Goal: Task Accomplishment & Management: Use online tool/utility

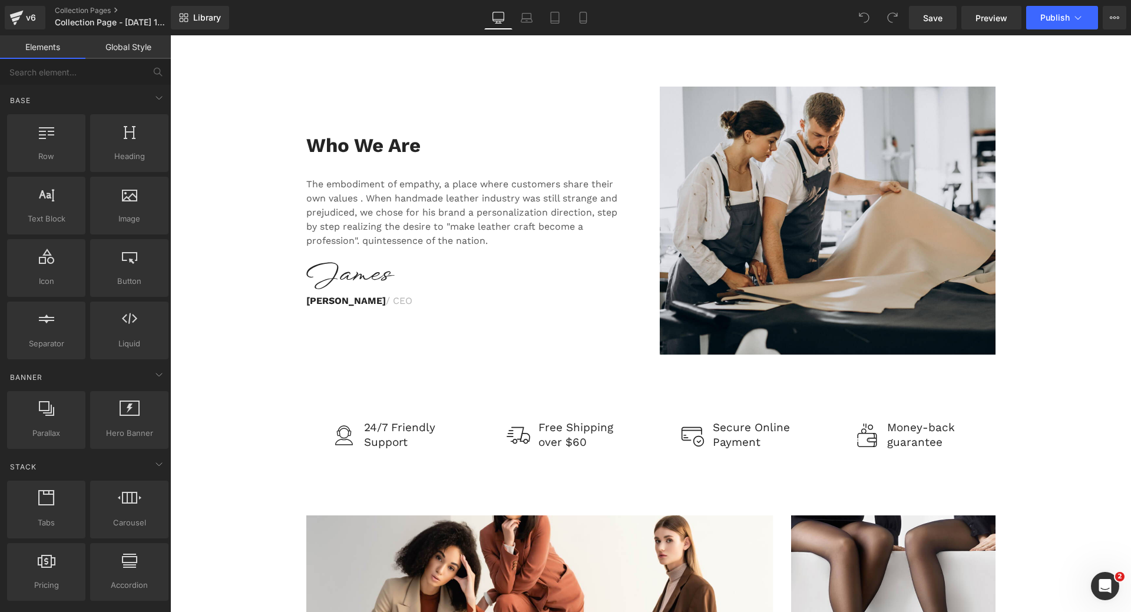
scroll to position [1781, 0]
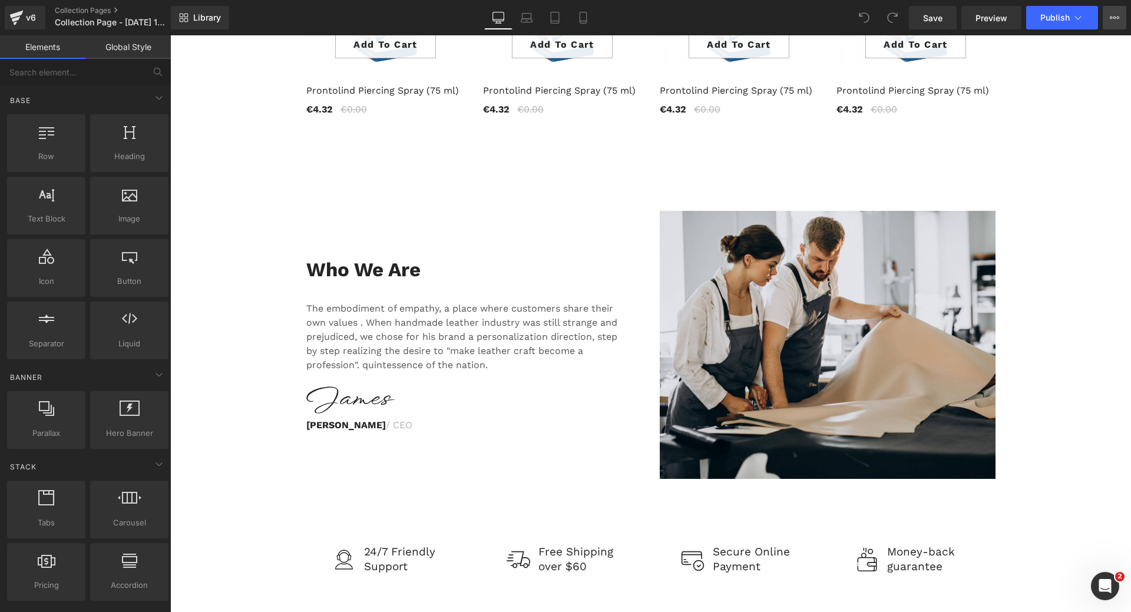
click at [1114, 13] on icon at bounding box center [1114, 17] width 9 height 9
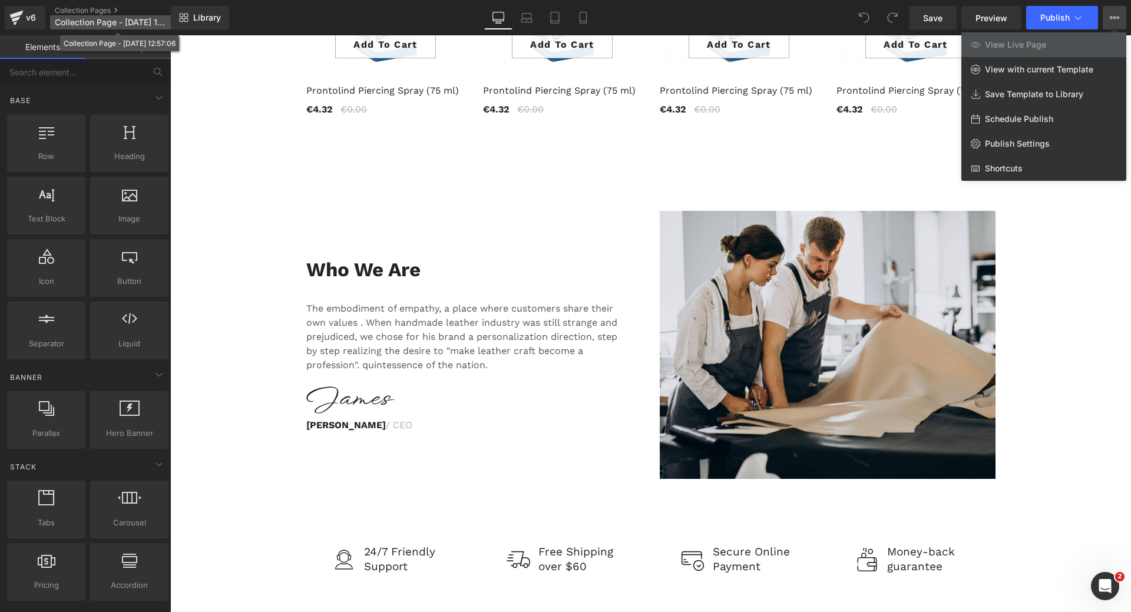
click at [142, 21] on span "Collection Page - Oct 7, 12:57:06" at bounding box center [111, 22] width 113 height 9
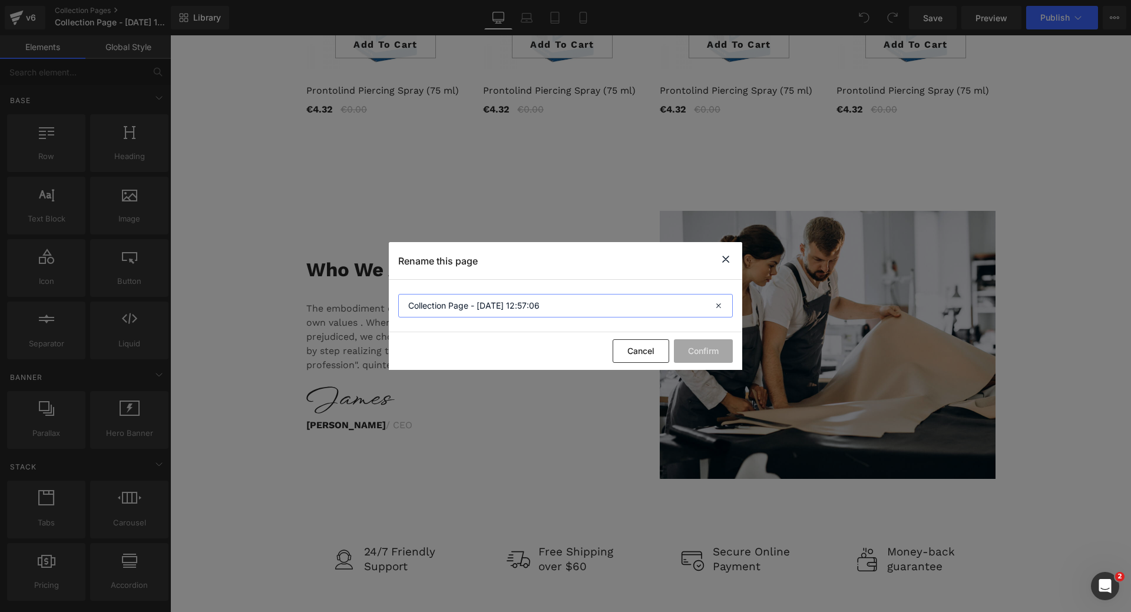
click at [526, 308] on input "Collection Page - Oct 7, 12:57:06" at bounding box center [565, 306] width 335 height 24
drag, startPoint x: 549, startPoint y: 305, endPoint x: 394, endPoint y: 313, distance: 155.7
click at [394, 313] on section "Collection Page - Oct 7, 12:57:06" at bounding box center [566, 306] width 354 height 52
click at [430, 305] on input "SalesPage" at bounding box center [565, 306] width 335 height 24
click at [604, 310] on input "SalesPage" at bounding box center [565, 306] width 335 height 24
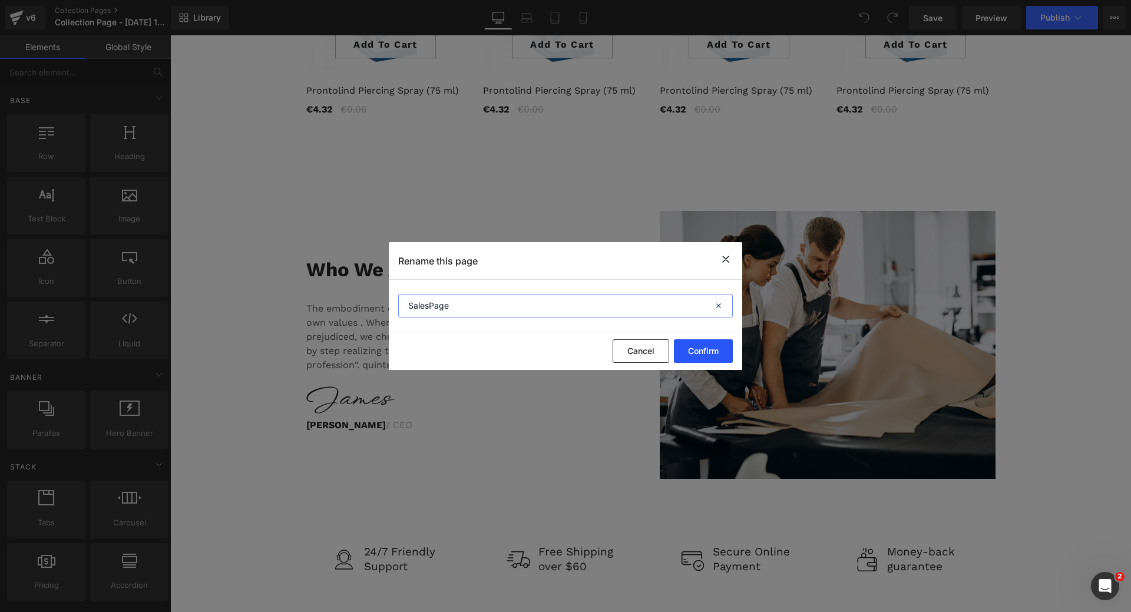
type input "SalesPage"
click at [697, 351] on button "Confirm" at bounding box center [703, 351] width 59 height 24
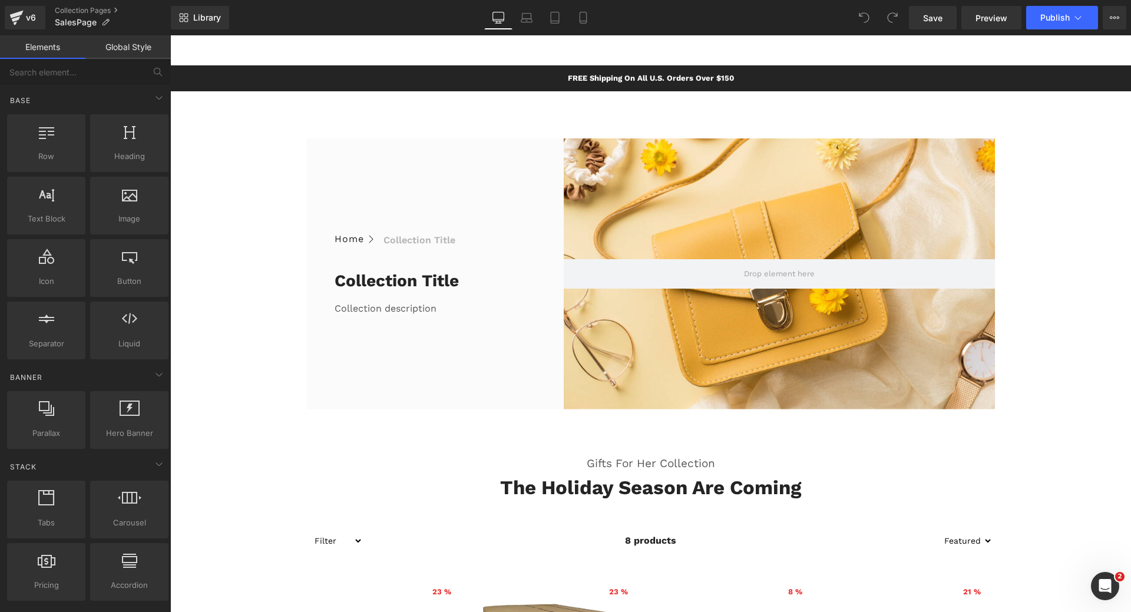
scroll to position [0, 0]
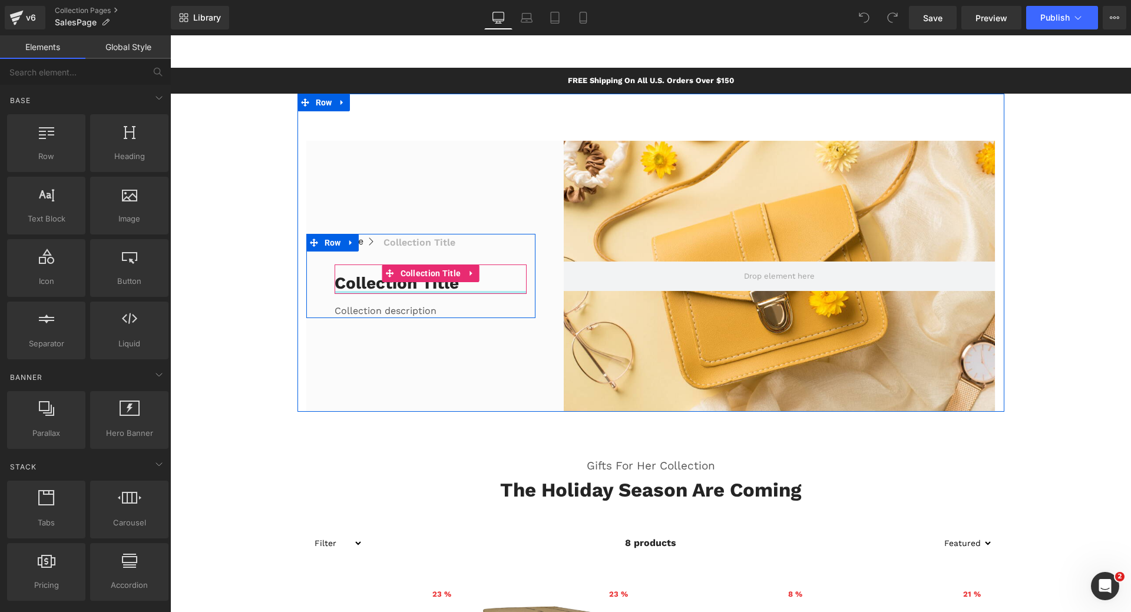
click at [391, 290] on h1 "Collection title" at bounding box center [431, 283] width 193 height 21
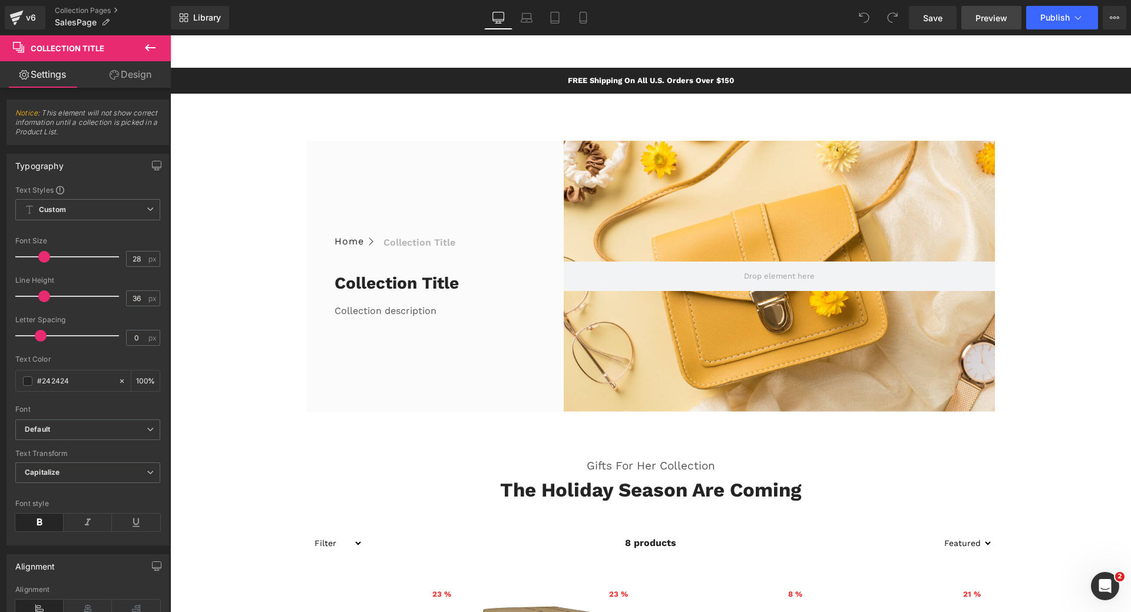
click at [1003, 21] on span "Preview" at bounding box center [992, 18] width 32 height 12
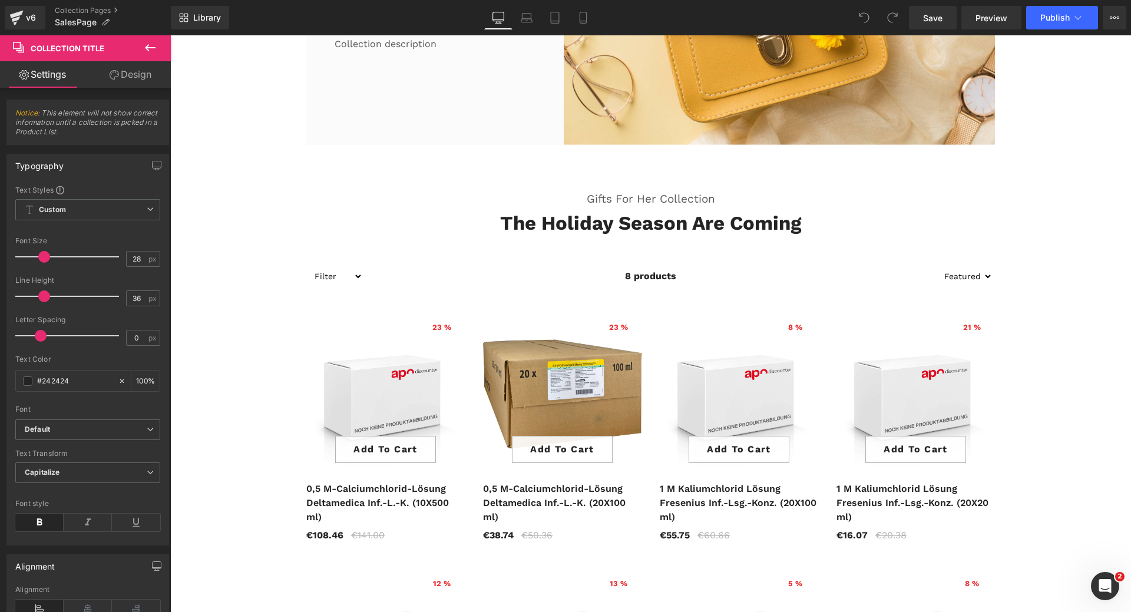
scroll to position [295, 0]
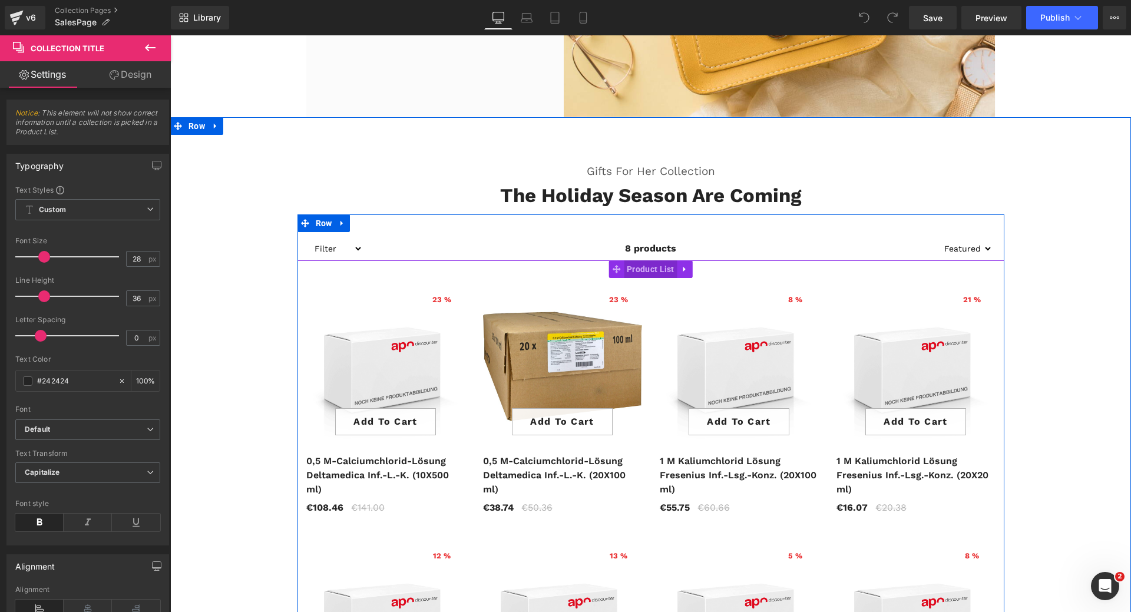
click at [648, 270] on span "Product List" at bounding box center [651, 269] width 54 height 18
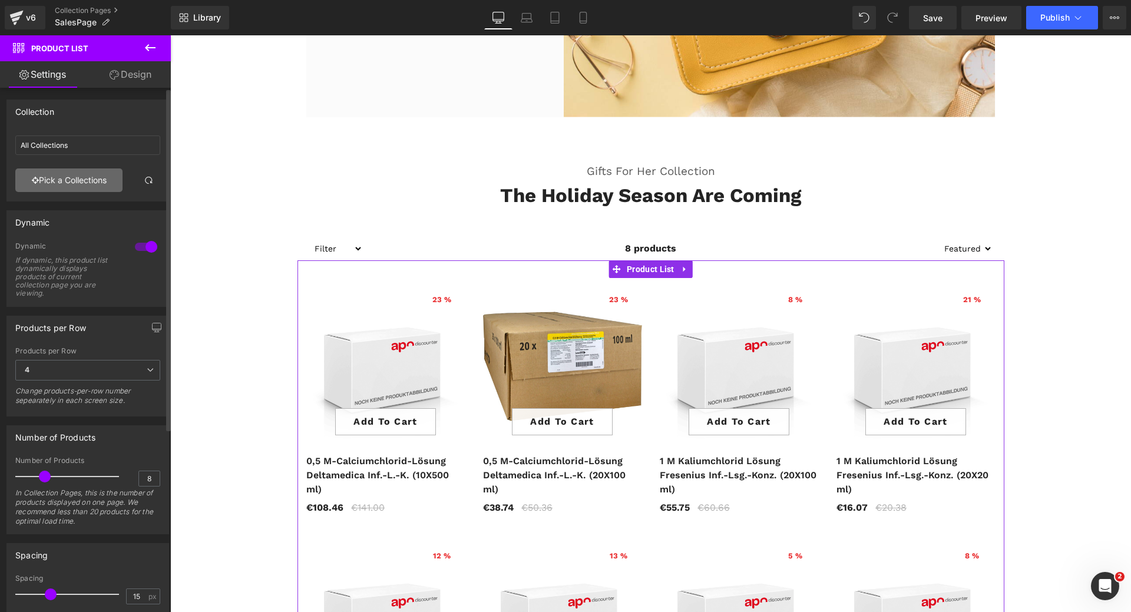
click at [77, 184] on link "Pick a Collections" at bounding box center [68, 181] width 107 height 24
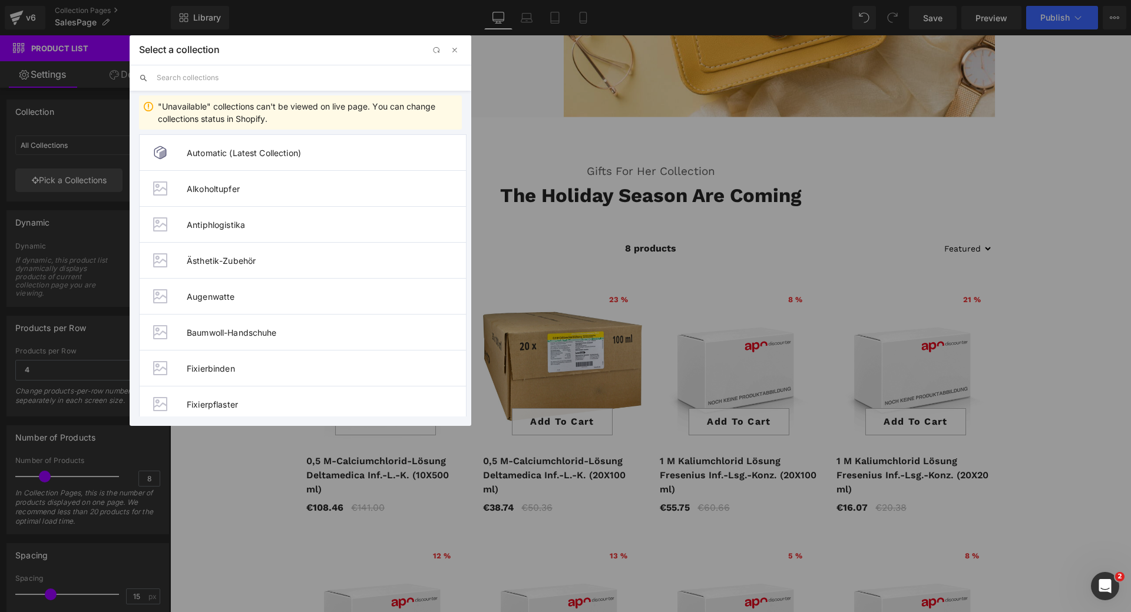
click at [209, 80] on input "text" at bounding box center [309, 78] width 305 height 26
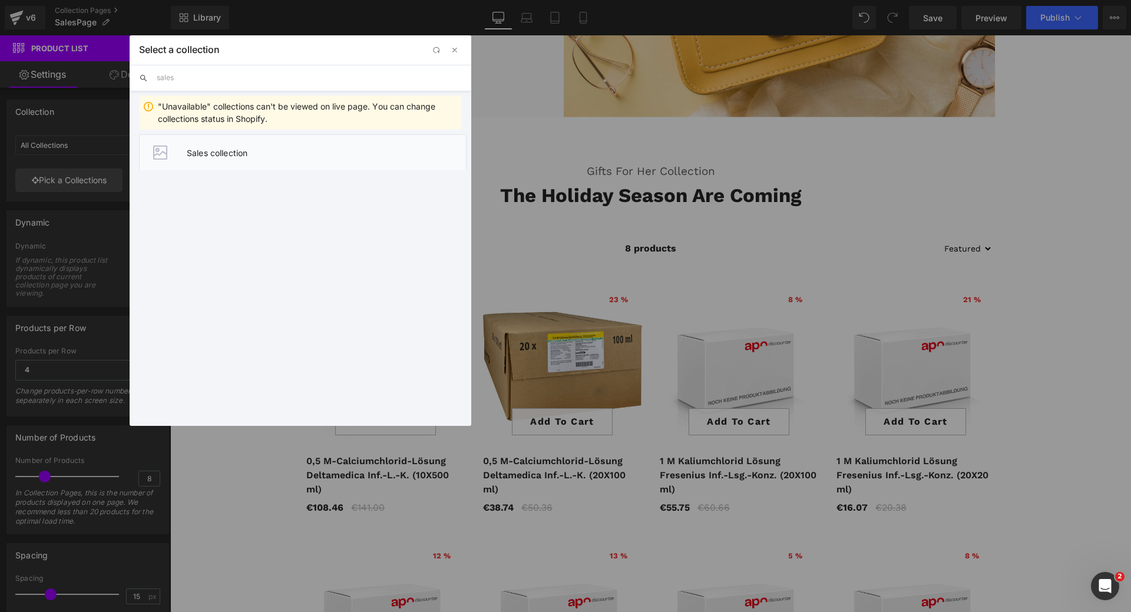
type input "sales"
click at [222, 151] on span "Sales collection" at bounding box center [326, 153] width 279 height 10
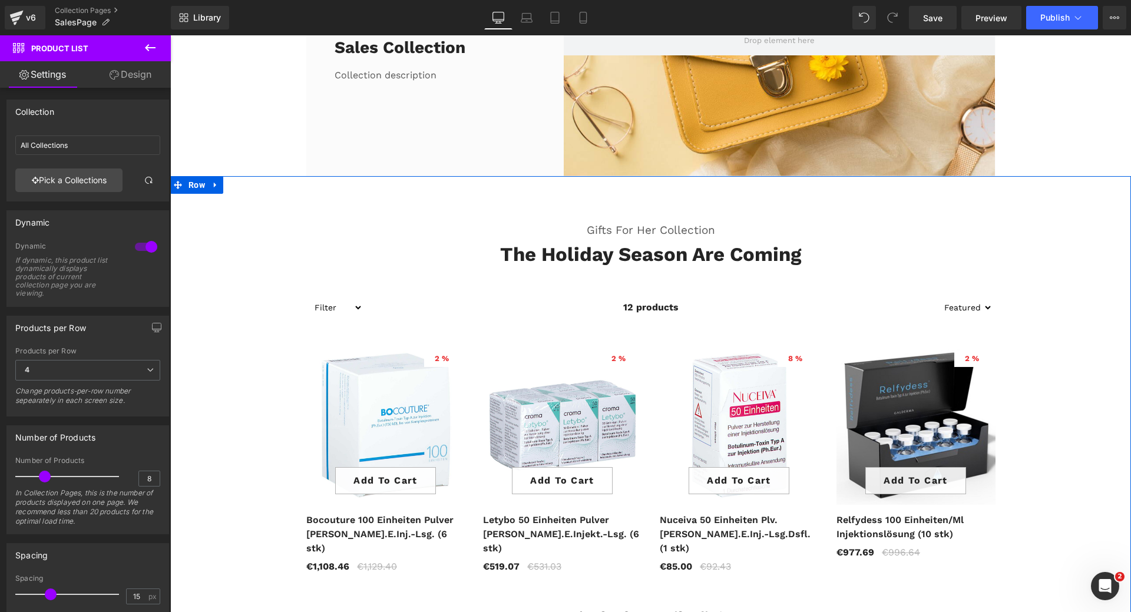
scroll to position [177, 0]
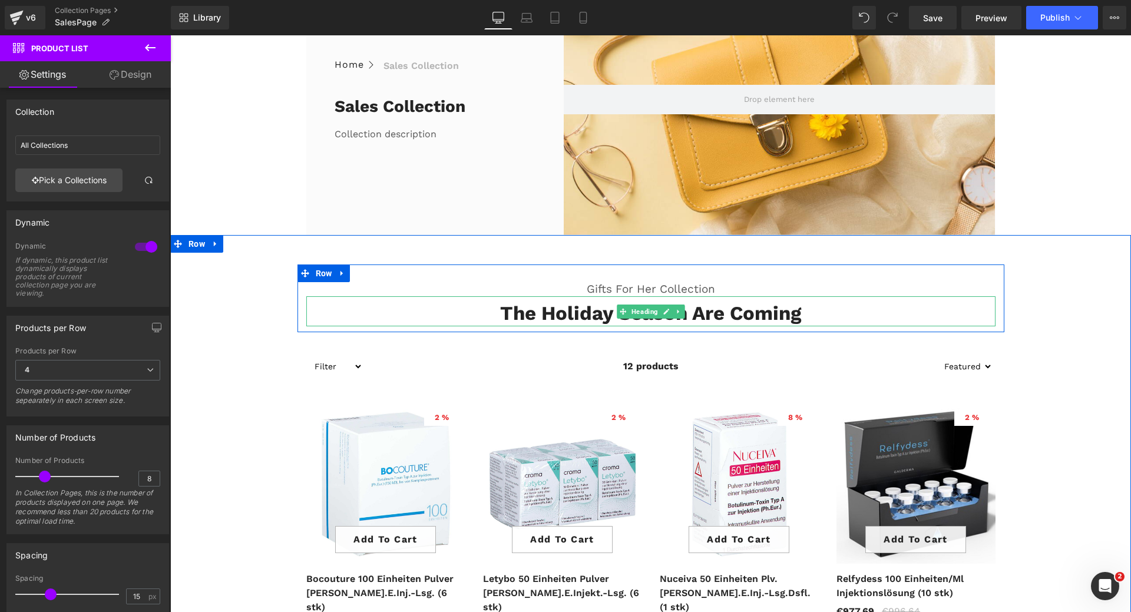
click at [597, 312] on h2 "The Holiday Season Are Coming" at bounding box center [650, 313] width 689 height 25
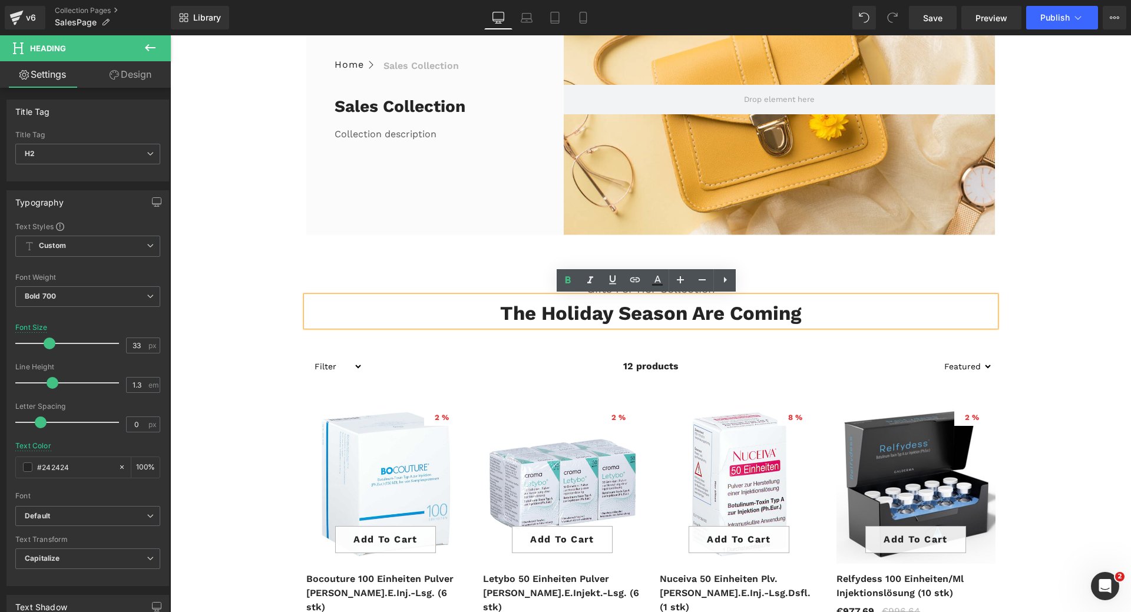
click at [520, 316] on h2 "The Holiday Season Are Coming" at bounding box center [650, 313] width 689 height 25
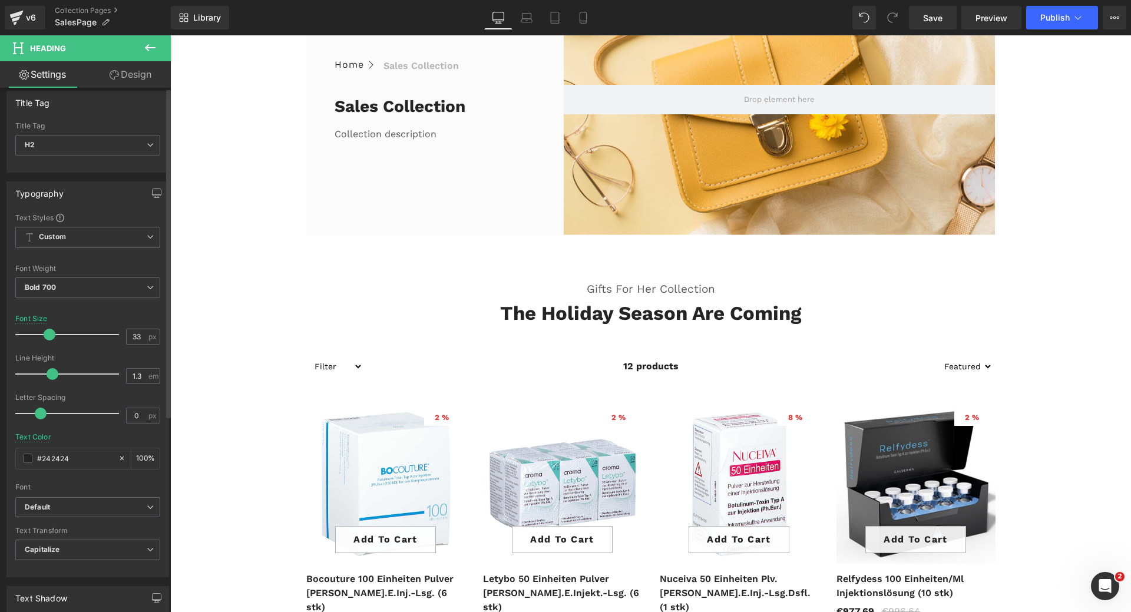
scroll to position [0, 0]
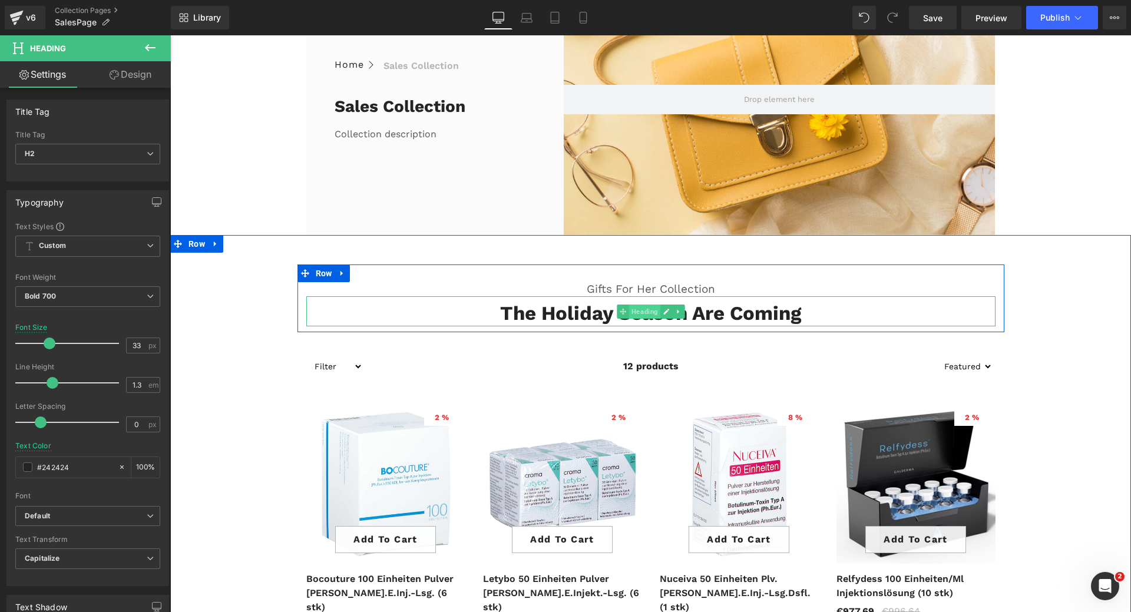
click at [632, 313] on span "Heading" at bounding box center [644, 312] width 31 height 14
click at [505, 313] on h2 "The Holiday Season Are Coming" at bounding box center [650, 313] width 689 height 25
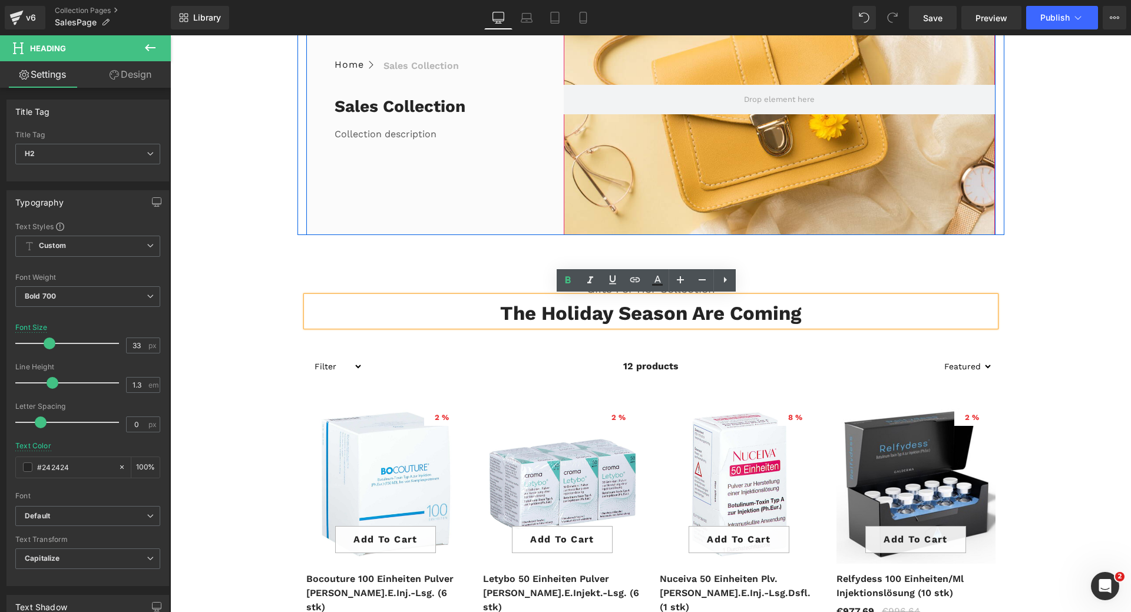
paste div
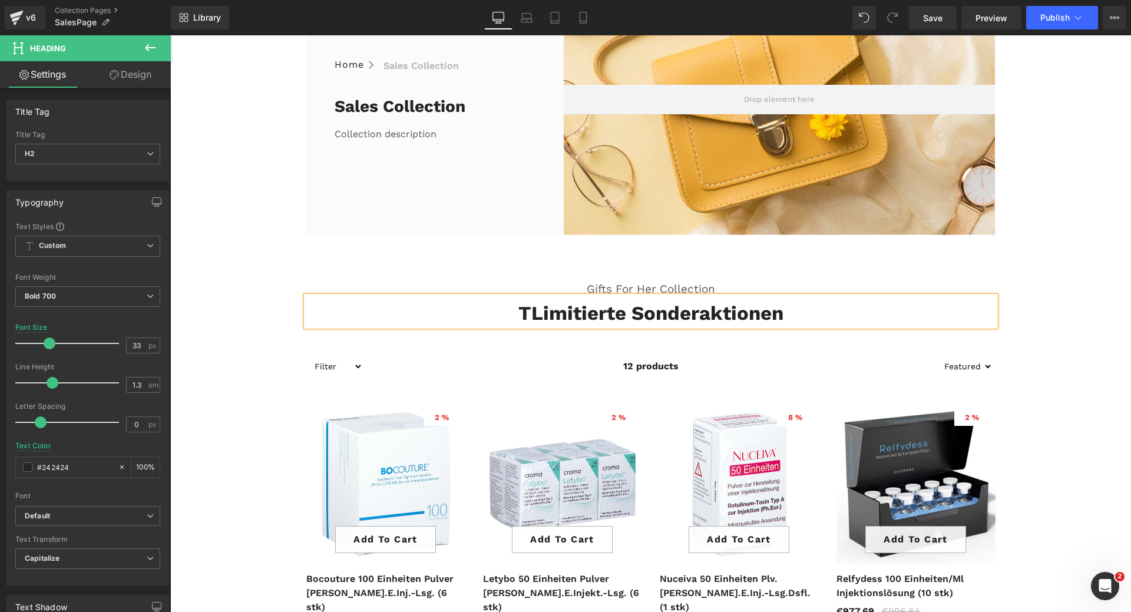
click at [530, 317] on h2 "TLimitierte Sonderaktionen" at bounding box center [650, 313] width 689 height 25
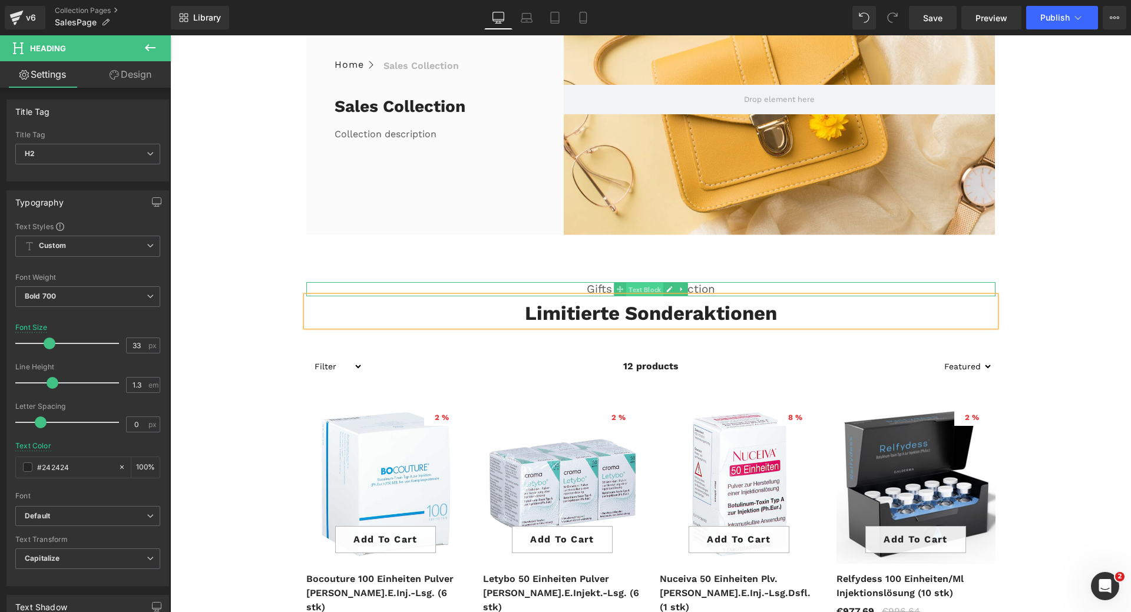
click at [635, 290] on span "Text Block" at bounding box center [644, 290] width 37 height 14
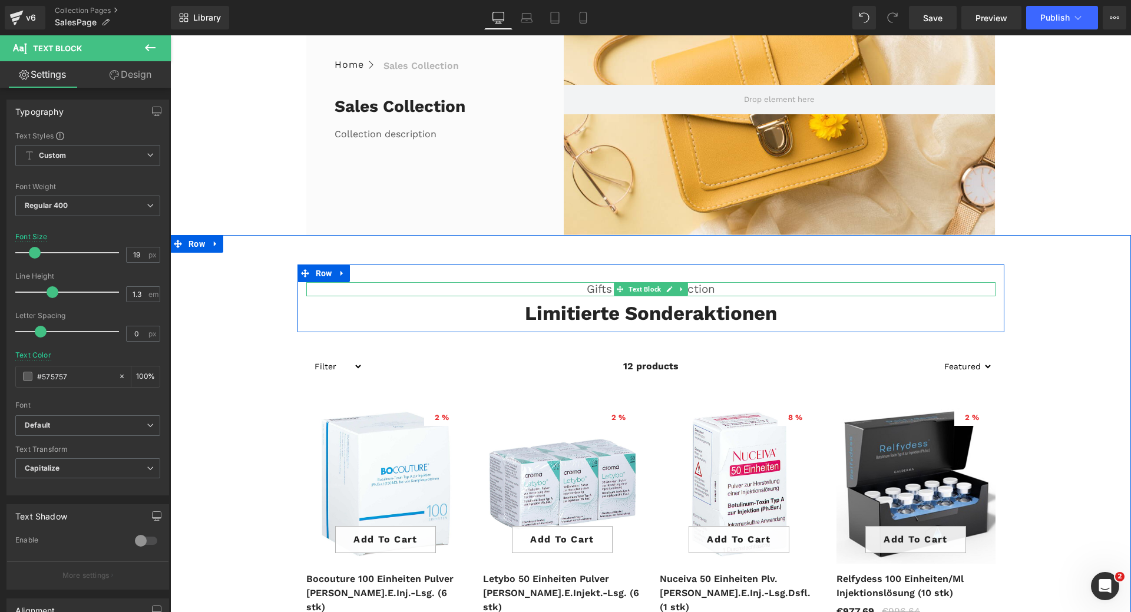
click at [586, 286] on p "Gifts For Her Collection" at bounding box center [650, 289] width 689 height 15
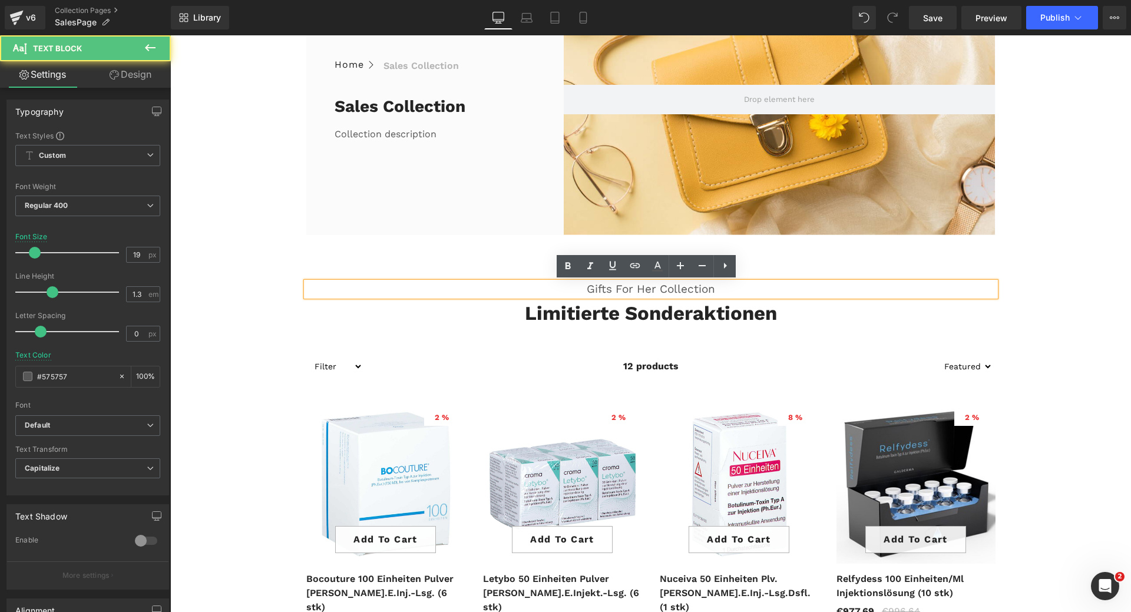
click at [591, 289] on p "Gifts For Her Collection" at bounding box center [650, 289] width 689 height 15
paste div
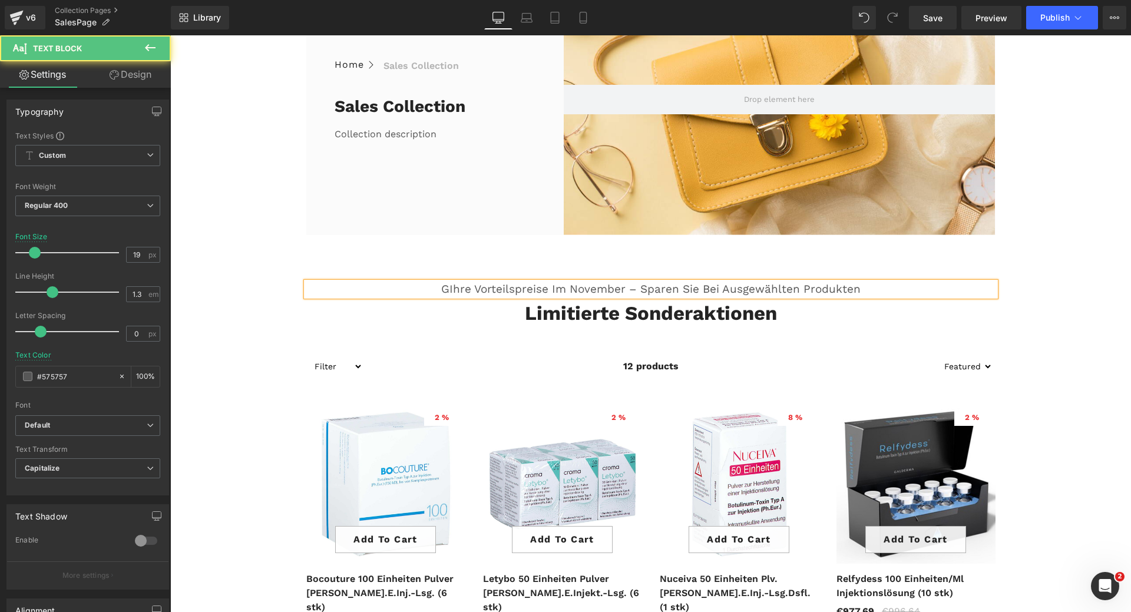
click at [445, 288] on p "GIhre Vorteilspreise im November – sparen Sie bei ausgewählten Produkten" at bounding box center [650, 289] width 689 height 15
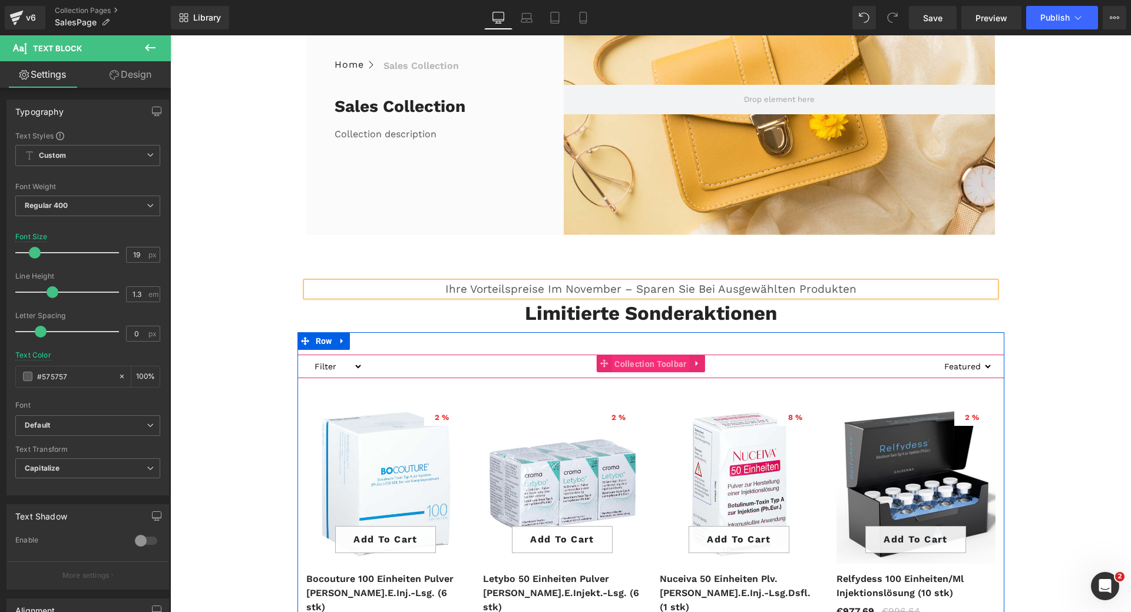
click at [649, 366] on span "Collection Toolbar" at bounding box center [651, 364] width 78 height 18
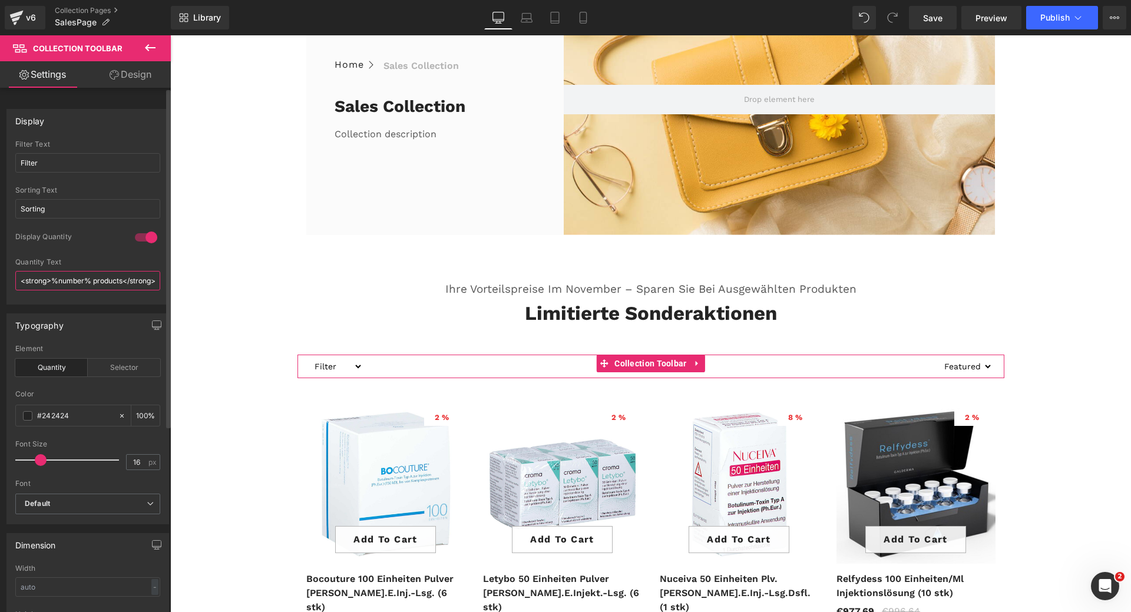
click at [111, 280] on input "<strong>%number% products</strong>" at bounding box center [87, 280] width 145 height 19
click at [97, 278] on input "<strong>%number% produkte</strong>" at bounding box center [87, 280] width 145 height 19
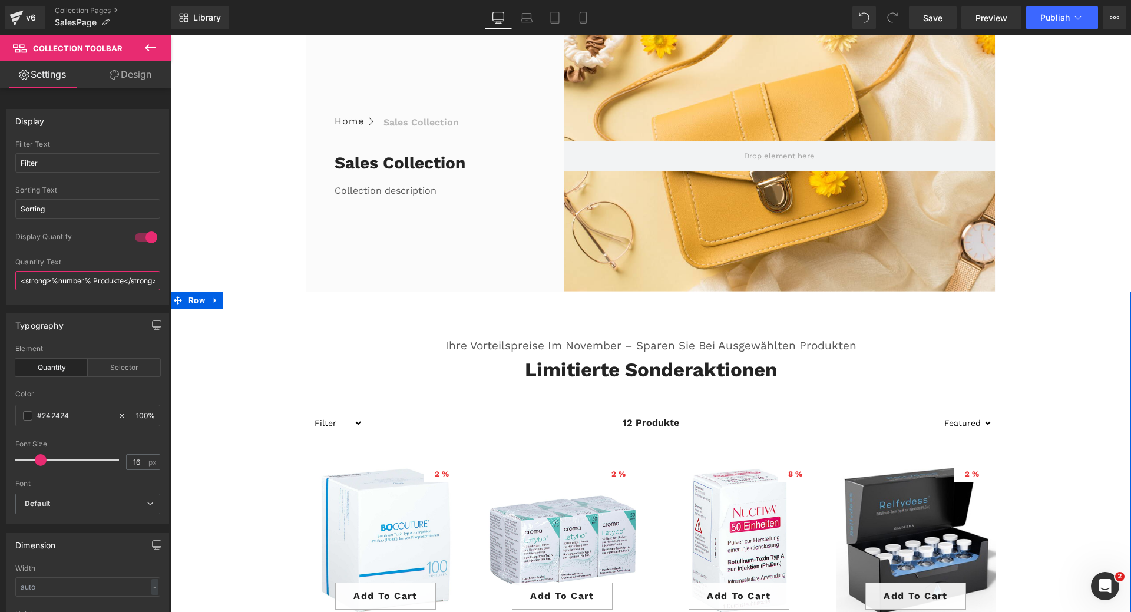
scroll to position [118, 0]
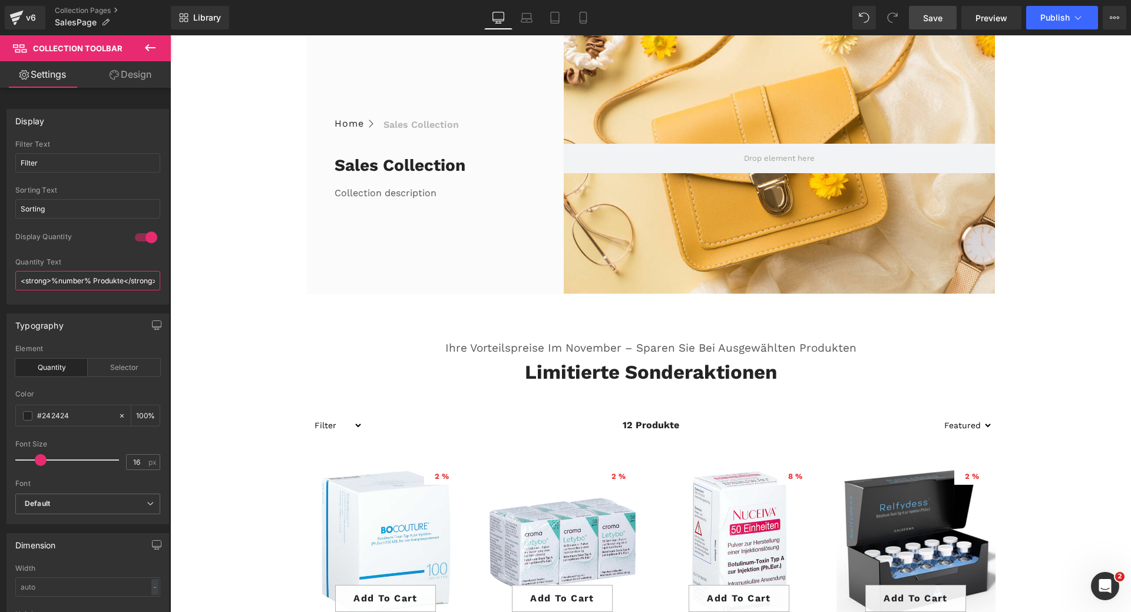
type input "<strong>%number% Produkte</strong>"
click at [940, 21] on span "Save" at bounding box center [932, 18] width 19 height 12
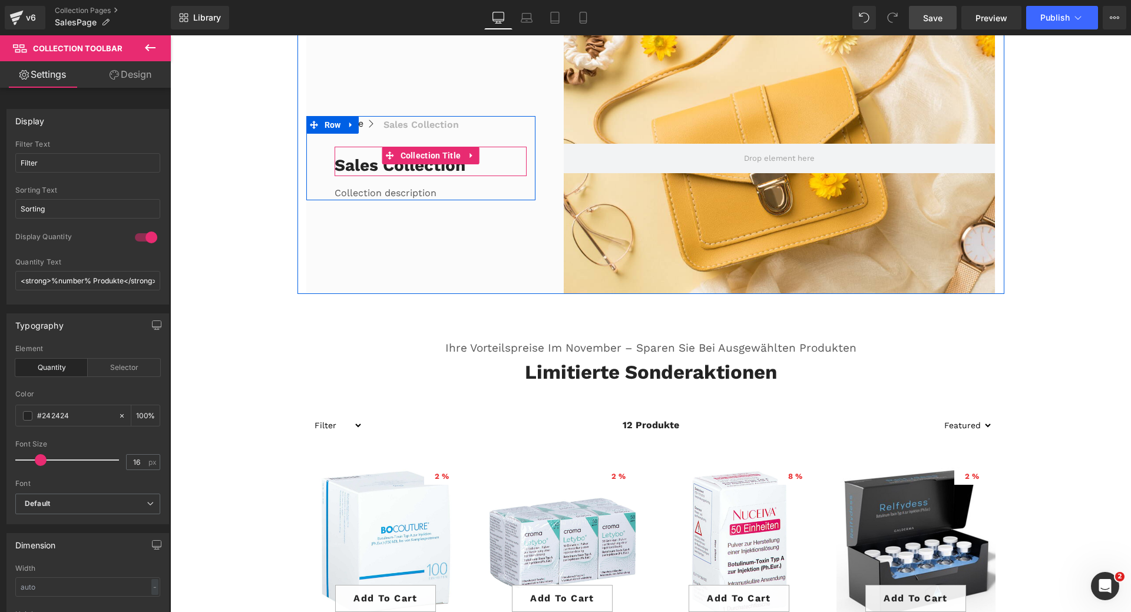
click at [356, 168] on h1 "Sales collection" at bounding box center [431, 165] width 193 height 21
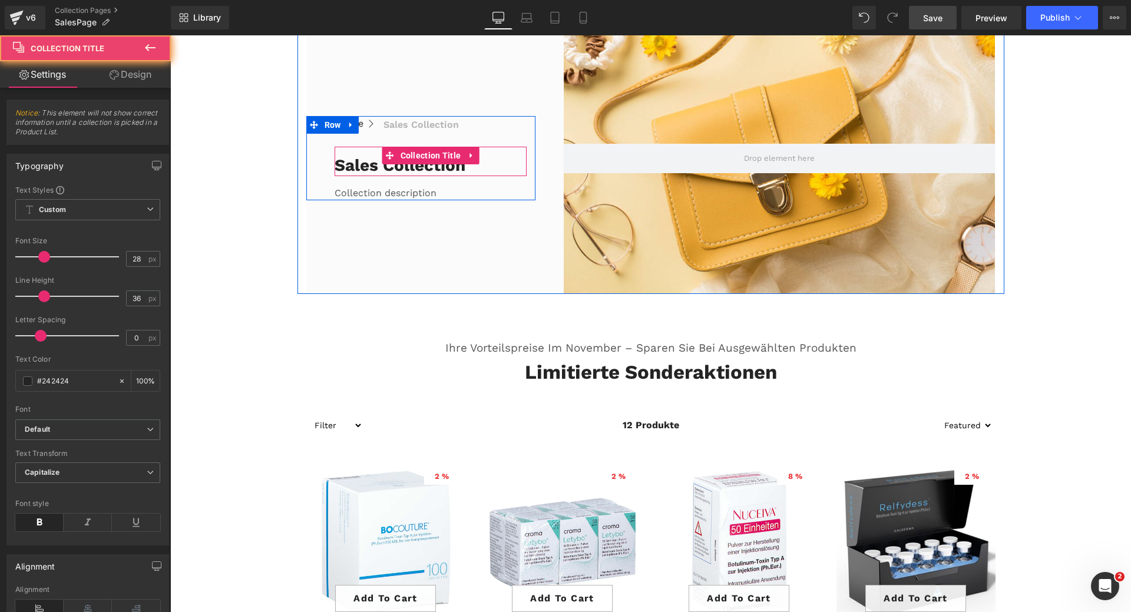
click at [343, 166] on h1 "Sales collection" at bounding box center [431, 165] width 193 height 21
click at [344, 166] on h1 "Sales collection" at bounding box center [431, 165] width 193 height 21
click at [358, 164] on h1 "Sales collection" at bounding box center [431, 165] width 193 height 21
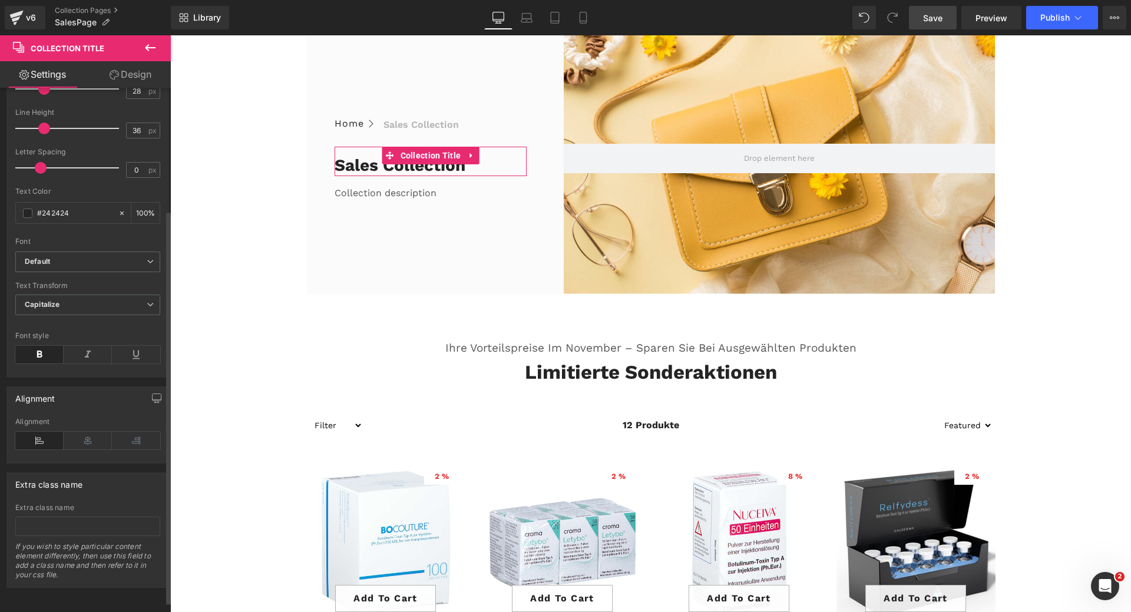
scroll to position [0, 0]
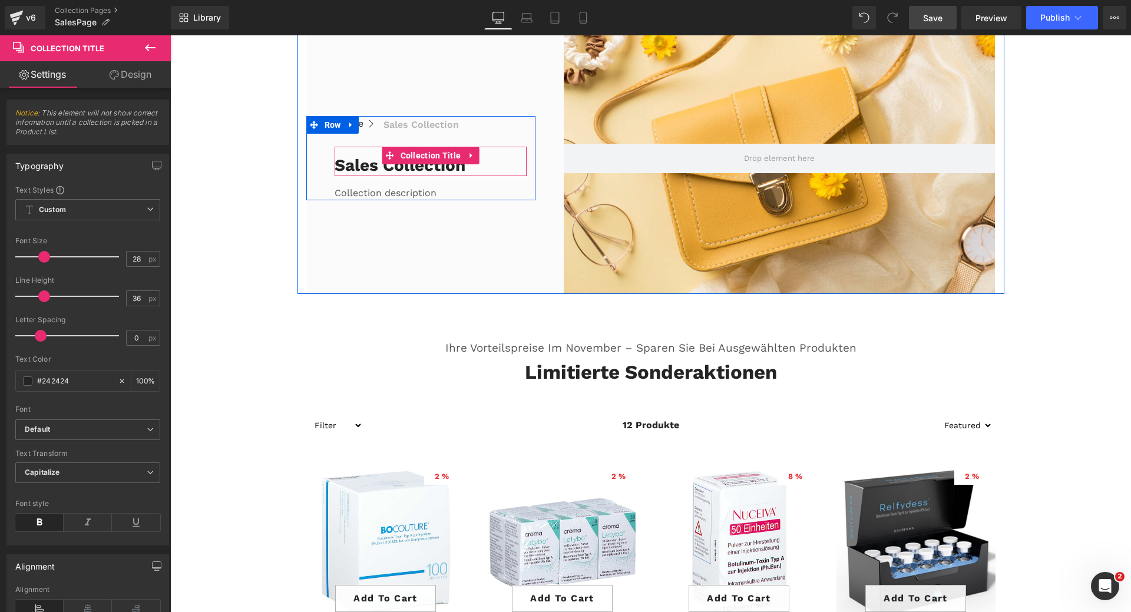
click at [349, 164] on h1 "Sales collection" at bounding box center [431, 165] width 193 height 21
click at [360, 164] on h1 "Sales collection" at bounding box center [431, 165] width 193 height 21
click at [430, 154] on span "Collection Title" at bounding box center [431, 156] width 67 height 18
click at [365, 169] on h1 "Sales collection" at bounding box center [431, 165] width 193 height 21
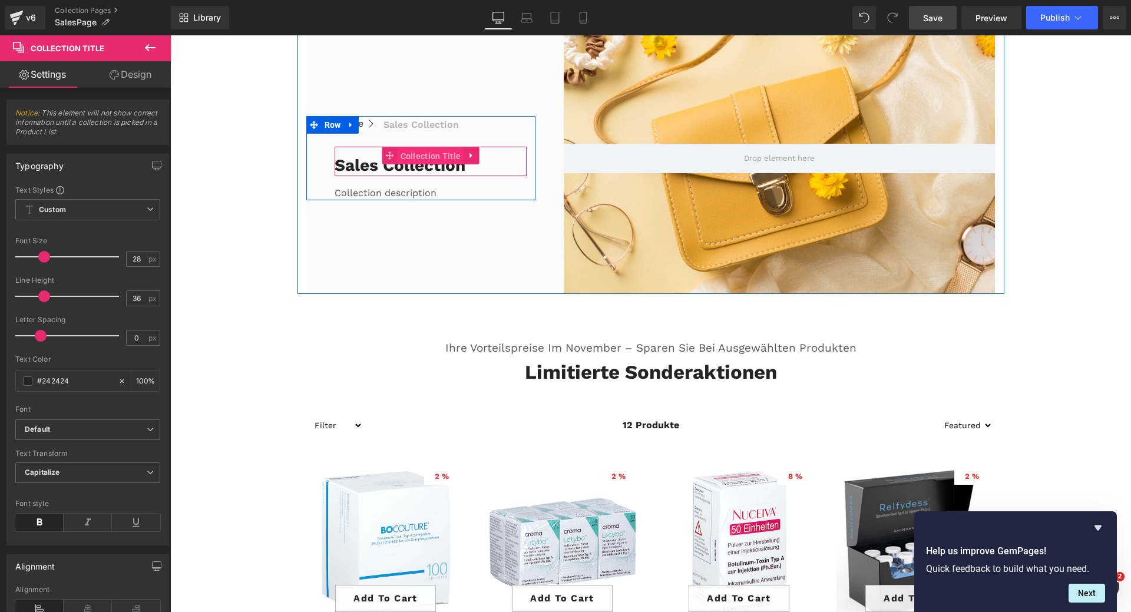
click at [414, 158] on span "Collection Title" at bounding box center [431, 156] width 67 height 18
click at [470, 155] on icon at bounding box center [471, 155] width 2 height 5
click at [437, 167] on h1 "Sales collection" at bounding box center [431, 165] width 193 height 21
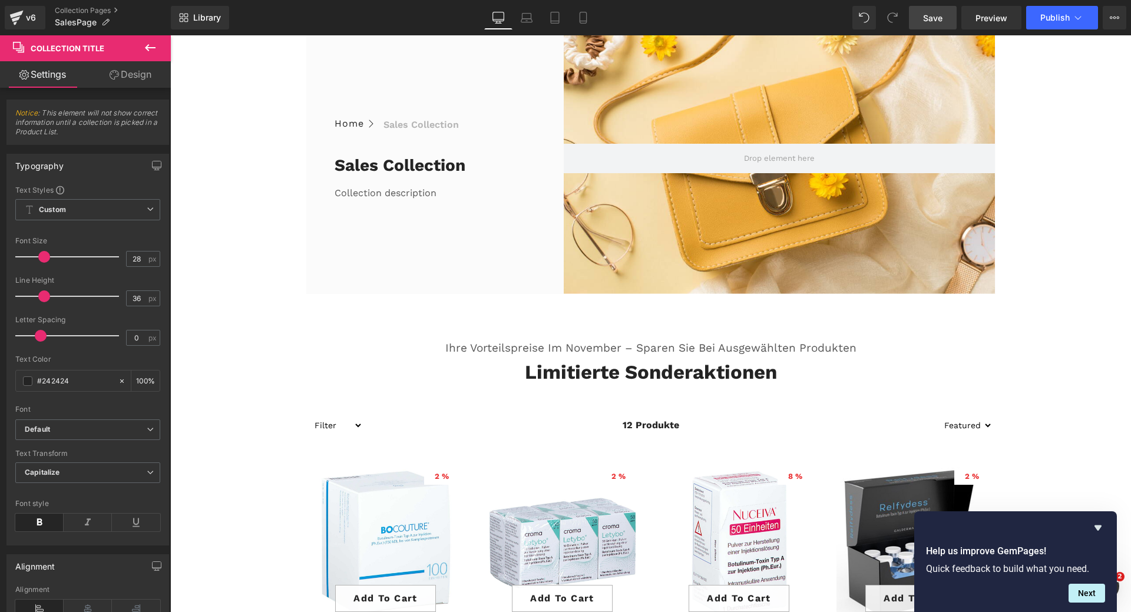
click at [147, 48] on icon at bounding box center [150, 47] width 11 height 7
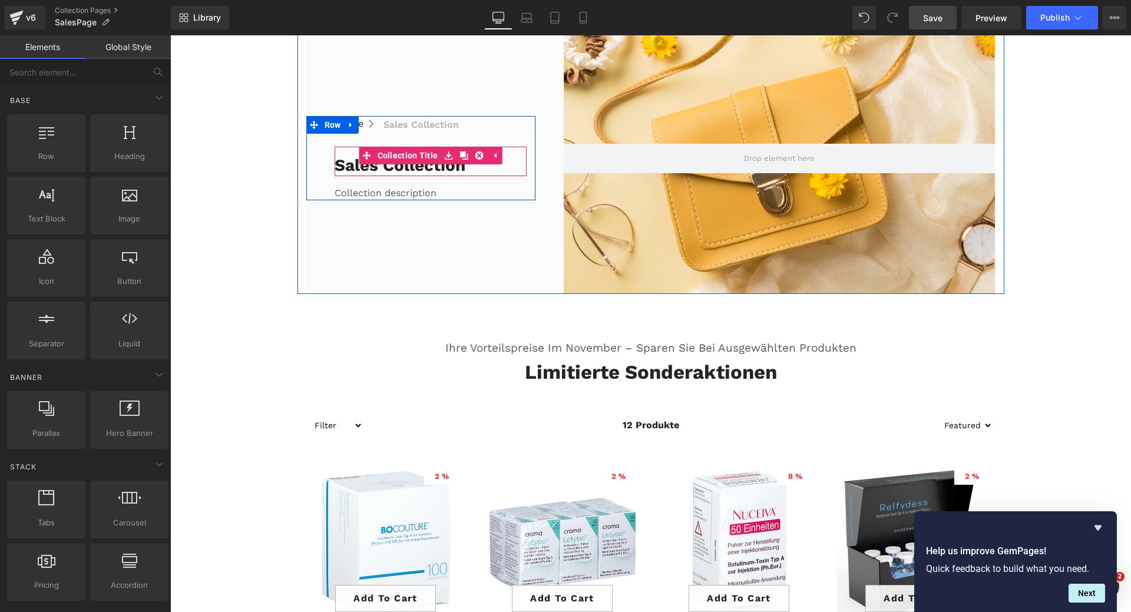
click at [400, 169] on h1 "Sales collection" at bounding box center [431, 165] width 193 height 21
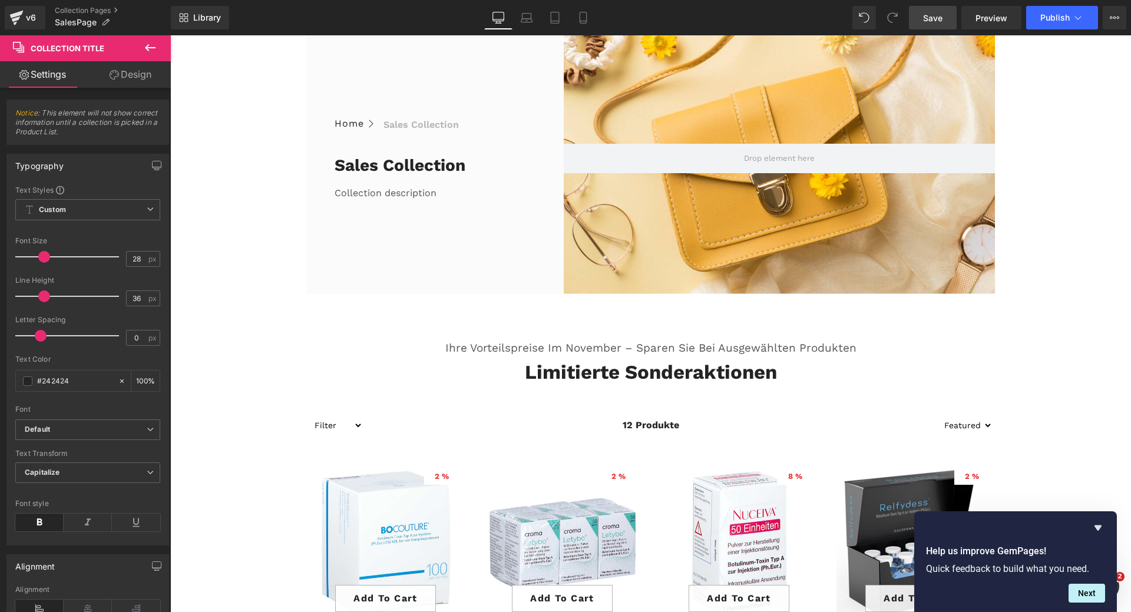
click at [930, 18] on span "Save" at bounding box center [932, 18] width 19 height 12
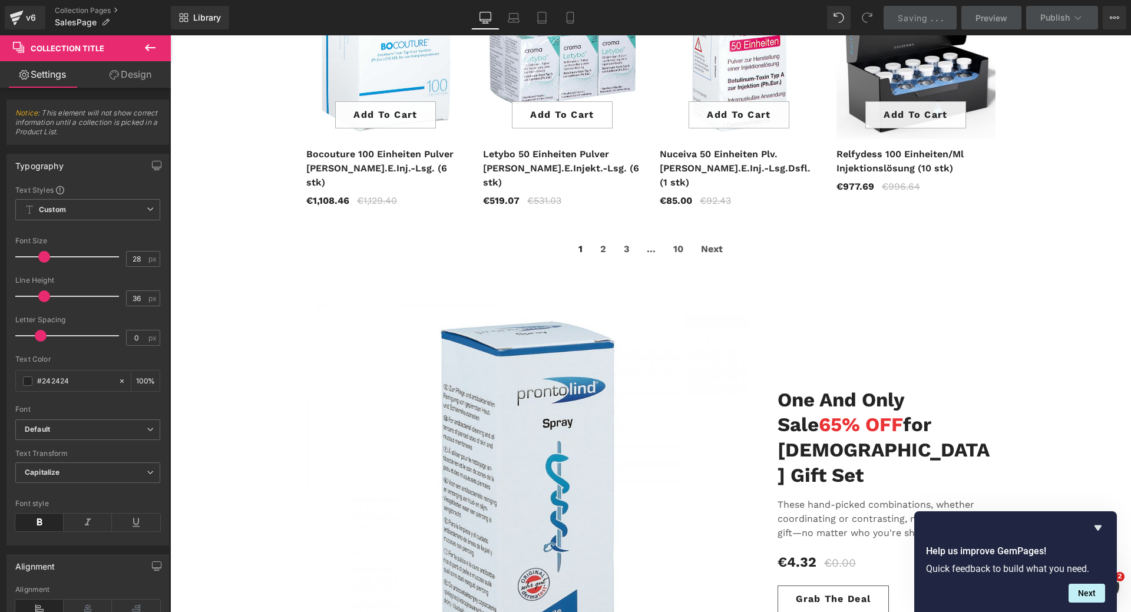
scroll to position [707, 0]
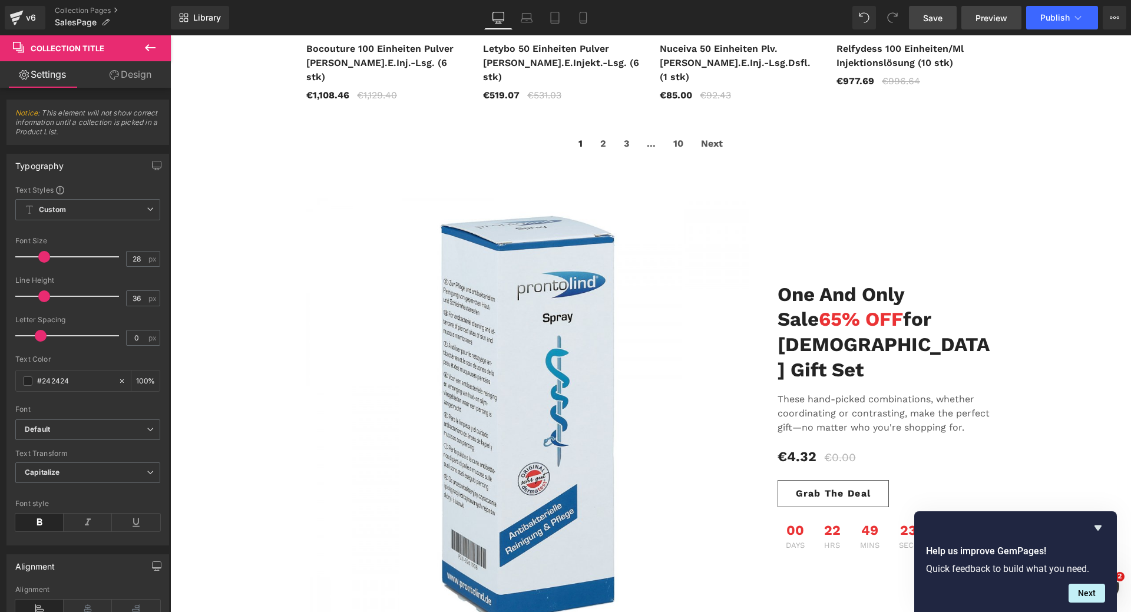
click at [985, 18] on span "Preview" at bounding box center [992, 18] width 32 height 12
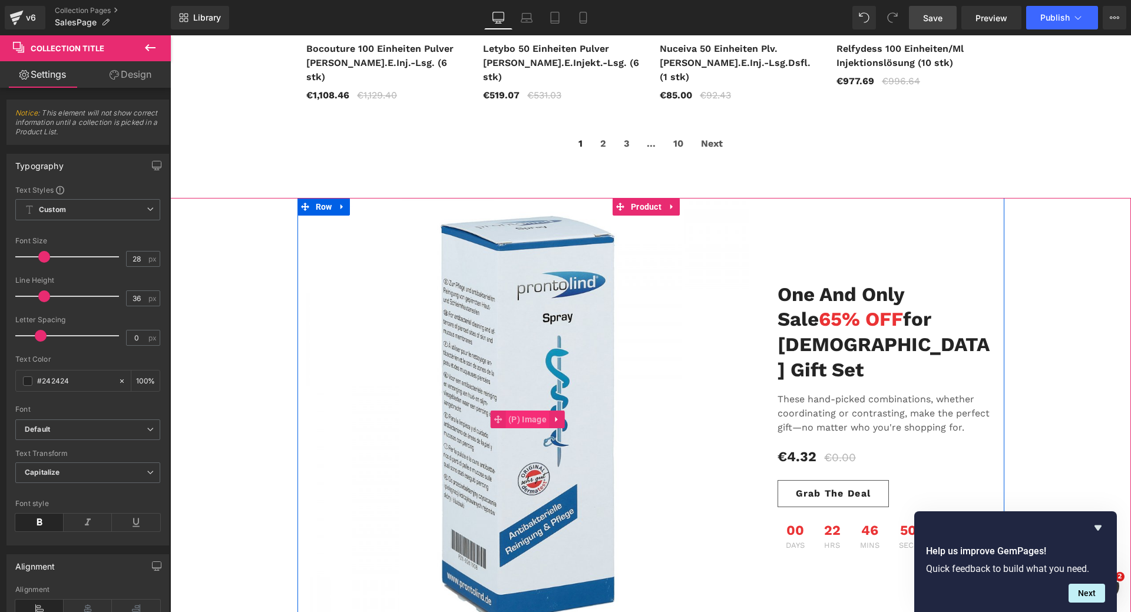
click at [534, 411] on span "(P) Image" at bounding box center [528, 420] width 44 height 18
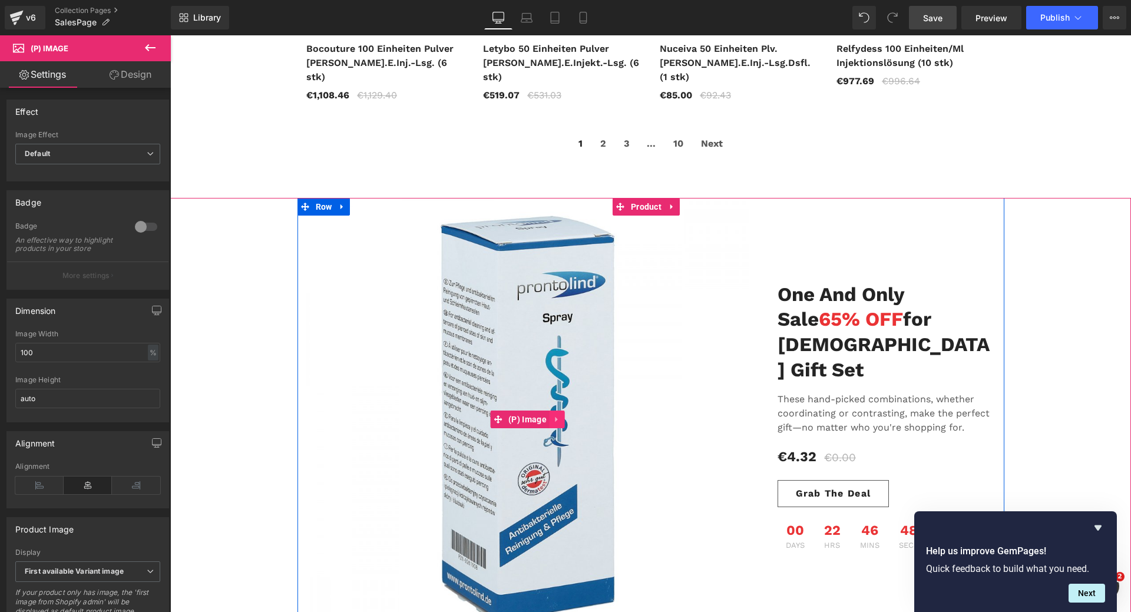
click at [557, 415] on icon at bounding box center [557, 419] width 8 height 9
click at [500, 411] on link "(P) Image" at bounding box center [497, 420] width 60 height 18
click at [516, 306] on img at bounding box center [527, 419] width 443 height 443
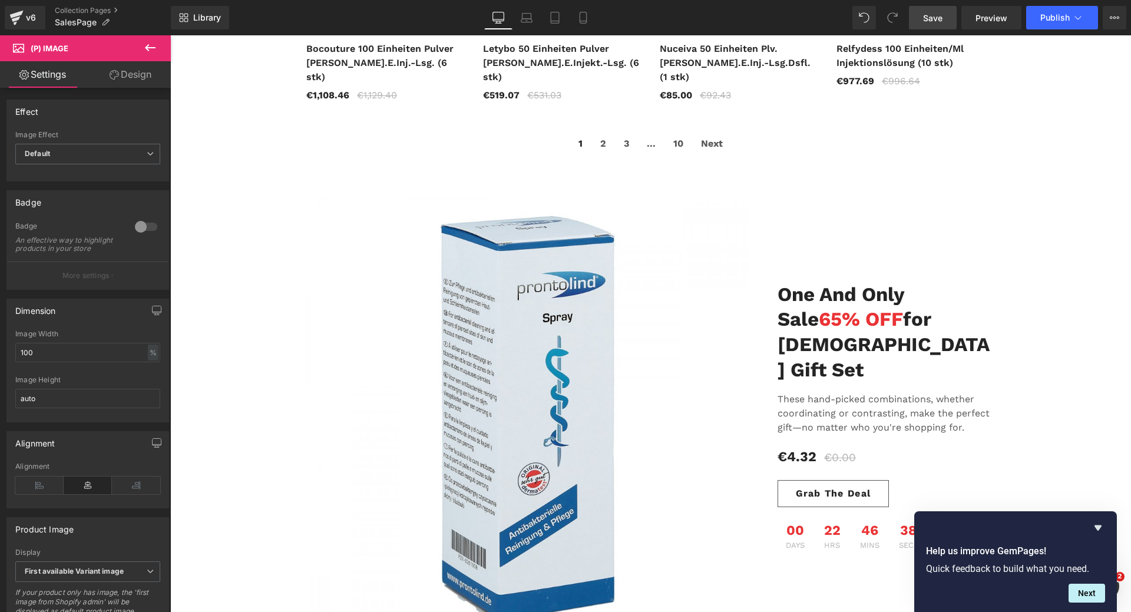
click at [152, 42] on icon at bounding box center [150, 48] width 14 height 14
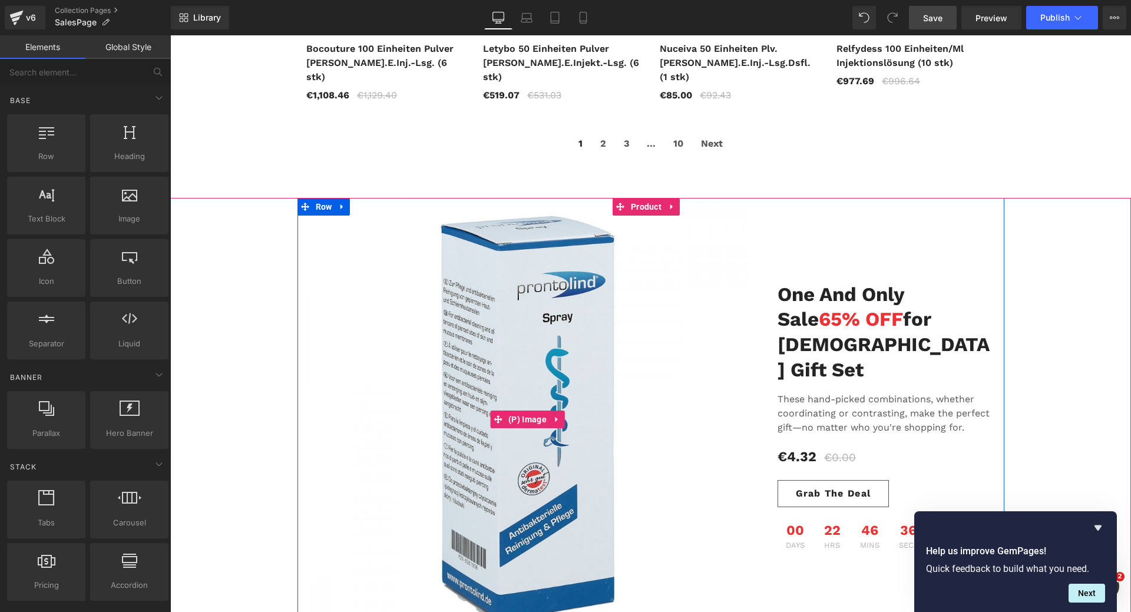
click at [499, 341] on img at bounding box center [527, 419] width 443 height 443
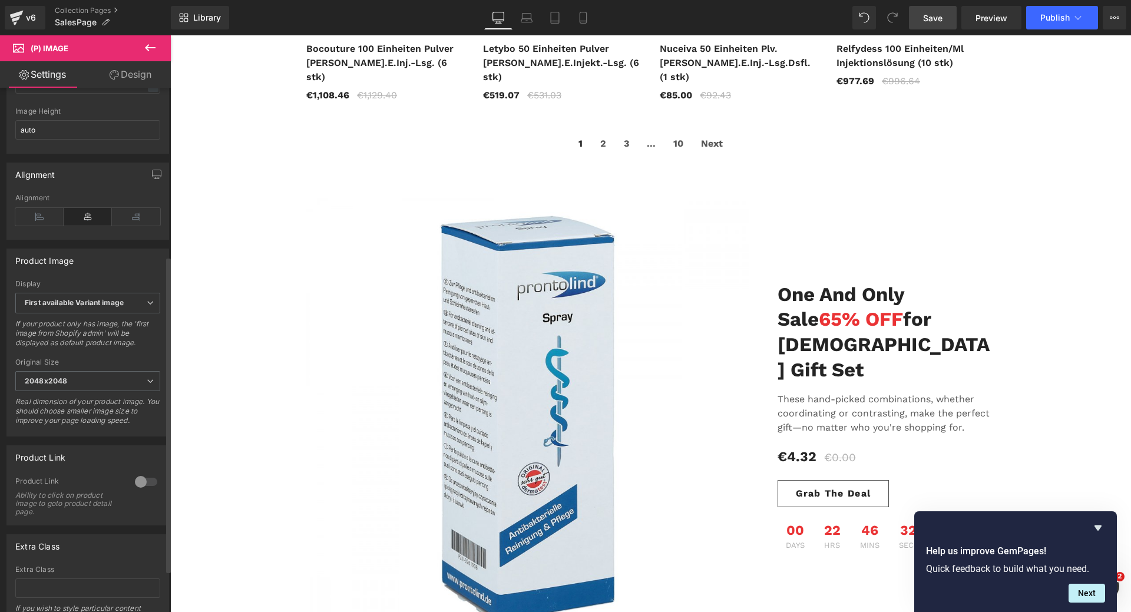
scroll to position [348, 0]
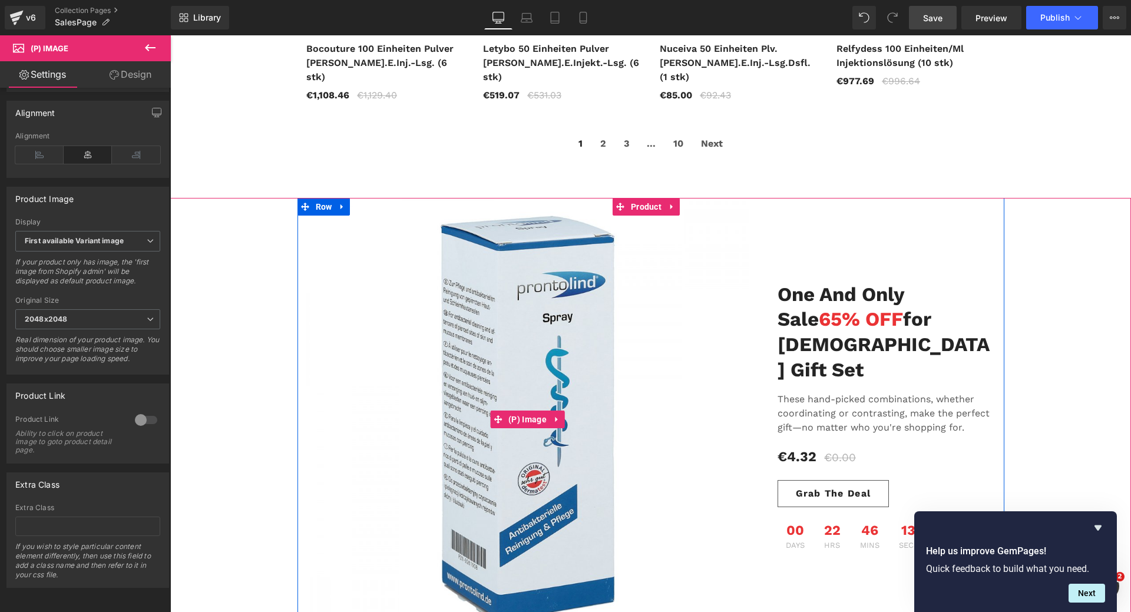
click at [536, 361] on img at bounding box center [527, 419] width 443 height 443
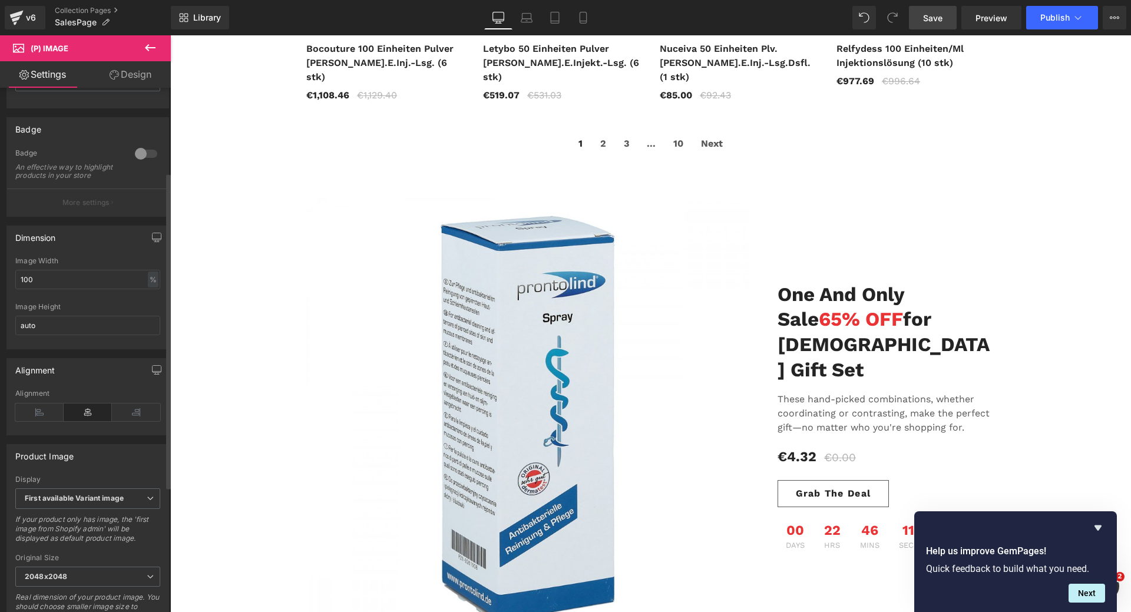
scroll to position [0, 0]
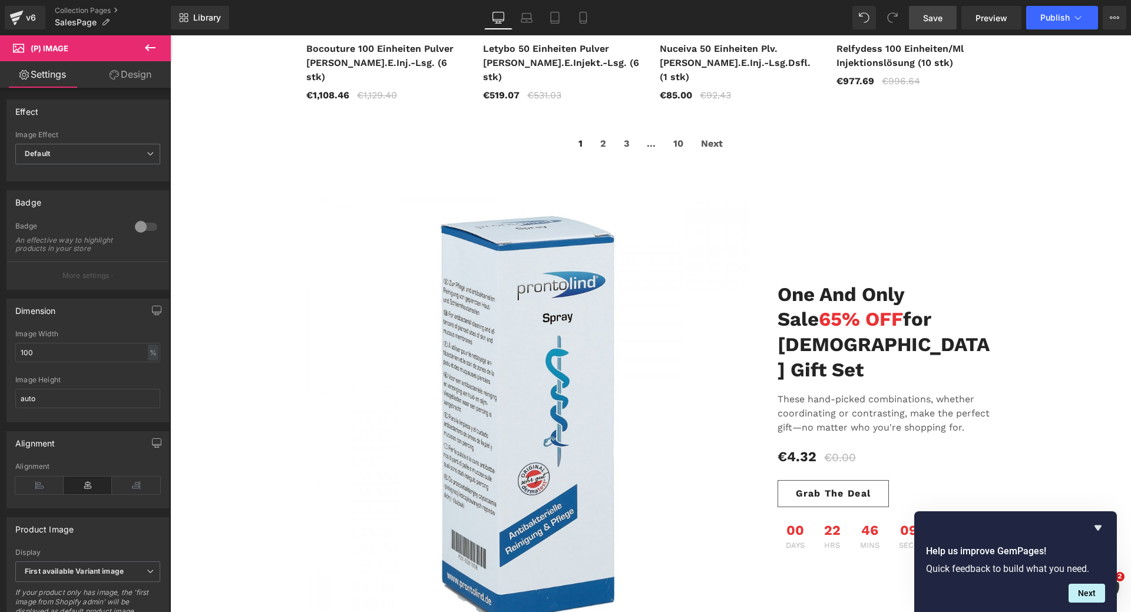
click at [135, 77] on link "Design" at bounding box center [130, 74] width 85 height 27
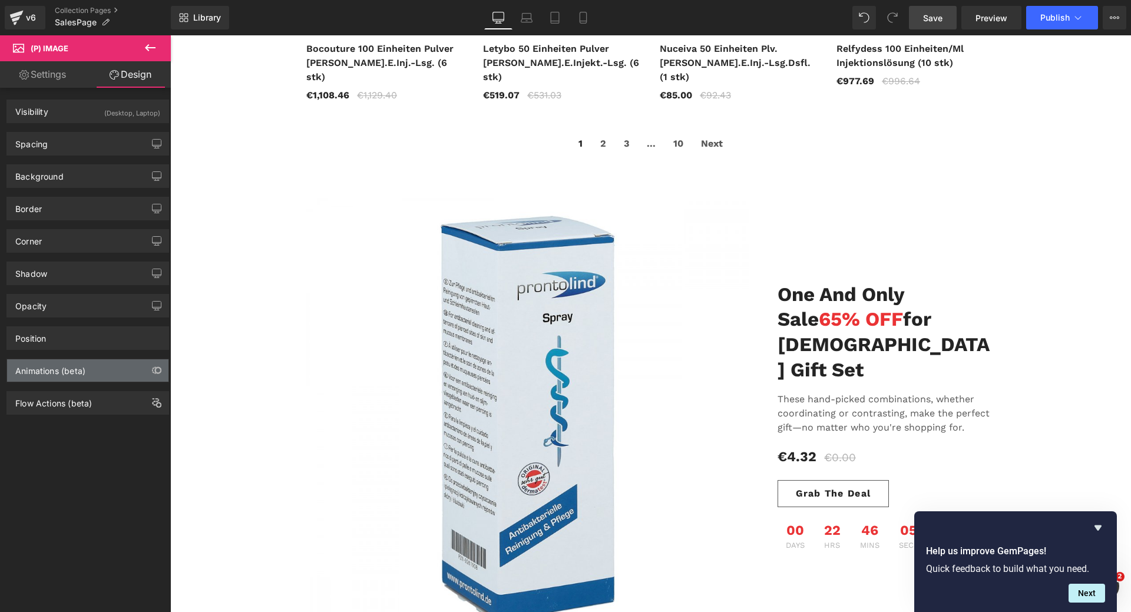
click at [88, 374] on div "Animations (beta)" at bounding box center [87, 370] width 161 height 22
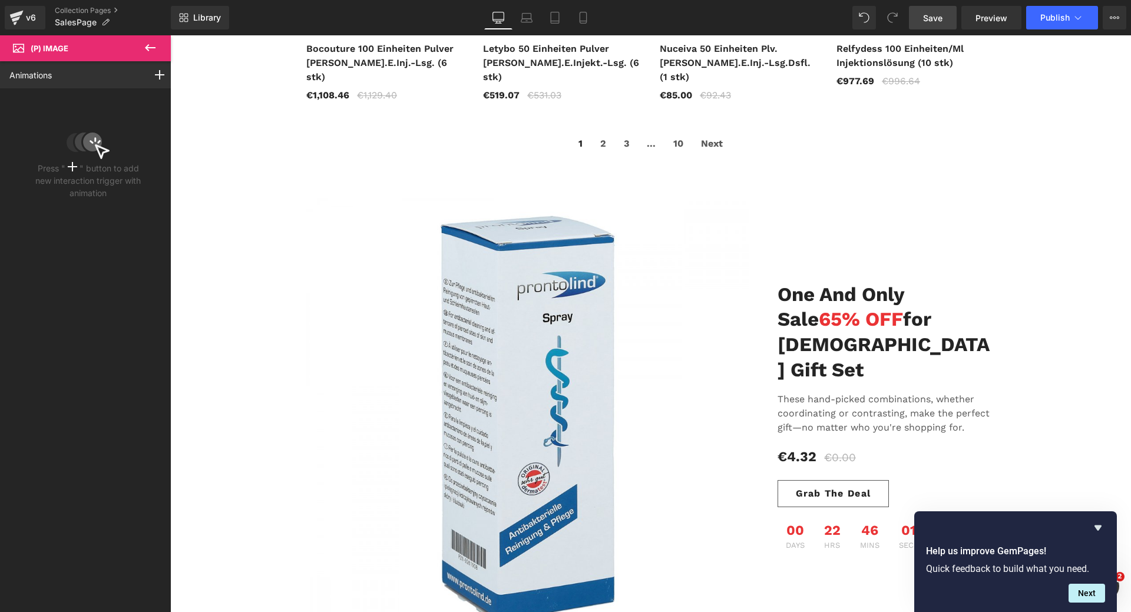
click at [156, 52] on icon at bounding box center [150, 48] width 14 height 14
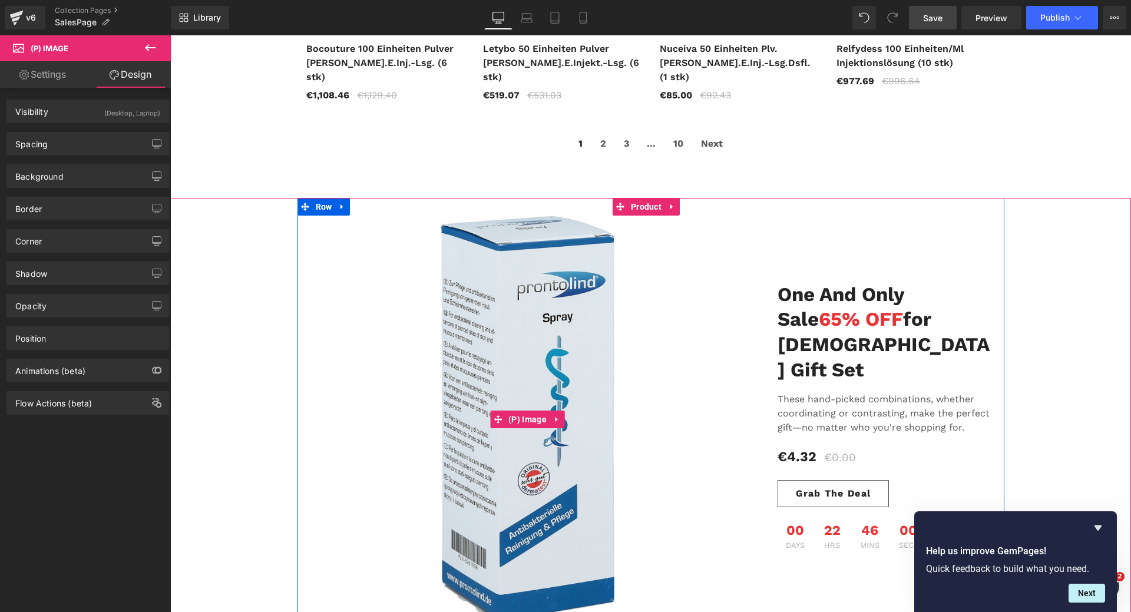
click at [502, 306] on img at bounding box center [527, 419] width 443 height 443
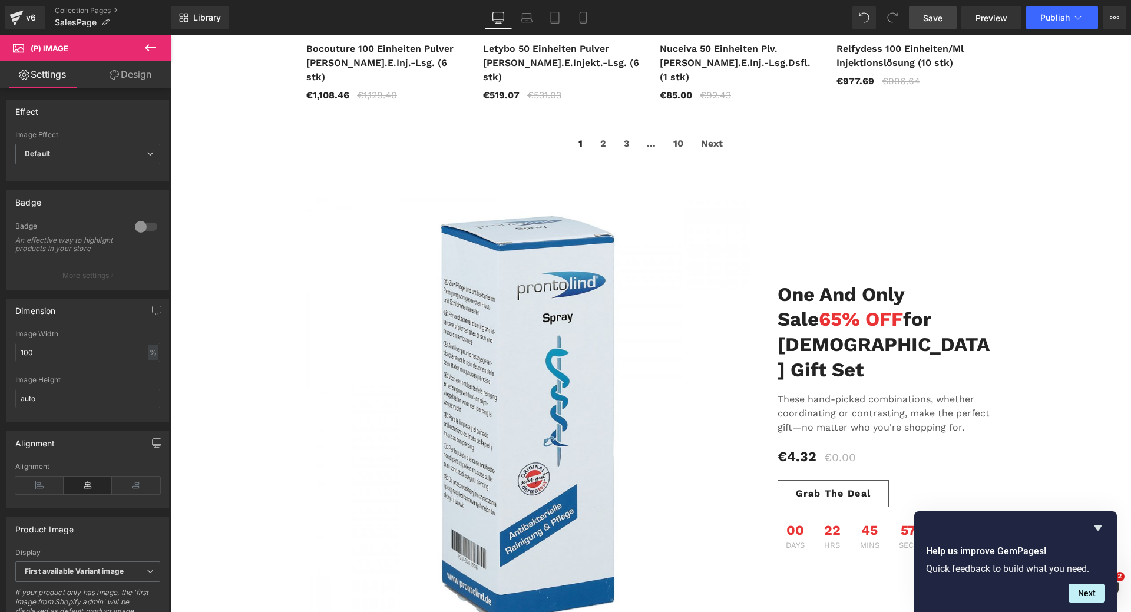
click at [62, 48] on span "(P) Image" at bounding box center [50, 48] width 38 height 9
click at [149, 47] on icon at bounding box center [150, 47] width 11 height 7
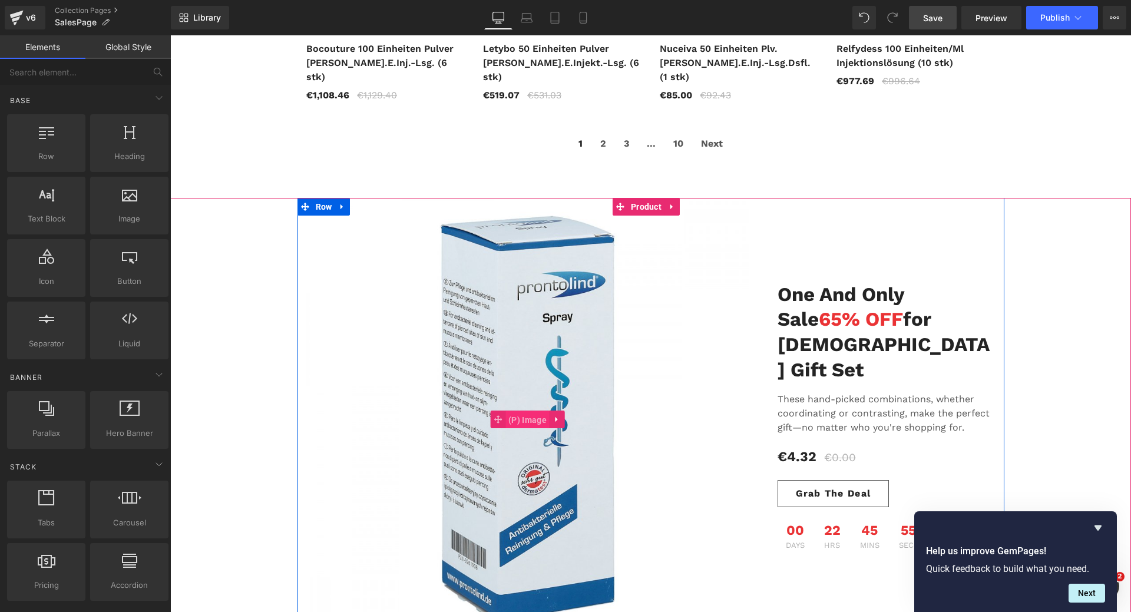
click at [527, 411] on span "(P) Image" at bounding box center [528, 420] width 44 height 18
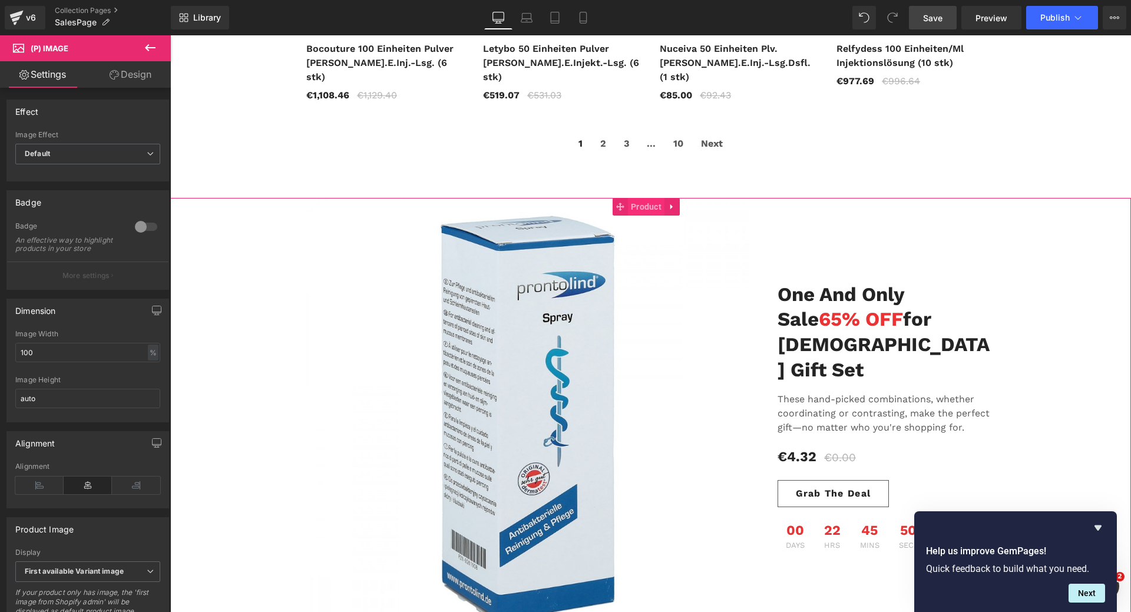
click at [641, 198] on span "Product" at bounding box center [646, 207] width 37 height 18
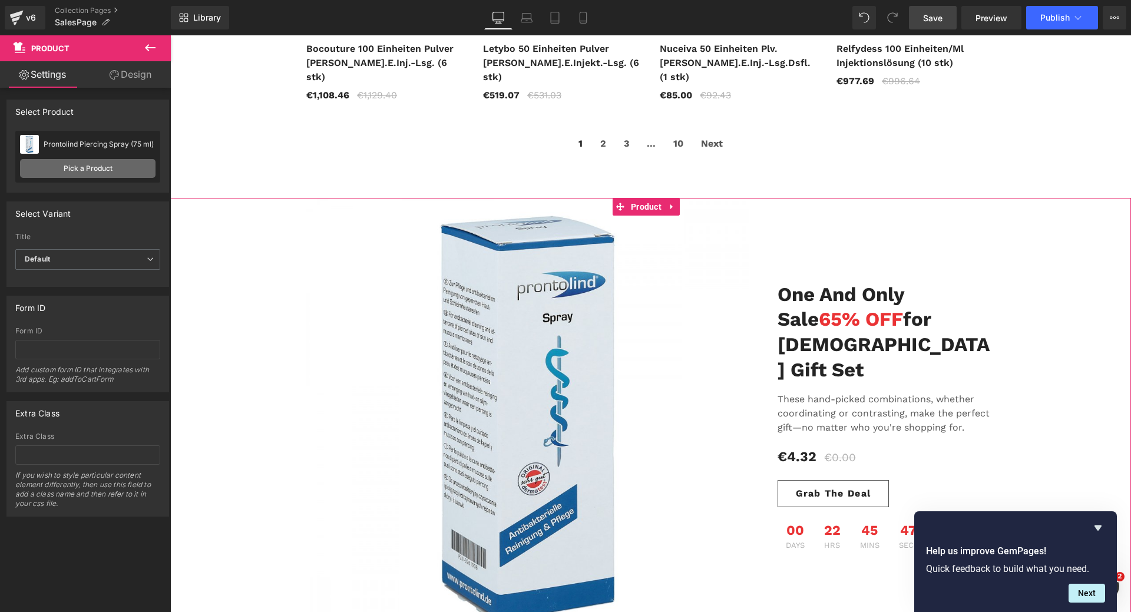
click at [90, 173] on link "Pick a Product" at bounding box center [88, 168] width 136 height 19
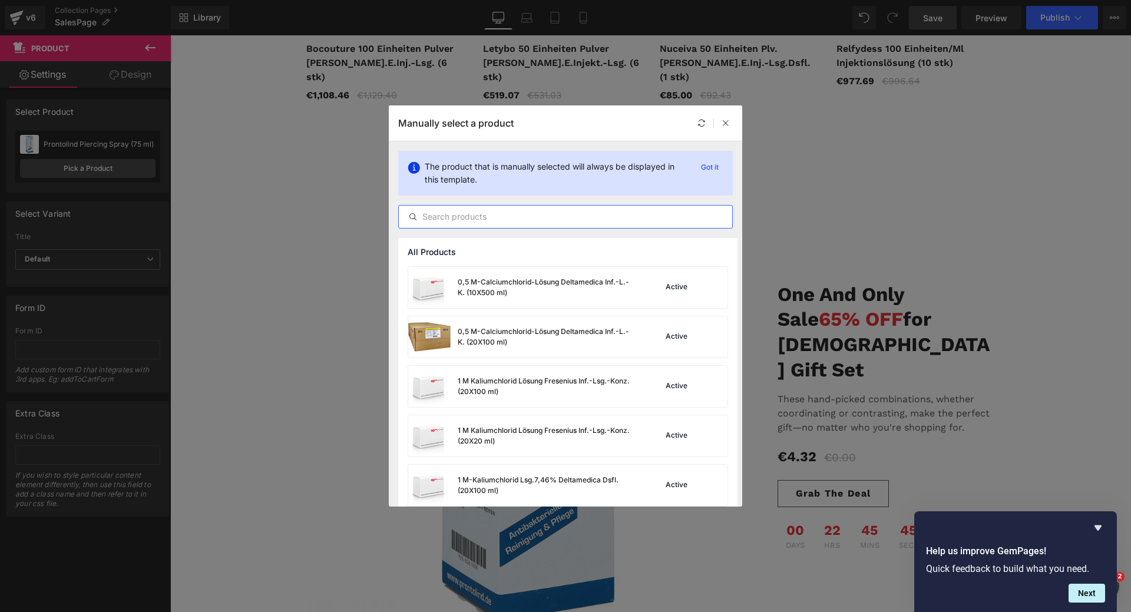
click at [510, 222] on input "text" at bounding box center [565, 217] width 333 height 14
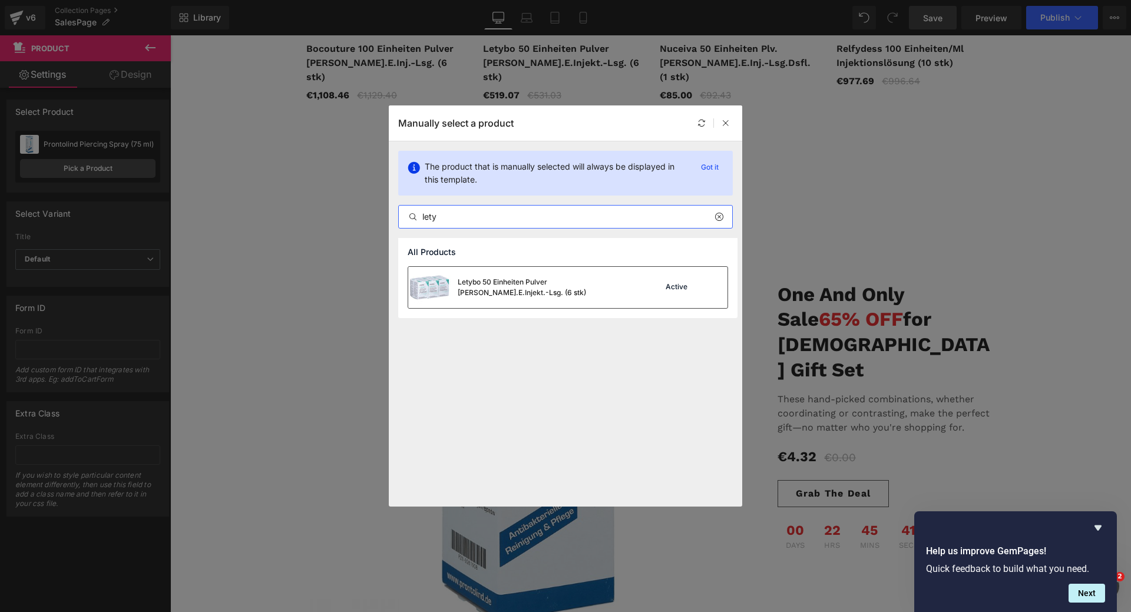
type input "lety"
click at [527, 286] on div "Letybo 50 Einheiten [PERSON_NAME] [PERSON_NAME].E.Injekt.-Lsg. (6 stk)" at bounding box center [546, 287] width 177 height 21
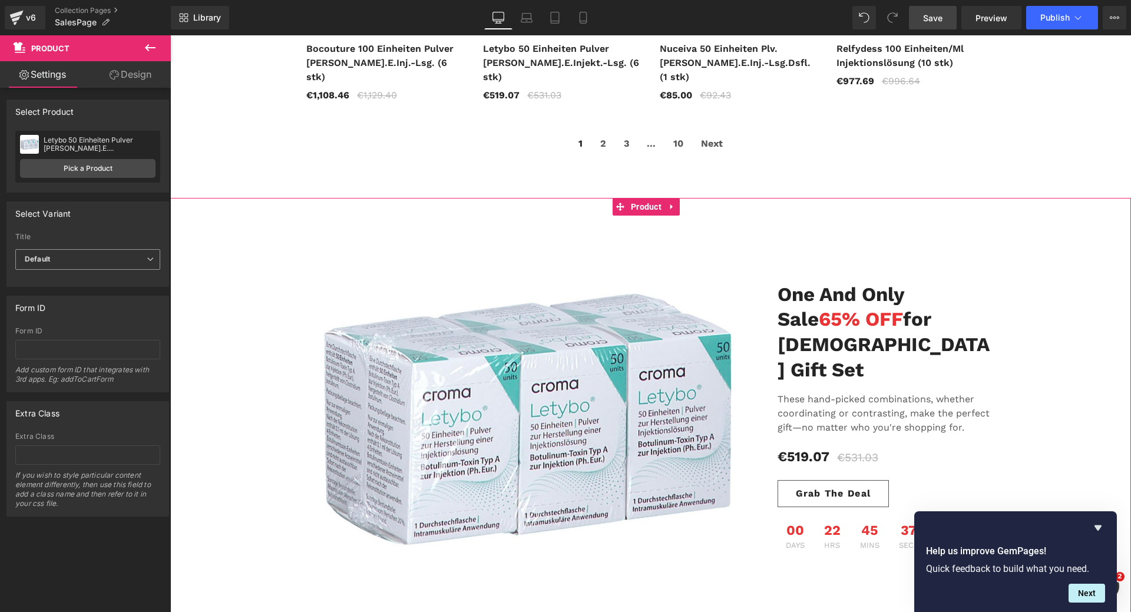
click at [103, 261] on span "Default" at bounding box center [87, 259] width 145 height 21
click at [51, 322] on div "Form ID Form ID Add custom form ID that integrates with 3rd apps. Eg: addToCart…" at bounding box center [87, 344] width 163 height 97
click at [1097, 531] on icon "Hide survey" at bounding box center [1098, 528] width 14 height 14
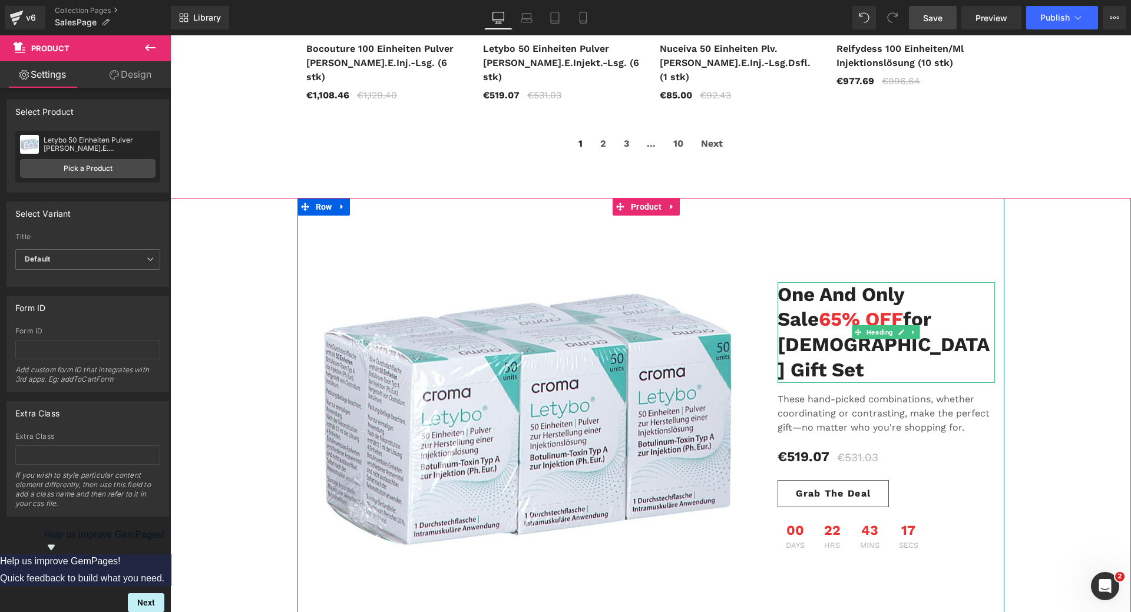
click at [808, 302] on h2 "One and Only" at bounding box center [887, 294] width 218 height 25
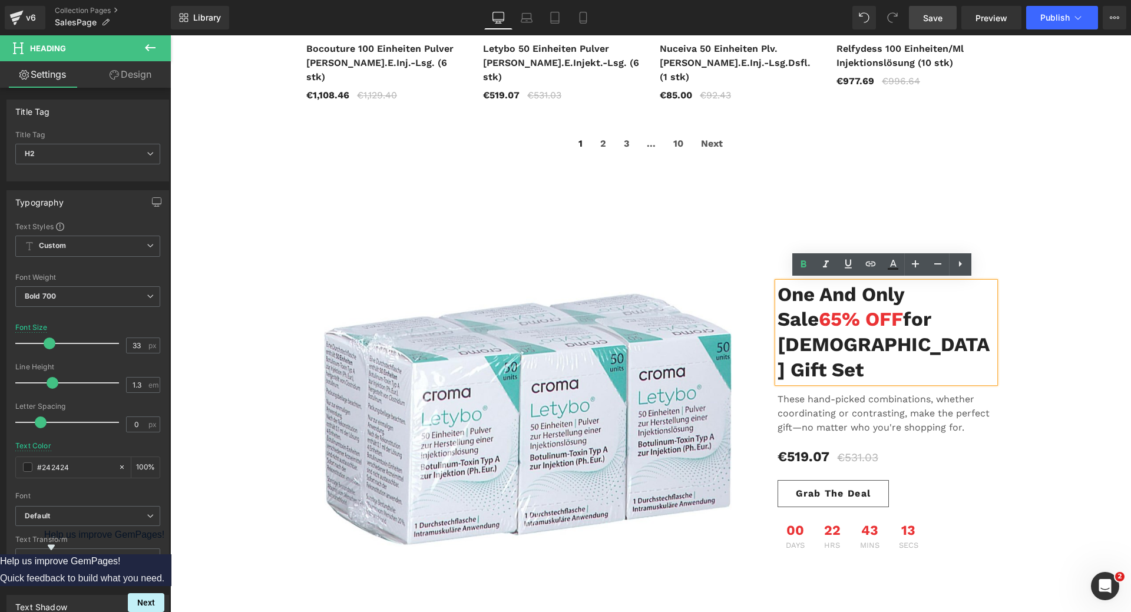
click at [784, 299] on h2 "One and Only" at bounding box center [887, 294] width 218 height 25
click at [787, 289] on h2 "One and Only" at bounding box center [887, 294] width 218 height 25
click at [787, 292] on h2 "One and Only" at bounding box center [887, 294] width 218 height 25
paste div
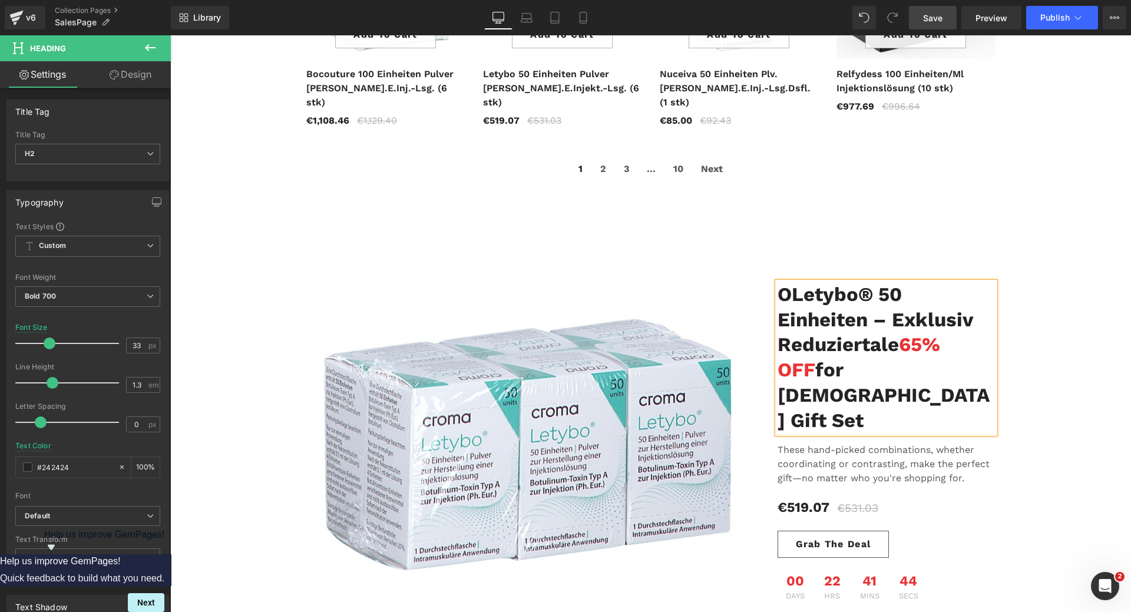
scroll to position [695, 0]
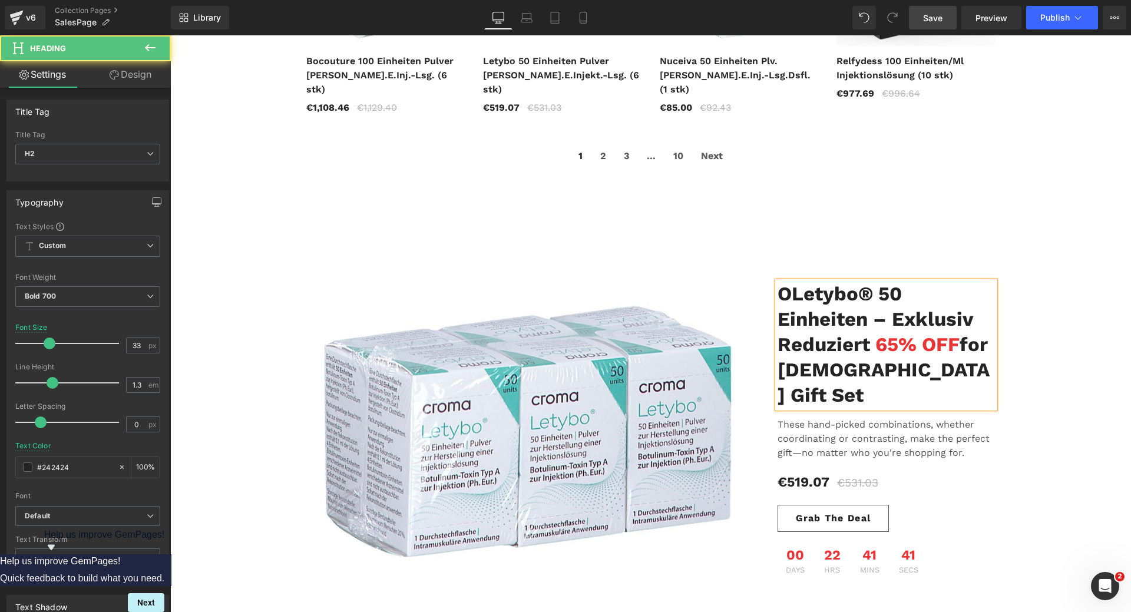
click at [790, 291] on h2 "OLetybo® 50 Einheiten – Exklusiv reduziert 65% OFF for Ladies Gift Set" at bounding box center [887, 345] width 218 height 127
click at [778, 343] on h2 "Letybo® 50 Einheiten – Exklusiv reduziert 65% OFF for Ladies Gift Set" at bounding box center [887, 345] width 218 height 127
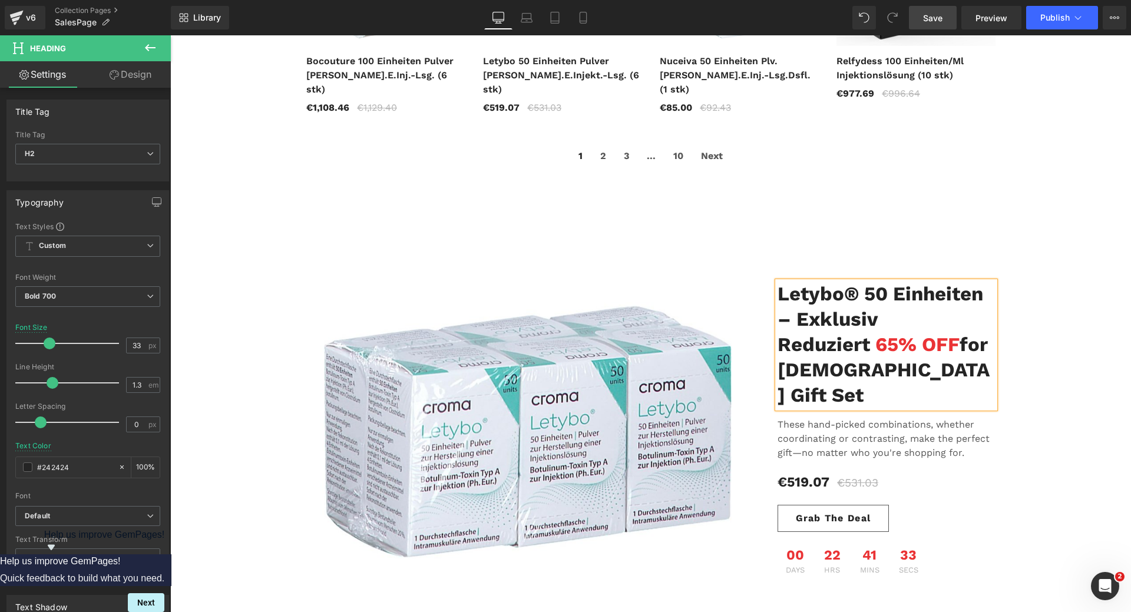
click at [876, 342] on span "65% OFF" at bounding box center [918, 344] width 84 height 23
click at [778, 294] on h2 "Letybo® 50 Einheiten – Exklusiv reduziert 65% OFF for Ladies Gift Set" at bounding box center [887, 345] width 218 height 127
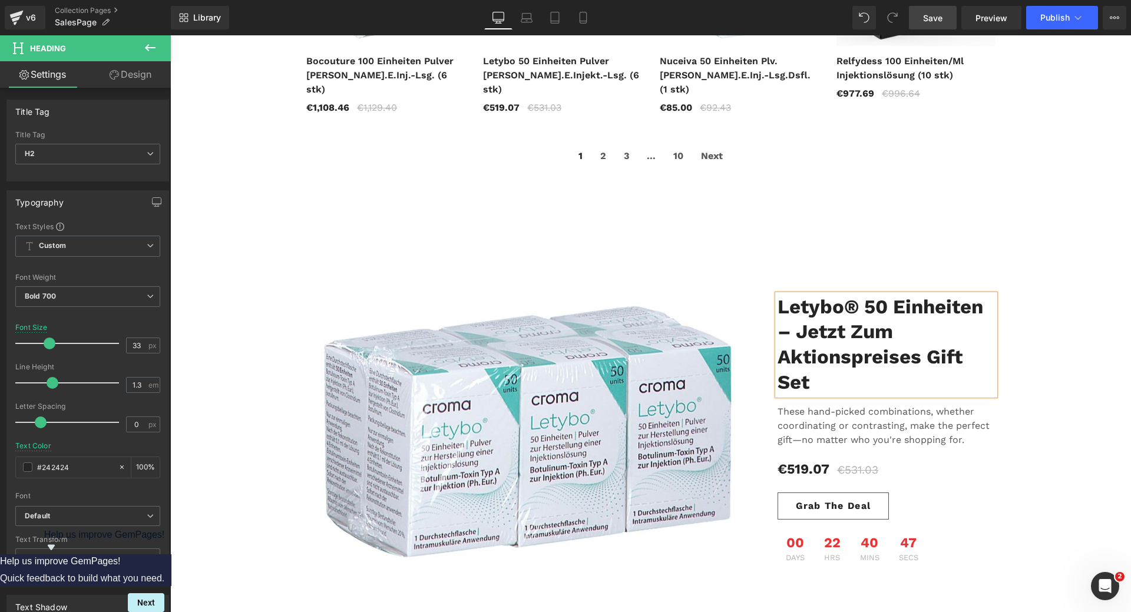
scroll to position [707, 0]
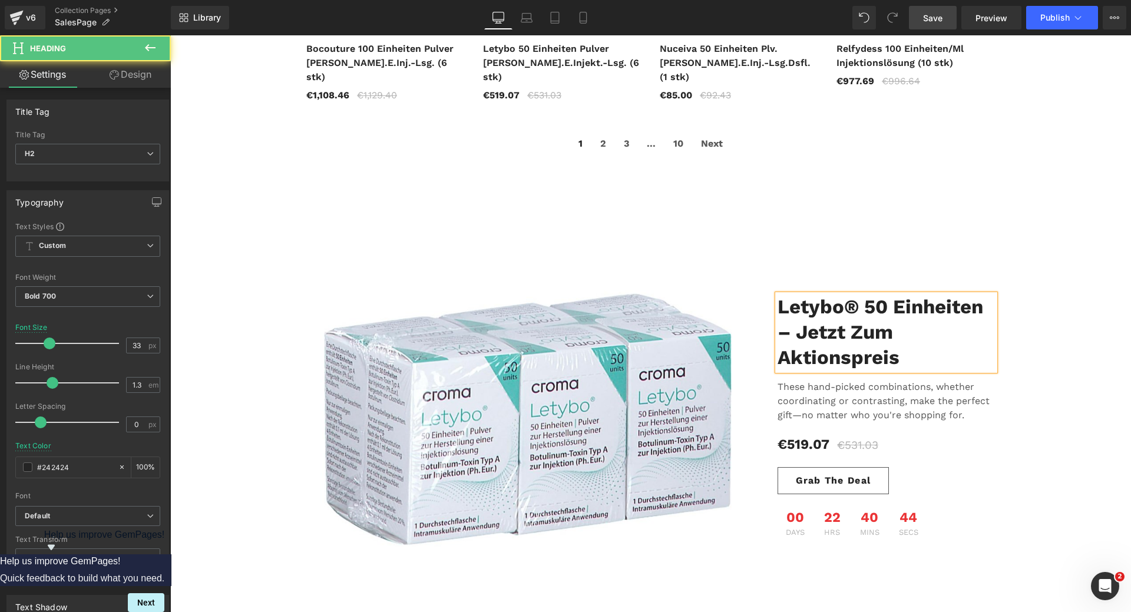
click at [857, 318] on h2 "Letybo® 50 Einheiten – Jetzt zum Aktionspreis" at bounding box center [887, 333] width 218 height 76
click at [880, 336] on h2 "Letybo® 50 Einheiten – Jetzt zum Aktionspreis" at bounding box center [887, 333] width 218 height 76
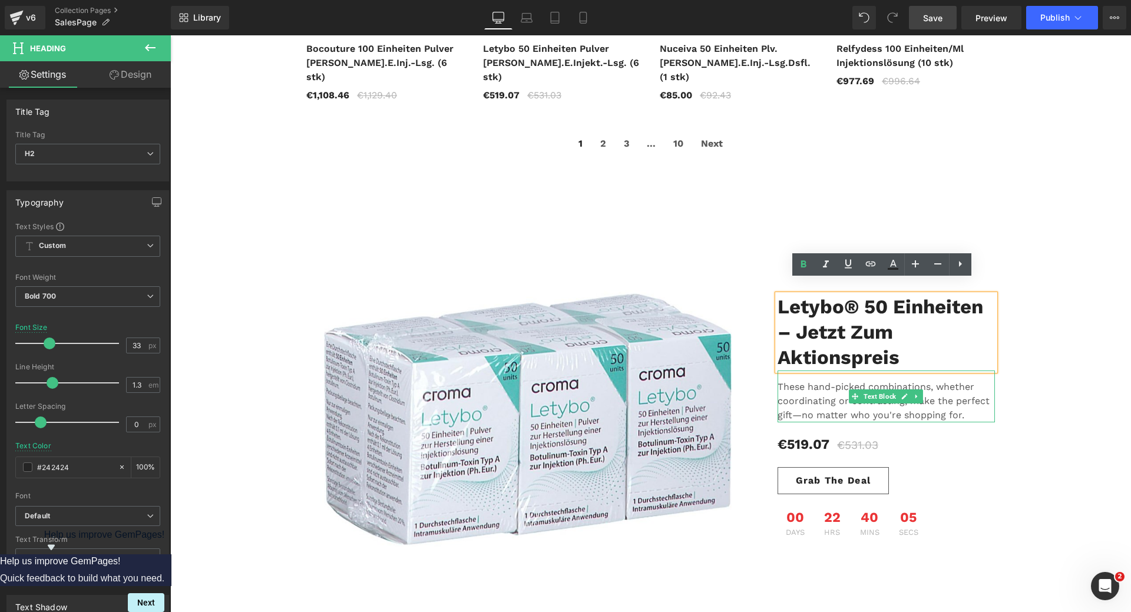
click at [789, 380] on p "These hand-picked combinations, whether coordinating or contrasting, make the p…" at bounding box center [884, 401] width 212 height 42
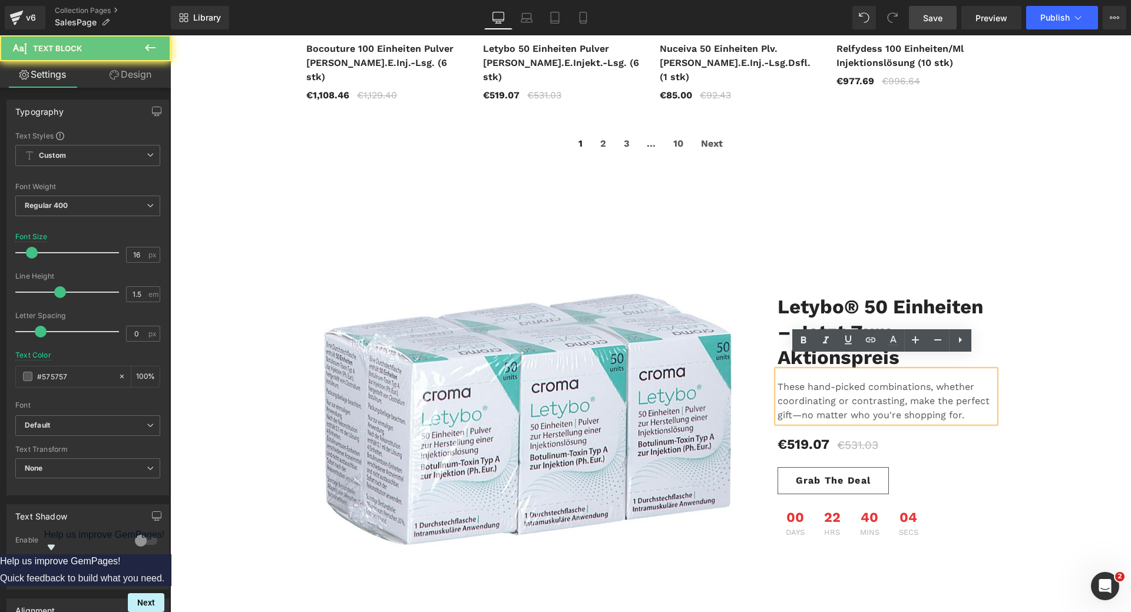
click at [781, 380] on p "These hand-picked combinations, whether coordinating or contrasting, make the p…" at bounding box center [884, 401] width 212 height 42
paste div
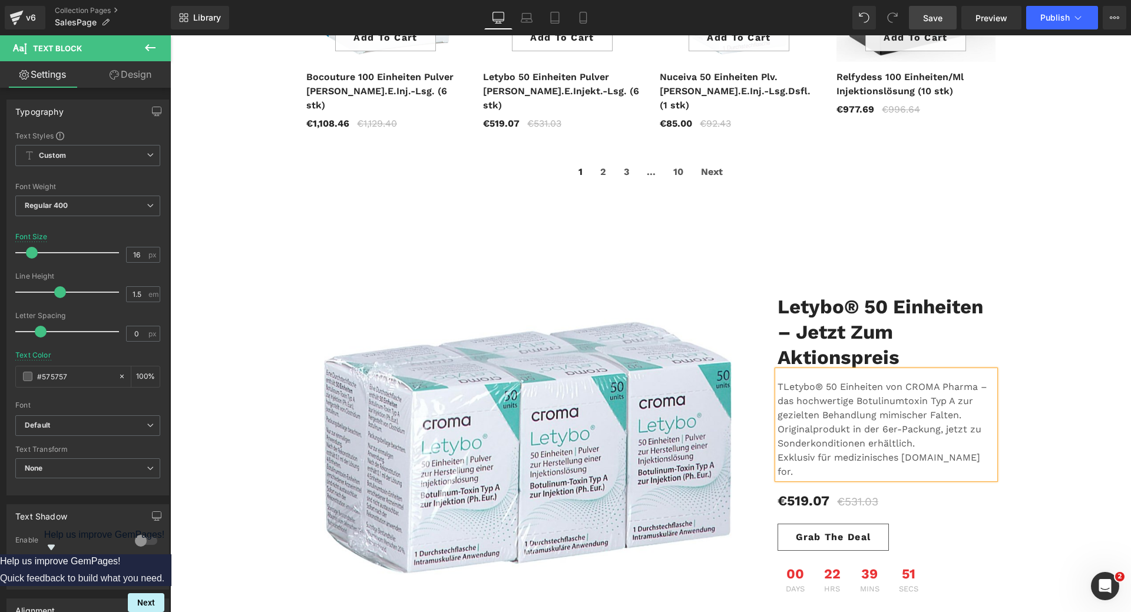
scroll to position [686, 0]
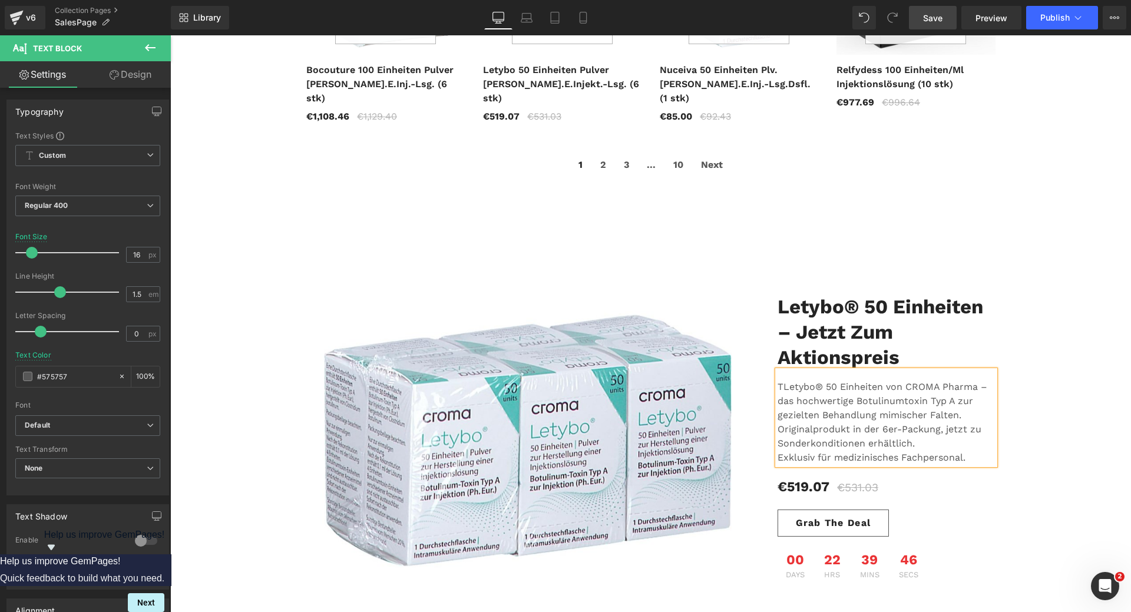
click at [782, 380] on p "TLetybo® 50 Einheiten von CROMA Pharma – das hochwertige Botulinumtoxin Typ A z…" at bounding box center [884, 401] width 212 height 42
click at [960, 404] on p "Letybo® 50 Einheiten von CROMA Pharma – das hochwertige Botulinumtoxin Typ A zu…" at bounding box center [884, 401] width 212 height 42
click at [815, 299] on h2 "Letybo® 50 Einheiten – Jetzt zum Aktionspreis" at bounding box center [887, 333] width 218 height 76
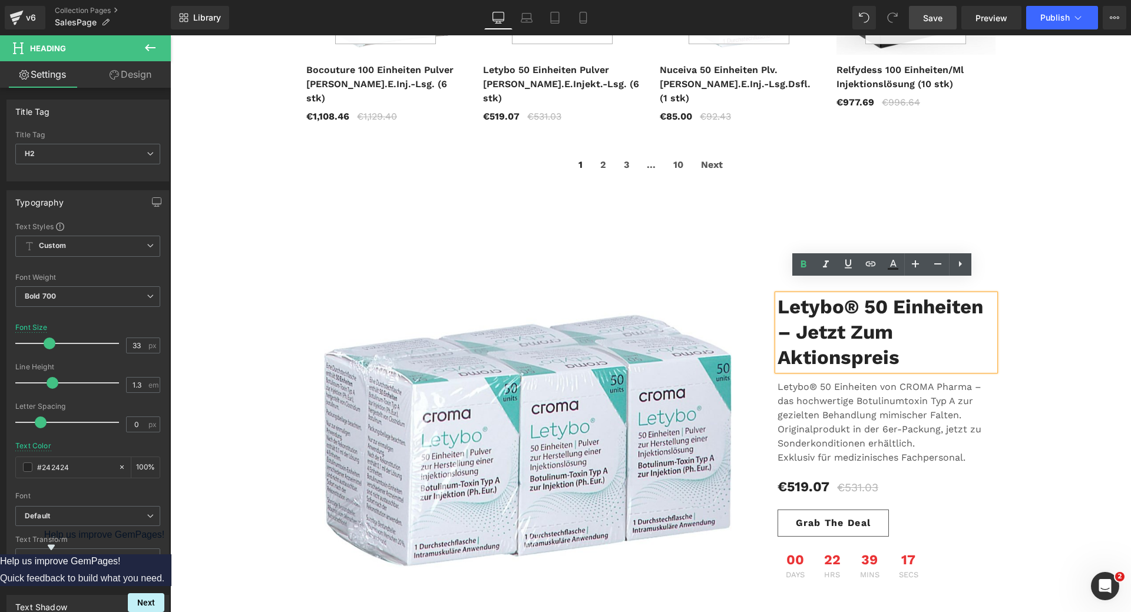
click at [781, 295] on h2 "Letybo® 50 Einheiten – Jetzt zum Aktionspreis" at bounding box center [887, 333] width 218 height 76
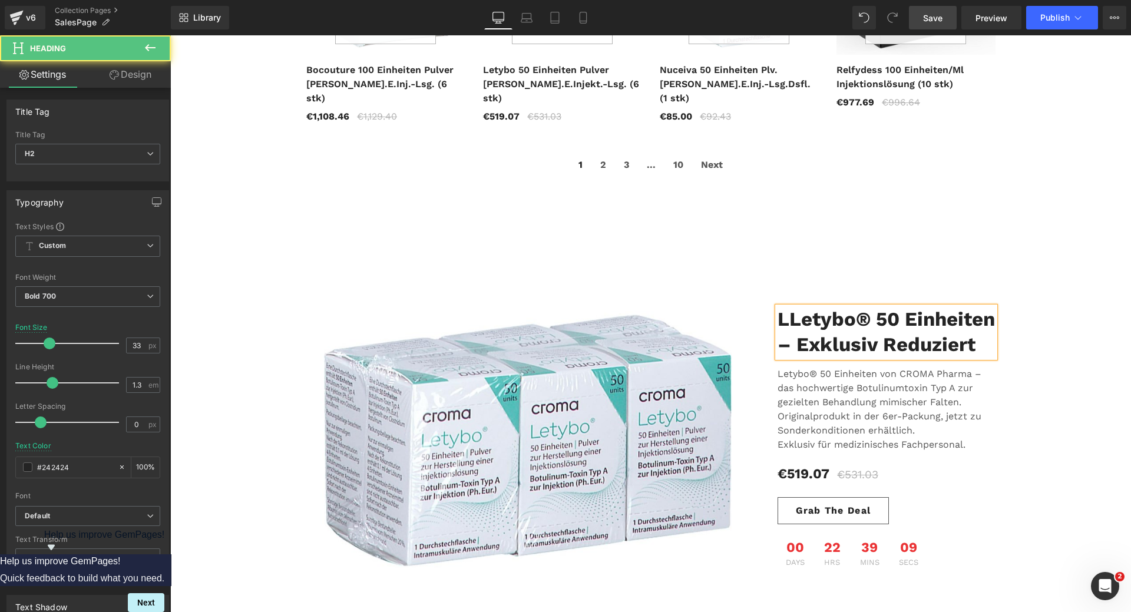
click at [785, 307] on h2 "LLetybo® 50 Einheiten – Exklusiv reduziert" at bounding box center [887, 332] width 218 height 51
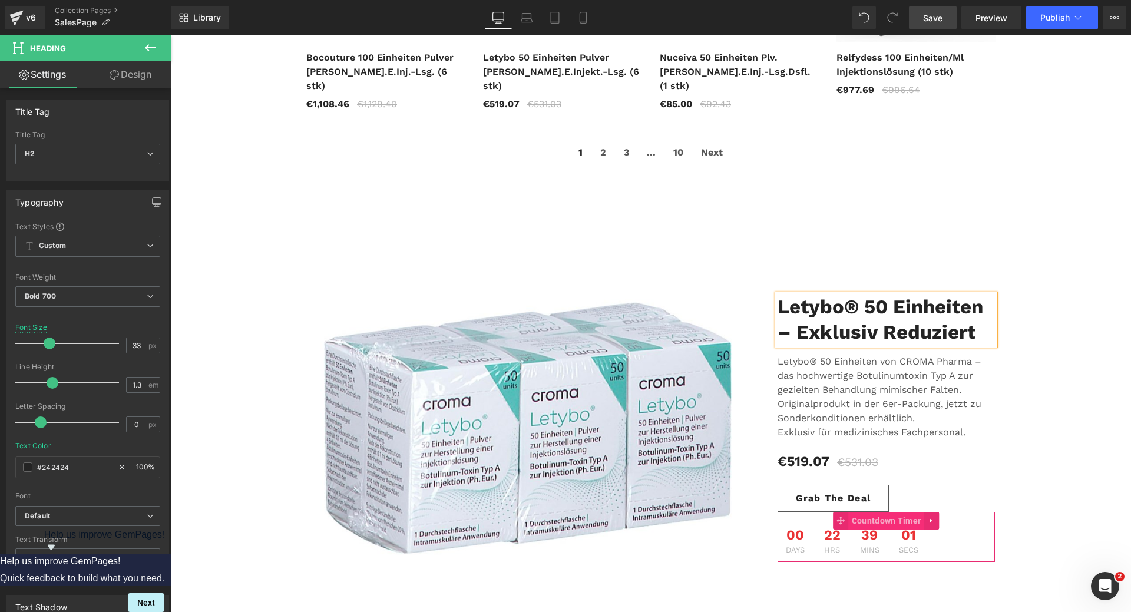
click at [861, 512] on span "Countdown Timer" at bounding box center [886, 521] width 75 height 18
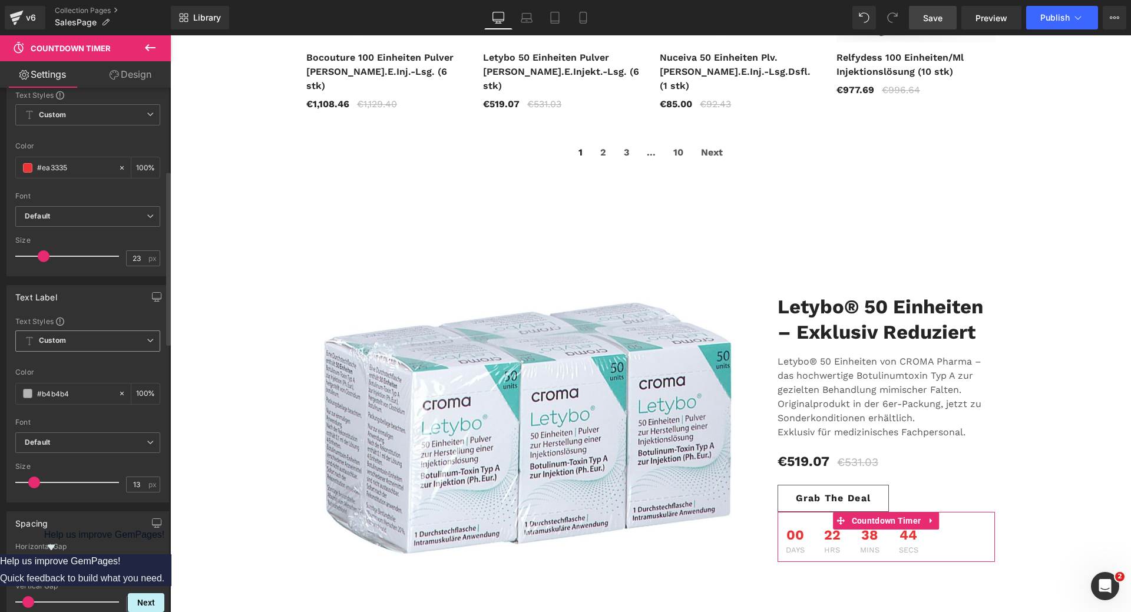
scroll to position [354, 0]
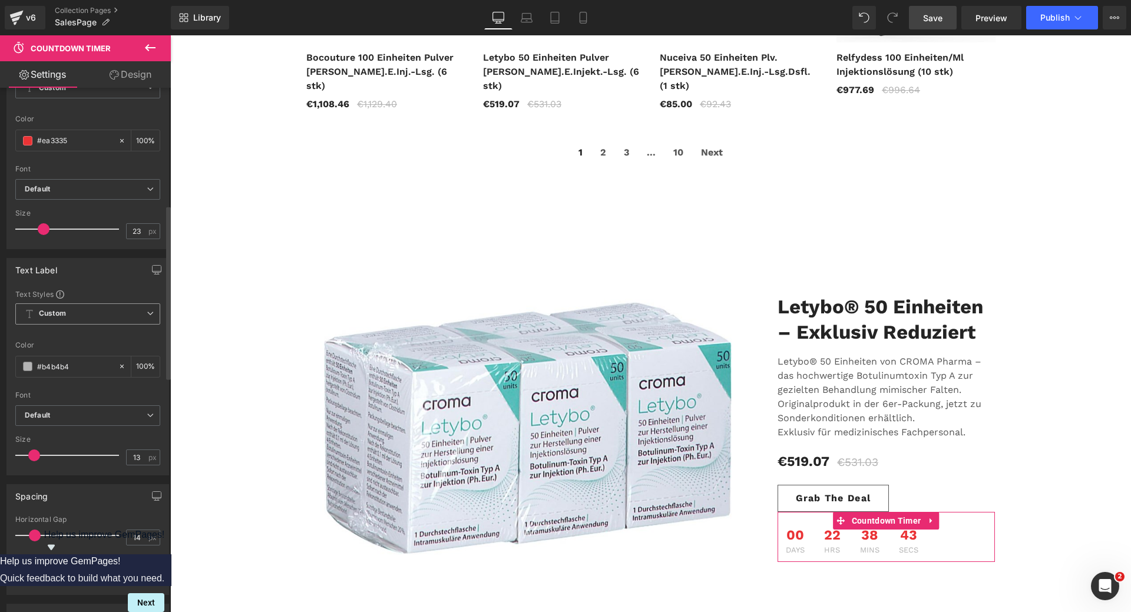
click at [98, 315] on span "Custom Setup Global Style" at bounding box center [87, 313] width 145 height 21
click at [95, 360] on div "Setup Global Style" at bounding box center [85, 362] width 140 height 28
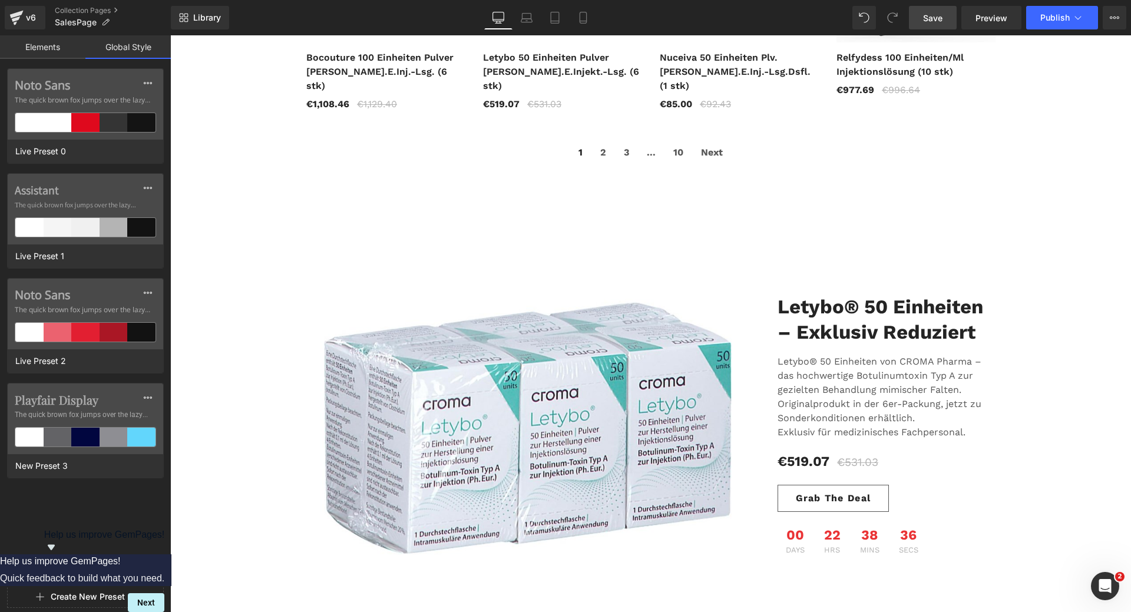
click at [52, 52] on link "Elements" at bounding box center [42, 47] width 85 height 24
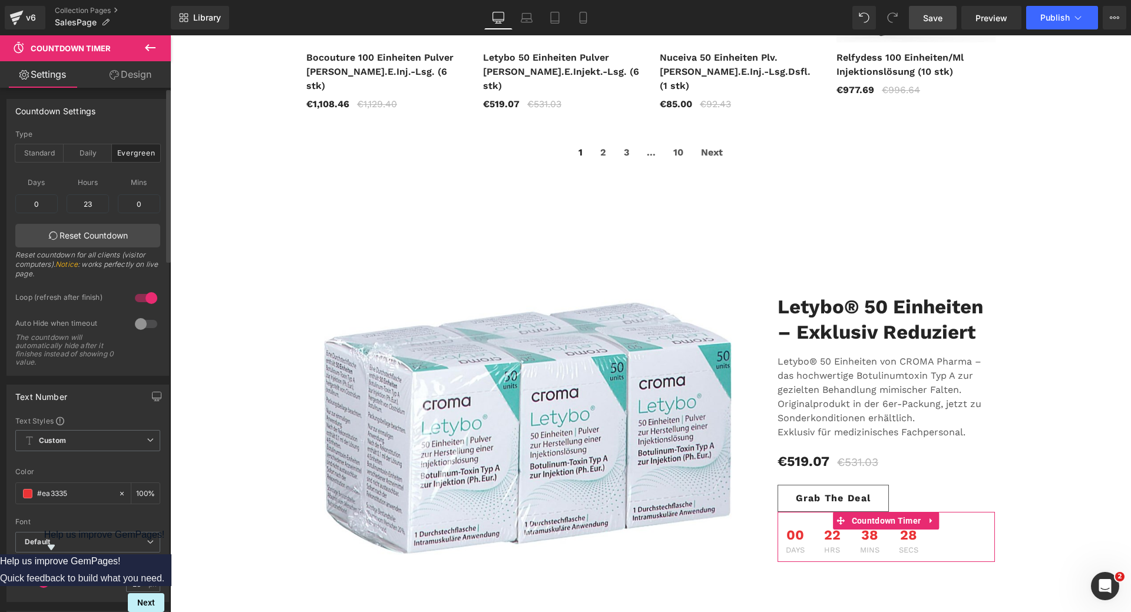
scroll to position [0, 0]
click at [35, 181] on span "Days" at bounding box center [36, 183] width 42 height 15
click at [99, 184] on span "Hours" at bounding box center [88, 183] width 42 height 15
click at [938, 19] on span "Save" at bounding box center [932, 18] width 19 height 12
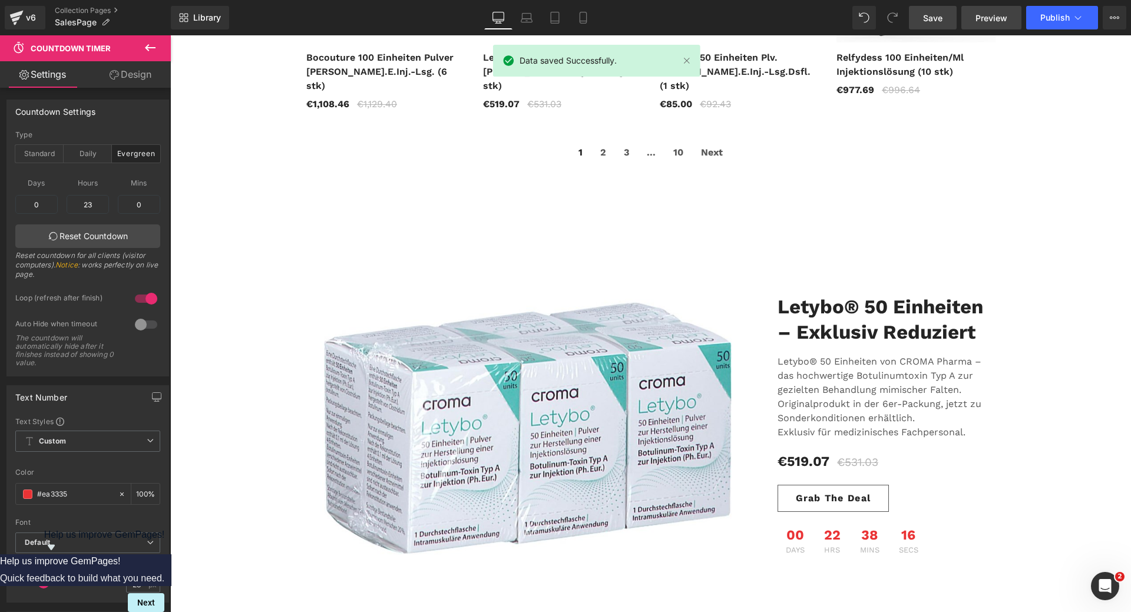
click at [987, 23] on span "Preview" at bounding box center [992, 18] width 32 height 12
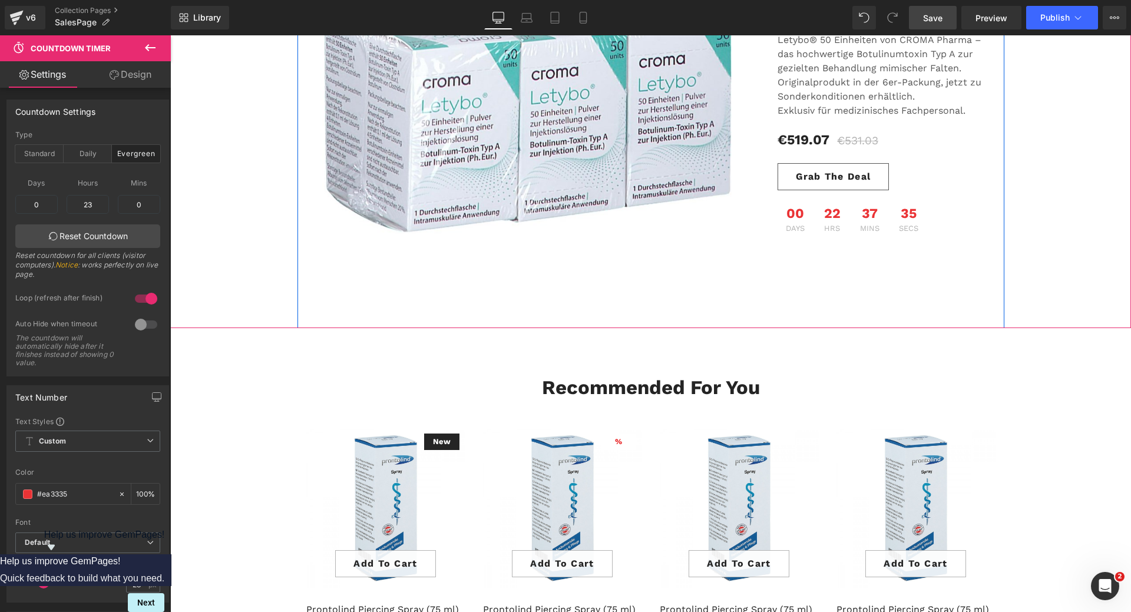
scroll to position [1170, 0]
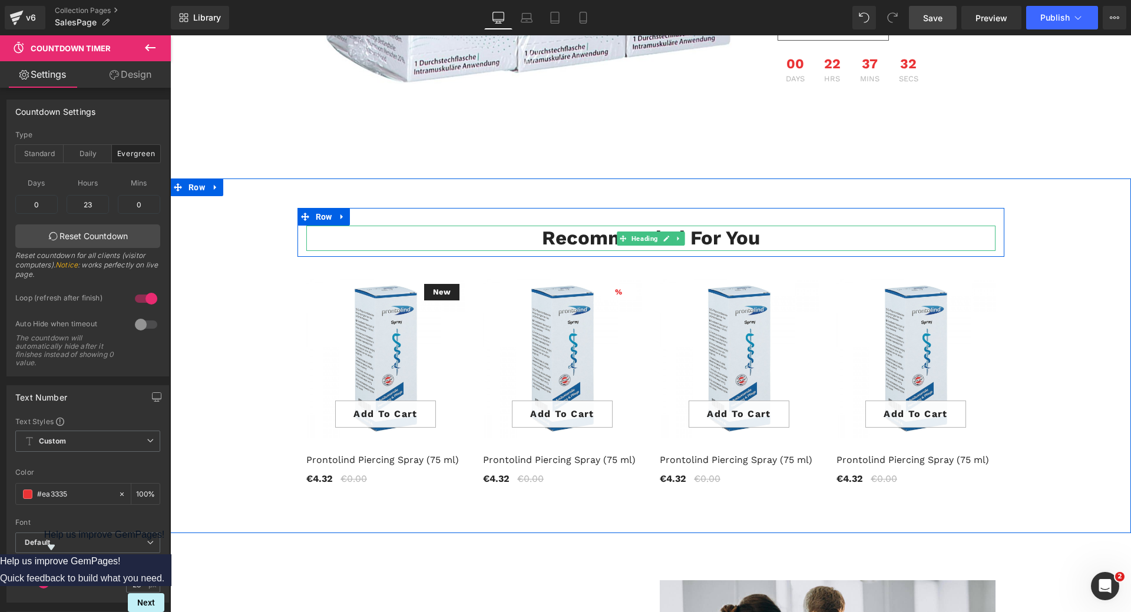
click at [565, 227] on h2 "Recommended For You" at bounding box center [650, 238] width 689 height 25
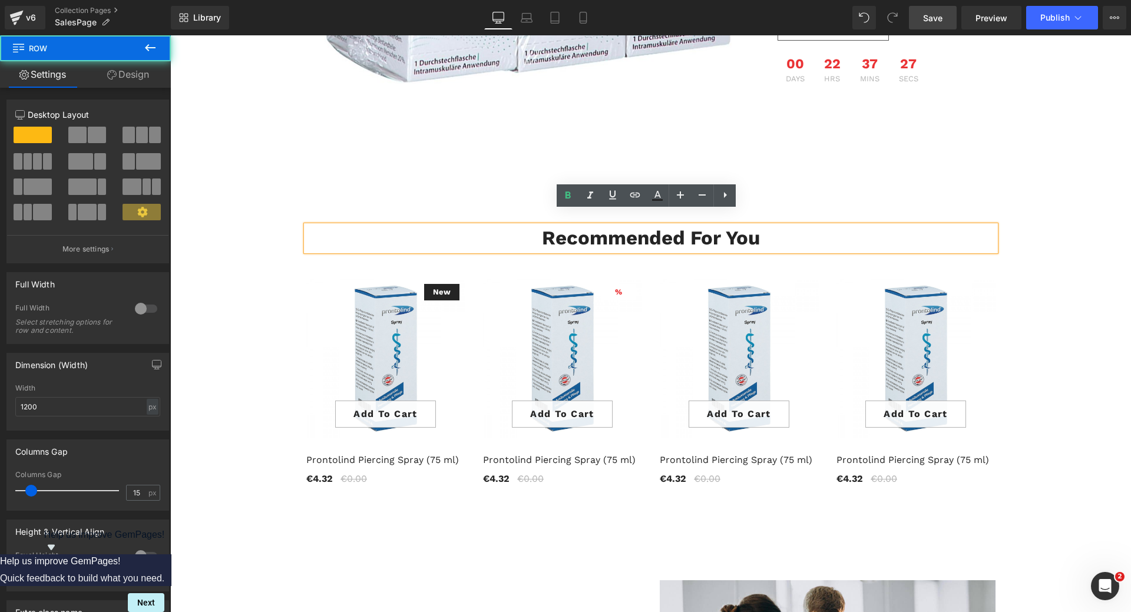
click at [767, 208] on div "Recommended For You Heading Row" at bounding box center [651, 232] width 707 height 49
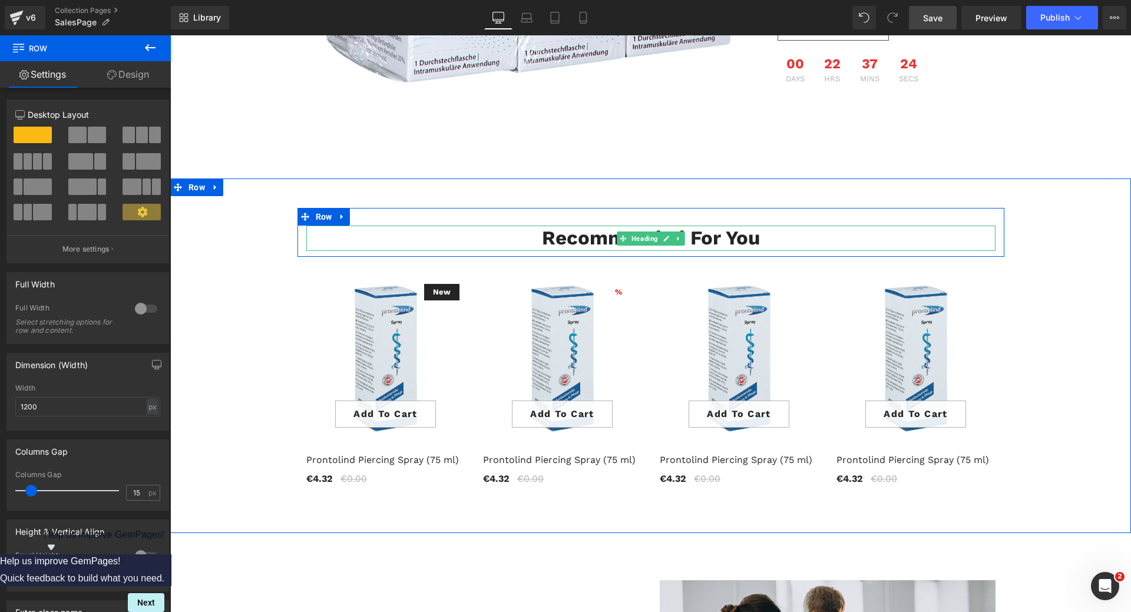
click at [592, 229] on h2 "Recommended For You" at bounding box center [650, 238] width 689 height 25
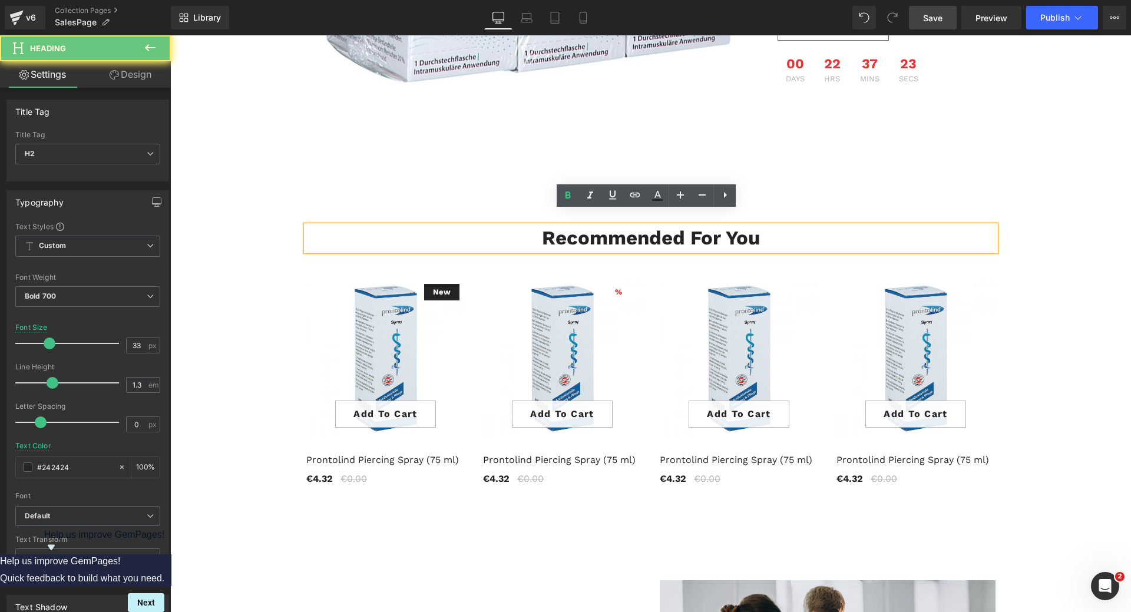
click at [626, 226] on h2 "Recommended For You" at bounding box center [650, 238] width 689 height 25
click at [581, 234] on h2 "Recommended For You" at bounding box center [650, 238] width 689 height 25
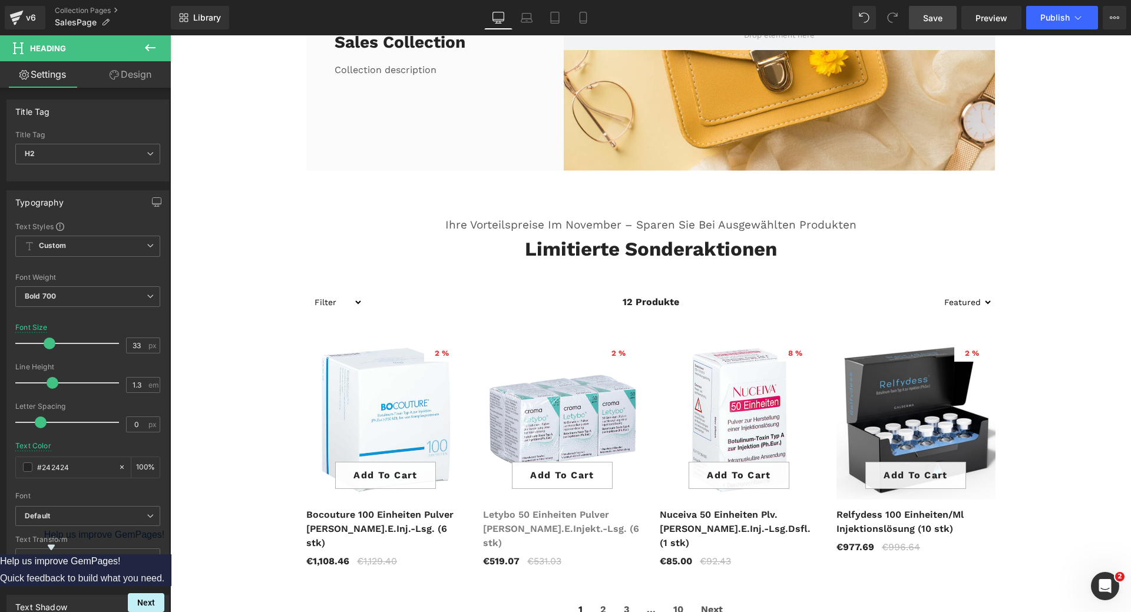
scroll to position [0, 0]
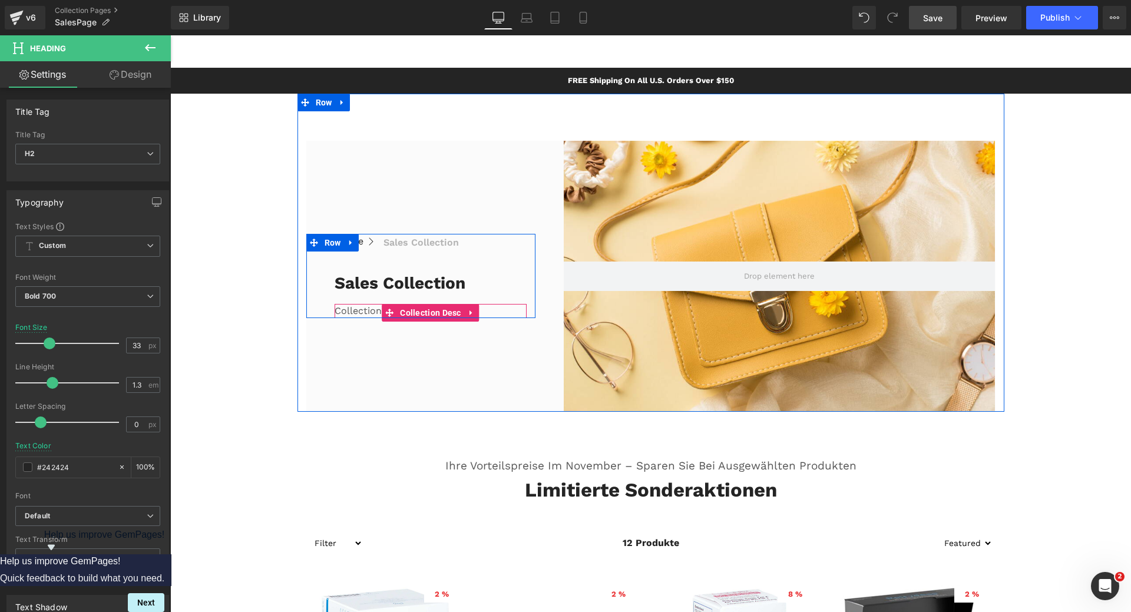
click at [364, 308] on div "Collection description" at bounding box center [431, 311] width 193 height 14
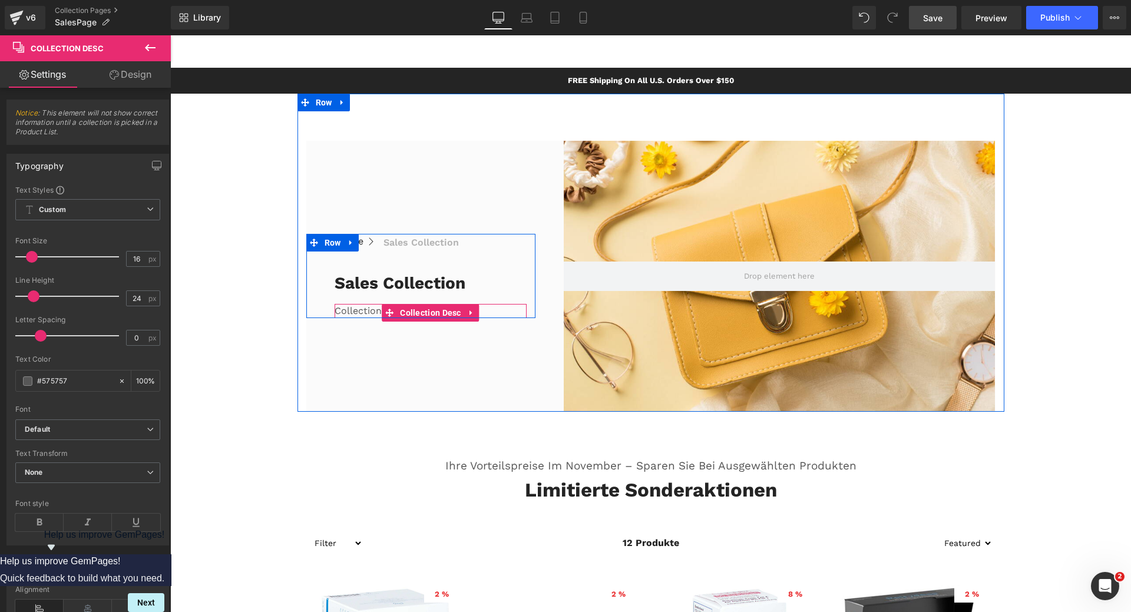
click at [337, 310] on div "Collection description" at bounding box center [431, 311] width 193 height 14
click at [338, 310] on div "Collection description" at bounding box center [431, 311] width 193 height 14
click at [339, 310] on div "Collection description" at bounding box center [431, 311] width 193 height 14
click at [411, 310] on span "Collection Desc" at bounding box center [430, 314] width 67 height 18
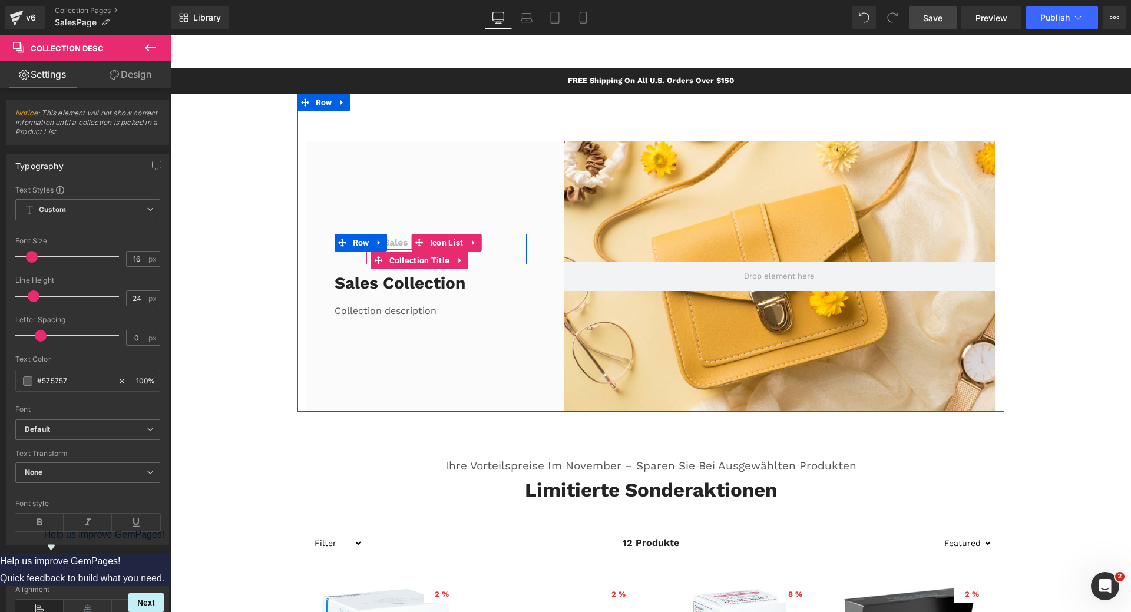
click at [397, 242] on h1 "Sales collection" at bounding box center [421, 243] width 75 height 14
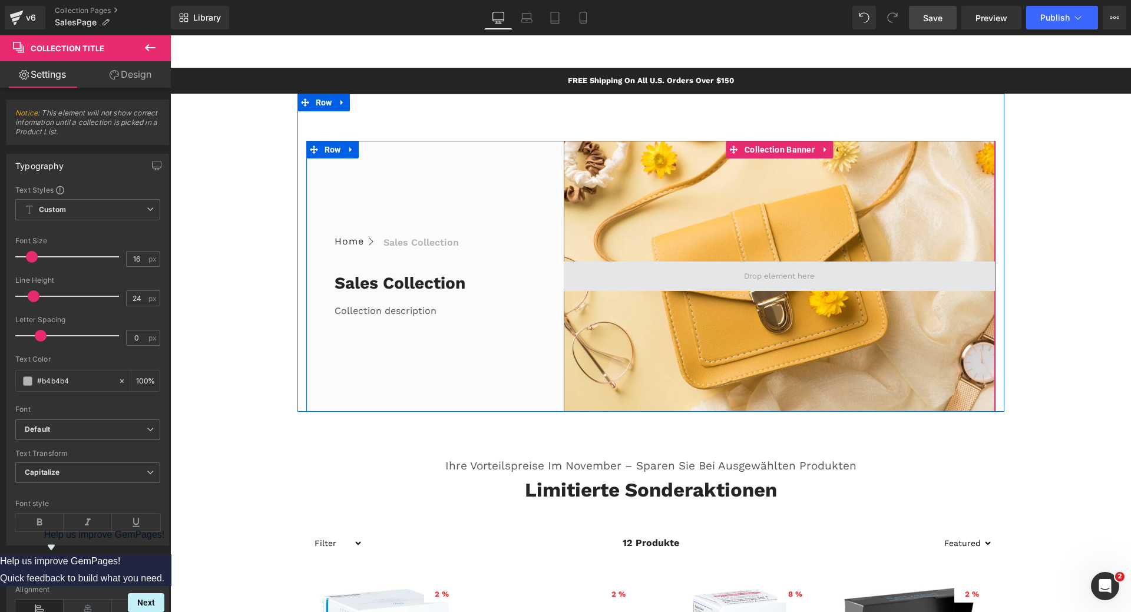
click at [752, 280] on span at bounding box center [779, 276] width 79 height 18
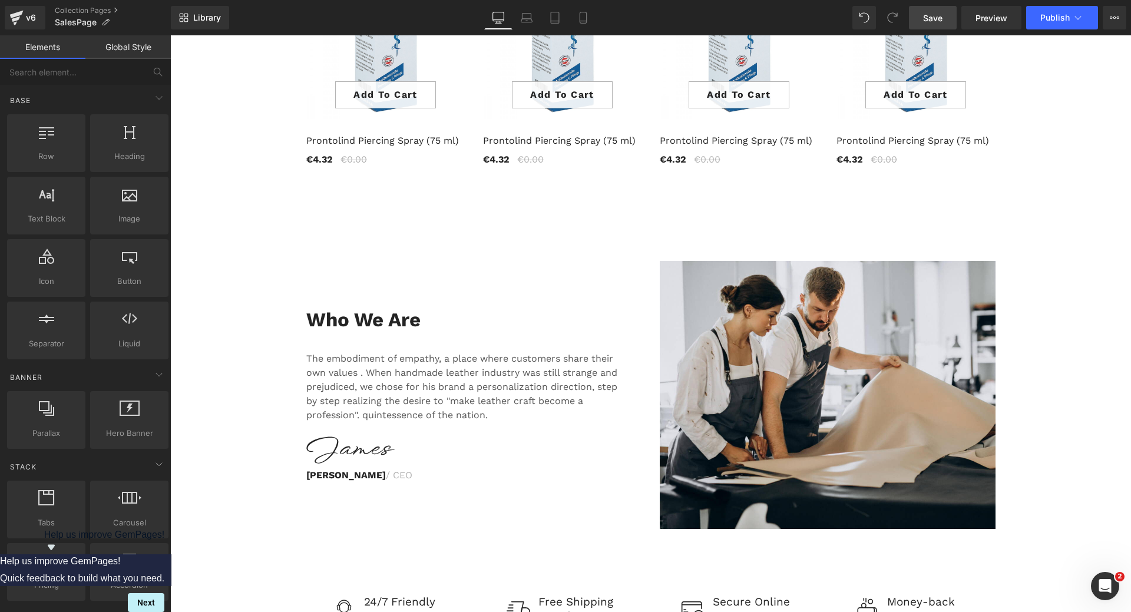
scroll to position [1473, 0]
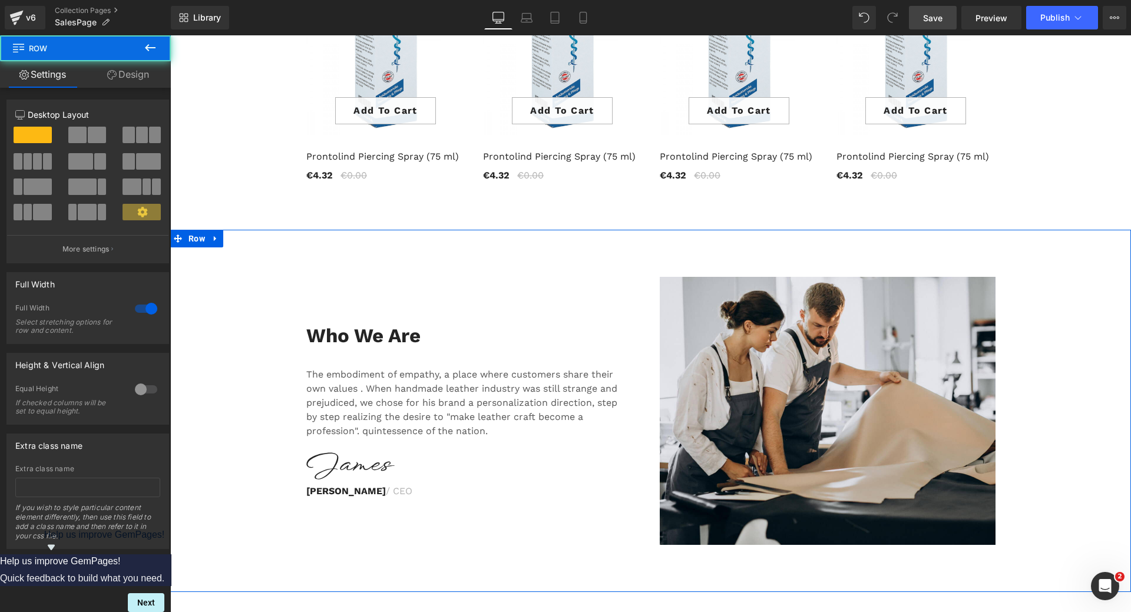
click at [283, 244] on div "Who We Are Heading The embodiment of empathy, a place where customers share the…" at bounding box center [650, 411] width 961 height 362
click at [212, 234] on icon at bounding box center [216, 238] width 8 height 9
click at [242, 234] on icon at bounding box center [246, 238] width 8 height 8
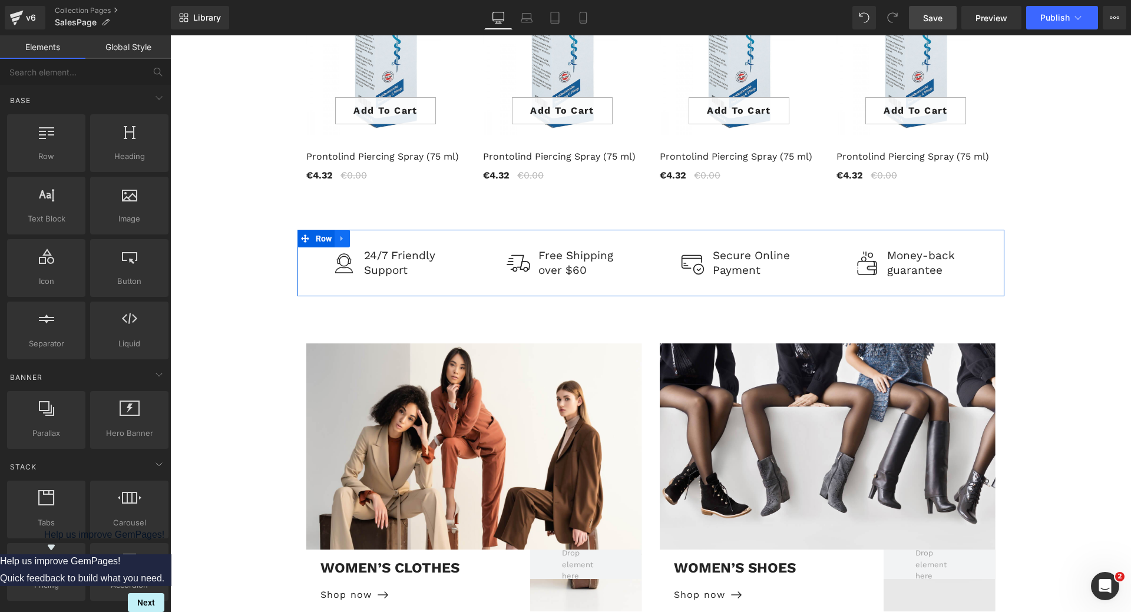
click at [342, 234] on icon at bounding box center [342, 238] width 8 height 9
click at [370, 234] on icon at bounding box center [373, 238] width 8 height 8
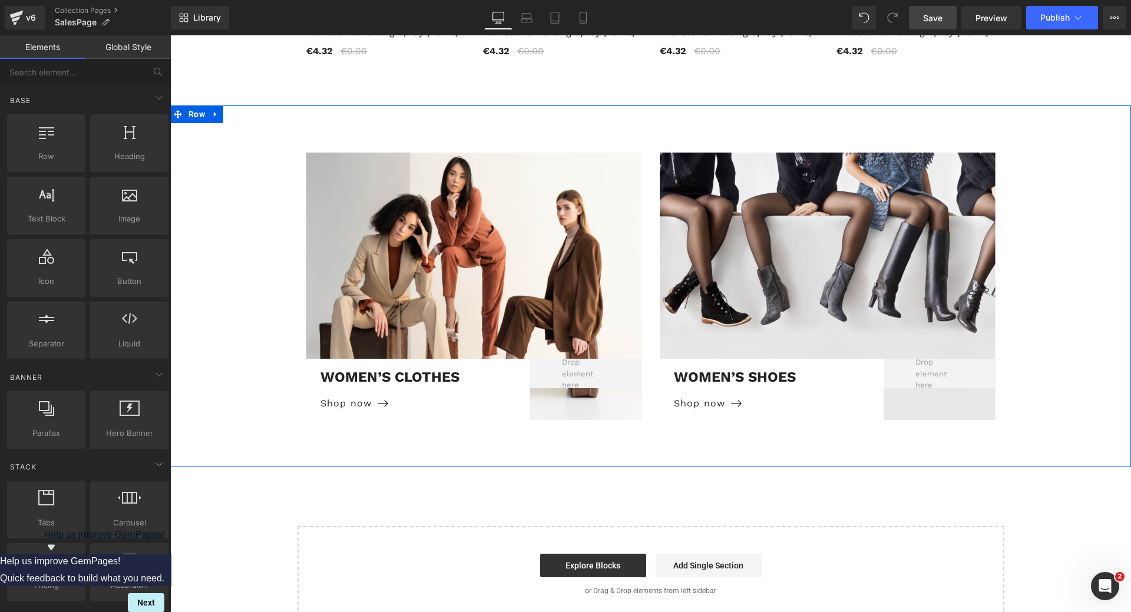
scroll to position [1626, 0]
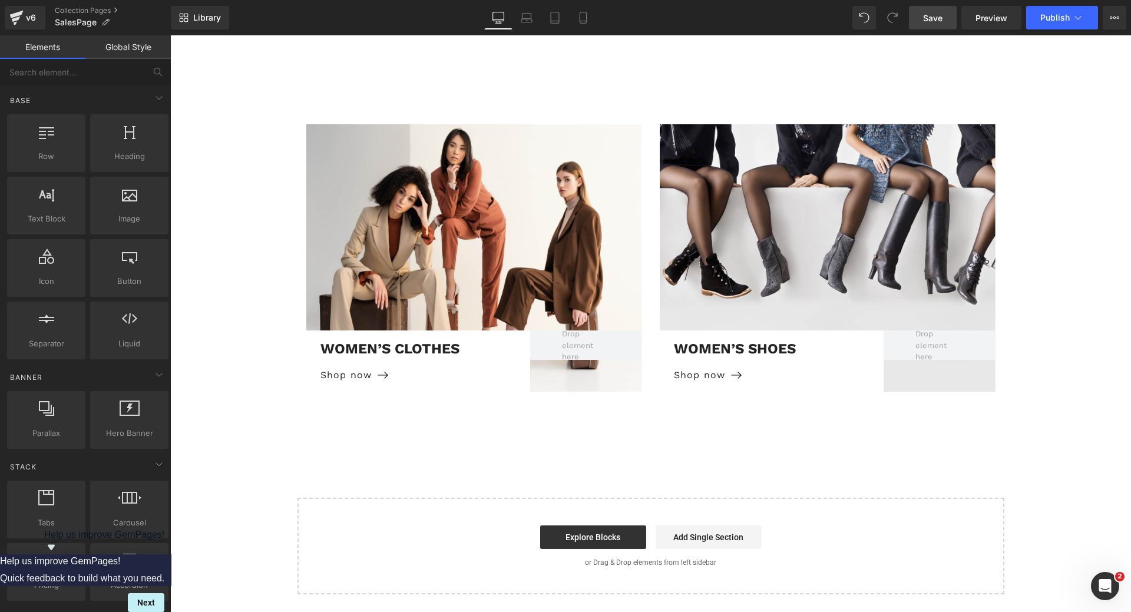
click at [934, 26] on link "Save" at bounding box center [933, 18] width 48 height 24
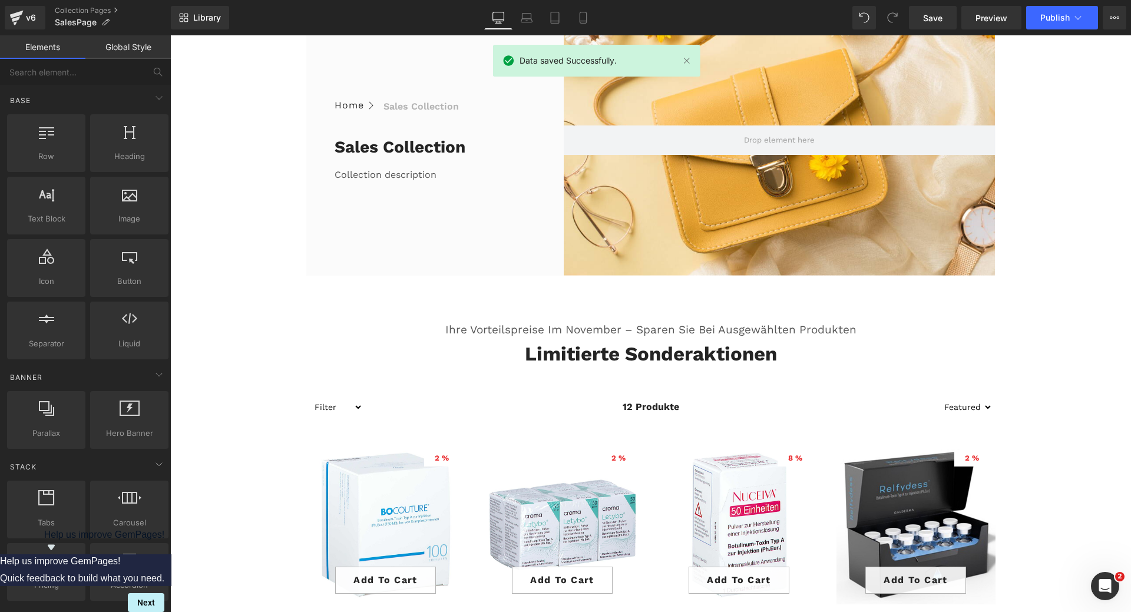
scroll to position [0, 0]
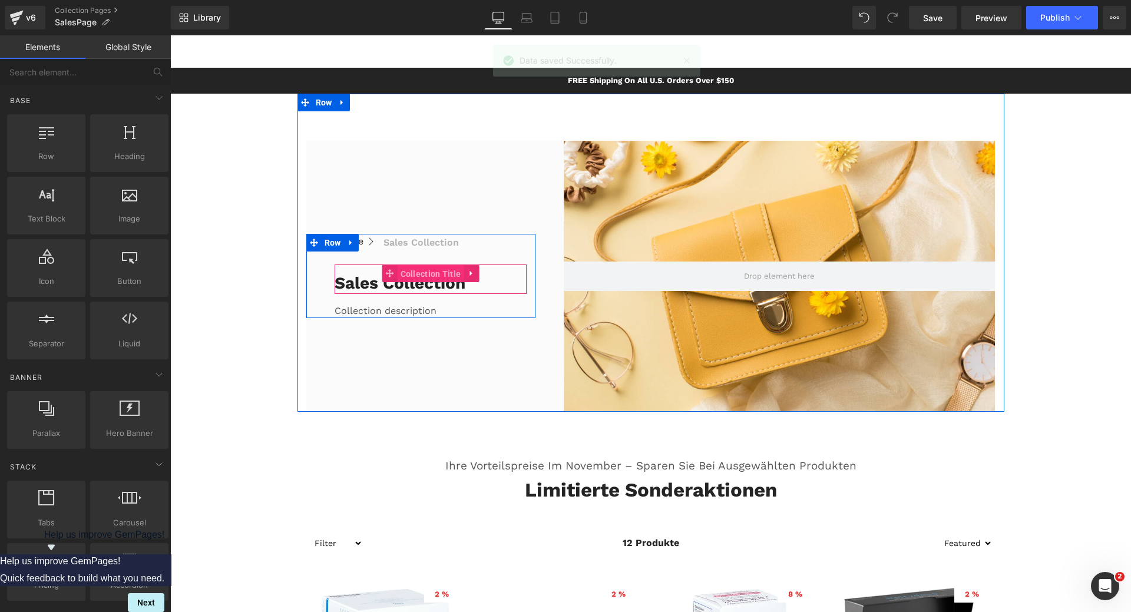
click at [407, 279] on span "Collection Title" at bounding box center [431, 274] width 67 height 18
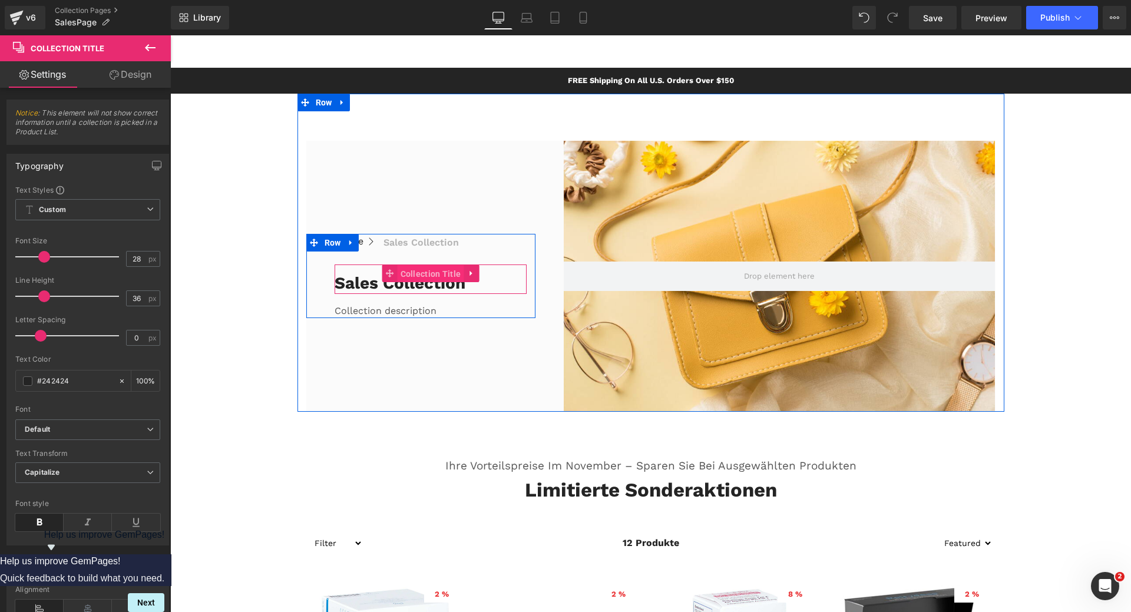
click at [399, 273] on span "Collection Title" at bounding box center [431, 274] width 67 height 18
click at [410, 274] on span "Collection Title" at bounding box center [431, 274] width 67 height 18
click at [470, 274] on icon at bounding box center [471, 272] width 2 height 5
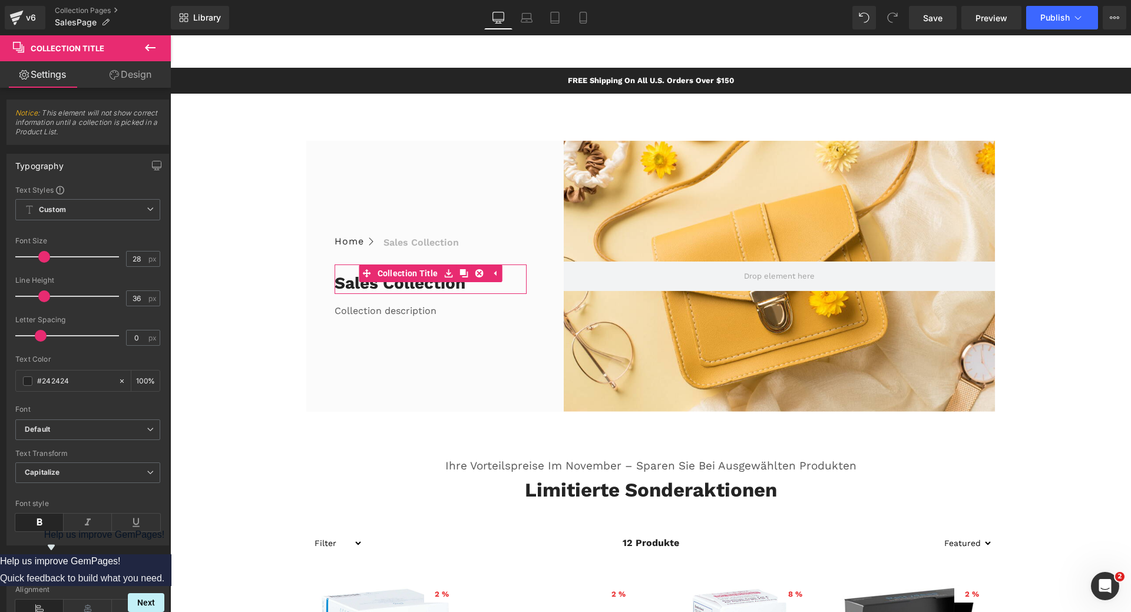
click at [139, 78] on link "Design" at bounding box center [130, 74] width 85 height 27
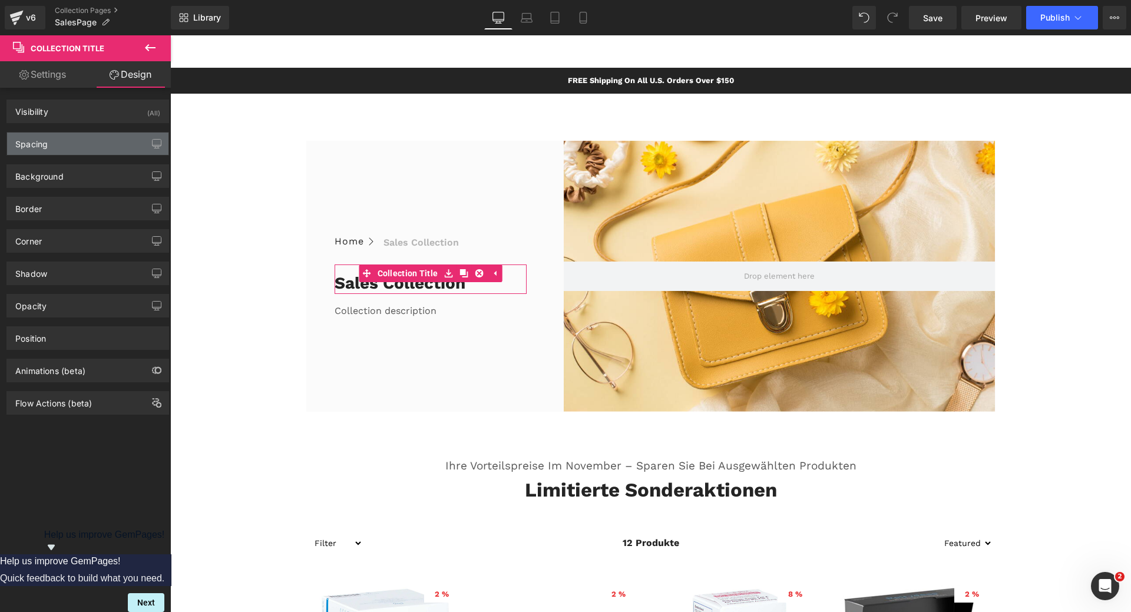
click at [120, 146] on div "Spacing" at bounding box center [87, 144] width 161 height 22
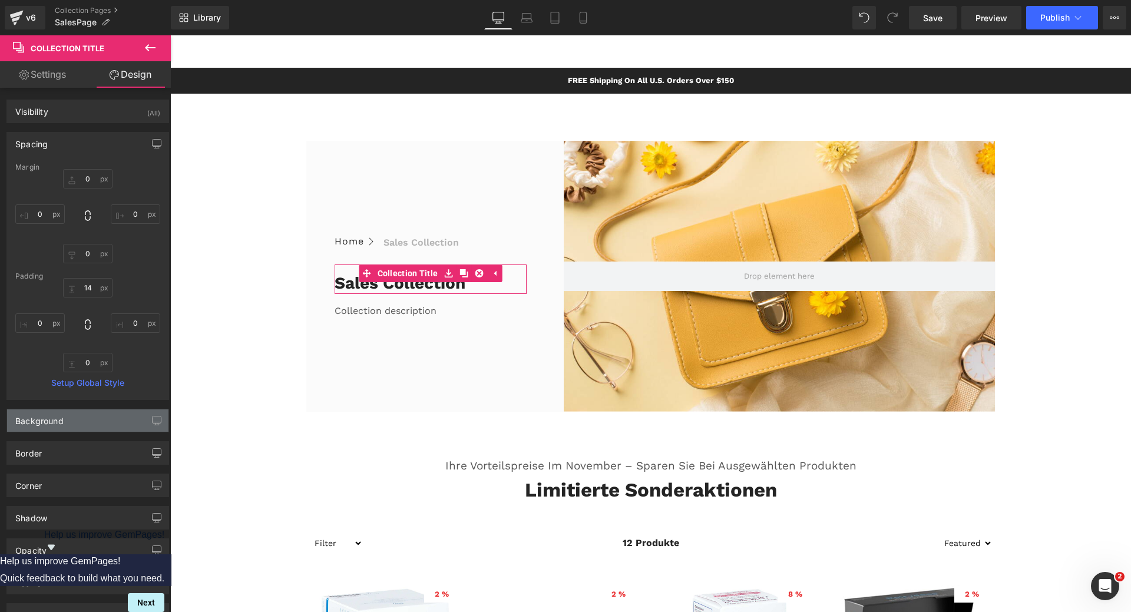
click at [59, 427] on div "Background" at bounding box center [87, 420] width 161 height 22
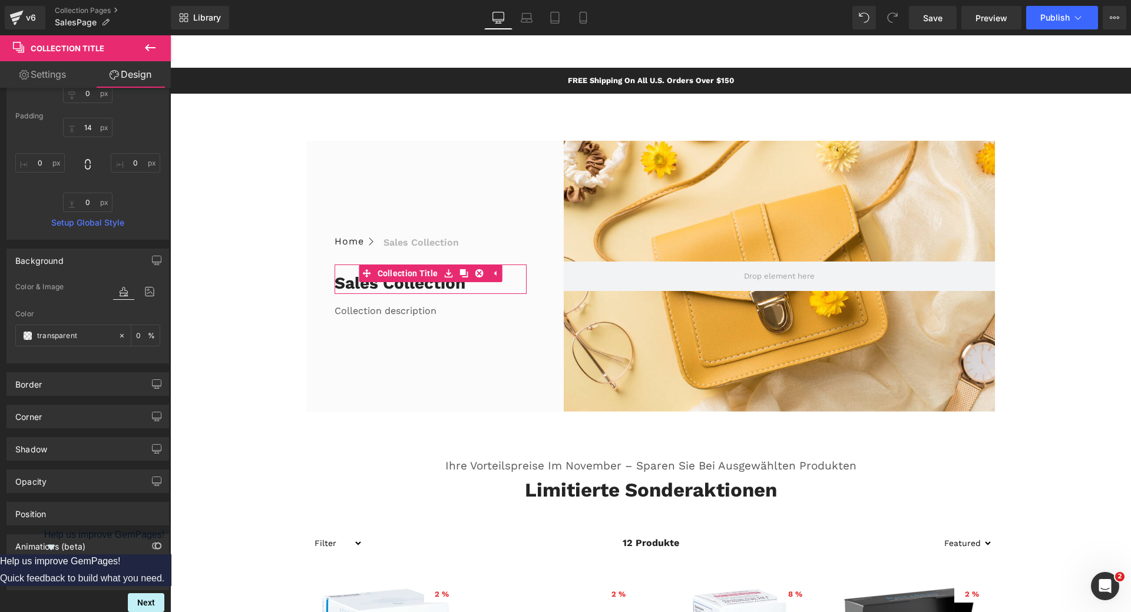
scroll to position [171, 0]
click at [73, 372] on div "Border" at bounding box center [87, 382] width 161 height 22
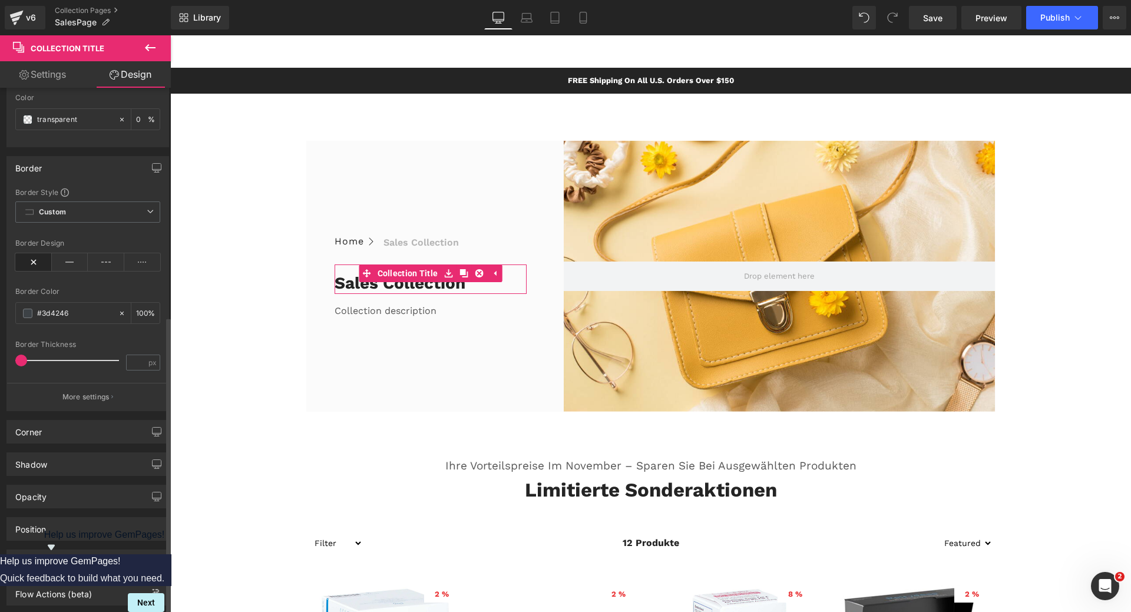
scroll to position [403, 0]
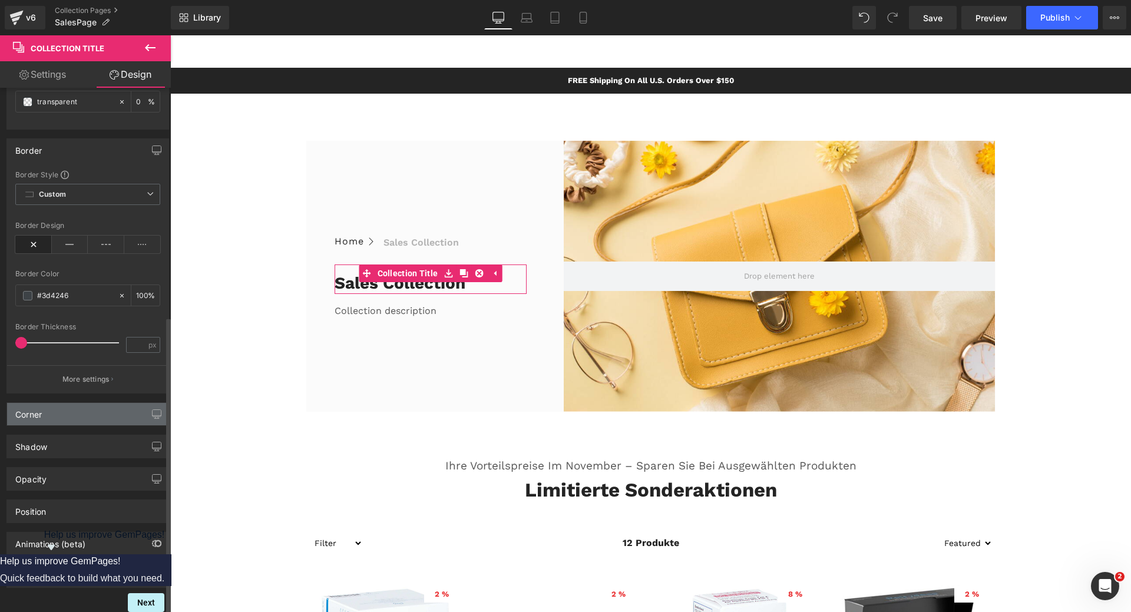
click at [67, 403] on div "Corner" at bounding box center [87, 414] width 161 height 22
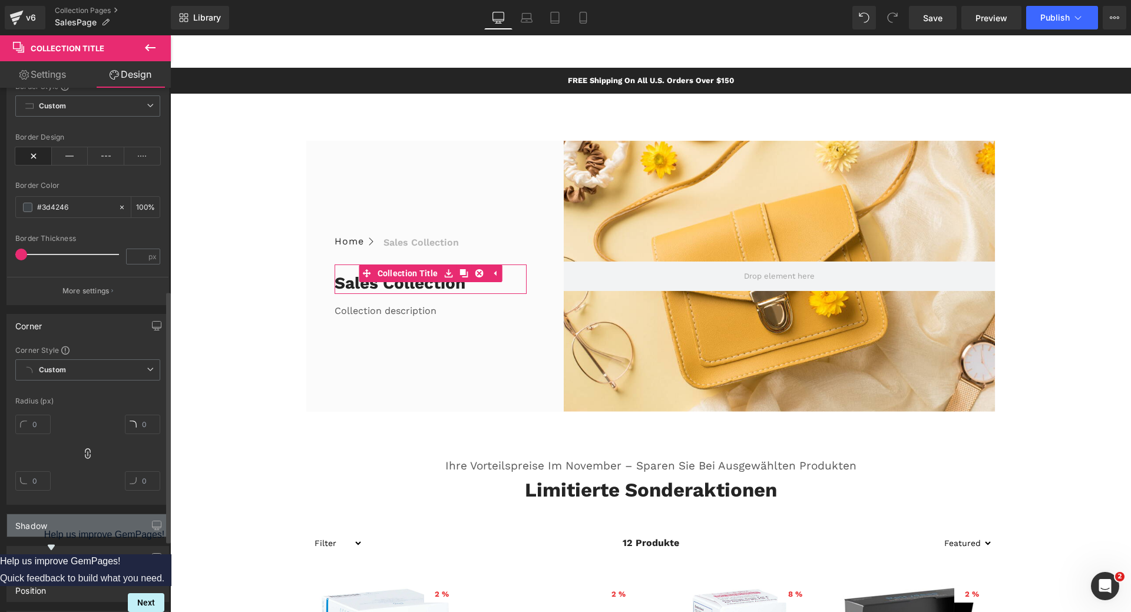
scroll to position [570, 0]
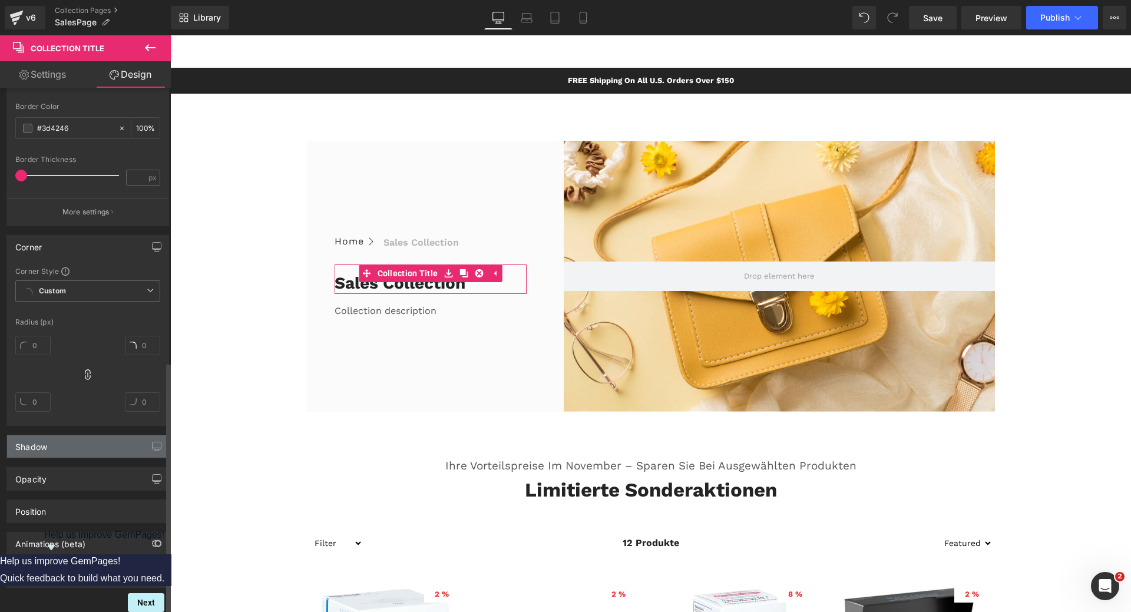
click at [62, 443] on div "Shadow" at bounding box center [87, 446] width 161 height 22
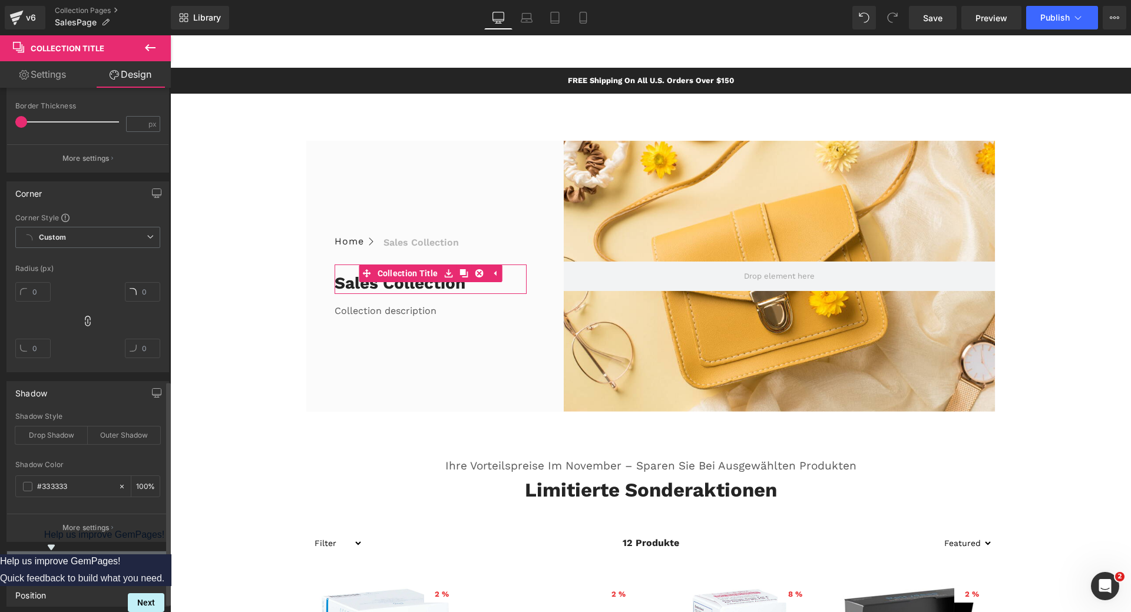
scroll to position [708, 0]
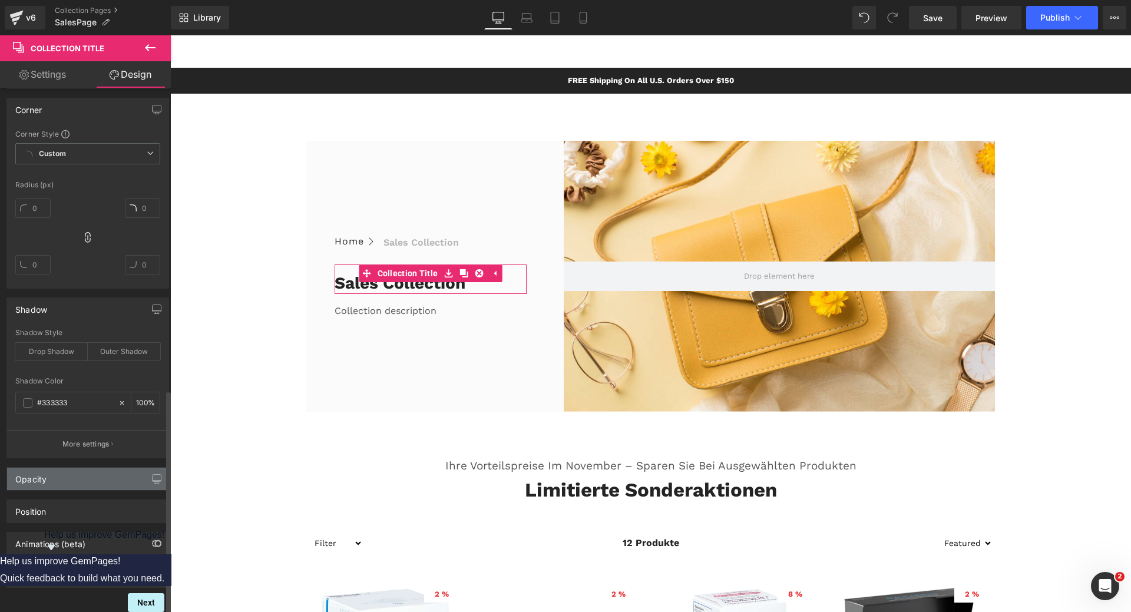
click at [67, 474] on div "Opacity" at bounding box center [87, 479] width 161 height 22
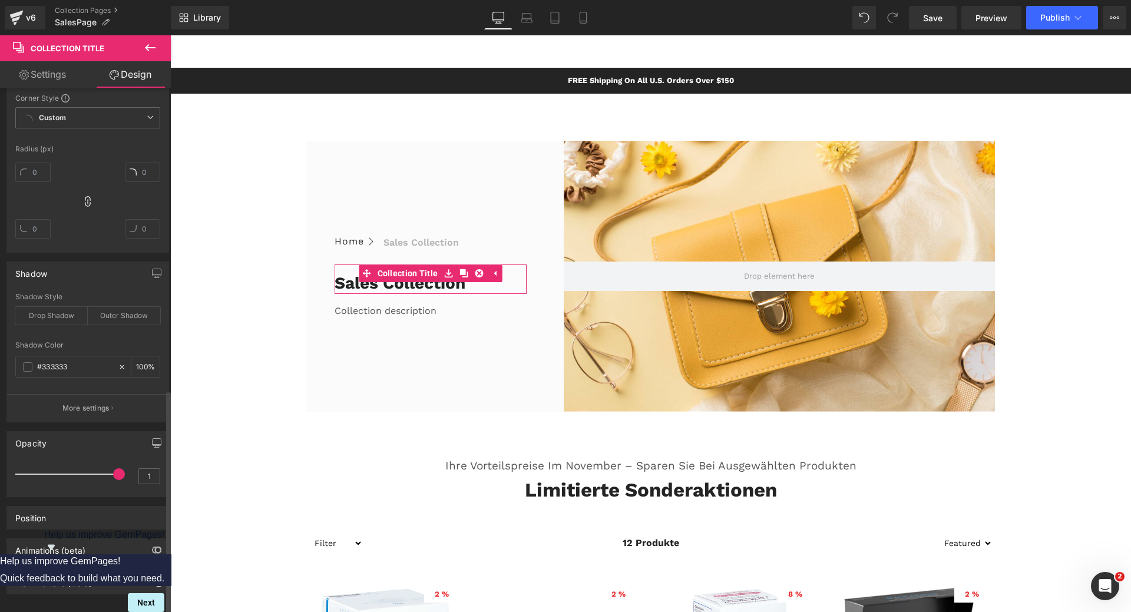
scroll to position [750, 0]
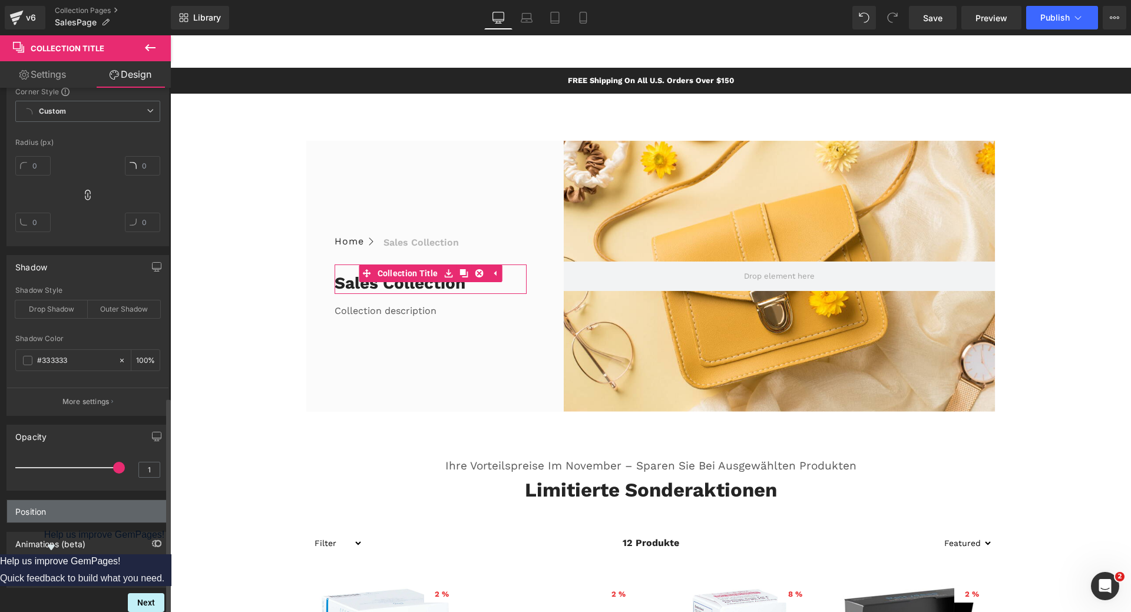
click at [68, 500] on div "Position" at bounding box center [87, 511] width 161 height 22
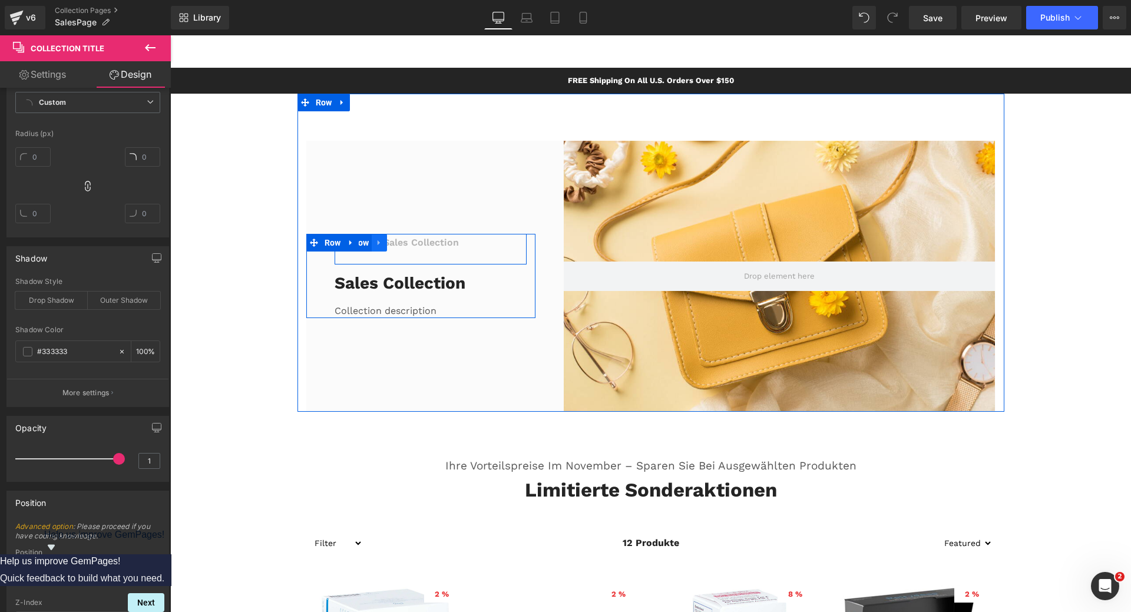
click at [376, 242] on icon at bounding box center [379, 243] width 8 height 9
click at [406, 242] on icon at bounding box center [410, 243] width 8 height 8
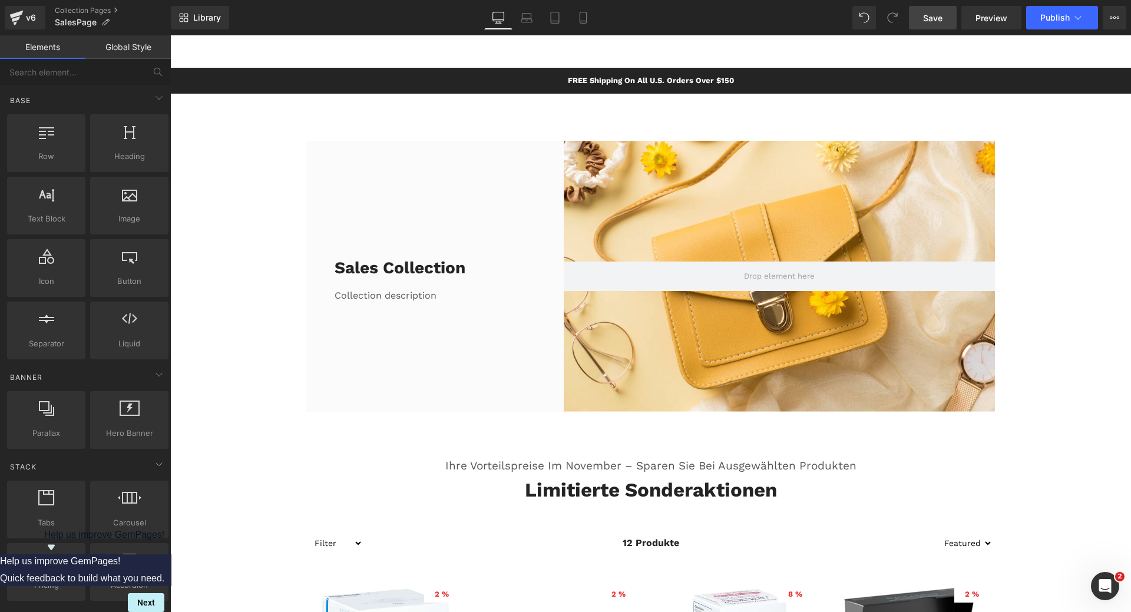
click at [934, 17] on span "Save" at bounding box center [932, 18] width 19 height 12
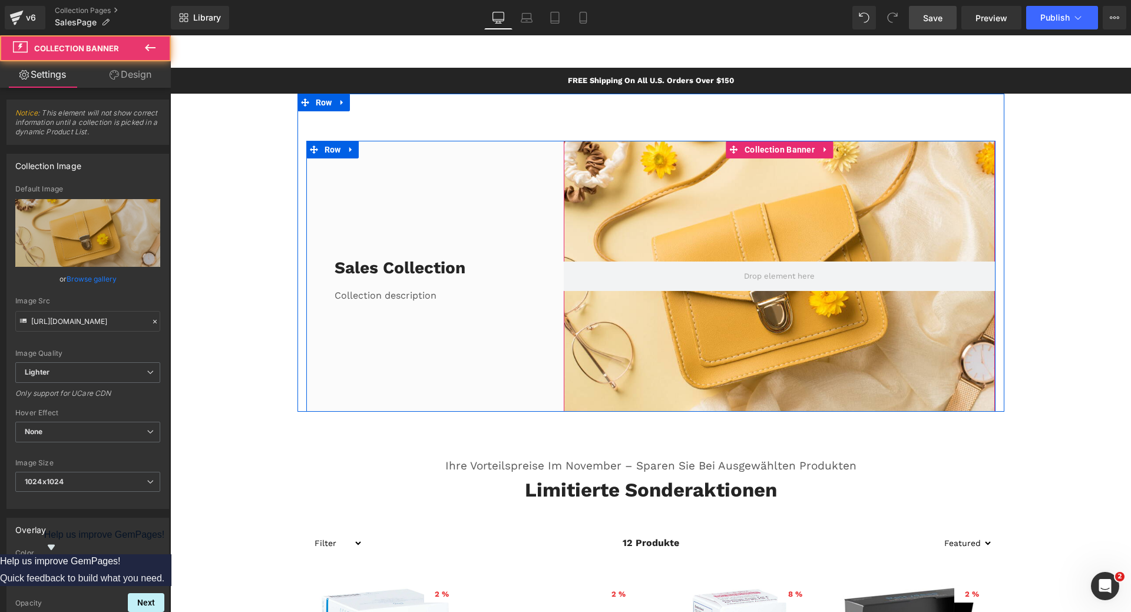
click at [739, 198] on div at bounding box center [779, 276] width 431 height 271
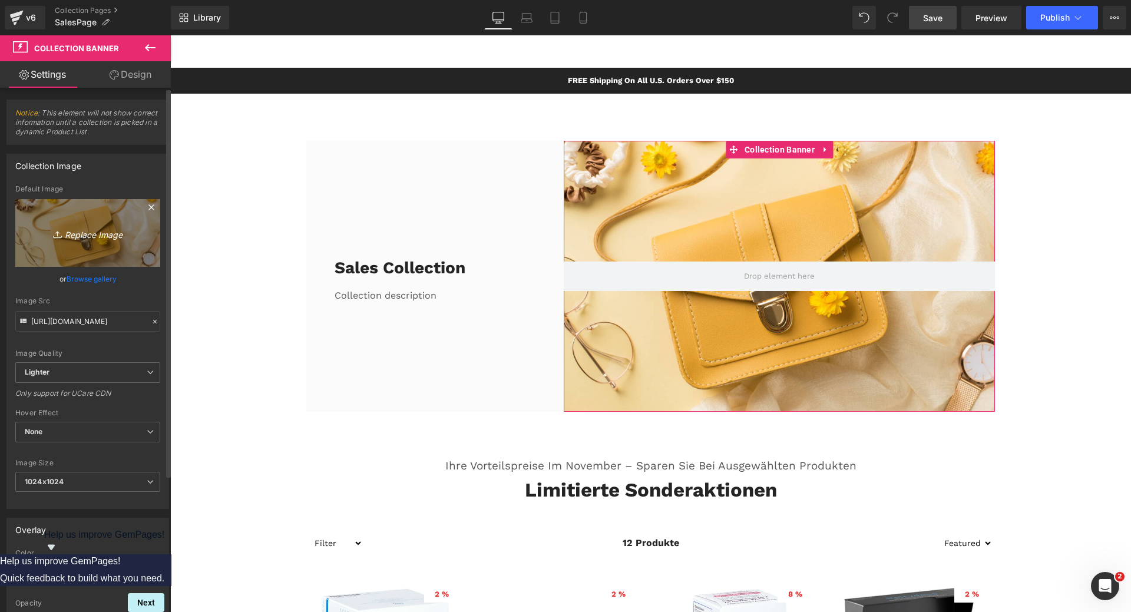
click at [99, 236] on icon "Replace Image" at bounding box center [88, 233] width 94 height 15
type input "C:\fakepath\aposales.png"
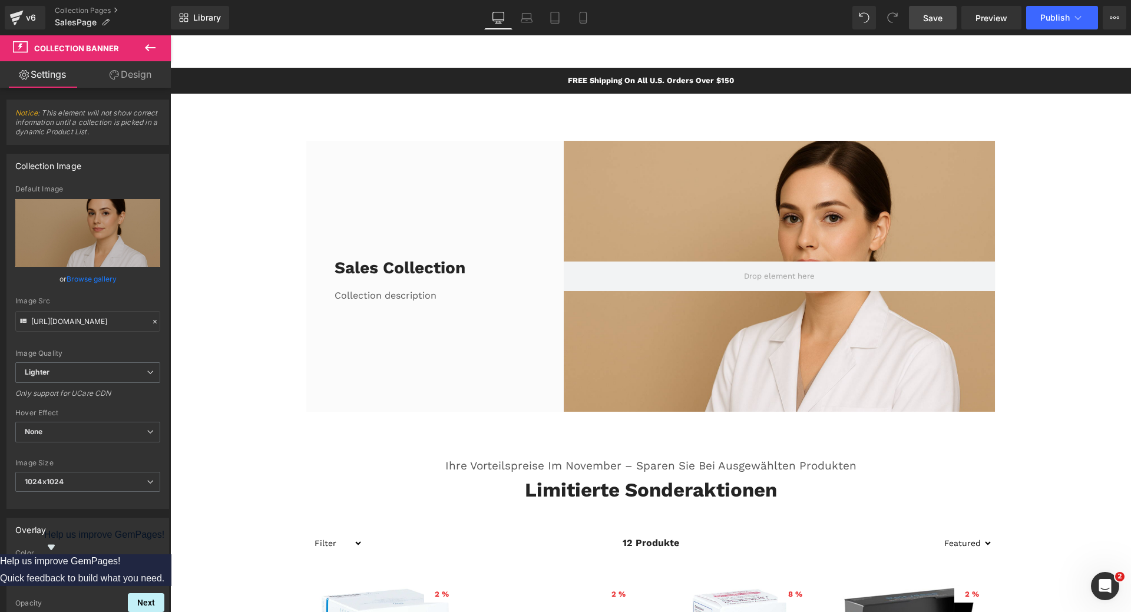
drag, startPoint x: 940, startPoint y: 23, endPoint x: 802, endPoint y: 156, distance: 191.3
click at [940, 23] on span "Save" at bounding box center [932, 18] width 19 height 12
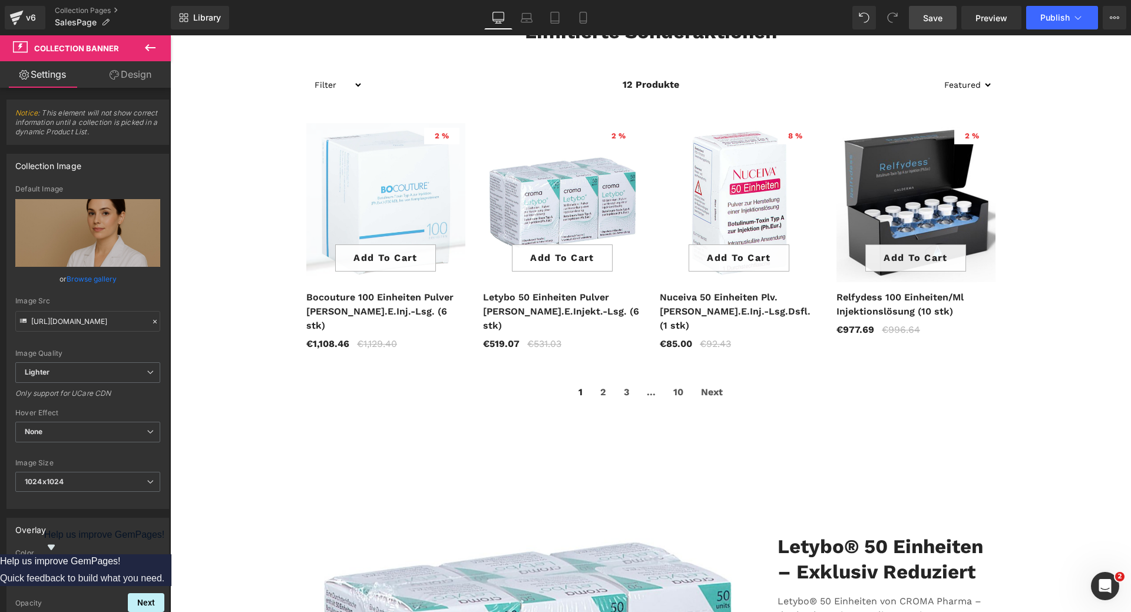
scroll to position [471, 0]
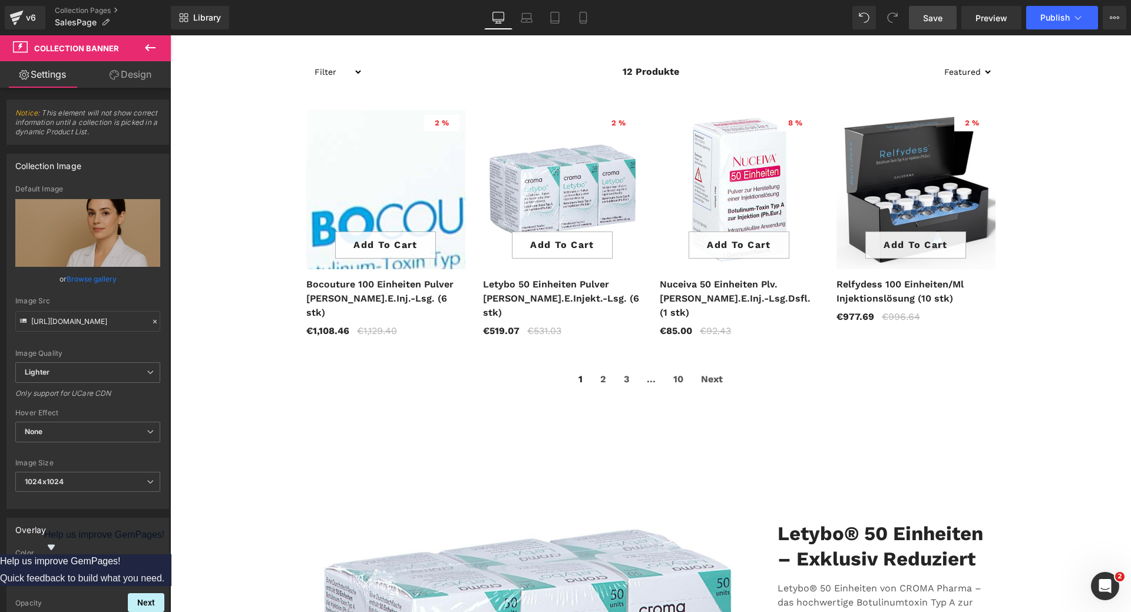
click at [392, 165] on img at bounding box center [337, 297] width 848 height 848
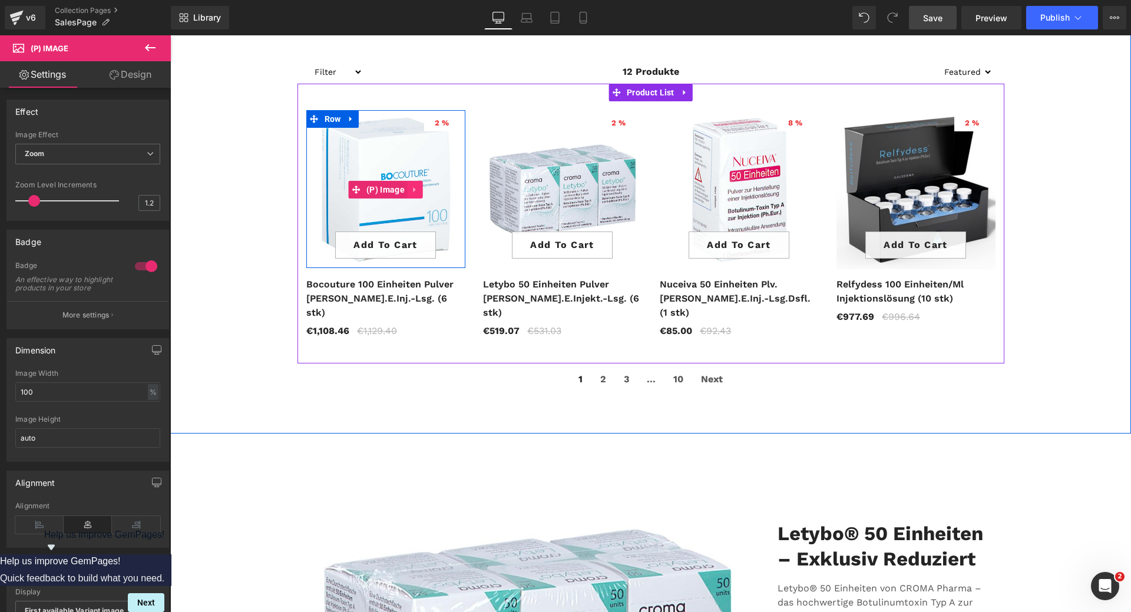
click at [411, 191] on icon at bounding box center [415, 190] width 8 height 9
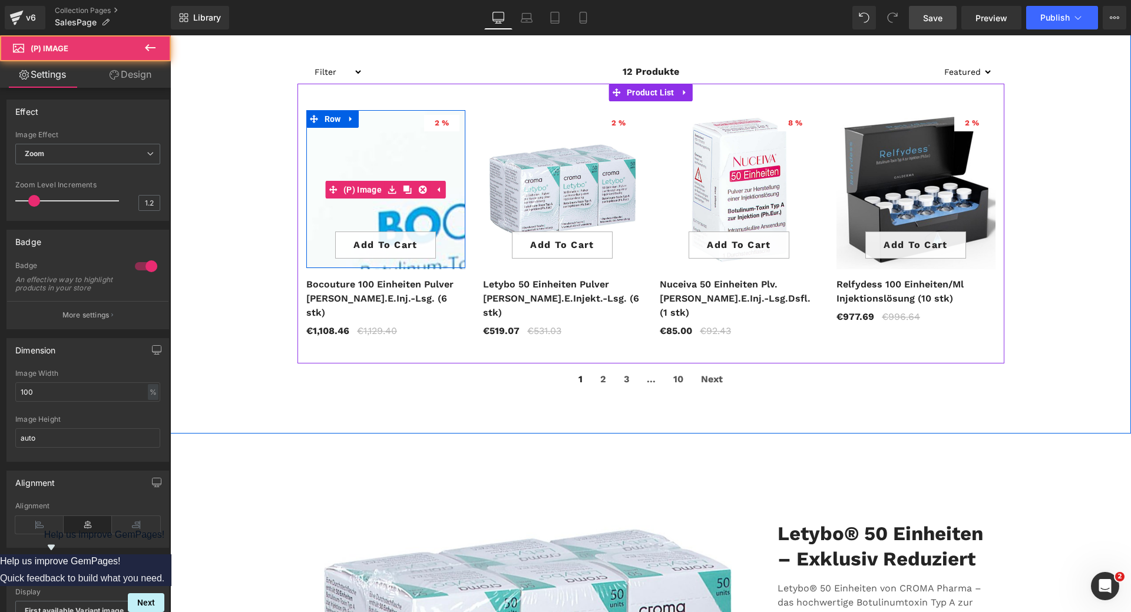
click at [377, 165] on img at bounding box center [403, 297] width 848 height 848
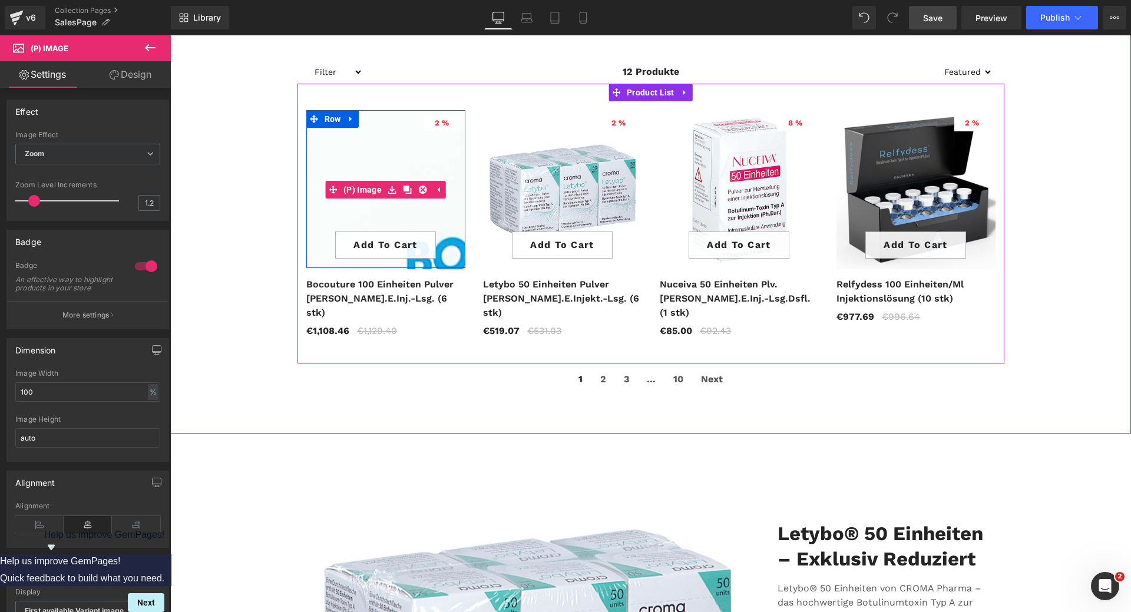
click at [371, 158] on img at bounding box center [432, 328] width 848 height 848
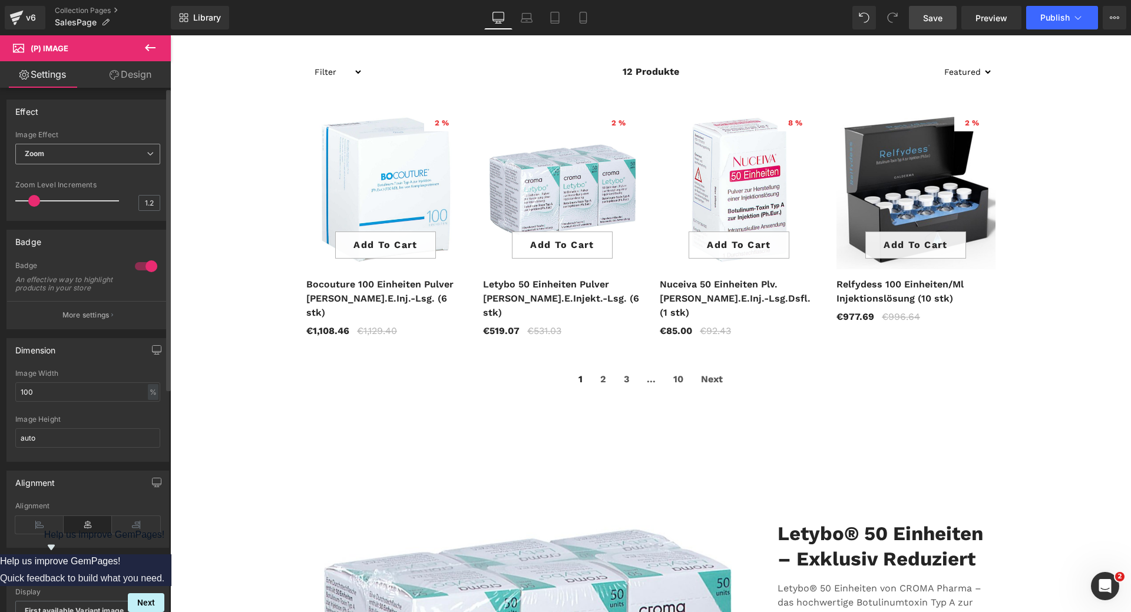
click at [91, 159] on span "Zoom" at bounding box center [87, 154] width 145 height 21
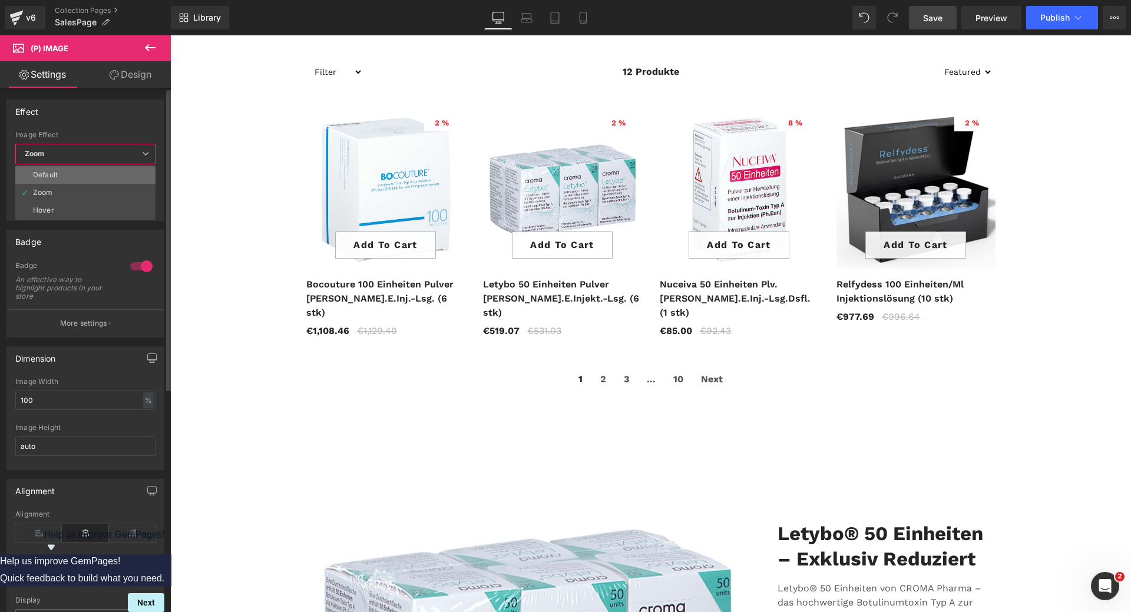
click at [64, 178] on li "Default" at bounding box center [85, 175] width 140 height 18
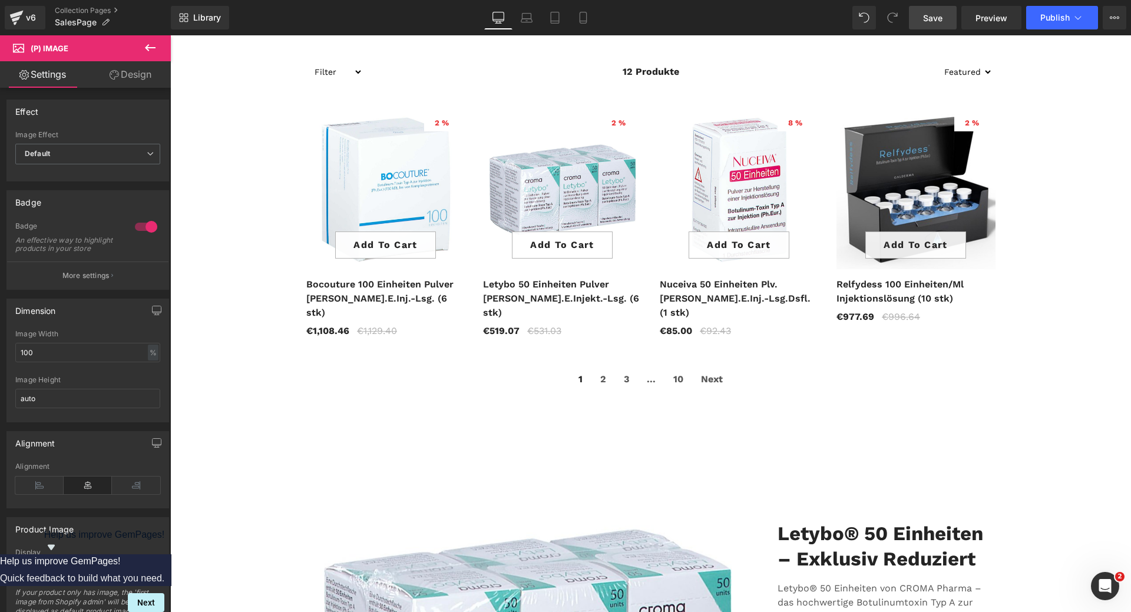
click at [924, 16] on span "Save" at bounding box center [932, 18] width 19 height 12
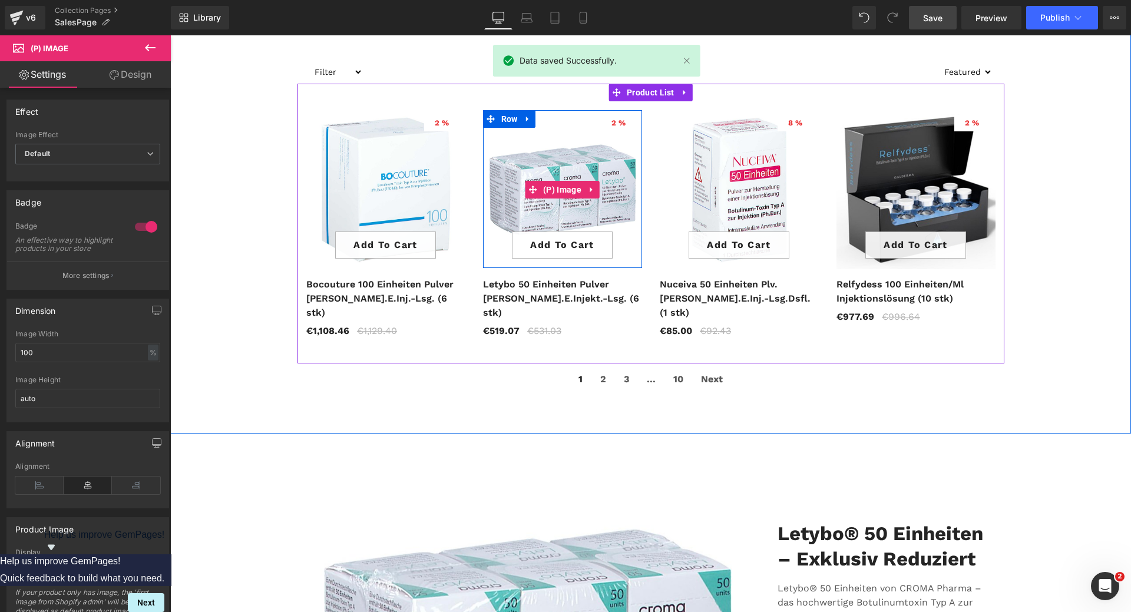
click at [566, 160] on img at bounding box center [562, 189] width 159 height 159
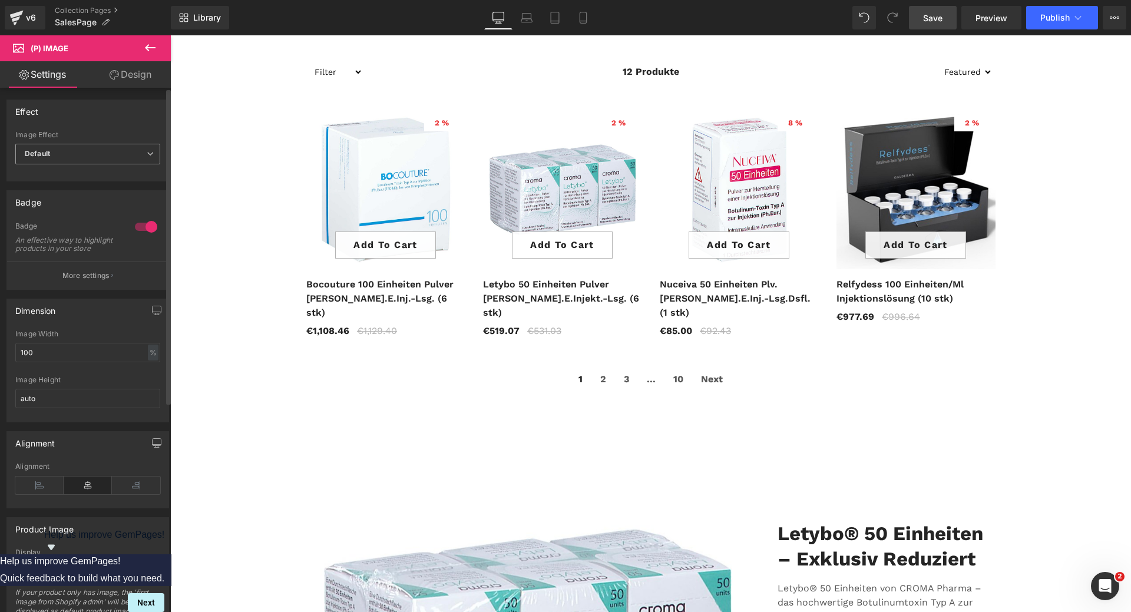
click at [115, 157] on span "Default" at bounding box center [87, 154] width 145 height 21
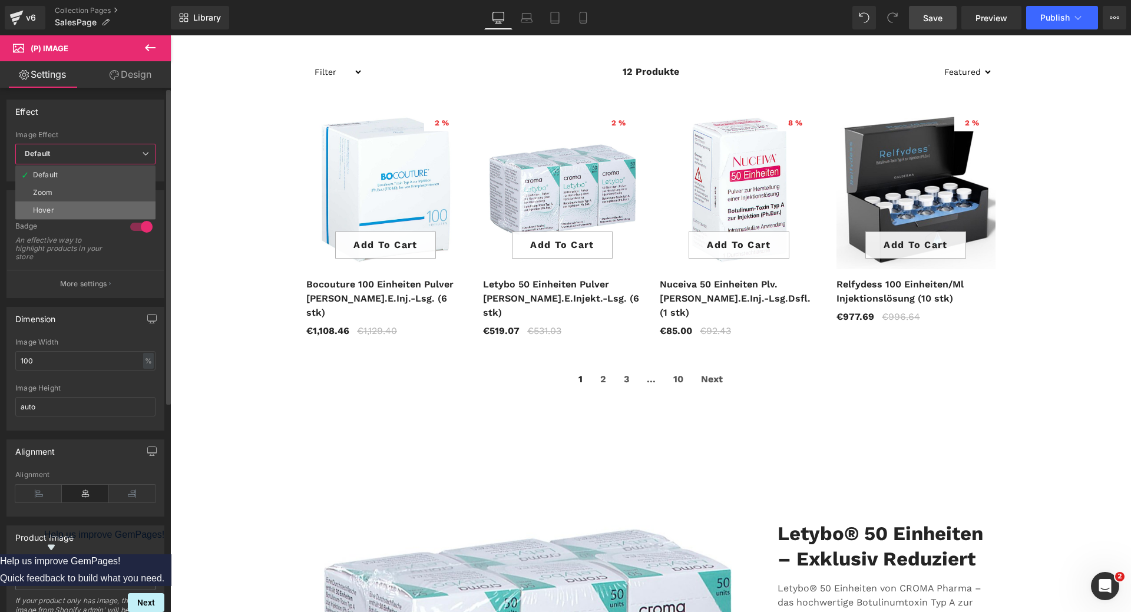
click at [60, 212] on li "Hover" at bounding box center [85, 210] width 140 height 18
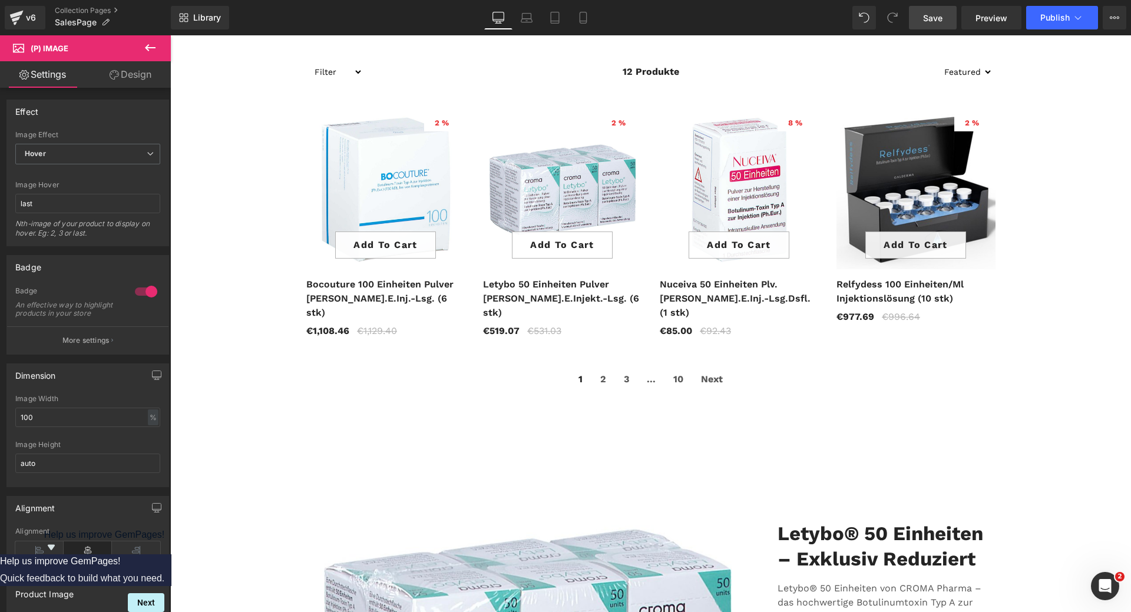
click at [930, 13] on span "Save" at bounding box center [932, 18] width 19 height 12
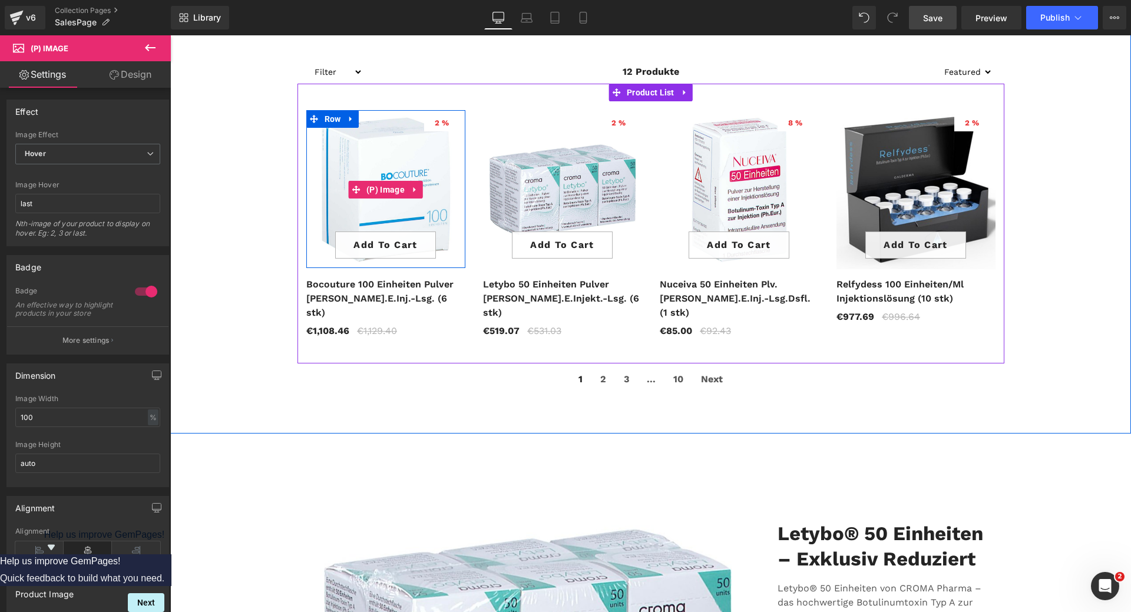
click at [391, 163] on img at bounding box center [385, 189] width 159 height 159
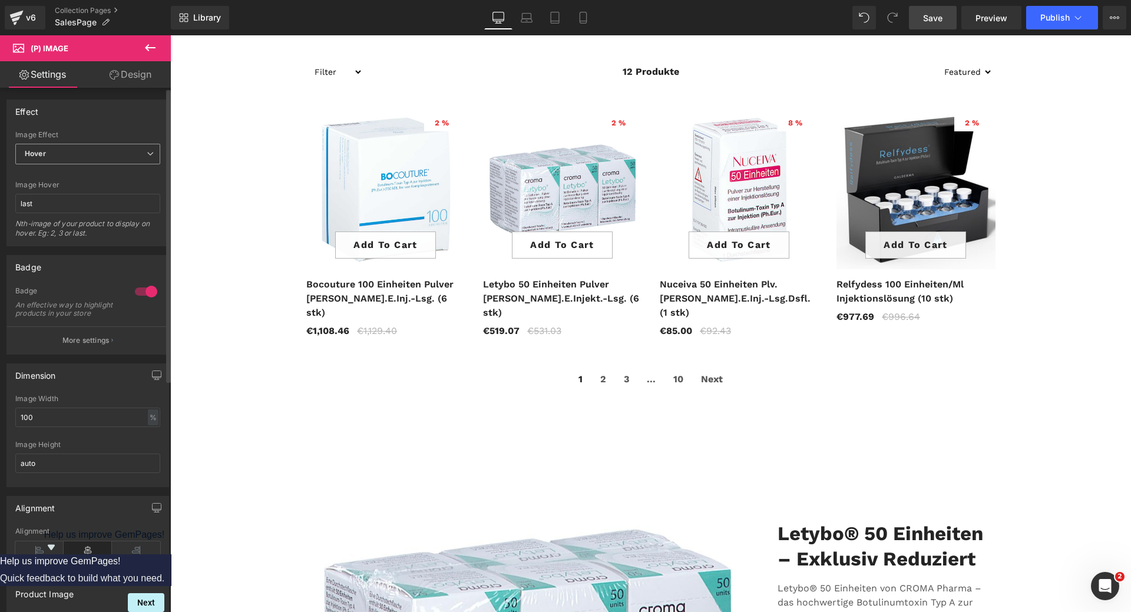
click at [132, 156] on span "Hover" at bounding box center [87, 154] width 145 height 21
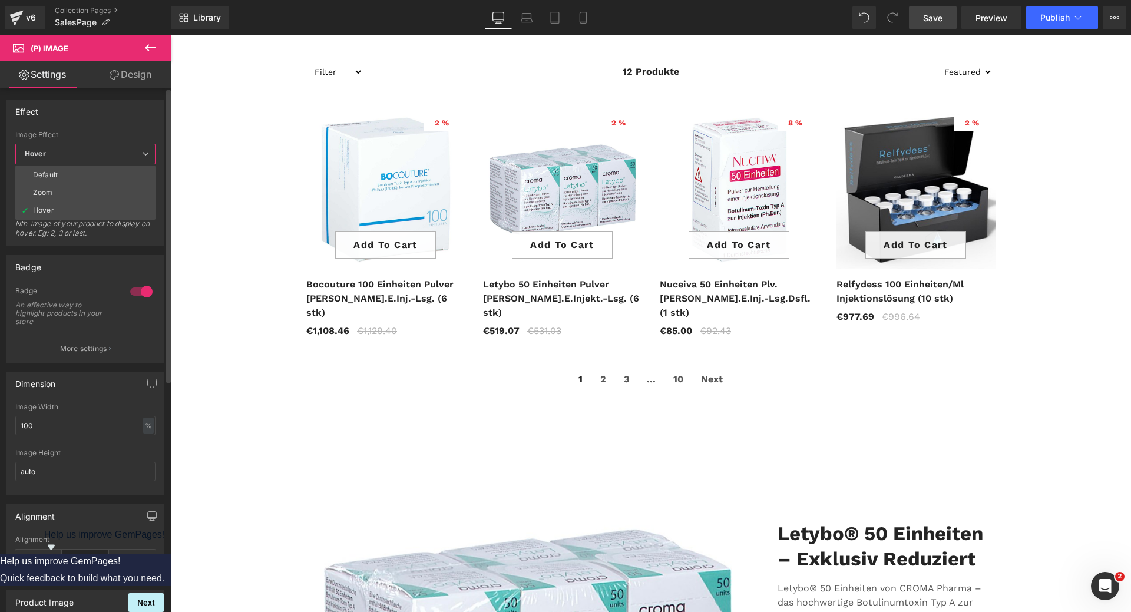
click at [137, 125] on div "Effect Default Zoom Hover Image Effect Hover Default Zoom Hover last Image Hove…" at bounding box center [85, 173] width 158 height 147
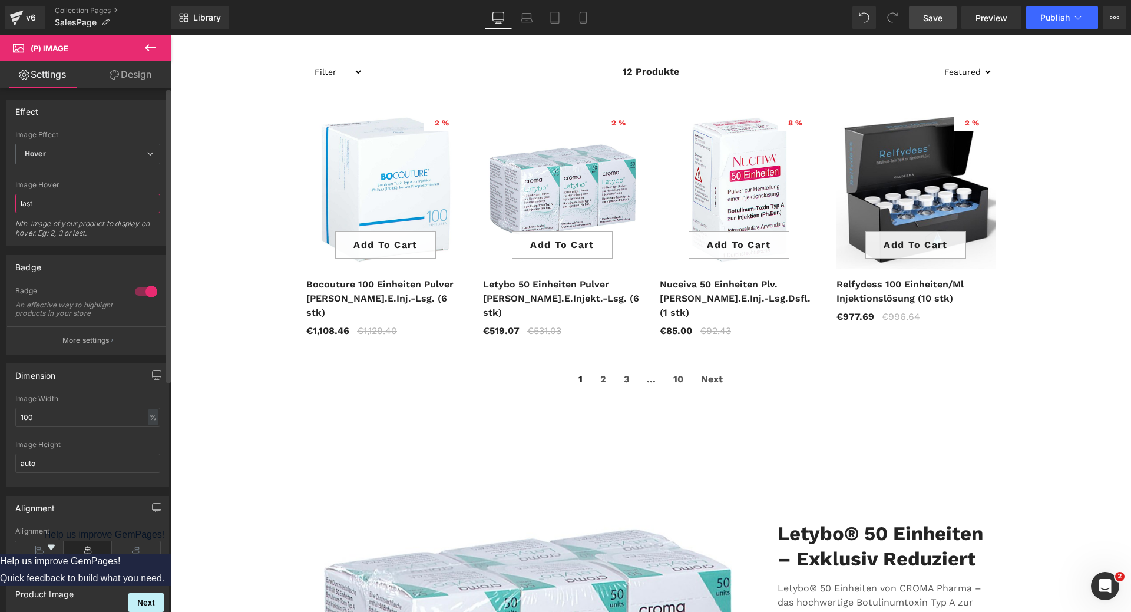
click at [95, 201] on input "last" at bounding box center [87, 203] width 145 height 19
click at [99, 154] on span "Hover" at bounding box center [87, 154] width 145 height 21
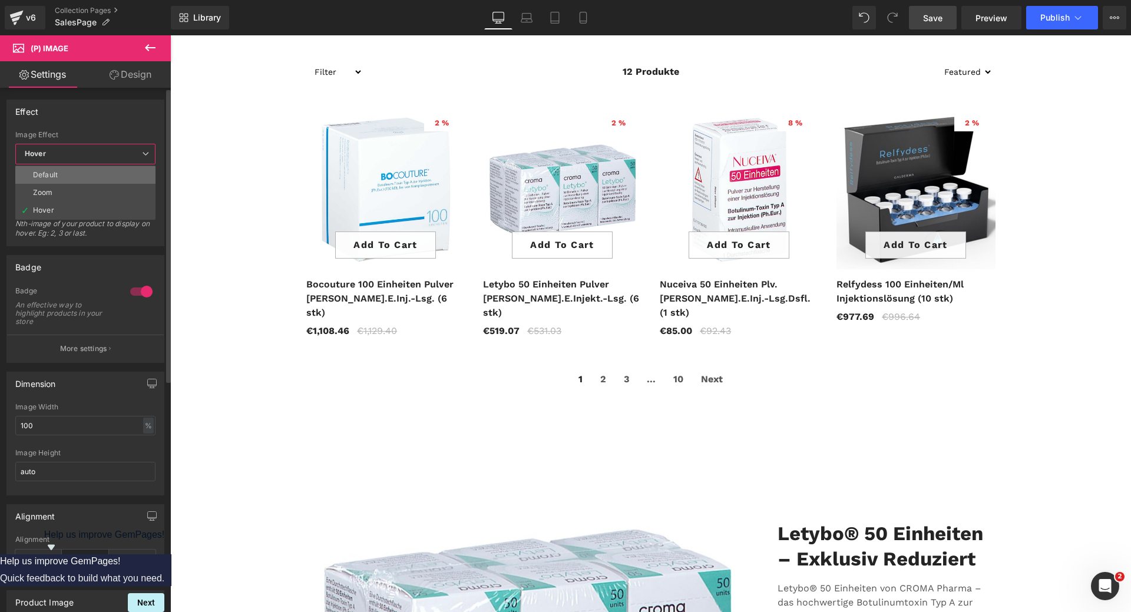
click at [52, 179] on div "Default" at bounding box center [45, 175] width 25 height 8
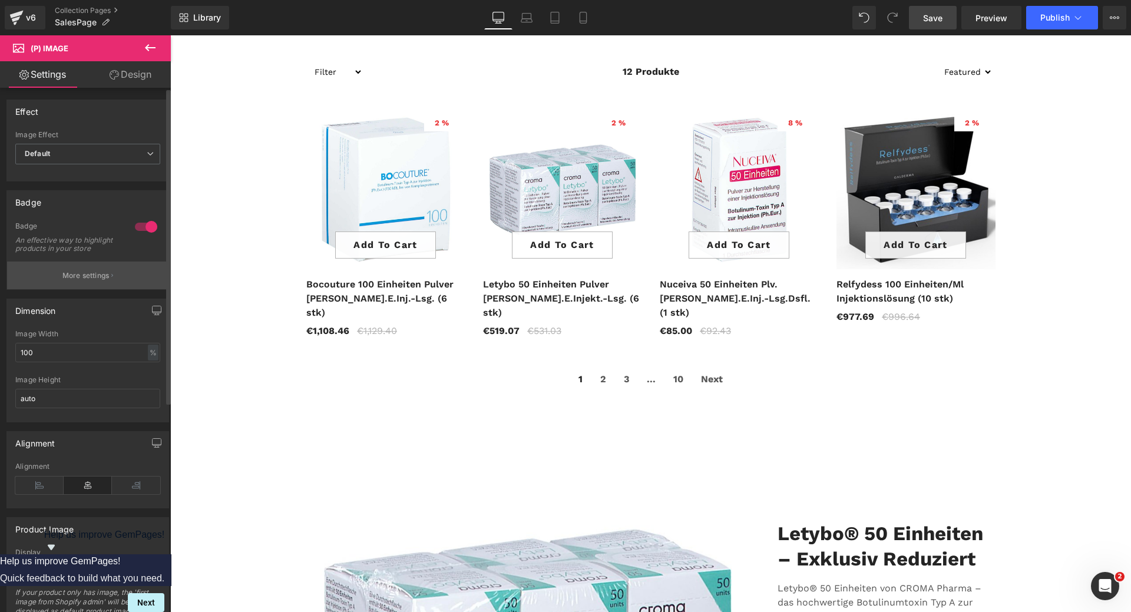
click at [109, 286] on button "More settings" at bounding box center [87, 276] width 161 height 28
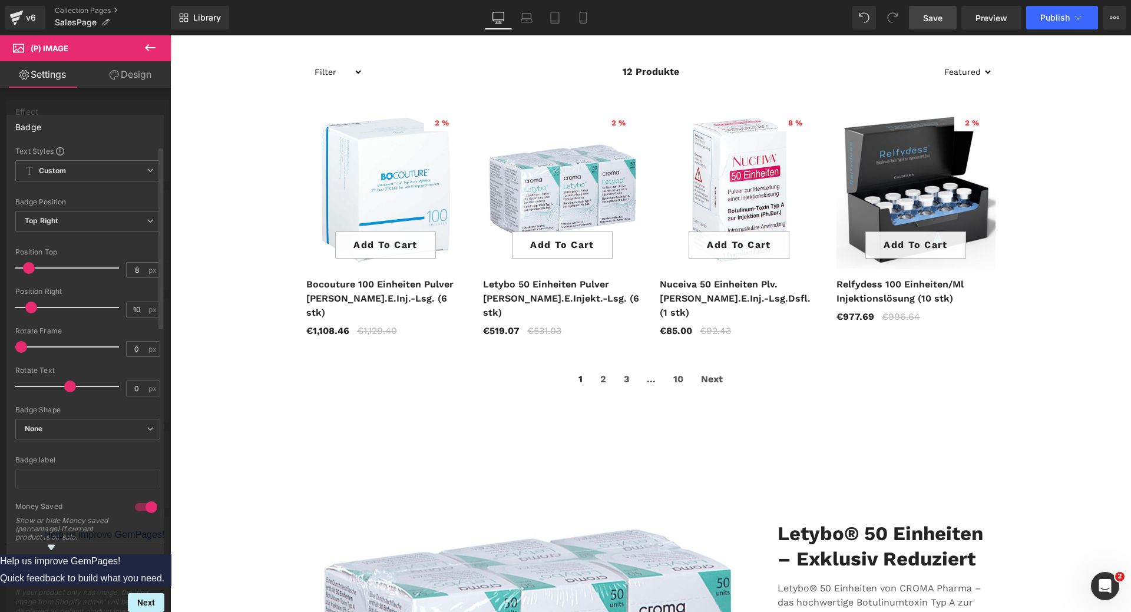
click at [29, 270] on span at bounding box center [29, 268] width 12 height 12
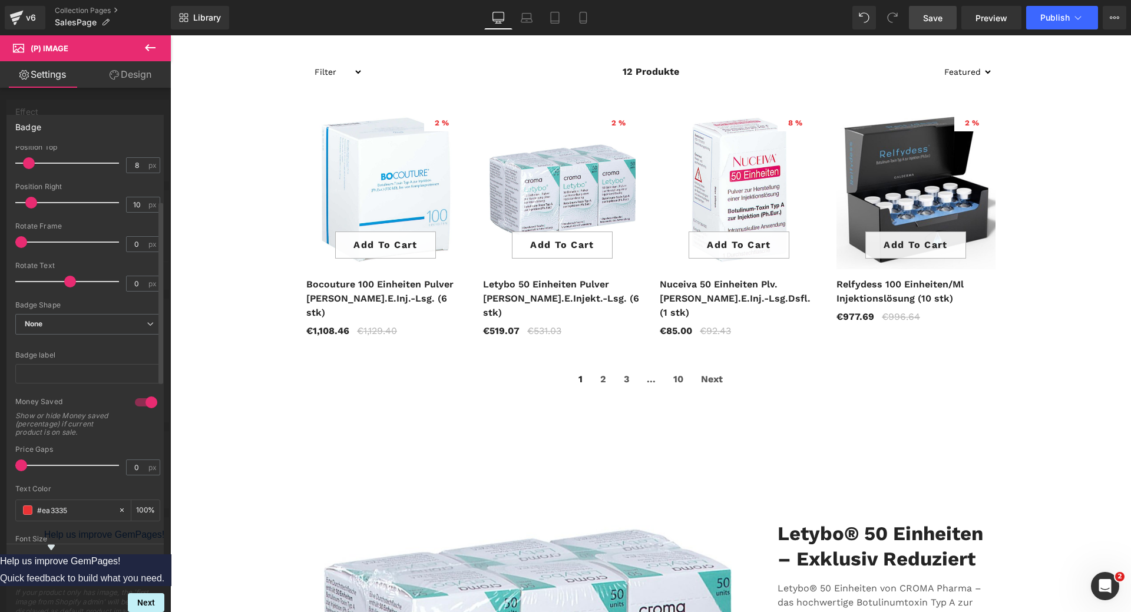
scroll to position [118, 0]
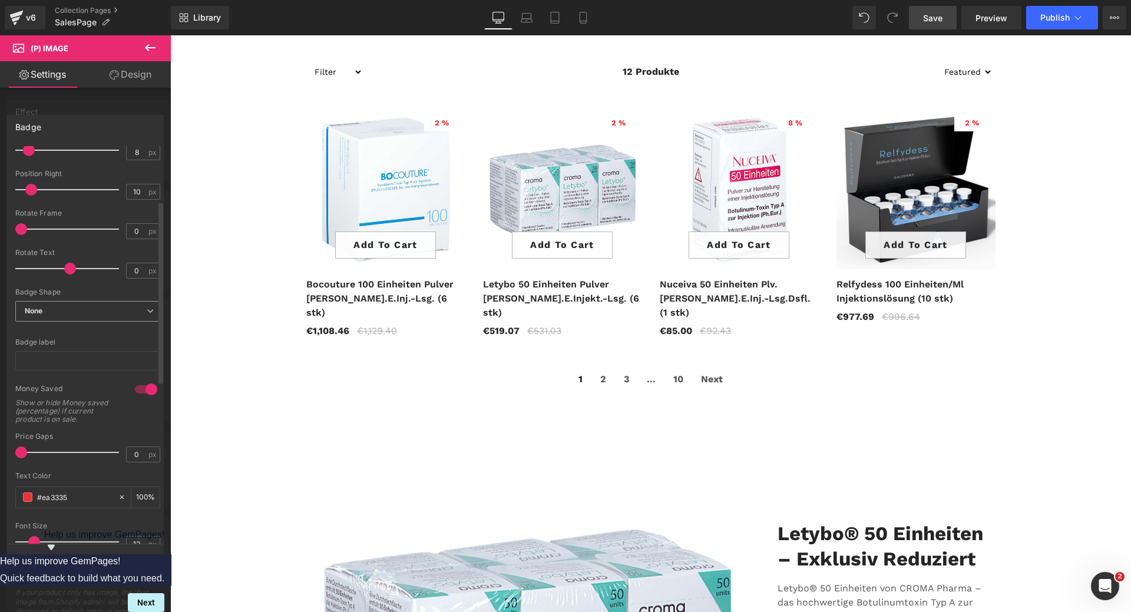
click at [118, 313] on span "None" at bounding box center [87, 311] width 145 height 21
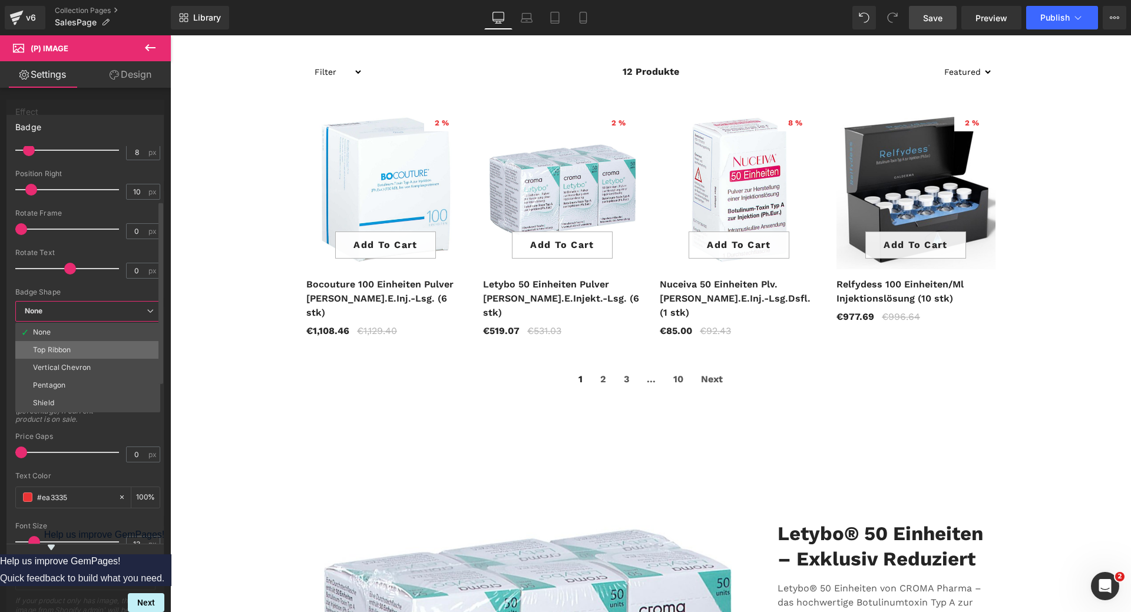
click at [95, 347] on li "Top Ribbon" at bounding box center [87, 350] width 145 height 18
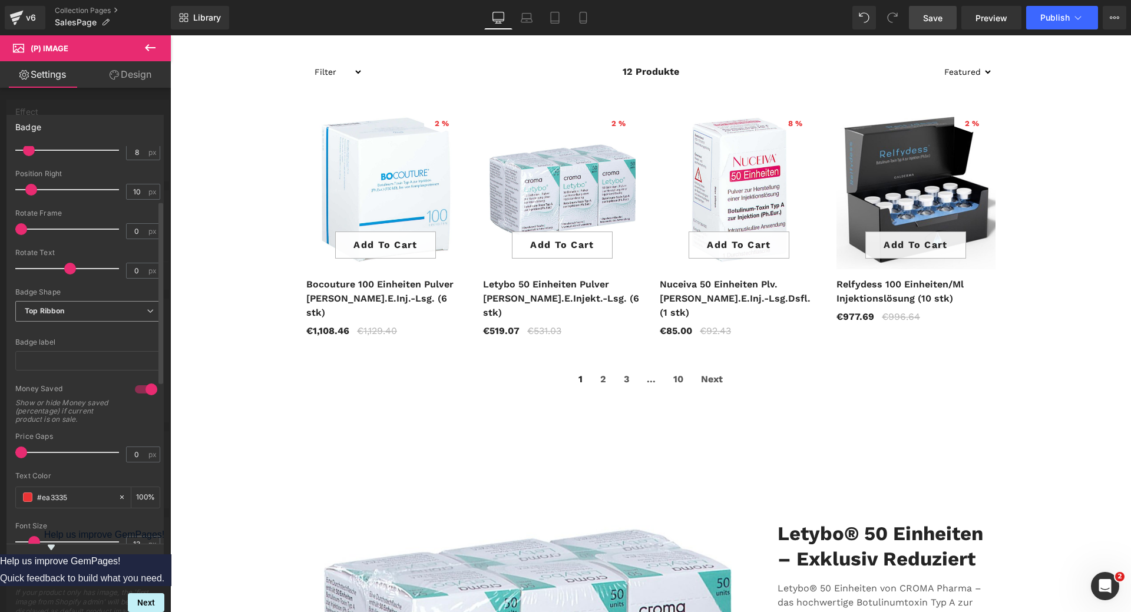
click at [102, 312] on span "Top Ribbon" at bounding box center [87, 311] width 145 height 21
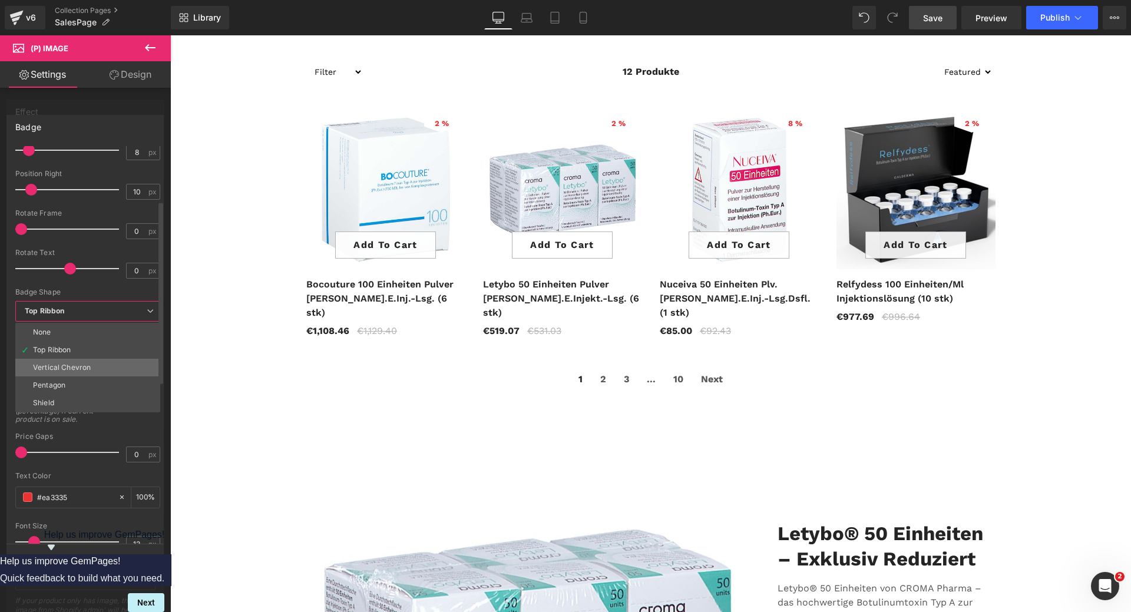
click at [73, 361] on li "Vertical Chevron" at bounding box center [87, 368] width 145 height 18
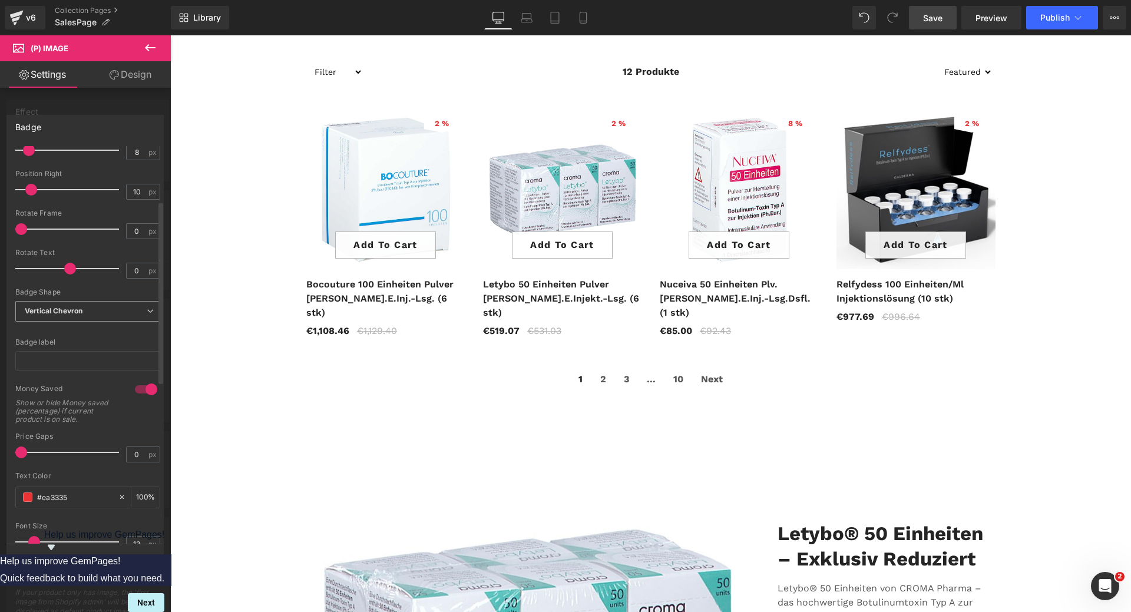
click at [102, 311] on span "Vertical Chevron" at bounding box center [87, 311] width 145 height 21
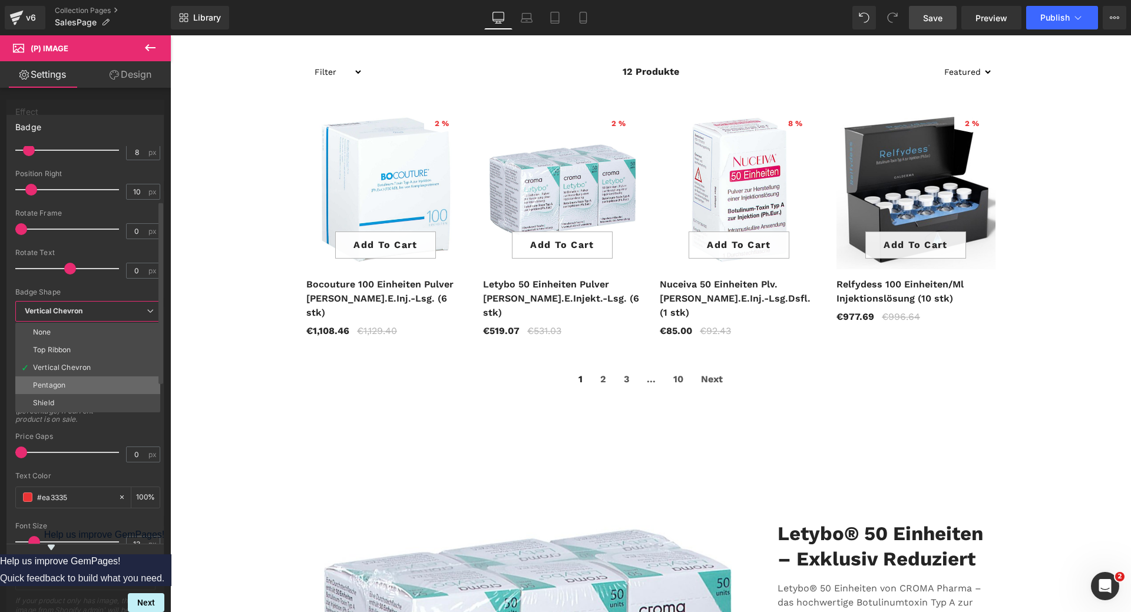
click at [64, 381] on div "Pentagon" at bounding box center [49, 385] width 32 height 8
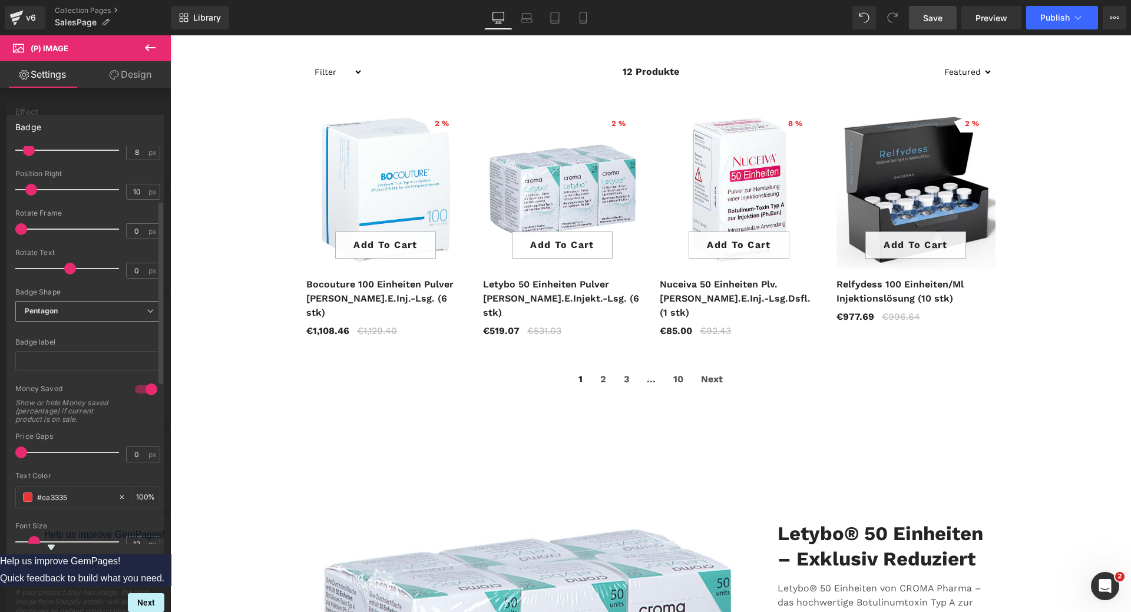
click at [83, 315] on span "Pentagon" at bounding box center [87, 311] width 145 height 21
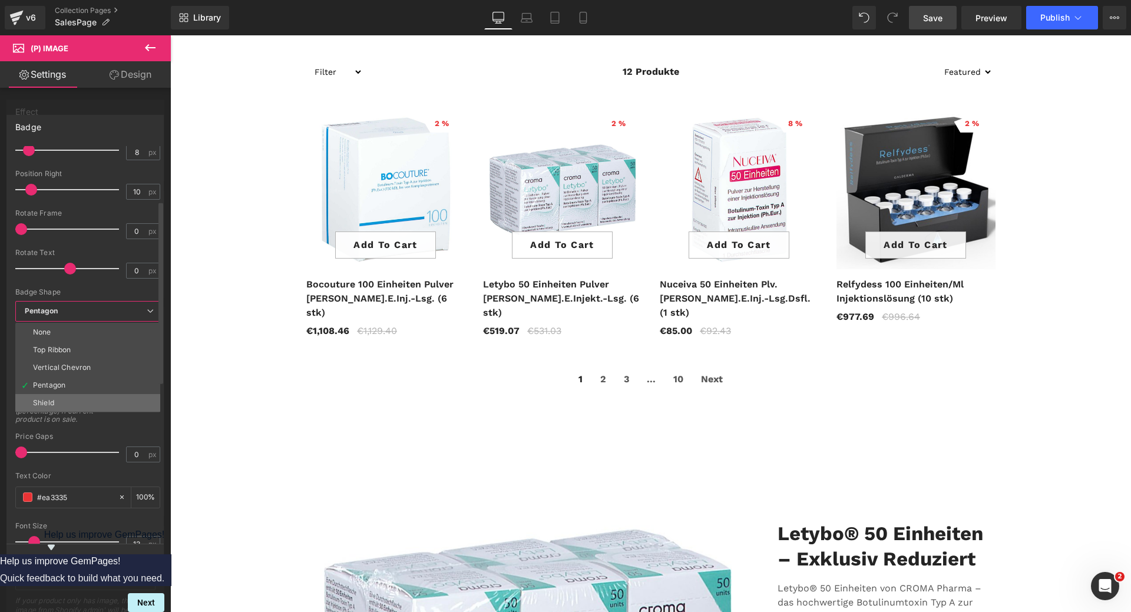
click at [69, 403] on li "Shield" at bounding box center [87, 403] width 145 height 18
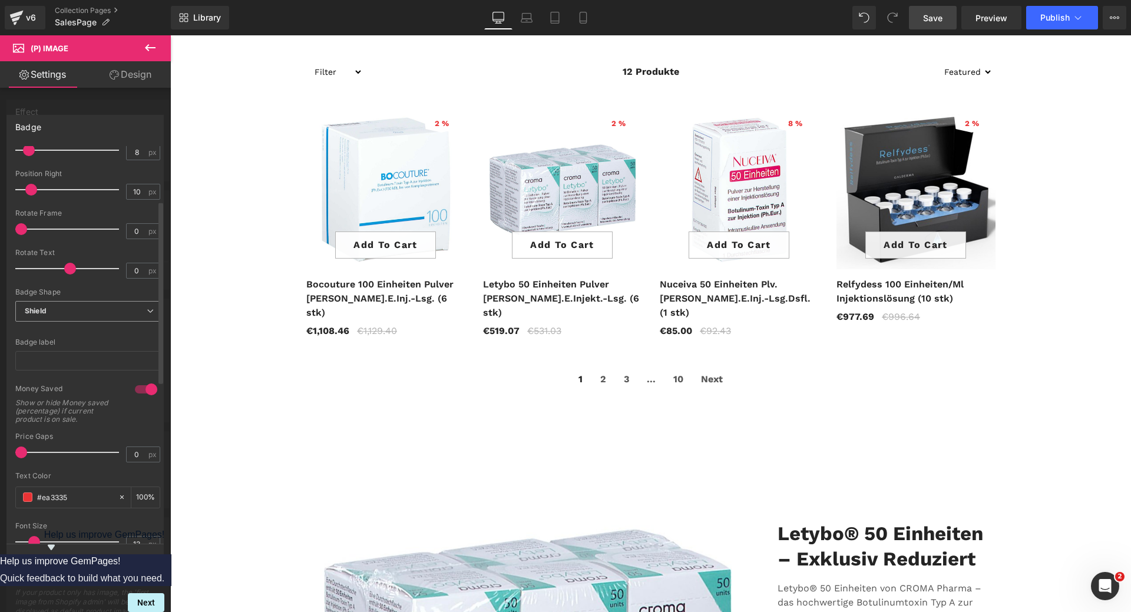
click at [94, 310] on span "Shield" at bounding box center [87, 311] width 145 height 21
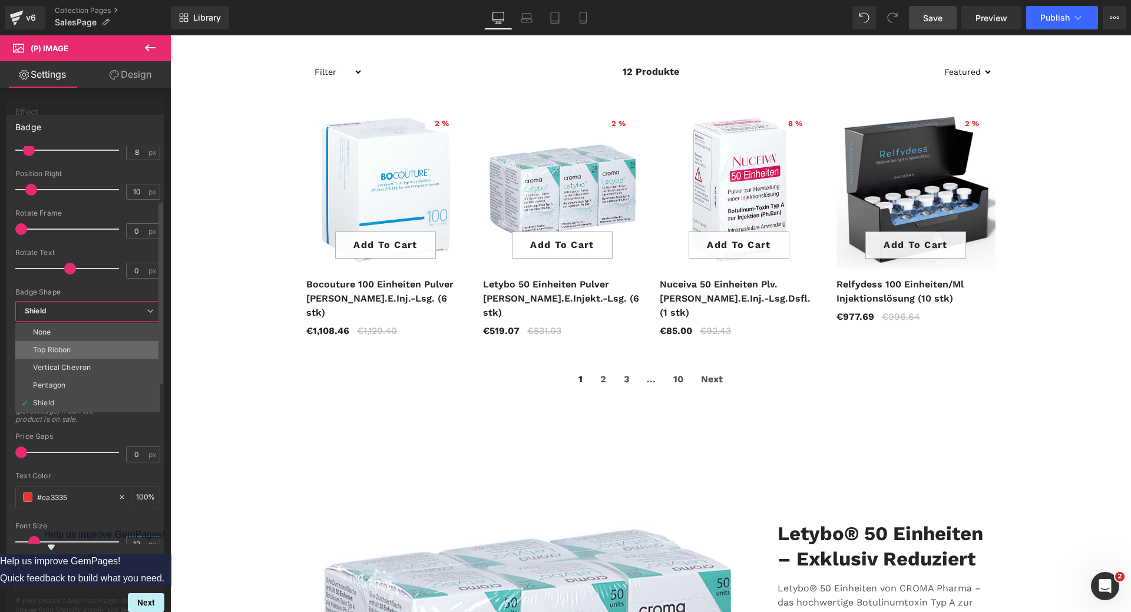
click at [77, 343] on li "Top Ribbon" at bounding box center [87, 350] width 145 height 18
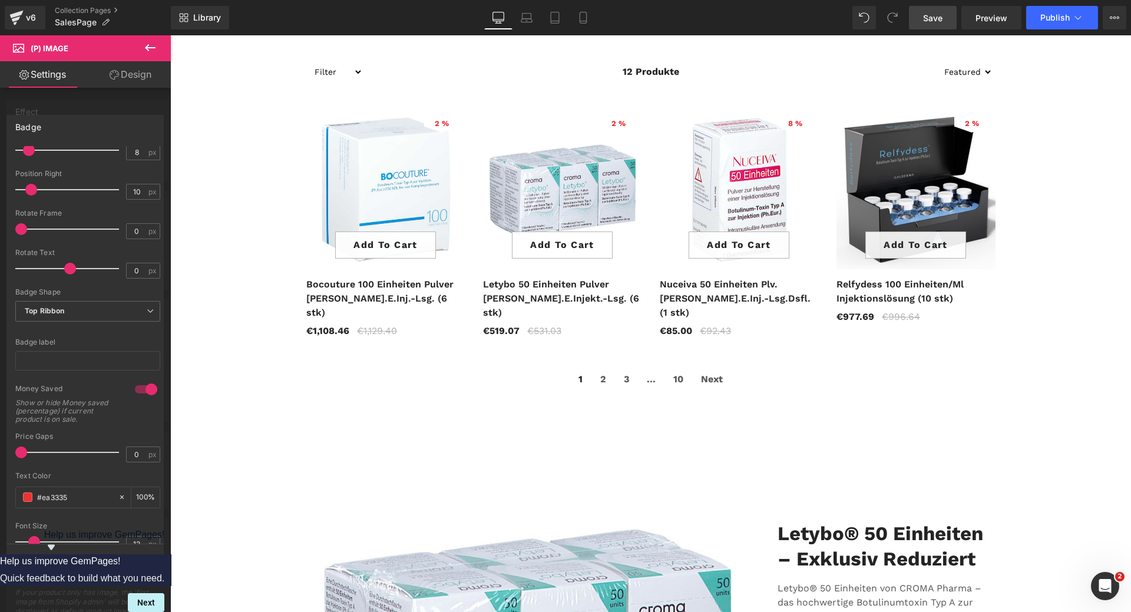
click at [928, 9] on link "Save" at bounding box center [933, 18] width 48 height 24
click at [78, 315] on span "Top Ribbon" at bounding box center [87, 311] width 145 height 21
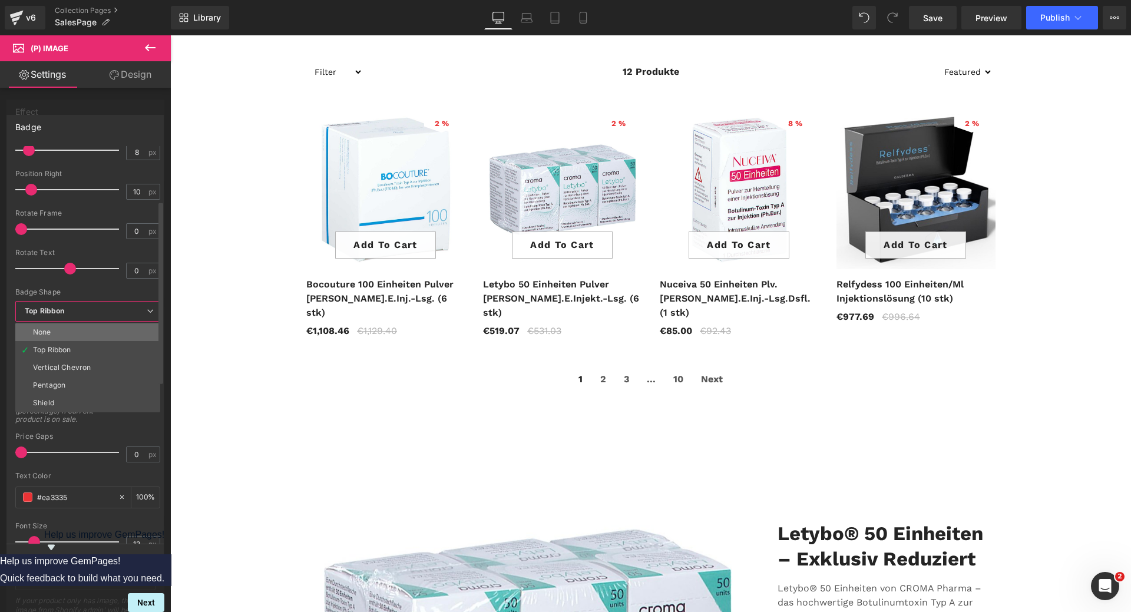
click at [76, 326] on li "None" at bounding box center [87, 332] width 145 height 18
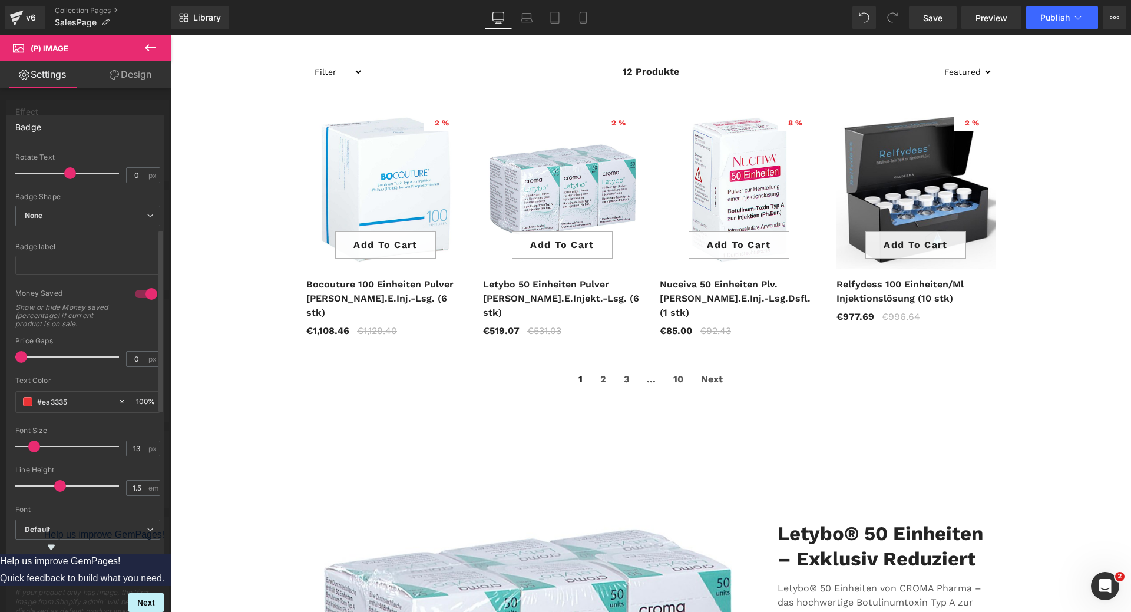
scroll to position [177, 0]
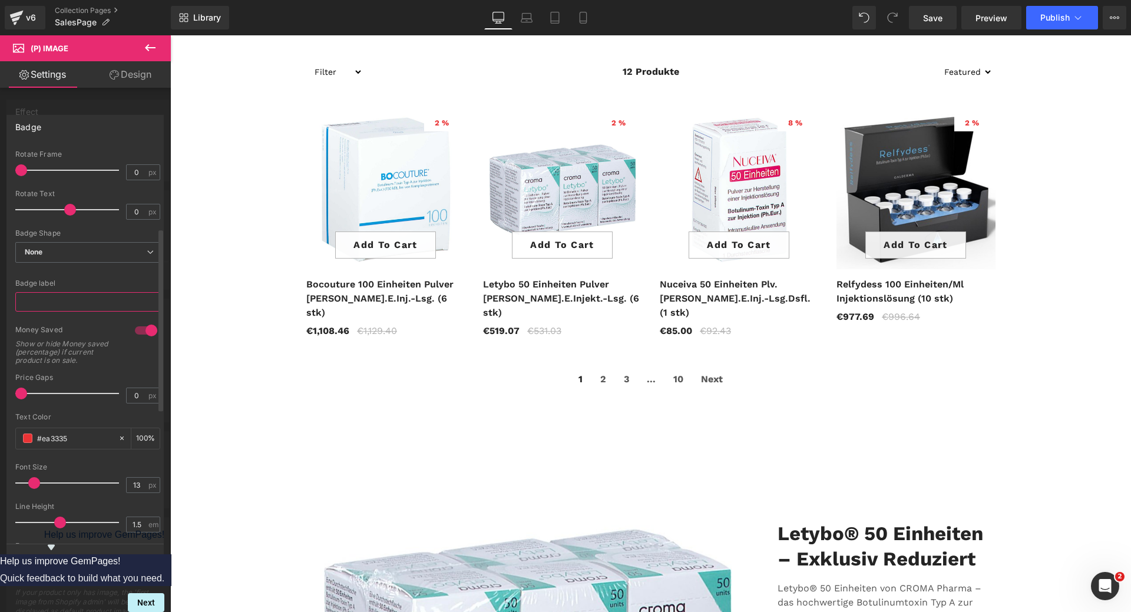
click at [91, 300] on input "text" at bounding box center [87, 301] width 145 height 19
type input "o"
type input "A"
type input "Reduziert"
drag, startPoint x: 65, startPoint y: 306, endPoint x: 13, endPoint y: 306, distance: 51.8
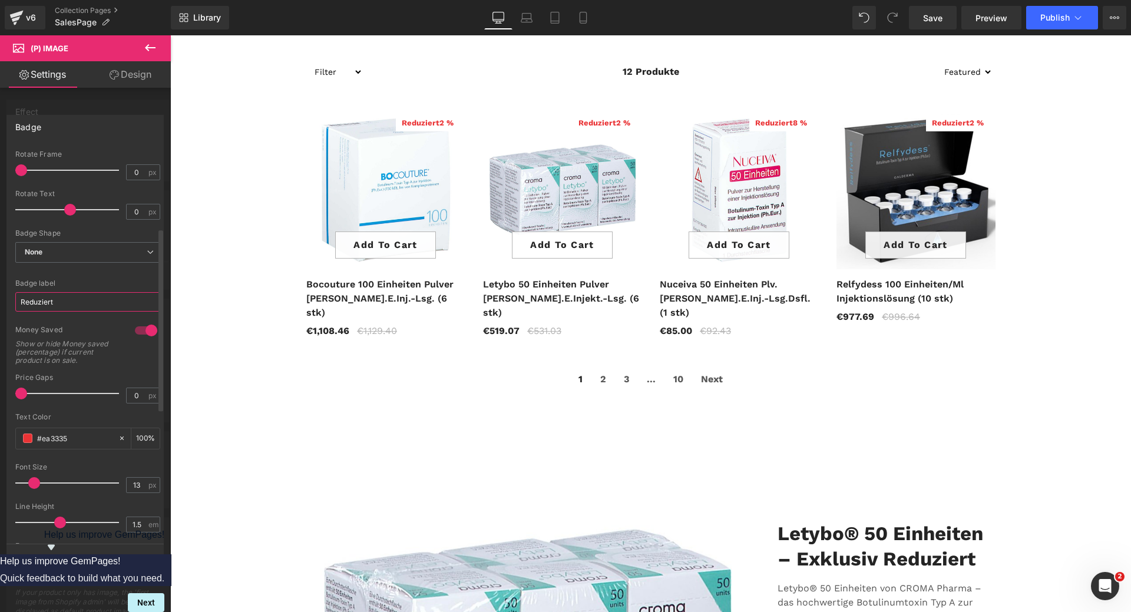
click at [13, 306] on div "Text Styles Custom Custom Setup Global Style Custom Setup Global Style Text Bad…" at bounding box center [87, 345] width 161 height 398
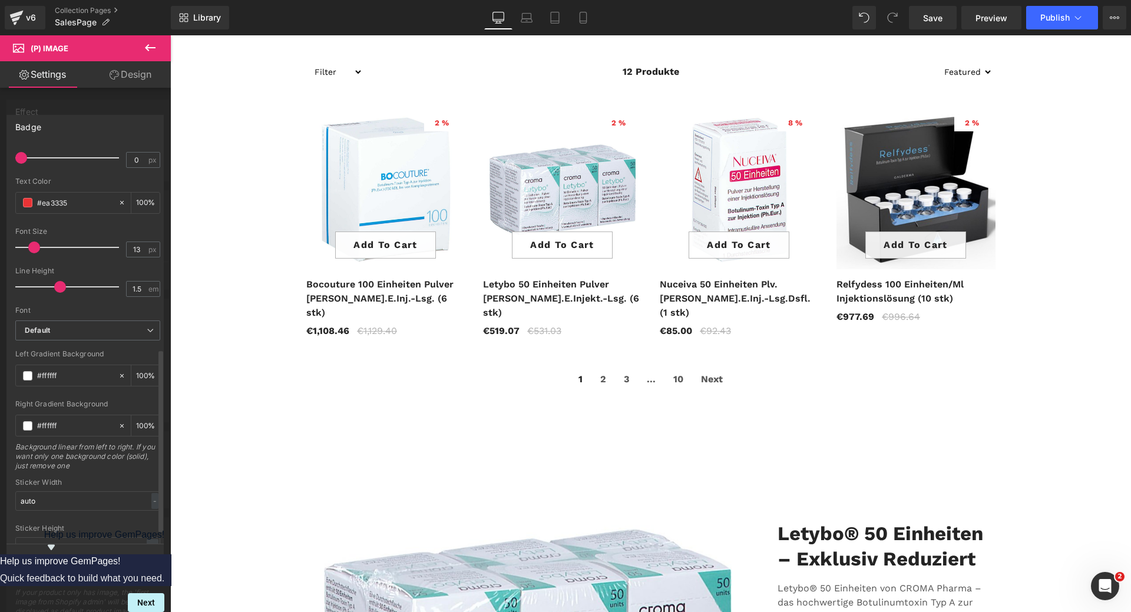
scroll to position [459, 0]
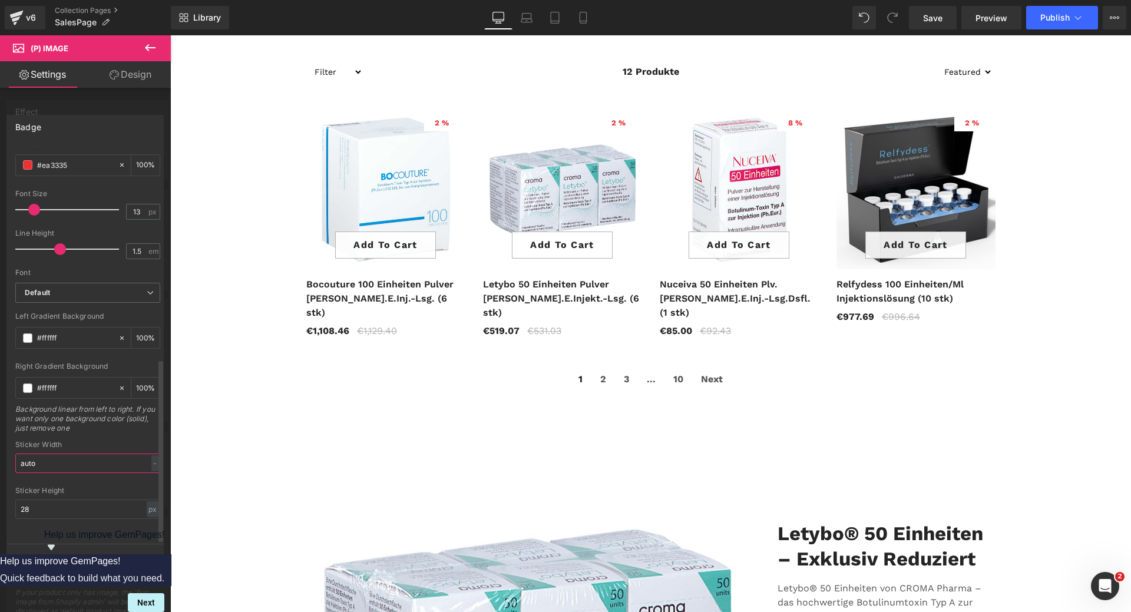
click at [126, 456] on input "auto" at bounding box center [87, 463] width 145 height 19
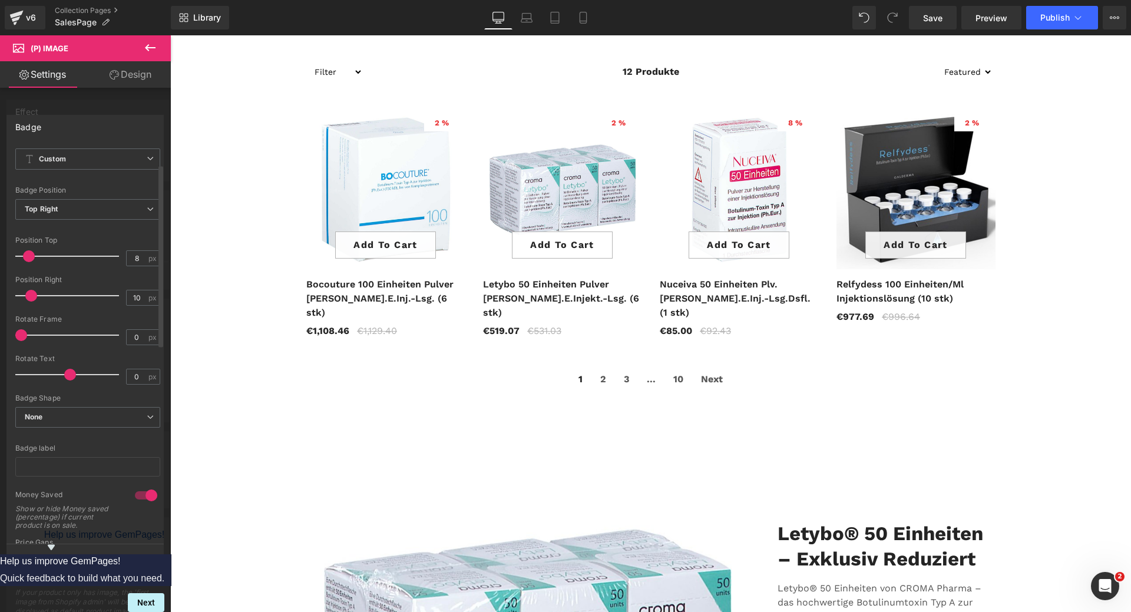
scroll to position [0, 0]
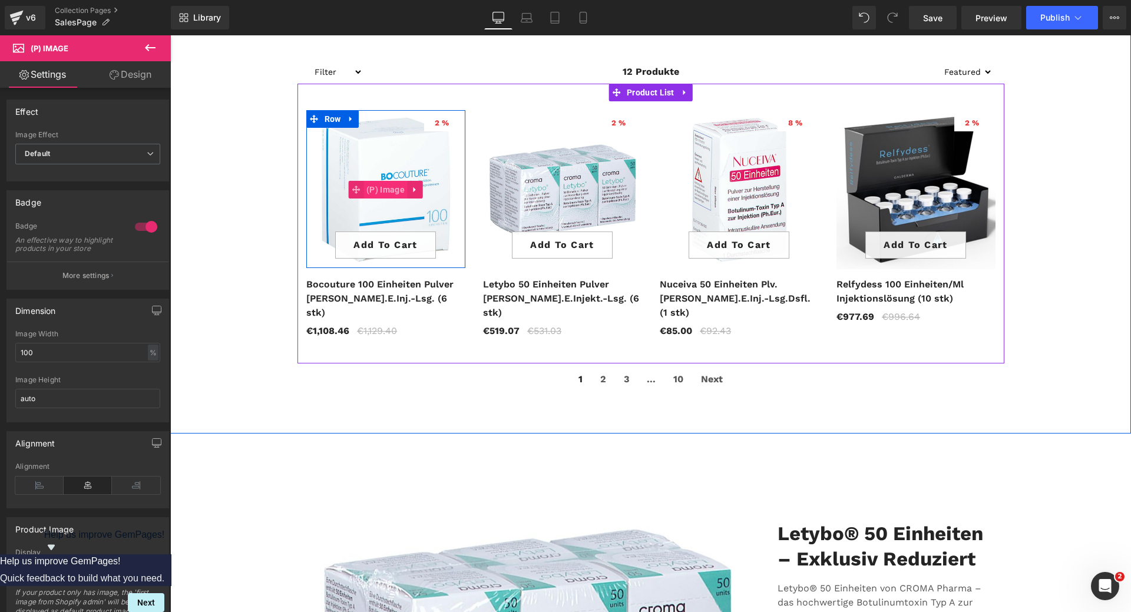
click at [389, 194] on span "(P) Image" at bounding box center [386, 190] width 44 height 18
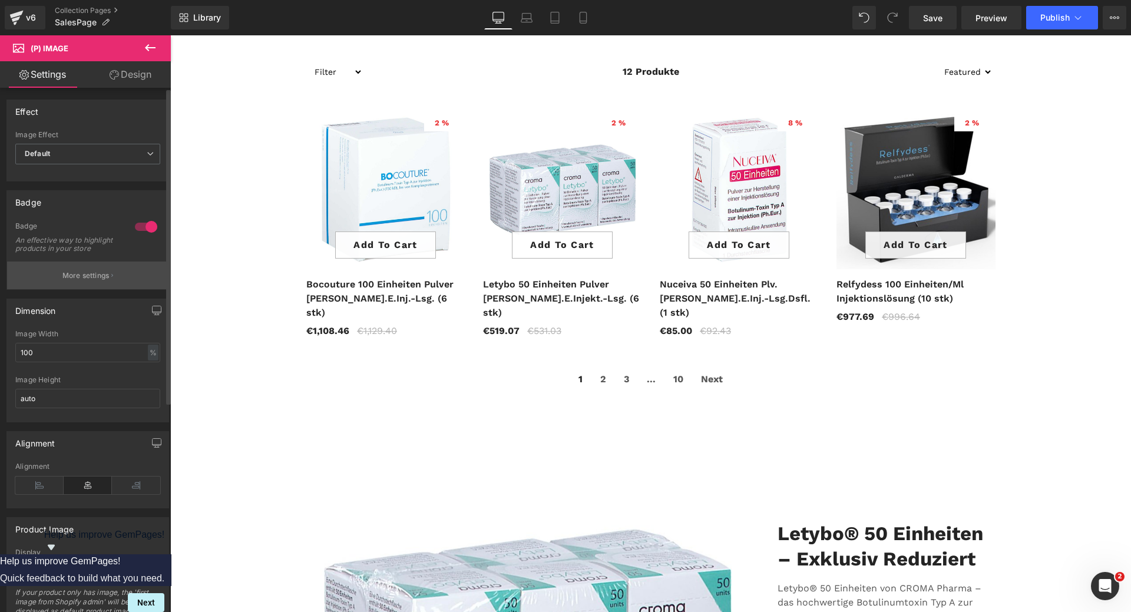
click at [100, 289] on button "More settings" at bounding box center [87, 276] width 161 height 28
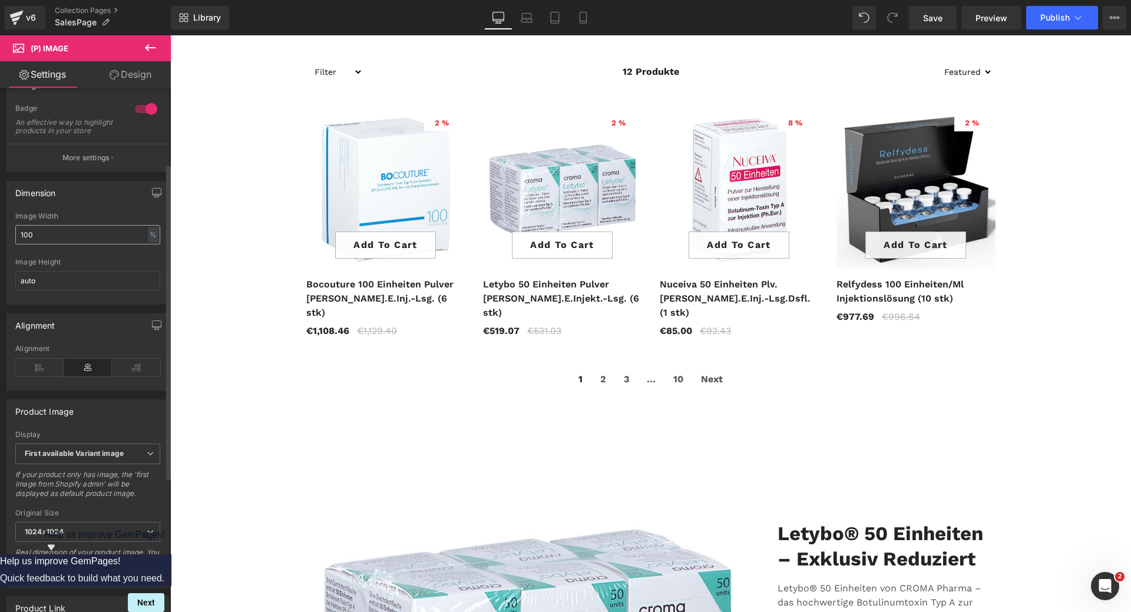
scroll to position [177, 0]
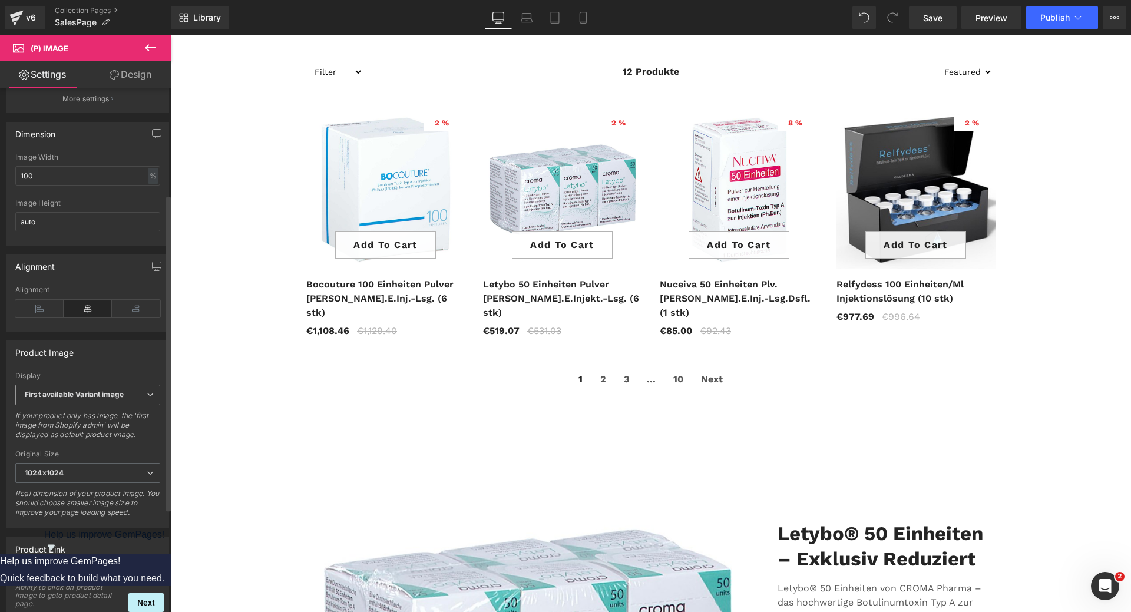
click at [147, 398] on icon at bounding box center [150, 394] width 7 height 7
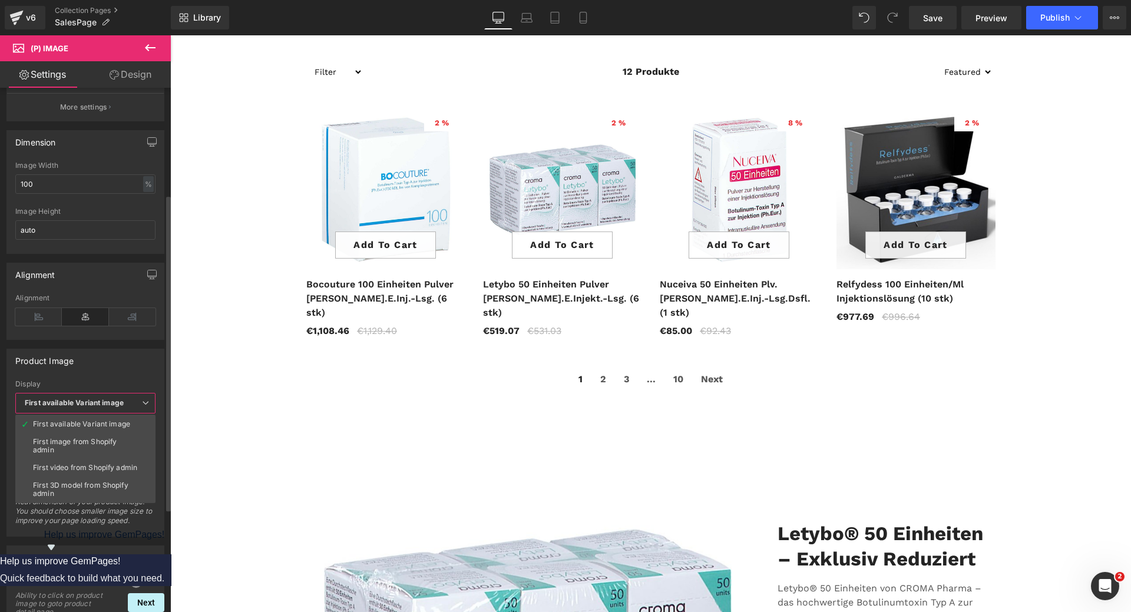
click at [148, 358] on div "Product Image" at bounding box center [85, 360] width 157 height 22
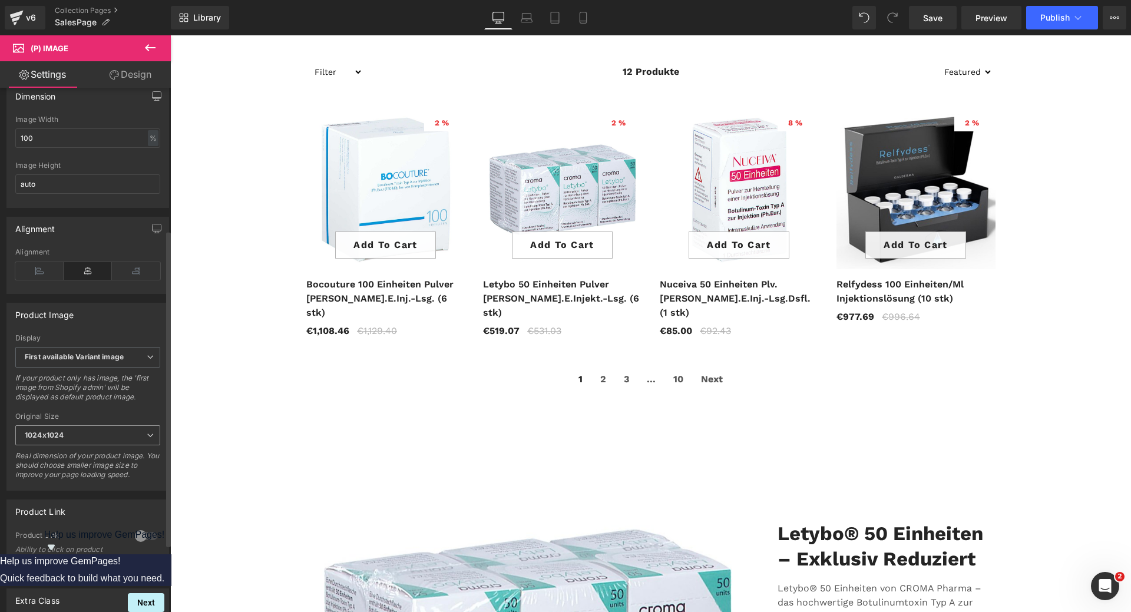
scroll to position [236, 0]
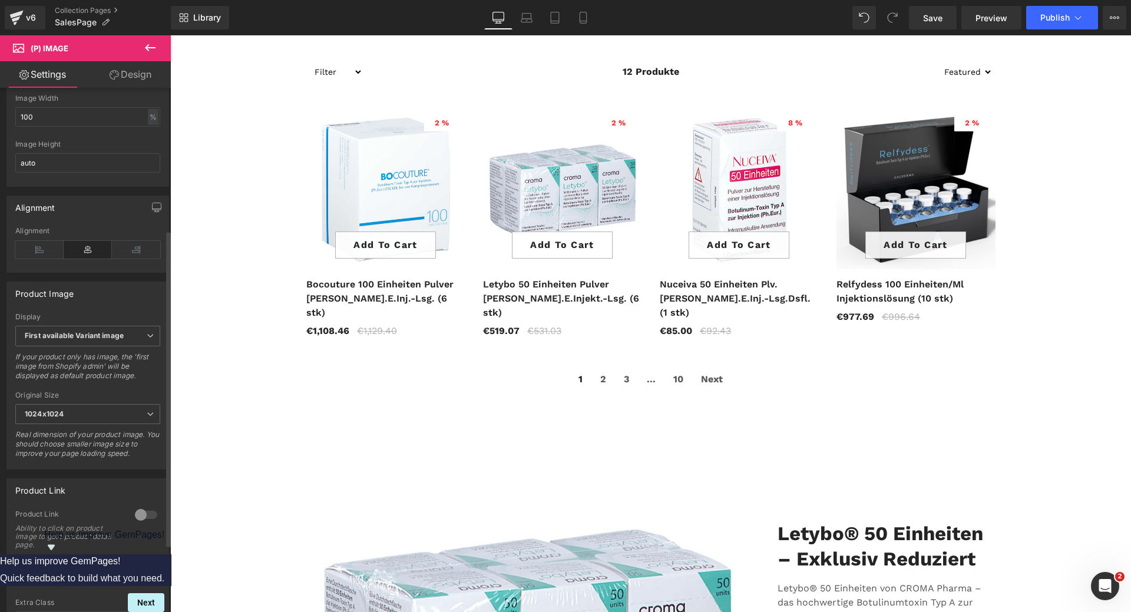
click at [146, 524] on div at bounding box center [146, 515] width 28 height 19
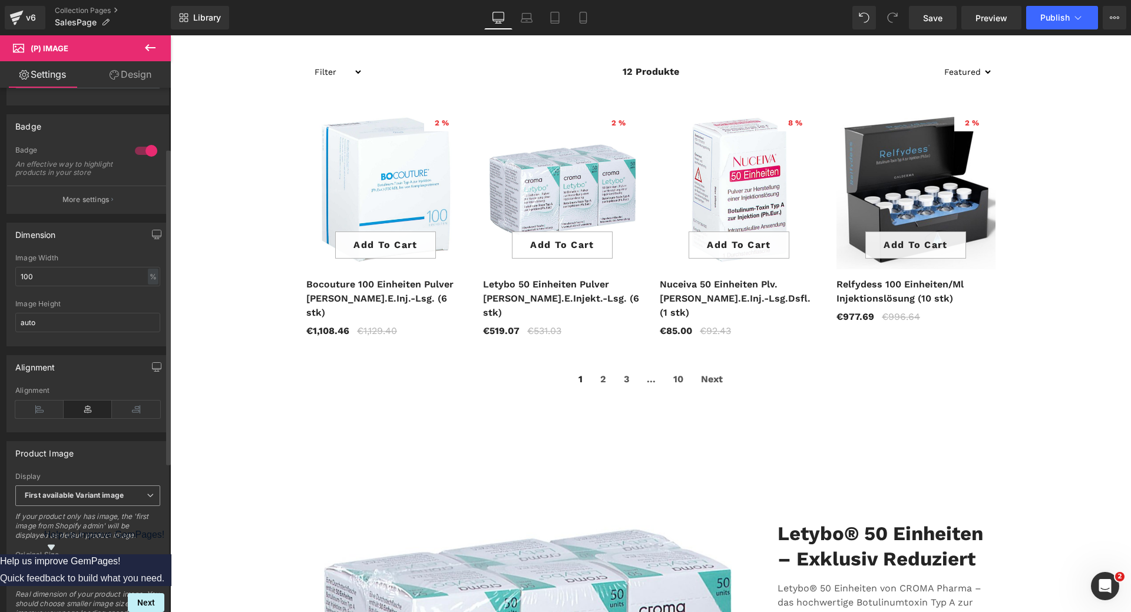
scroll to position [0, 0]
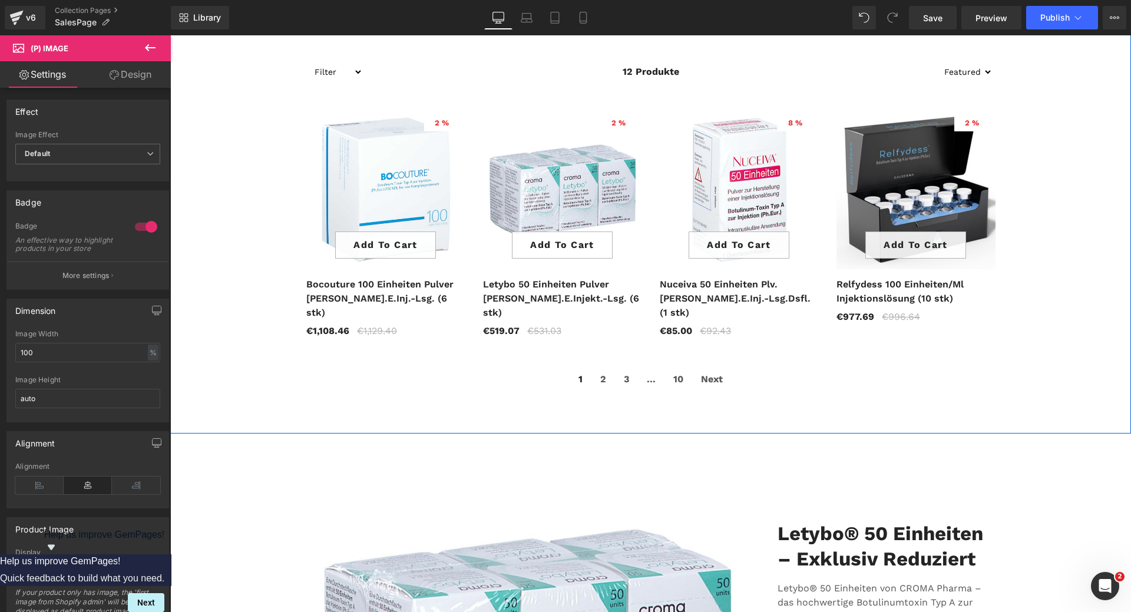
click at [935, 29] on div "Library Desktop Desktop Laptop Tablet Mobile Save Preview Publish Scheduled Vie…" at bounding box center [651, 17] width 960 height 35
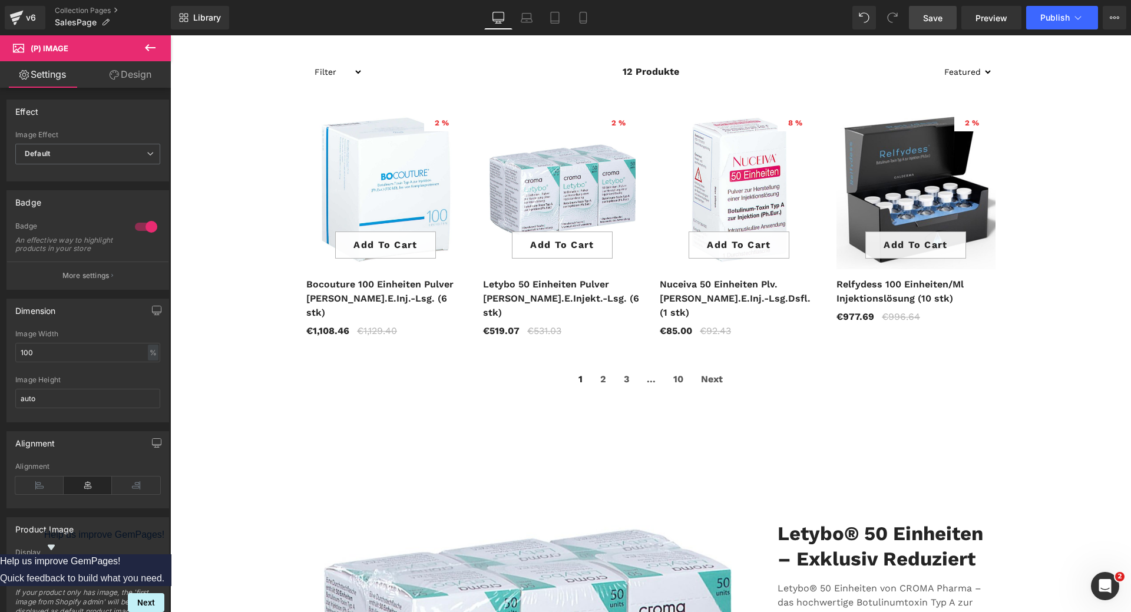
click at [937, 21] on span "Save" at bounding box center [932, 18] width 19 height 12
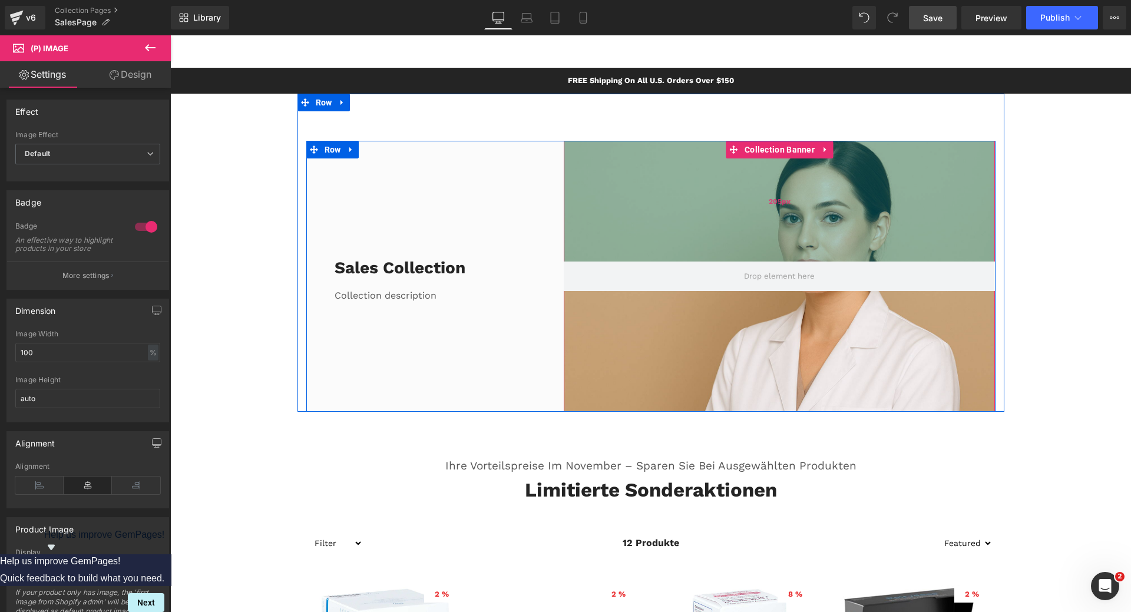
click at [705, 210] on div "205px" at bounding box center [779, 201] width 431 height 121
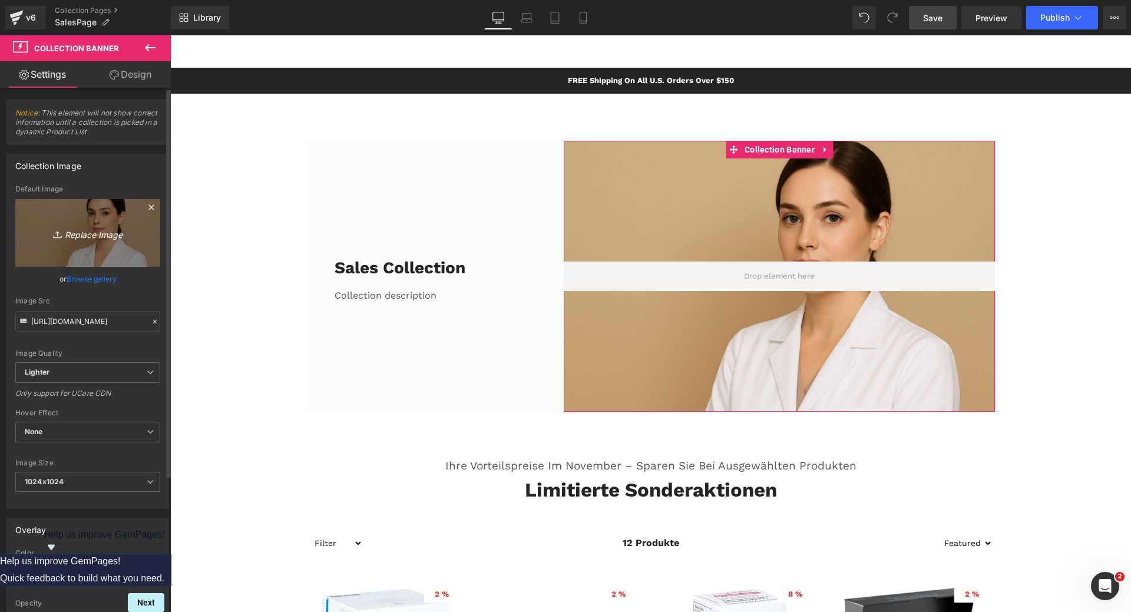
click at [86, 240] on link "Replace Image" at bounding box center [87, 233] width 145 height 68
type input "C:\fakepath\aposalesproducts.png"
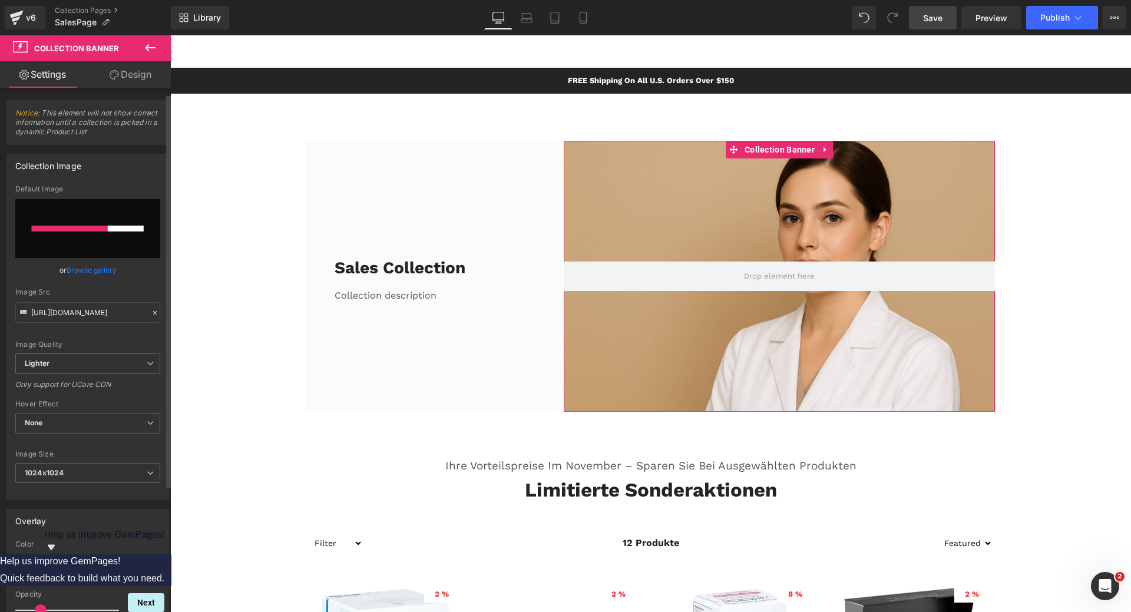
scroll to position [59, 0]
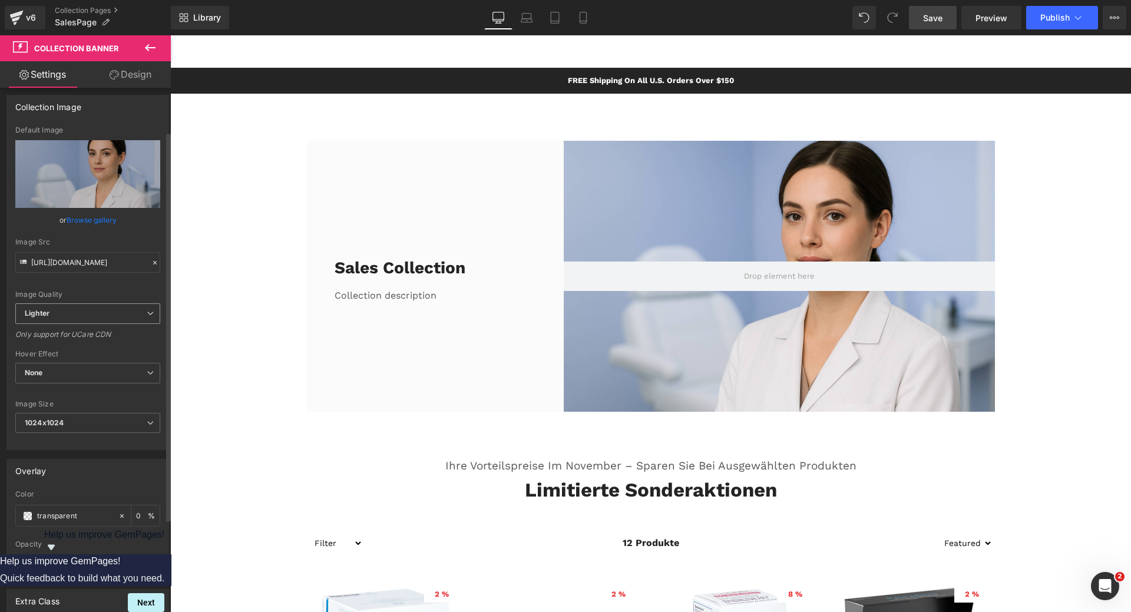
click at [113, 316] on span "Lighter" at bounding box center [87, 313] width 145 height 21
click at [113, 316] on span "Lighter" at bounding box center [85, 313] width 140 height 21
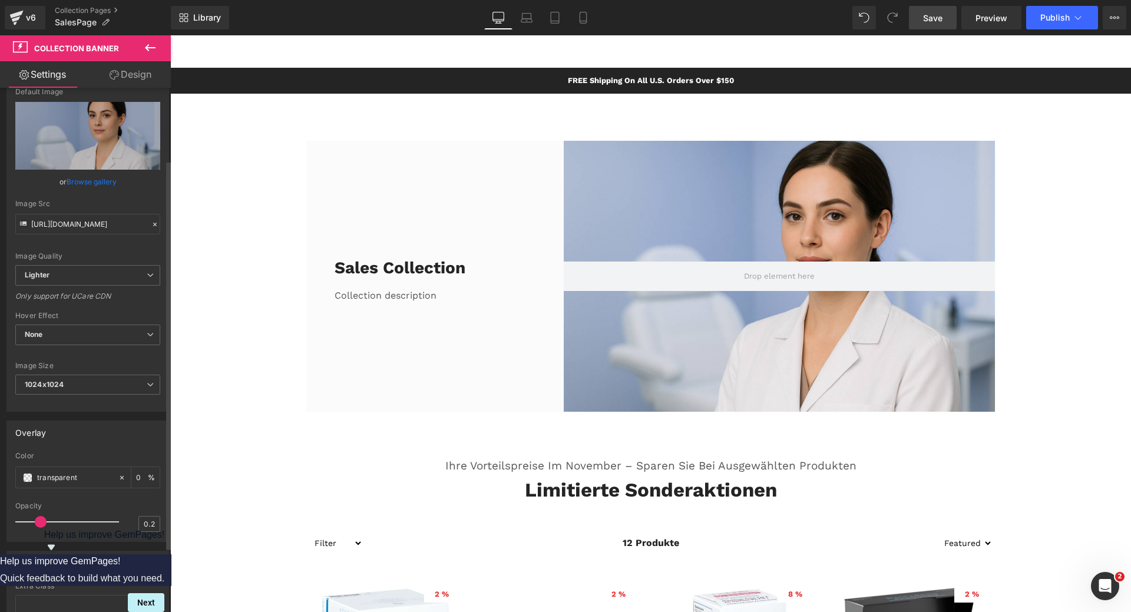
scroll to position [118, 0]
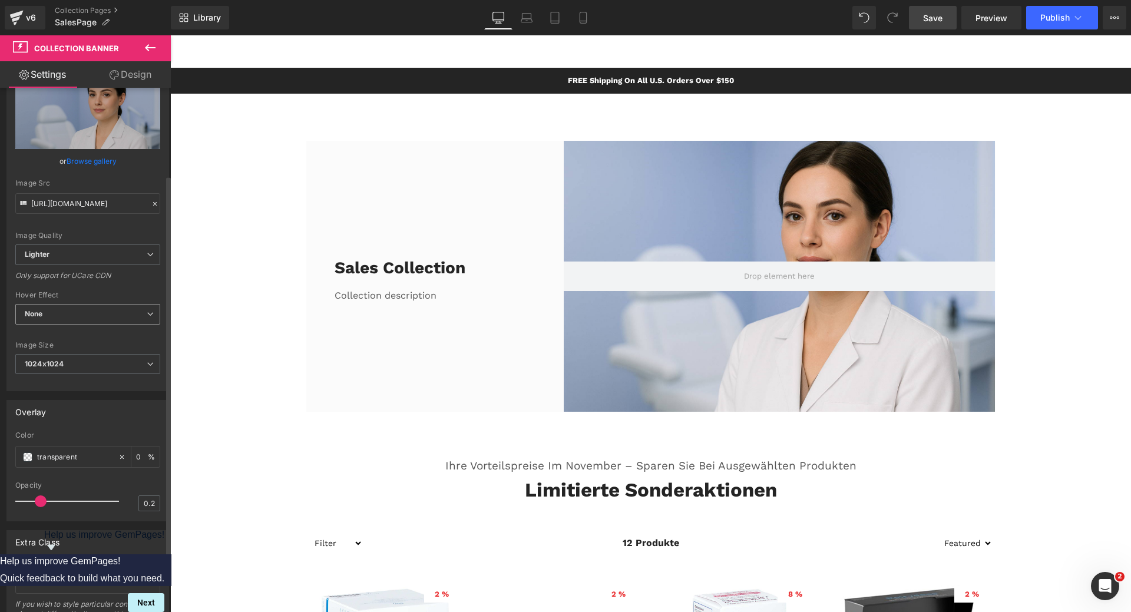
click at [119, 316] on span "None" at bounding box center [87, 314] width 145 height 21
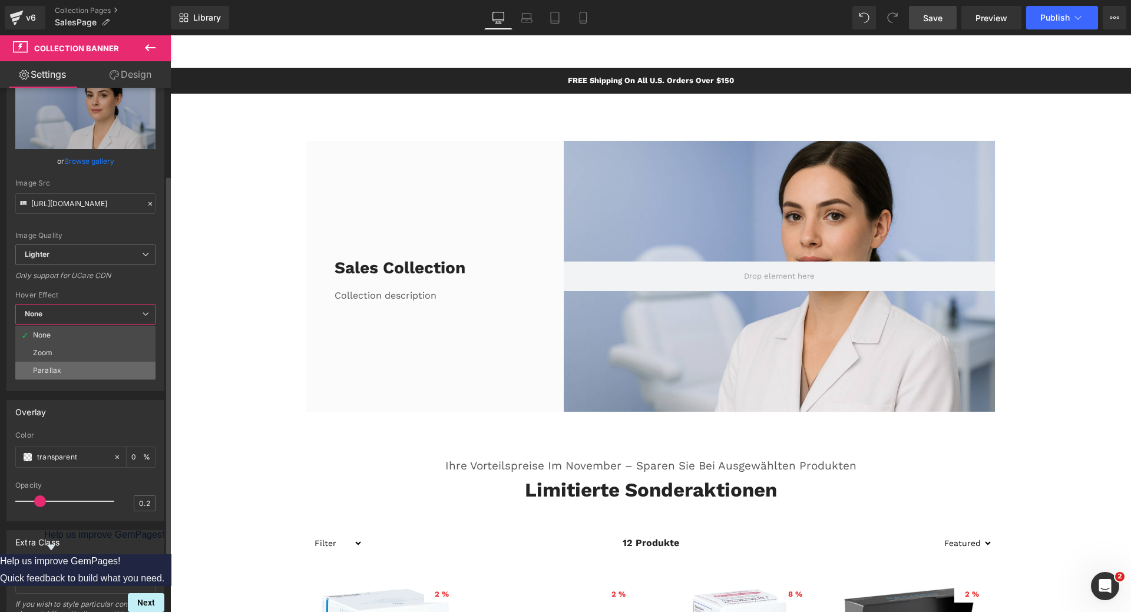
click at [85, 370] on li "Parallax" at bounding box center [85, 371] width 140 height 18
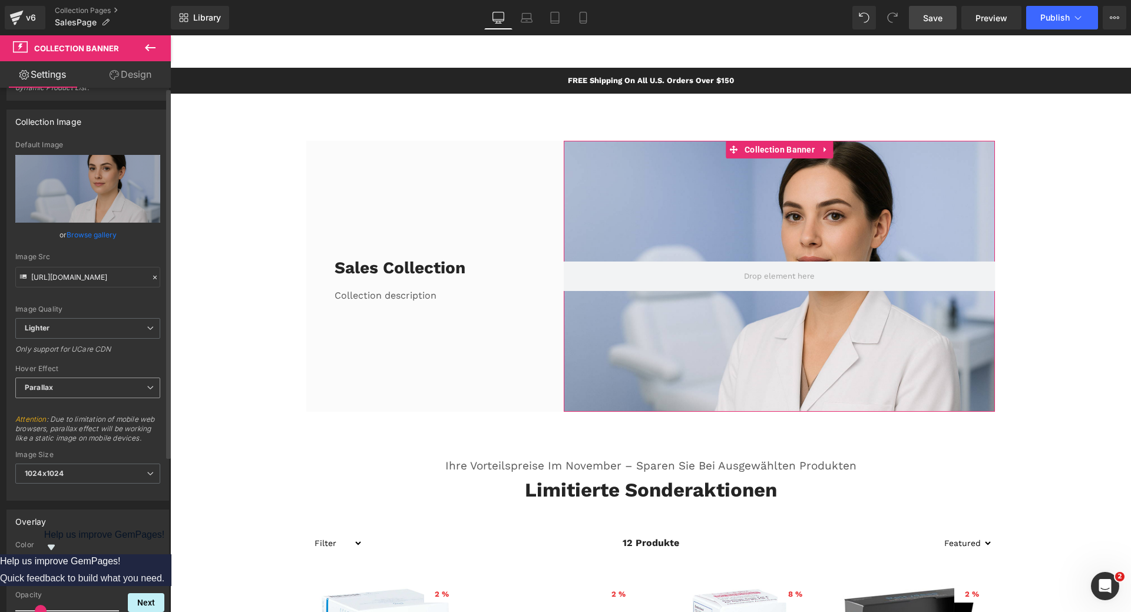
scroll to position [0, 0]
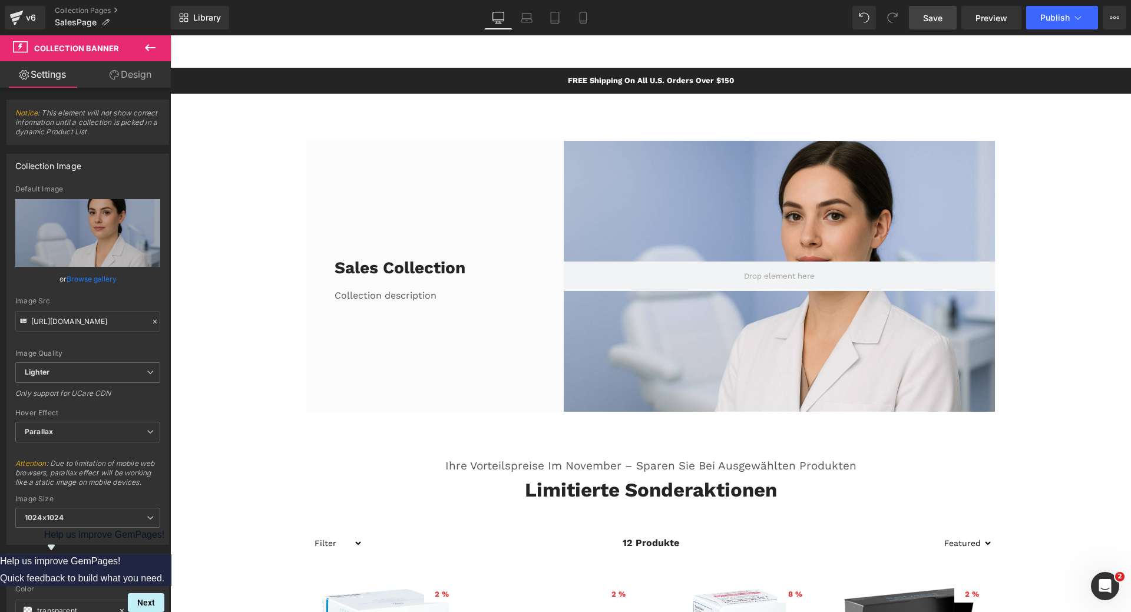
click at [938, 21] on span "Save" at bounding box center [932, 18] width 19 height 12
click at [97, 432] on span "Parallax" at bounding box center [87, 432] width 145 height 21
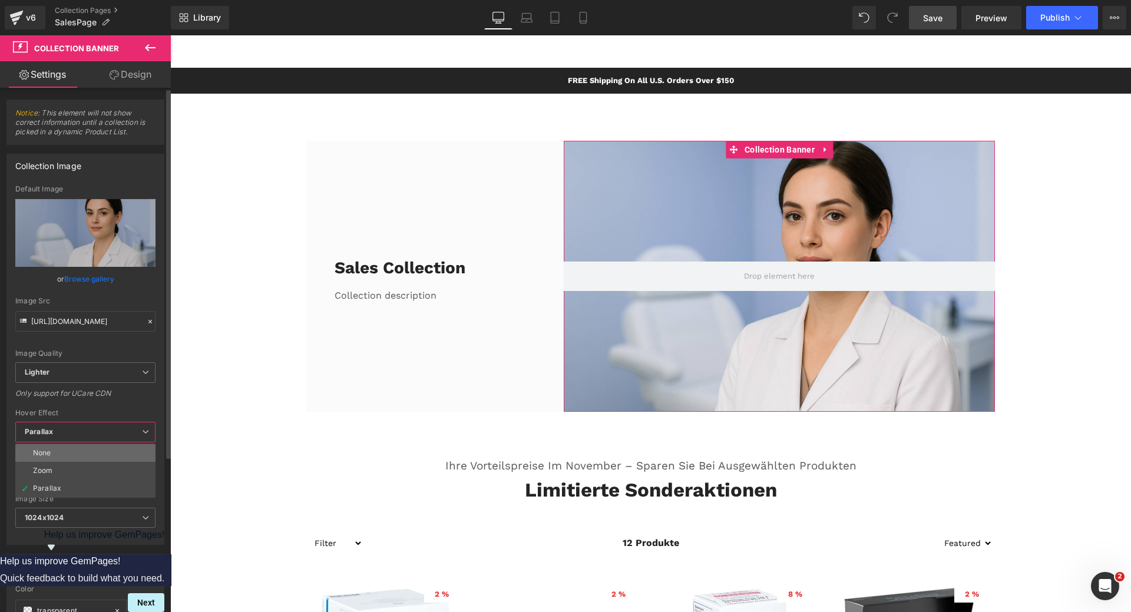
click at [88, 450] on li "None" at bounding box center [85, 453] width 140 height 18
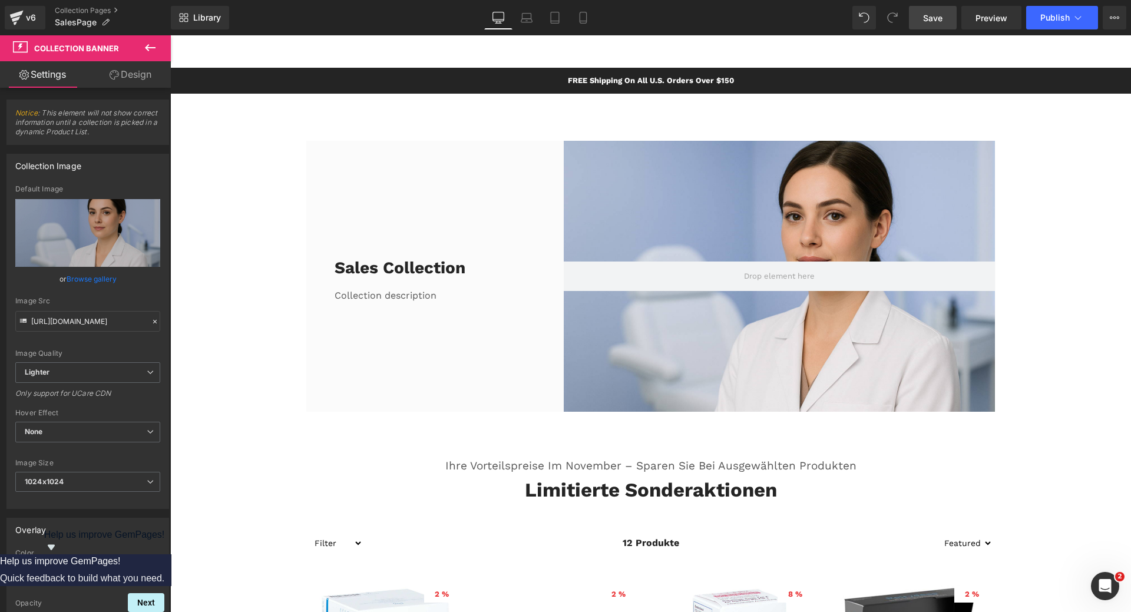
click at [939, 19] on span "Save" at bounding box center [932, 18] width 19 height 12
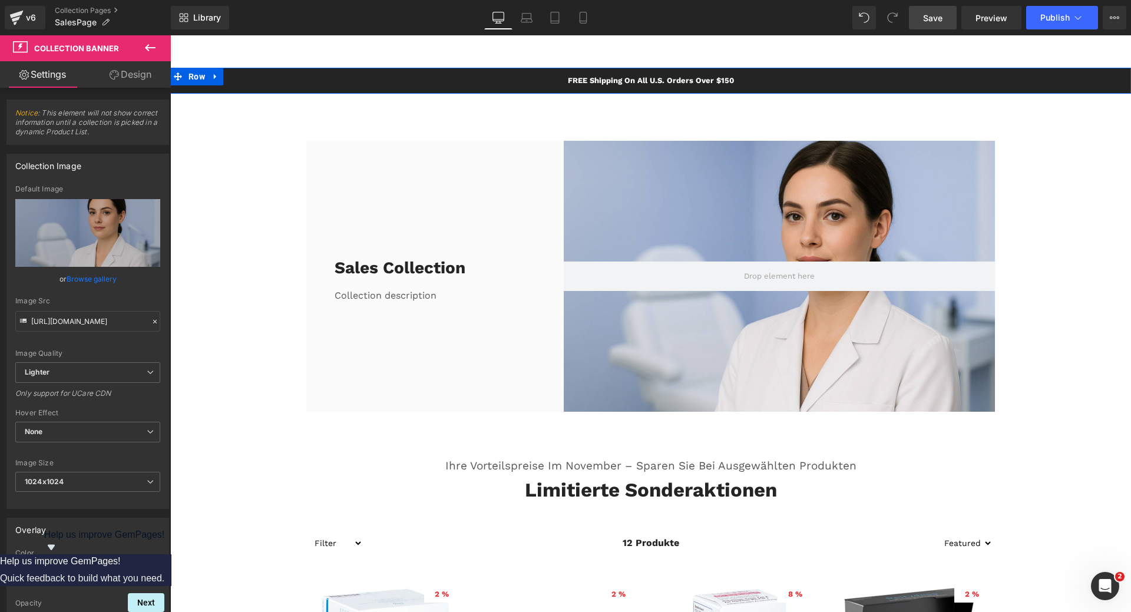
click at [428, 84] on div "FREE Shipping On All U.S. Orders Over $150 Text Block Row" at bounding box center [650, 81] width 961 height 26
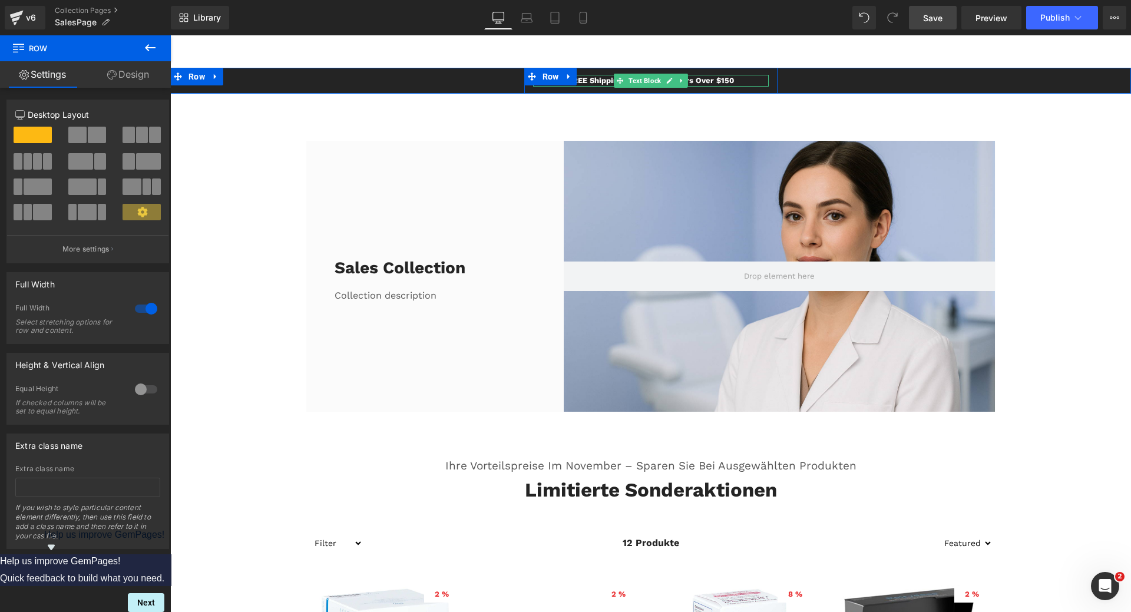
click at [587, 80] on p "FREE Shipping On All U.S. Orders Over $150" at bounding box center [651, 81] width 236 height 12
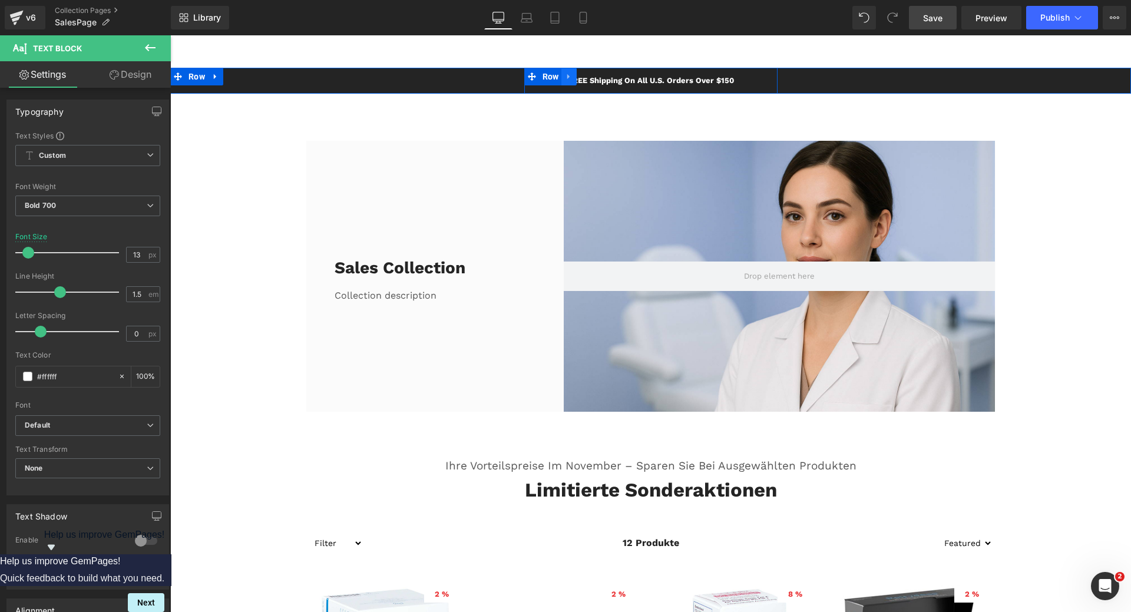
click at [571, 82] on link at bounding box center [568, 77] width 15 height 18
click at [711, 81] on p "FREE Shipping On All U.S. Orders Over $150" at bounding box center [651, 81] width 236 height 12
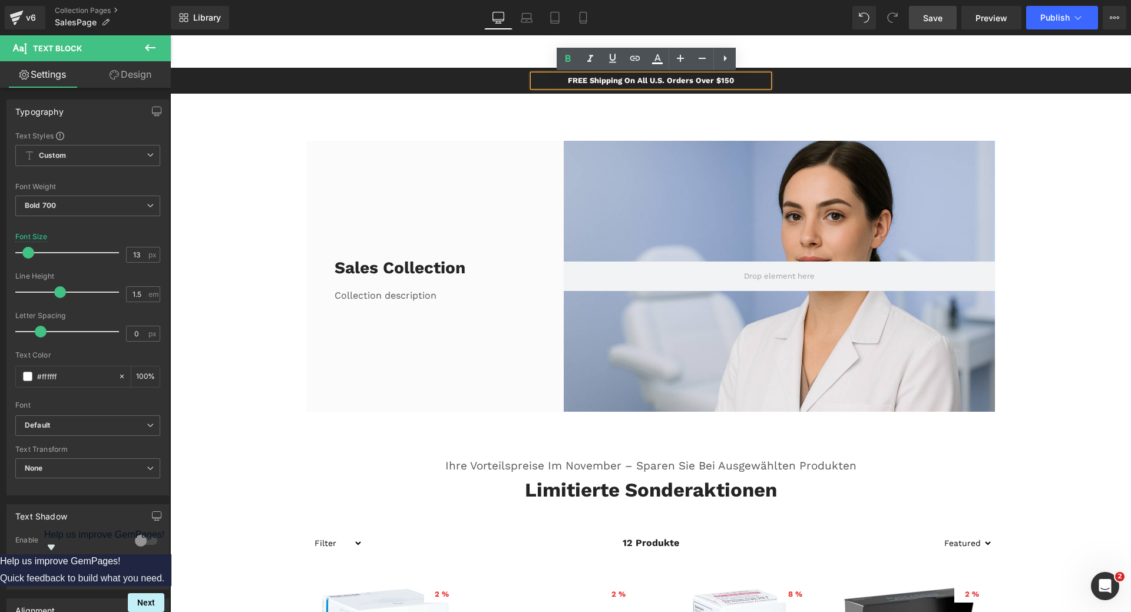
click at [580, 82] on p "FREE Shipping On All U.S. Orders Over $150" at bounding box center [651, 81] width 236 height 12
click at [571, 80] on p "FREE Shipping On All U.S. Orders Over $150" at bounding box center [651, 81] width 236 height 12
paste div
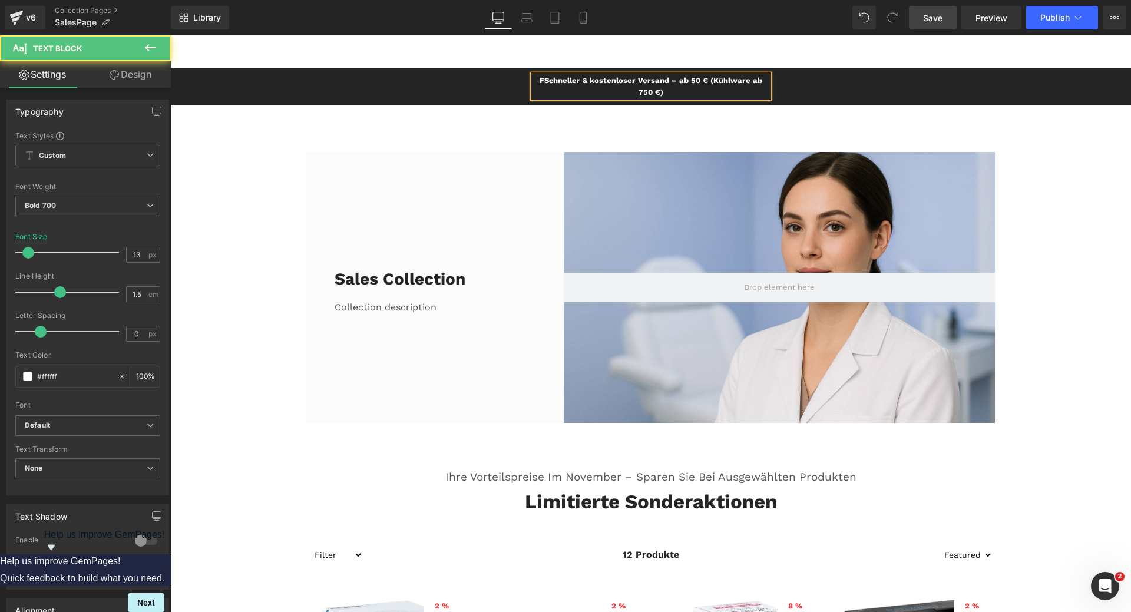
click at [534, 80] on p "FSchneller & kostenloser Versand – ab 50 € (Kühlware ab 750 €)" at bounding box center [651, 86] width 236 height 23
click at [762, 85] on p "Schneller & kostenloser Versand – ab 50 € (Kühlware ab 750 €)" at bounding box center [651, 86] width 236 height 23
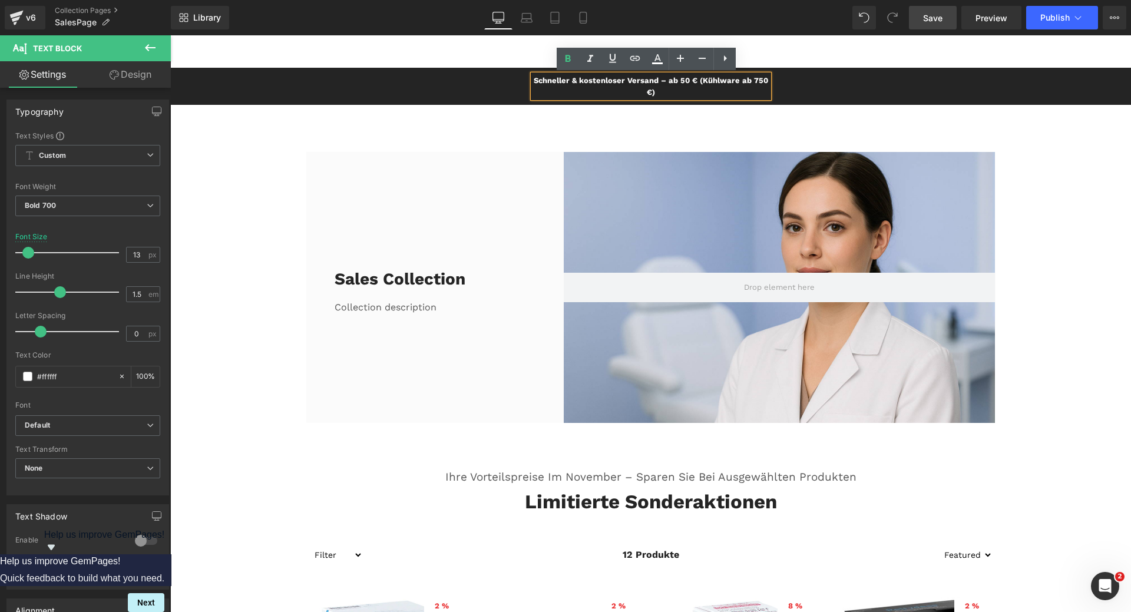
click at [790, 88] on div "[PERSON_NAME] & kostenloser Versand – ab 50 € (Kühlware ab 750 €) Text Block Row" at bounding box center [650, 86] width 961 height 37
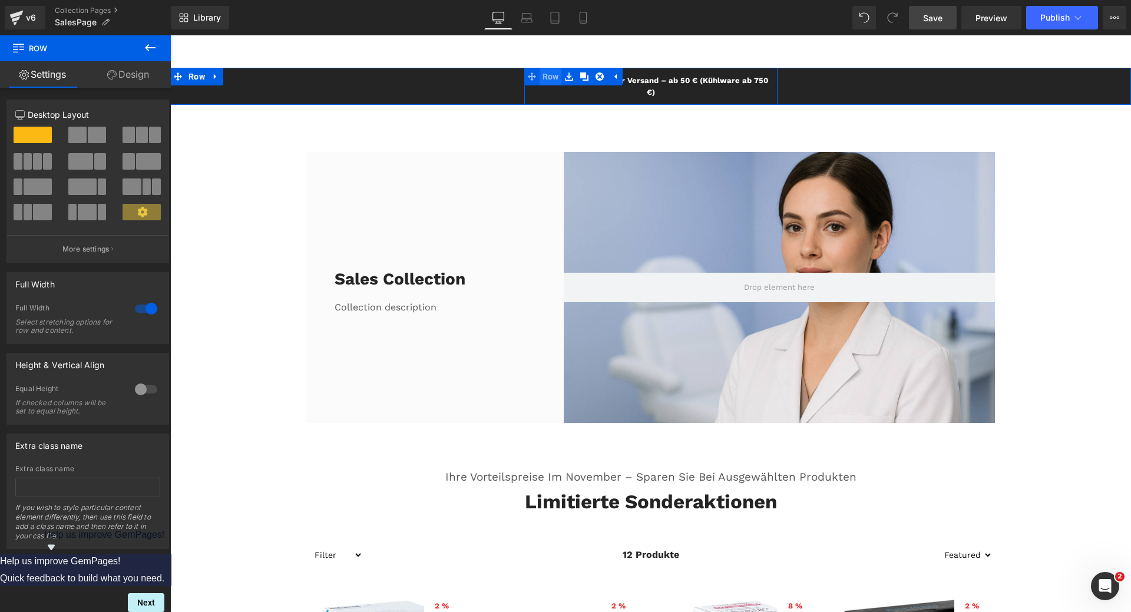
click at [540, 78] on span "Row" at bounding box center [551, 77] width 22 height 18
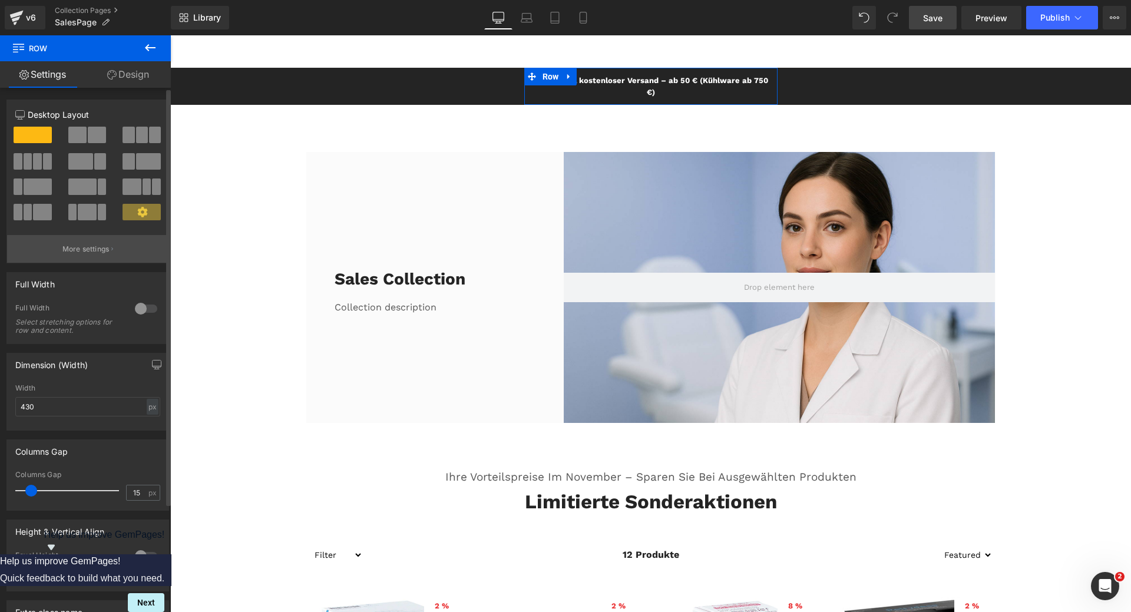
click at [91, 250] on p "More settings" at bounding box center [85, 249] width 47 height 11
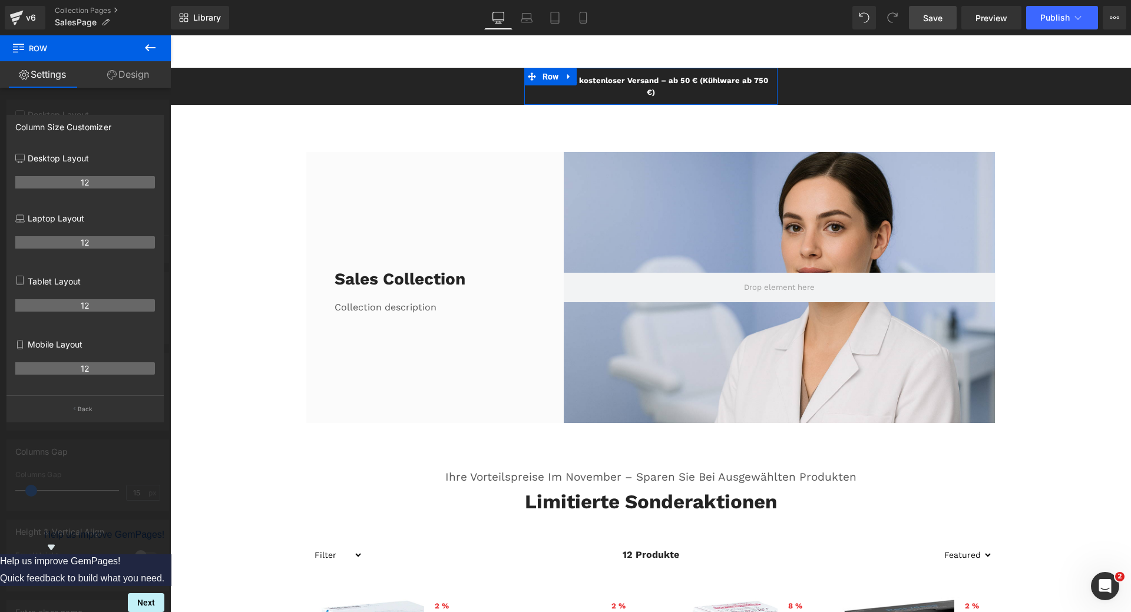
click at [128, 78] on link "Design" at bounding box center [127, 74] width 85 height 27
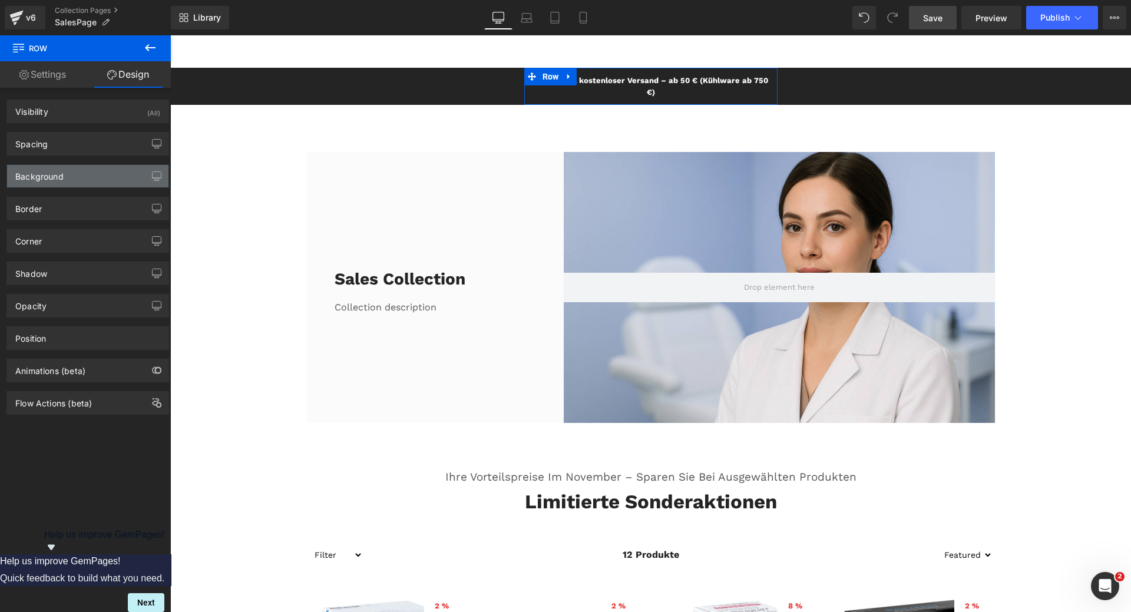
click at [87, 186] on div "Background" at bounding box center [87, 176] width 161 height 22
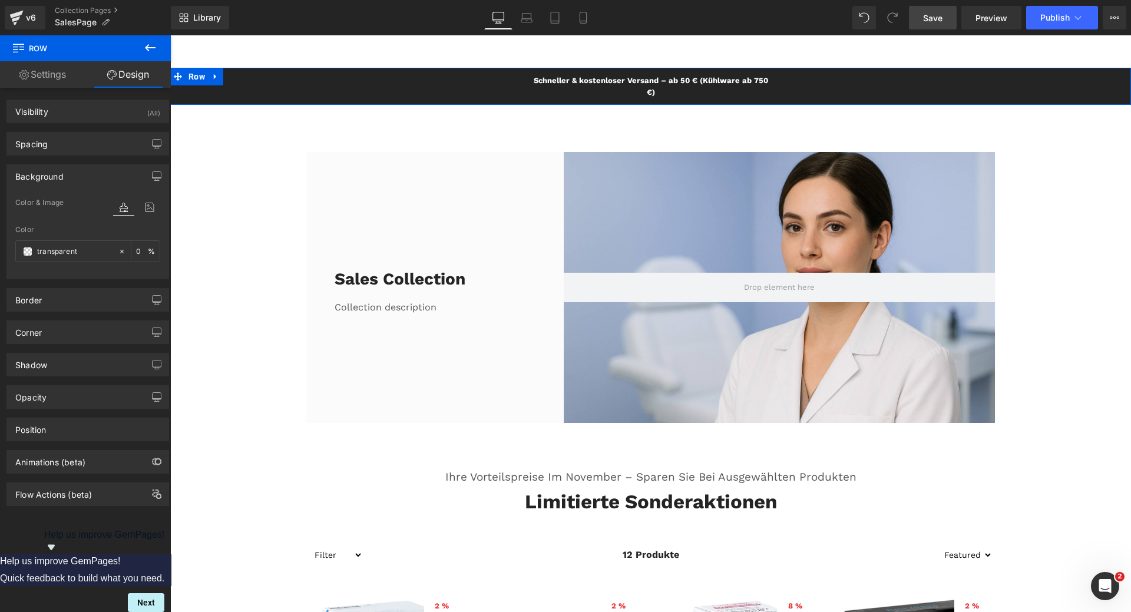
click at [242, 87] on div "[PERSON_NAME] & kostenloser Versand – ab 50 € (Kühlware ab 750 €) Text Block Row" at bounding box center [650, 86] width 961 height 37
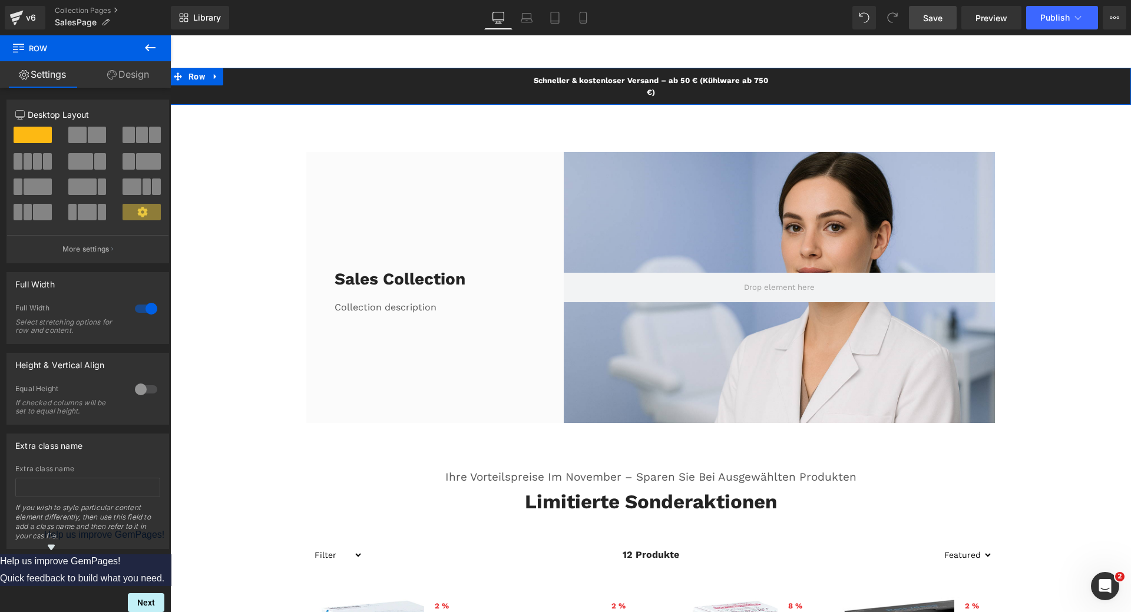
click at [140, 78] on link "Design" at bounding box center [127, 74] width 85 height 27
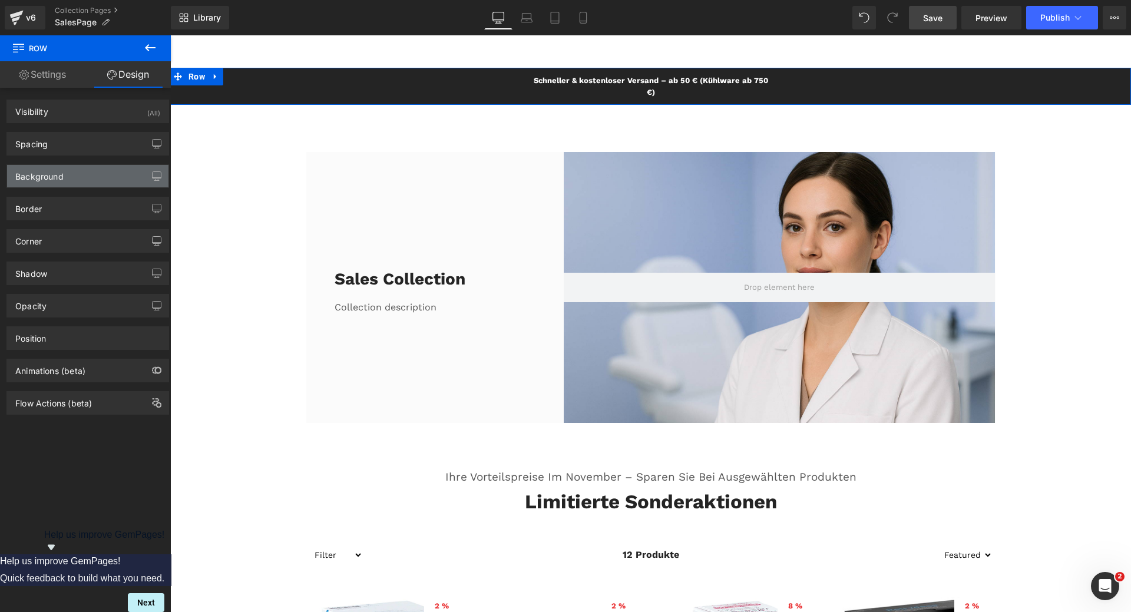
click at [88, 181] on div "Background" at bounding box center [87, 176] width 161 height 22
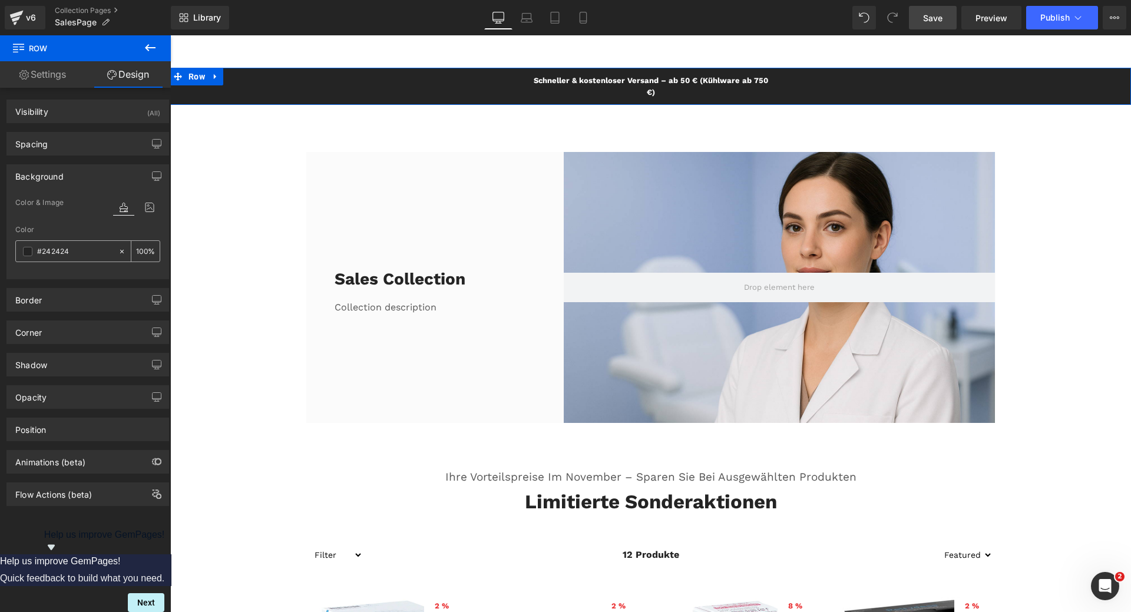
click at [31, 255] on span at bounding box center [27, 251] width 9 height 9
paste input "5DA9A6"
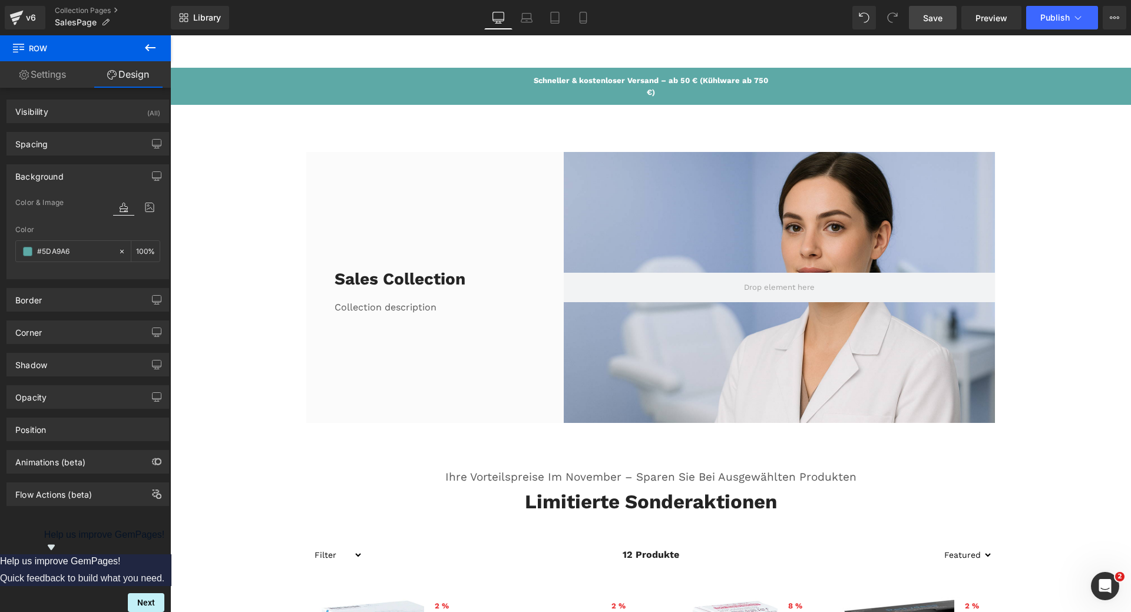
type input "#5DA9A6"
click at [935, 16] on span "Save" at bounding box center [932, 18] width 19 height 12
click at [630, 88] on span "Text Block" at bounding box center [644, 87] width 37 height 14
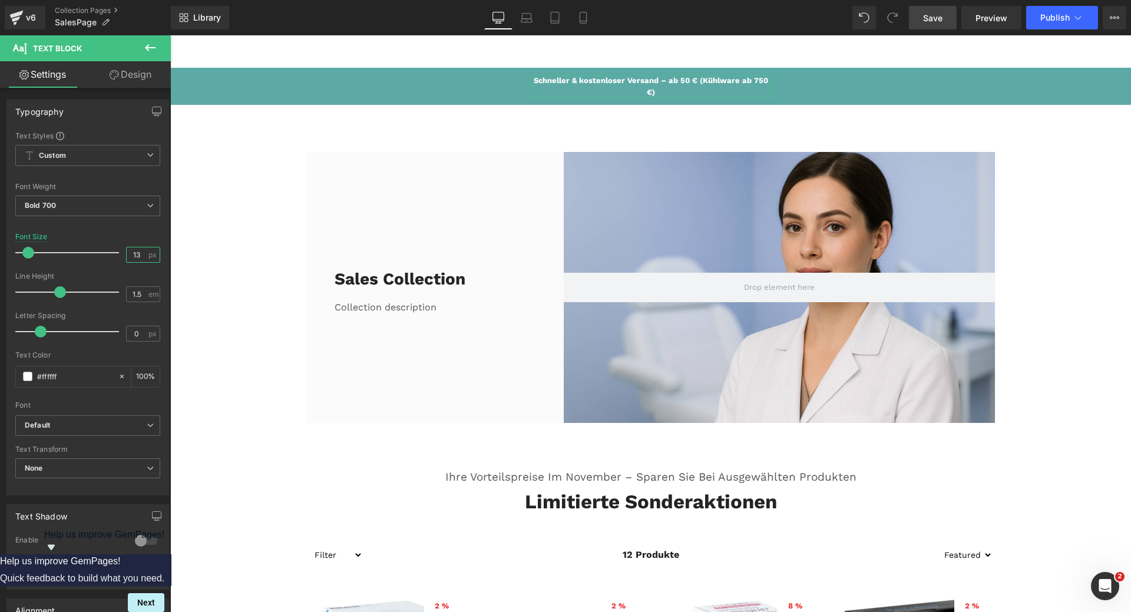
click at [138, 256] on input "13" at bounding box center [137, 254] width 21 height 15
click at [133, 256] on input "13" at bounding box center [137, 254] width 21 height 15
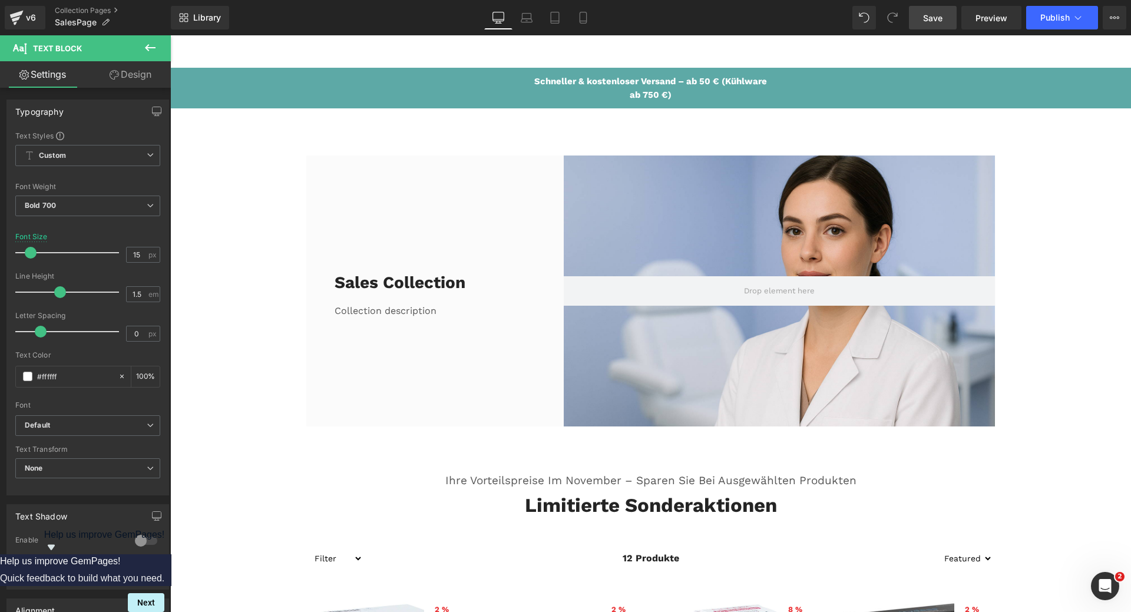
click at [939, 24] on span "Save" at bounding box center [932, 18] width 19 height 12
drag, startPoint x: 136, startPoint y: 257, endPoint x: 129, endPoint y: 257, distance: 6.5
click at [129, 257] on input "15" at bounding box center [137, 254] width 21 height 15
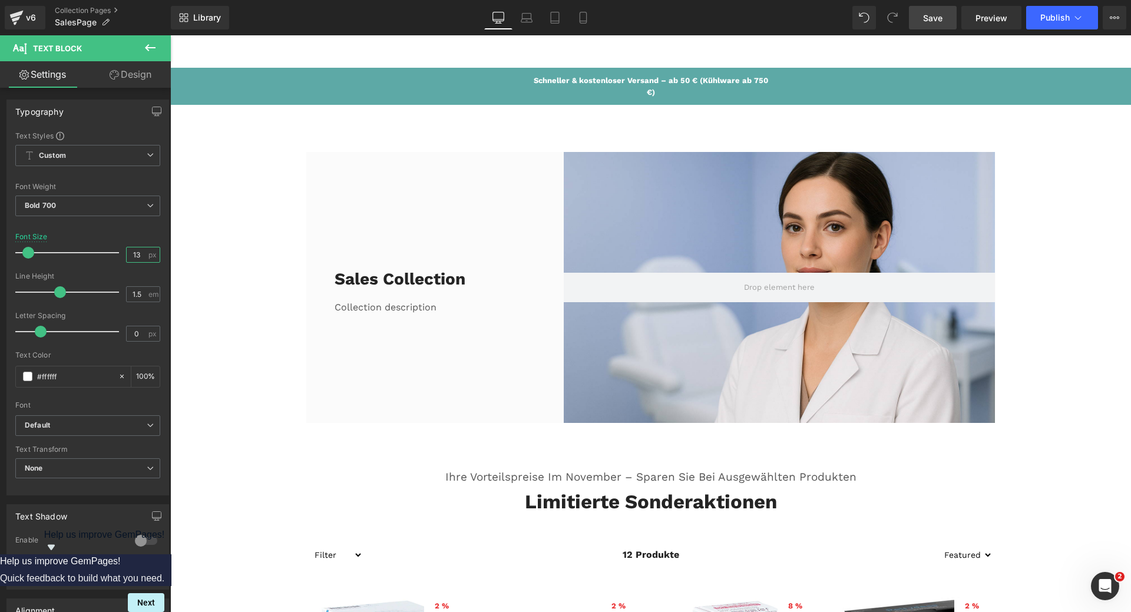
type input "13"
click at [946, 21] on link "Save" at bounding box center [933, 18] width 48 height 24
click at [191, 80] on span "Row" at bounding box center [197, 77] width 22 height 18
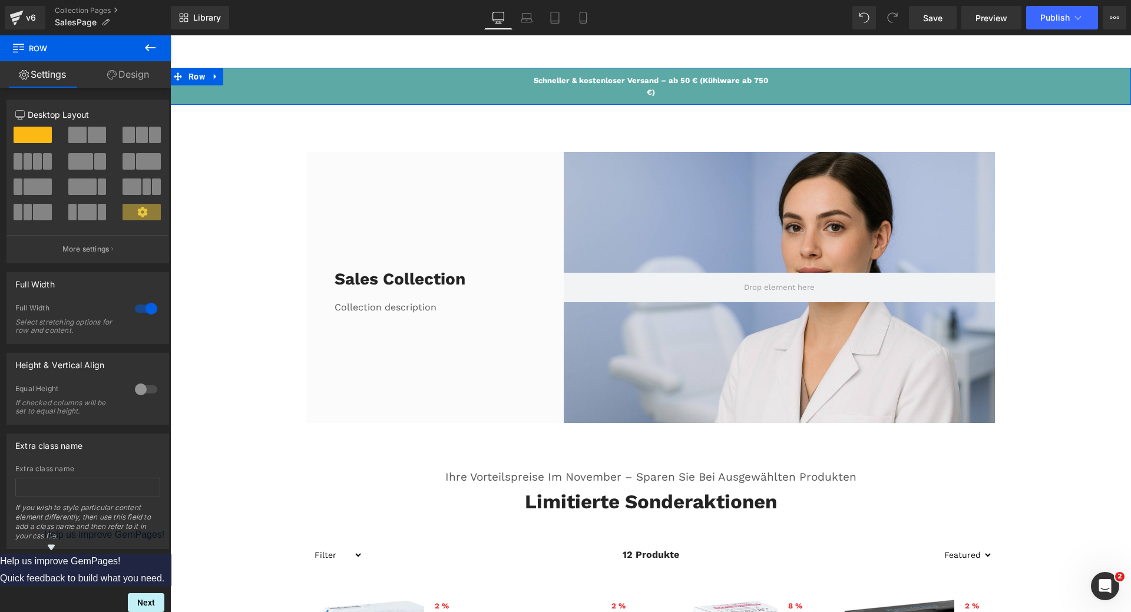
click at [128, 75] on link "Design" at bounding box center [127, 74] width 85 height 27
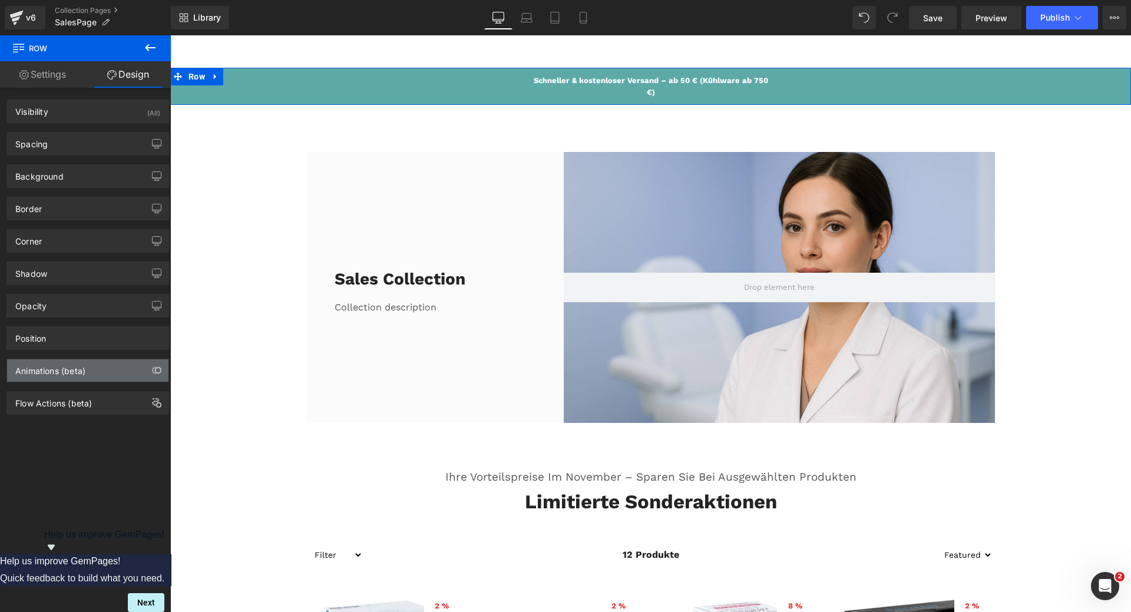
click at [118, 369] on div "Animations (beta)" at bounding box center [87, 370] width 161 height 22
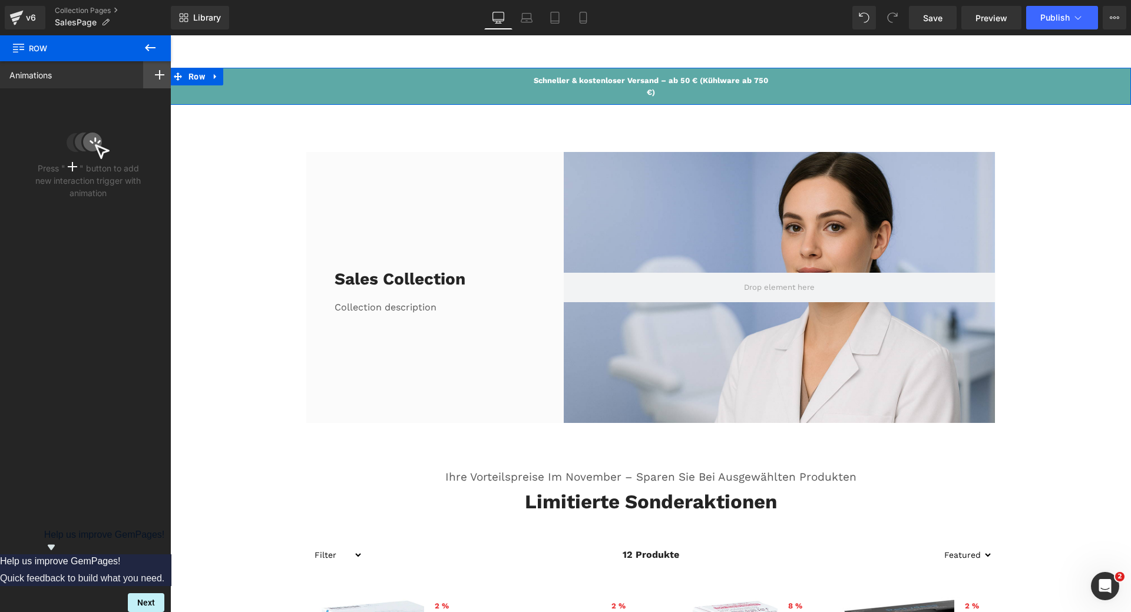
click at [156, 78] on icon at bounding box center [159, 74] width 9 height 9
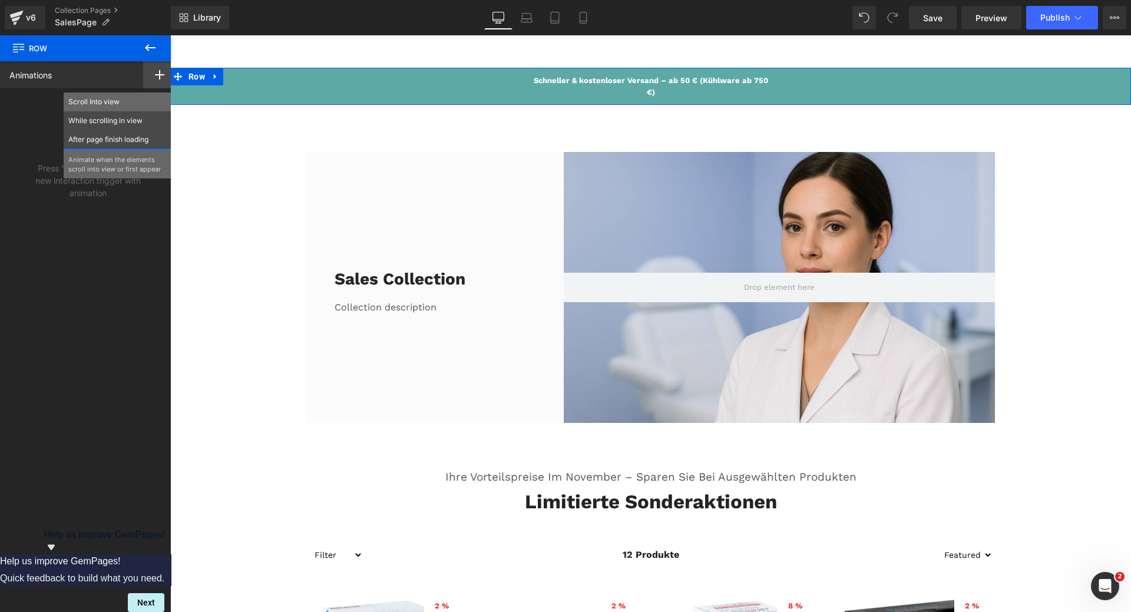
click at [132, 103] on p "Scroll Into view" at bounding box center [117, 102] width 98 height 11
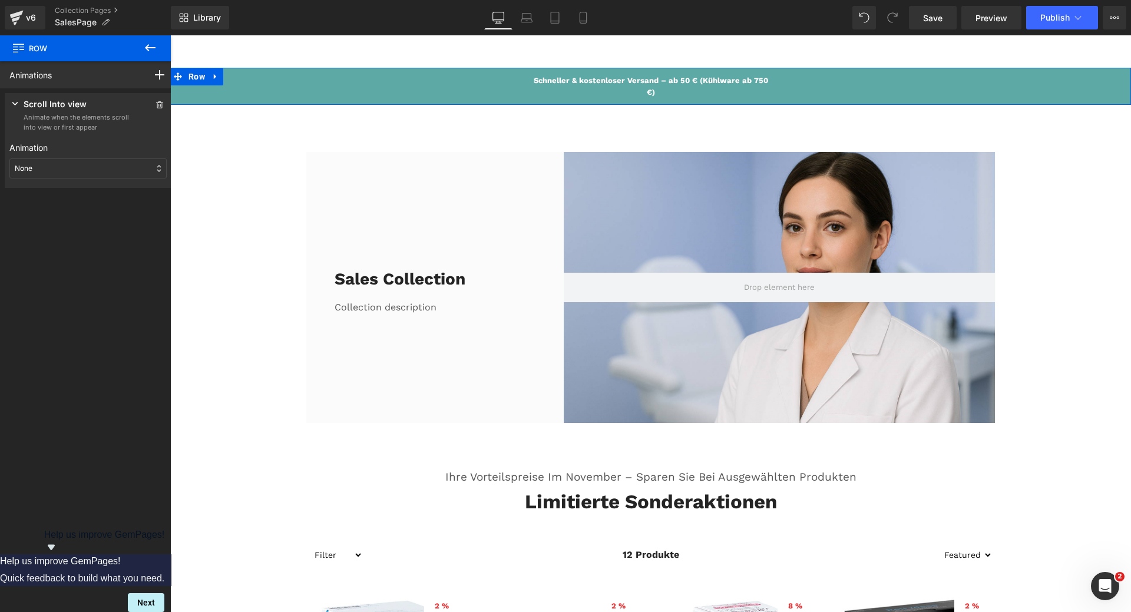
click at [68, 173] on div "None" at bounding box center [87, 168] width 157 height 20
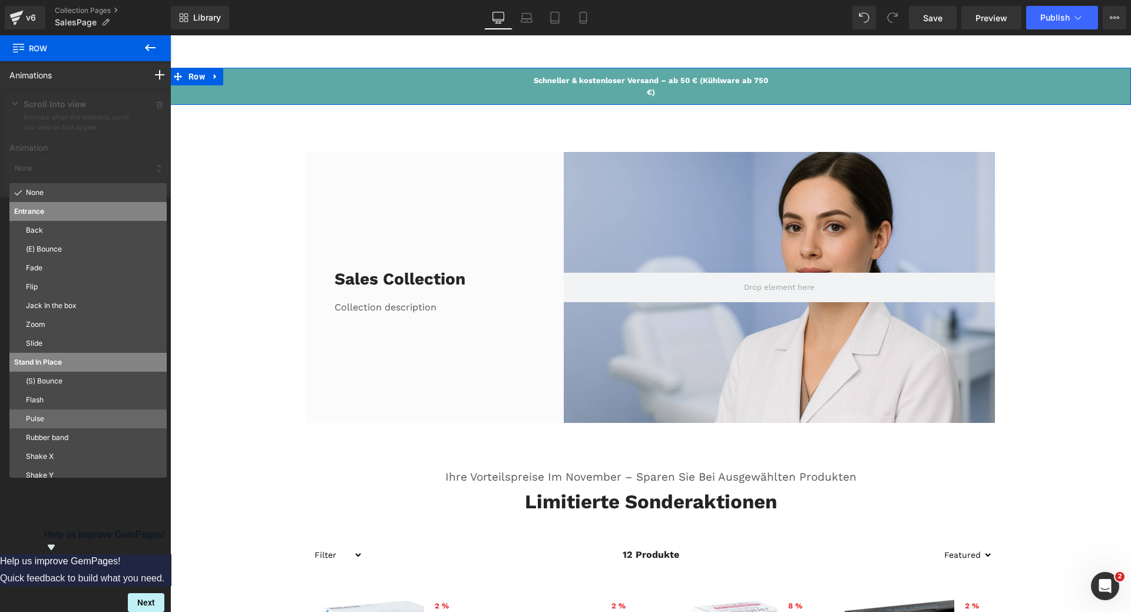
click at [40, 423] on p "Pulse" at bounding box center [94, 419] width 136 height 11
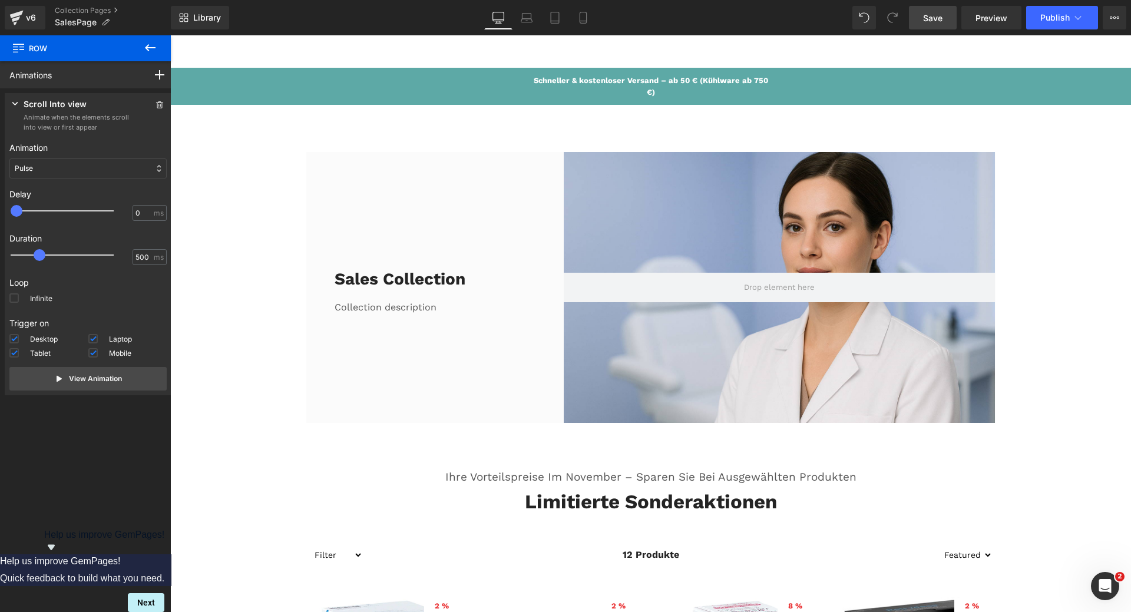
click at [942, 22] on span "Save" at bounding box center [932, 18] width 19 height 12
click at [593, 84] on p "Schneller & kostenloser Versand – ab 50 € (Kühlware ab 750 €)" at bounding box center [651, 86] width 236 height 23
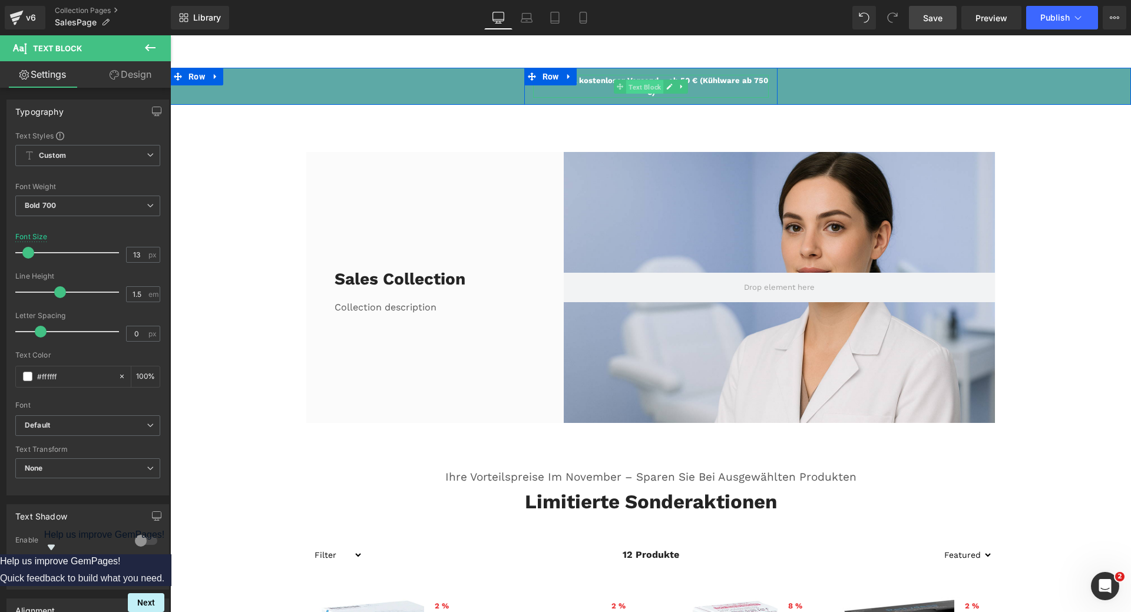
click at [633, 88] on span "Text Block" at bounding box center [644, 87] width 37 height 14
click at [142, 78] on link "Design" at bounding box center [130, 74] width 85 height 27
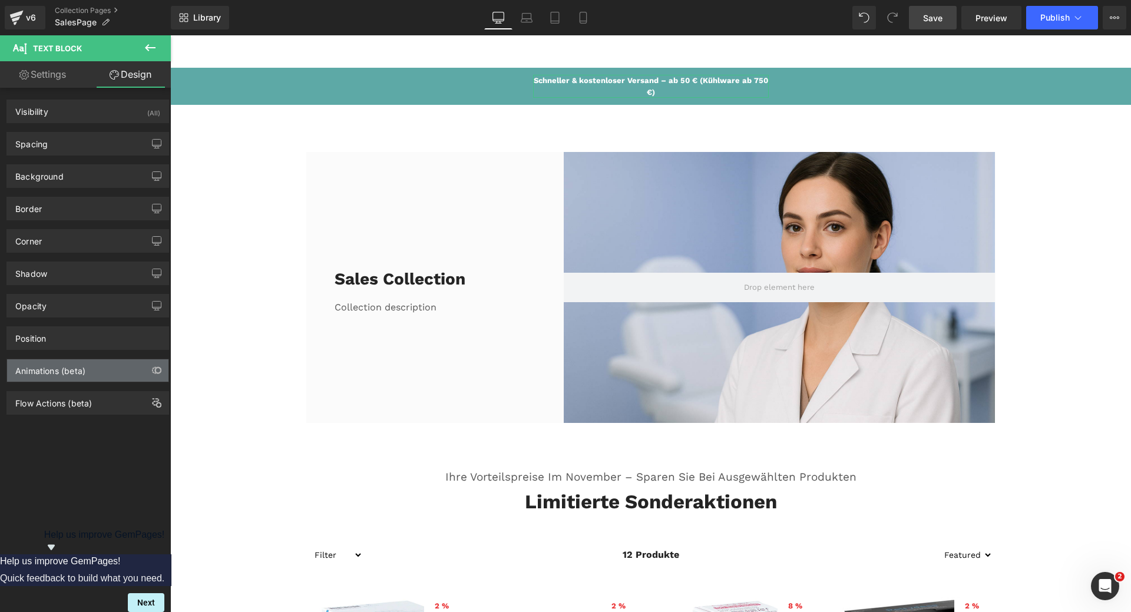
click at [67, 375] on div "Animations (beta)" at bounding box center [50, 367] width 70 height 16
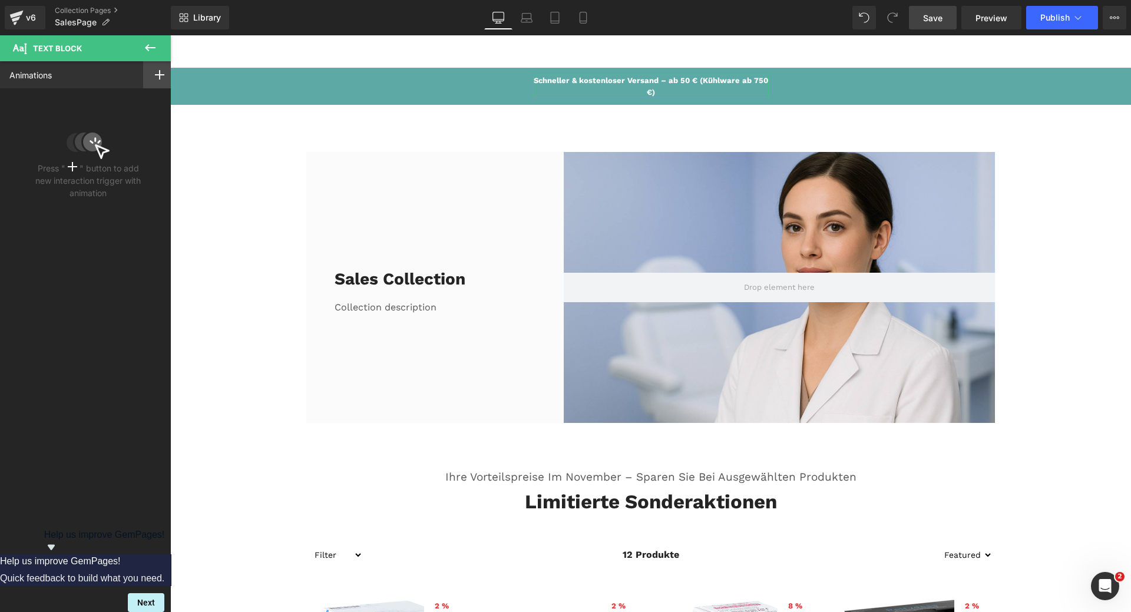
click at [155, 78] on icon at bounding box center [159, 74] width 9 height 9
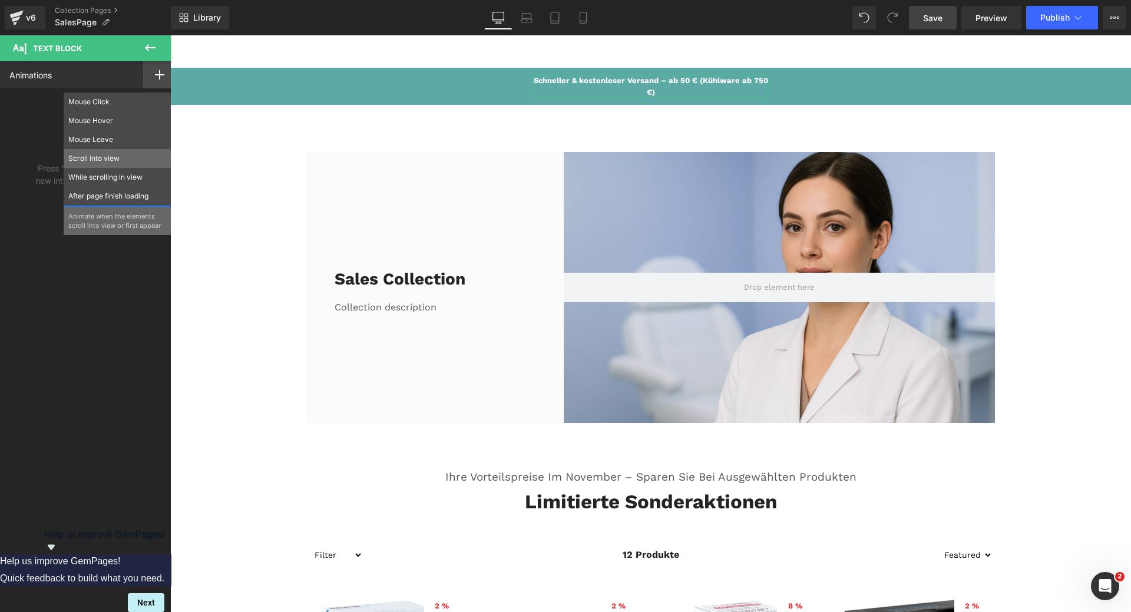
click at [95, 163] on p "Scroll Into view" at bounding box center [117, 158] width 98 height 11
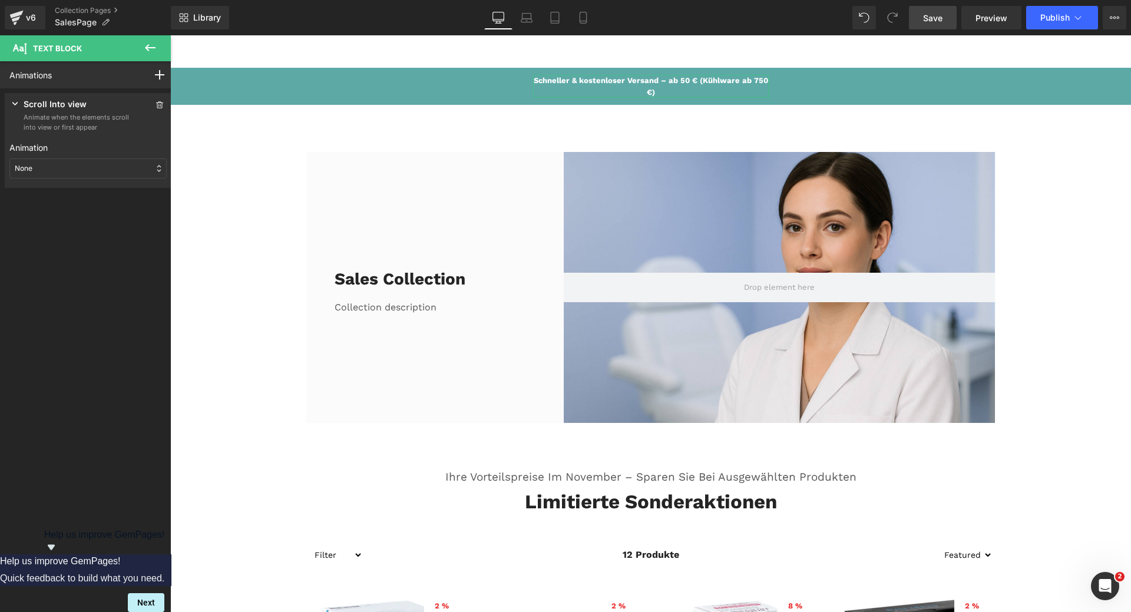
click at [67, 167] on div "None" at bounding box center [87, 168] width 157 height 20
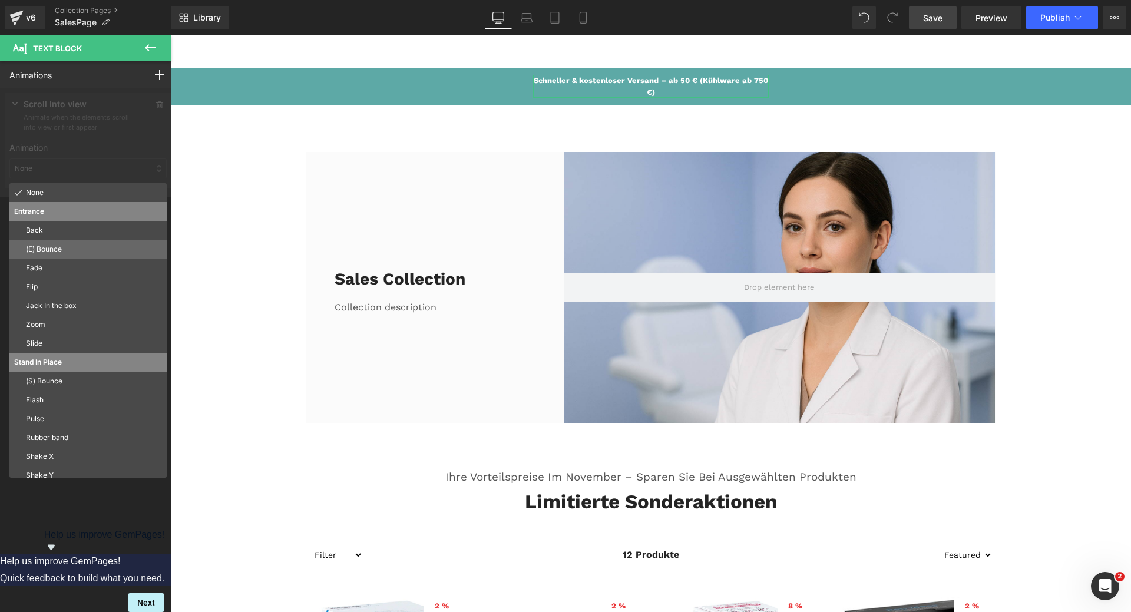
click at [50, 249] on p "(E) Bounce" at bounding box center [94, 249] width 136 height 11
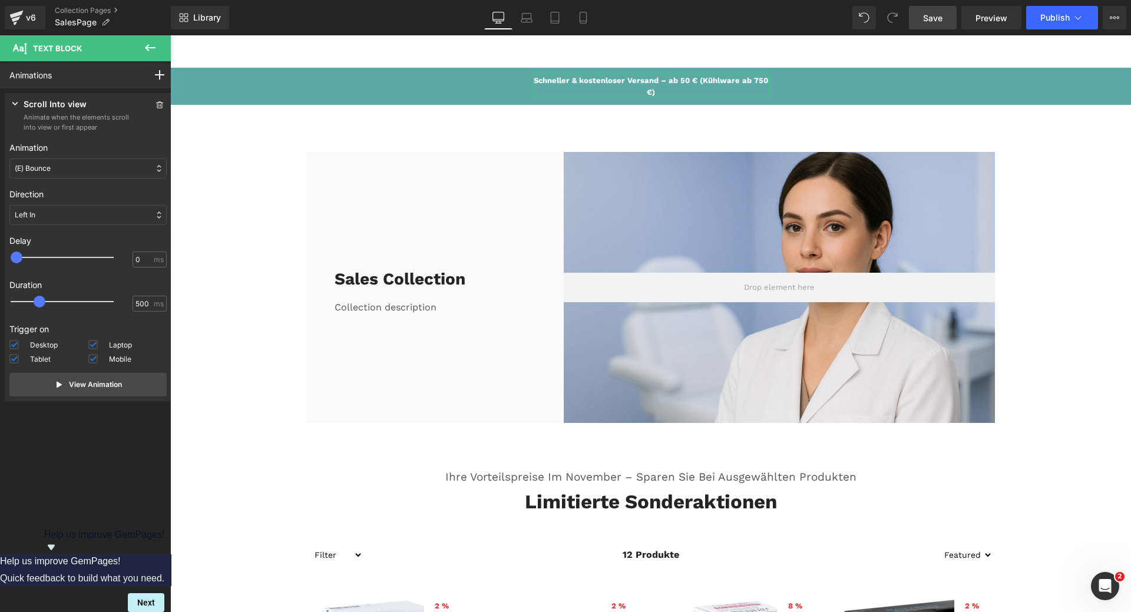
click at [71, 168] on div "(E) Bounce" at bounding box center [87, 168] width 157 height 20
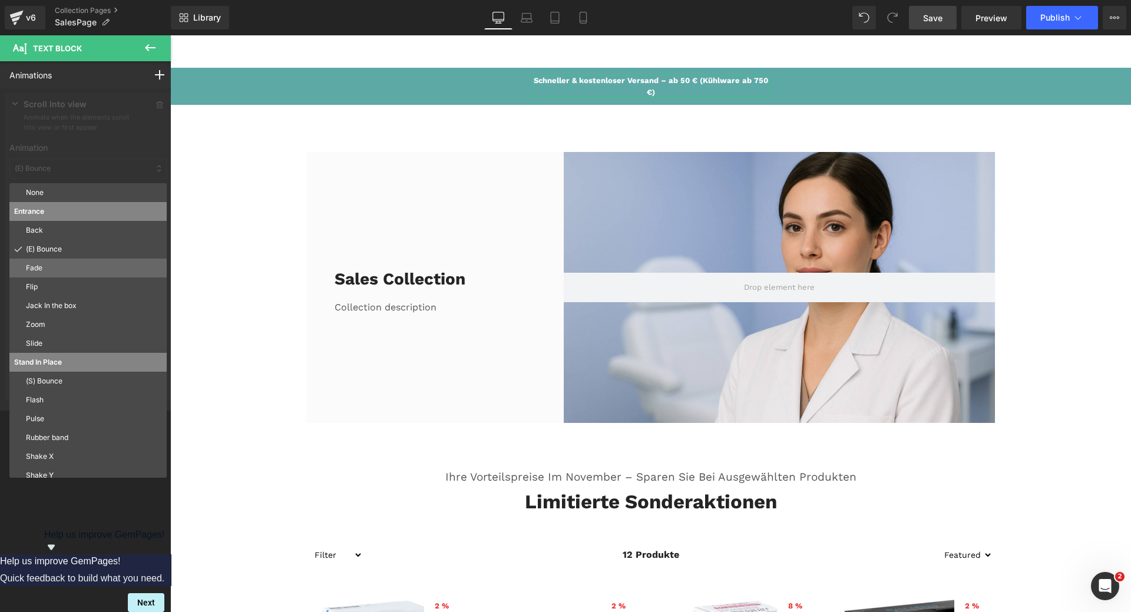
click at [48, 265] on p "Fade" at bounding box center [94, 268] width 136 height 11
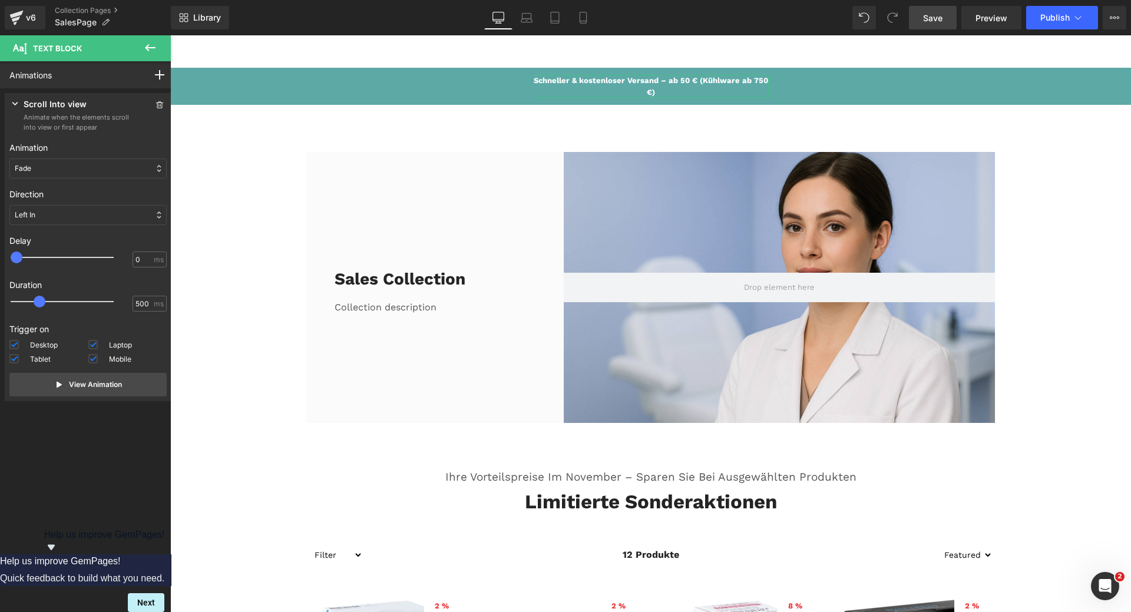
click at [71, 170] on div "Fade" at bounding box center [87, 168] width 157 height 20
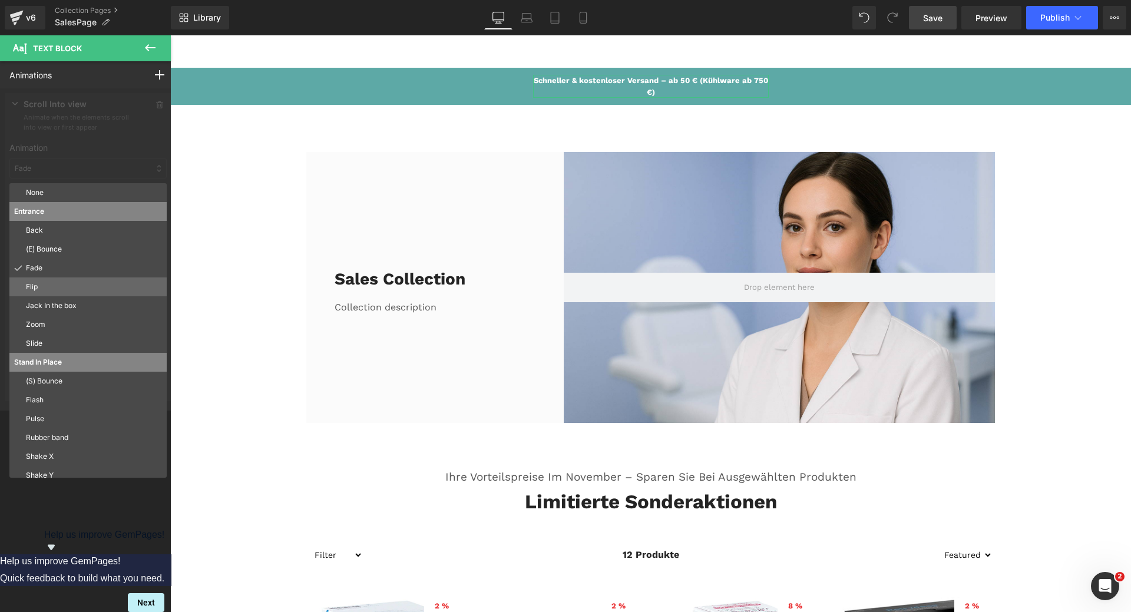
click at [42, 289] on p "Flip" at bounding box center [94, 287] width 136 height 11
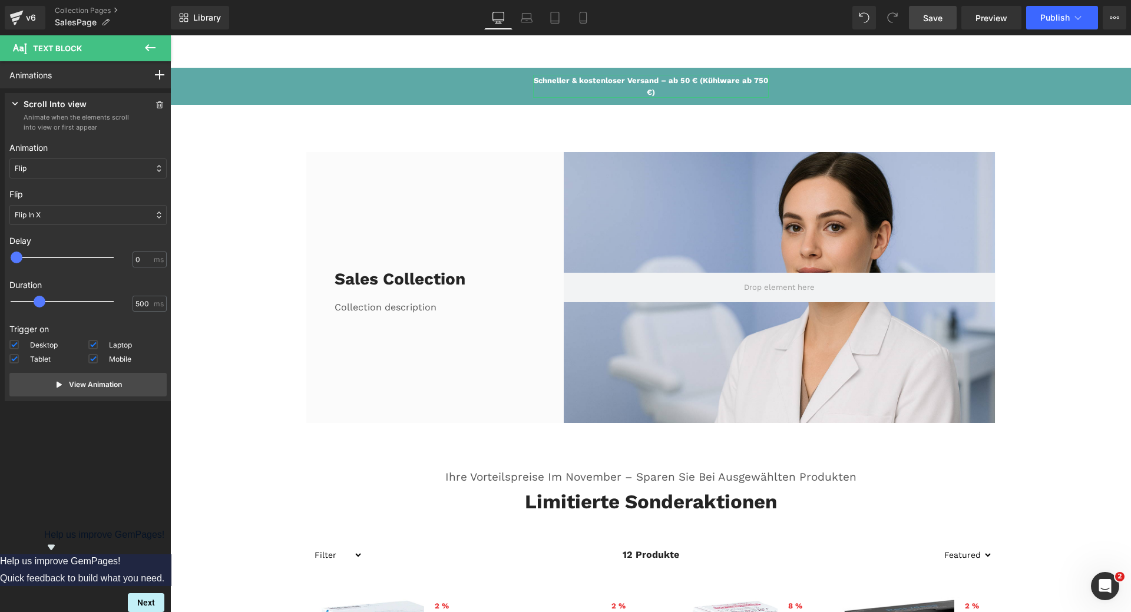
click at [67, 170] on div "Flip" at bounding box center [87, 168] width 157 height 20
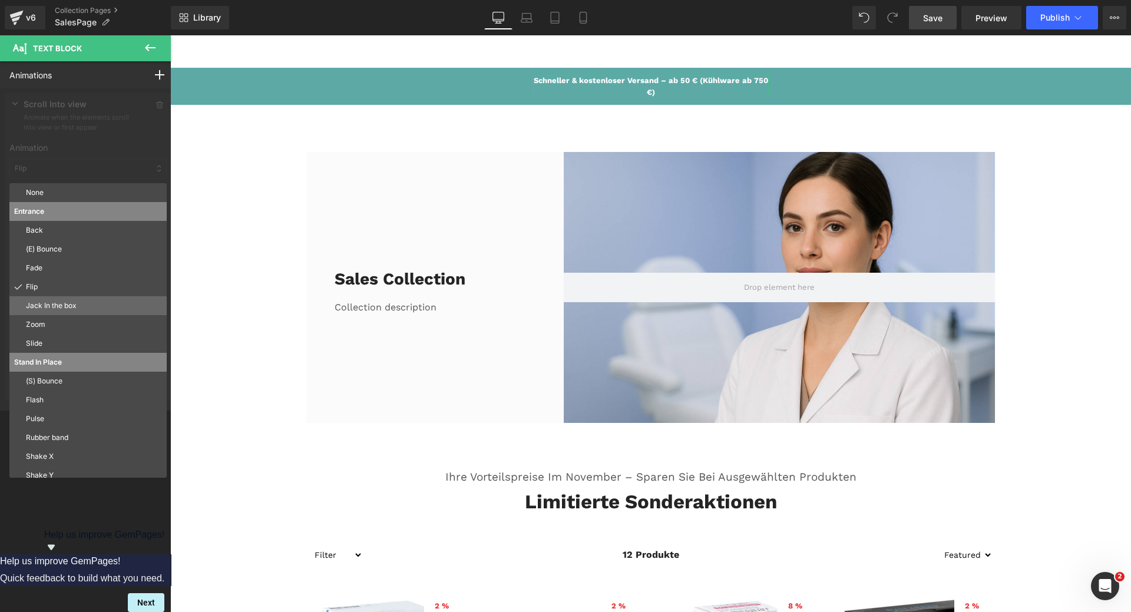
click at [70, 307] on p "Jack In the box" at bounding box center [94, 305] width 136 height 11
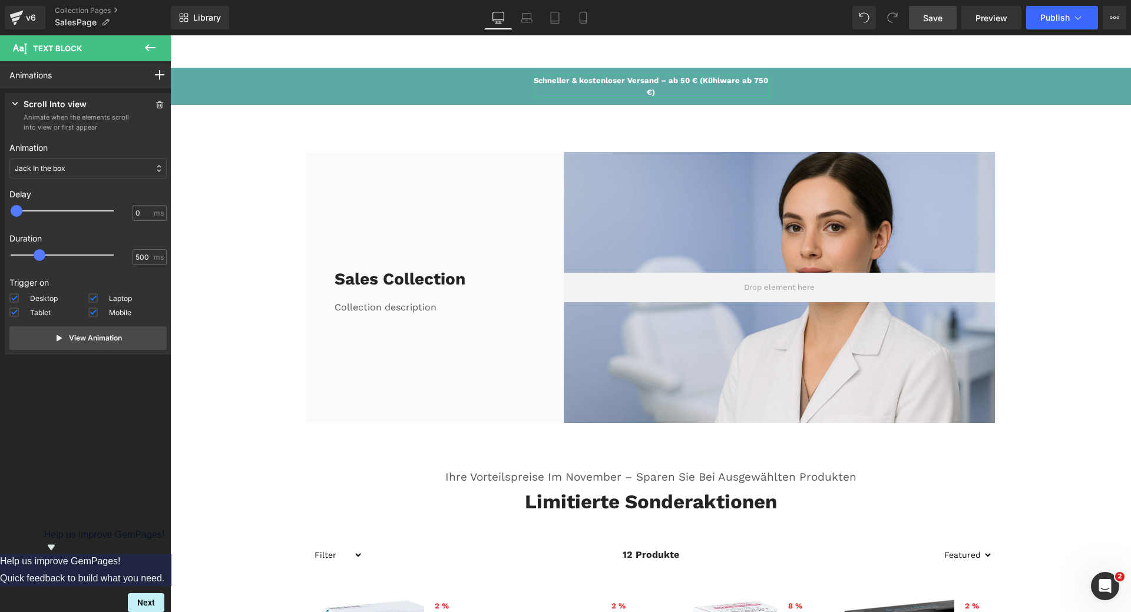
click at [90, 162] on div "Jack In the box" at bounding box center [87, 168] width 157 height 20
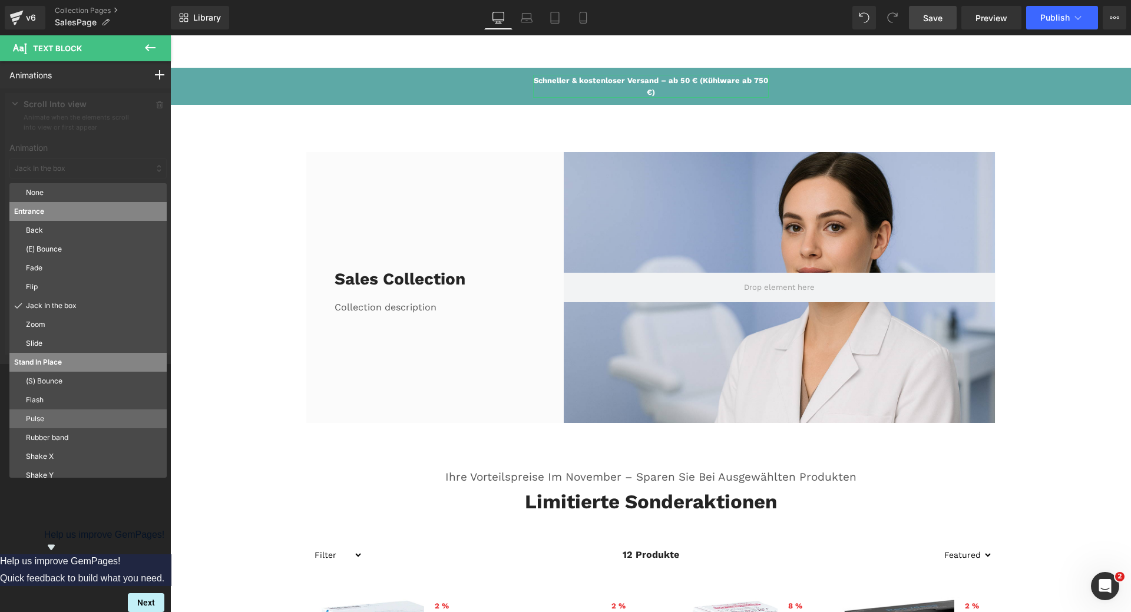
click at [48, 417] on p "Pulse" at bounding box center [94, 419] width 136 height 11
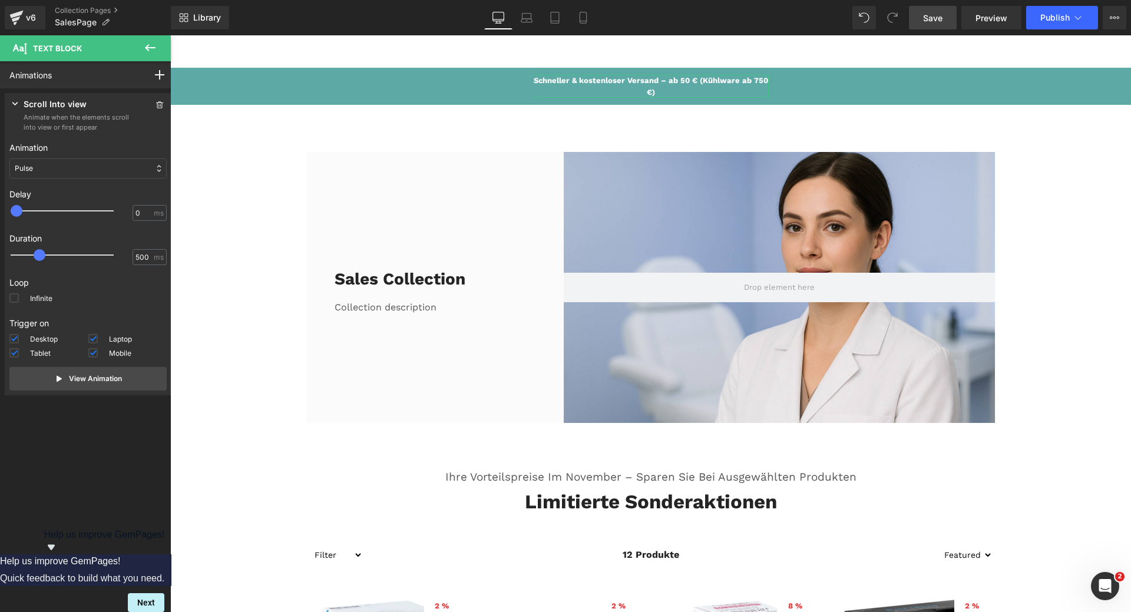
click at [75, 170] on div "Pulse" at bounding box center [87, 168] width 157 height 20
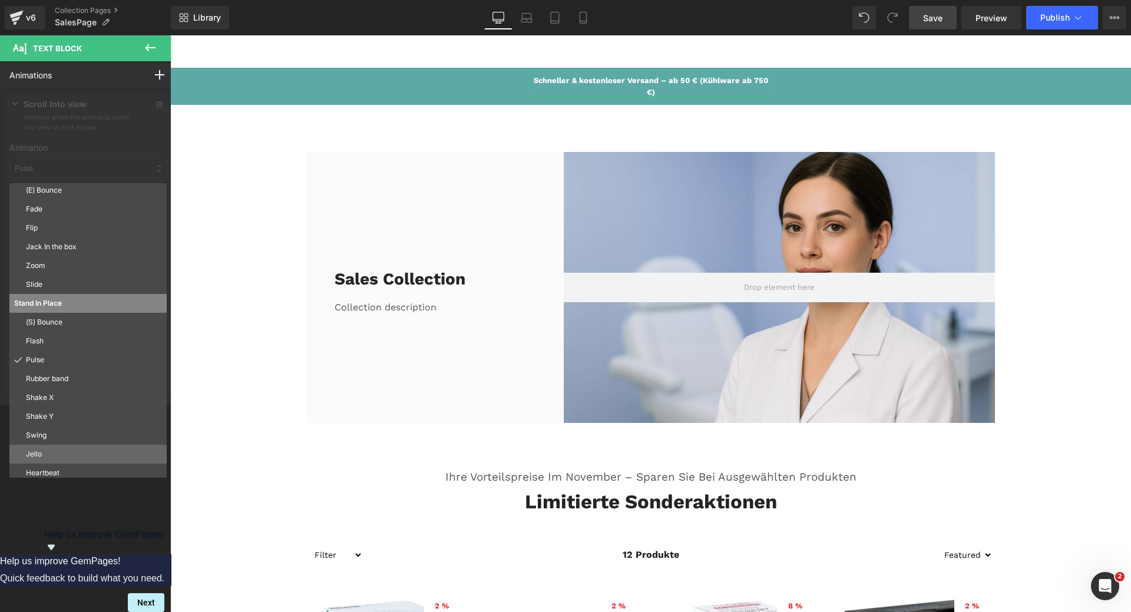
scroll to position [64, 0]
click at [48, 449] on p "Jello" at bounding box center [94, 449] width 136 height 11
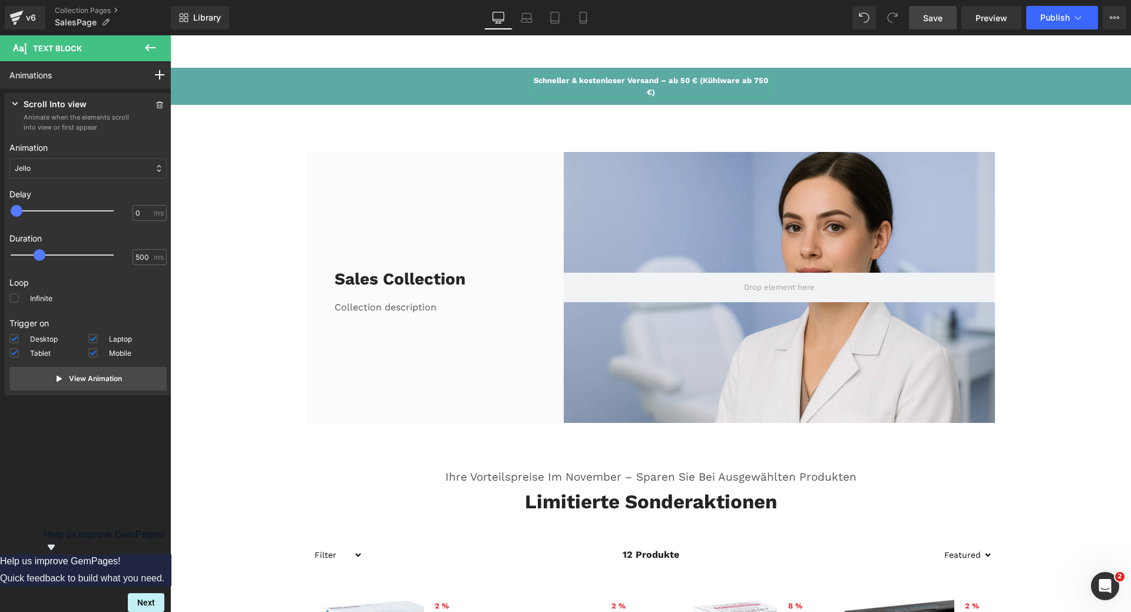
click at [74, 170] on div "Jello" at bounding box center [87, 168] width 157 height 20
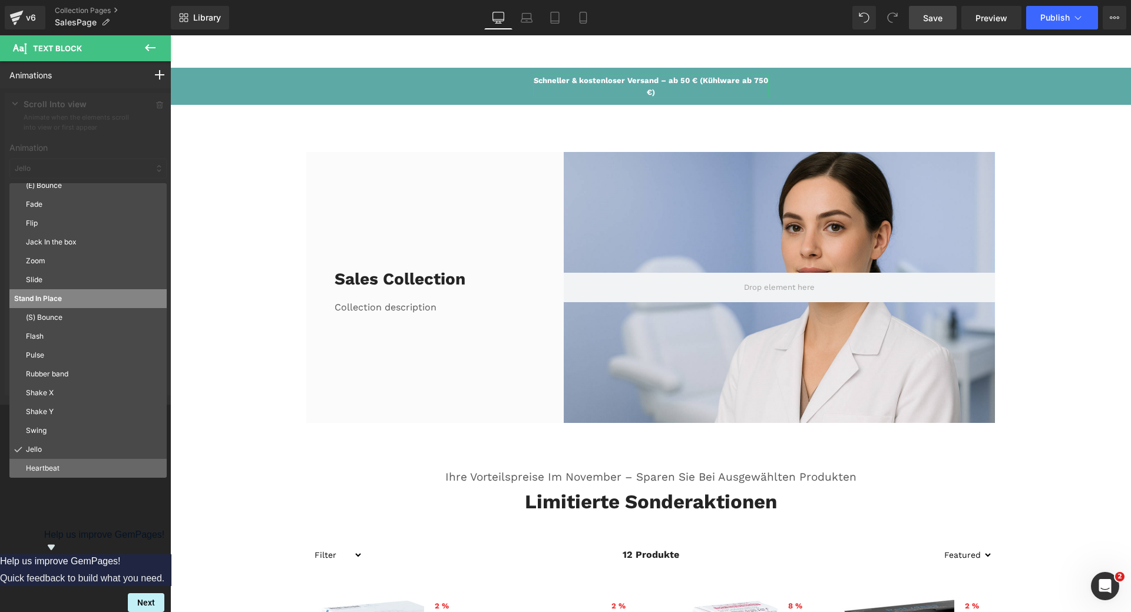
click at [78, 465] on p "Heartbeat" at bounding box center [94, 468] width 136 height 11
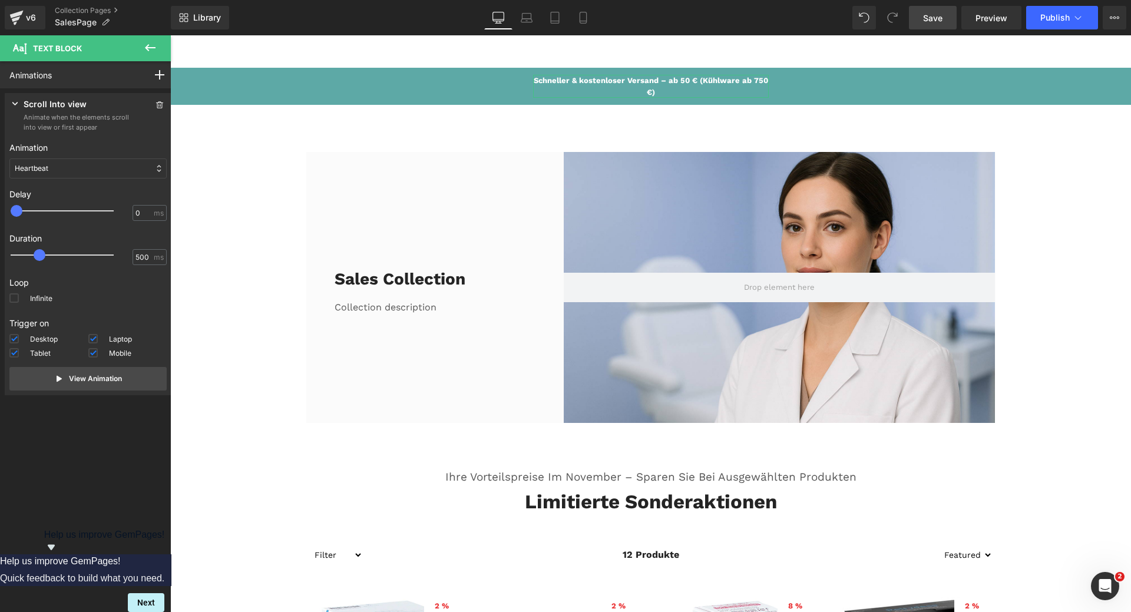
click at [68, 170] on div "Heartbeat" at bounding box center [87, 168] width 157 height 20
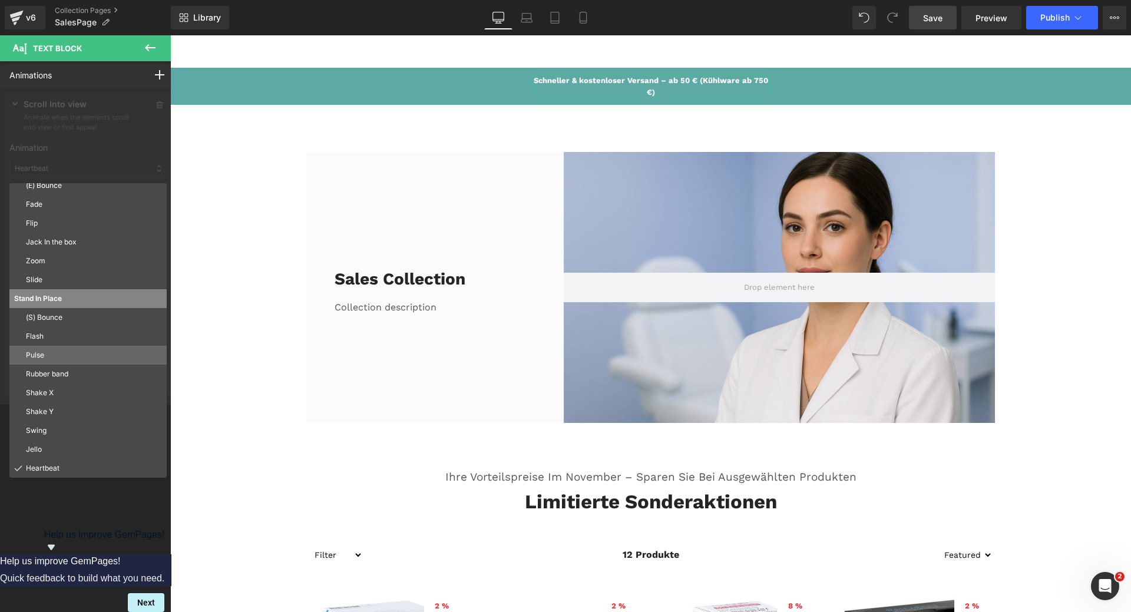
click at [49, 361] on div "Pulse" at bounding box center [87, 355] width 157 height 19
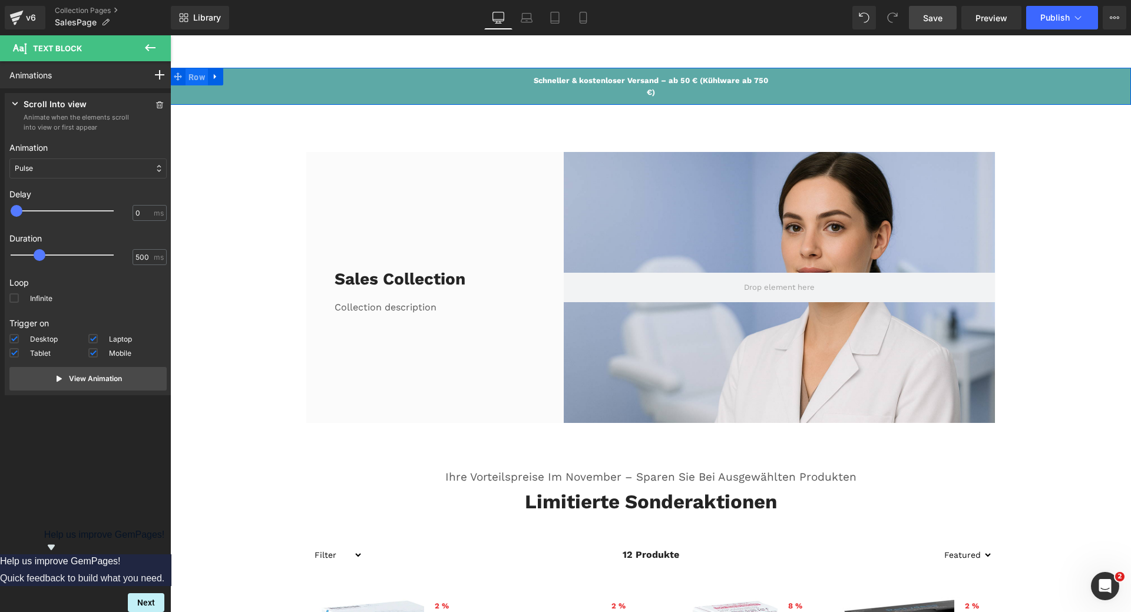
click at [190, 77] on span "Row" at bounding box center [197, 77] width 22 height 18
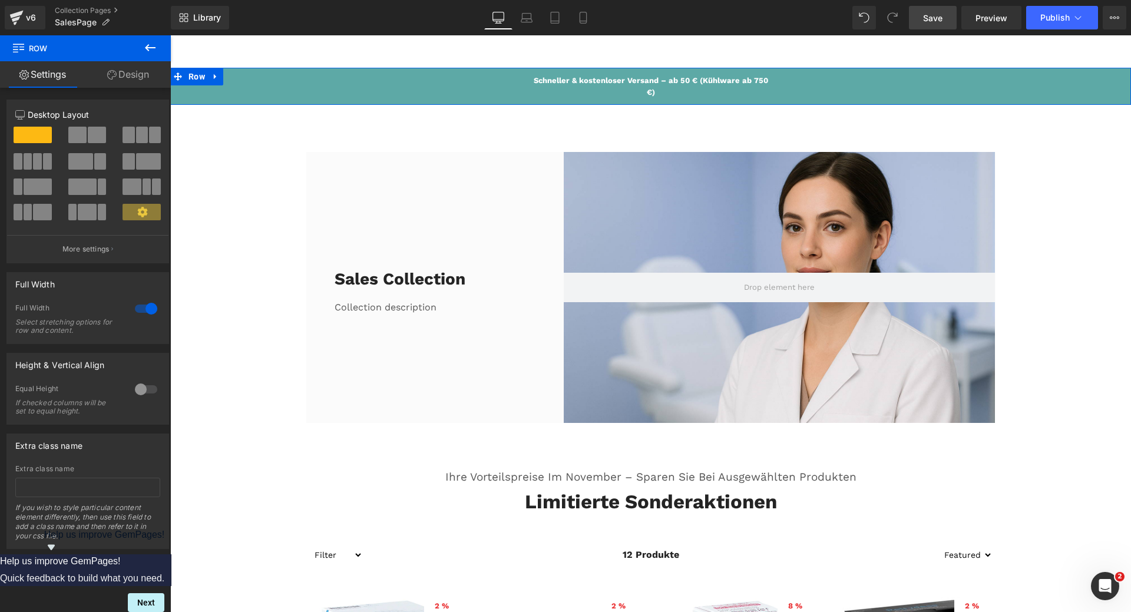
click at [131, 72] on link "Design" at bounding box center [127, 74] width 85 height 27
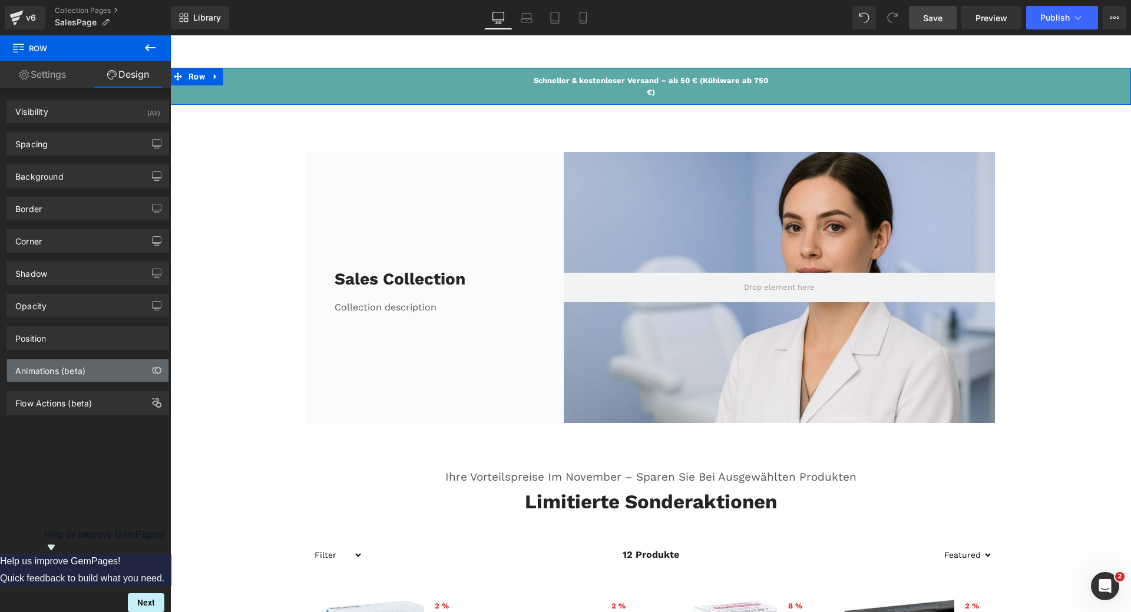
click at [121, 378] on div "Animations (beta)" at bounding box center [87, 370] width 161 height 22
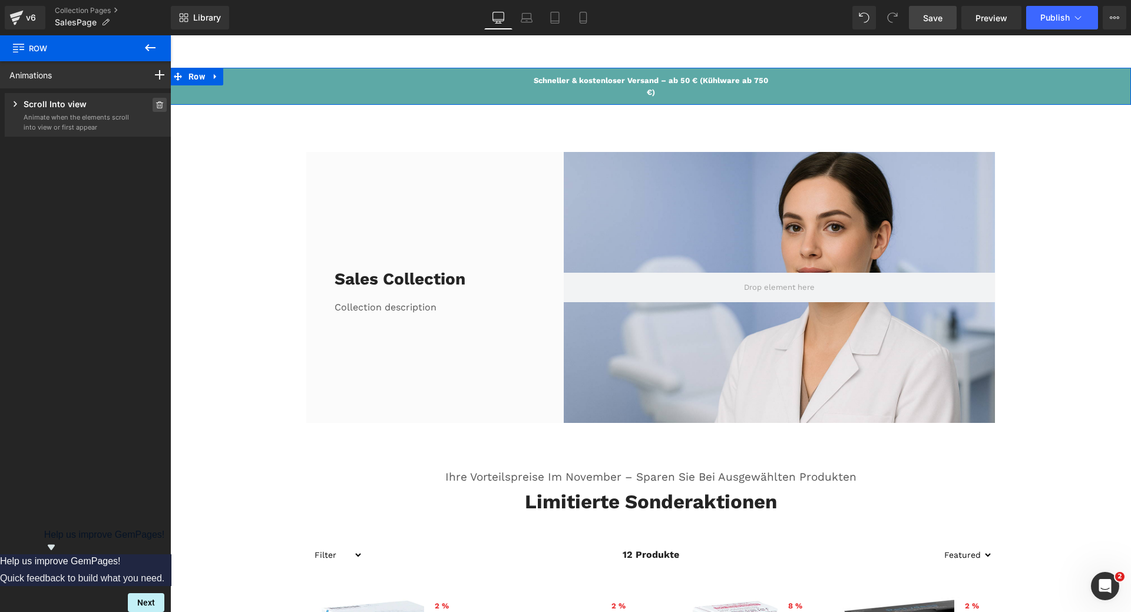
click at [156, 104] on icon at bounding box center [160, 104] width 8 height 7
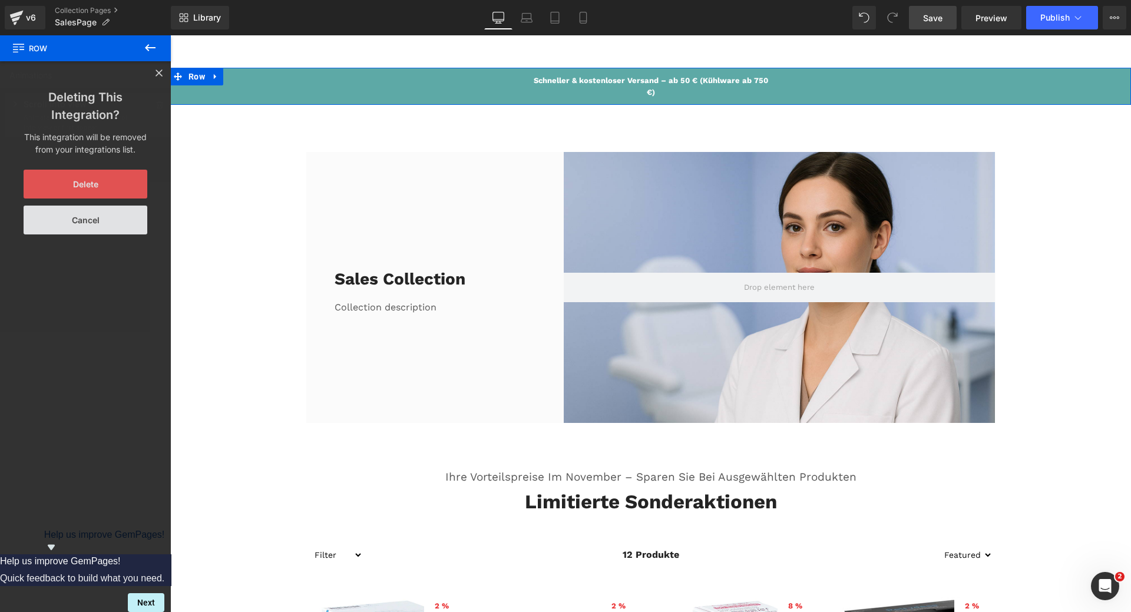
click at [93, 178] on button "Delete" at bounding box center [86, 184] width 124 height 29
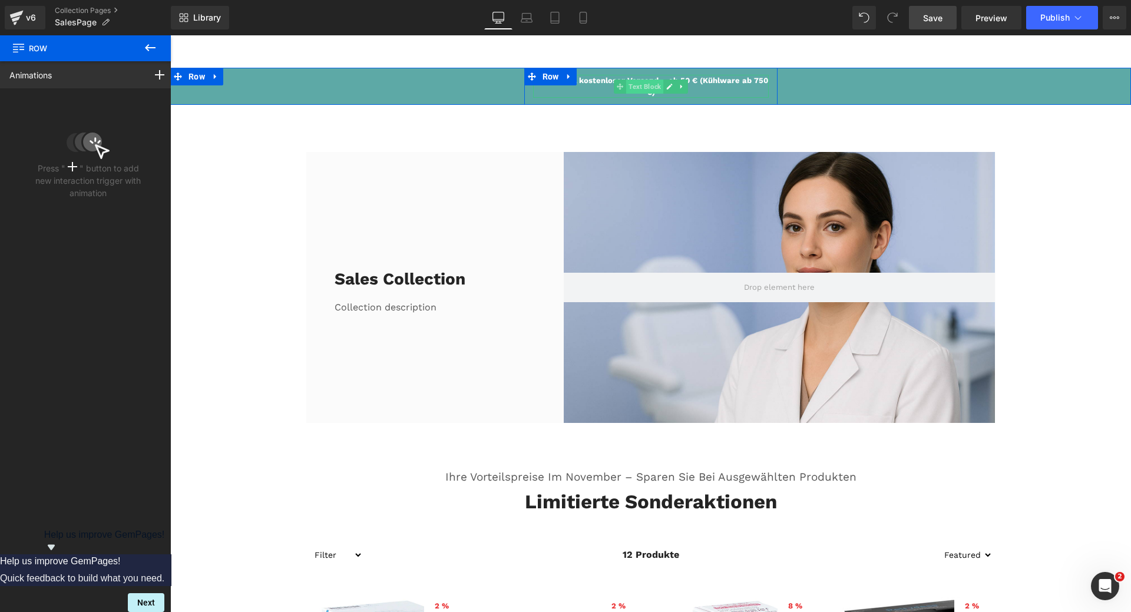
click at [633, 87] on span "Text Block" at bounding box center [644, 87] width 37 height 14
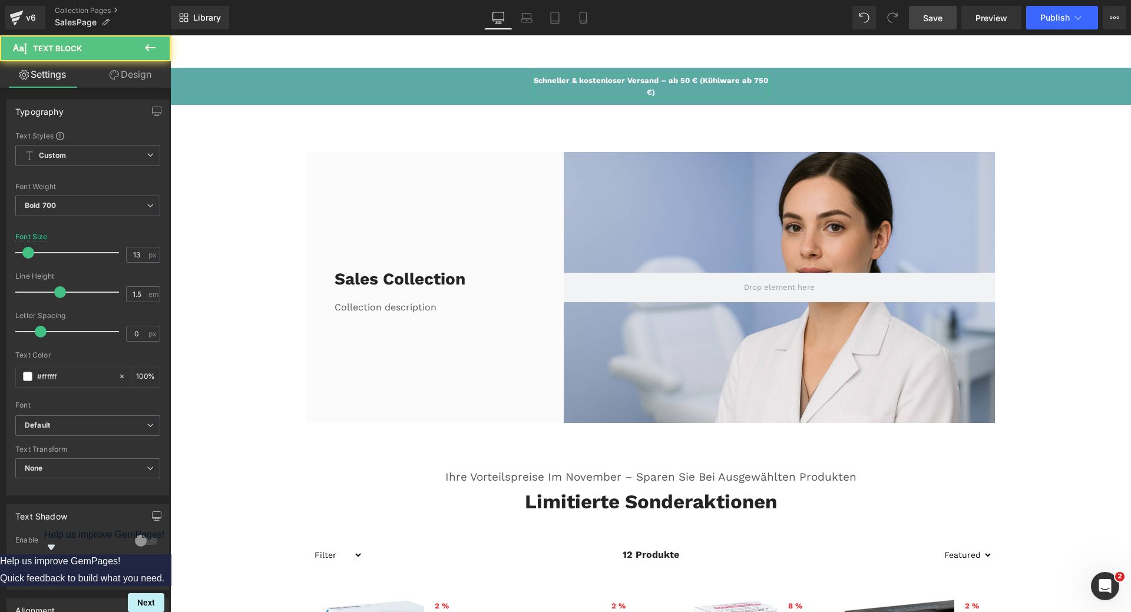
click at [138, 74] on link "Design" at bounding box center [130, 74] width 85 height 27
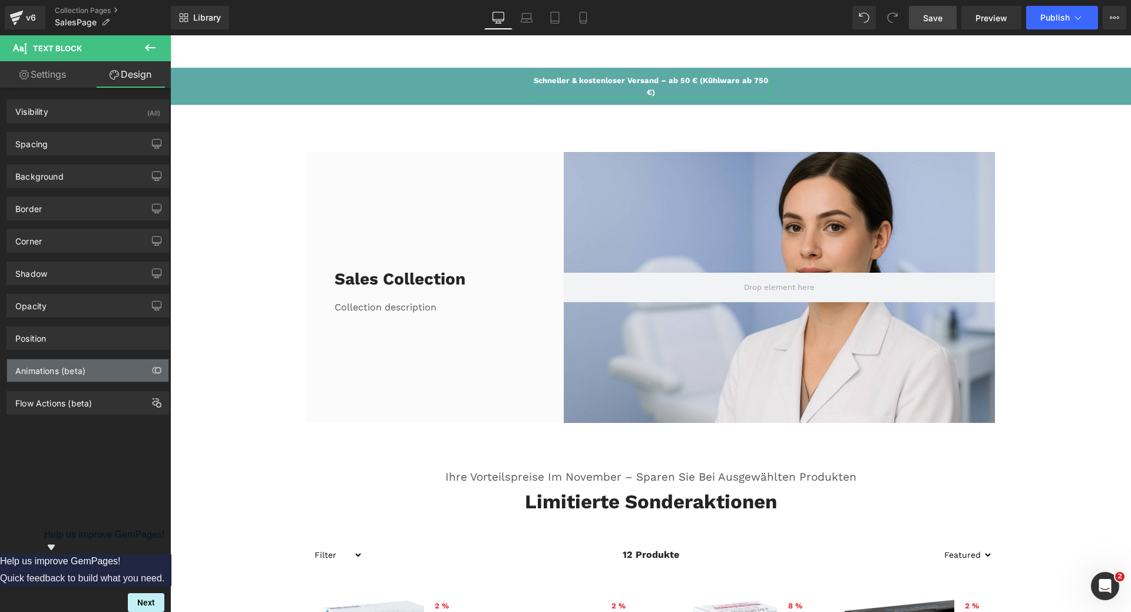
click at [109, 366] on div "Animations (beta)" at bounding box center [87, 370] width 161 height 22
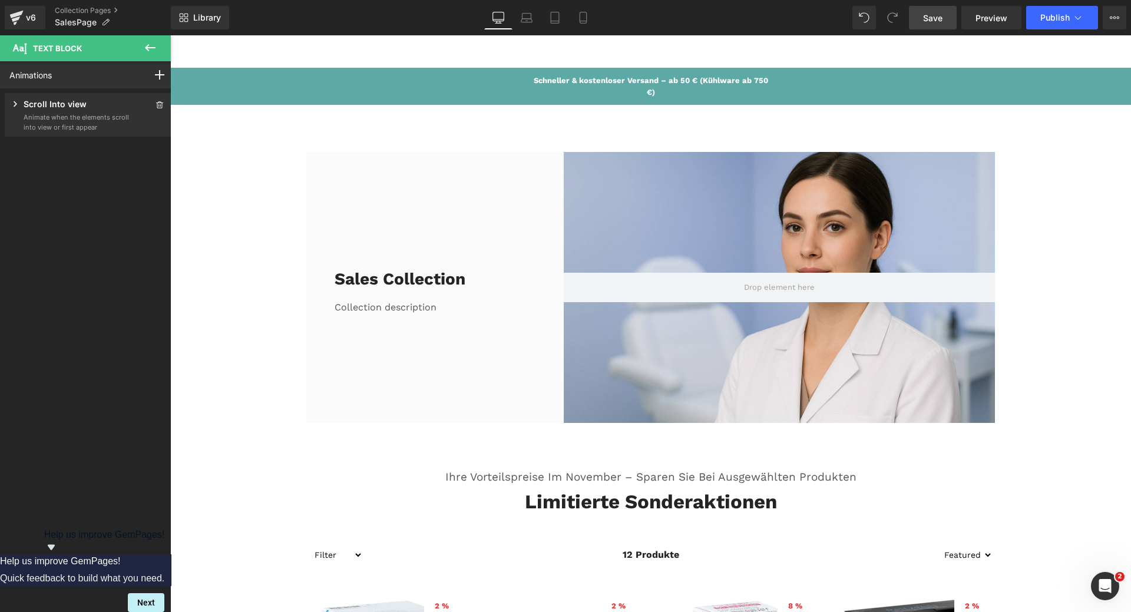
click at [944, 18] on link "Save" at bounding box center [933, 18] width 48 height 24
click at [632, 85] on span "Text Block" at bounding box center [644, 87] width 37 height 14
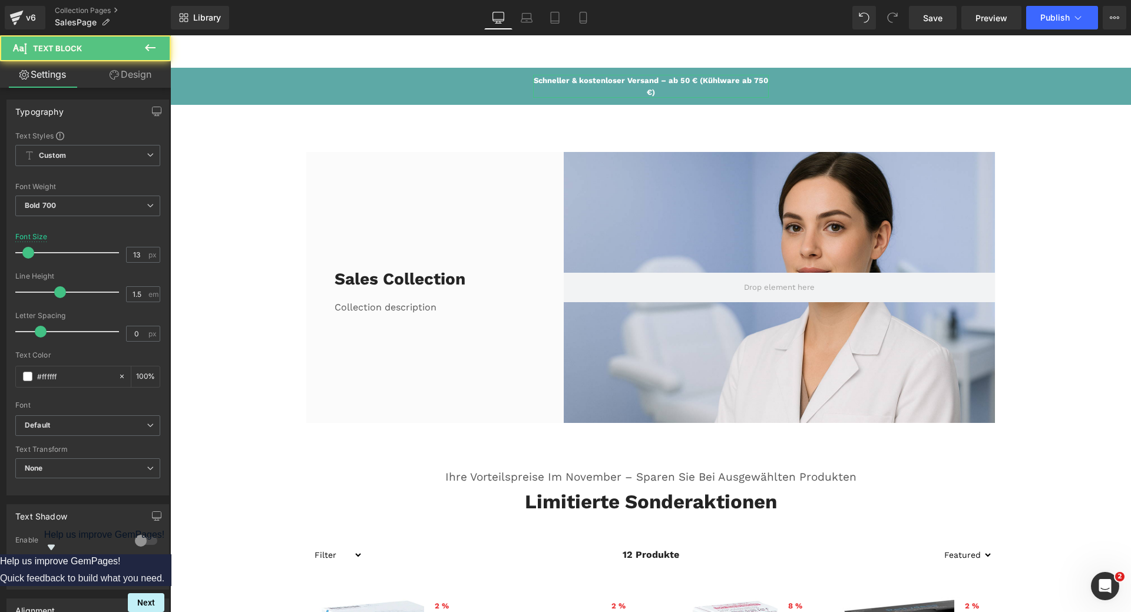
click at [137, 76] on link "Design" at bounding box center [130, 74] width 85 height 27
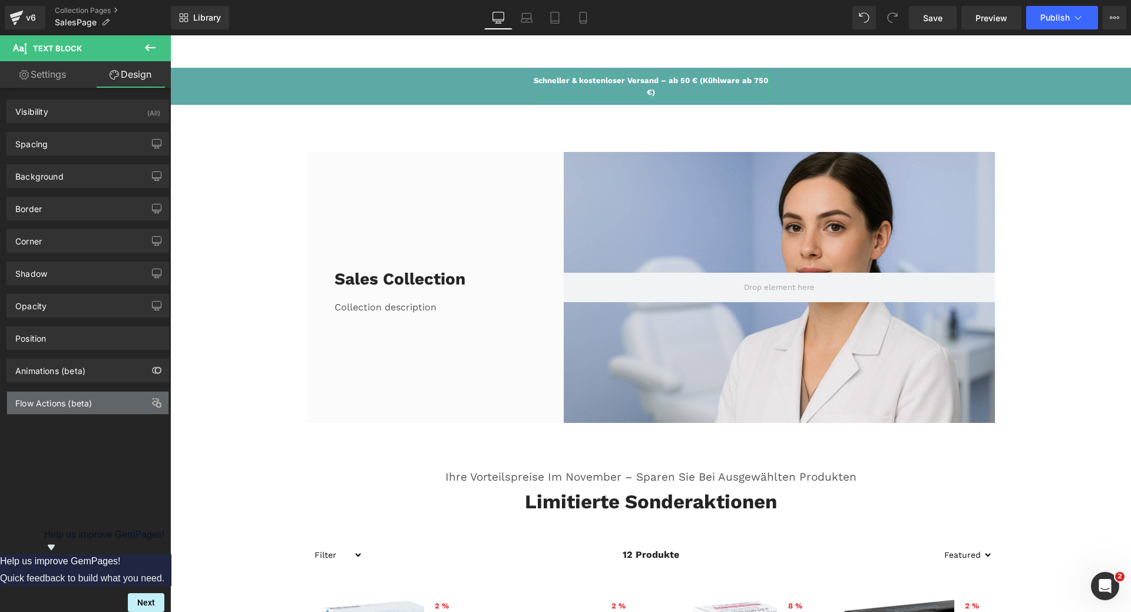
click at [72, 410] on div "Flow Actions (beta)" at bounding box center [87, 403] width 161 height 22
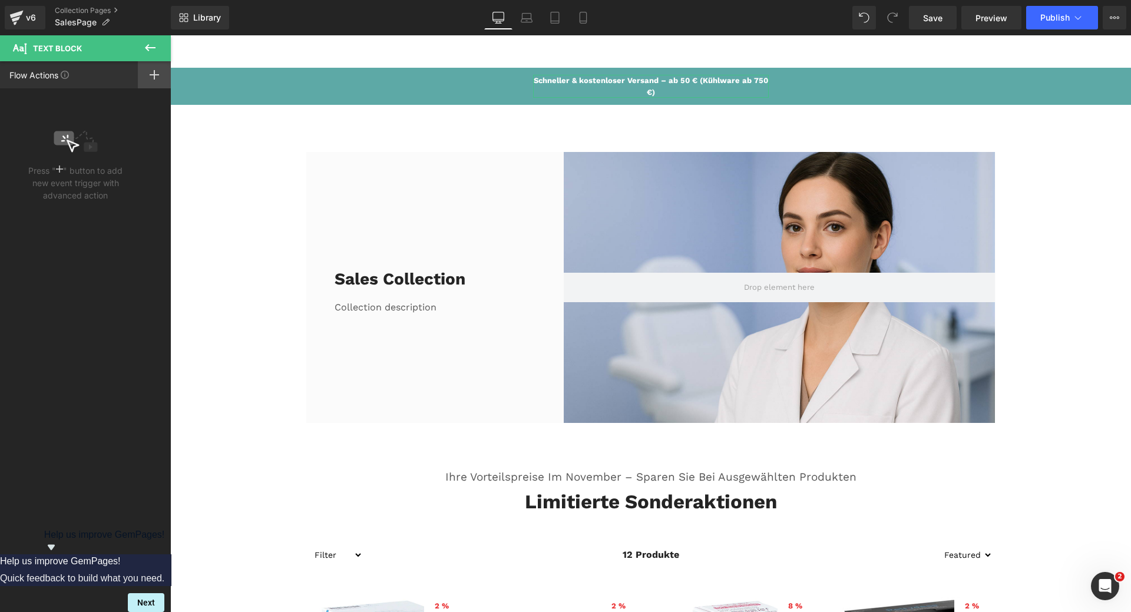
click at [156, 75] on rect at bounding box center [154, 74] width 9 height 1
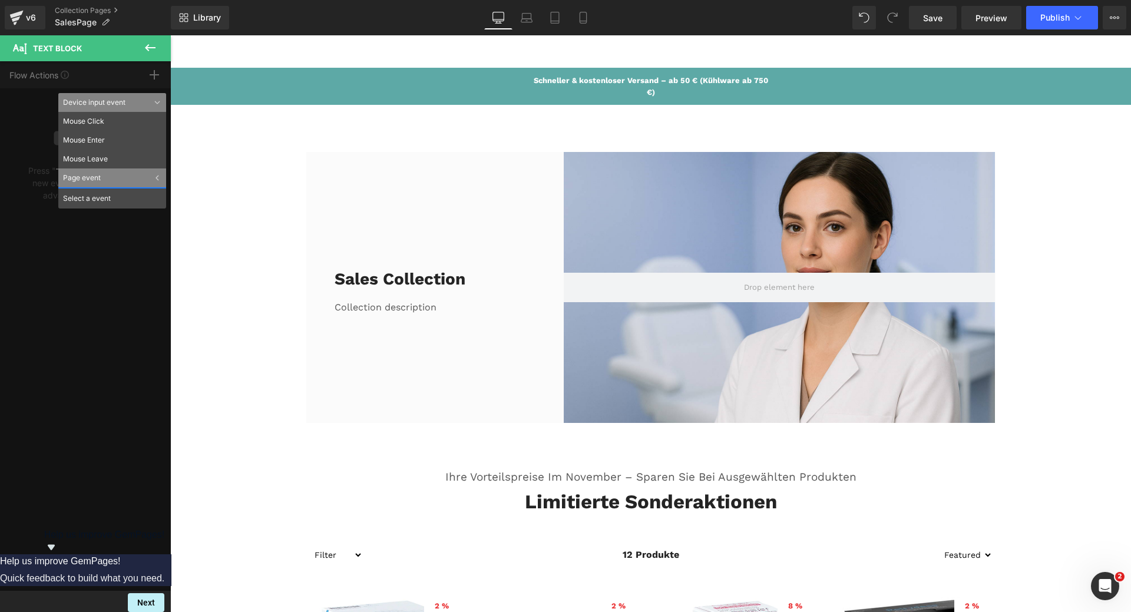
click at [153, 47] on icon at bounding box center [150, 47] width 11 height 7
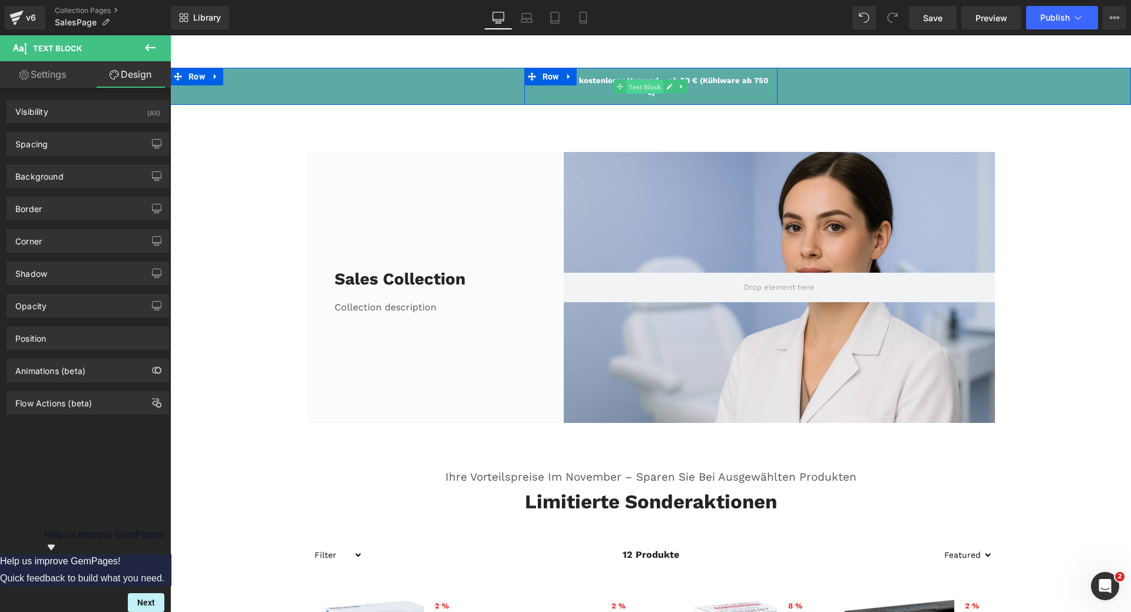
click at [633, 85] on span "Text Block" at bounding box center [644, 87] width 37 height 14
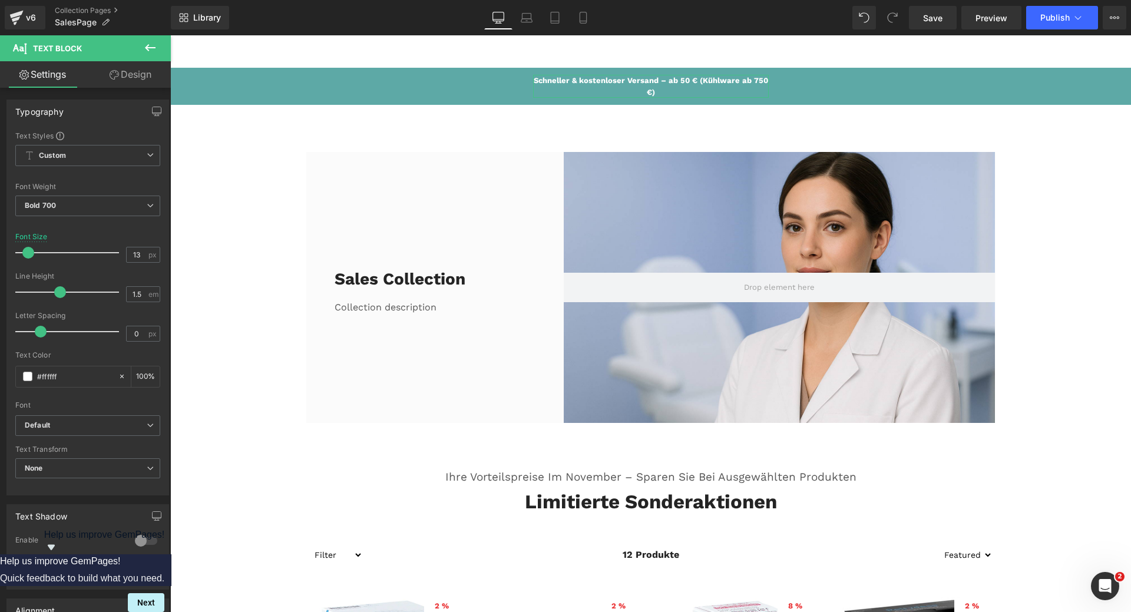
click at [131, 82] on link "Design" at bounding box center [130, 74] width 85 height 27
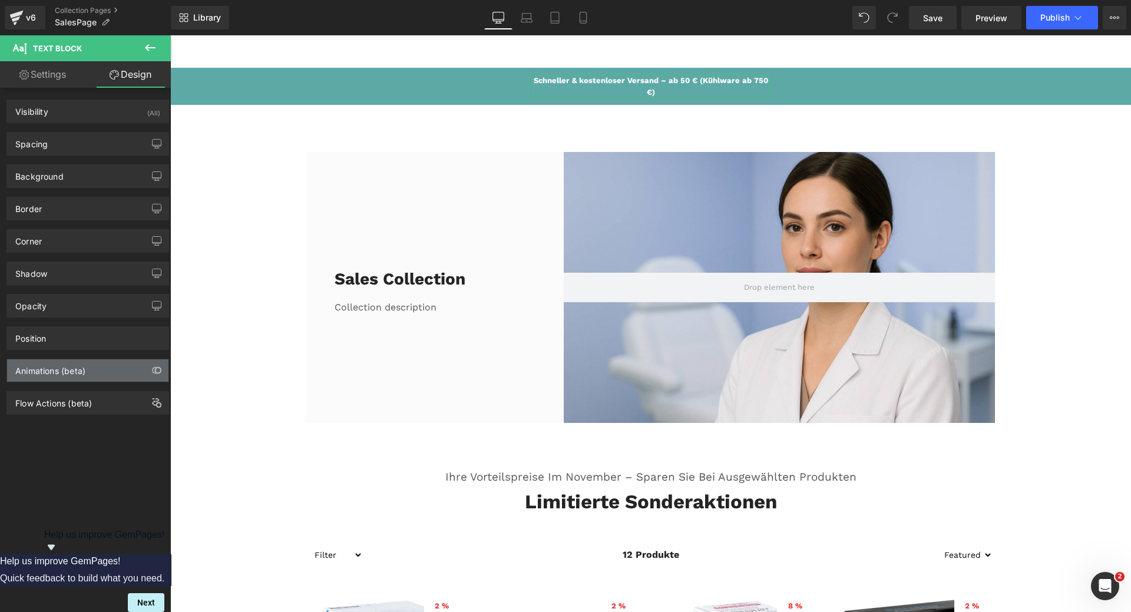
click at [62, 374] on div "Animations (beta)" at bounding box center [50, 367] width 70 height 16
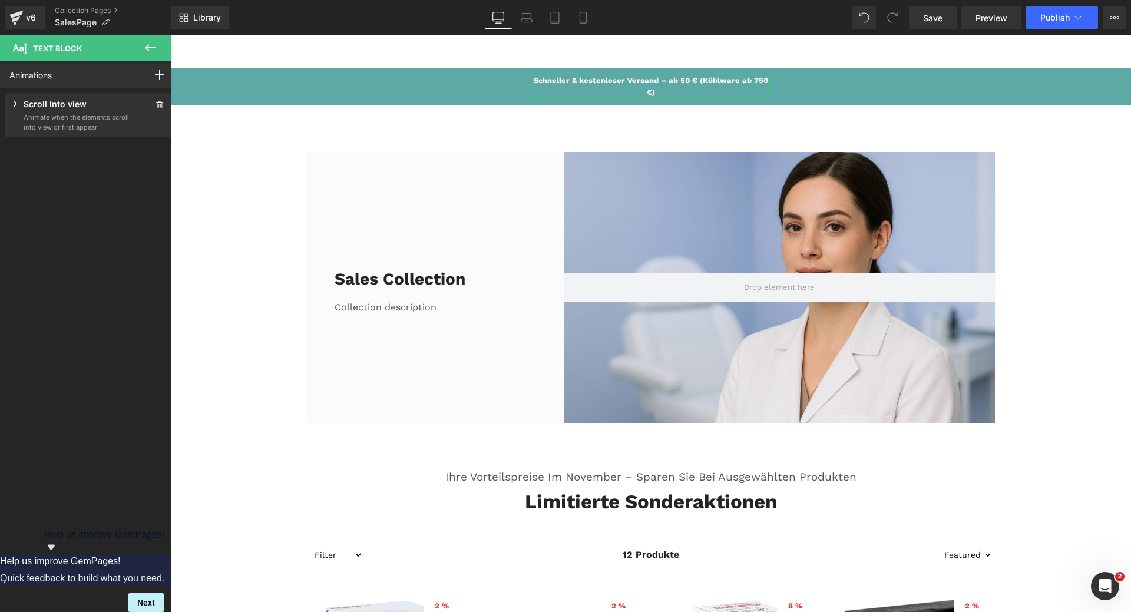
click at [94, 115] on p "Animate when the elements scroll into view or first appear" at bounding box center [77, 122] width 106 height 19
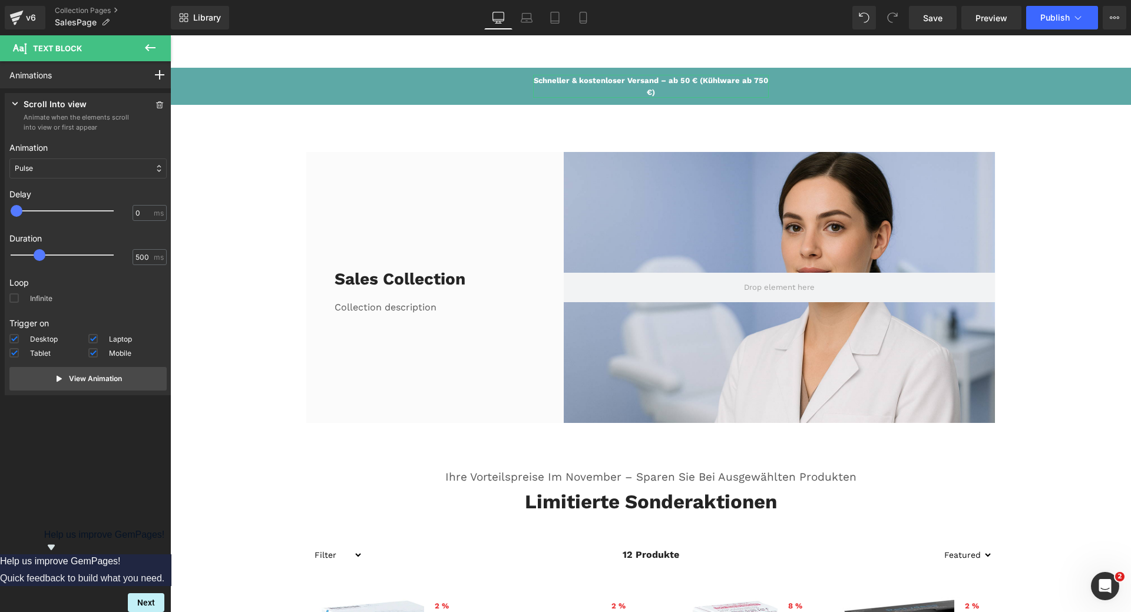
click at [16, 301] on span at bounding box center [13, 297] width 9 height 9
click at [0, 0] on input "Infinite" at bounding box center [0, 0] width 0 height 0
click at [107, 384] on p "View Animation" at bounding box center [95, 379] width 53 height 11
click at [939, 18] on span "Save" at bounding box center [932, 18] width 19 height 12
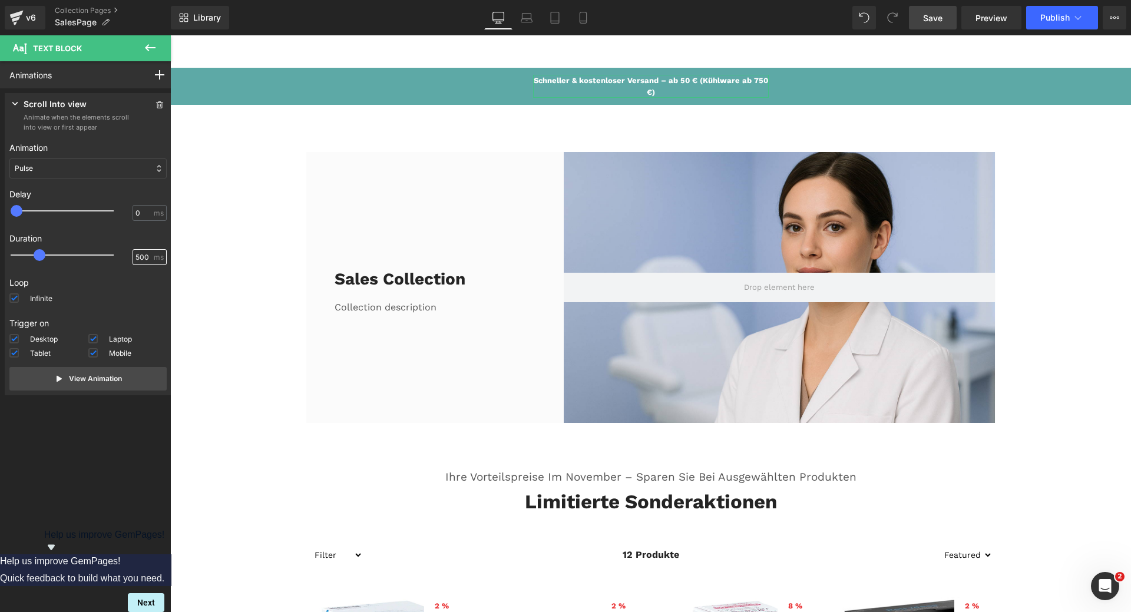
drag, startPoint x: 136, startPoint y: 256, endPoint x: 130, endPoint y: 255, distance: 5.9
click at [133, 255] on div "500 ms" at bounding box center [150, 257] width 34 height 16
type input "200"
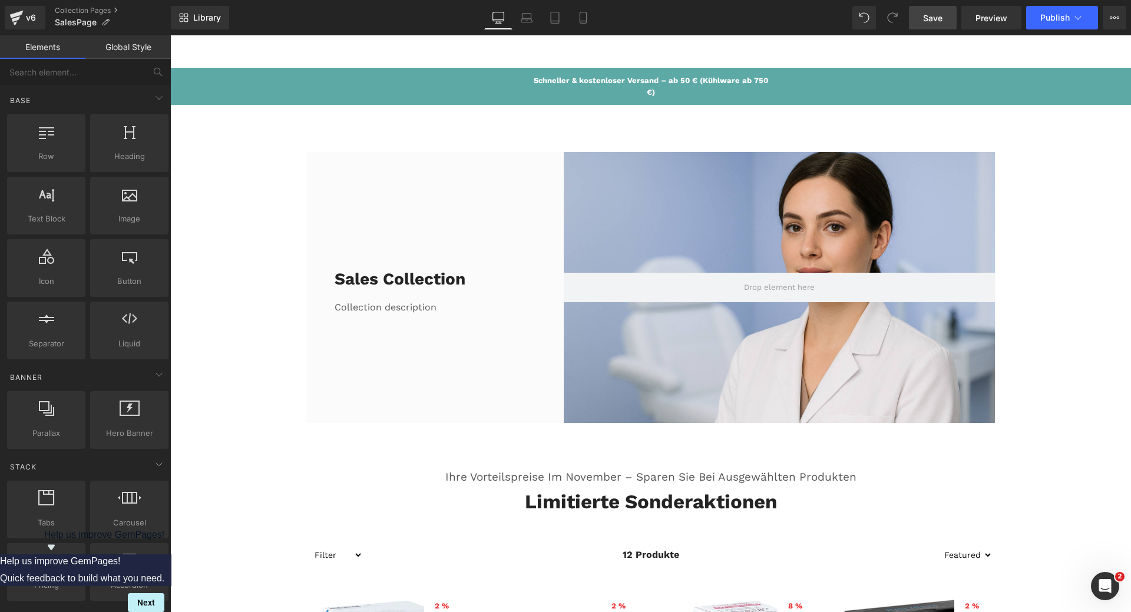
click at [937, 19] on span "Save" at bounding box center [932, 18] width 19 height 12
click at [646, 84] on span "Text Block" at bounding box center [644, 87] width 37 height 14
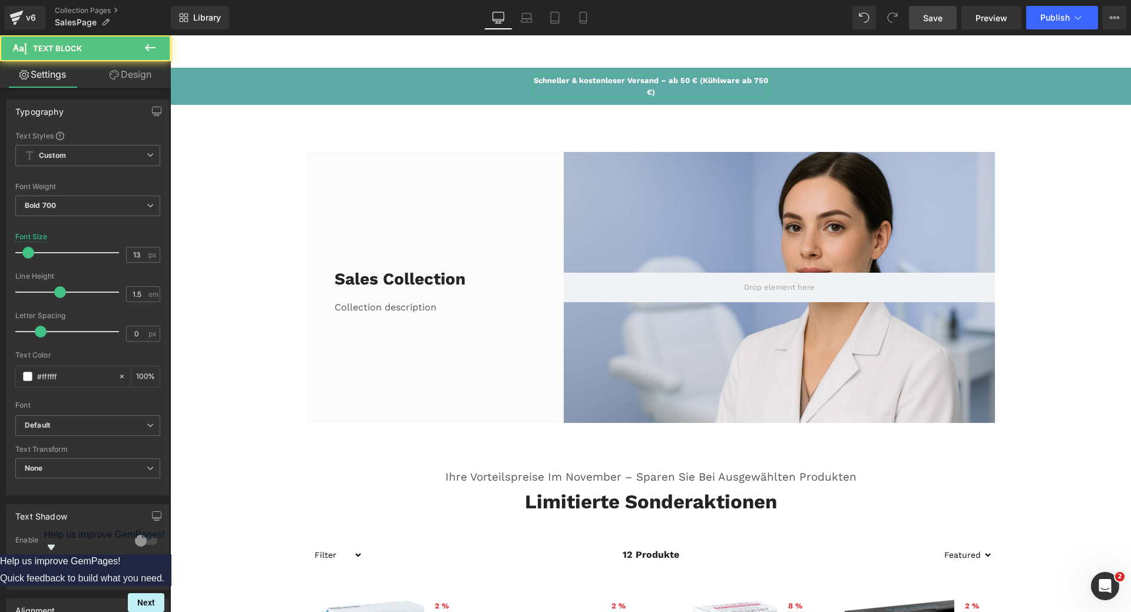
click at [143, 74] on link "Design" at bounding box center [130, 74] width 85 height 27
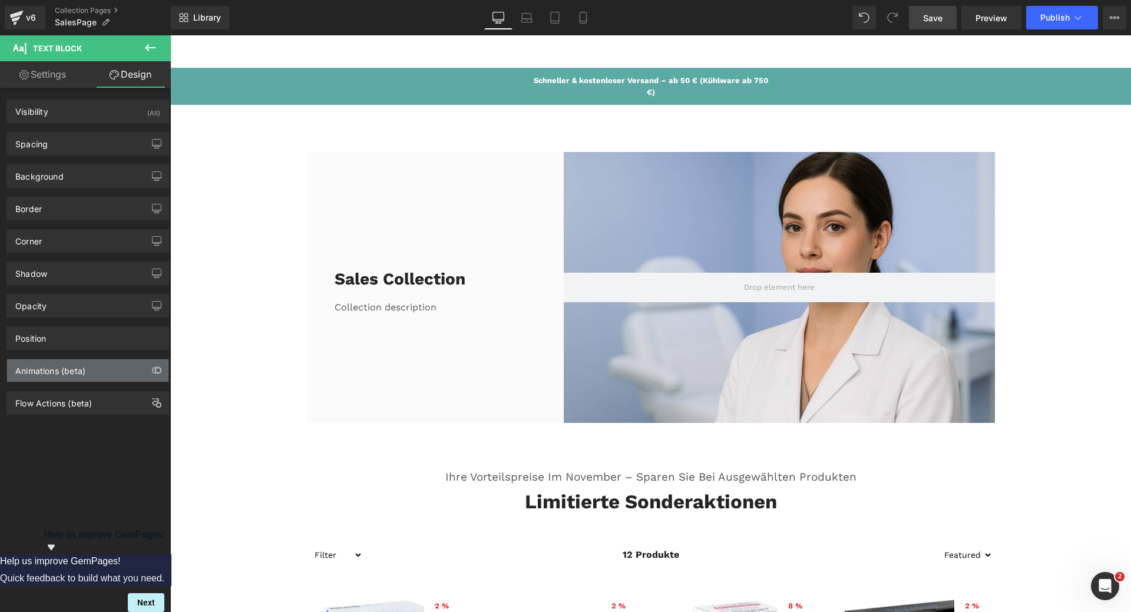
click at [84, 374] on div "Animations (beta)" at bounding box center [50, 367] width 70 height 16
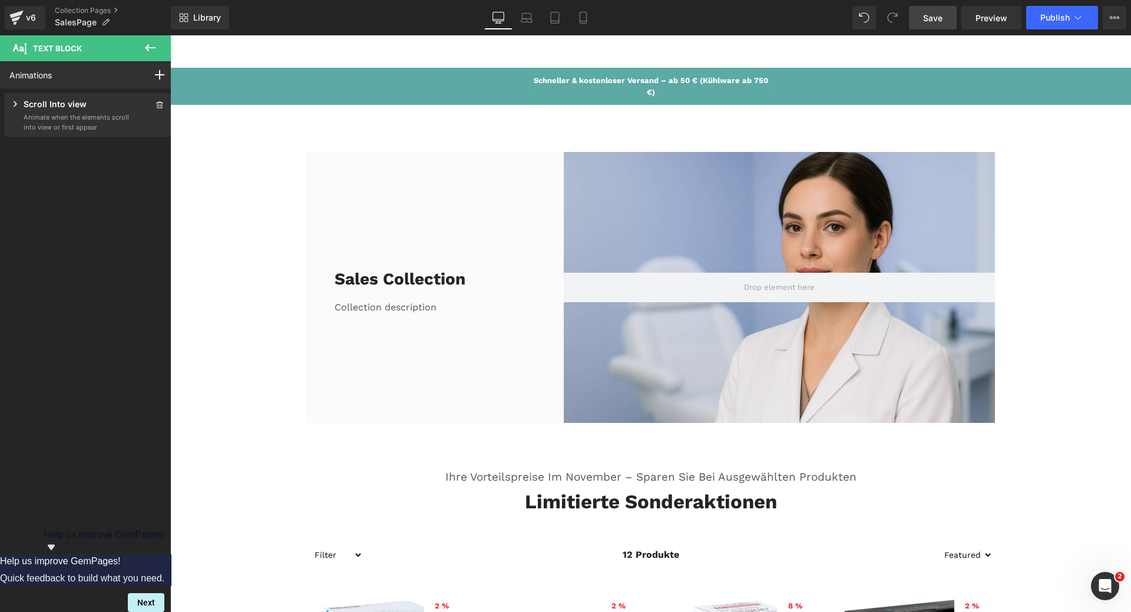
click at [29, 108] on p "Scroll Into view" at bounding box center [55, 105] width 63 height 15
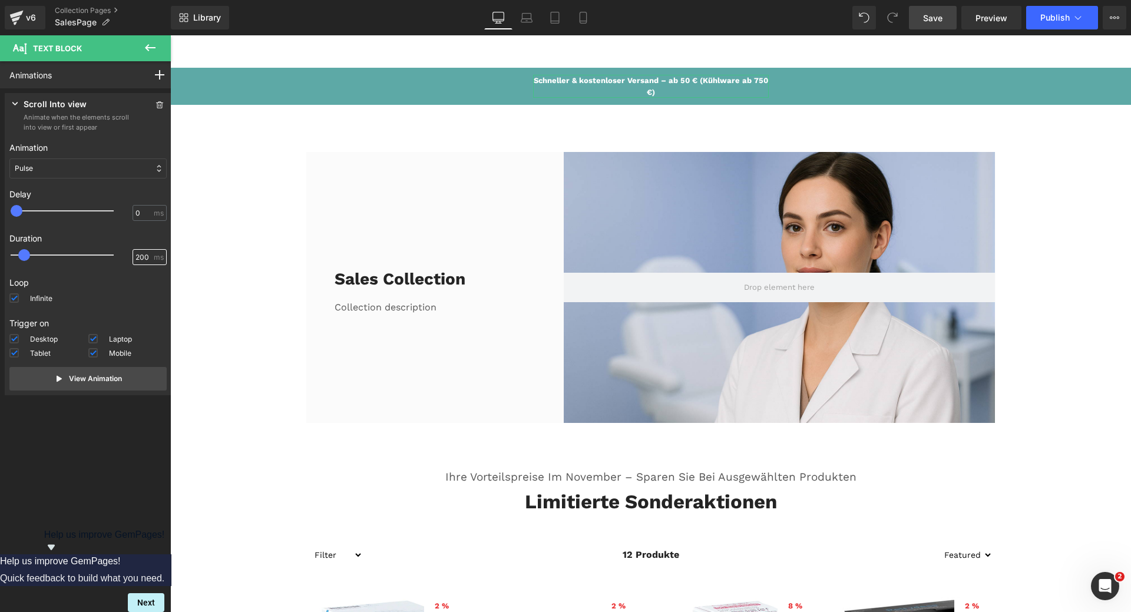
drag, startPoint x: 136, startPoint y: 256, endPoint x: 128, endPoint y: 255, distance: 7.1
click at [133, 255] on div "200 ms" at bounding box center [150, 257] width 34 height 16
type input "700"
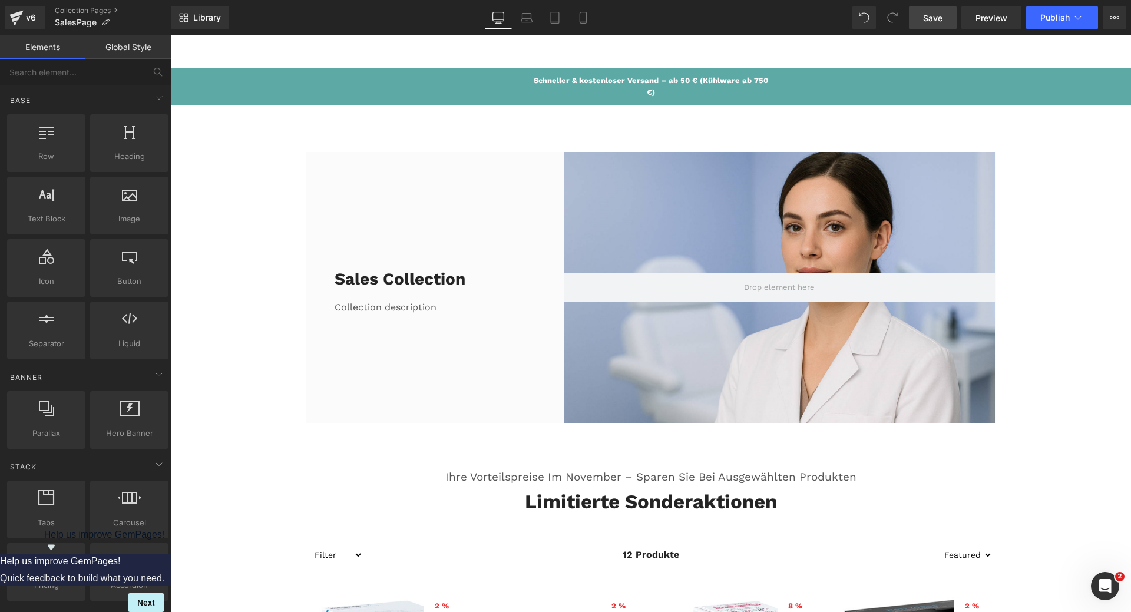
click at [936, 20] on span "Save" at bounding box center [932, 18] width 19 height 12
click at [639, 91] on span "Text Block" at bounding box center [644, 87] width 37 height 14
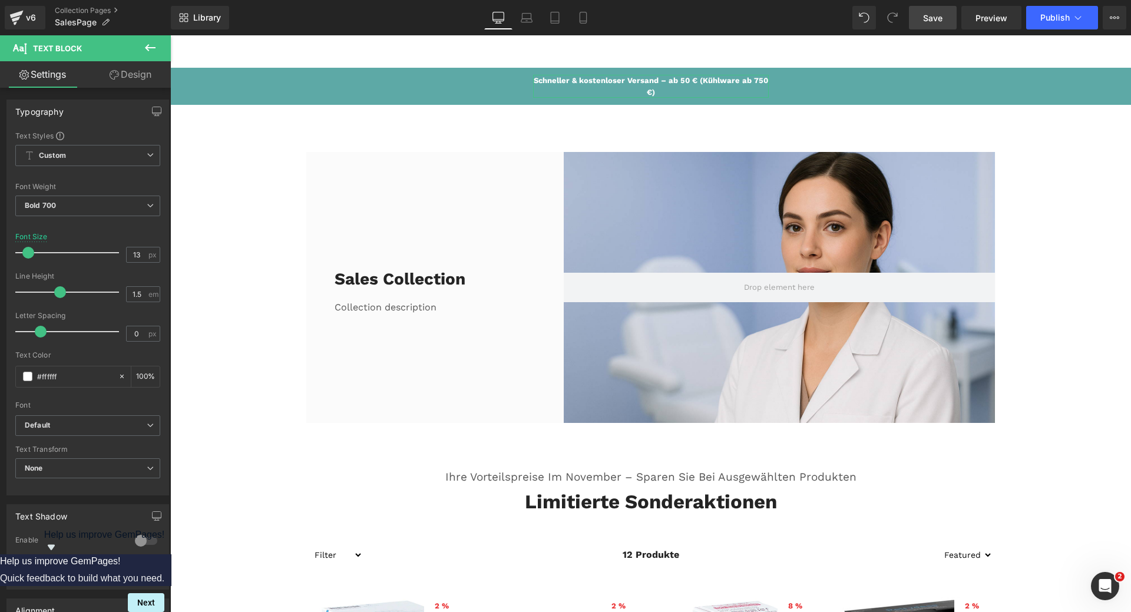
click at [147, 86] on link "Design" at bounding box center [130, 74] width 85 height 27
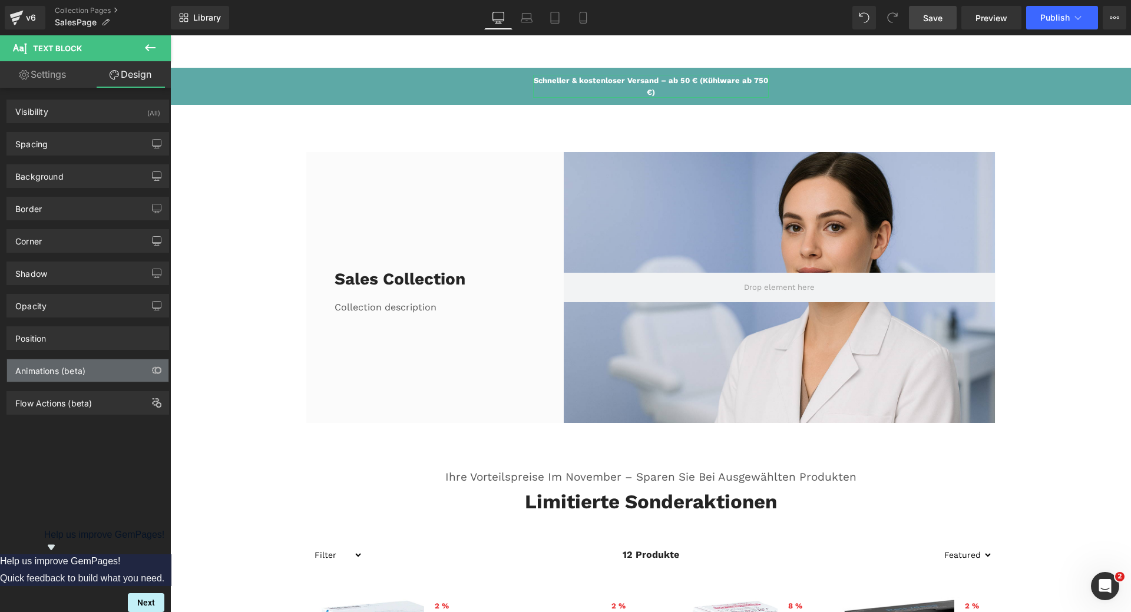
click at [101, 371] on div "Animations (beta)" at bounding box center [87, 370] width 161 height 22
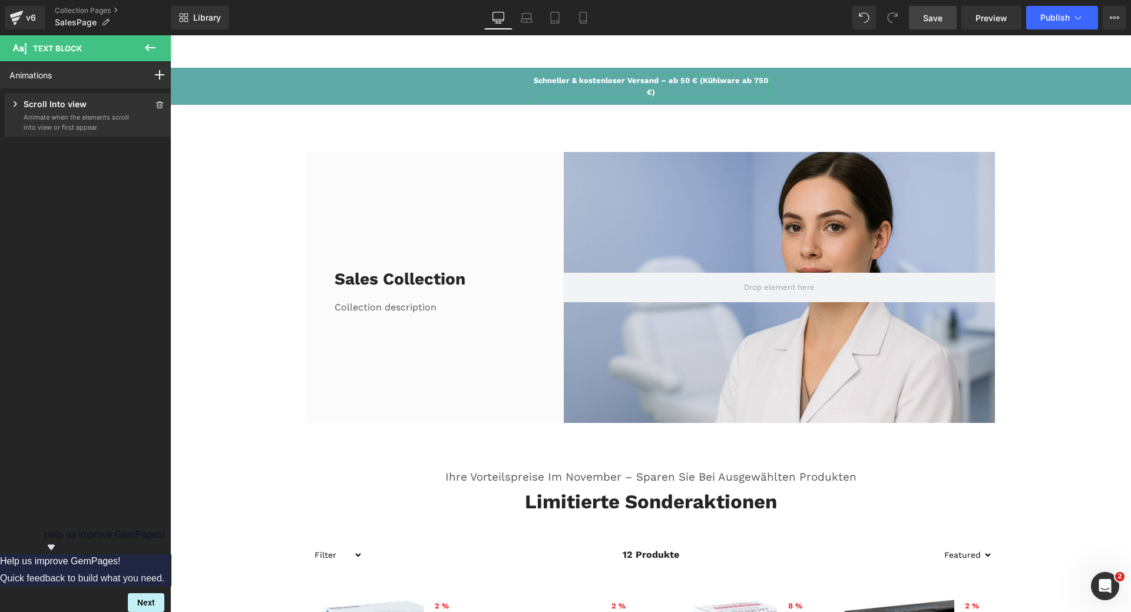
click at [74, 119] on p "Animate when the elements scroll into view or first appear" at bounding box center [77, 122] width 106 height 19
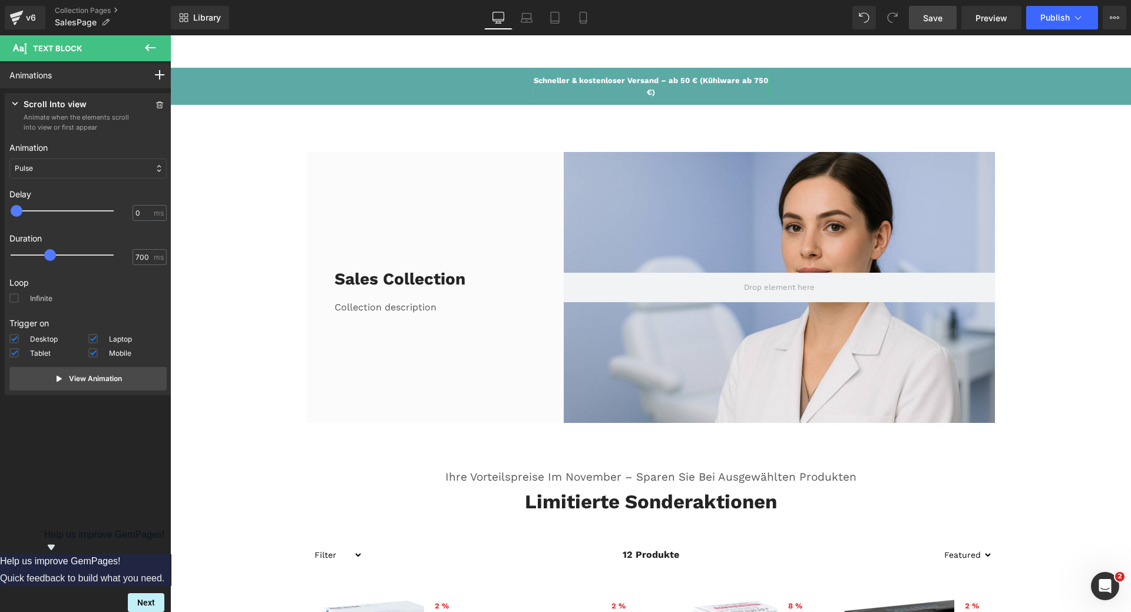
click at [15, 297] on span at bounding box center [13, 297] width 9 height 9
click at [0, 0] on input "Infinite" at bounding box center [0, 0] width 0 height 0
click at [107, 385] on button "View Animation" at bounding box center [87, 379] width 157 height 24
click at [933, 17] on span "Save" at bounding box center [932, 18] width 19 height 12
click at [136, 256] on input "700" at bounding box center [144, 257] width 16 height 11
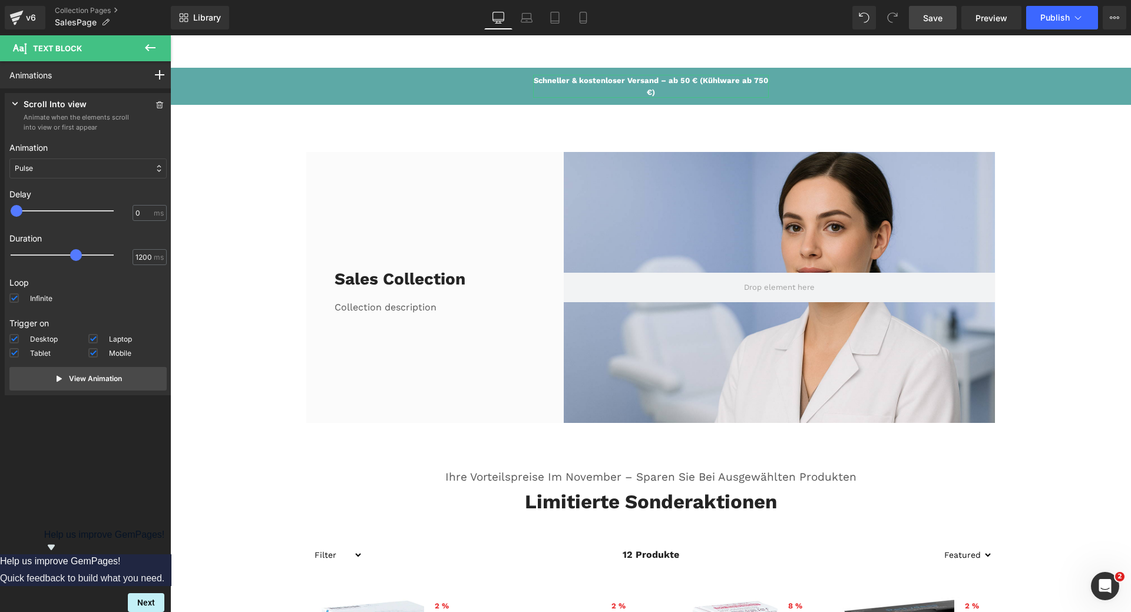
click at [62, 285] on p "Loop" at bounding box center [87, 282] width 157 height 12
click at [27, 298] on label "Infinite" at bounding box center [30, 300] width 43 height 14
click at [0, 0] on input "Infinite" at bounding box center [0, 0] width 0 height 0
click at [24, 300] on label "Infinite" at bounding box center [30, 300] width 43 height 14
click at [0, 0] on input "Infinite" at bounding box center [0, 0] width 0 height 0
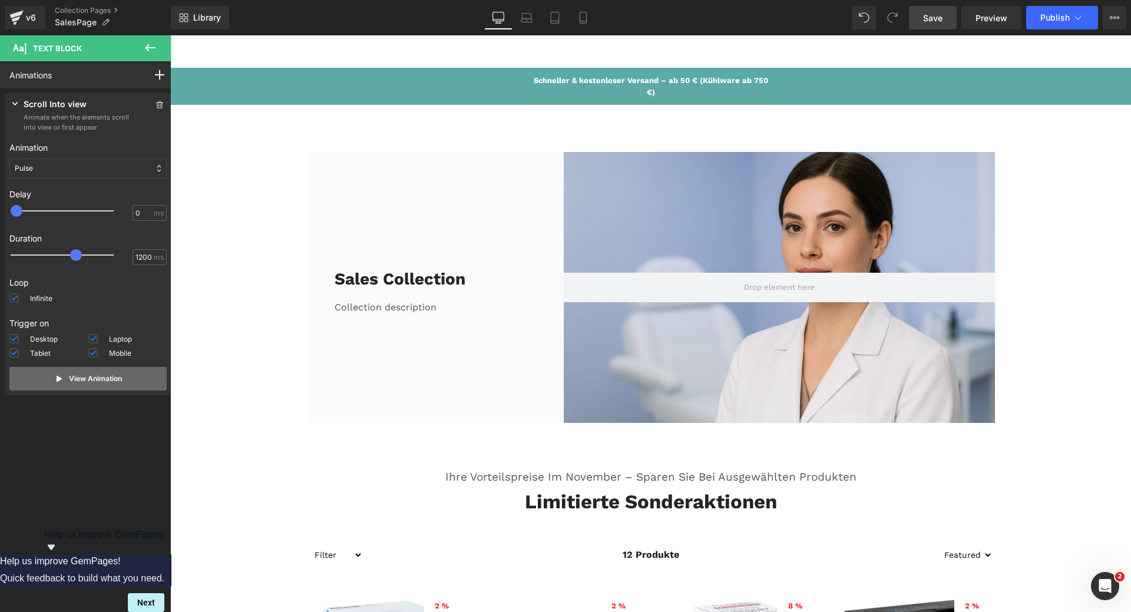
click at [71, 385] on button "View Animation" at bounding box center [87, 379] width 157 height 24
click at [929, 17] on span "Save" at bounding box center [932, 18] width 19 height 12
click at [136, 259] on input "1200" at bounding box center [144, 257] width 16 height 11
type input "1800"
click at [82, 285] on p "Loop" at bounding box center [87, 282] width 157 height 12
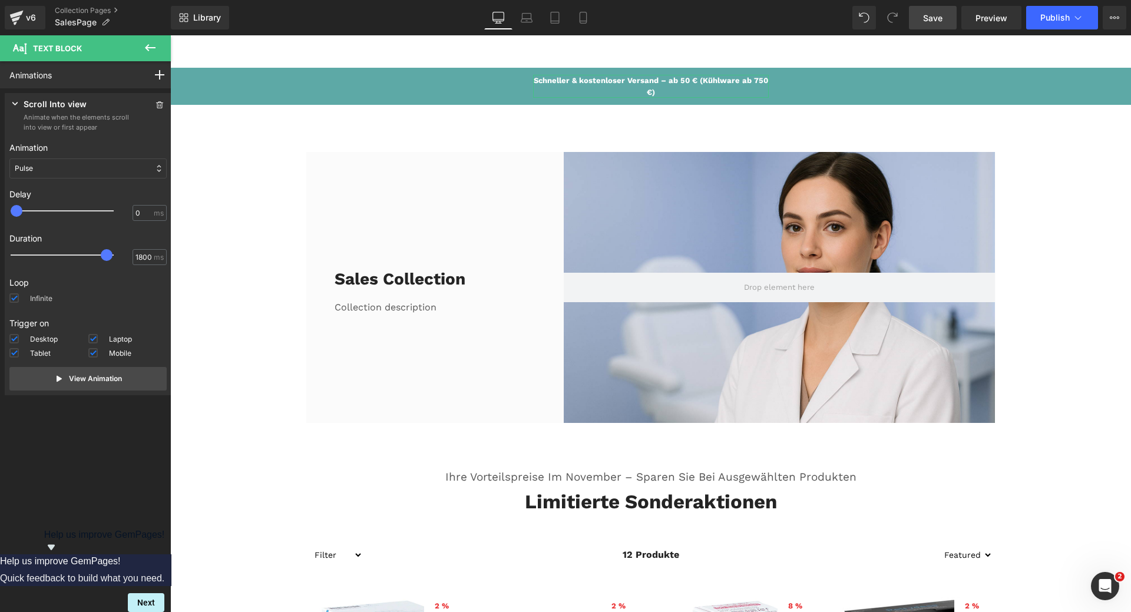
click at [42, 299] on label "Infinite" at bounding box center [30, 300] width 43 height 14
click at [0, 0] on input "Infinite" at bounding box center [0, 0] width 0 height 0
click at [38, 299] on label "Infinite" at bounding box center [30, 300] width 43 height 14
click at [0, 0] on input "Infinite" at bounding box center [0, 0] width 0 height 0
click at [946, 23] on link "Save" at bounding box center [933, 18] width 48 height 24
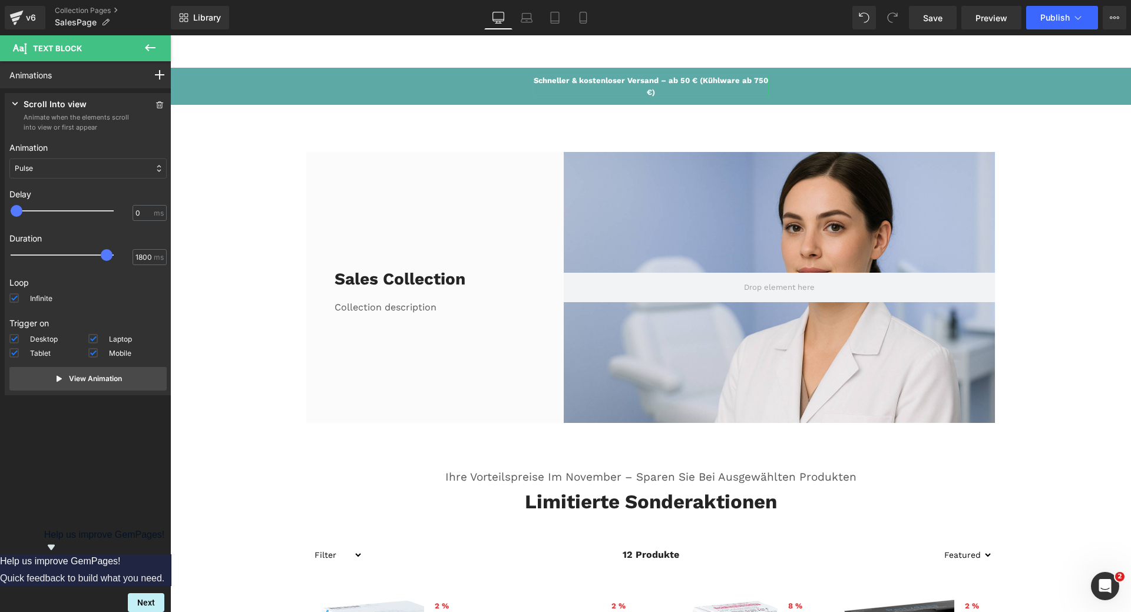
click at [55, 168] on div "Pulse" at bounding box center [87, 168] width 157 height 20
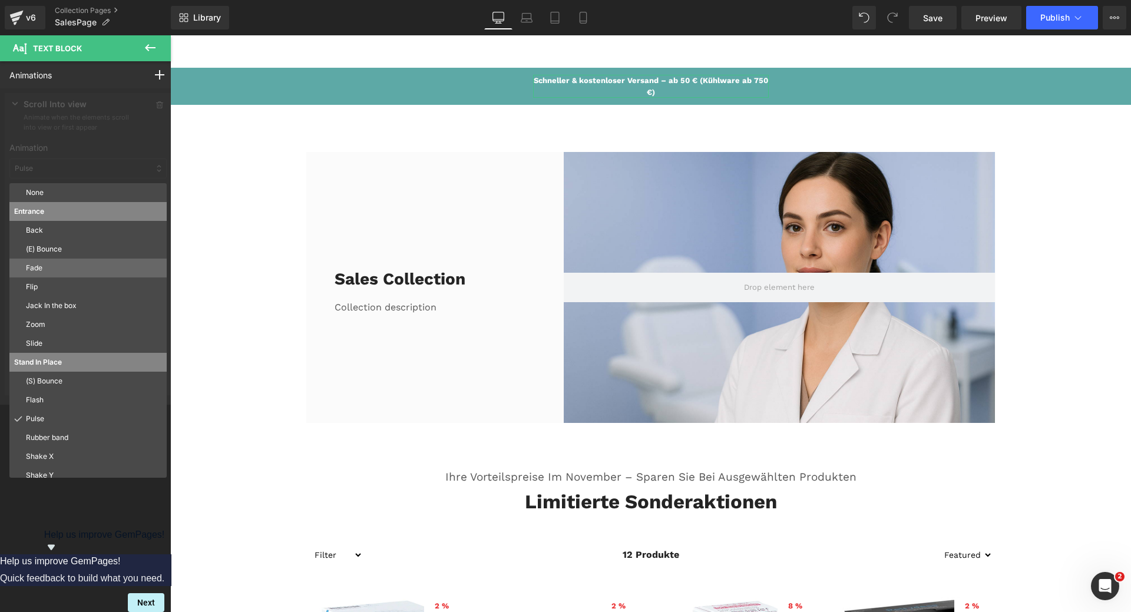
click at [54, 265] on p "Fade" at bounding box center [94, 268] width 136 height 11
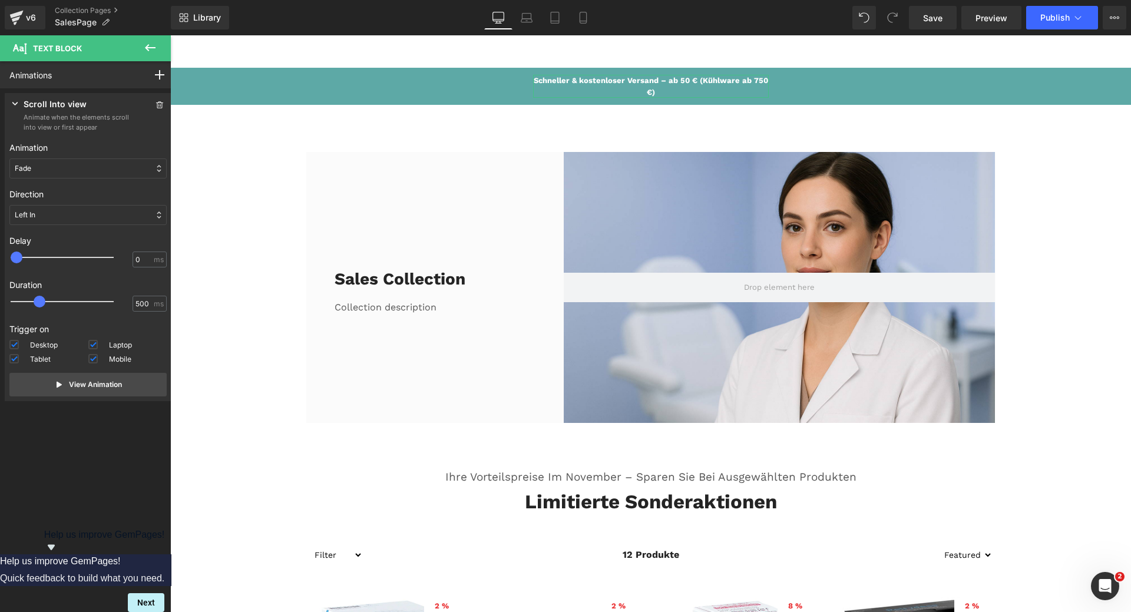
click at [77, 216] on div "Left In" at bounding box center [87, 215] width 157 height 20
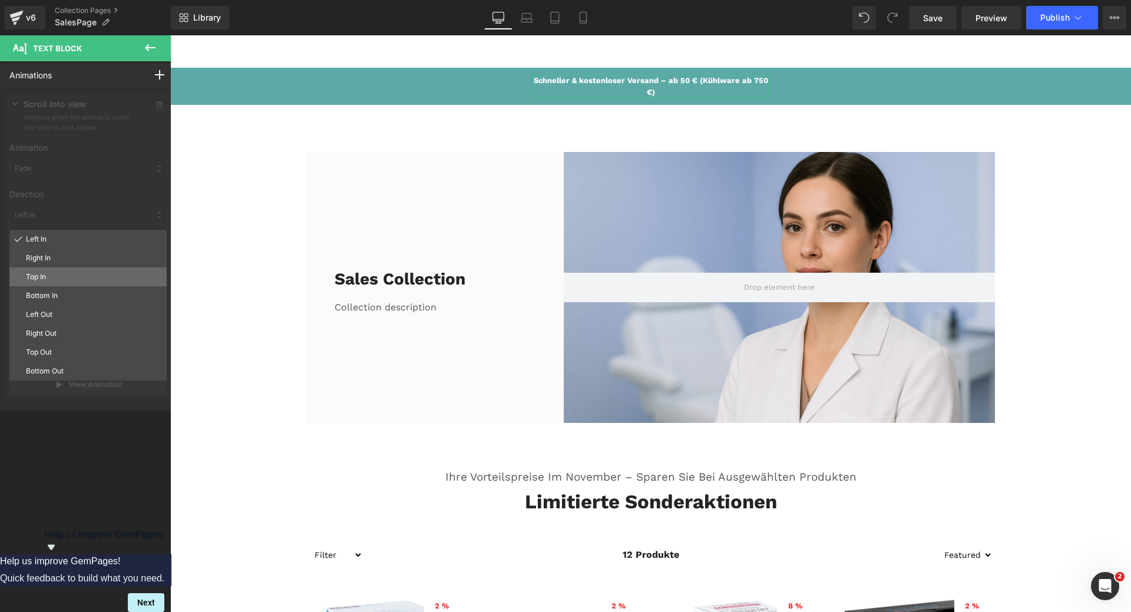
click at [63, 272] on p "Top In" at bounding box center [94, 277] width 136 height 11
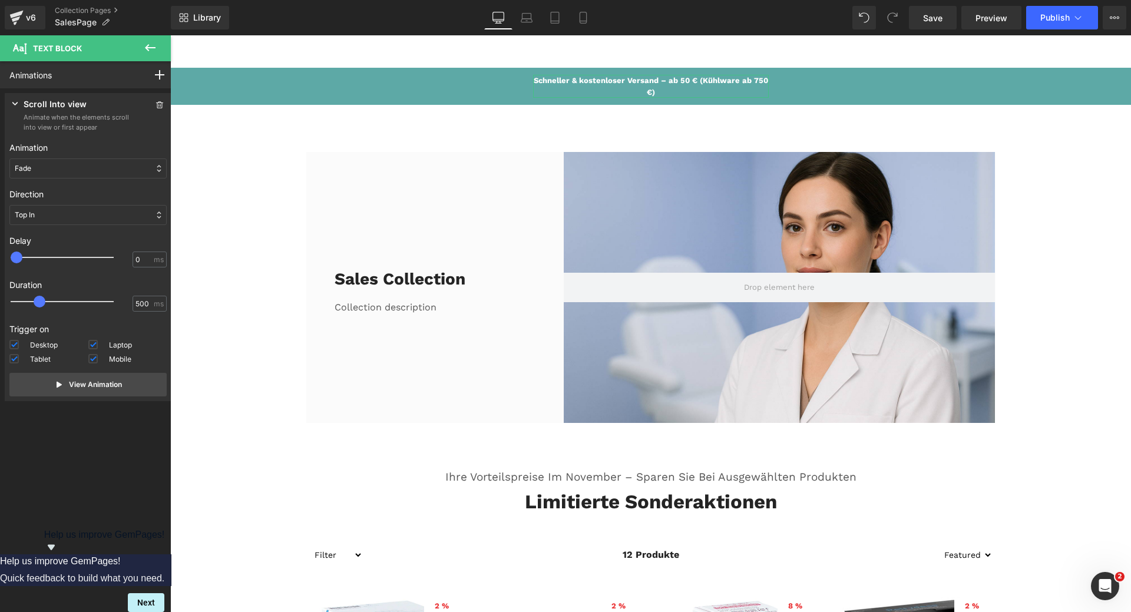
click at [70, 167] on div "Fade" at bounding box center [87, 168] width 157 height 20
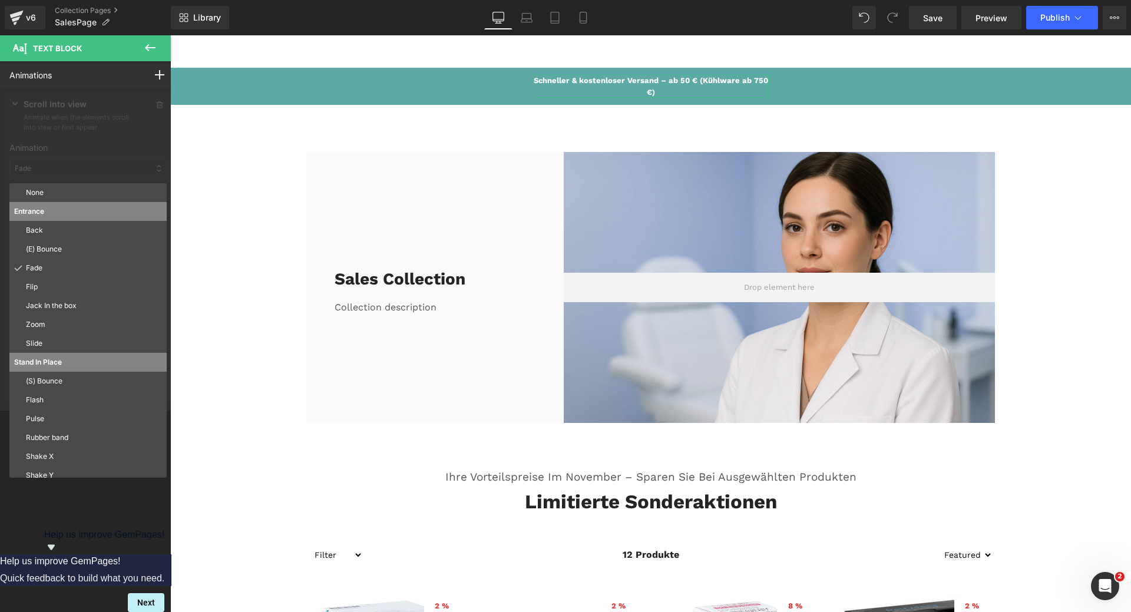
click at [70, 167] on div at bounding box center [88, 249] width 176 height 322
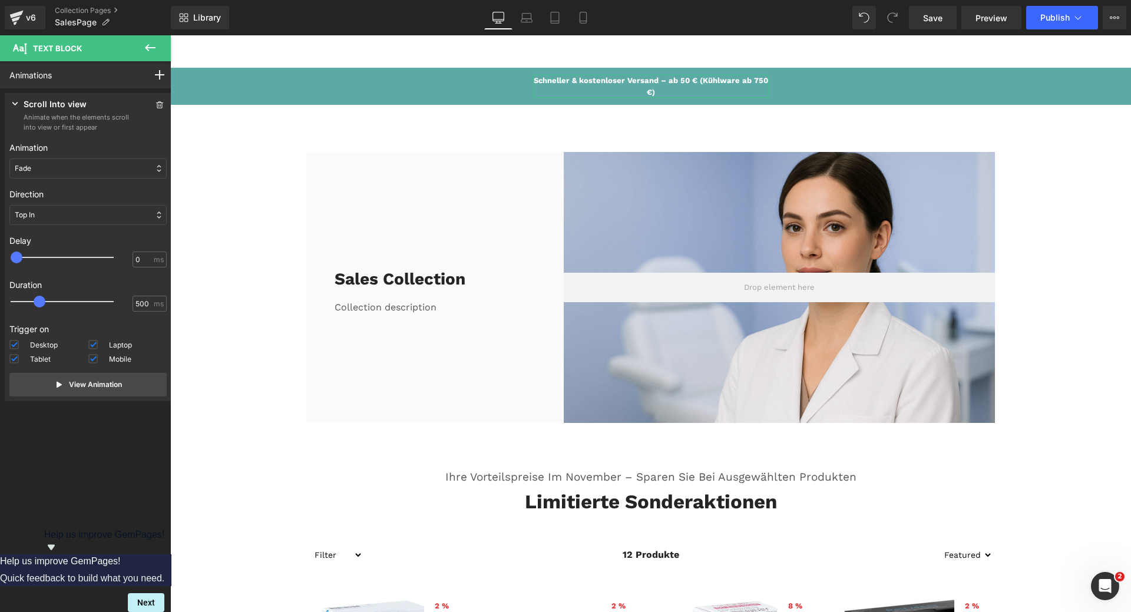
click at [70, 167] on div "Fade" at bounding box center [87, 168] width 157 height 20
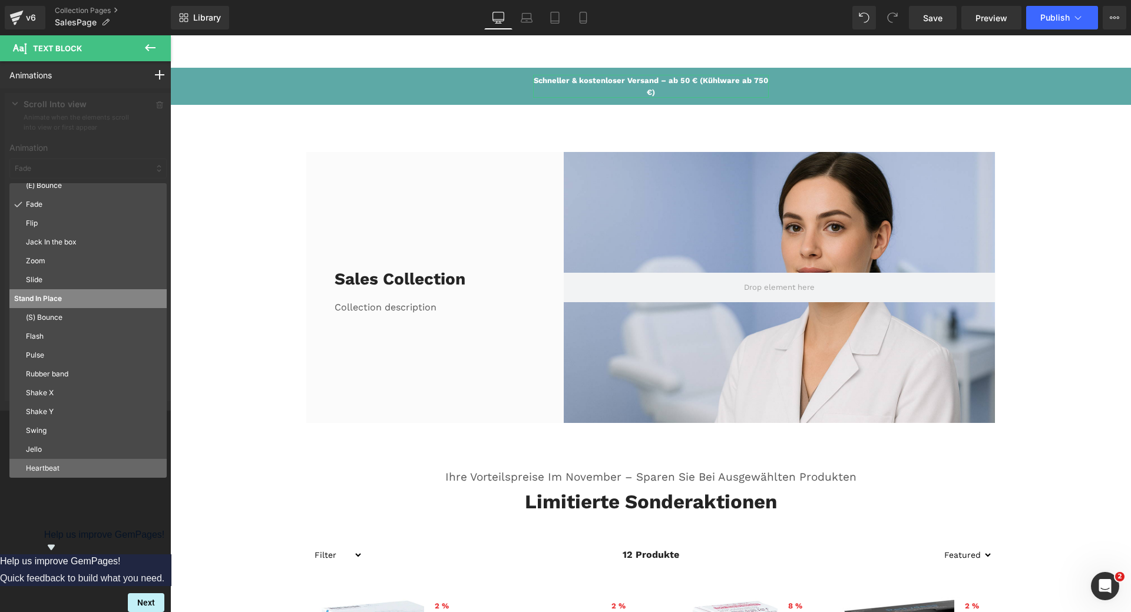
click at [65, 471] on p "Heartbeat" at bounding box center [94, 468] width 136 height 11
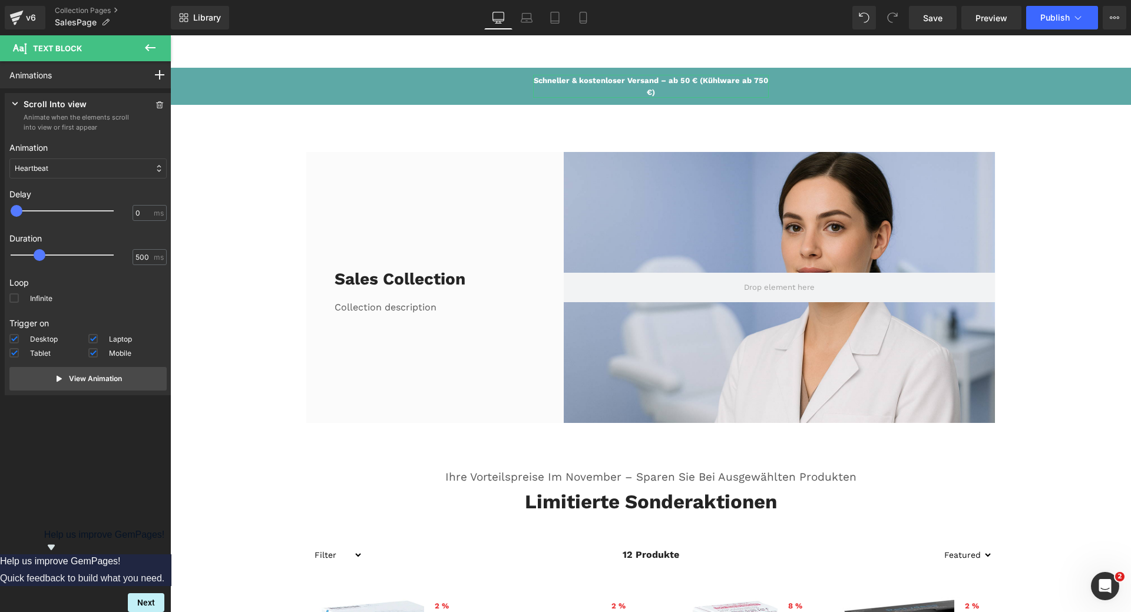
click at [81, 169] on div "Heartbeat" at bounding box center [87, 168] width 157 height 20
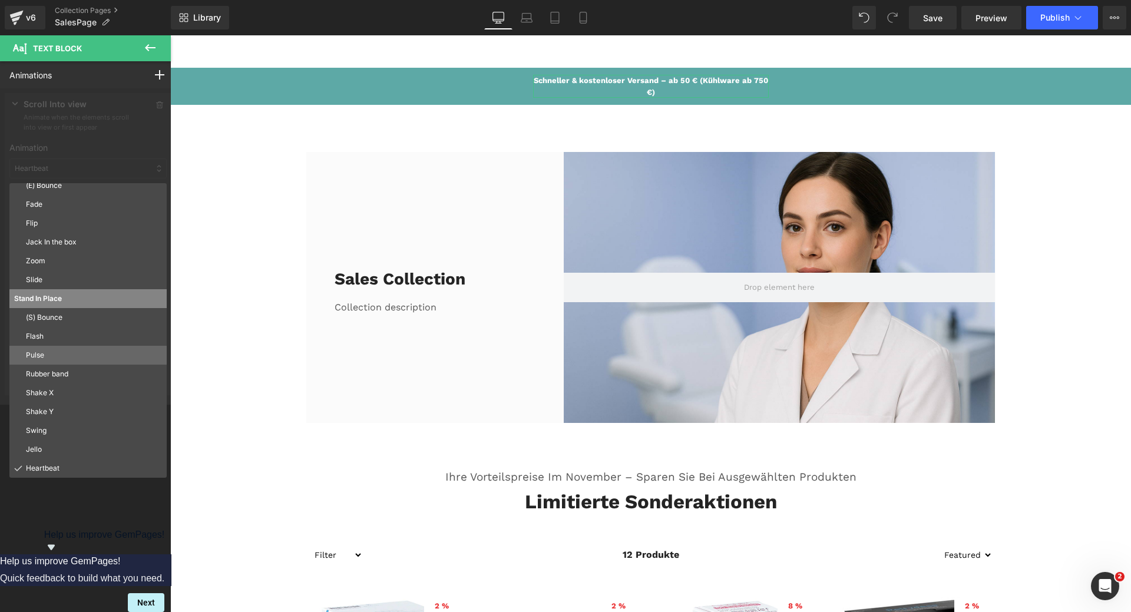
click at [52, 358] on p "Pulse" at bounding box center [94, 355] width 136 height 11
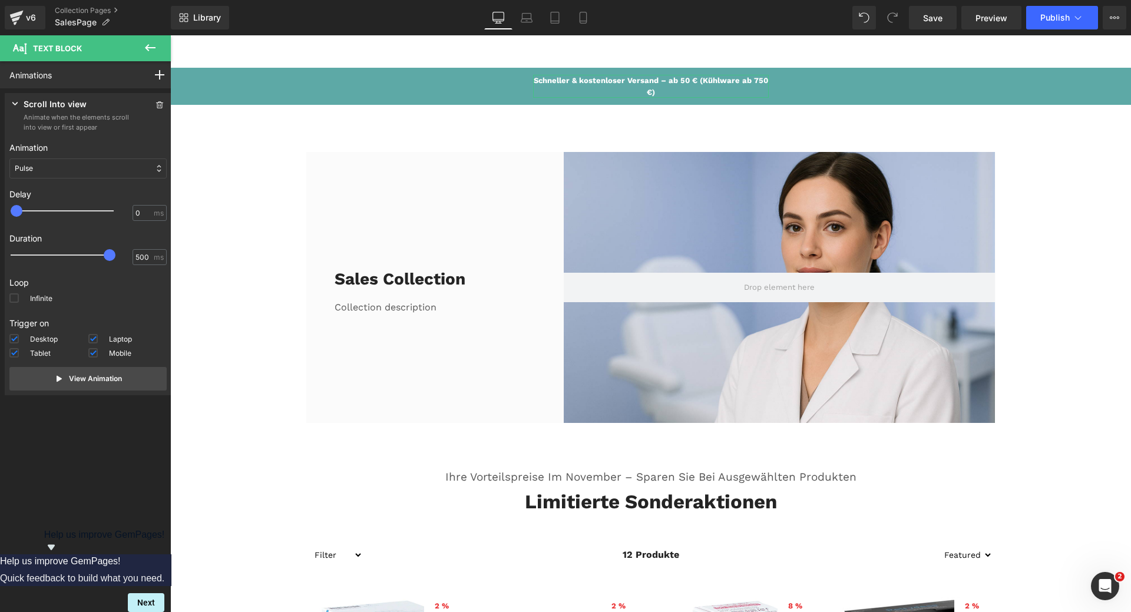
drag, startPoint x: 41, startPoint y: 256, endPoint x: 114, endPoint y: 256, distance: 73.1
click at [114, 256] on span at bounding box center [110, 255] width 12 height 12
click at [48, 299] on label "Infinite" at bounding box center [30, 300] width 43 height 14
click at [0, 0] on input "Infinite" at bounding box center [0, 0] width 0 height 0
click at [89, 378] on p "View Animation" at bounding box center [95, 379] width 53 height 11
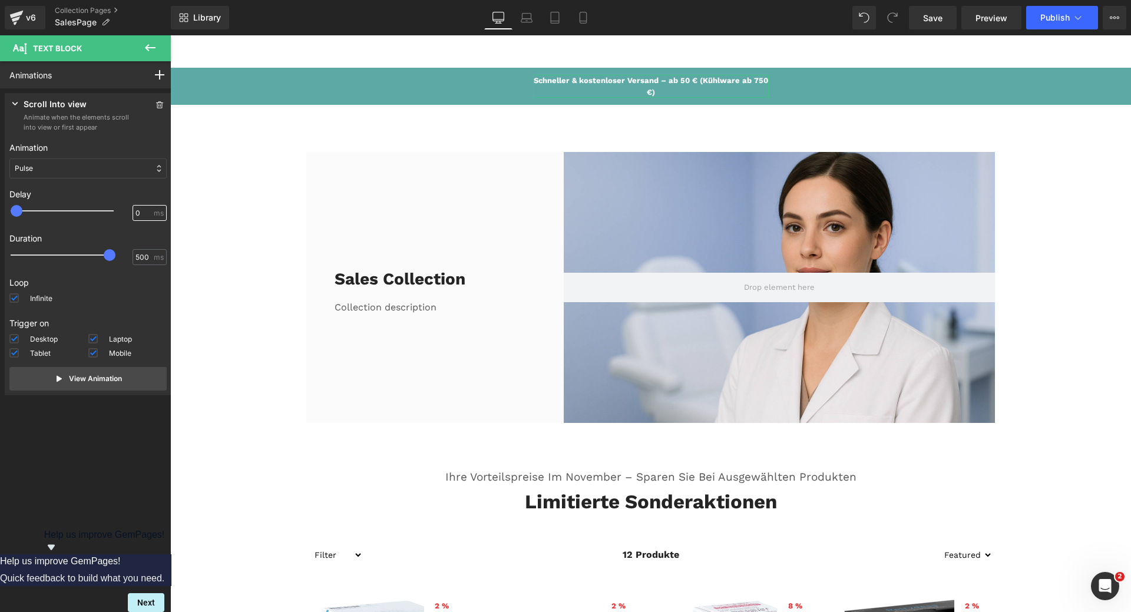
drag, startPoint x: 136, startPoint y: 216, endPoint x: 130, endPoint y: 216, distance: 5.9
click at [136, 216] on input "0" at bounding box center [144, 213] width 16 height 11
drag, startPoint x: 136, startPoint y: 214, endPoint x: 128, endPoint y: 216, distance: 7.7
click at [133, 216] on div "2 ms" at bounding box center [150, 213] width 34 height 16
type input "3"
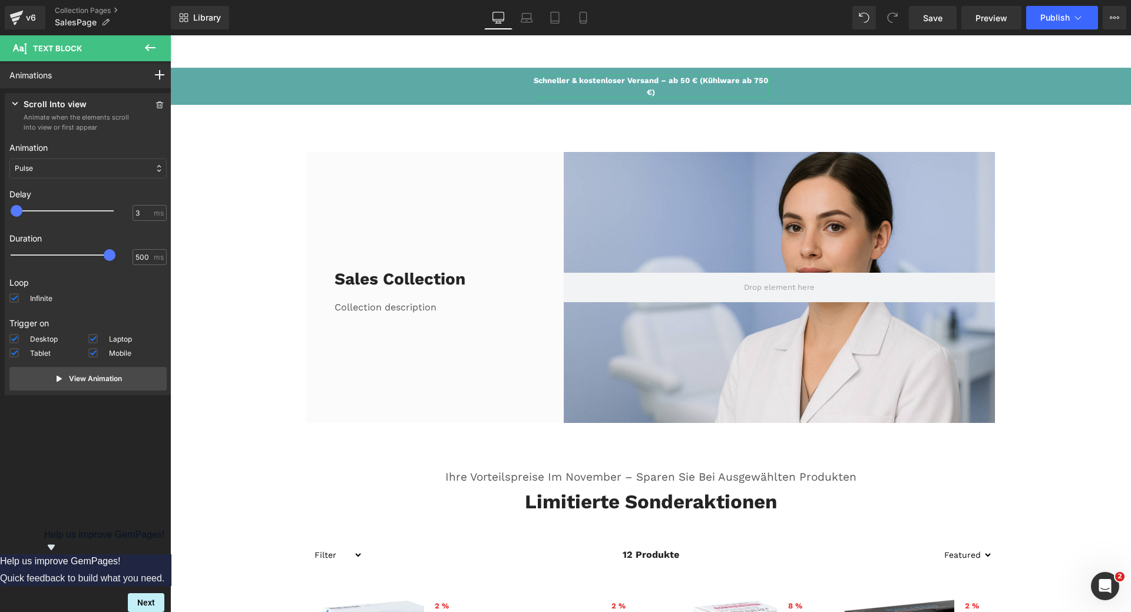
click at [101, 226] on div "Delay 0 3 ms" at bounding box center [87, 205] width 157 height 44
click at [929, 19] on span "Save" at bounding box center [932, 18] width 19 height 12
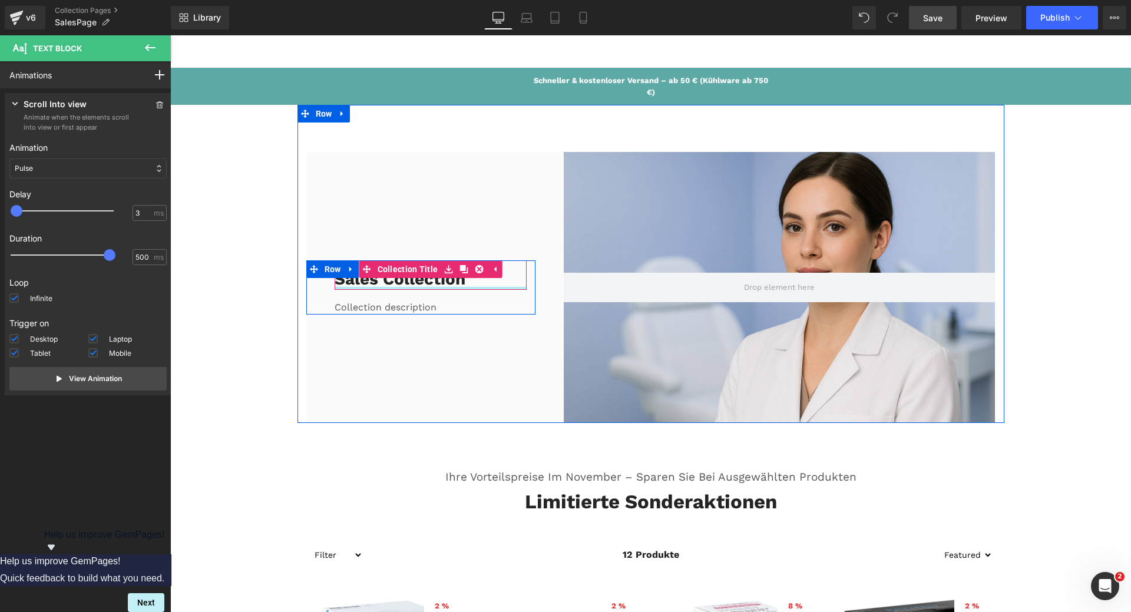
click at [378, 288] on div at bounding box center [431, 288] width 193 height 3
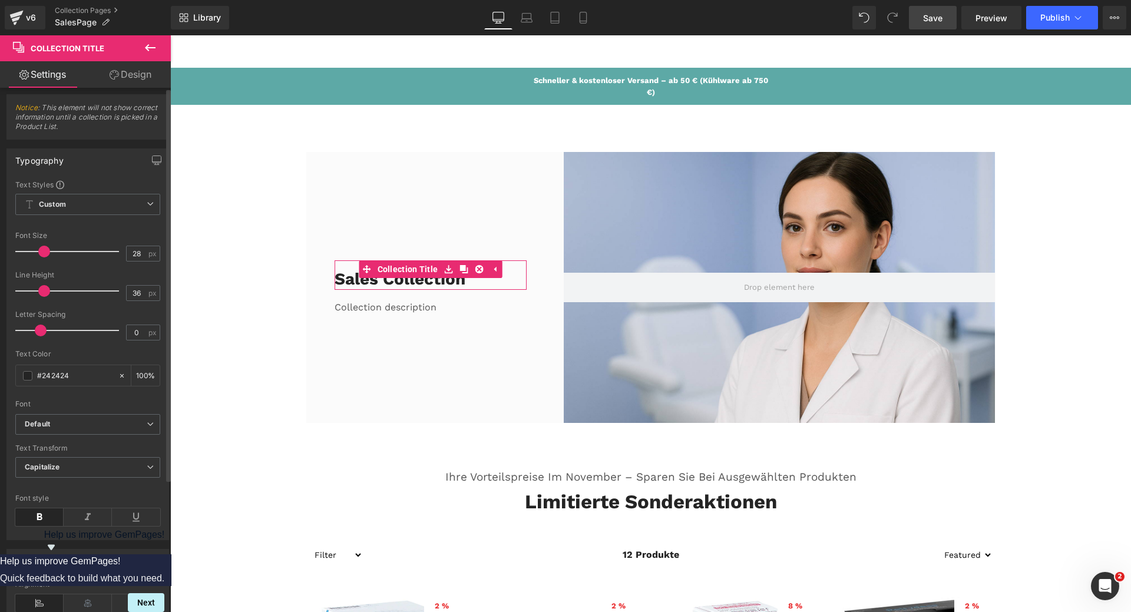
scroll to position [0, 0]
click at [137, 77] on link "Design" at bounding box center [130, 74] width 85 height 27
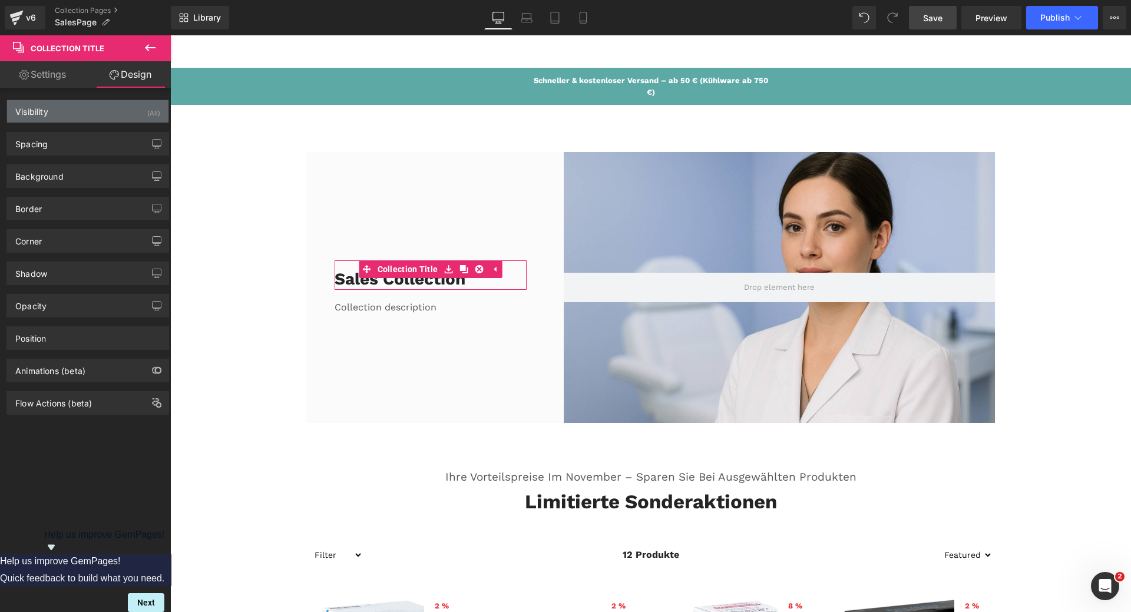
click at [98, 108] on div "Visibility (All)" at bounding box center [87, 111] width 161 height 22
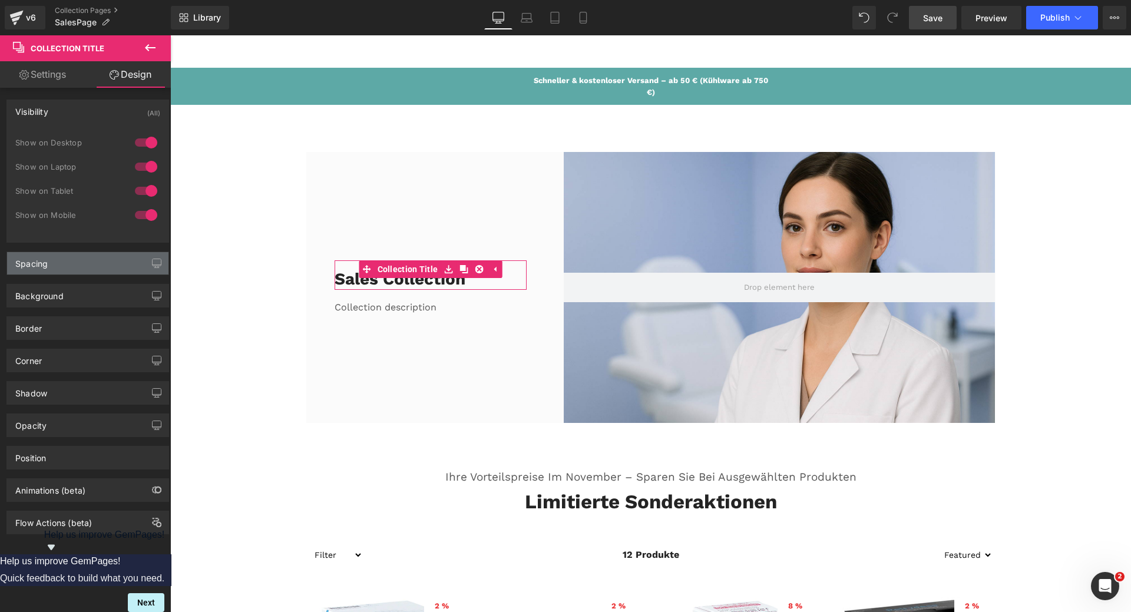
click at [97, 267] on div "Spacing" at bounding box center [87, 263] width 161 height 22
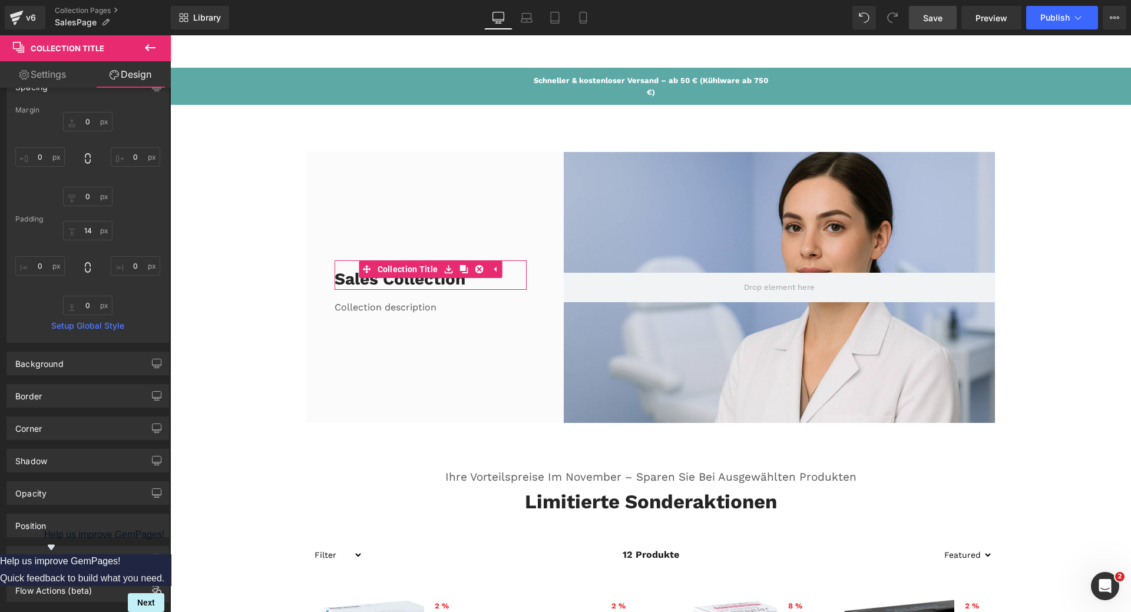
scroll to position [200, 0]
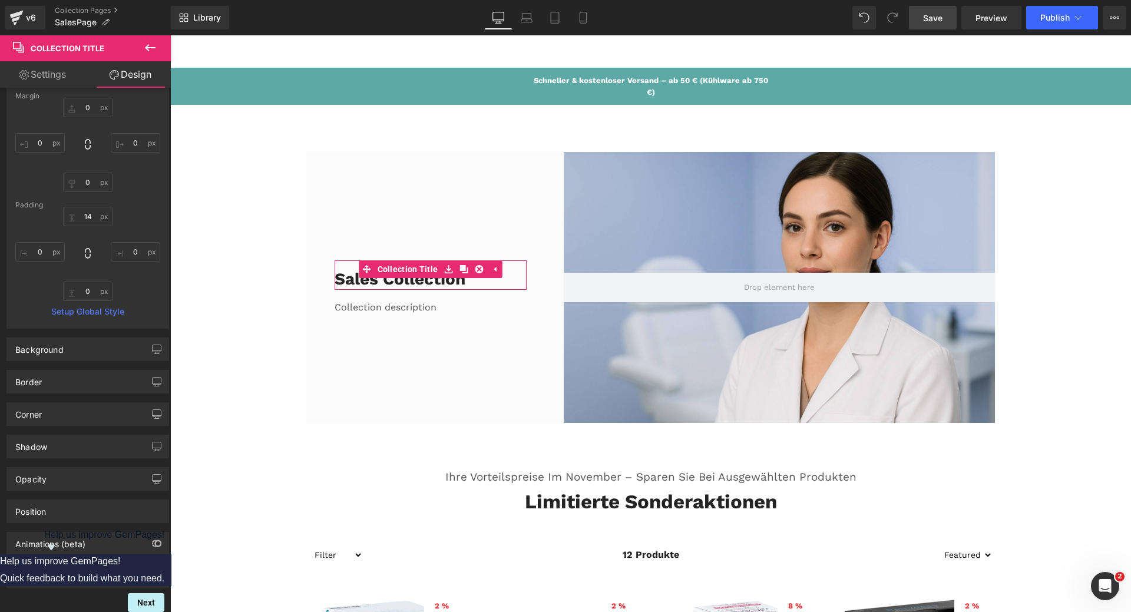
click at [48, 79] on link "Settings" at bounding box center [42, 74] width 85 height 27
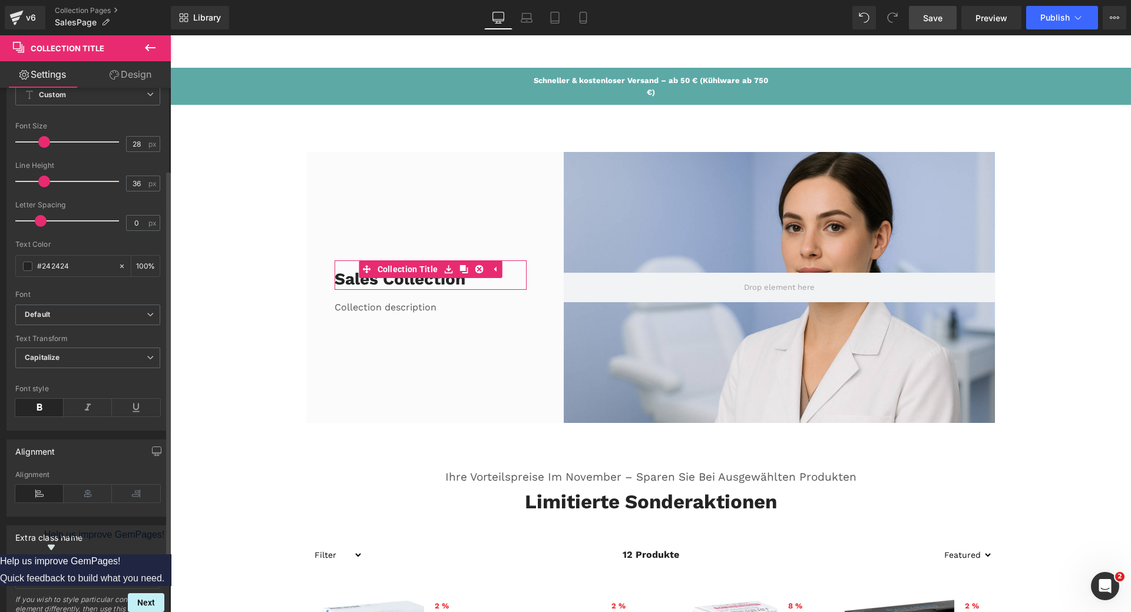
scroll to position [118, 0]
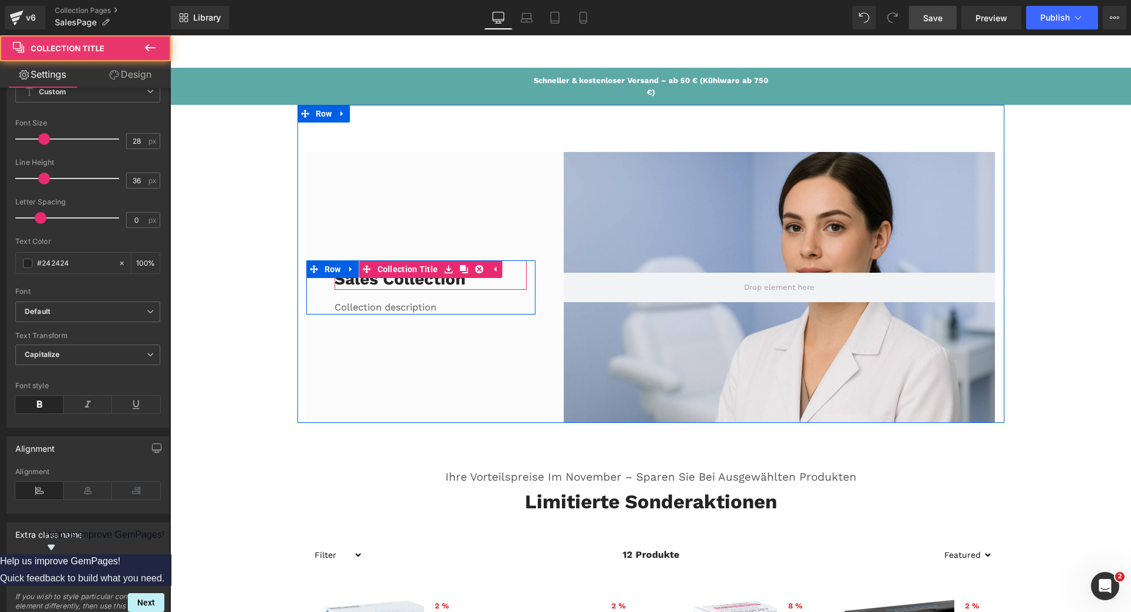
click at [373, 281] on h1 "Sales collection" at bounding box center [431, 279] width 193 height 21
click at [393, 267] on link "Collection Title" at bounding box center [400, 269] width 82 height 18
click at [417, 273] on span "Collection Title" at bounding box center [431, 269] width 67 height 18
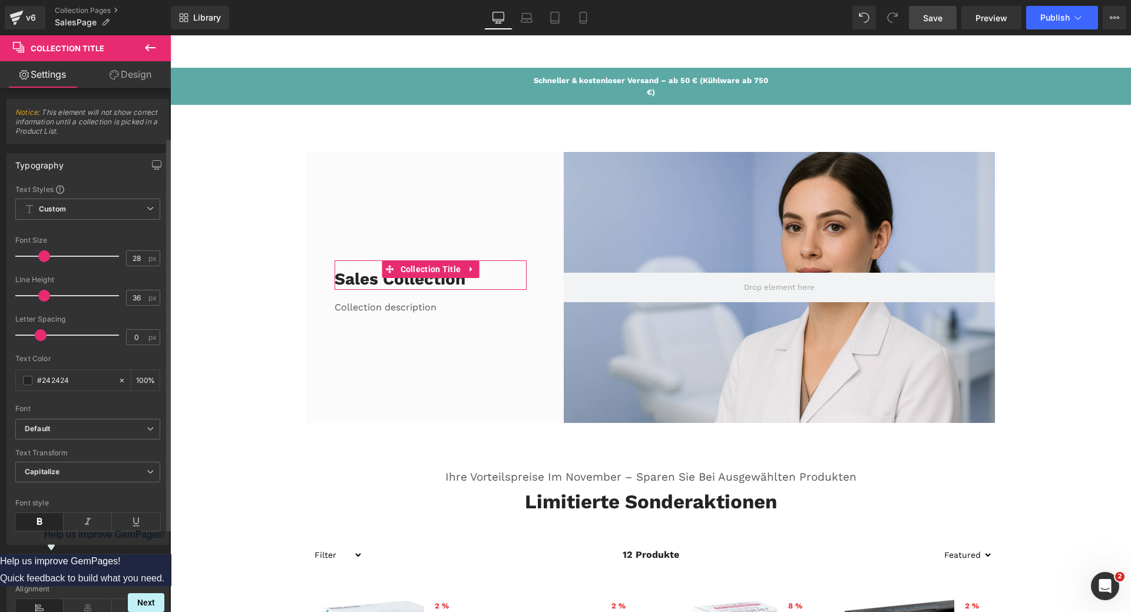
scroll to position [0, 0]
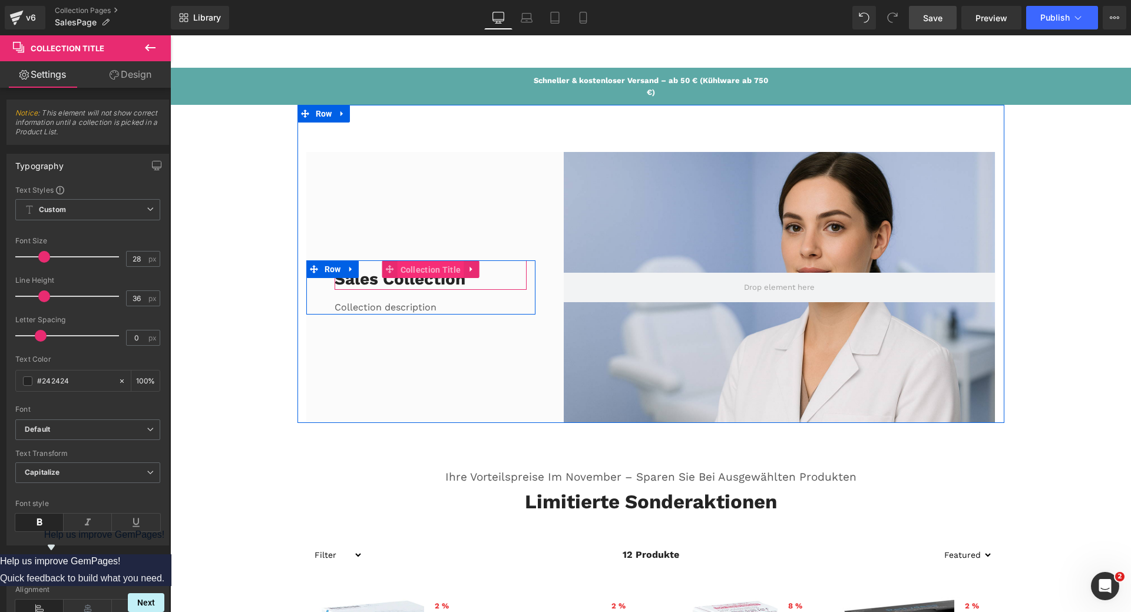
click at [415, 273] on span "Collection Title" at bounding box center [431, 270] width 67 height 18
click at [375, 282] on h1 "Sales collection" at bounding box center [431, 279] width 193 height 21
click at [423, 269] on span "Collection Title" at bounding box center [431, 270] width 67 height 18
click at [464, 269] on link at bounding box center [471, 269] width 15 height 18
click at [381, 282] on h1 "Sales collection" at bounding box center [431, 279] width 193 height 21
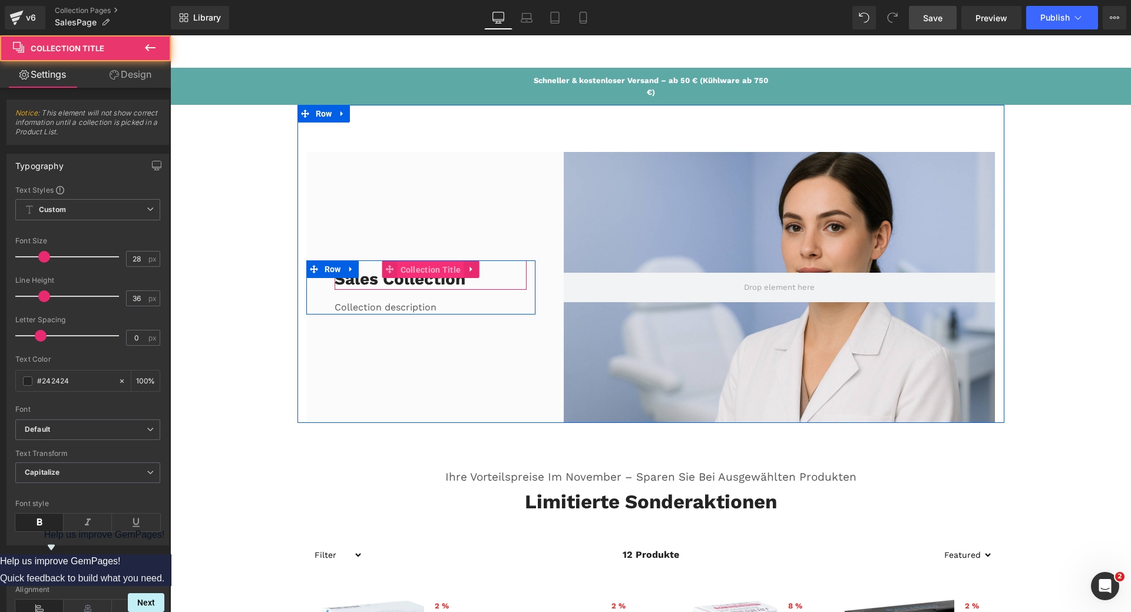
click at [384, 269] on link "Collection Title" at bounding box center [423, 269] width 82 height 18
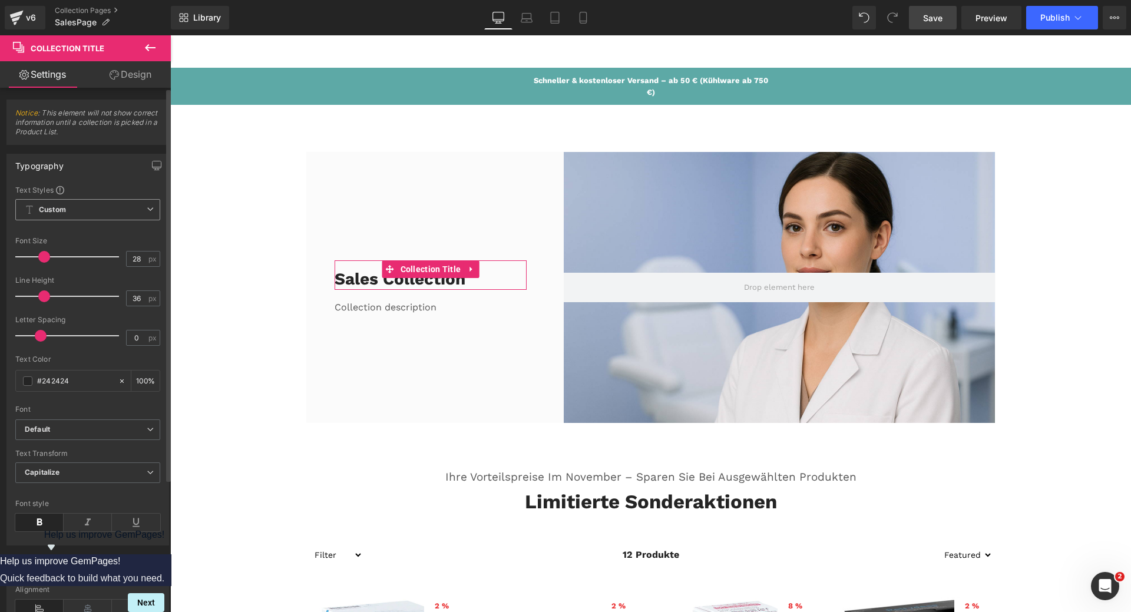
click at [147, 211] on icon at bounding box center [150, 209] width 7 height 7
click at [144, 211] on icon at bounding box center [145, 209] width 7 height 7
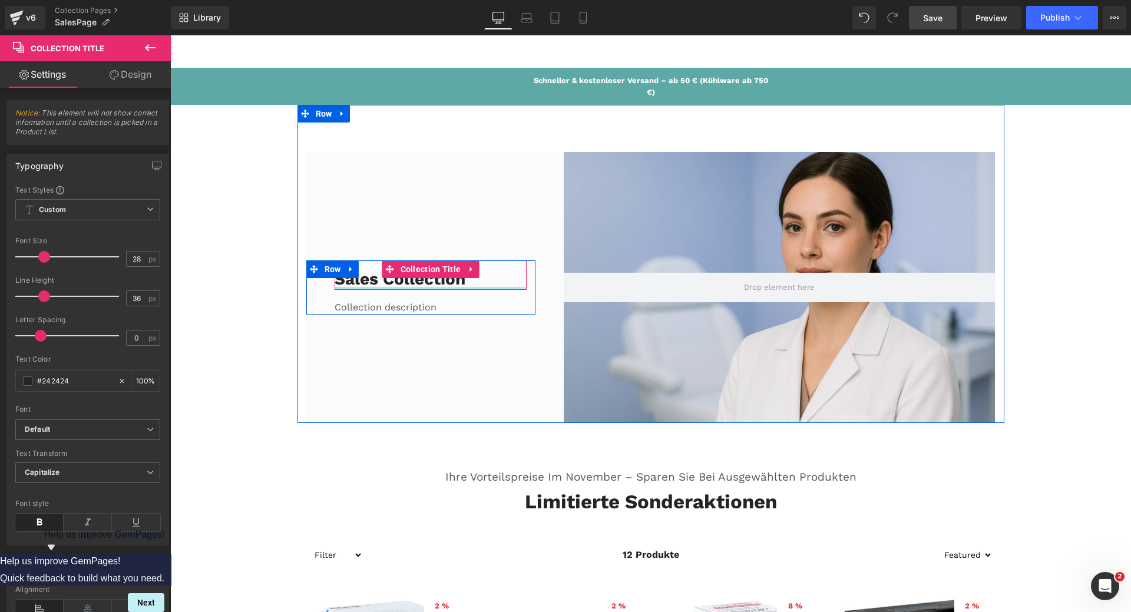
click at [404, 287] on div at bounding box center [431, 288] width 193 height 3
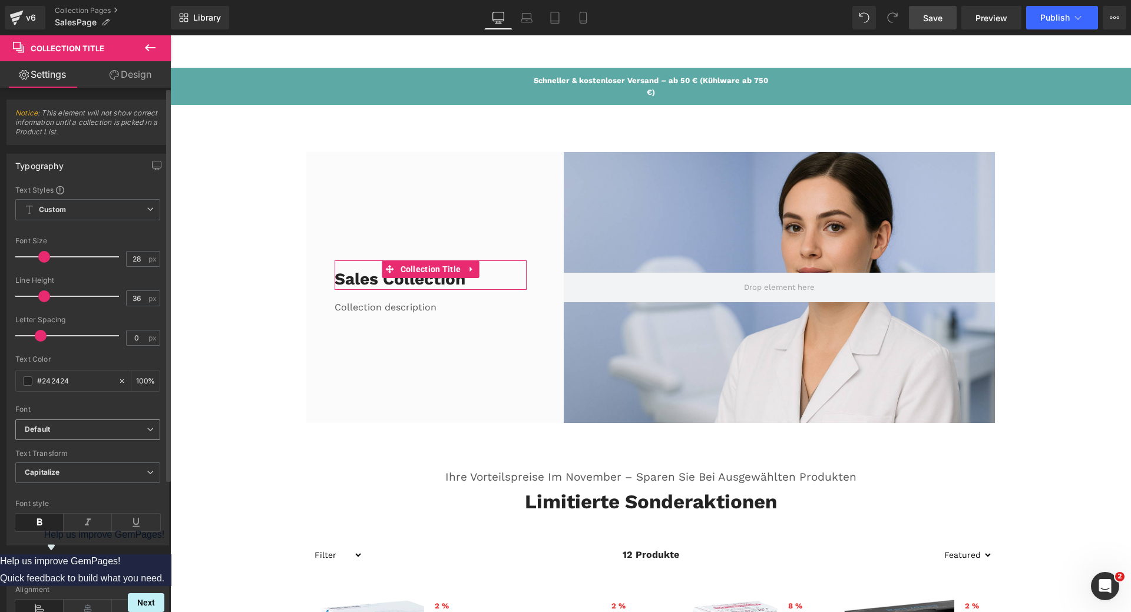
click at [100, 432] on b "Default" at bounding box center [86, 430] width 122 height 10
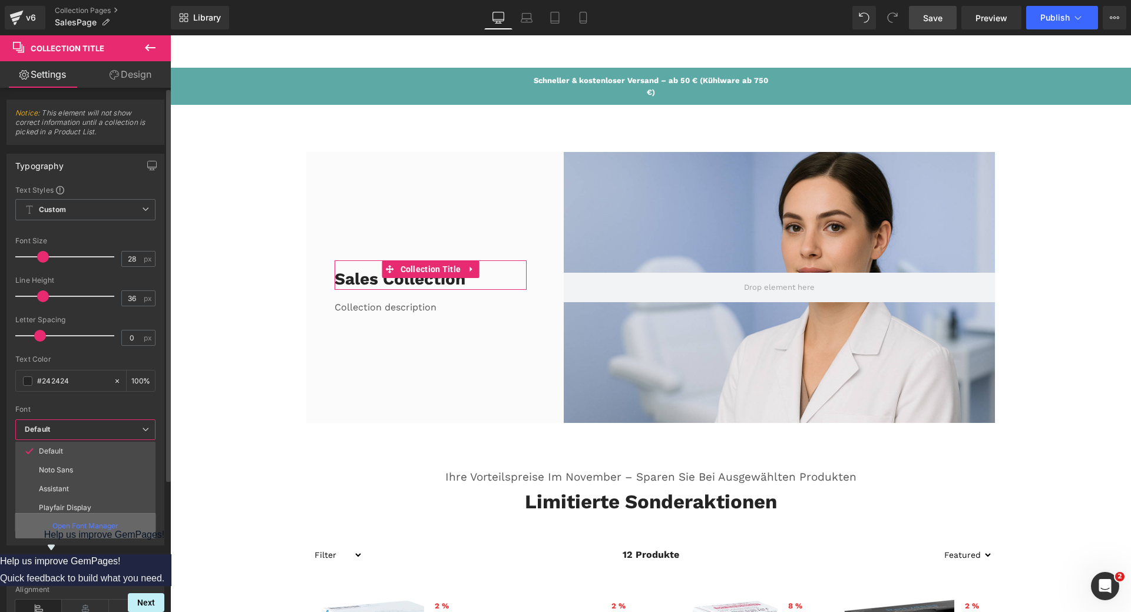
click at [97, 528] on p "Open Font Manager" at bounding box center [85, 526] width 66 height 11
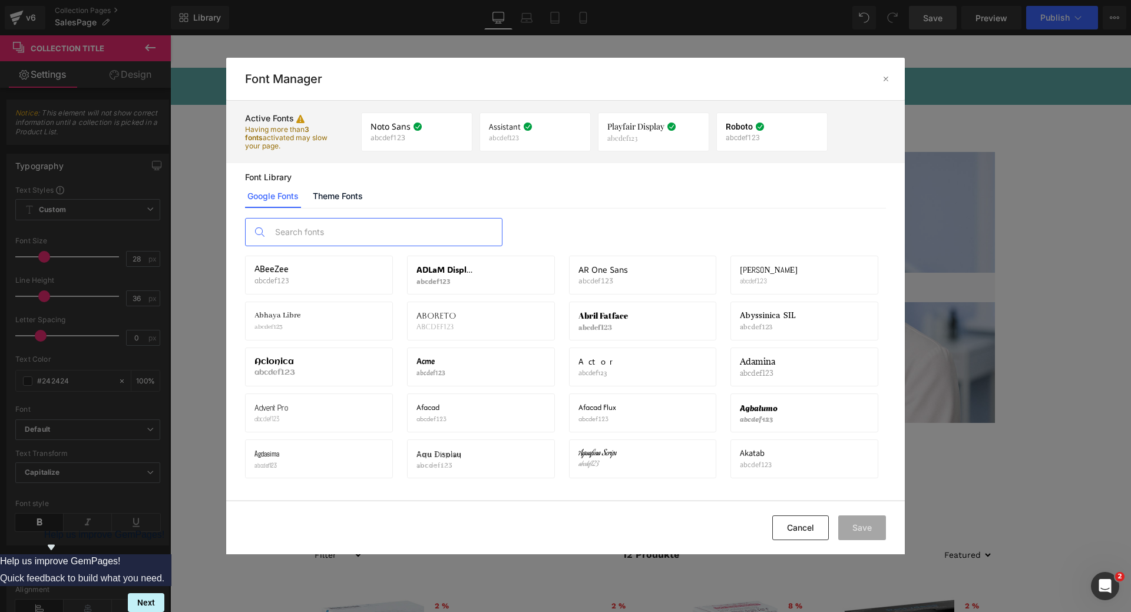
click at [325, 235] on input "text" at bounding box center [385, 232] width 233 height 27
paste input "Taviraj Display"
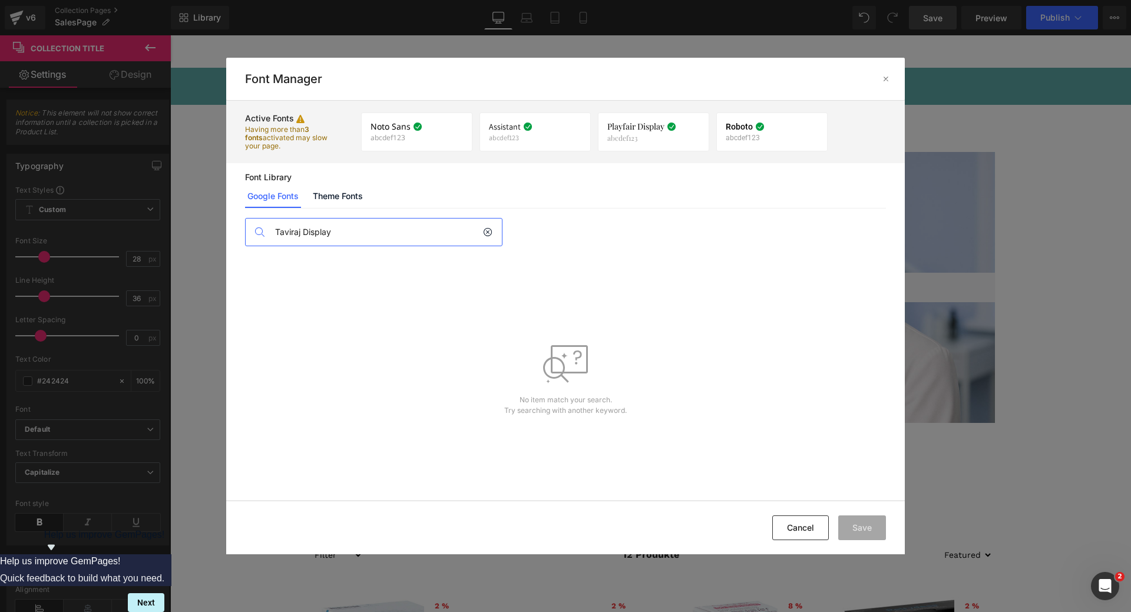
drag, startPoint x: 301, startPoint y: 233, endPoint x: 374, endPoint y: 226, distance: 73.3
click at [365, 233] on input "Taviraj Display" at bounding box center [376, 232] width 214 height 27
type input "Taviraj"
click at [330, 271] on div "Taviraj abcdef123 Activate font" at bounding box center [319, 275] width 129 height 20
click at [372, 275] on icon at bounding box center [373, 274] width 9 height 9
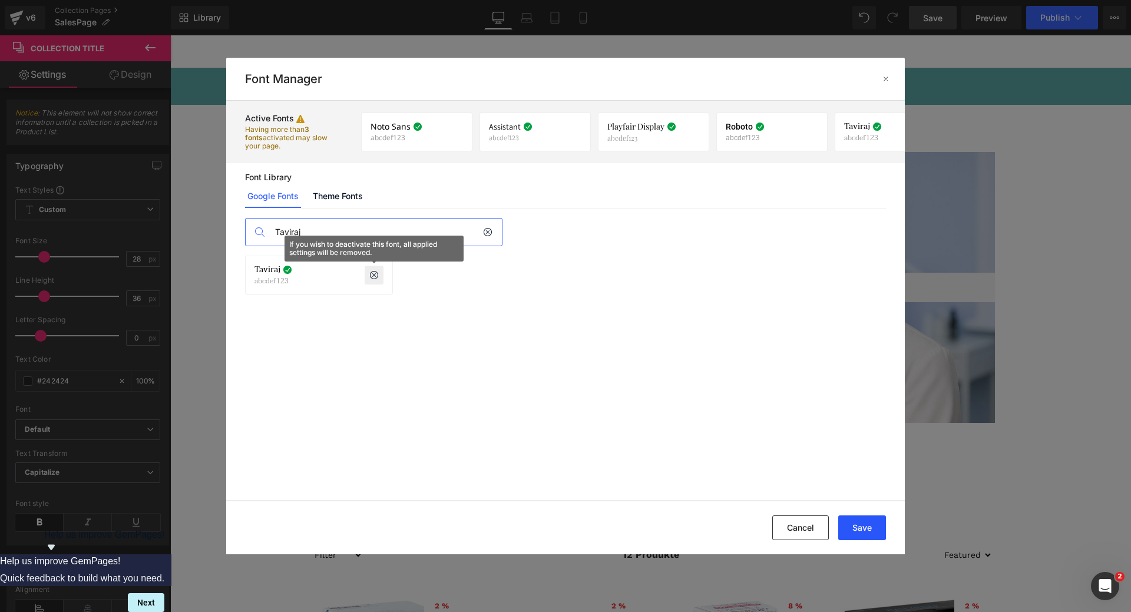
click at [854, 530] on button "Save" at bounding box center [862, 528] width 48 height 25
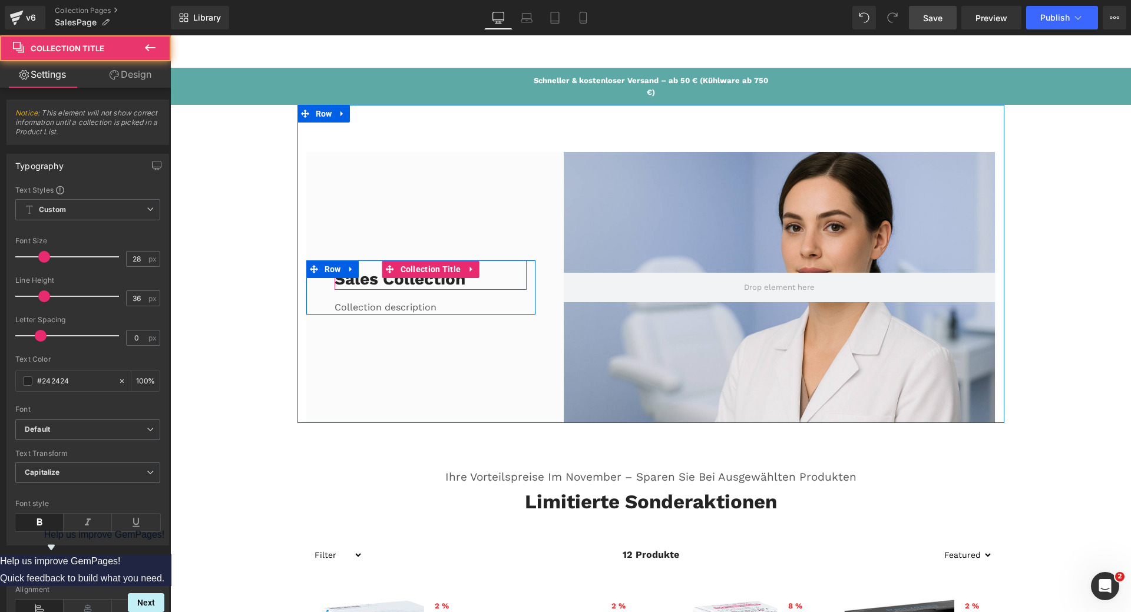
click at [355, 282] on h1 "Sales collection" at bounding box center [431, 279] width 193 height 21
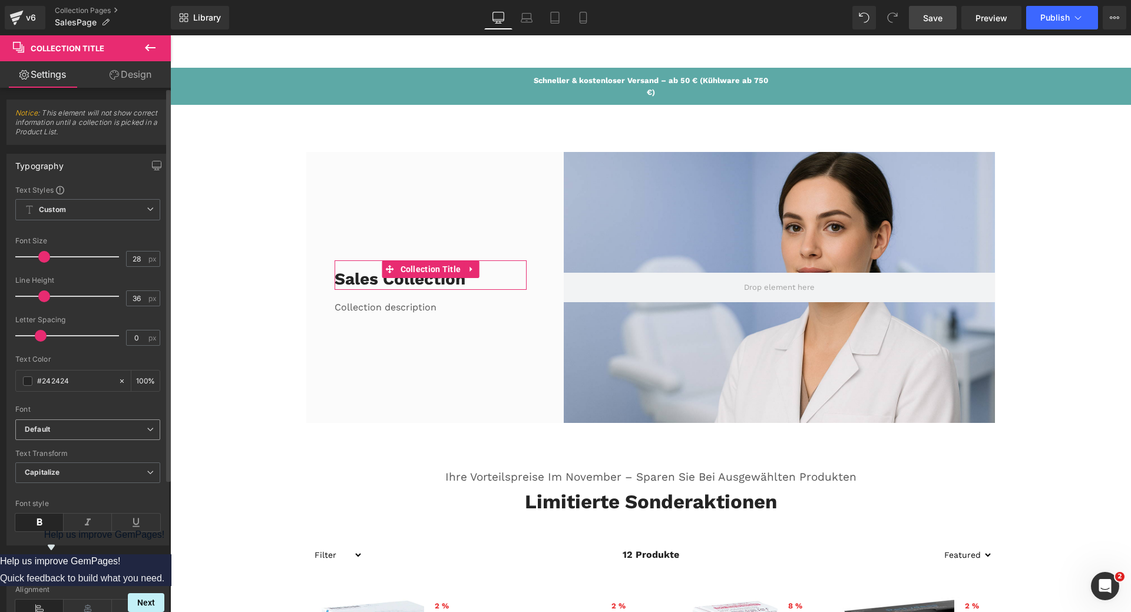
click at [137, 429] on b "Default" at bounding box center [86, 430] width 122 height 10
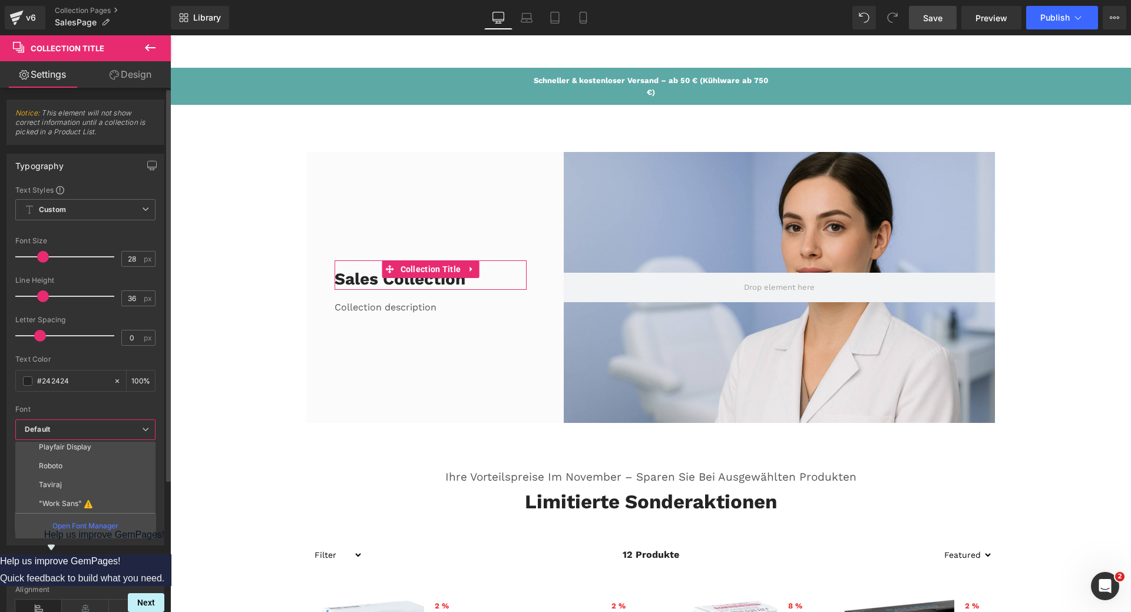
scroll to position [61, 0]
click at [71, 487] on li "Taviraj" at bounding box center [88, 484] width 146 height 19
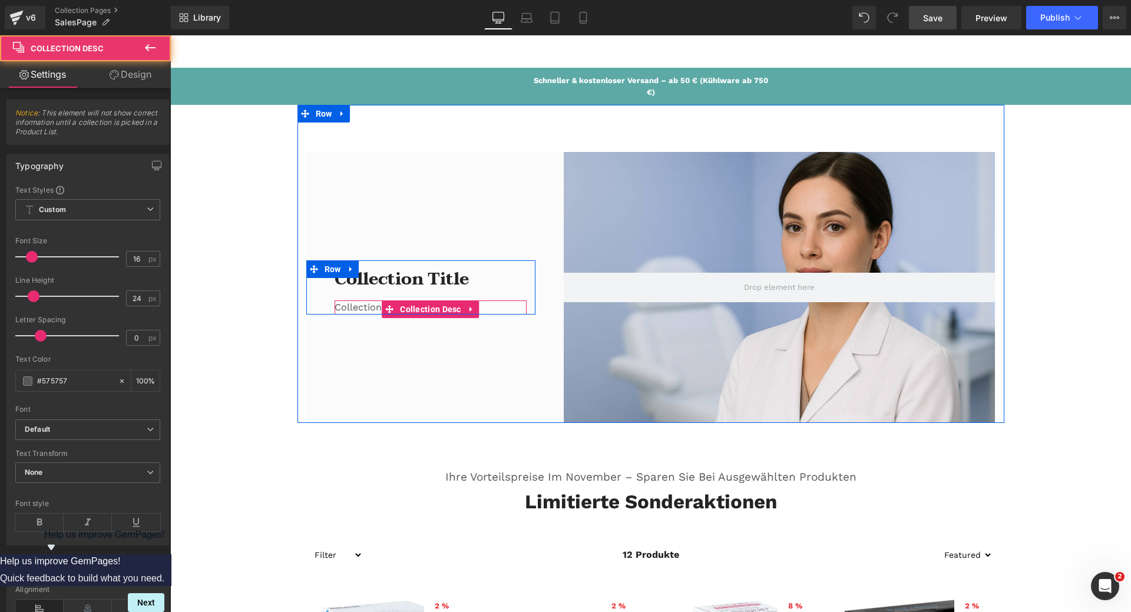
click at [354, 310] on div "Collection description" at bounding box center [431, 307] width 193 height 14
click at [365, 305] on div "Collection description" at bounding box center [431, 307] width 193 height 14
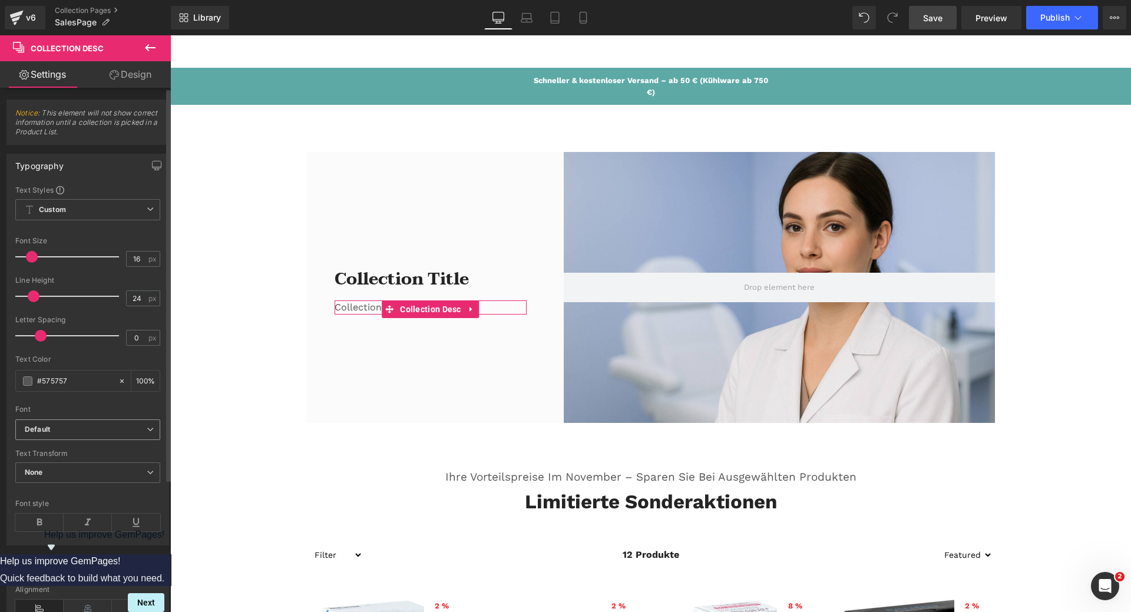
click at [139, 430] on b "Default" at bounding box center [86, 430] width 122 height 10
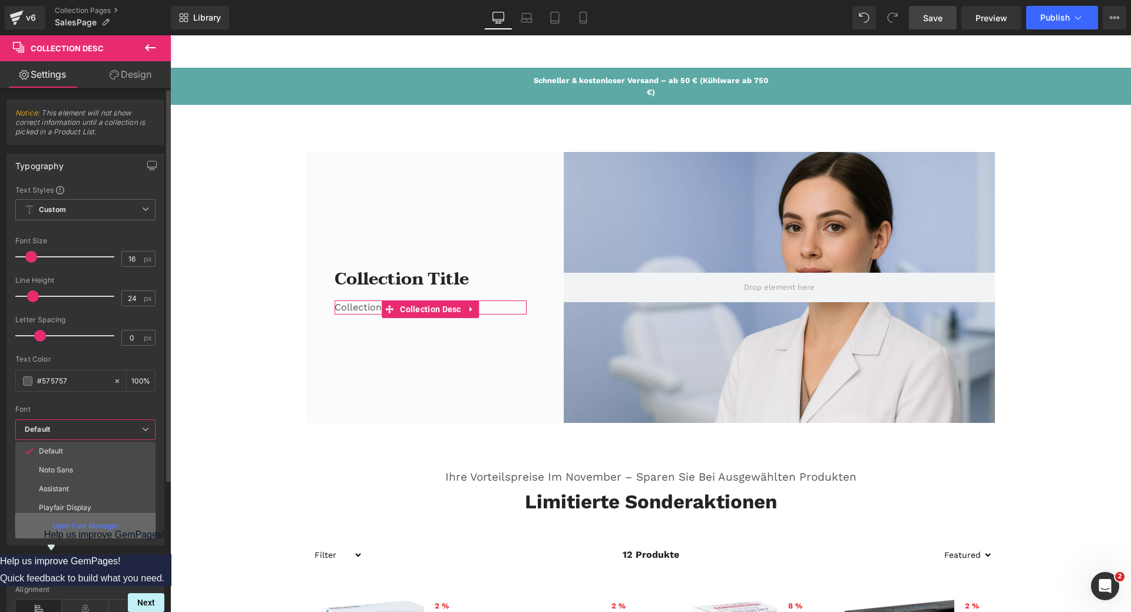
click at [81, 527] on p "Open Font Manager" at bounding box center [85, 526] width 66 height 11
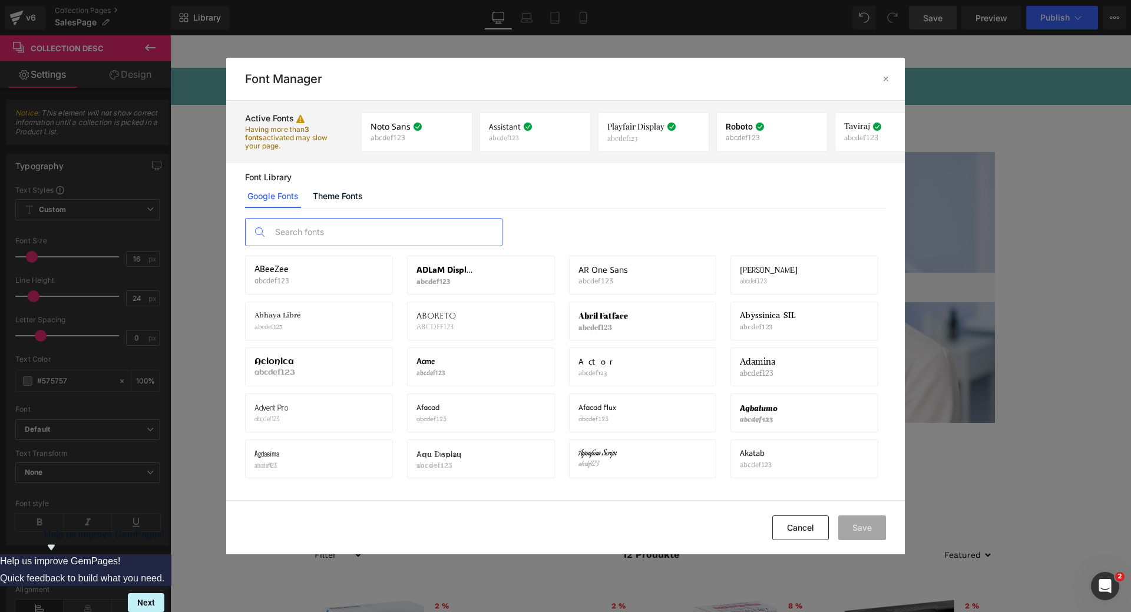
click at [288, 233] on input "text" at bounding box center [385, 232] width 233 height 27
paste input "Inter"
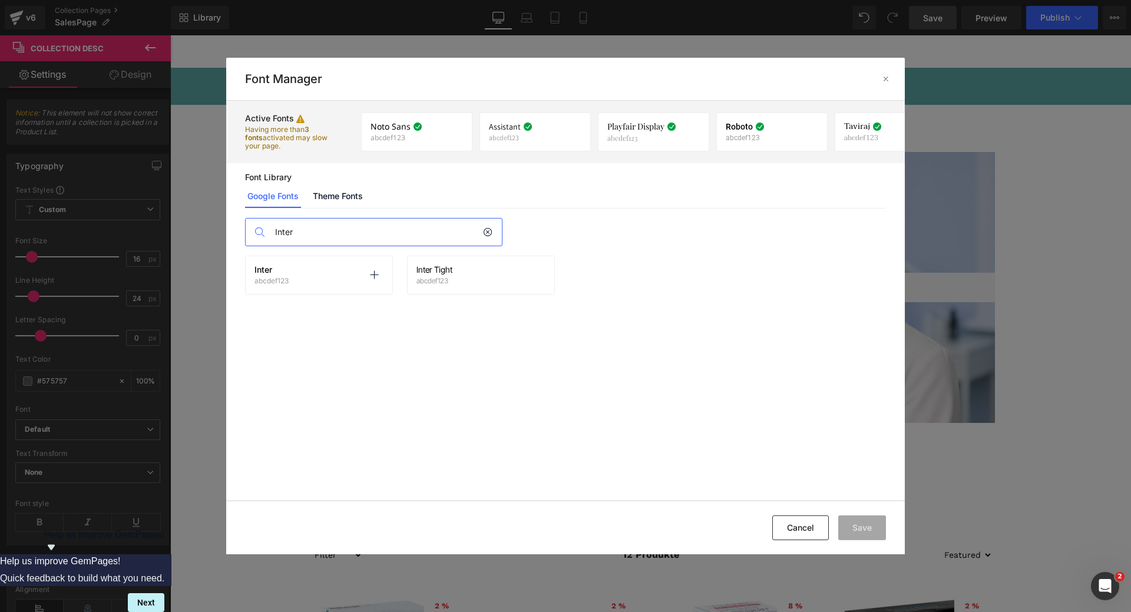
type input "Inter"
click at [293, 282] on div "Inter abcdef123 Activate font" at bounding box center [319, 275] width 129 height 20
click at [369, 277] on icon at bounding box center [373, 274] width 9 height 9
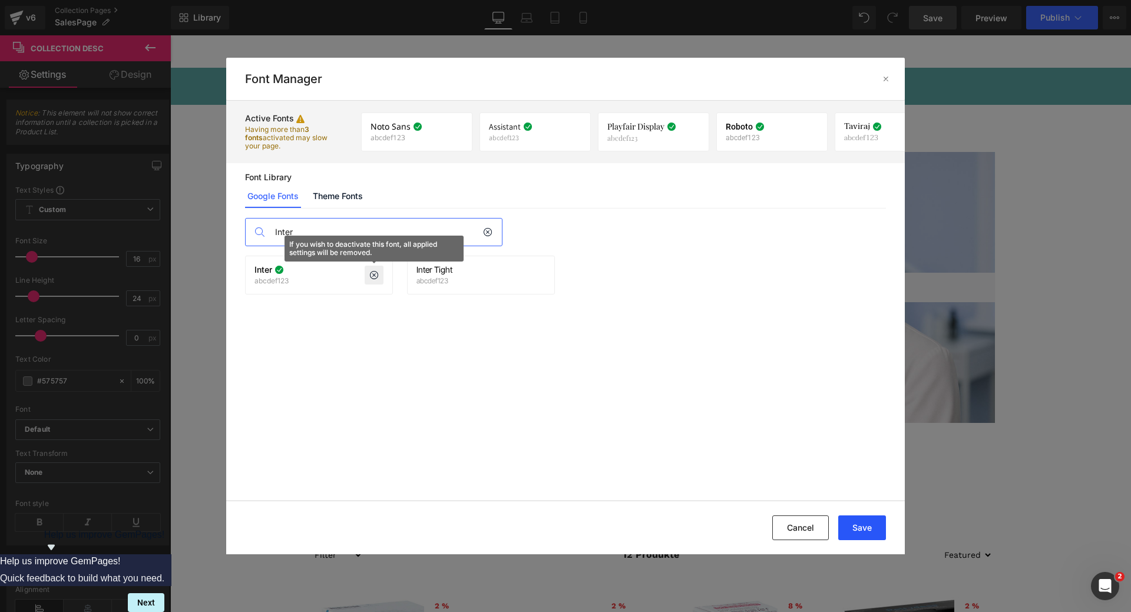
click at [857, 524] on button "Save" at bounding box center [862, 528] width 48 height 25
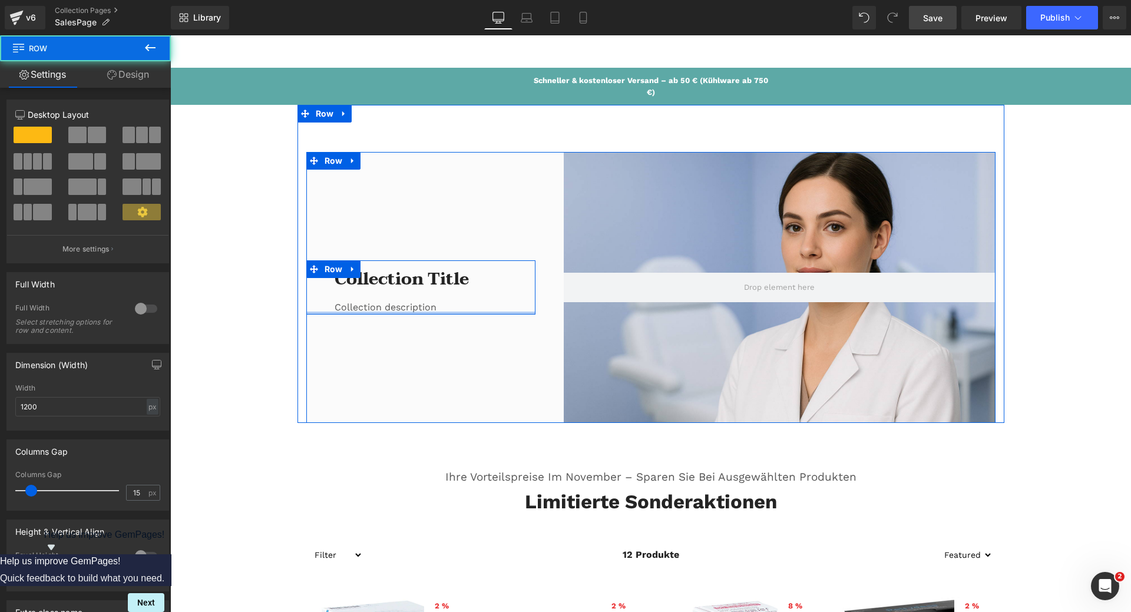
click at [356, 313] on div at bounding box center [421, 313] width 230 height 3
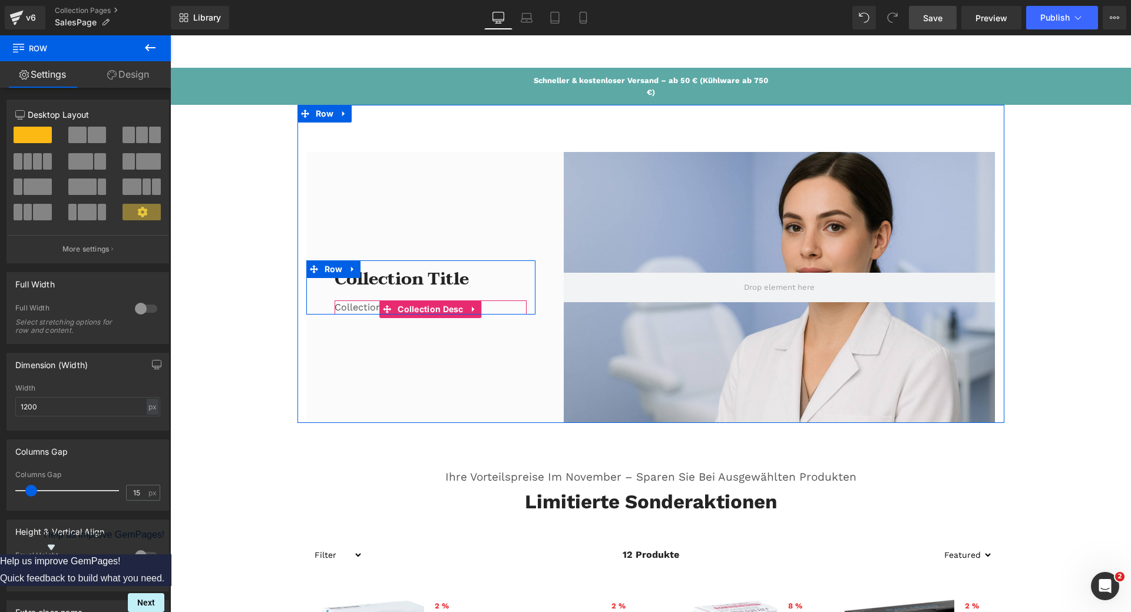
click at [354, 307] on div "Collection description" at bounding box center [431, 307] width 193 height 14
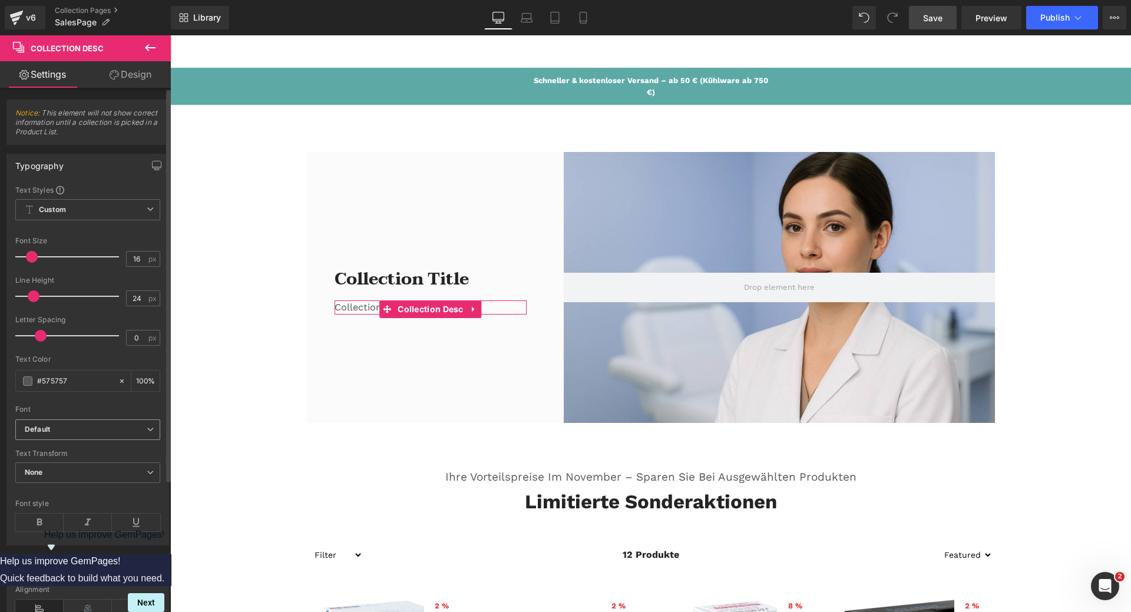
click at [91, 428] on b "Default" at bounding box center [86, 430] width 122 height 10
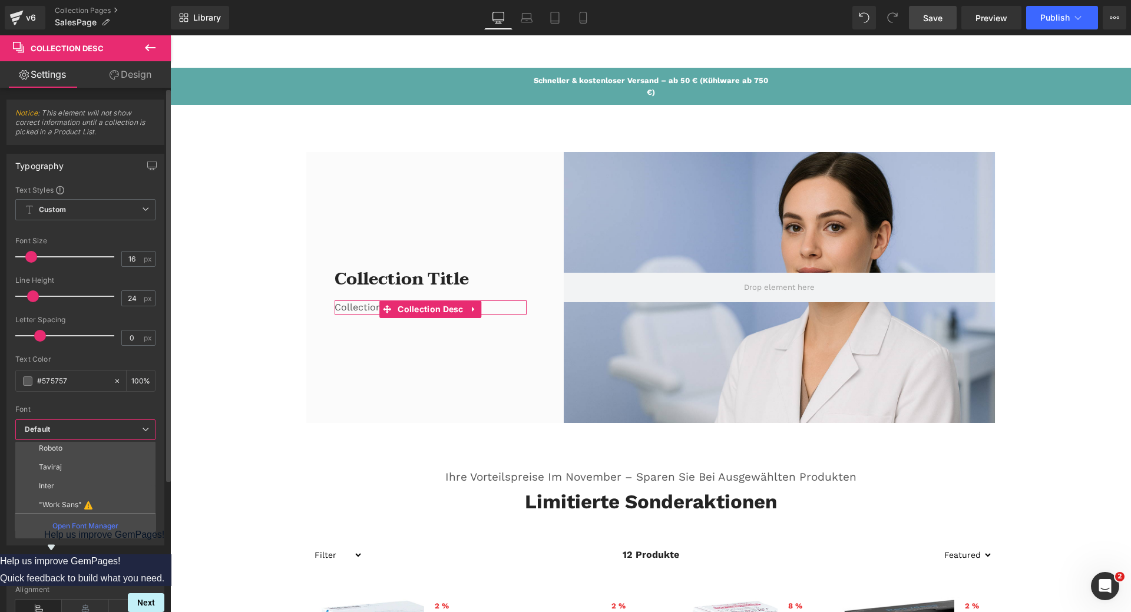
scroll to position [80, 0]
click at [82, 483] on li "Inter" at bounding box center [88, 484] width 146 height 19
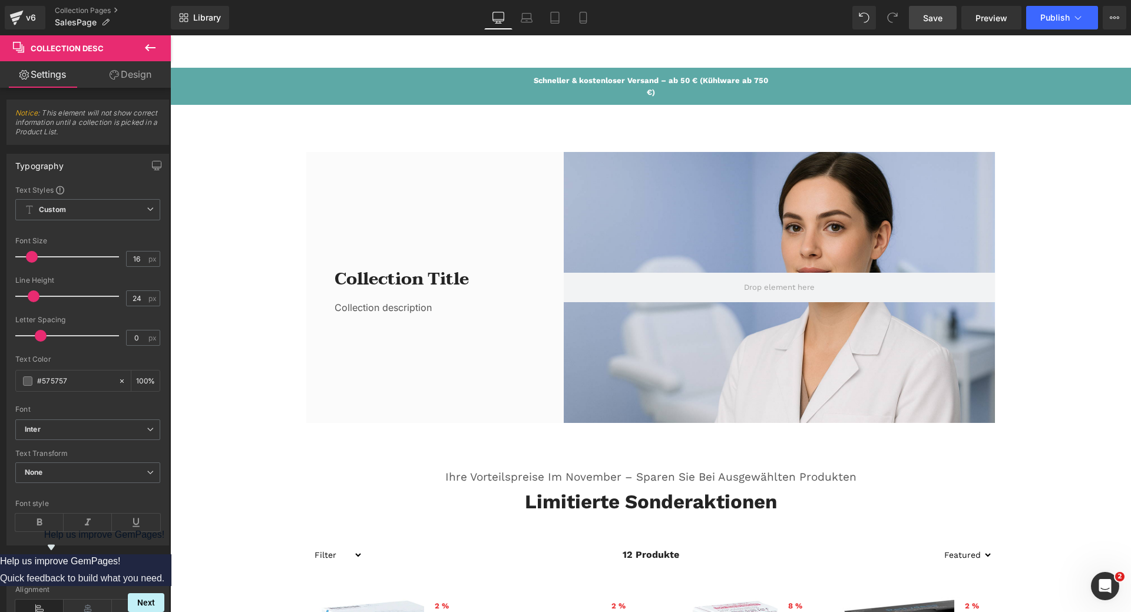
click at [942, 16] on span "Save" at bounding box center [932, 18] width 19 height 12
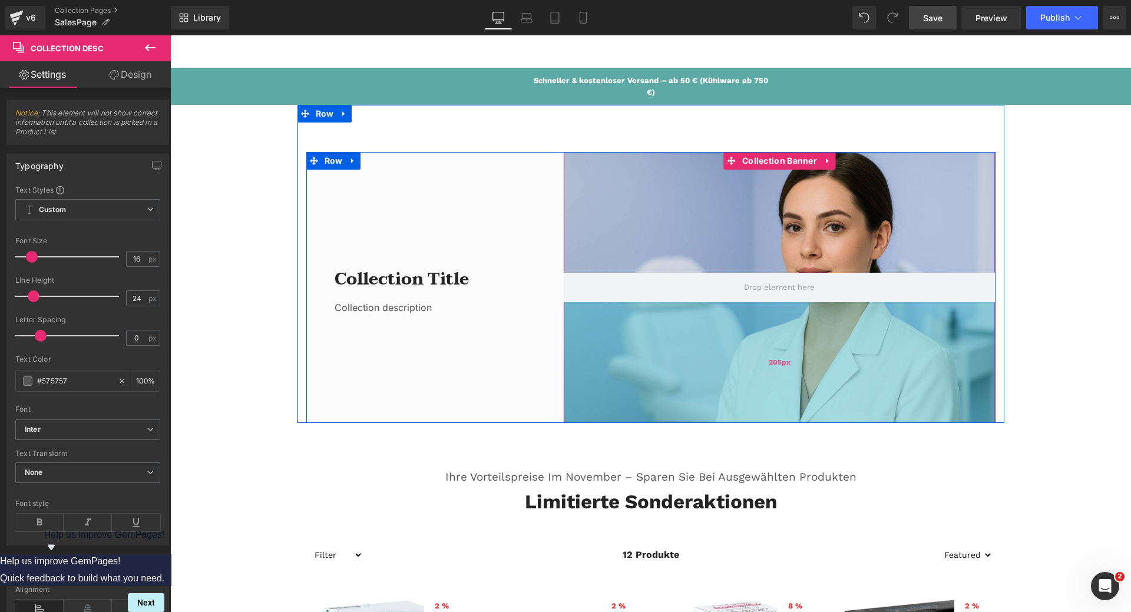
scroll to position [177, 0]
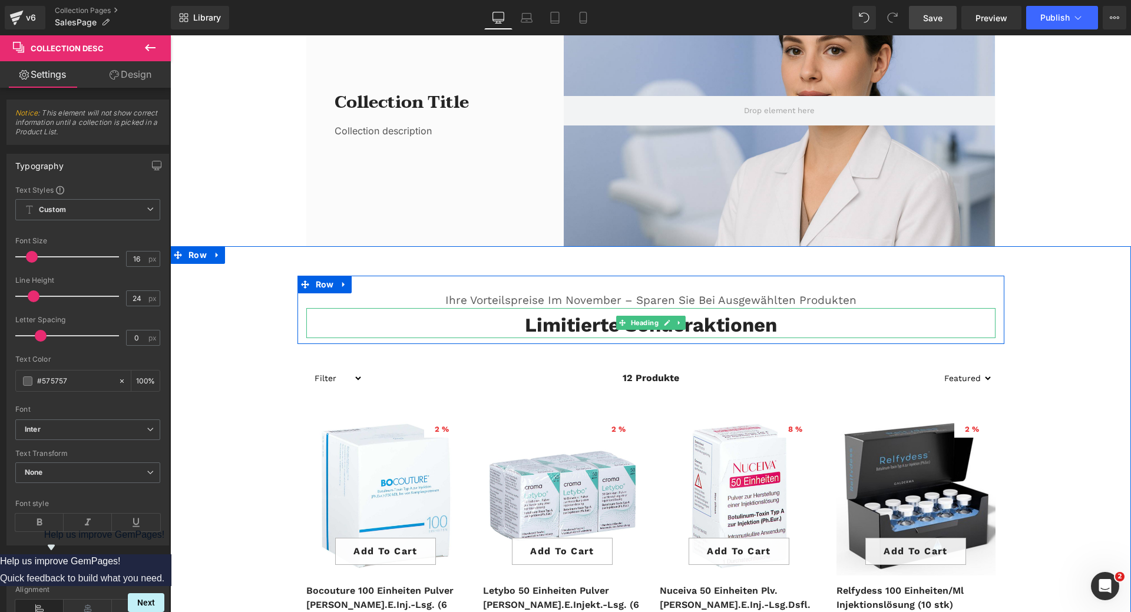
click at [555, 322] on h2 "Limitierte Sonderaktionen" at bounding box center [650, 325] width 689 height 25
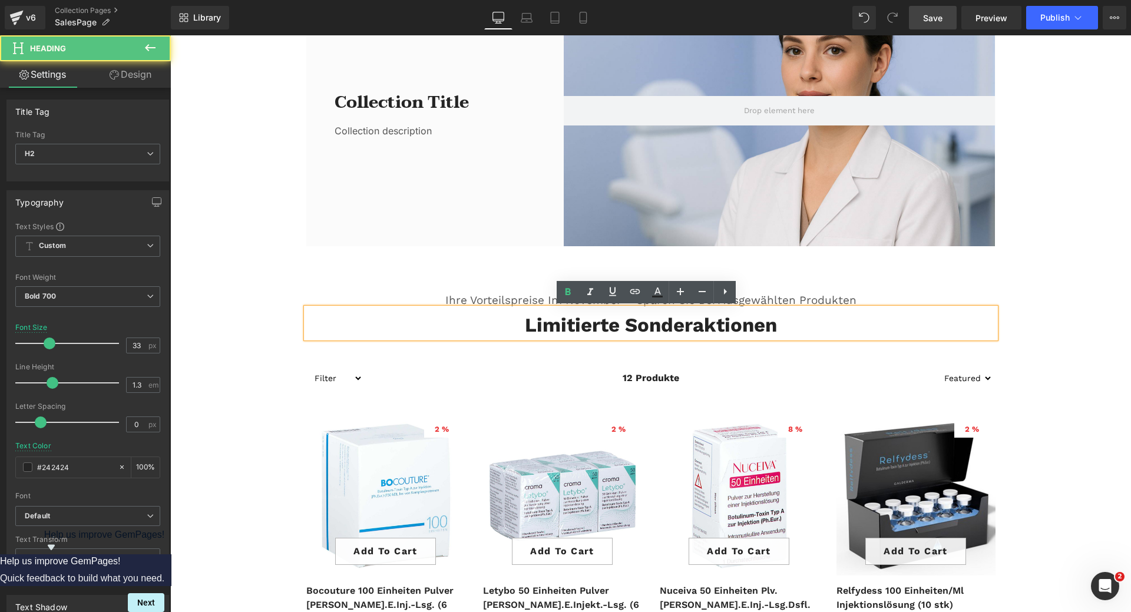
click at [564, 326] on h2 "Limitierte Sonderaktionen" at bounding box center [650, 325] width 689 height 25
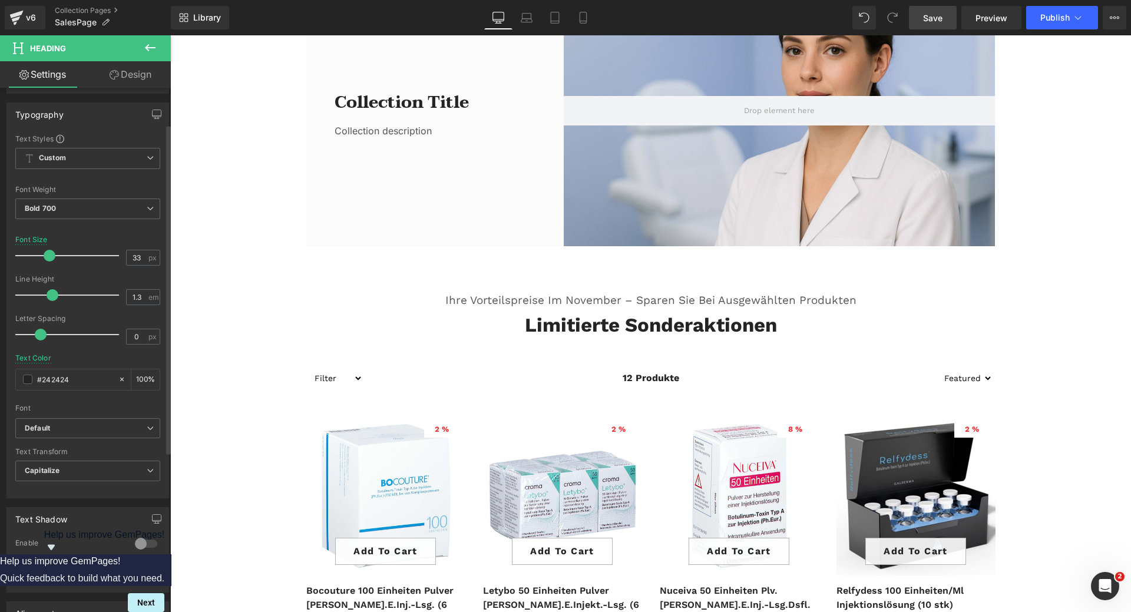
scroll to position [118, 0]
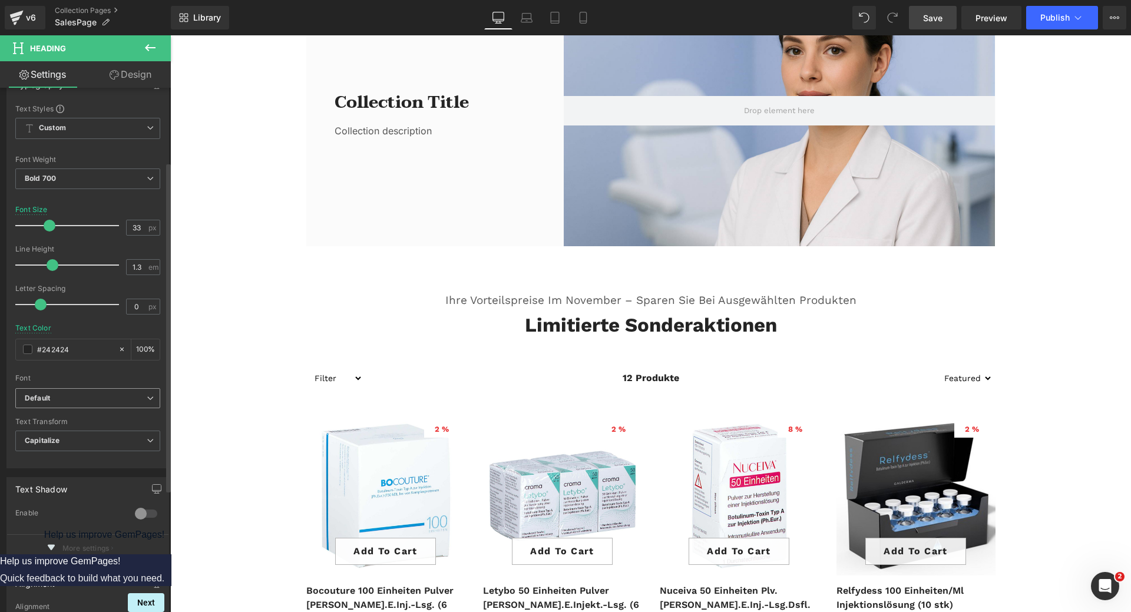
click at [120, 401] on b "Default" at bounding box center [86, 399] width 122 height 10
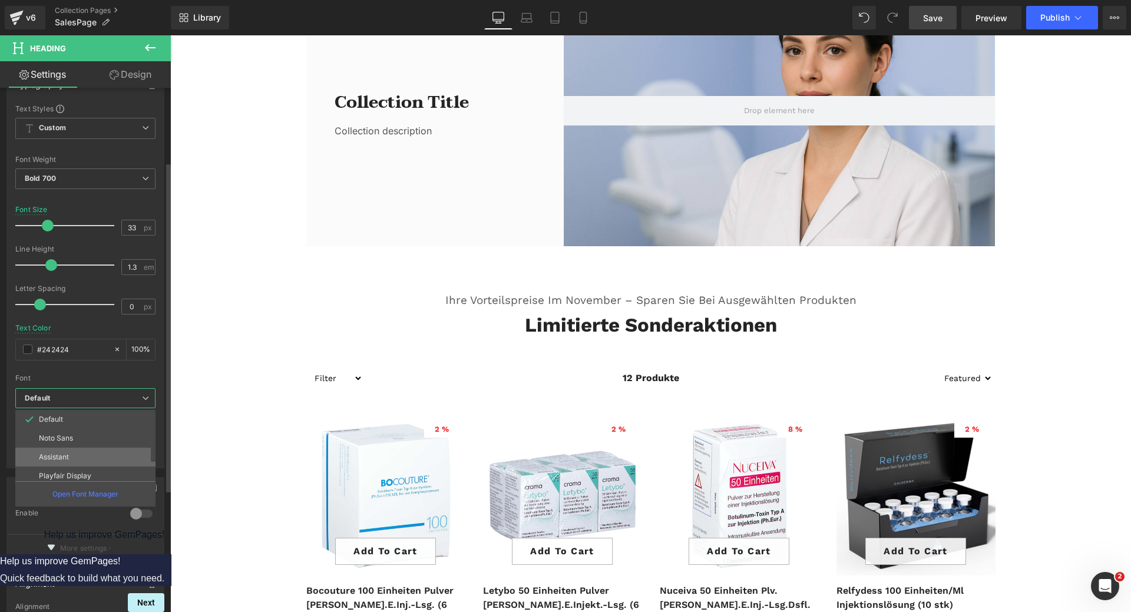
scroll to position [59, 0]
click at [85, 452] on li "Taviraj" at bounding box center [88, 454] width 146 height 19
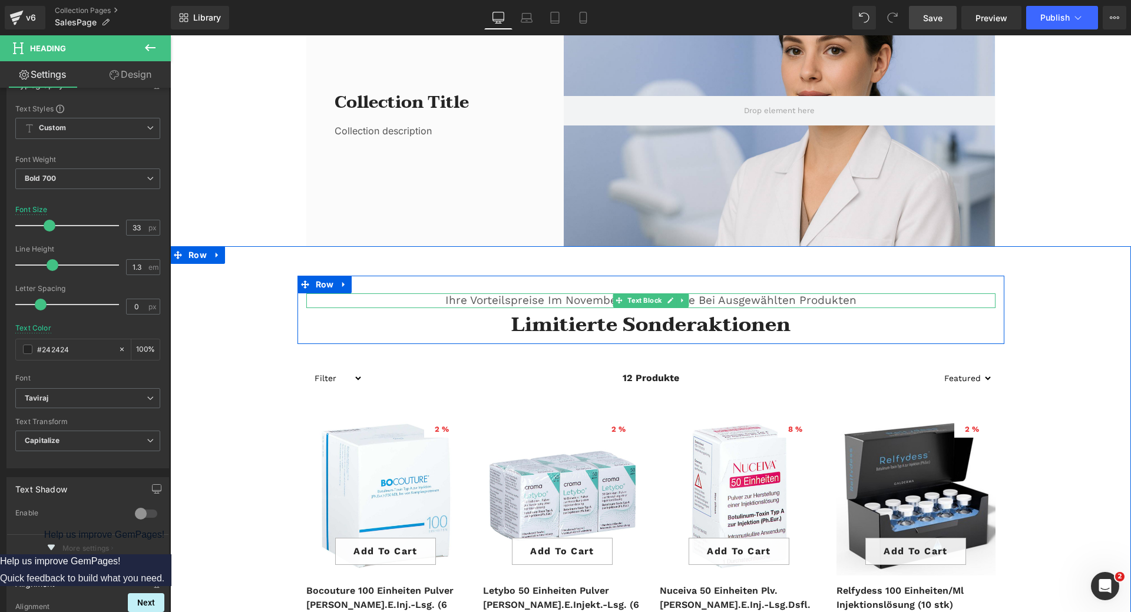
click at [463, 300] on p "Ihre Vorteilspreise im November – sparen Sie bei ausgewählten Produkten" at bounding box center [650, 300] width 689 height 15
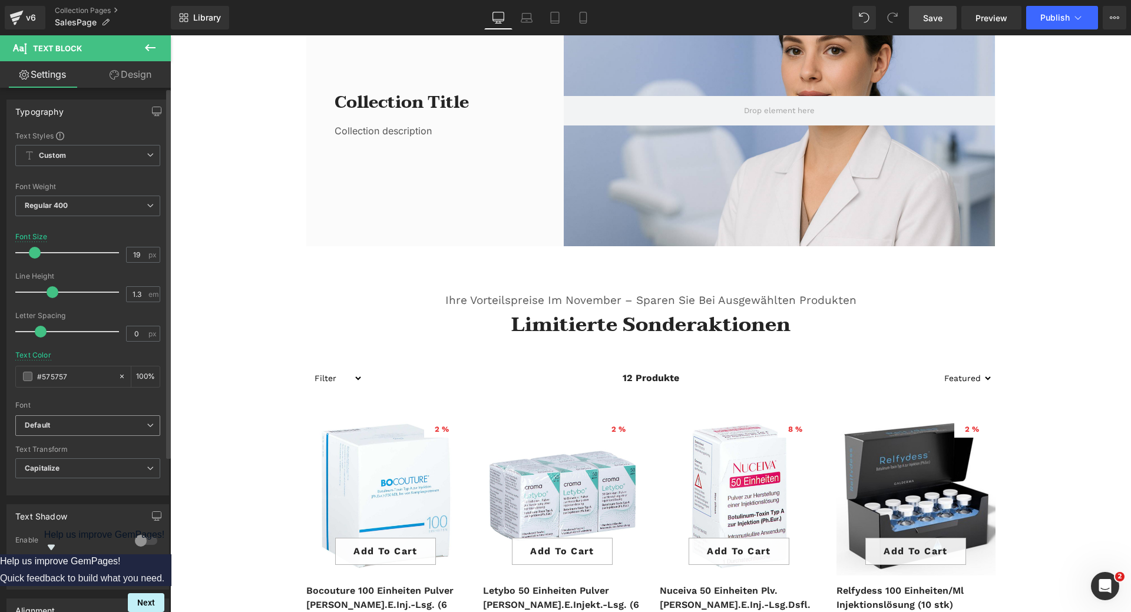
click at [116, 428] on b "Default" at bounding box center [86, 426] width 122 height 10
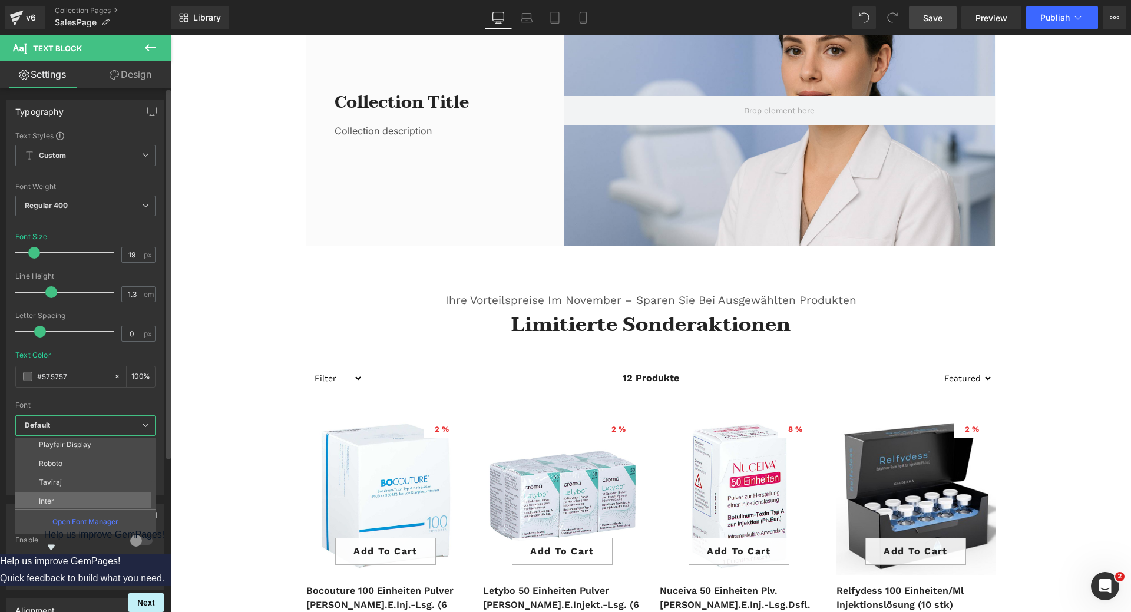
click at [63, 497] on li "Inter" at bounding box center [88, 501] width 146 height 19
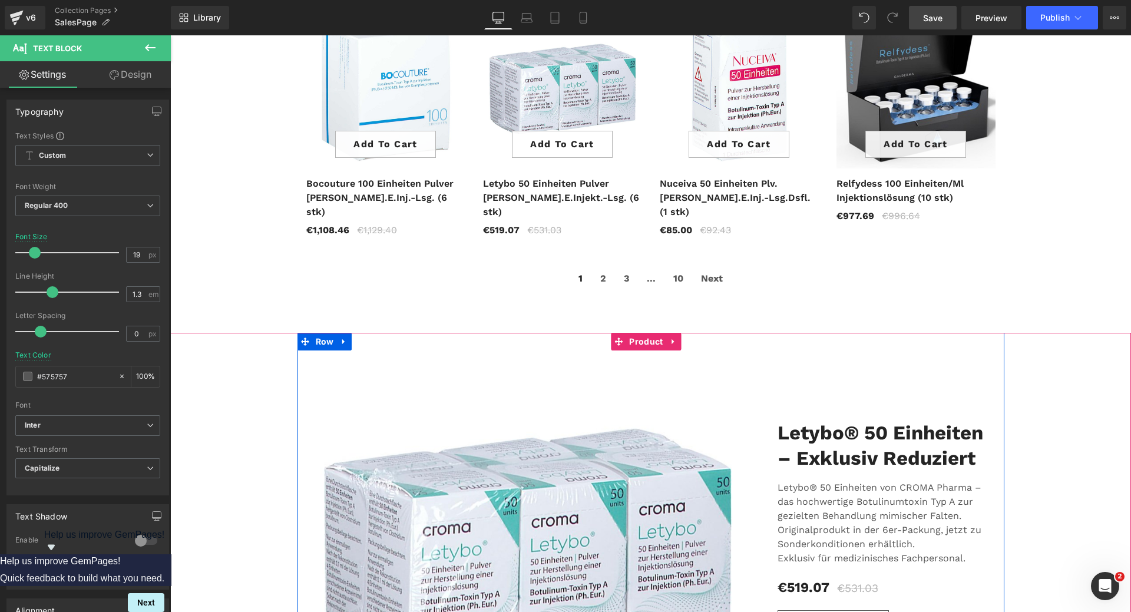
scroll to position [707, 0]
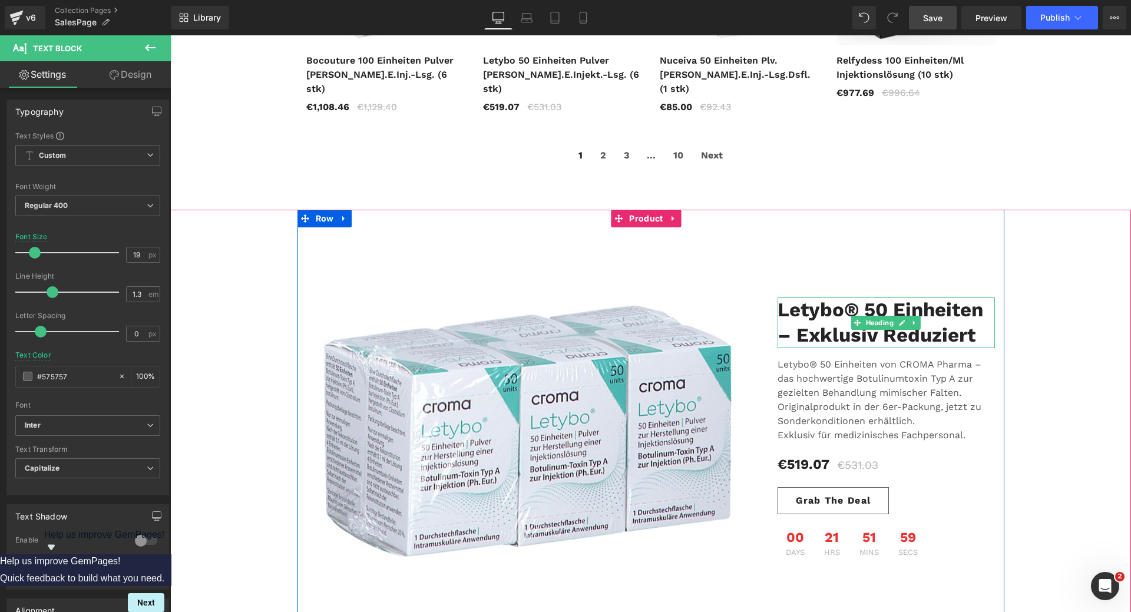
click at [814, 298] on h2 "Letybo® 50 Einheiten – Exklusiv reduziert" at bounding box center [887, 323] width 218 height 51
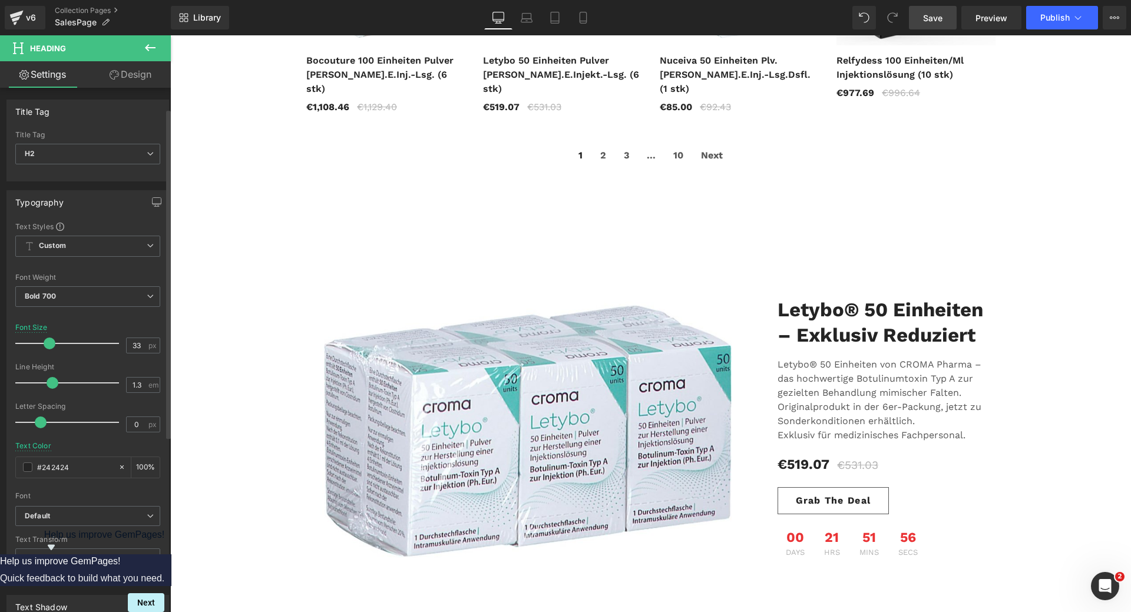
scroll to position [118, 0]
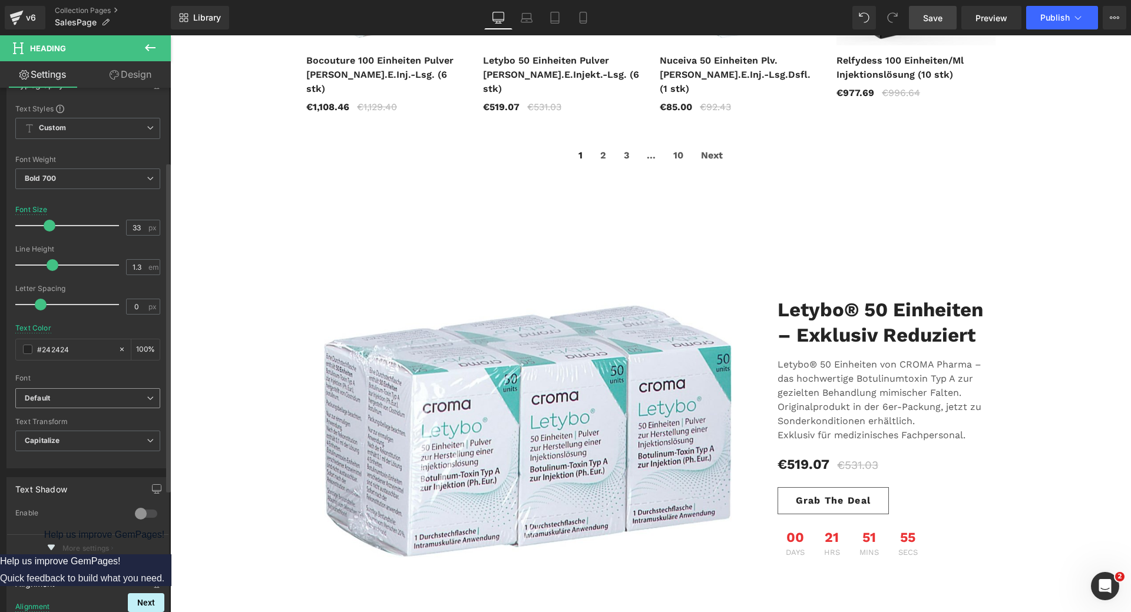
click at [103, 400] on b "Default" at bounding box center [86, 399] width 122 height 10
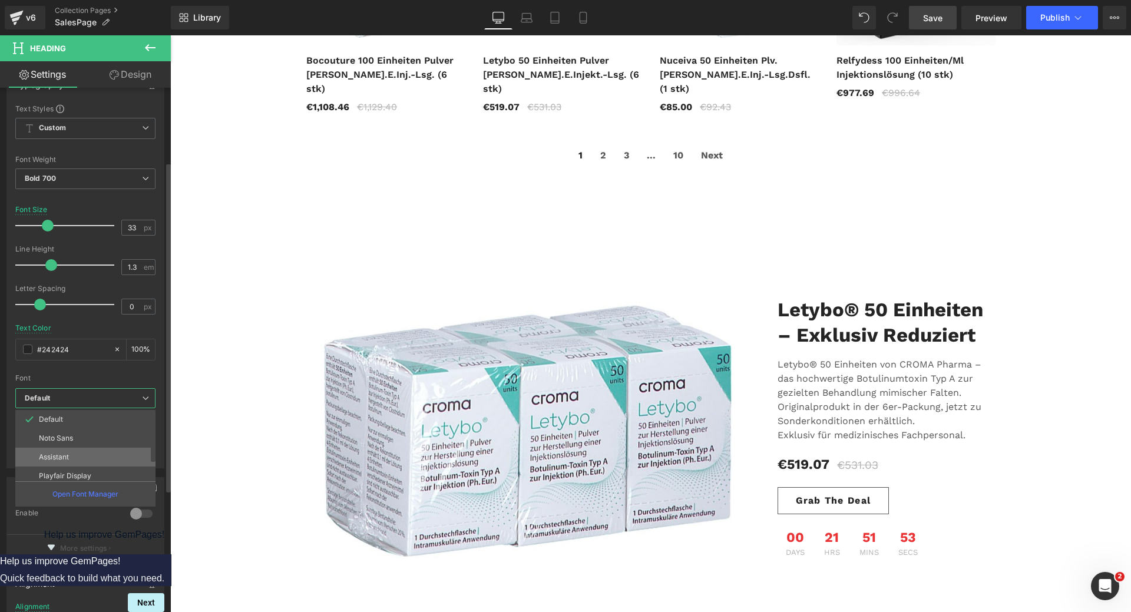
scroll to position [59, 0]
click at [81, 456] on li "Taviraj" at bounding box center [88, 454] width 146 height 19
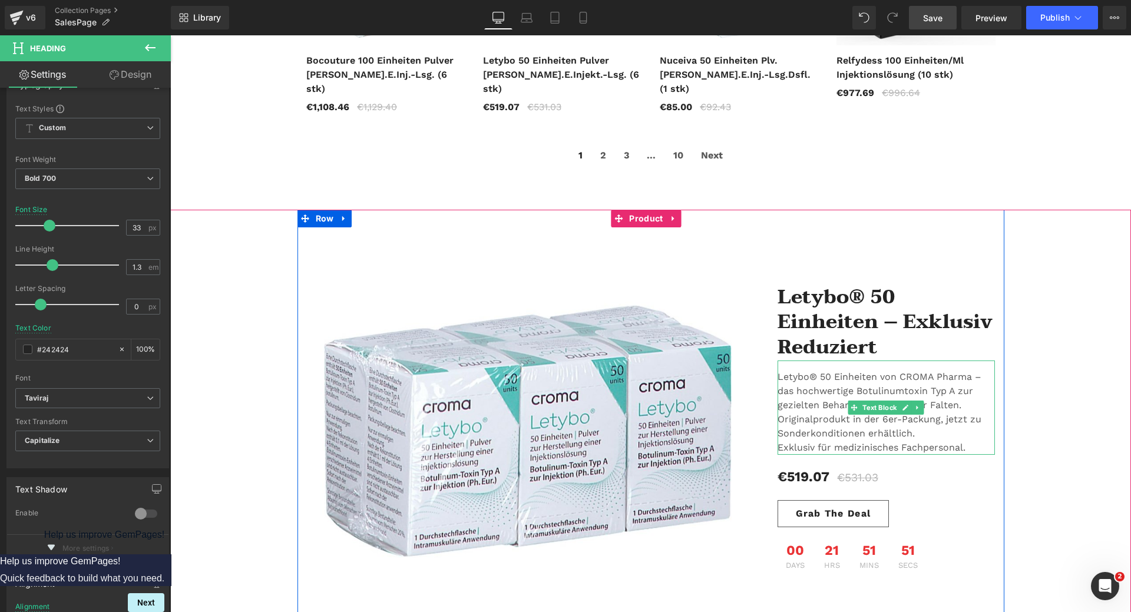
click at [789, 370] on p "Letybo® 50 Einheiten von CROMA Pharma – das hochwertige Botulinumtoxin Typ A zu…" at bounding box center [884, 391] width 212 height 42
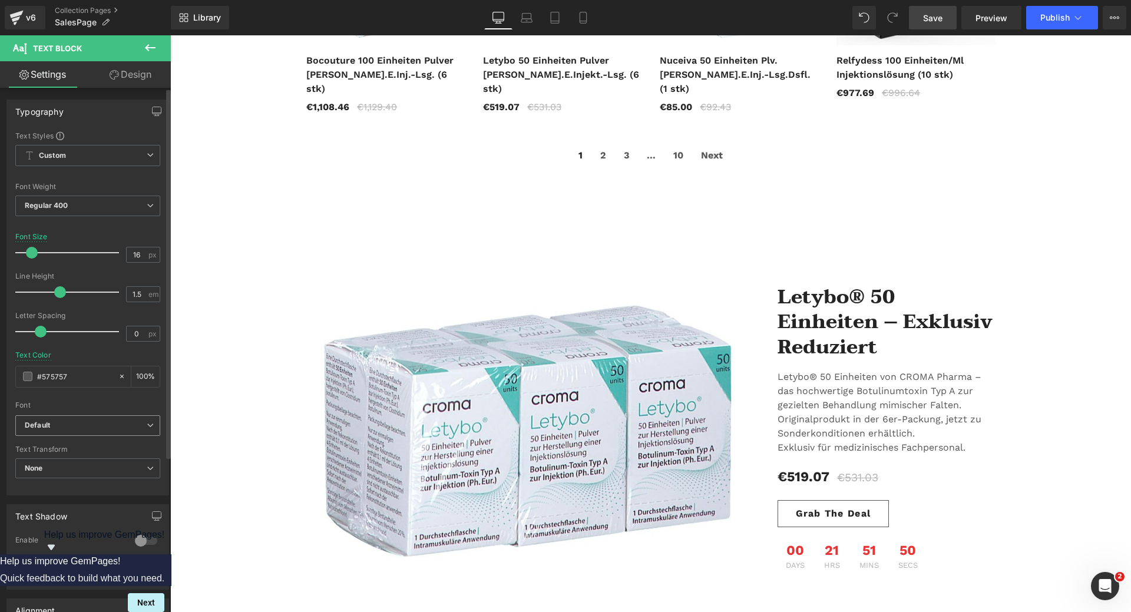
click at [77, 426] on b "Default" at bounding box center [86, 426] width 122 height 10
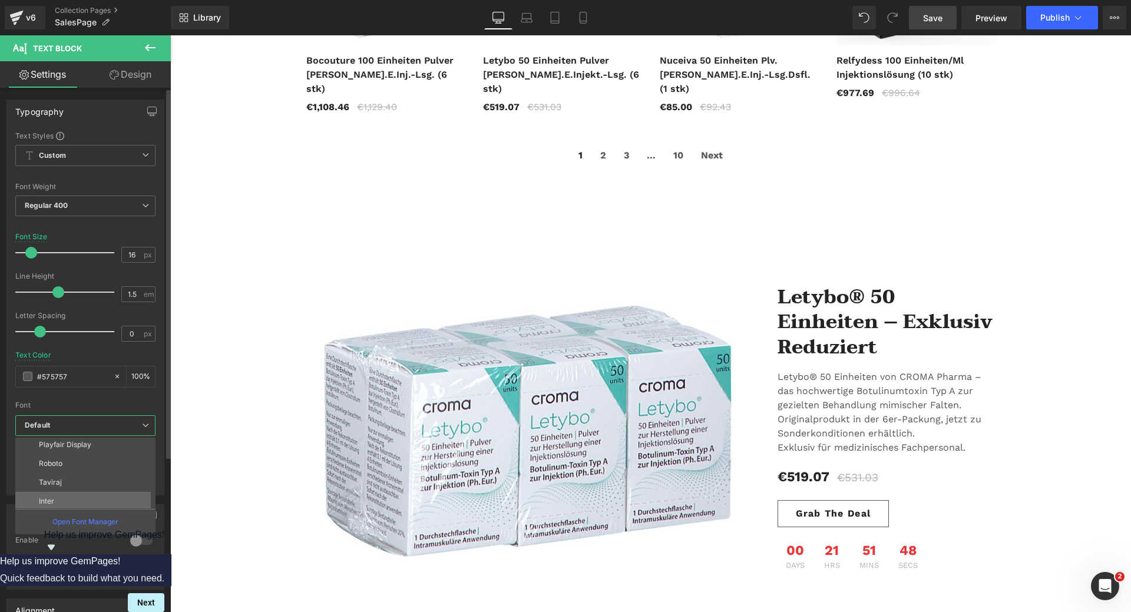
click at [67, 495] on li "Inter" at bounding box center [88, 501] width 146 height 19
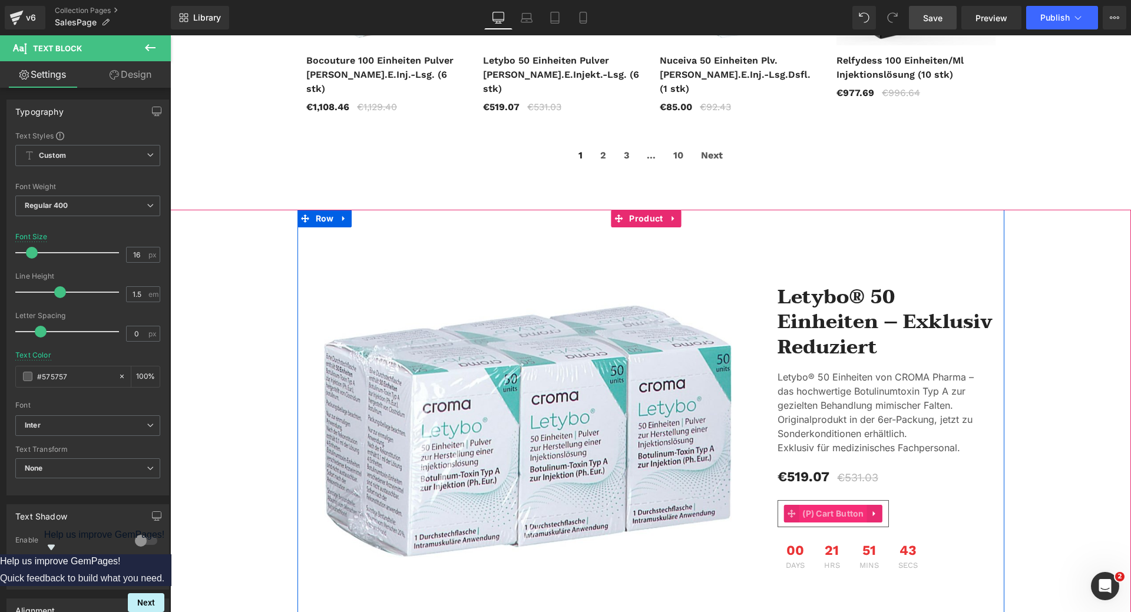
click at [826, 505] on span "(P) Cart Button" at bounding box center [834, 514] width 68 height 18
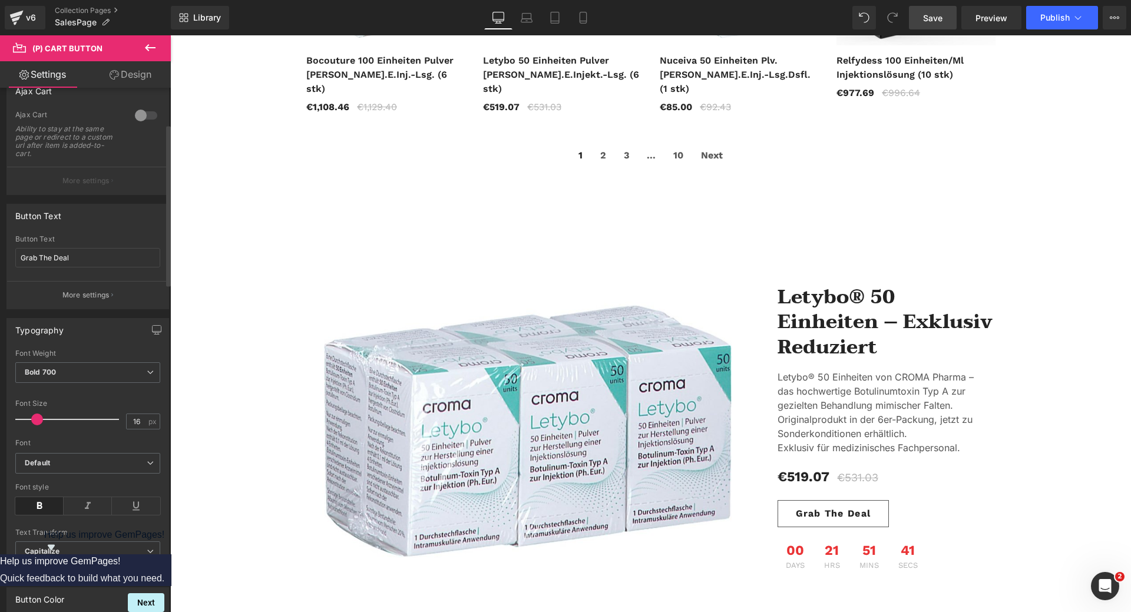
scroll to position [118, 0]
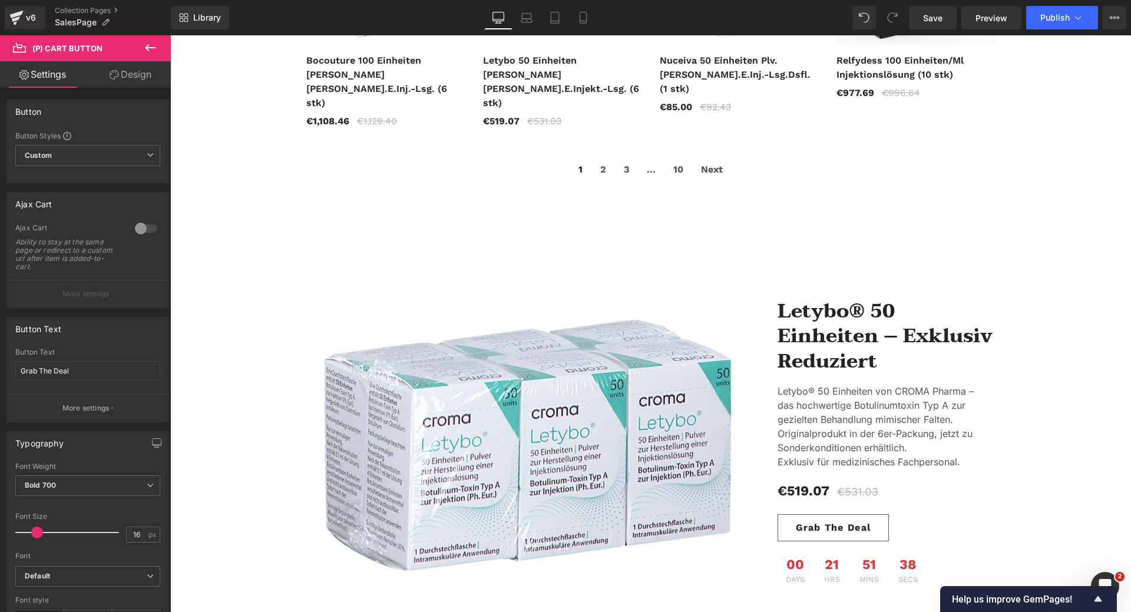
scroll to position [118, 0]
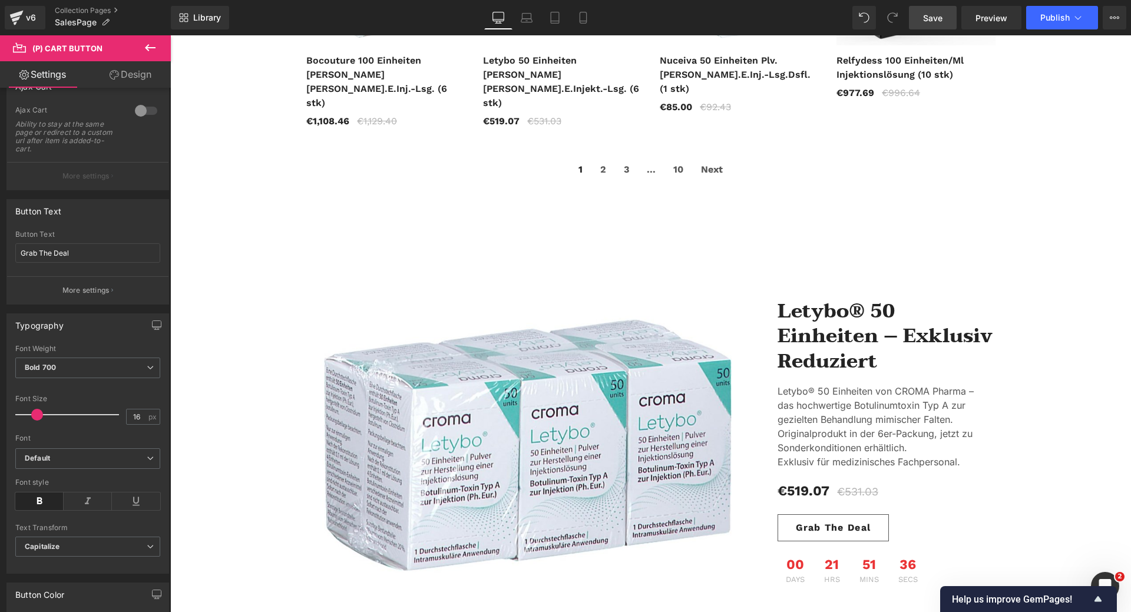
click at [931, 21] on span "Save" at bounding box center [932, 18] width 19 height 12
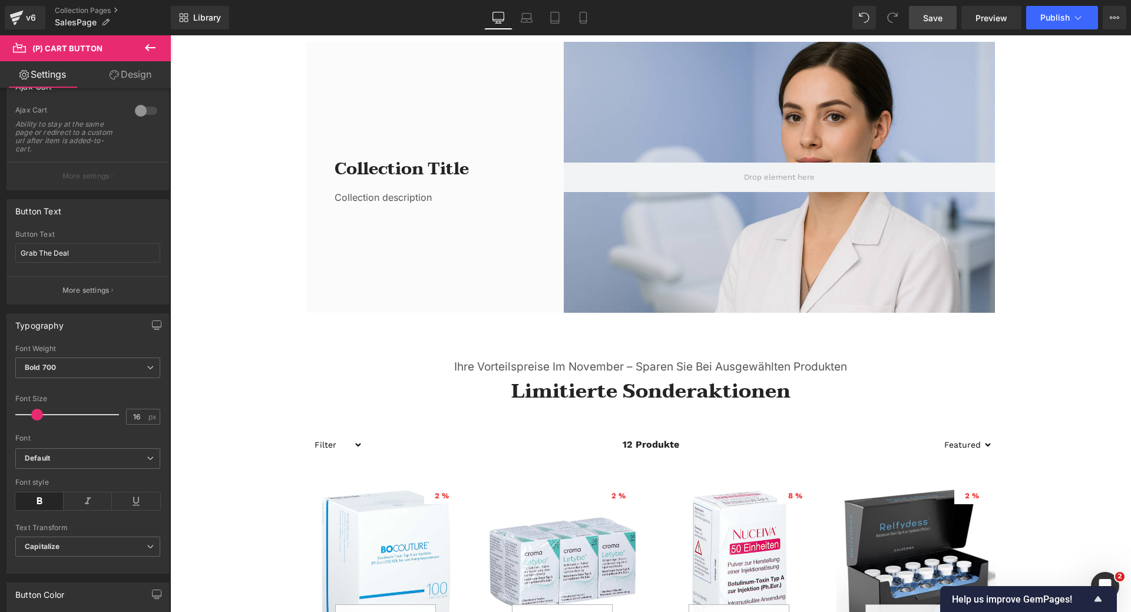
scroll to position [0, 0]
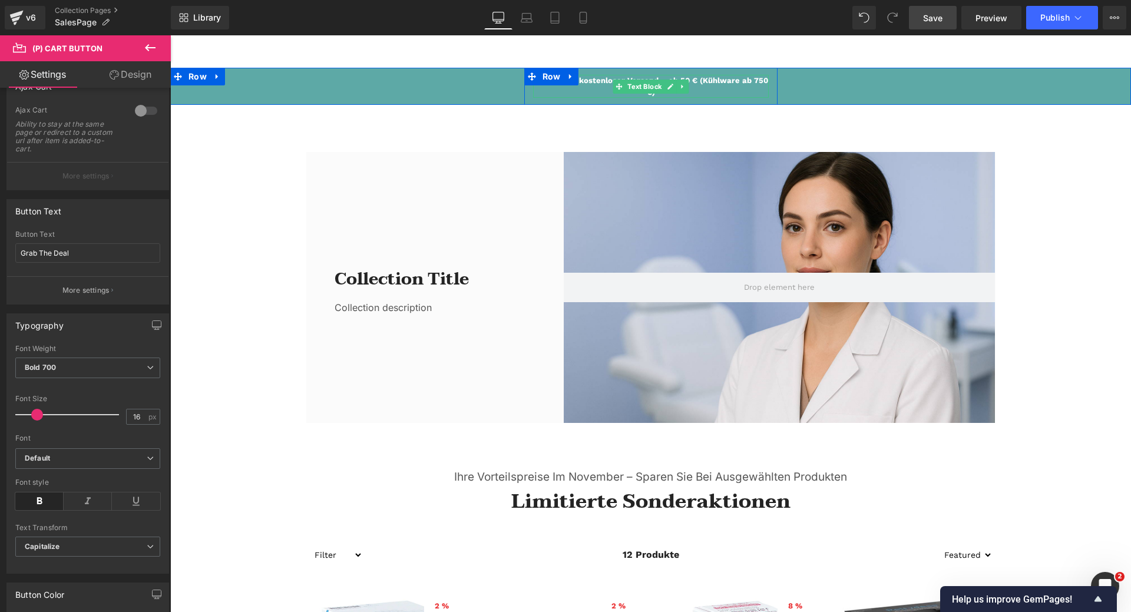
click at [589, 82] on p "Schneller & kostenloser Versand – ab 50 € (Kühlware ab 750 €)" at bounding box center [651, 86] width 236 height 23
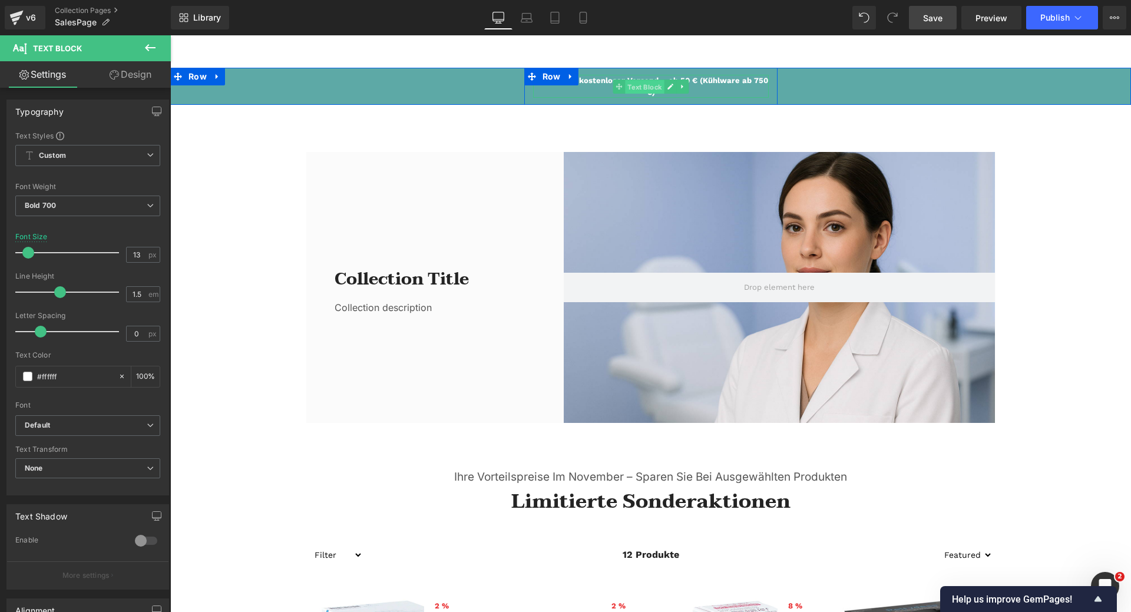
click at [633, 87] on span "Text Block" at bounding box center [644, 87] width 39 height 14
click at [136, 74] on link "Design" at bounding box center [130, 74] width 85 height 27
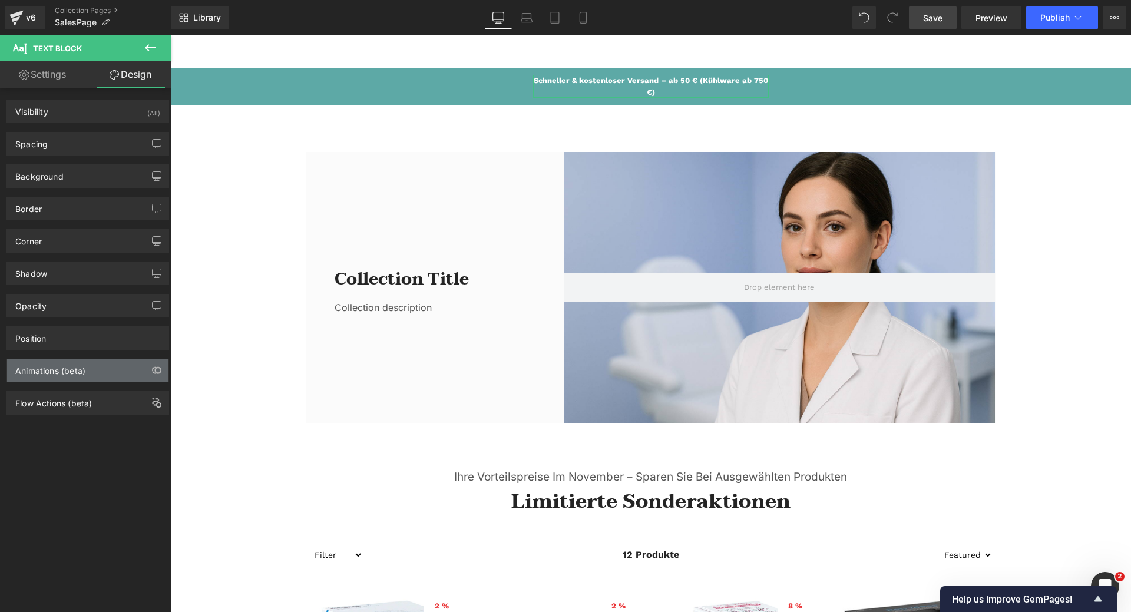
click at [91, 368] on div "Animations (beta)" at bounding box center [87, 370] width 161 height 22
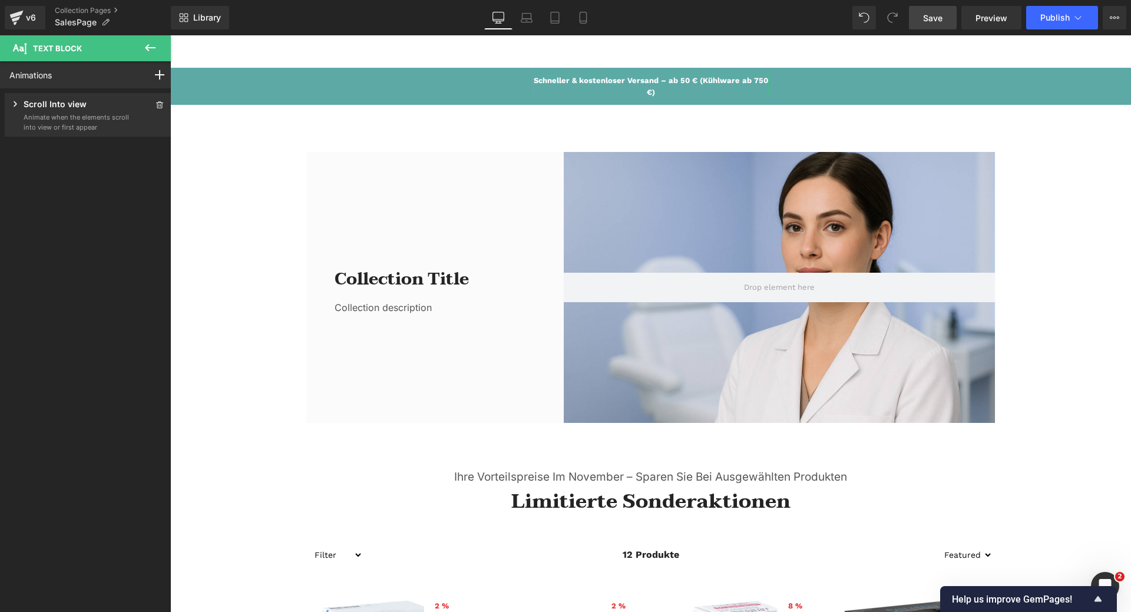
click at [102, 127] on p "Animate when the elements scroll into view or first appear" at bounding box center [77, 122] width 106 height 19
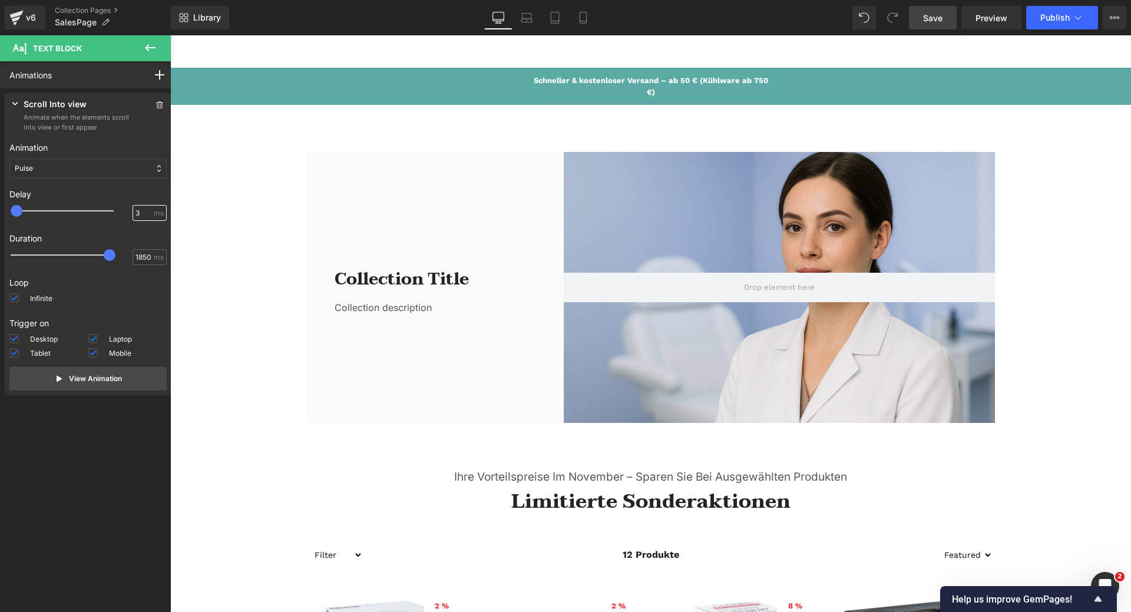
drag, startPoint x: 138, startPoint y: 213, endPoint x: 127, endPoint y: 211, distance: 10.8
click at [127, 211] on div "3 ms" at bounding box center [87, 214] width 157 height 18
type input "4"
click at [929, 19] on span "Save" at bounding box center [932, 18] width 19 height 12
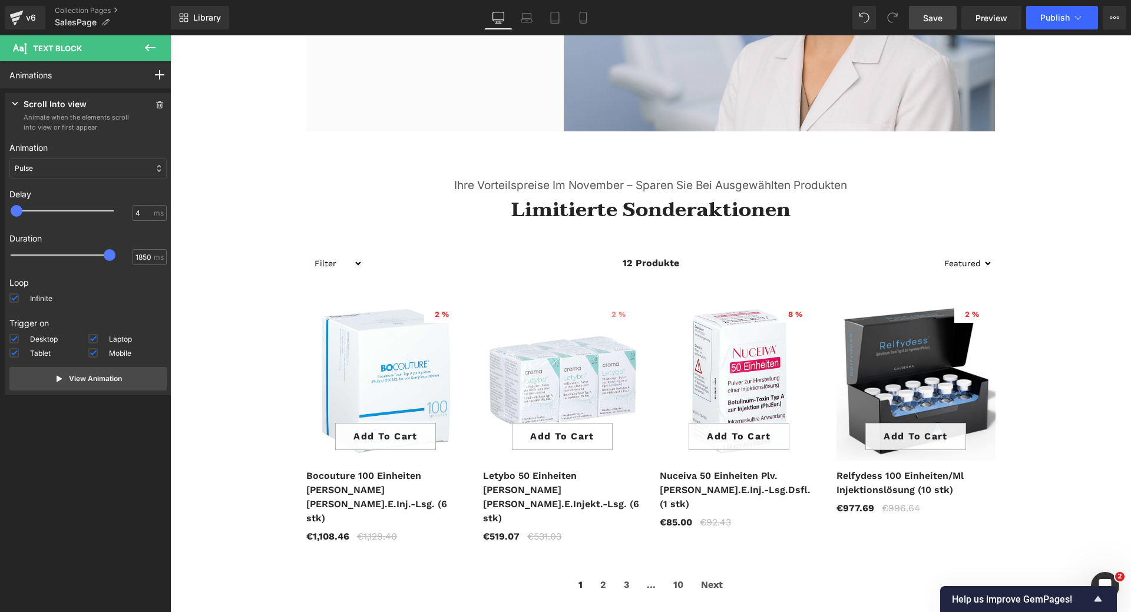
scroll to position [412, 0]
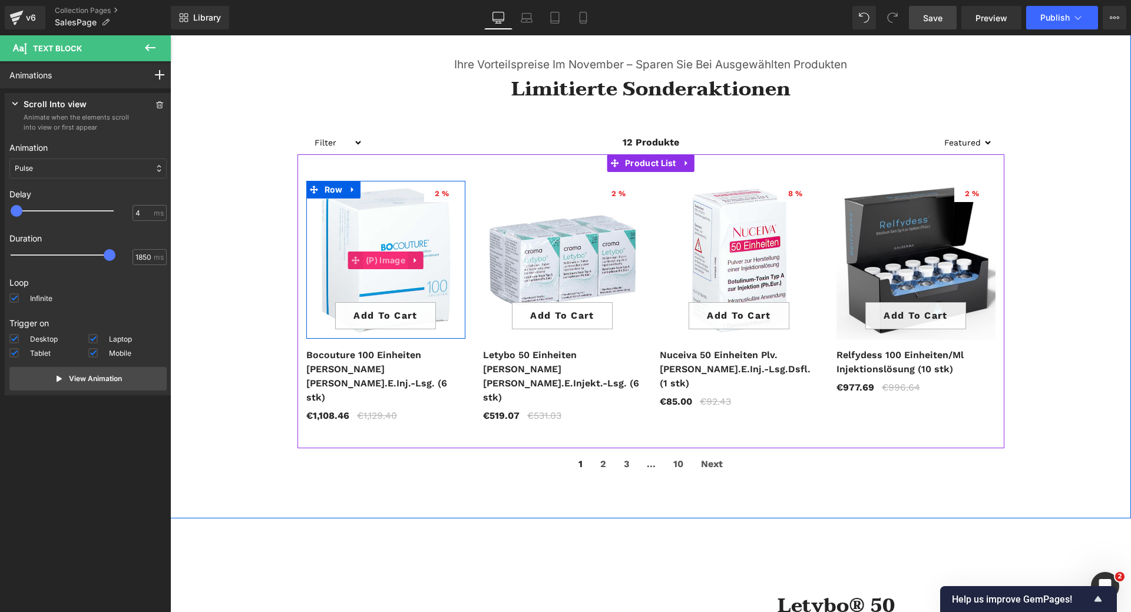
click at [382, 260] on span "(P) Image" at bounding box center [385, 261] width 45 height 18
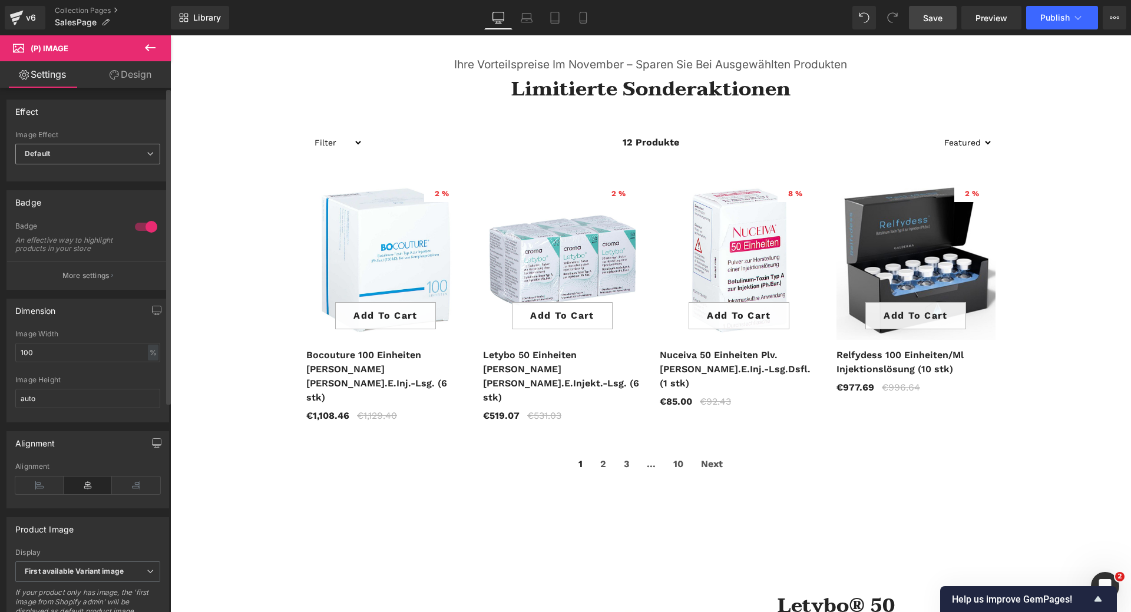
click at [107, 157] on span "Default" at bounding box center [87, 154] width 145 height 21
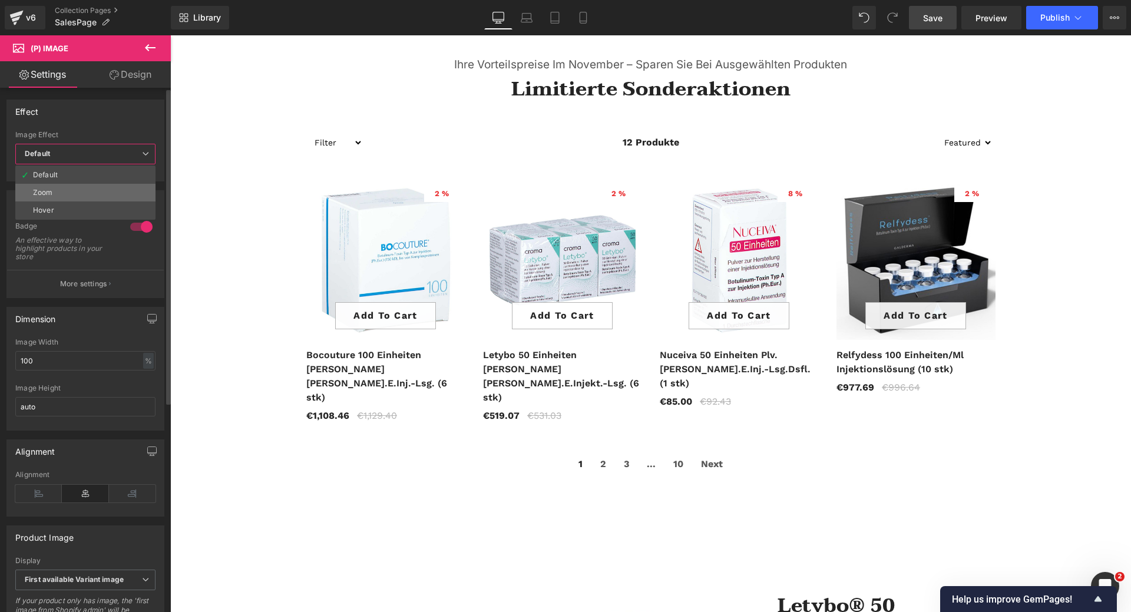
click at [85, 188] on li "Zoom" at bounding box center [85, 193] width 140 height 18
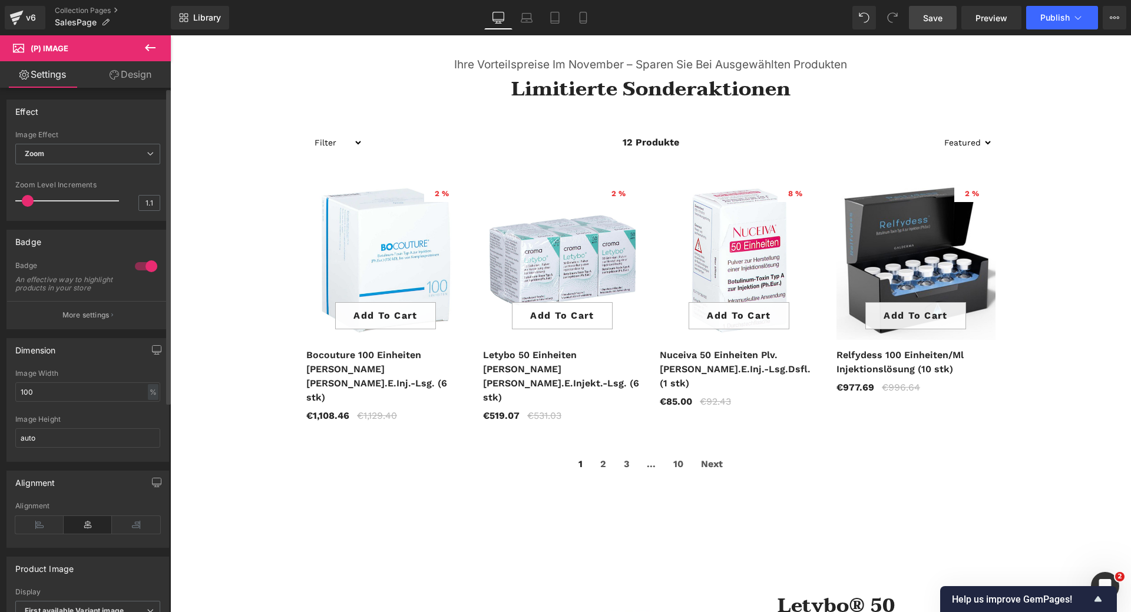
type input "1"
drag, startPoint x: 33, startPoint y: 201, endPoint x: 23, endPoint y: 200, distance: 10.1
click at [23, 200] on span at bounding box center [21, 201] width 12 height 12
click at [60, 155] on span "Zoom" at bounding box center [87, 154] width 145 height 21
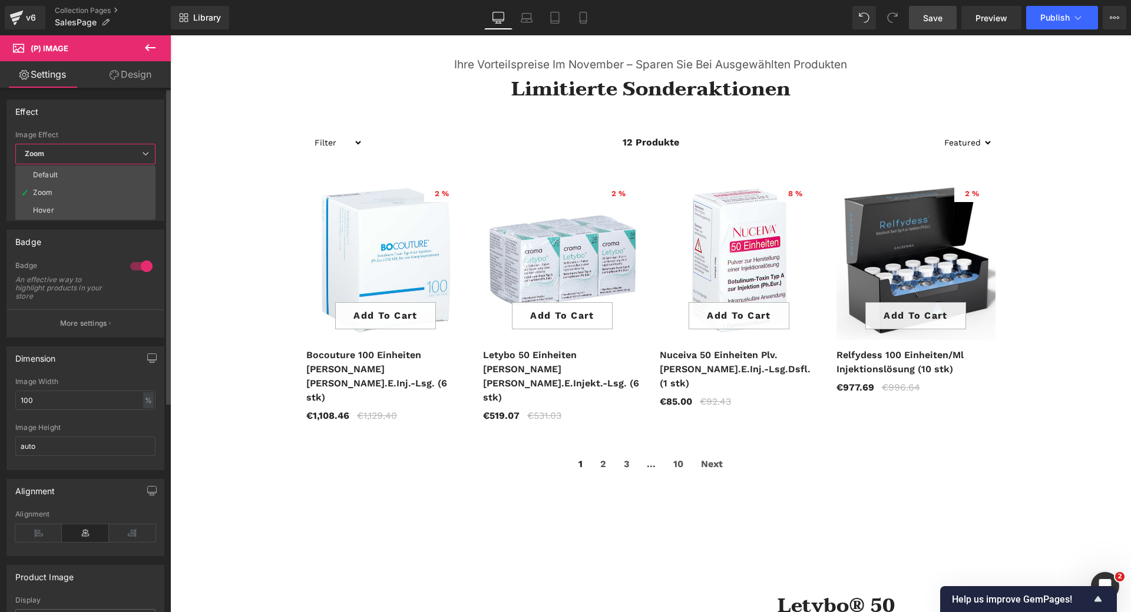
click at [101, 130] on div "Effect Default Zoom Hover Image Effect Zoom Default Zoom Hover last Image Hover…" at bounding box center [85, 160] width 158 height 121
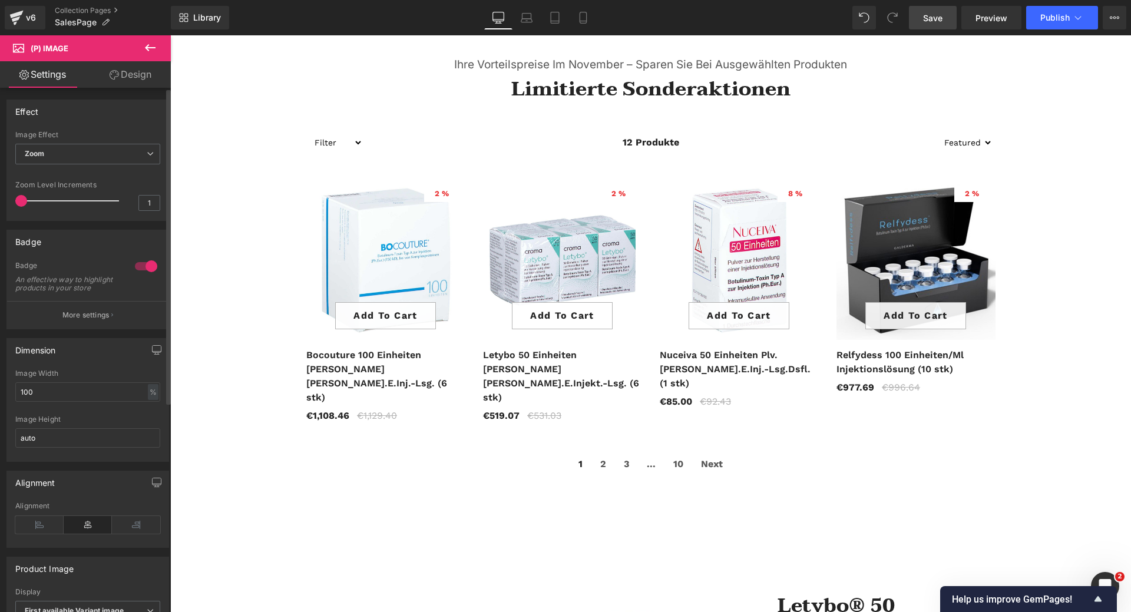
drag, startPoint x: 23, startPoint y: 204, endPoint x: 12, endPoint y: 204, distance: 11.2
click at [12, 204] on div "Default Zoom Hover Image Effect Zoom Default Zoom Hover last Image Hover last N…" at bounding box center [87, 176] width 161 height 90
click at [134, 267] on div at bounding box center [146, 266] width 28 height 19
click at [151, 266] on div at bounding box center [146, 266] width 28 height 19
click at [88, 321] on p "More settings" at bounding box center [85, 315] width 47 height 11
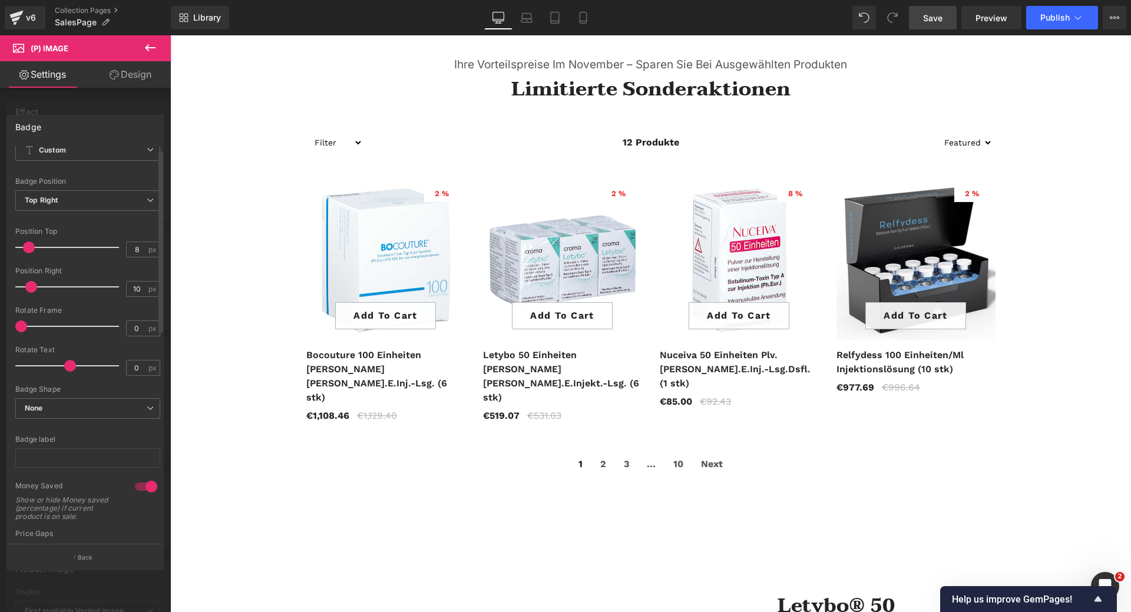
scroll to position [0, 0]
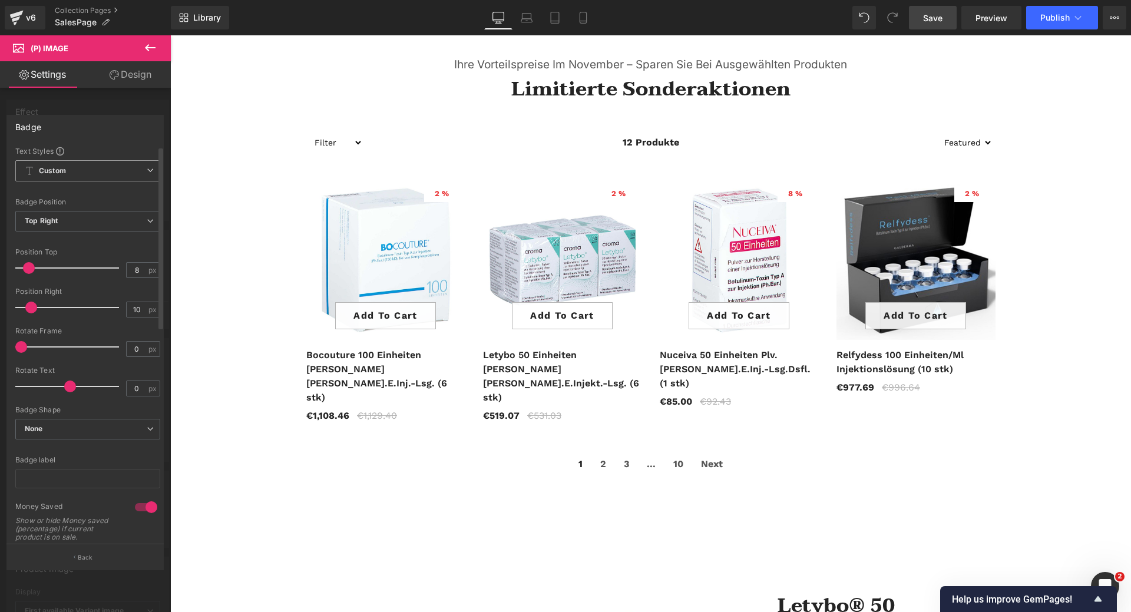
click at [127, 176] on span "Custom Setup Global Style" at bounding box center [87, 170] width 145 height 21
click at [117, 148] on div "Text Styles" at bounding box center [87, 150] width 145 height 9
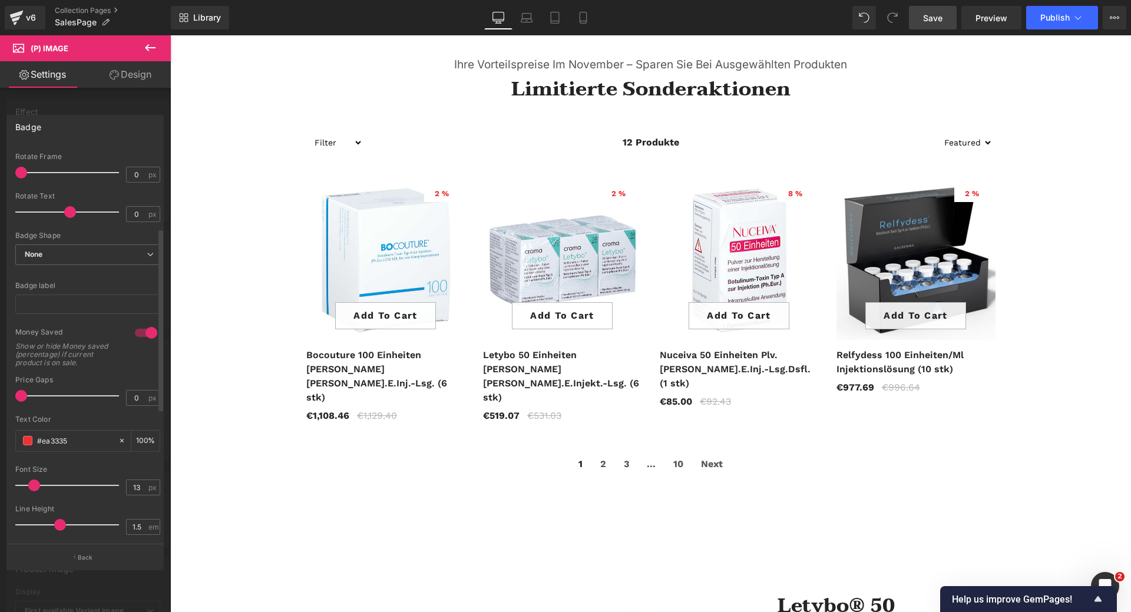
scroll to position [177, 0]
click at [134, 333] on div at bounding box center [146, 330] width 28 height 19
click at [147, 332] on div at bounding box center [146, 330] width 28 height 19
click at [135, 331] on div at bounding box center [146, 330] width 28 height 19
type input "60"
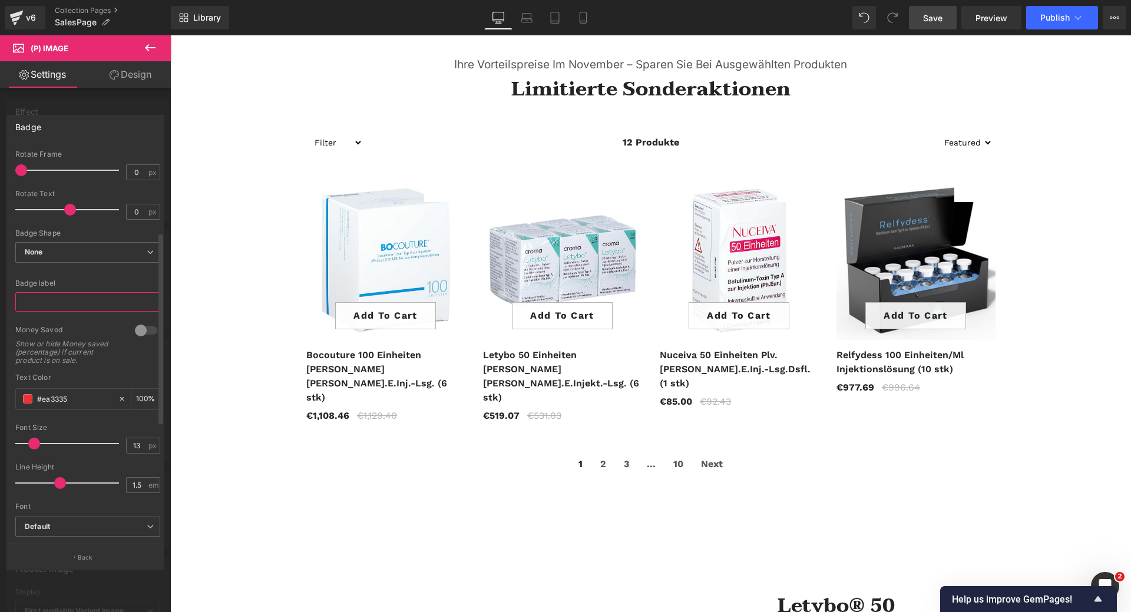
click at [90, 302] on input "text" at bounding box center [87, 301] width 145 height 19
type input "r"
type input "Reduziert"
drag, startPoint x: 71, startPoint y: 302, endPoint x: 13, endPoint y: 303, distance: 57.8
click at [13, 303] on div "Text Styles Custom Custom Setup Global Style Custom Setup Global Style Text Bad…" at bounding box center [87, 345] width 161 height 398
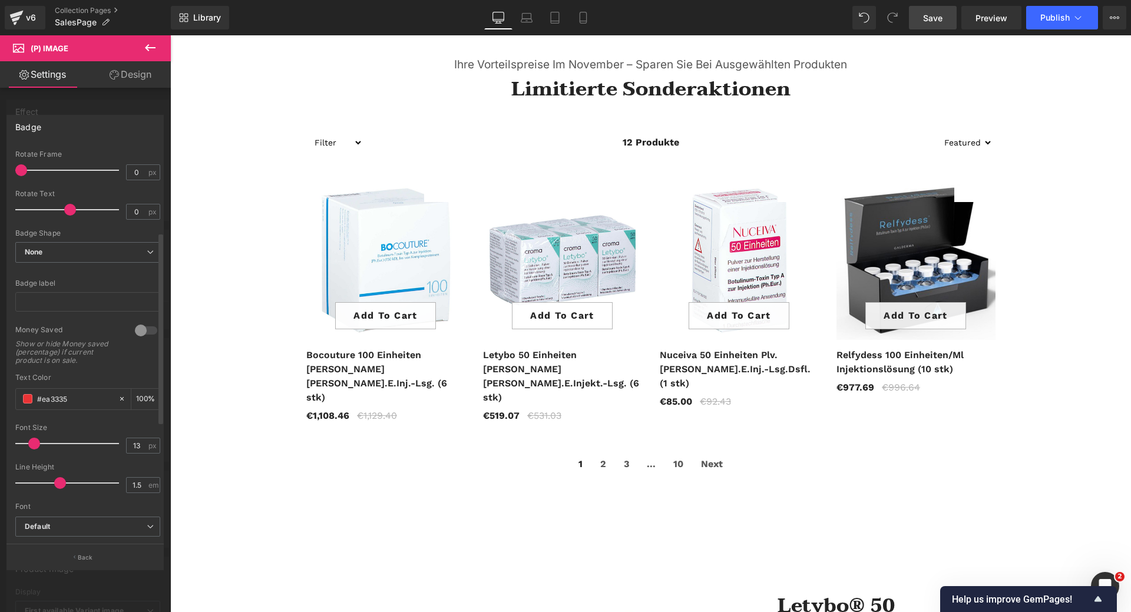
click at [146, 331] on div at bounding box center [146, 330] width 28 height 19
type input "auto"
click at [933, 21] on span "Save" at bounding box center [932, 18] width 19 height 12
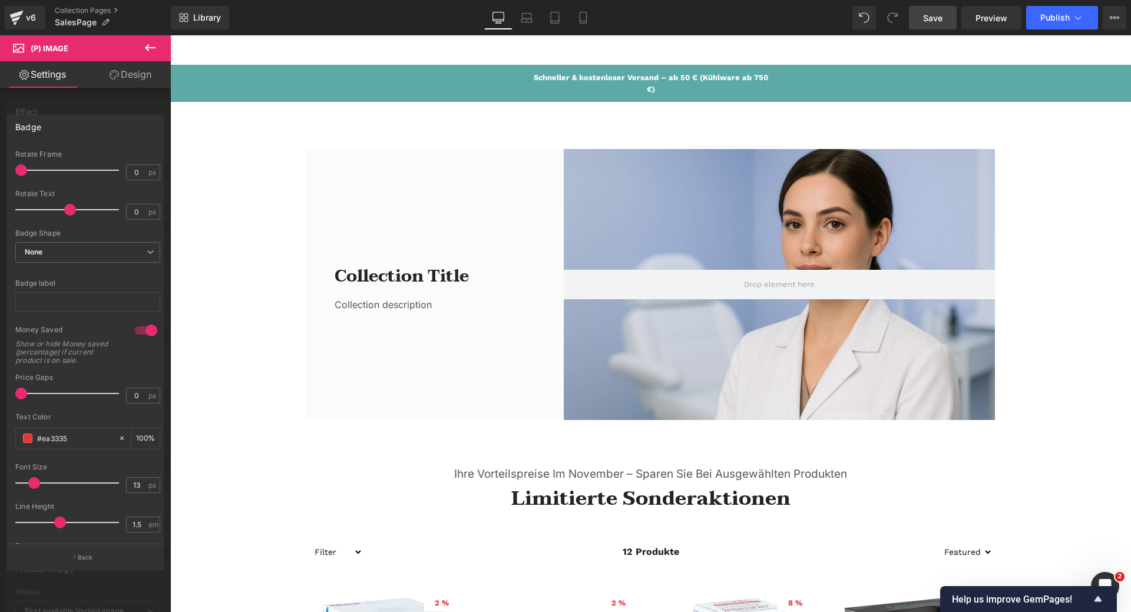
scroll to position [0, 0]
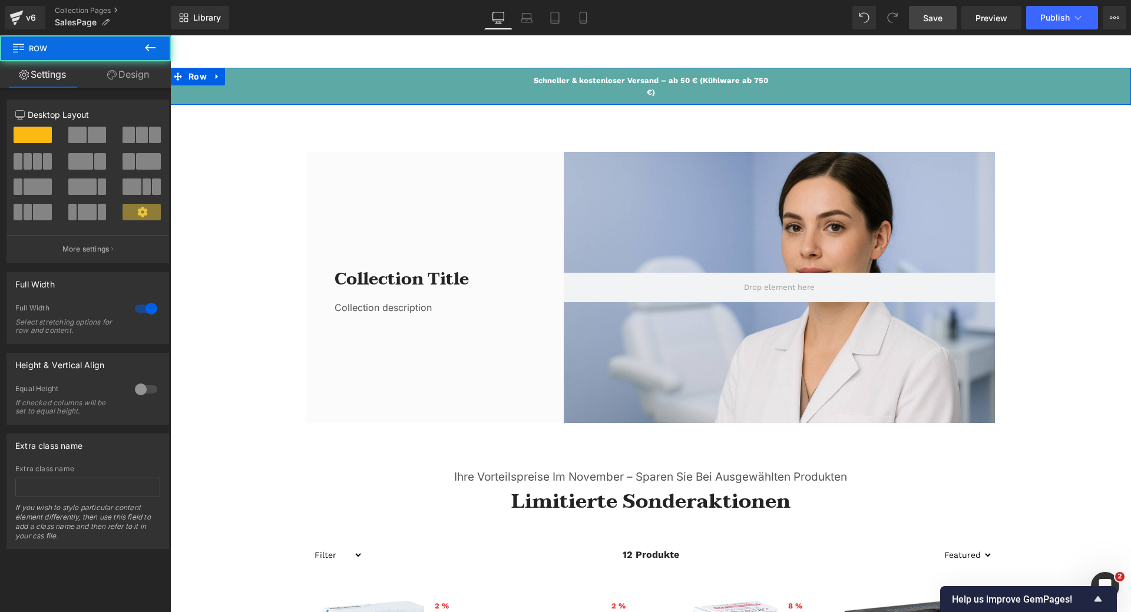
click at [267, 87] on div "[PERSON_NAME] & kostenloser Versand – ab 50 € (Kühlware ab 750 €) Text Block Row" at bounding box center [650, 86] width 961 height 37
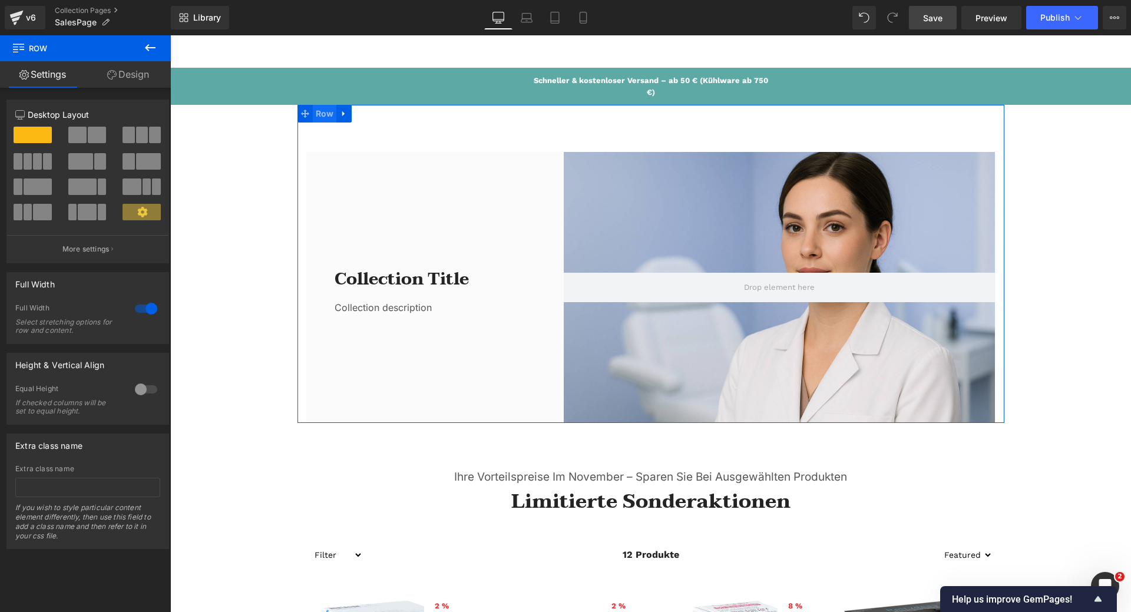
click at [316, 119] on span "Row" at bounding box center [325, 114] width 24 height 18
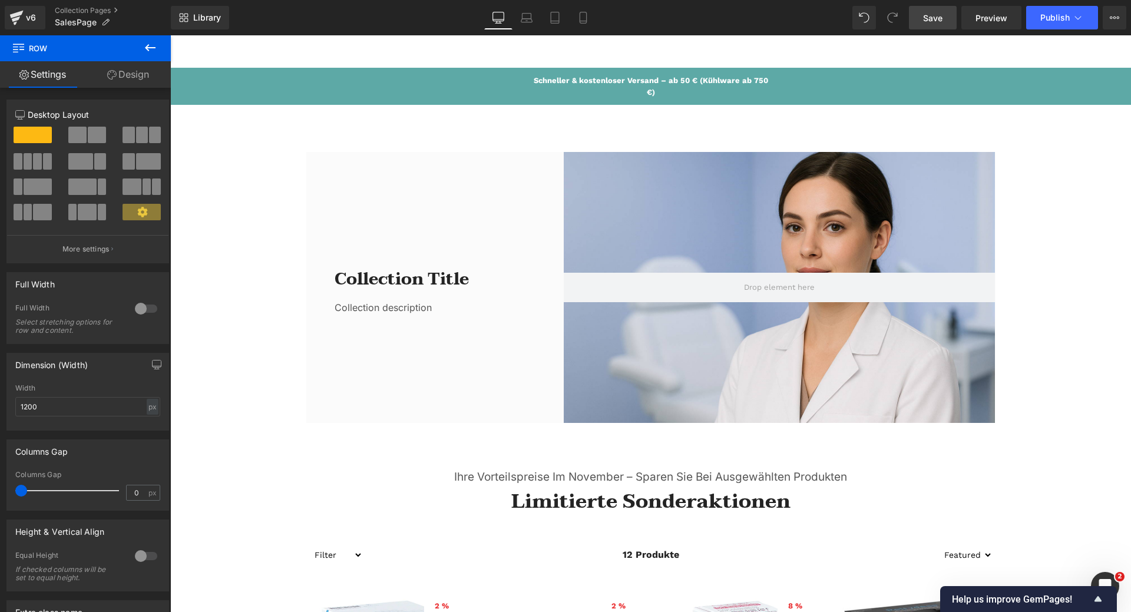
click at [143, 49] on button at bounding box center [150, 48] width 41 height 26
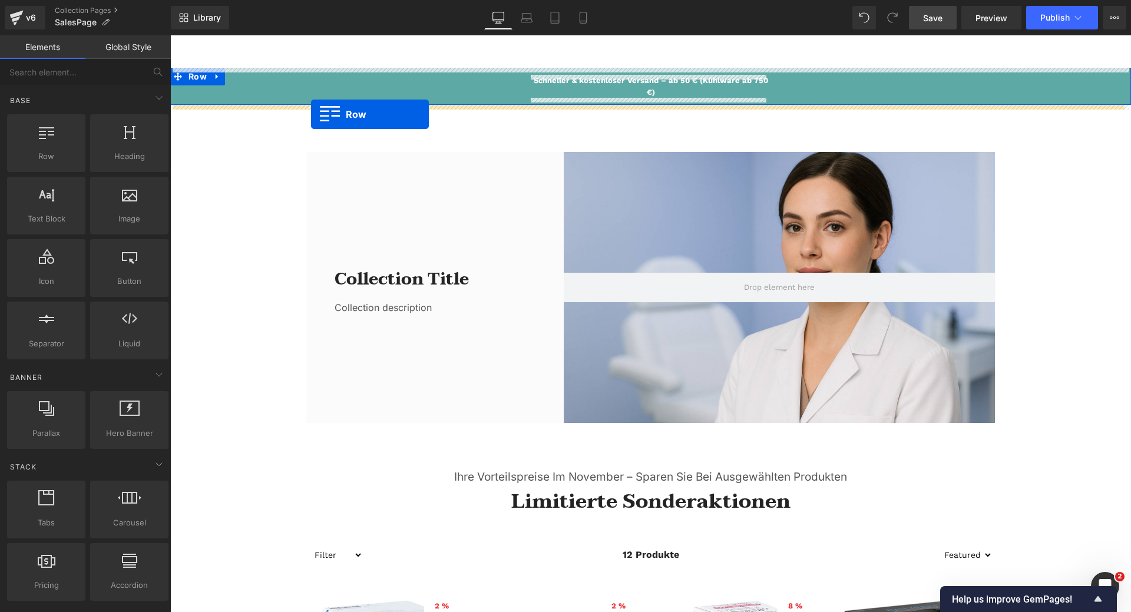
drag, startPoint x: 222, startPoint y: 182, endPoint x: 311, endPoint y: 114, distance: 111.8
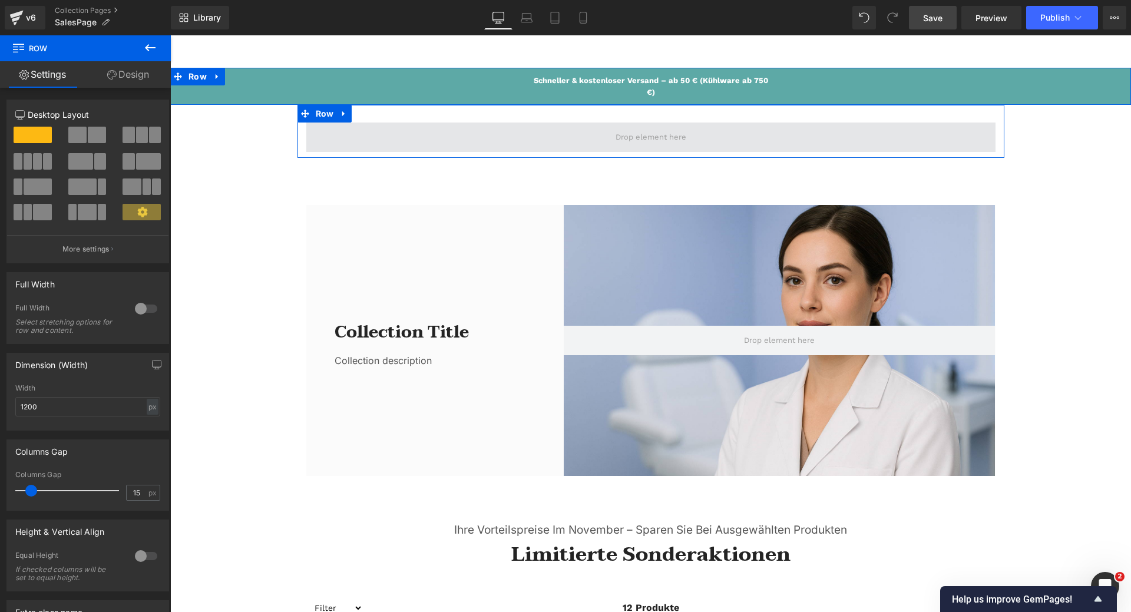
click at [595, 141] on span at bounding box center [650, 137] width 689 height 29
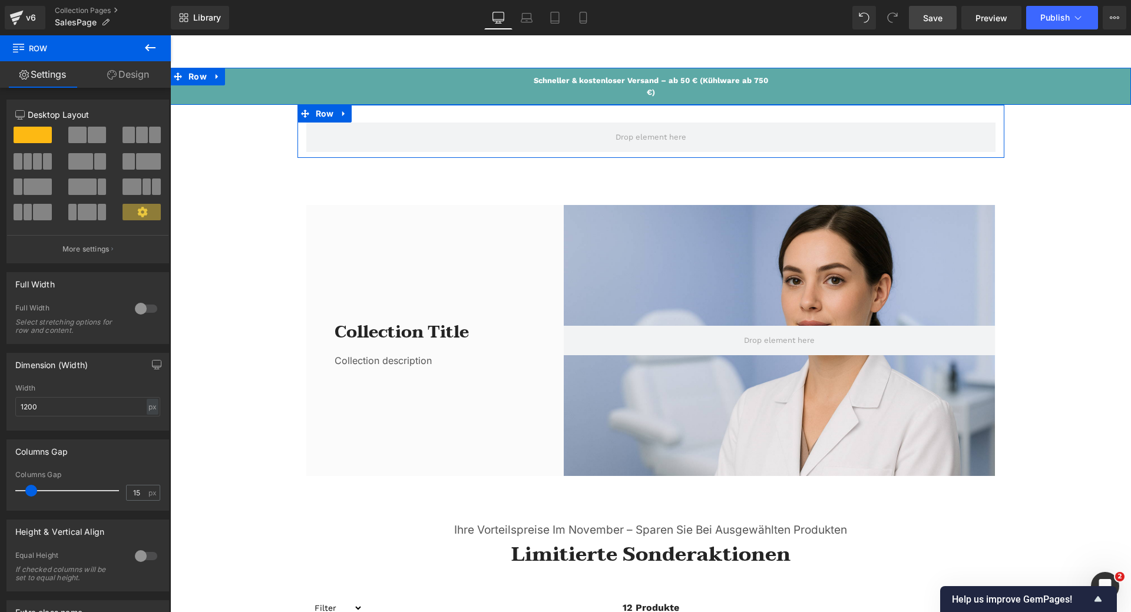
click at [119, 78] on link "Design" at bounding box center [127, 74] width 85 height 27
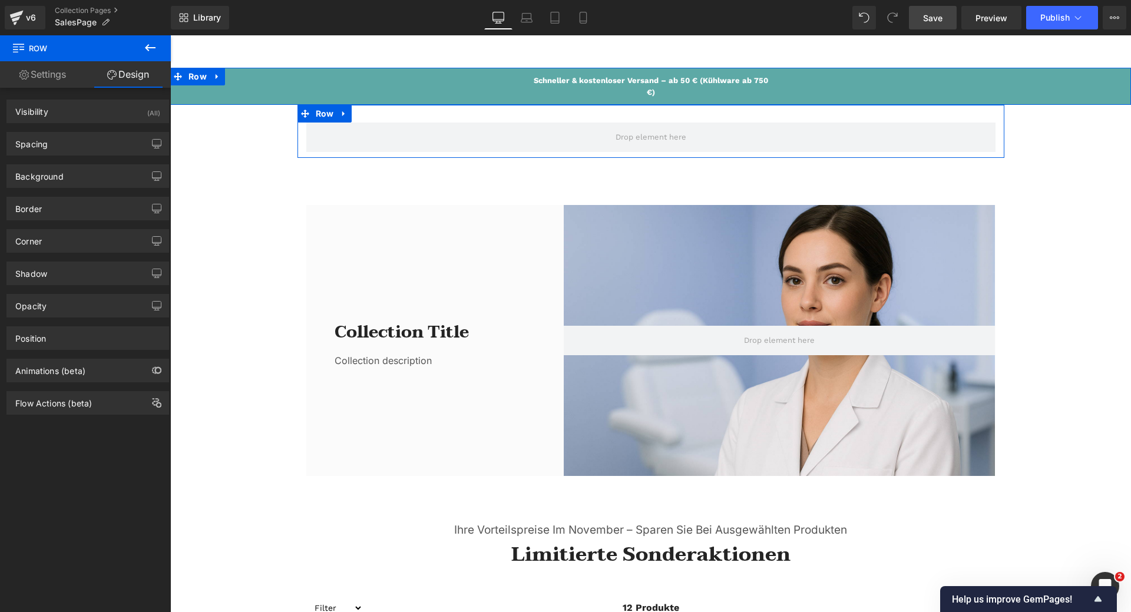
click at [44, 82] on link "Settings" at bounding box center [42, 74] width 85 height 27
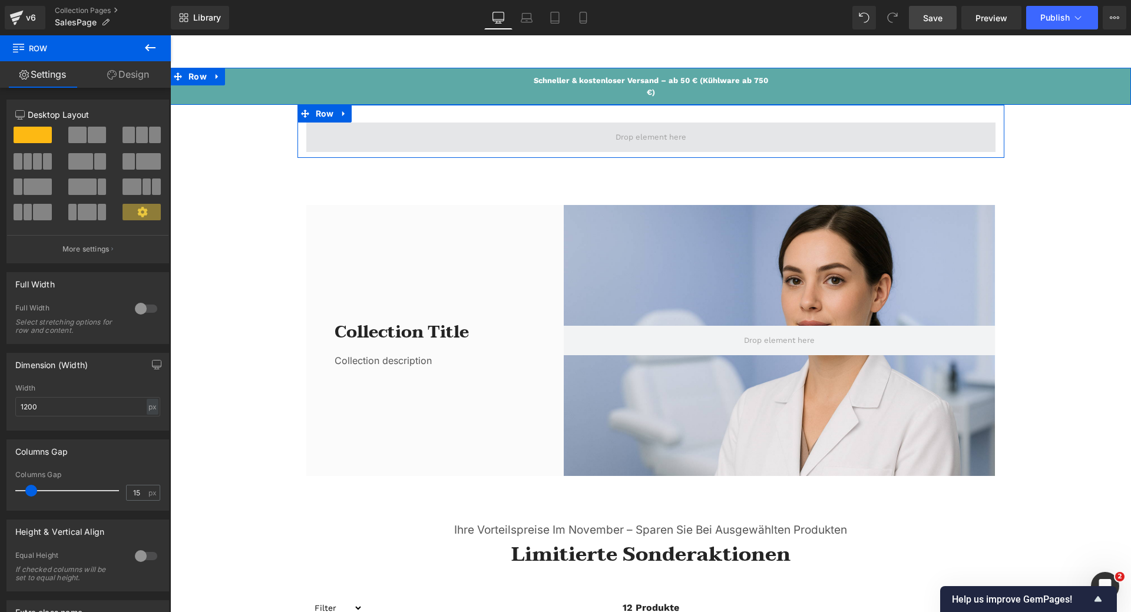
click at [629, 140] on span at bounding box center [651, 137] width 79 height 18
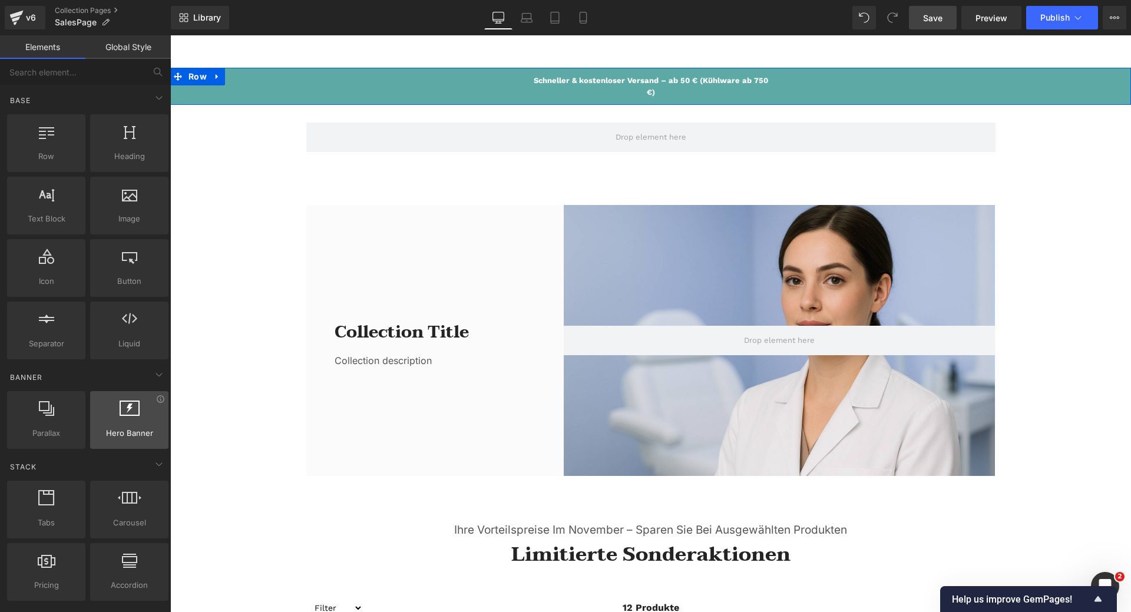
click at [127, 419] on div at bounding box center [129, 414] width 71 height 27
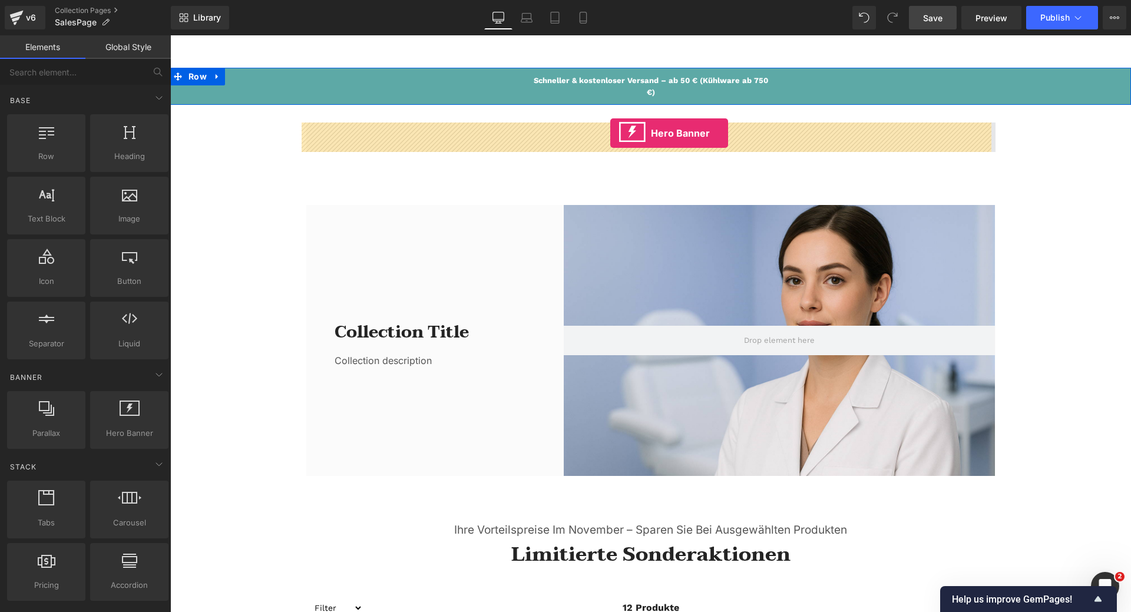
drag, startPoint x: 292, startPoint y: 448, endPoint x: 610, endPoint y: 133, distance: 447.9
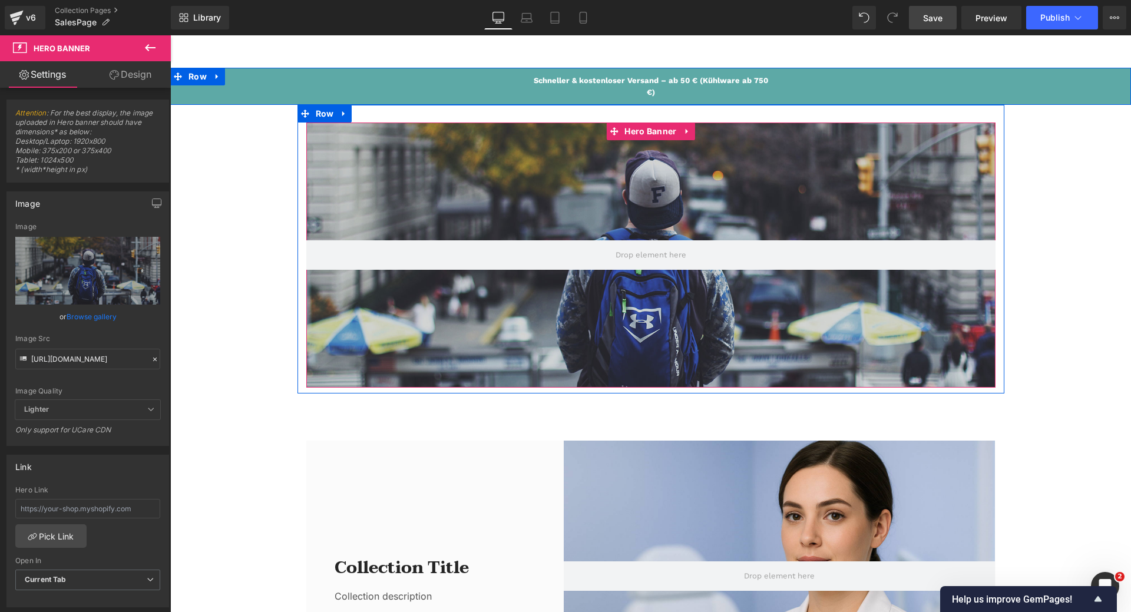
click at [657, 215] on div at bounding box center [650, 255] width 689 height 265
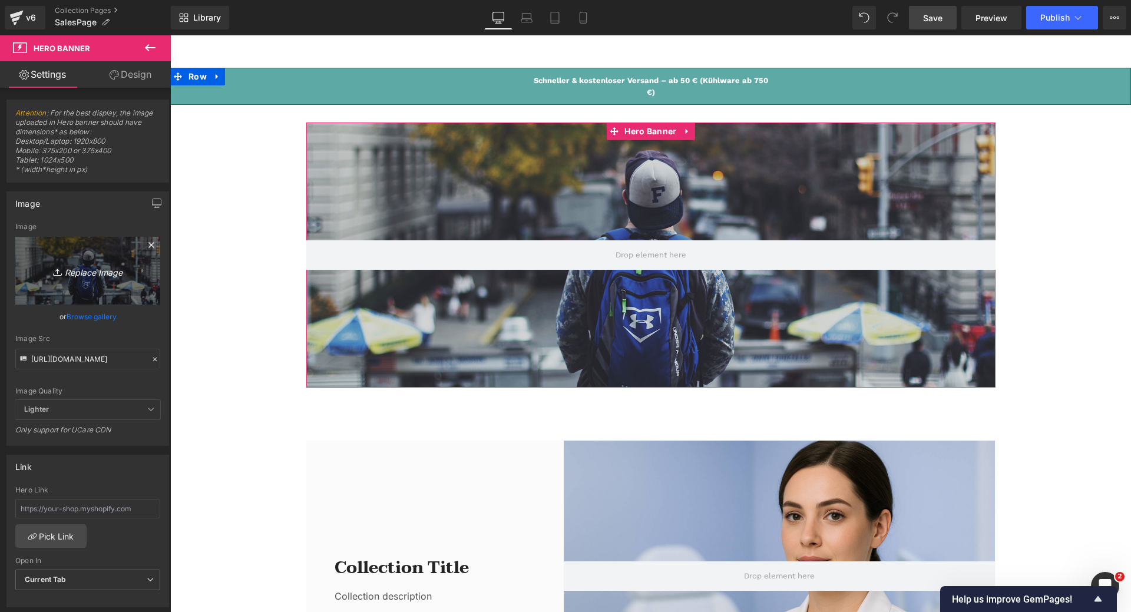
click at [82, 276] on icon "Replace Image" at bounding box center [88, 270] width 94 height 15
type input "C:\fakepath\apobanner.png"
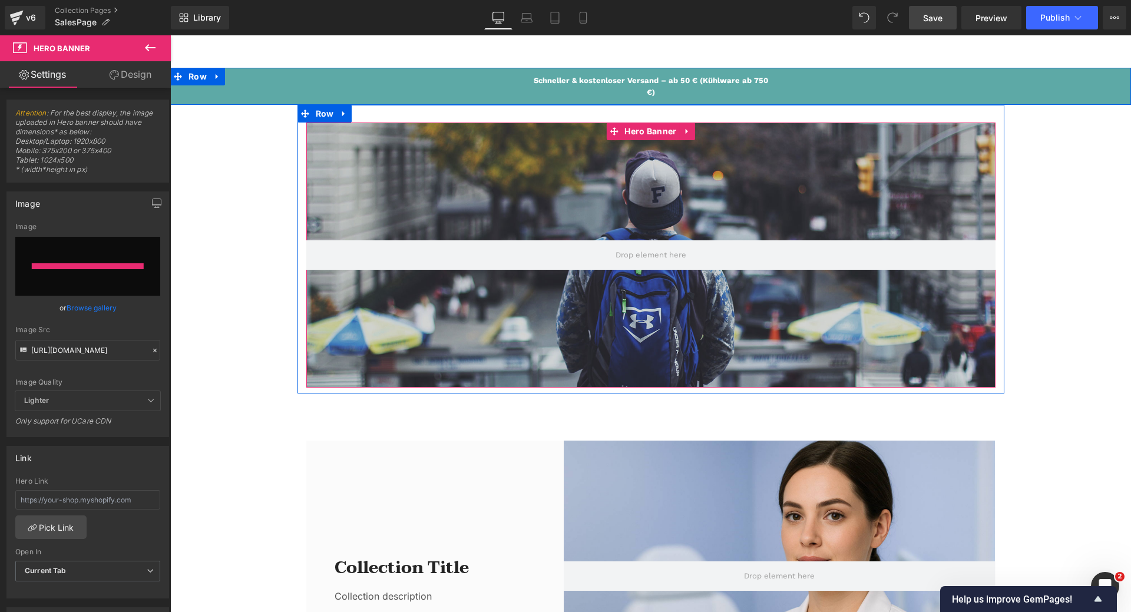
type input "[URL][DOMAIN_NAME]"
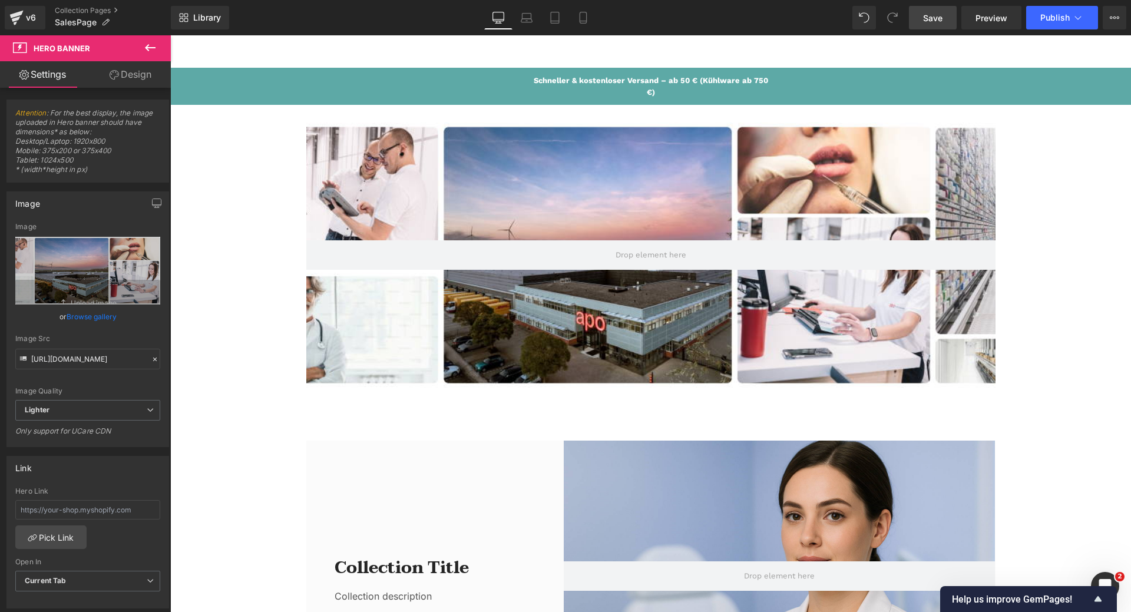
click at [939, 21] on span "Save" at bounding box center [932, 18] width 19 height 12
drag, startPoint x: 931, startPoint y: 27, endPoint x: 751, endPoint y: 35, distance: 181.1
click at [931, 27] on link "Save" at bounding box center [933, 18] width 48 height 24
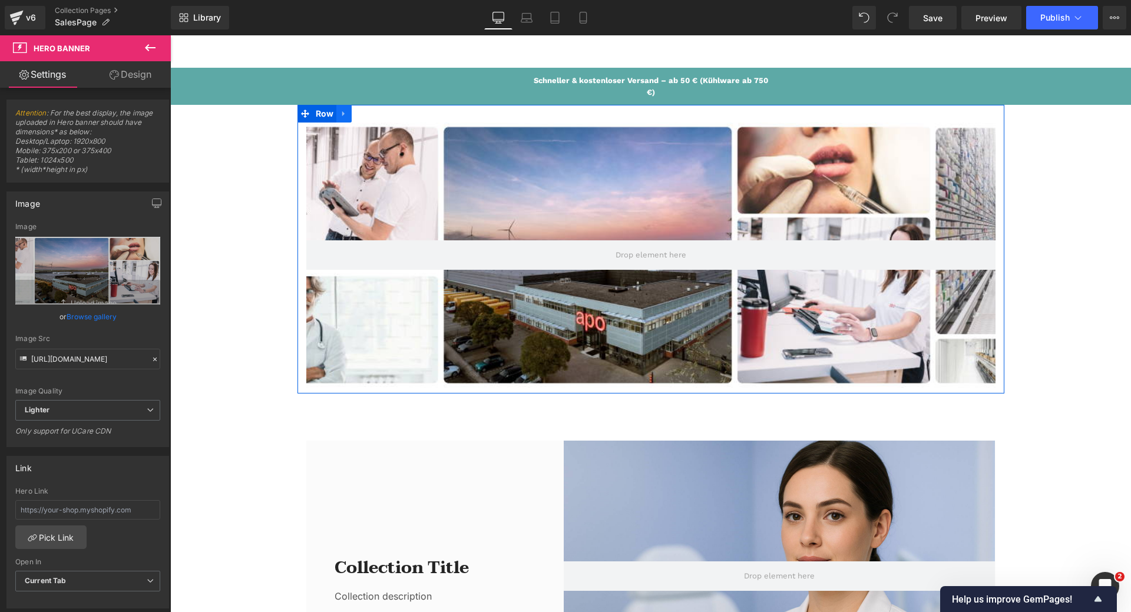
click at [342, 117] on icon at bounding box center [344, 114] width 8 height 9
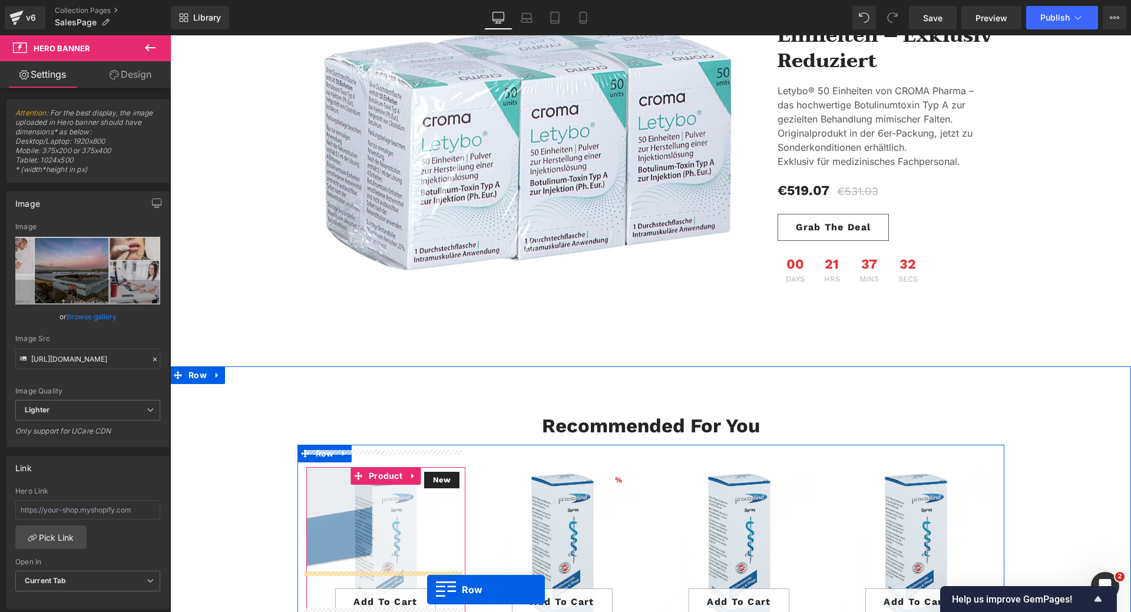
scroll to position [1119, 0]
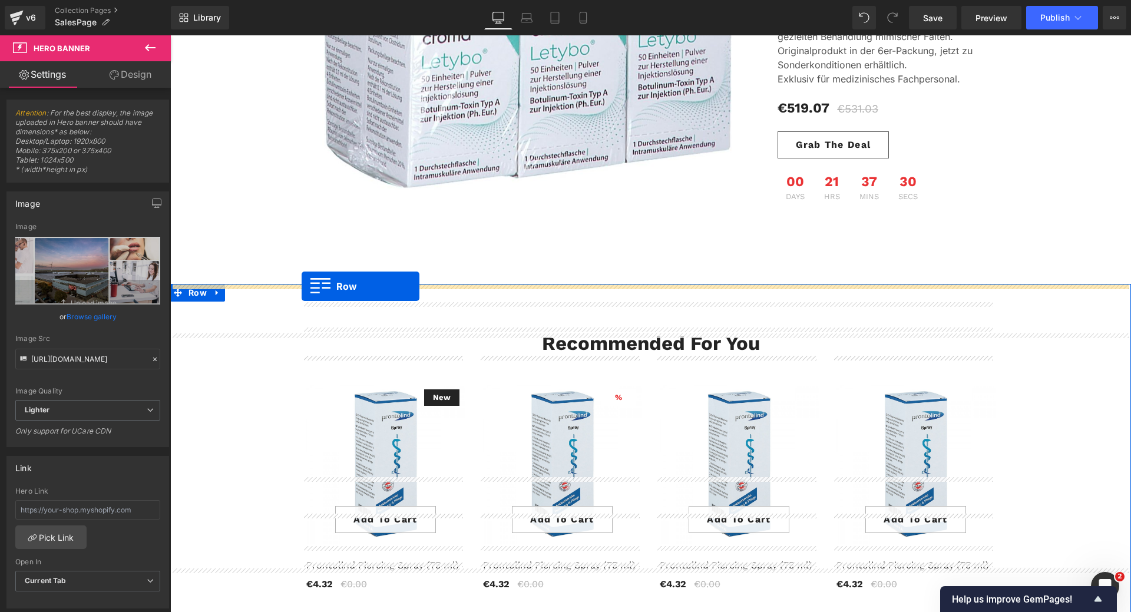
drag, startPoint x: 301, startPoint y: 117, endPoint x: 302, endPoint y: 286, distance: 169.7
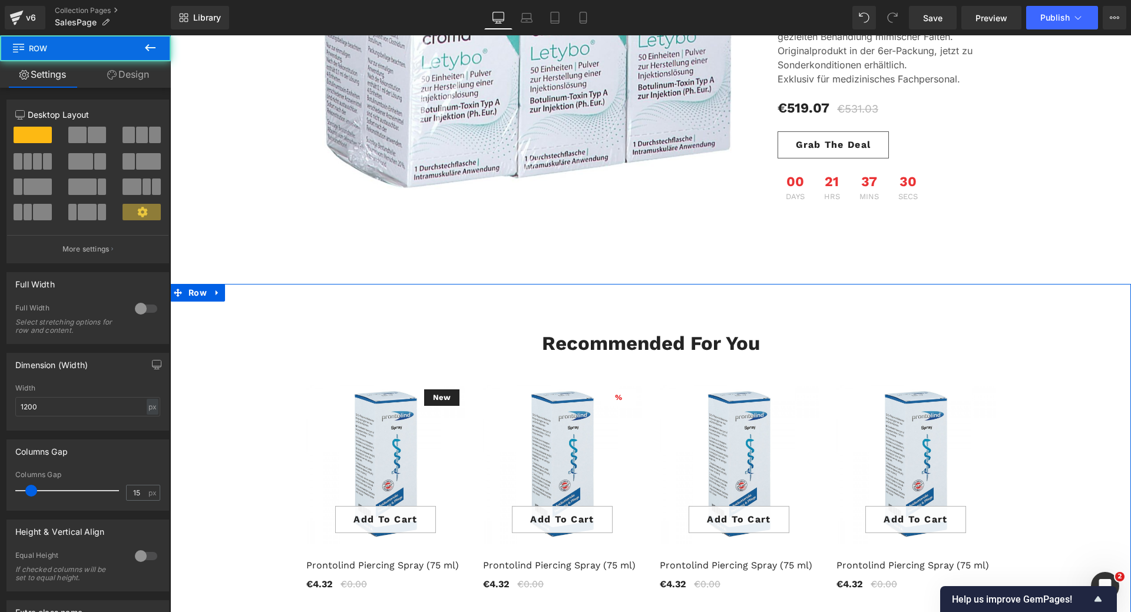
scroll to position [1090, 0]
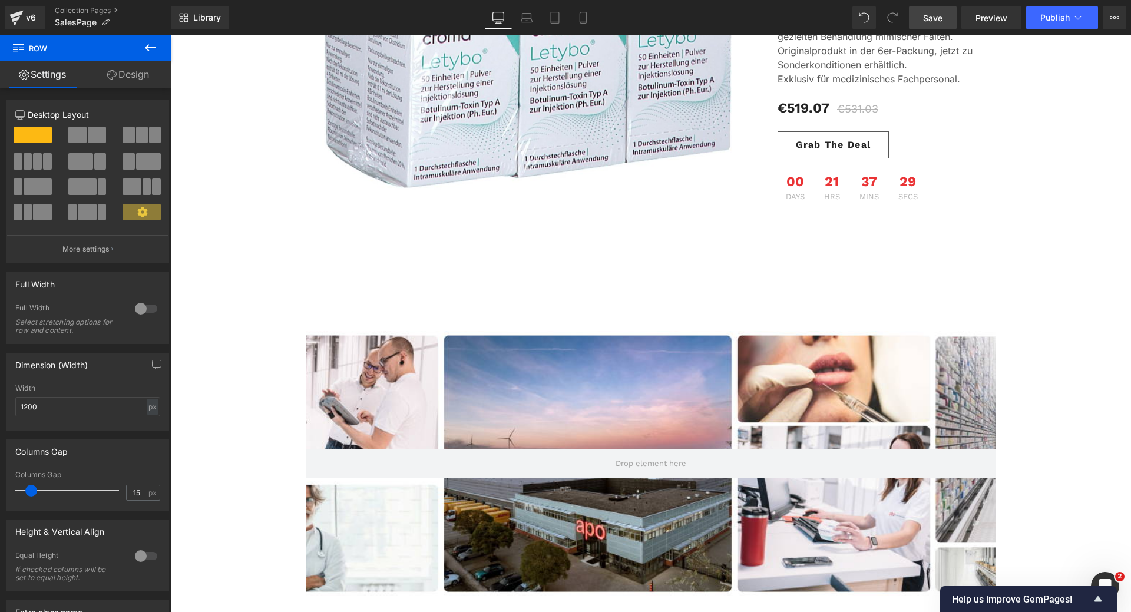
click at [944, 18] on link "Save" at bounding box center [933, 18] width 48 height 24
click at [938, 28] on link "Save" at bounding box center [933, 18] width 48 height 24
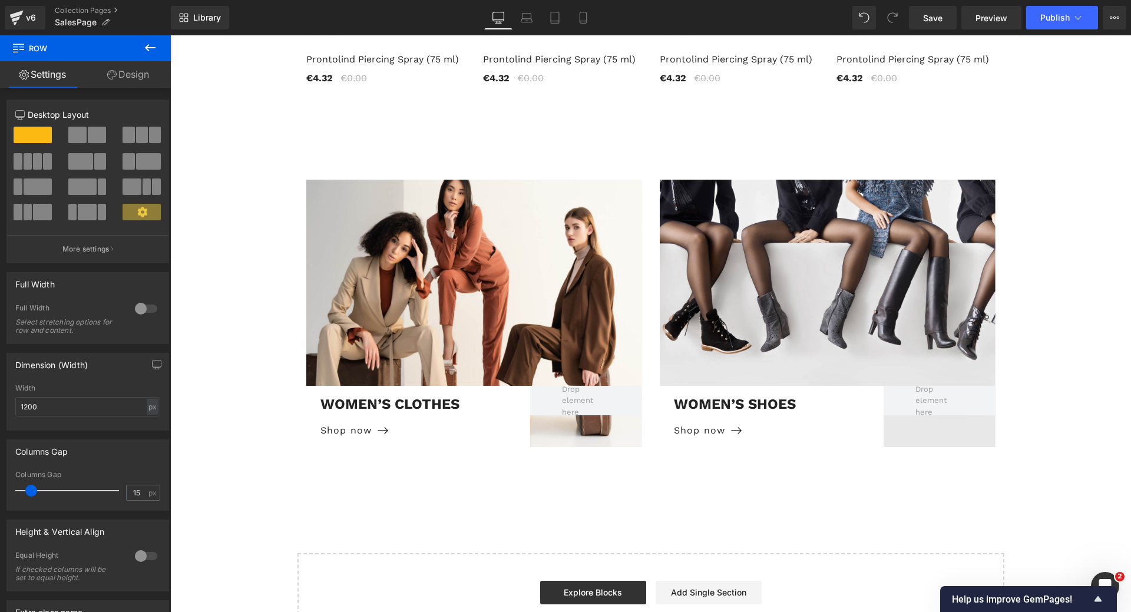
scroll to position [1915, 0]
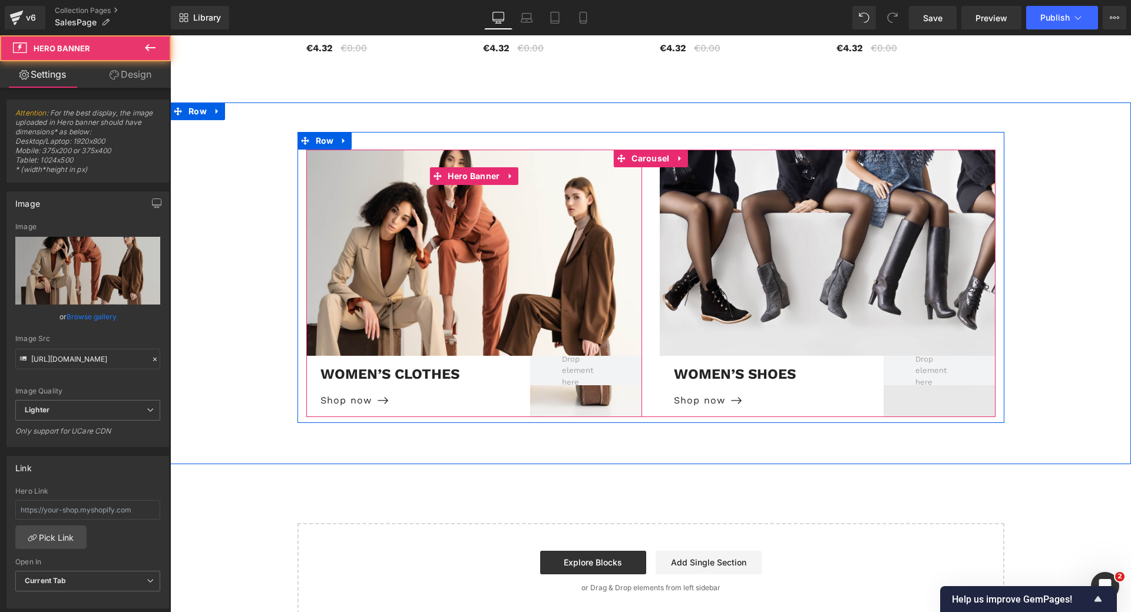
click at [461, 180] on div at bounding box center [474, 283] width 336 height 267
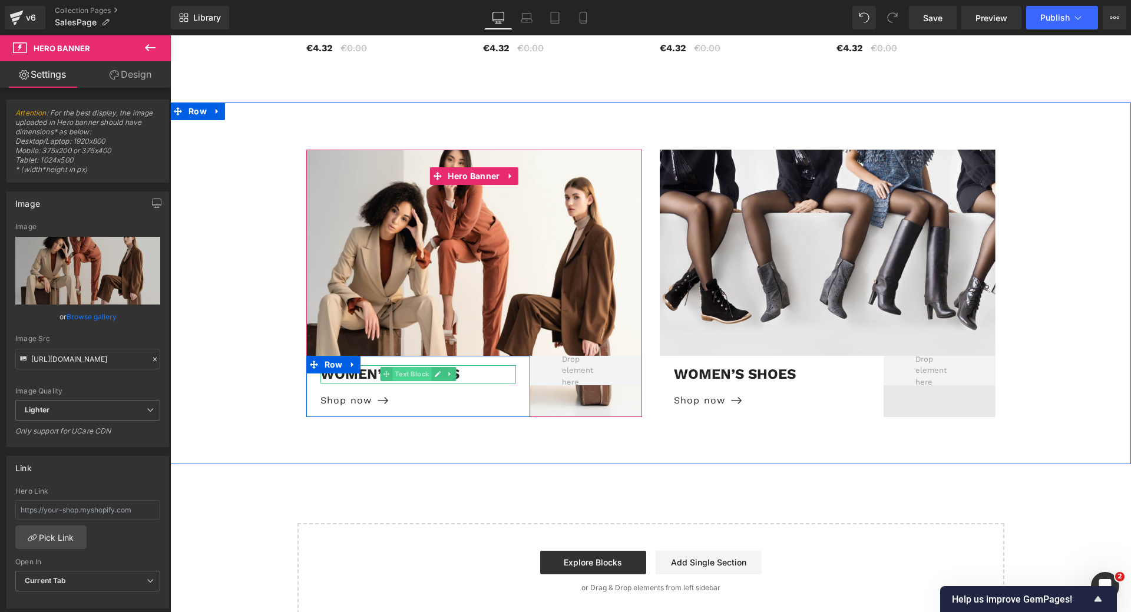
click at [397, 367] on span "Text Block" at bounding box center [411, 374] width 39 height 14
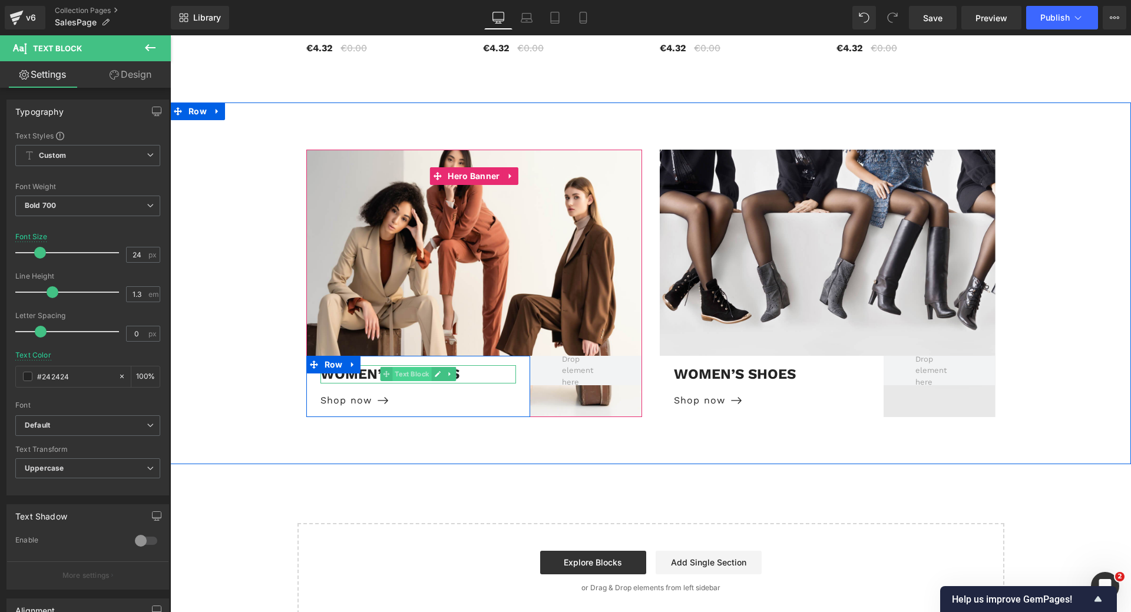
click at [412, 367] on span "Text Block" at bounding box center [411, 374] width 39 height 14
click at [361, 365] on p "Women’S Clothes" at bounding box center [419, 374] width 196 height 18
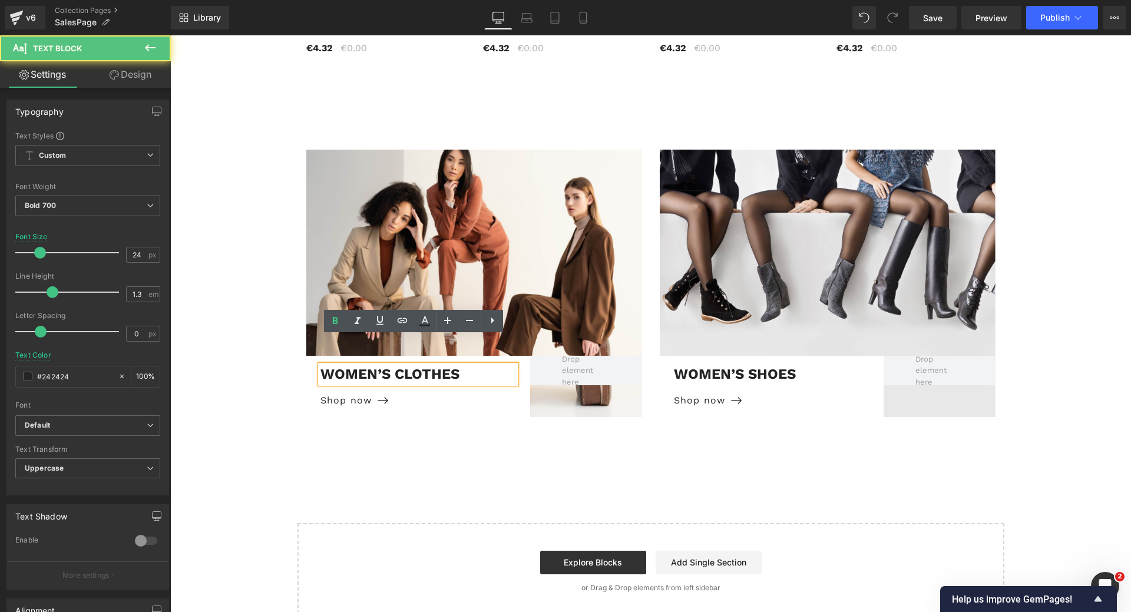
click at [336, 365] on p "Women’S Clothes" at bounding box center [419, 374] width 196 height 18
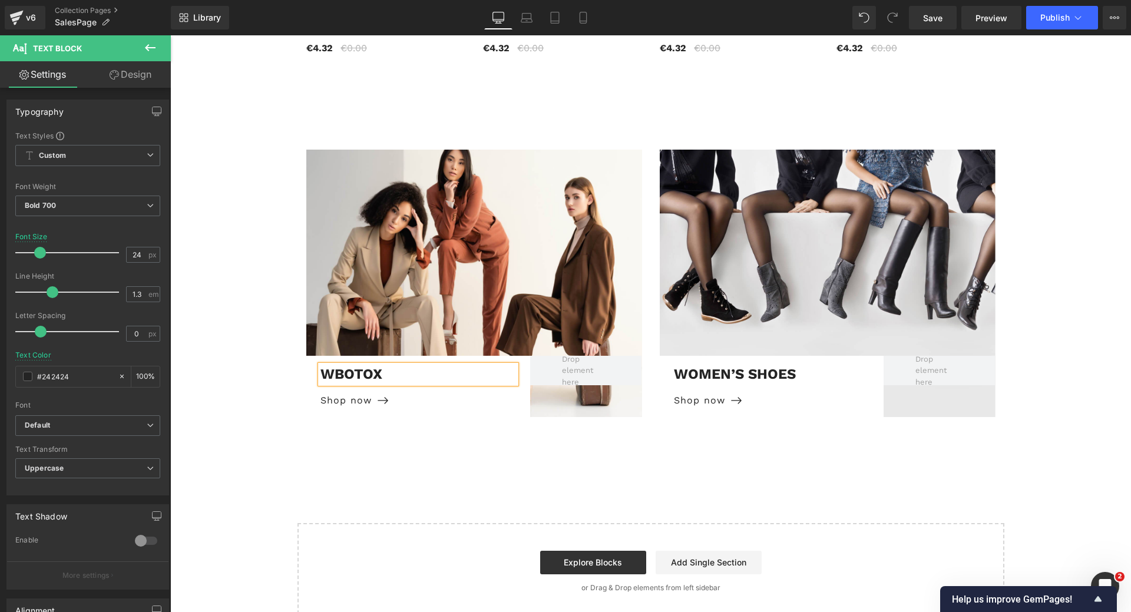
click at [330, 365] on p "Wbotox" at bounding box center [419, 374] width 196 height 18
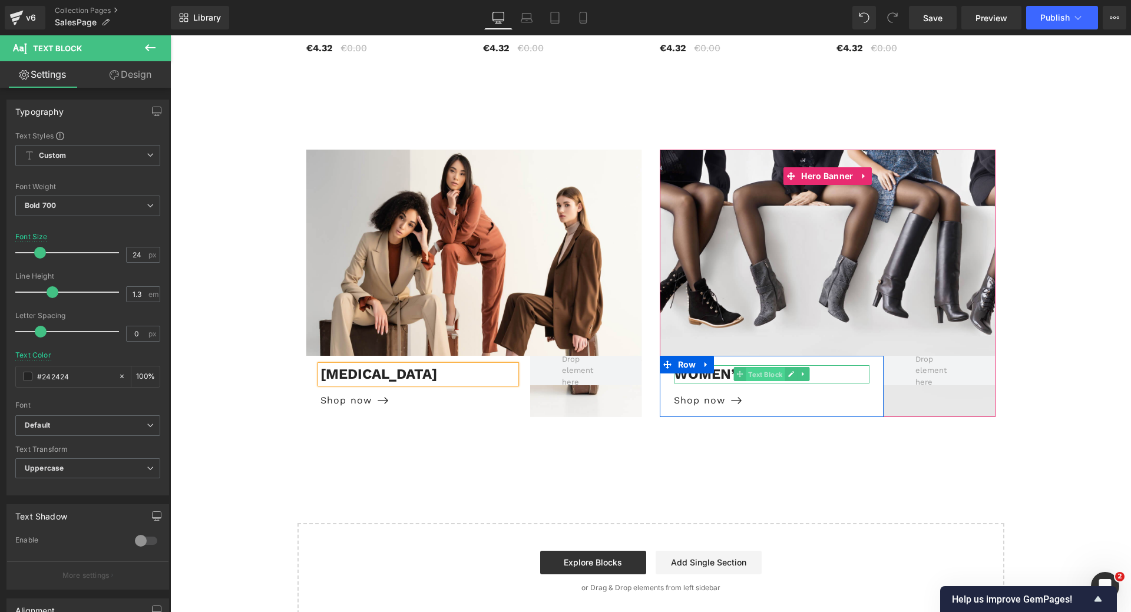
click at [751, 368] on span "Text Block" at bounding box center [765, 375] width 39 height 14
click at [716, 365] on p "Women’S Shoes" at bounding box center [772, 374] width 196 height 18
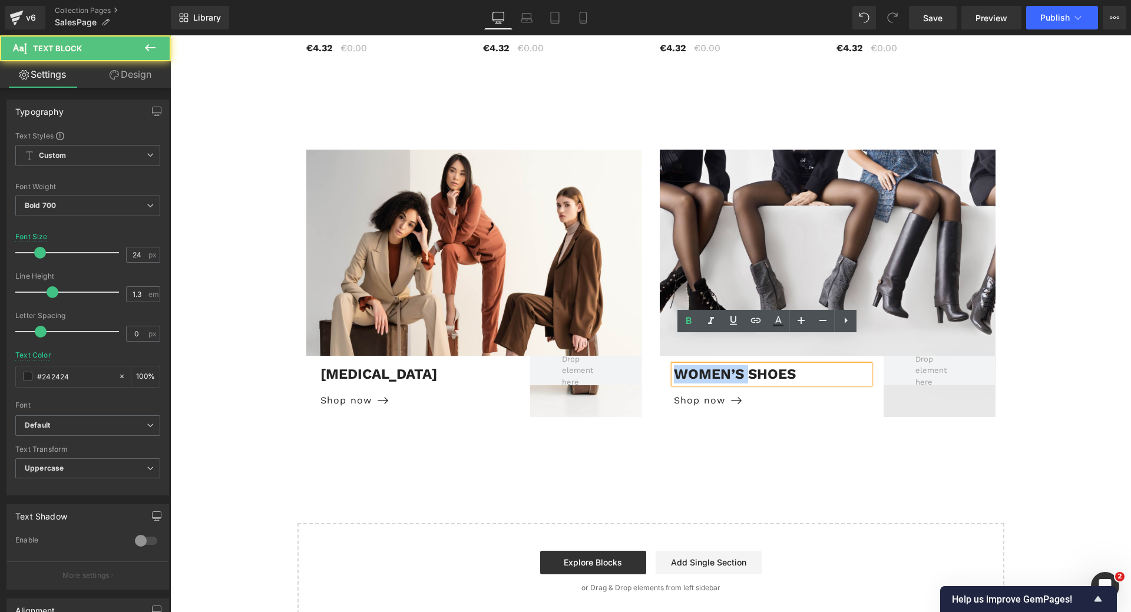
click at [716, 365] on p "Women’S Shoes" at bounding box center [772, 374] width 196 height 18
click at [680, 365] on p "Women’S Shoes" at bounding box center [772, 374] width 196 height 18
click at [688, 365] on p "Wdermailler" at bounding box center [772, 374] width 196 height 18
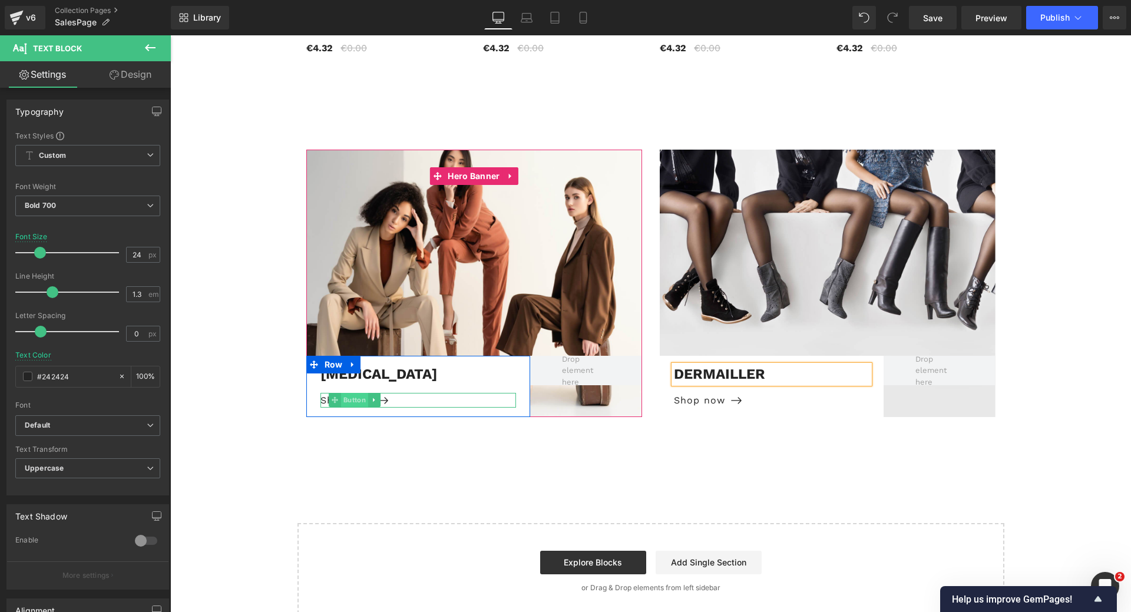
click at [349, 393] on span "Button" at bounding box center [354, 400] width 27 height 14
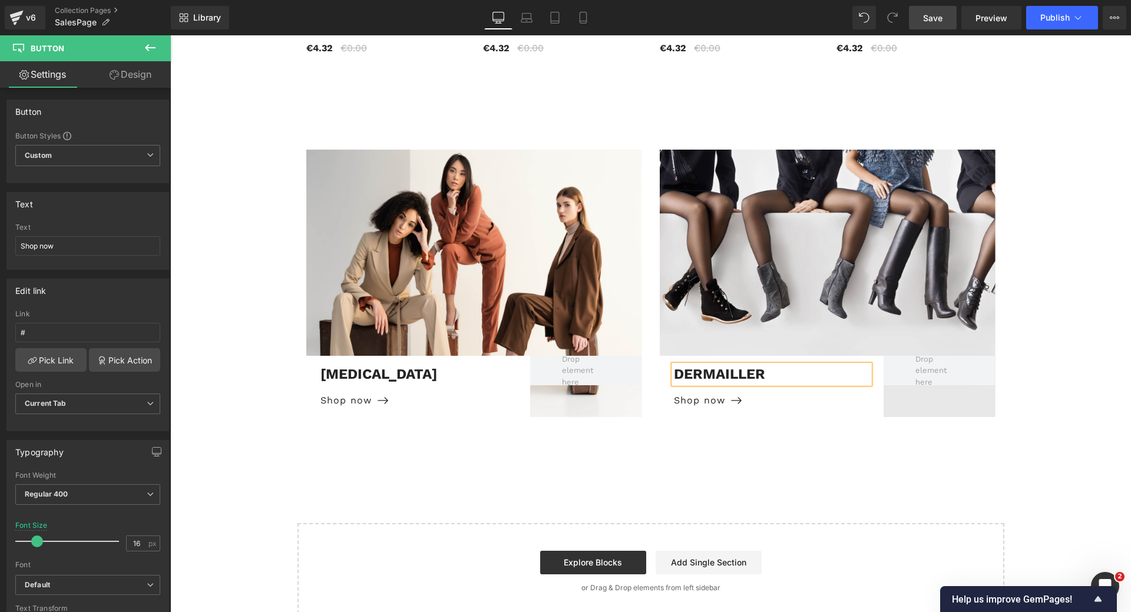
click at [929, 23] on span "Save" at bounding box center [932, 18] width 19 height 12
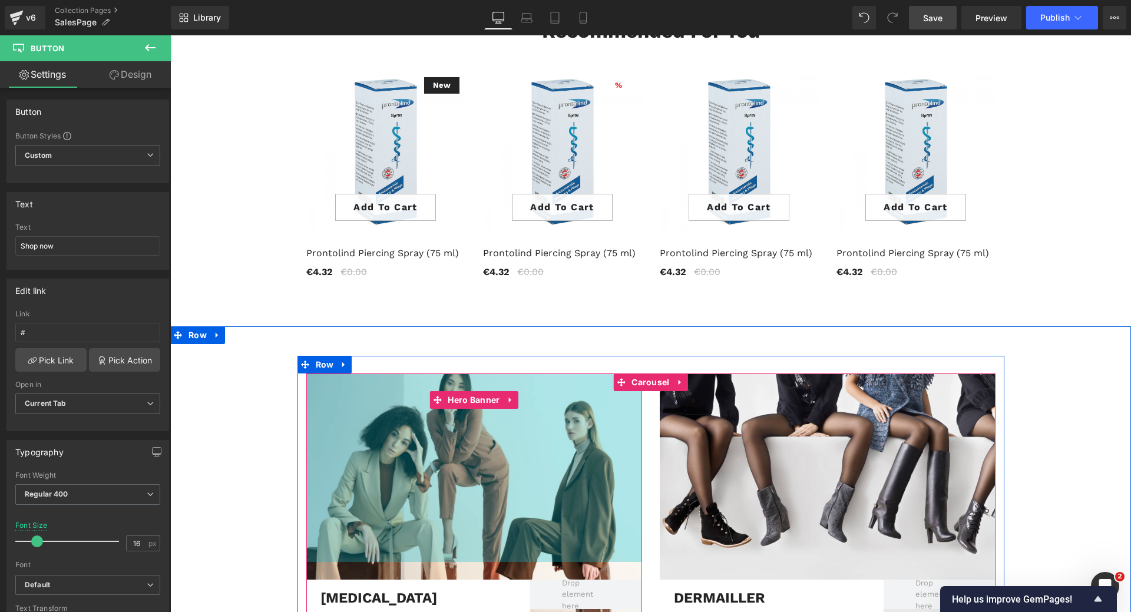
scroll to position [1690, 0]
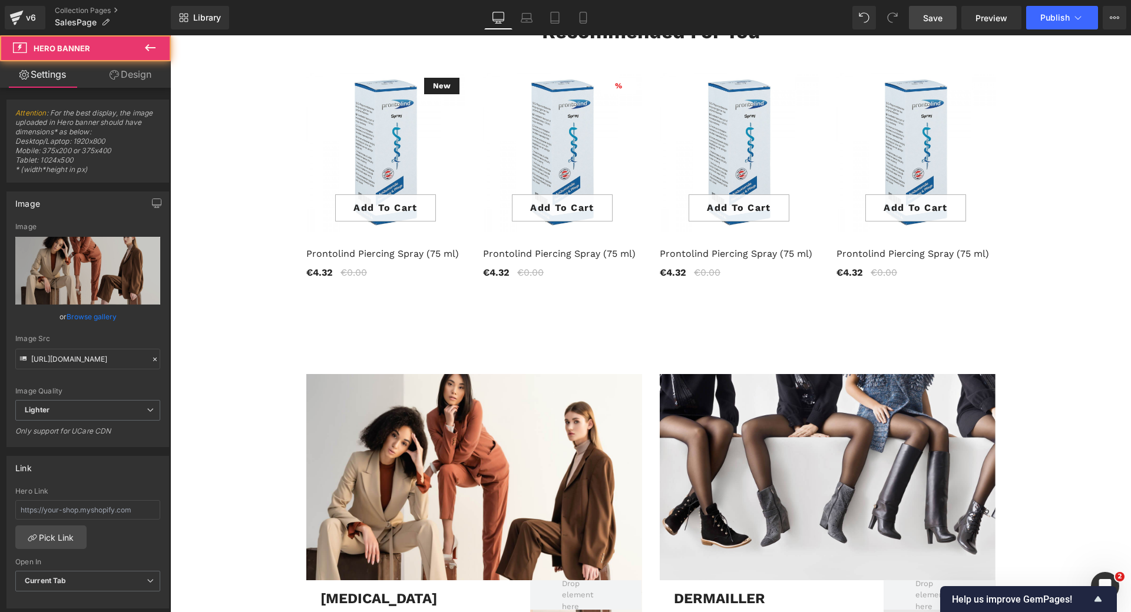
click at [475, 431] on div "[MEDICAL_DATA] Text Block Shop now [GEOGRAPHIC_DATA] Hero Banner 320px" at bounding box center [474, 507] width 336 height 267
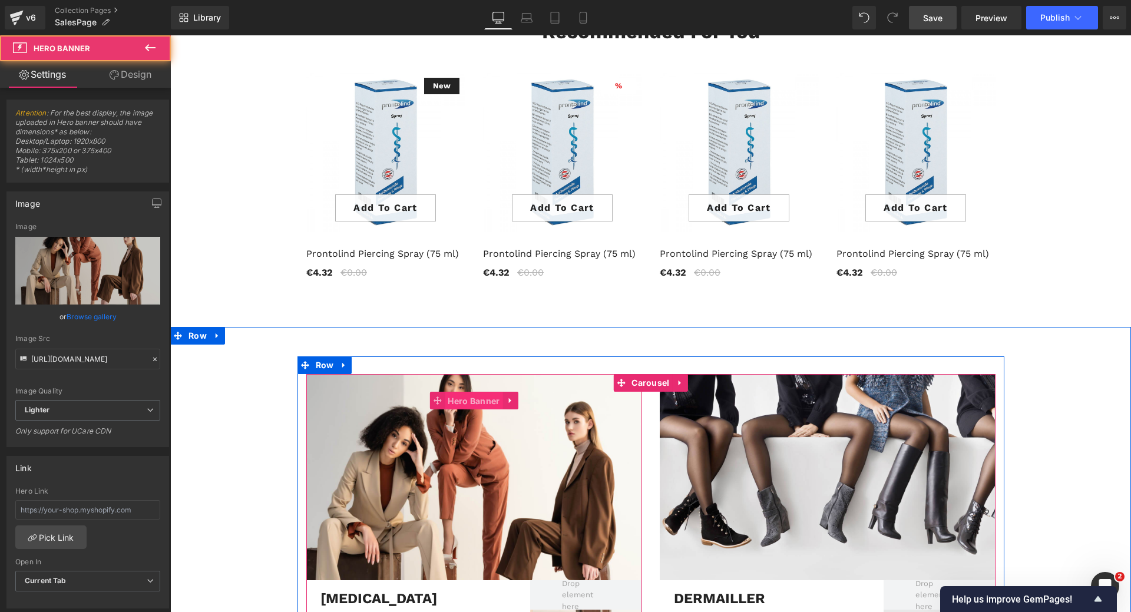
click at [467, 392] on span "Hero Banner" at bounding box center [474, 401] width 58 height 18
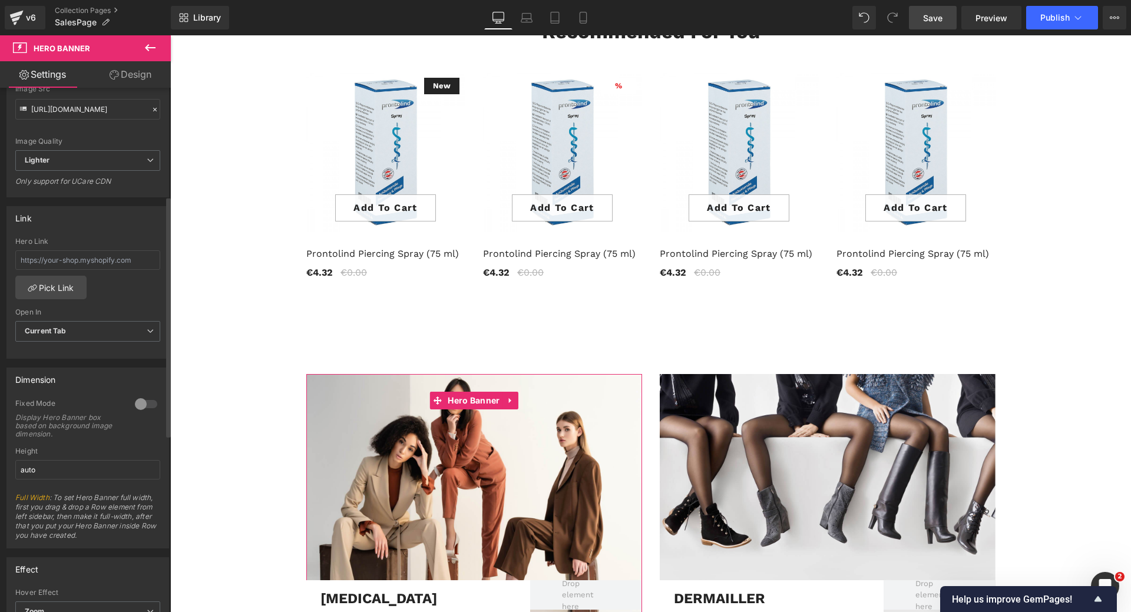
scroll to position [236, 0]
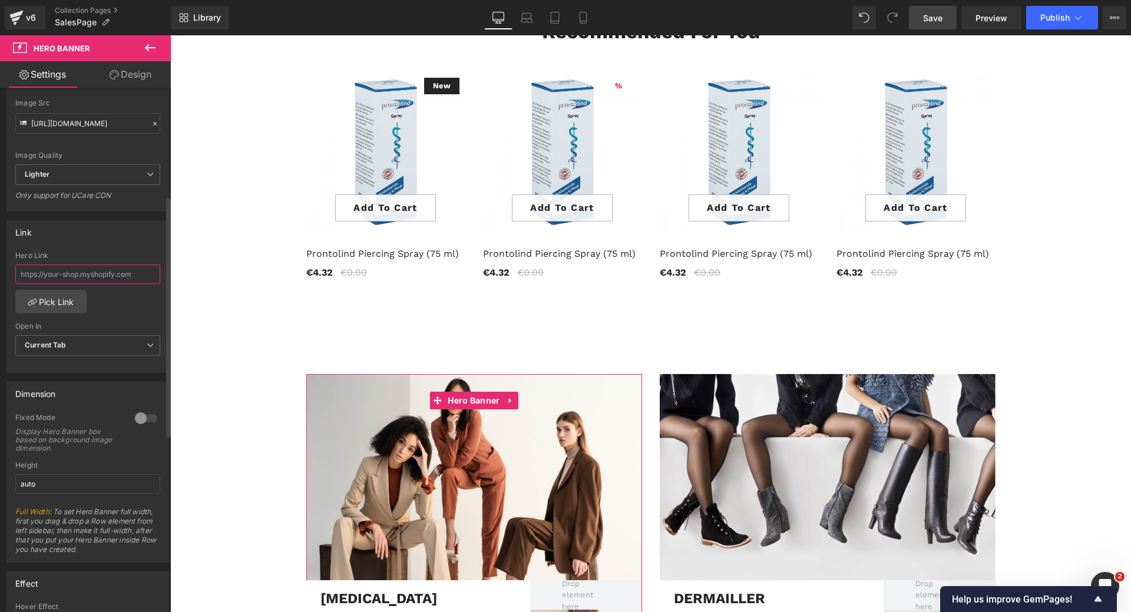
drag, startPoint x: 134, startPoint y: 275, endPoint x: 26, endPoint y: 276, distance: 107.8
click at [26, 276] on input "text" at bounding box center [87, 274] width 145 height 19
paste input "[URL][DOMAIN_NAME]"
type input "[URL][DOMAIN_NAME]"
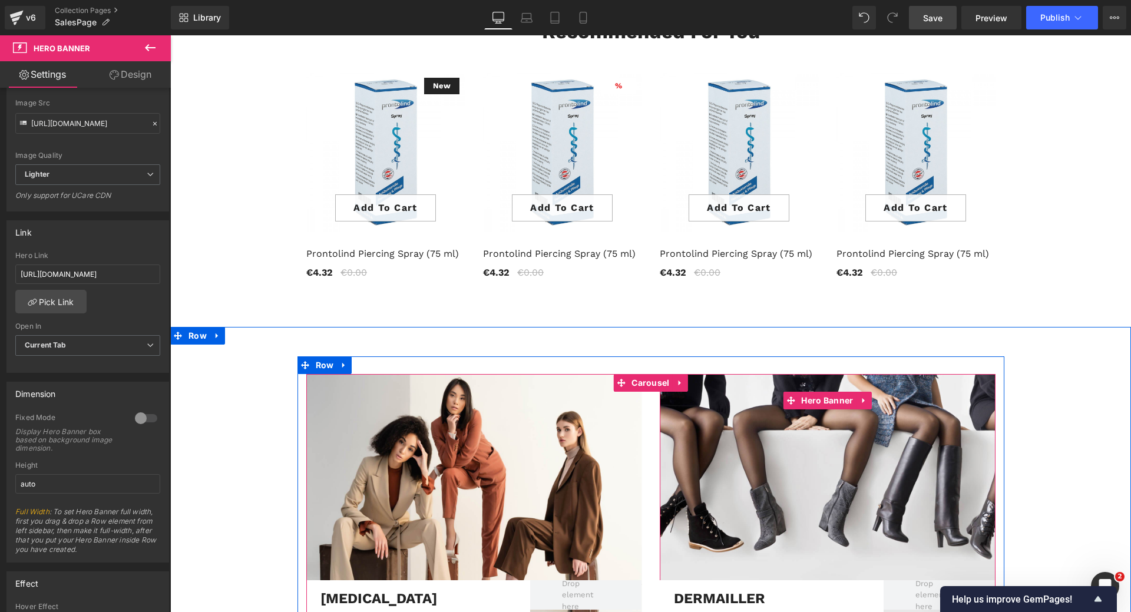
click at [768, 427] on div at bounding box center [828, 507] width 336 height 267
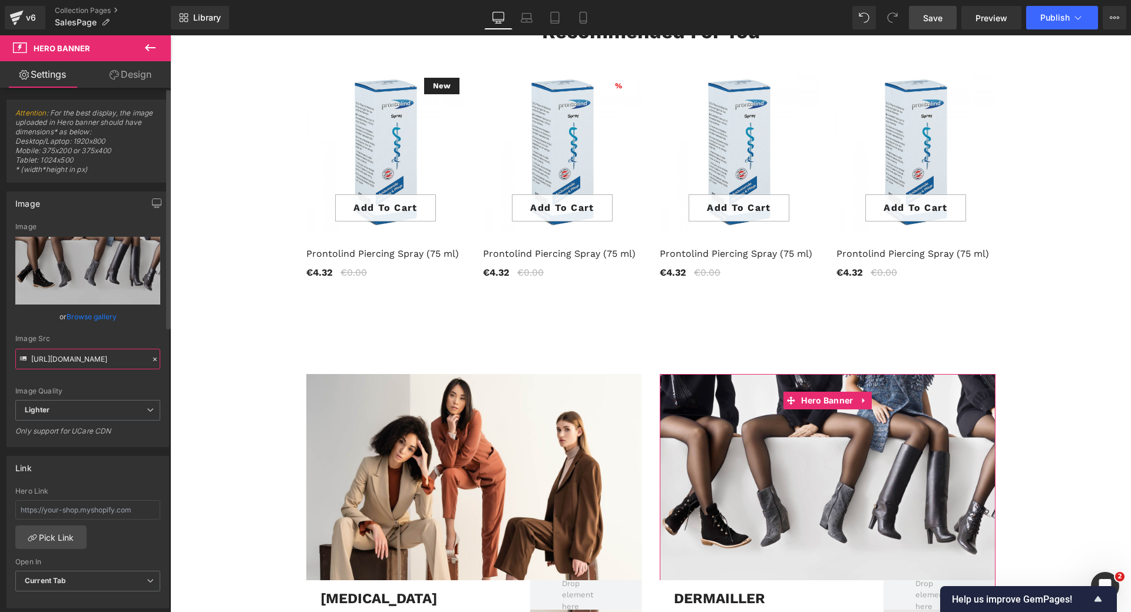
click at [119, 361] on input "[URL][DOMAIN_NAME]" at bounding box center [87, 359] width 145 height 21
click at [68, 515] on input "text" at bounding box center [87, 509] width 145 height 19
drag, startPoint x: 135, startPoint y: 511, endPoint x: 1, endPoint y: 513, distance: 134.3
click at [1, 513] on div "Link Hero Link Pick Link Current Tab New Tab Open In Current Tab Current Tab Ne…" at bounding box center [88, 527] width 176 height 161
paste input "[URL][DOMAIN_NAME]"
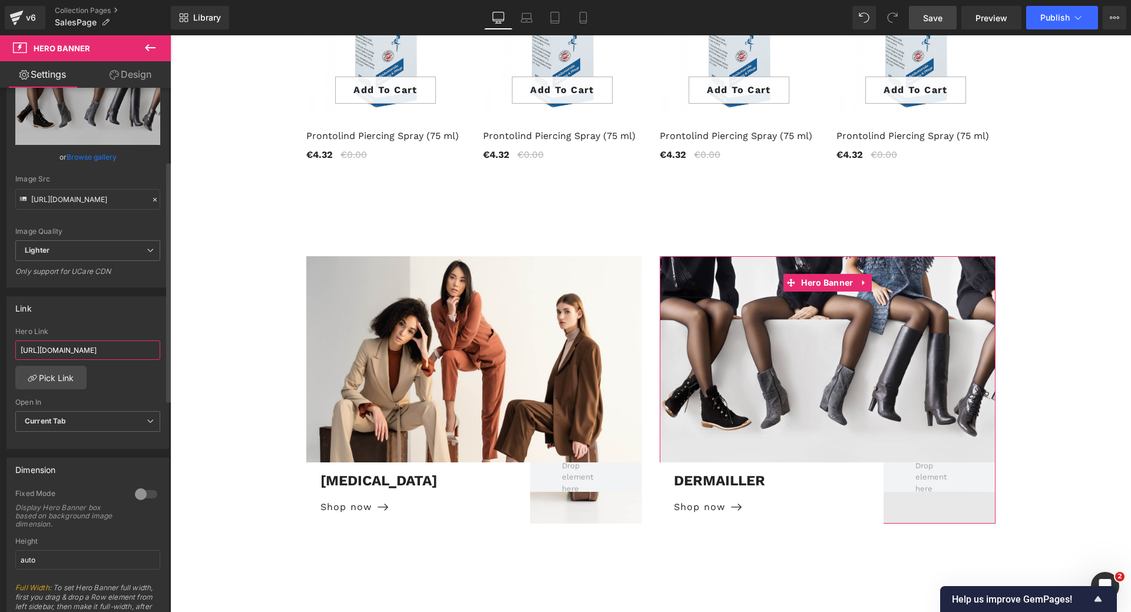
scroll to position [177, 0]
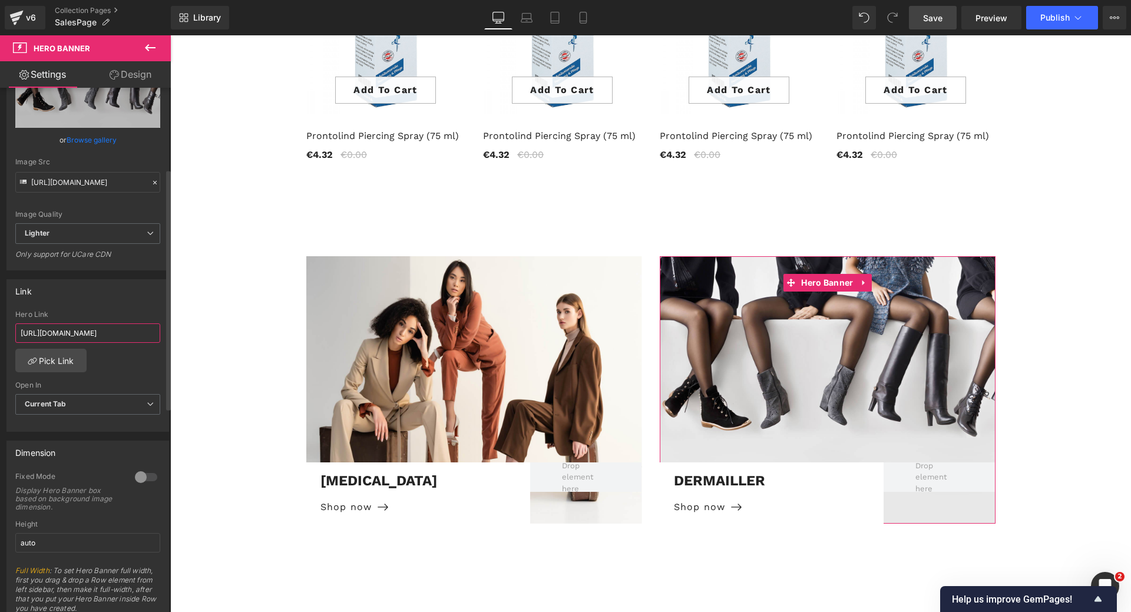
type input "[URL][DOMAIN_NAME]"
click at [103, 371] on div "[URL][DOMAIN_NAME] Hero Link [URL][DOMAIN_NAME] Pick Link Current Tab New Tab O…" at bounding box center [87, 370] width 161 height 121
click at [84, 408] on span "Current Tab" at bounding box center [87, 404] width 145 height 21
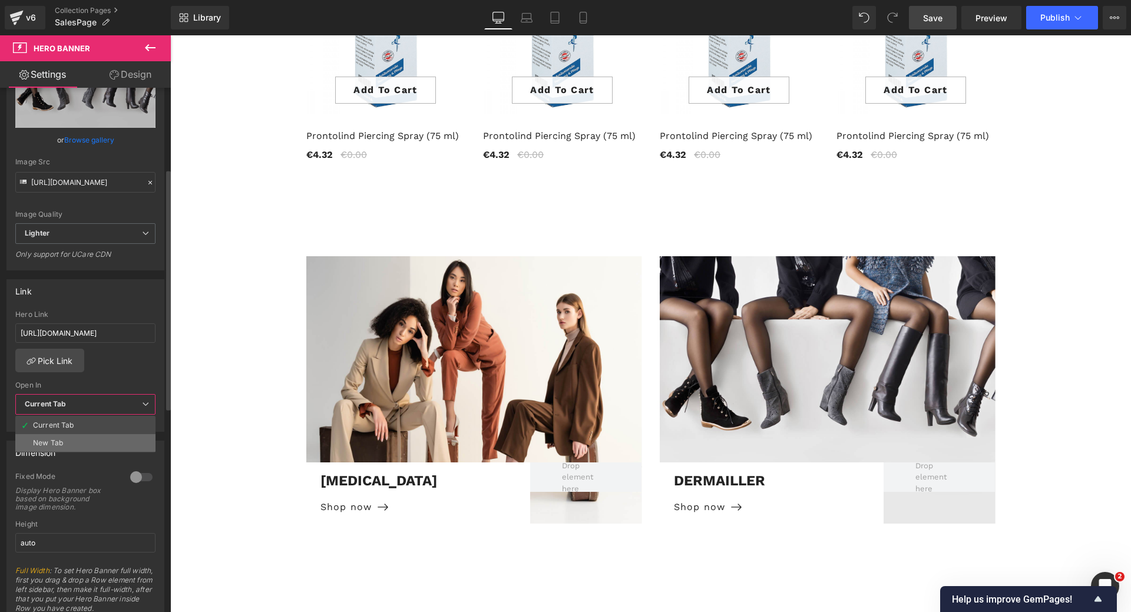
click at [70, 440] on li "New Tab" at bounding box center [85, 443] width 140 height 18
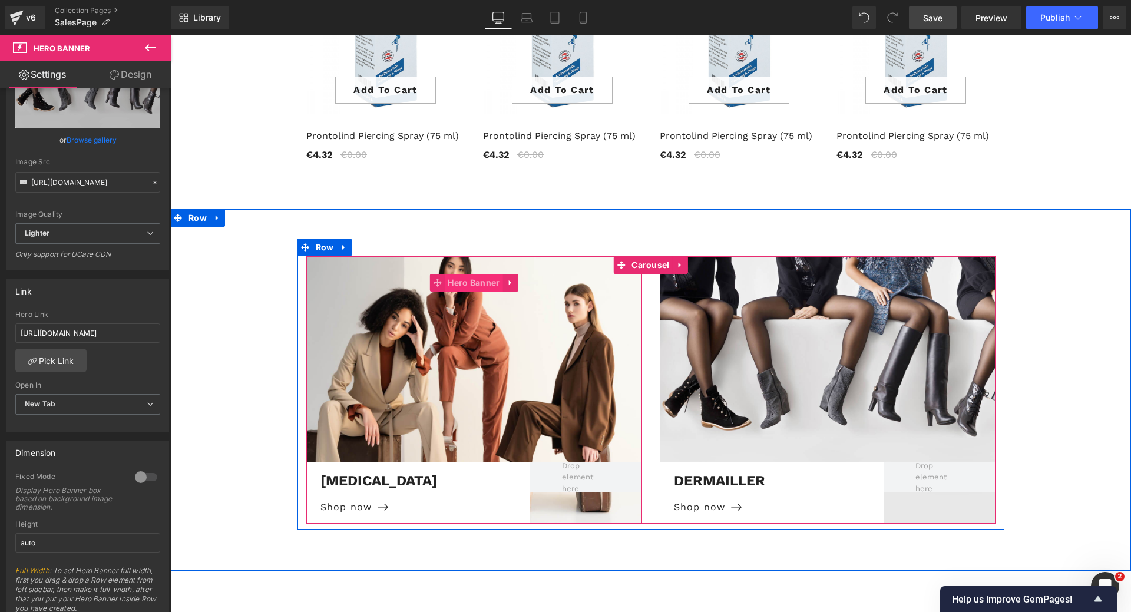
click at [470, 274] on span "Hero Banner" at bounding box center [474, 283] width 58 height 18
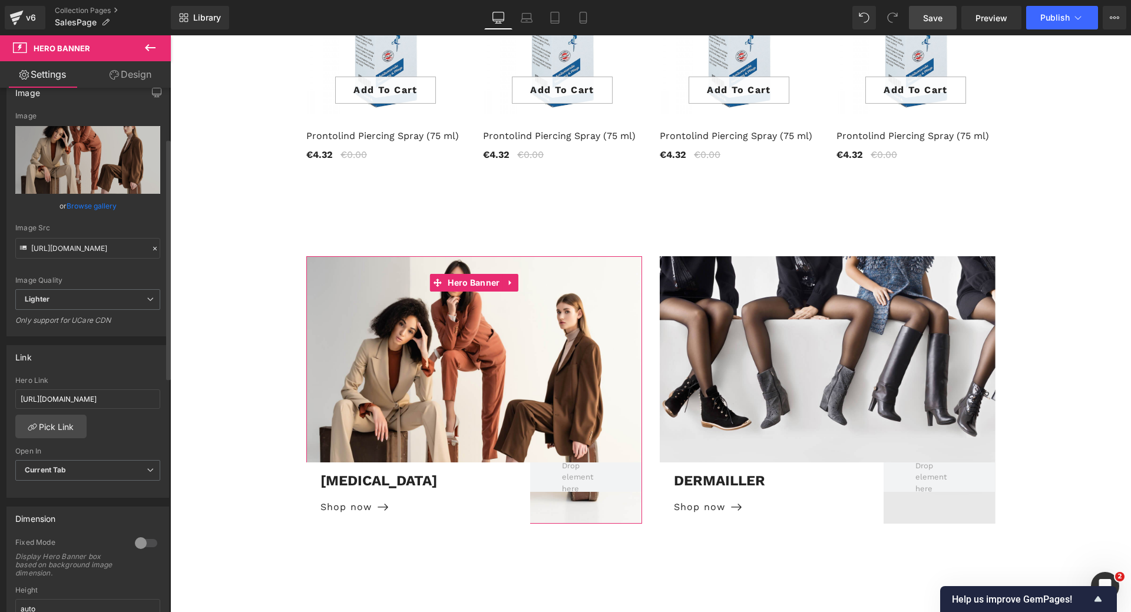
scroll to position [118, 0]
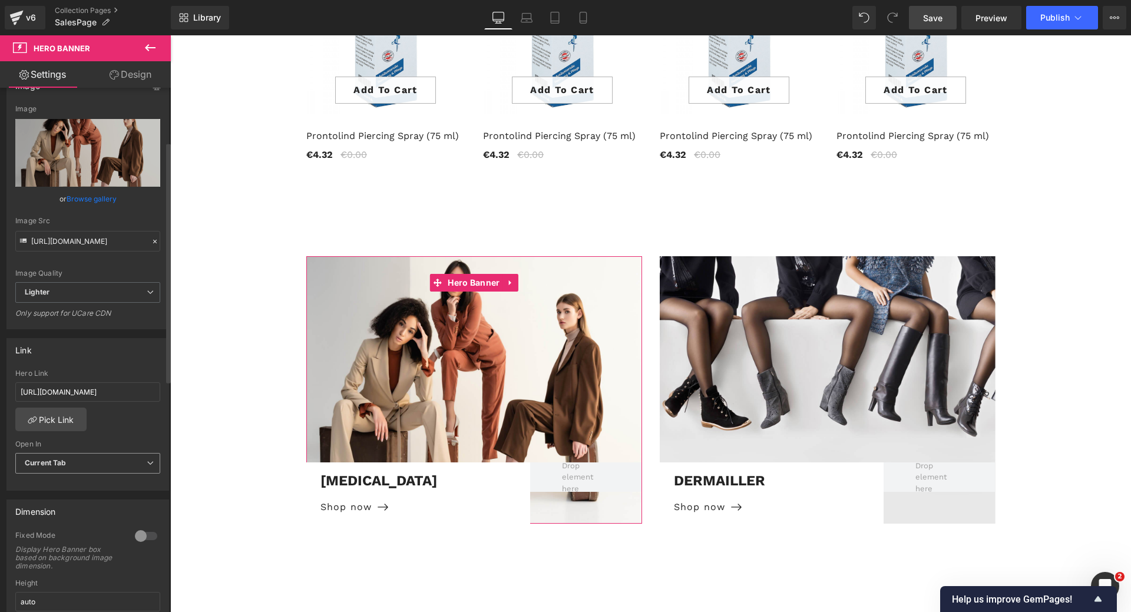
click at [84, 466] on span "Current Tab" at bounding box center [87, 463] width 145 height 21
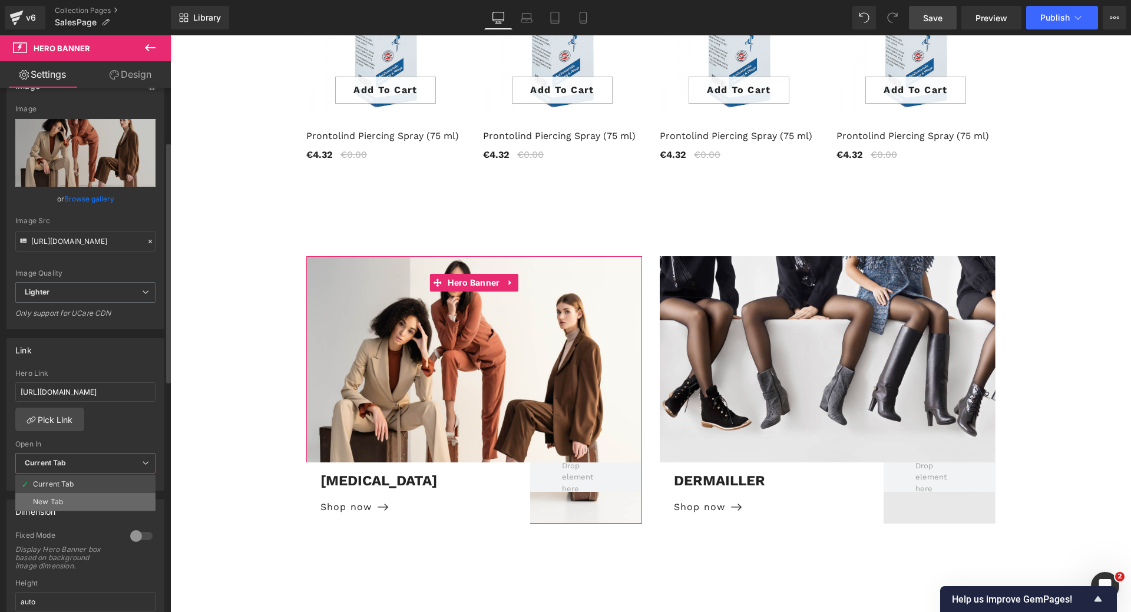
click at [62, 502] on div "New Tab" at bounding box center [48, 502] width 30 height 8
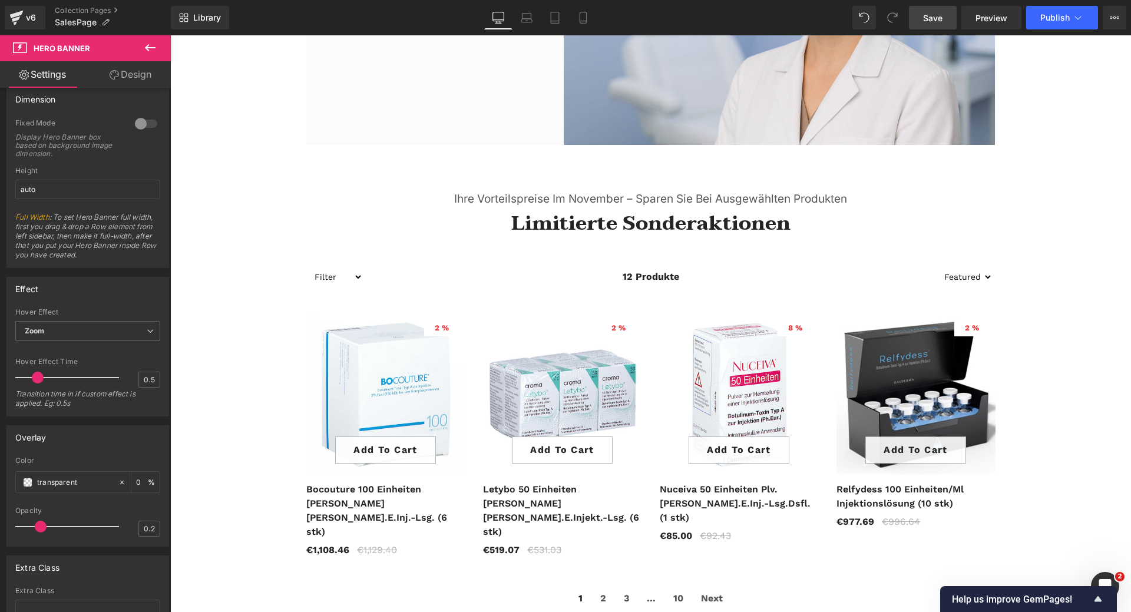
scroll to position [276, 0]
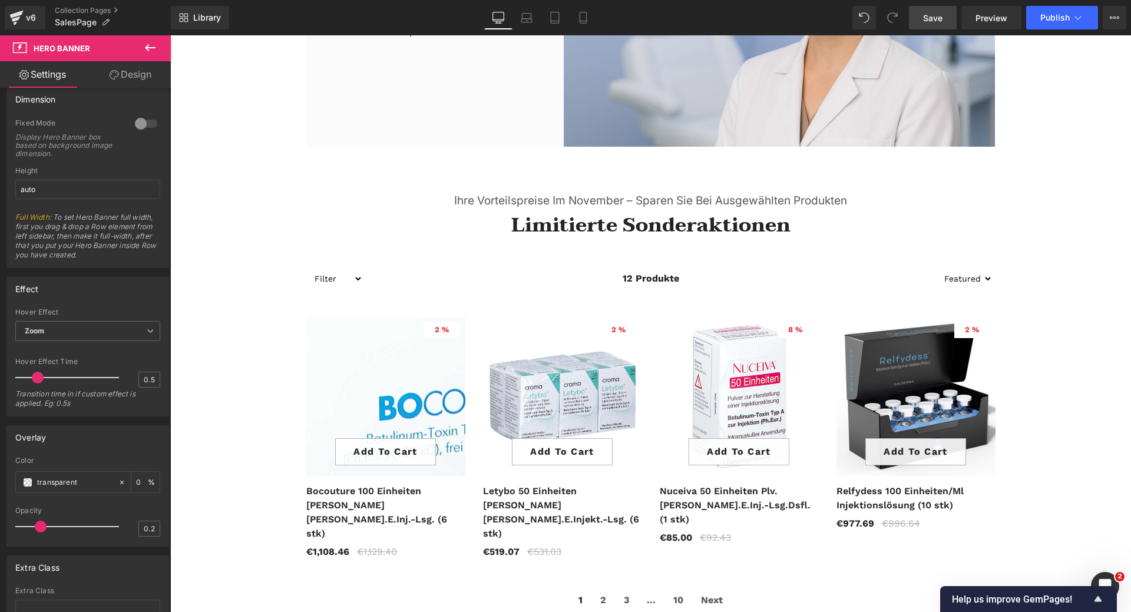
click at [377, 374] on img at bounding box center [396, 455] width 589 height 589
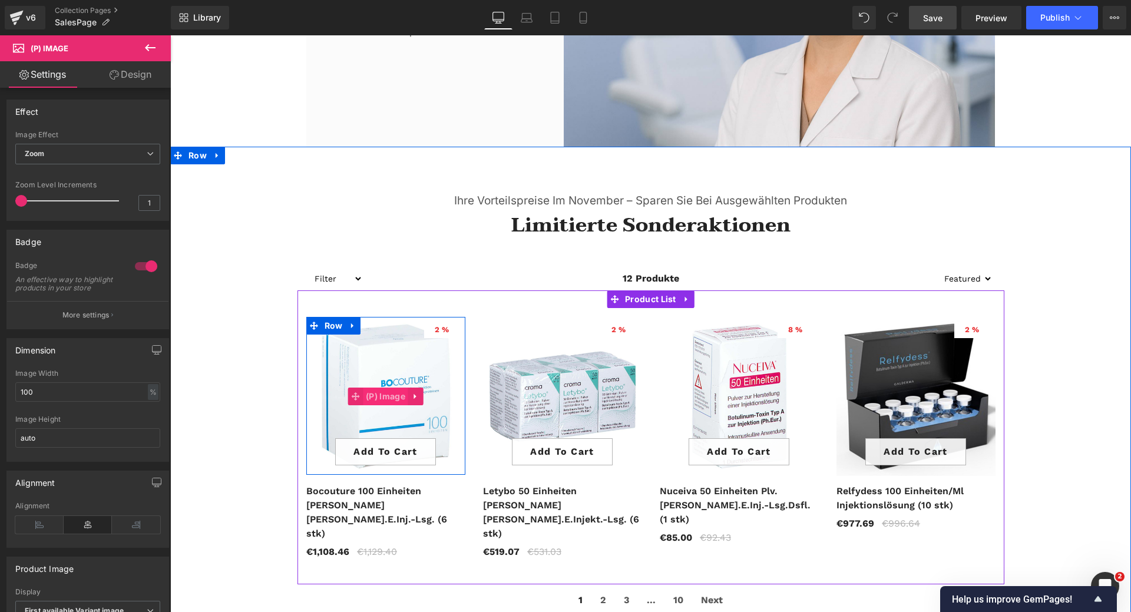
click at [381, 400] on span "(P) Image" at bounding box center [385, 397] width 45 height 18
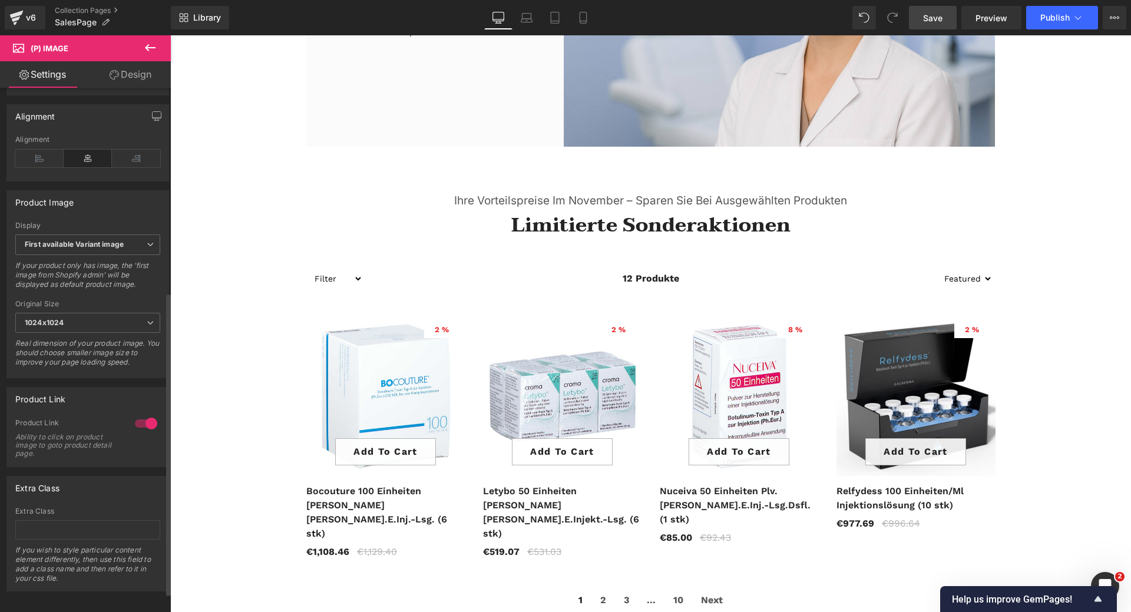
scroll to position [387, 0]
click at [118, 242] on span "First available Variant image" at bounding box center [87, 241] width 145 height 21
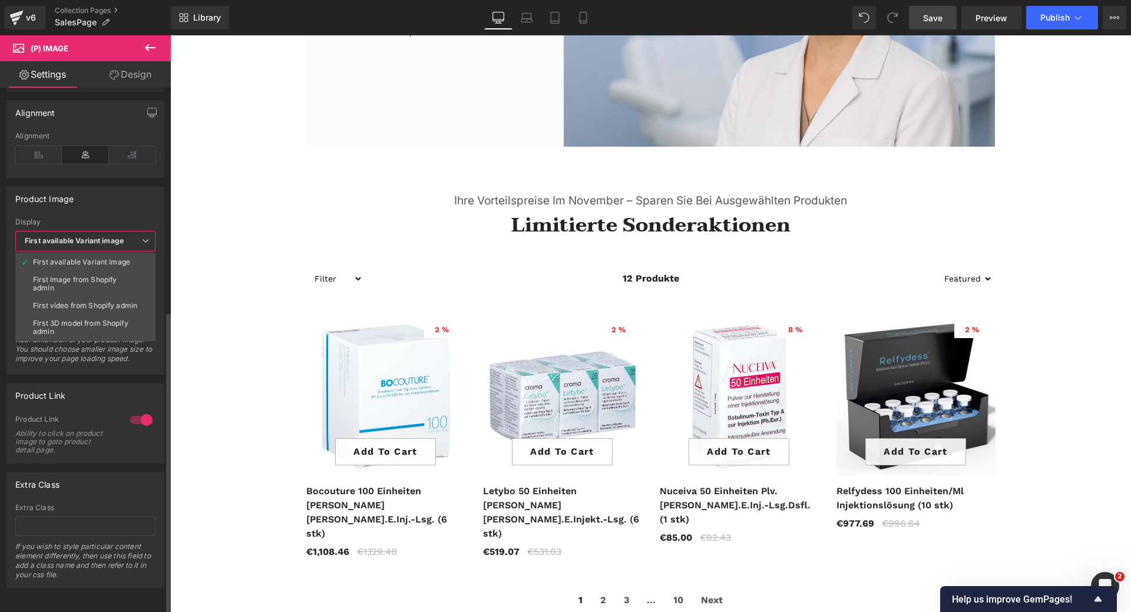
click at [118, 242] on span "First available Variant image" at bounding box center [85, 241] width 140 height 21
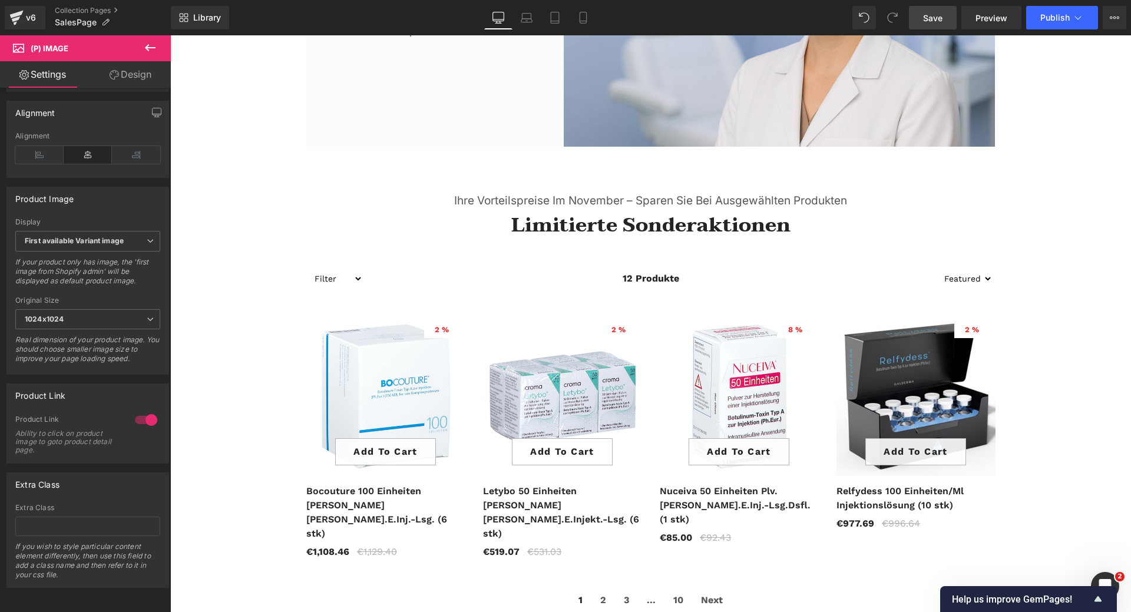
click at [130, 75] on link "Design" at bounding box center [130, 74] width 85 height 27
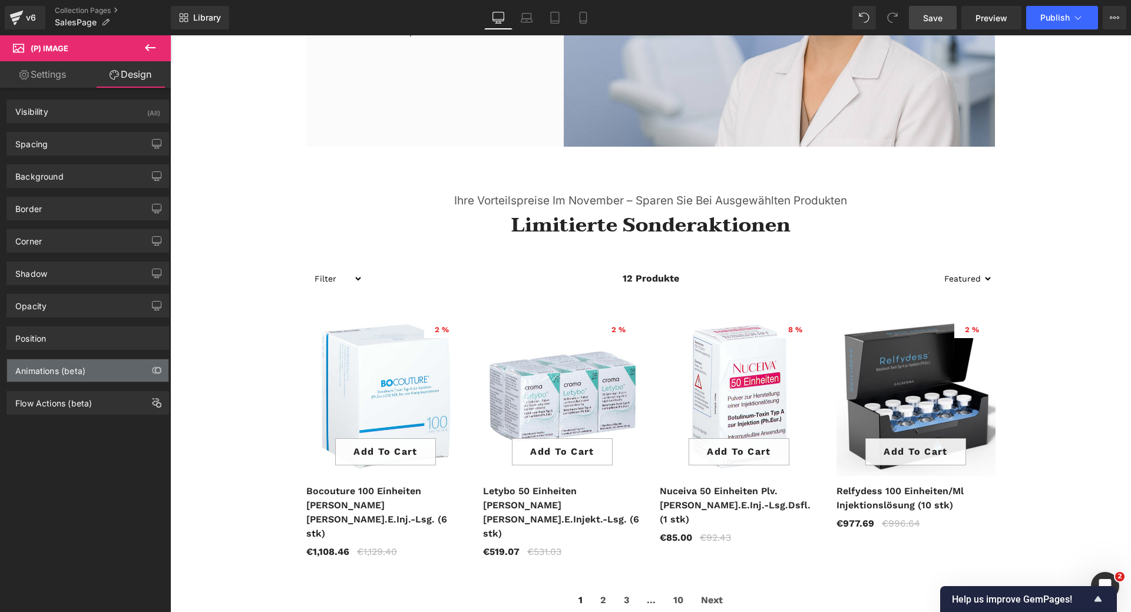
click at [90, 376] on div "Animations (beta)" at bounding box center [87, 370] width 161 height 22
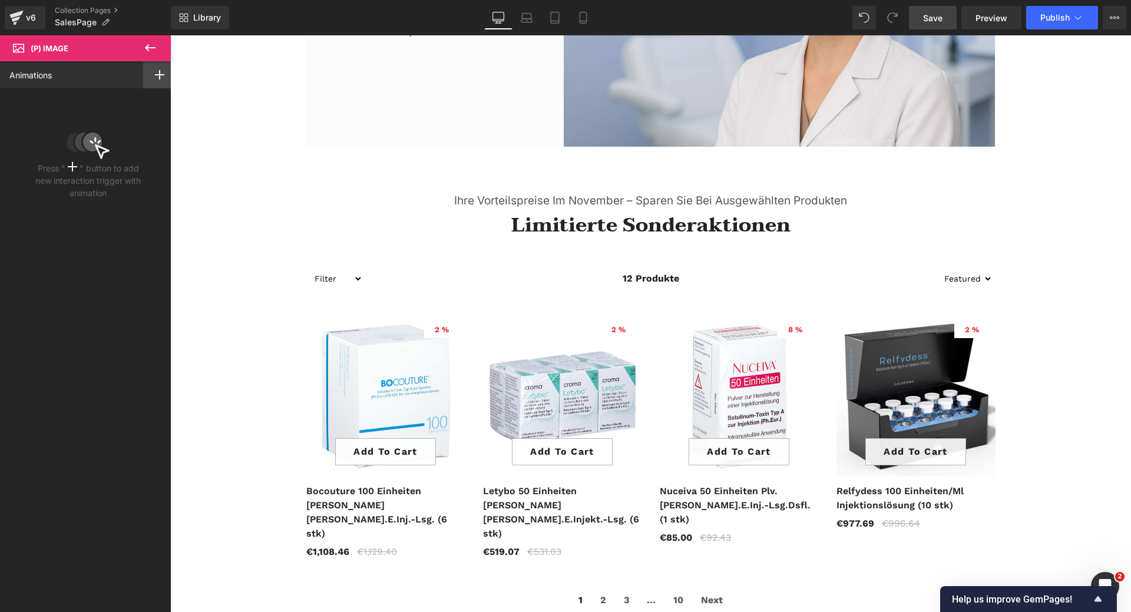
click at [155, 74] on icon at bounding box center [159, 74] width 9 height 9
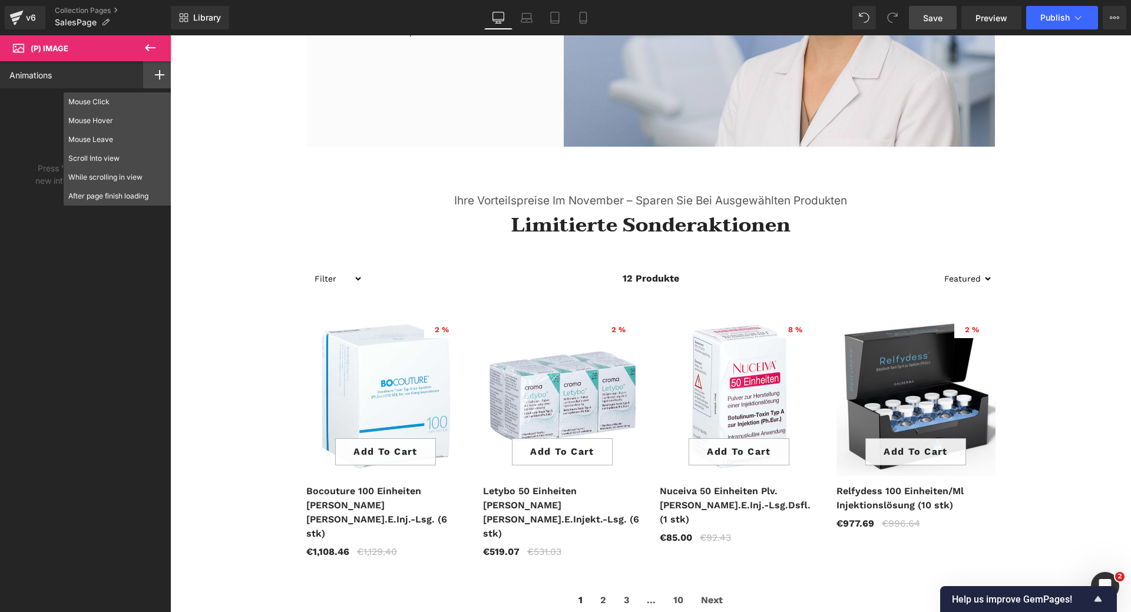
click at [151, 49] on icon at bounding box center [150, 48] width 14 height 14
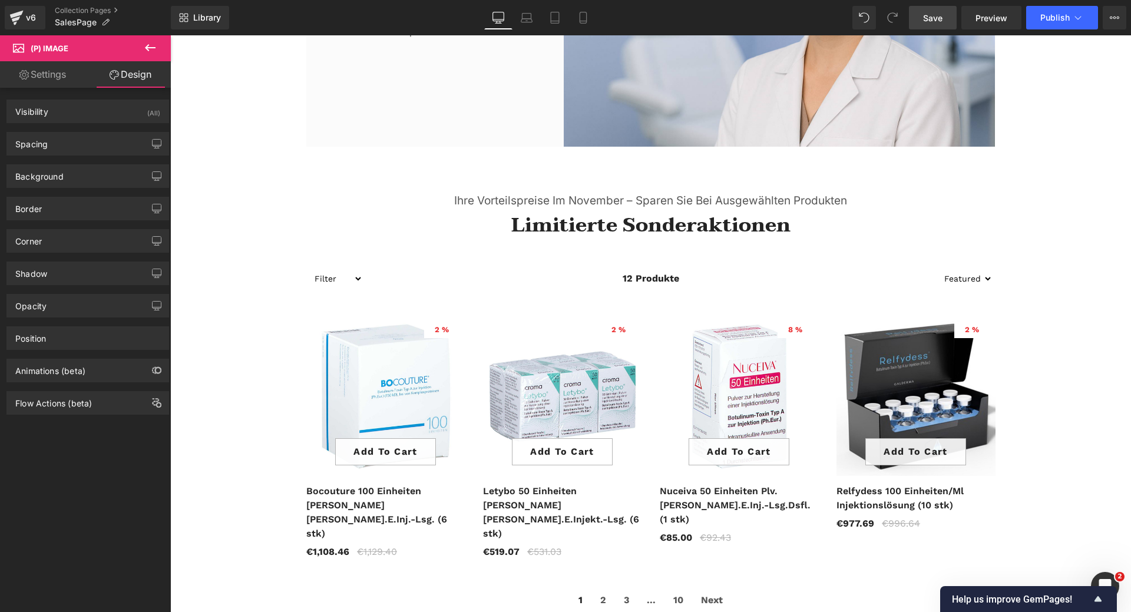
click at [940, 21] on span "Save" at bounding box center [932, 18] width 19 height 12
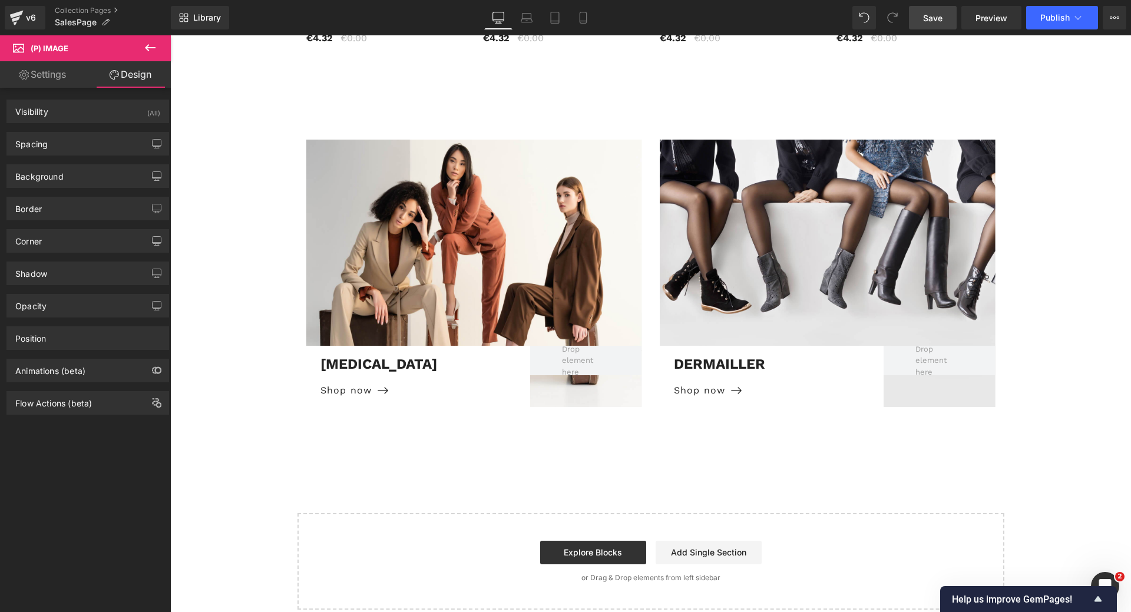
scroll to position [1926, 0]
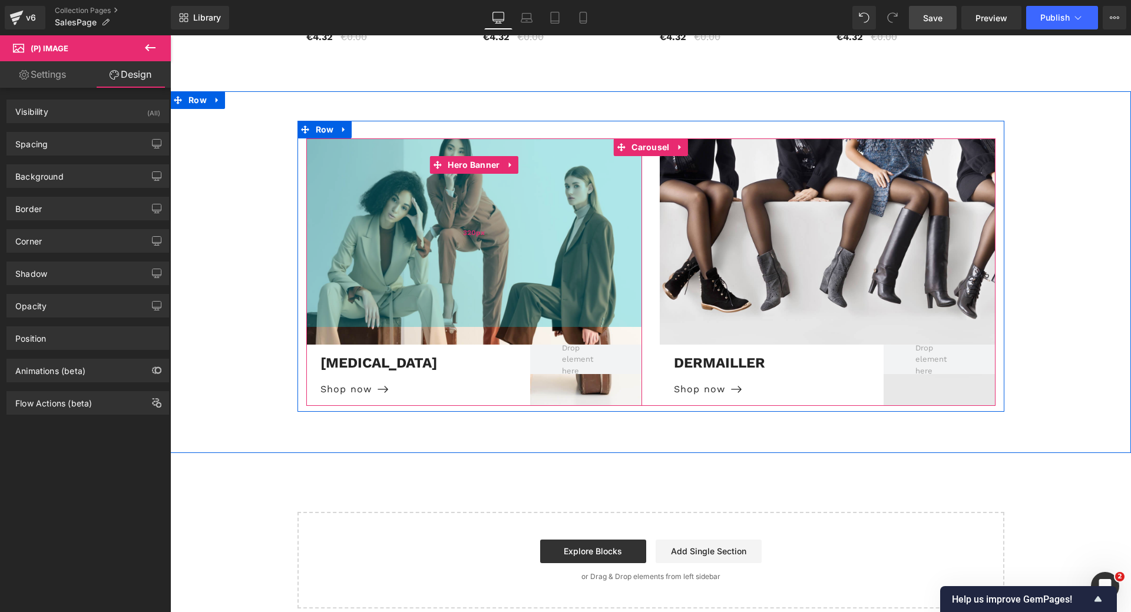
click at [458, 199] on div "320px" at bounding box center [474, 232] width 336 height 189
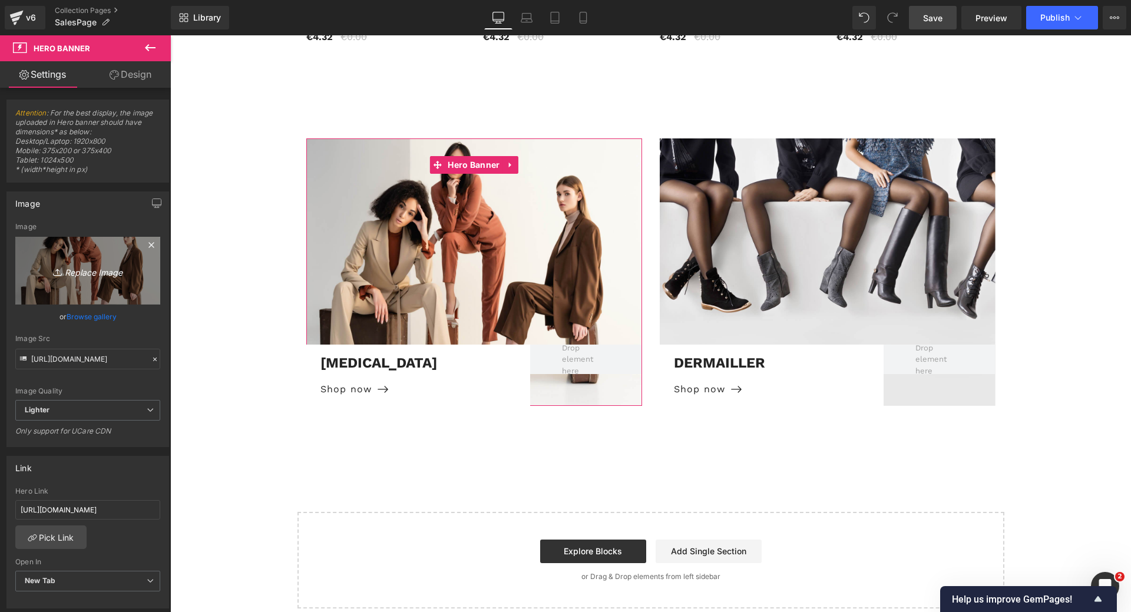
click at [77, 267] on icon "Replace Image" at bounding box center [88, 270] width 94 height 15
type input "C:\fakepath\bocouture1.jpg"
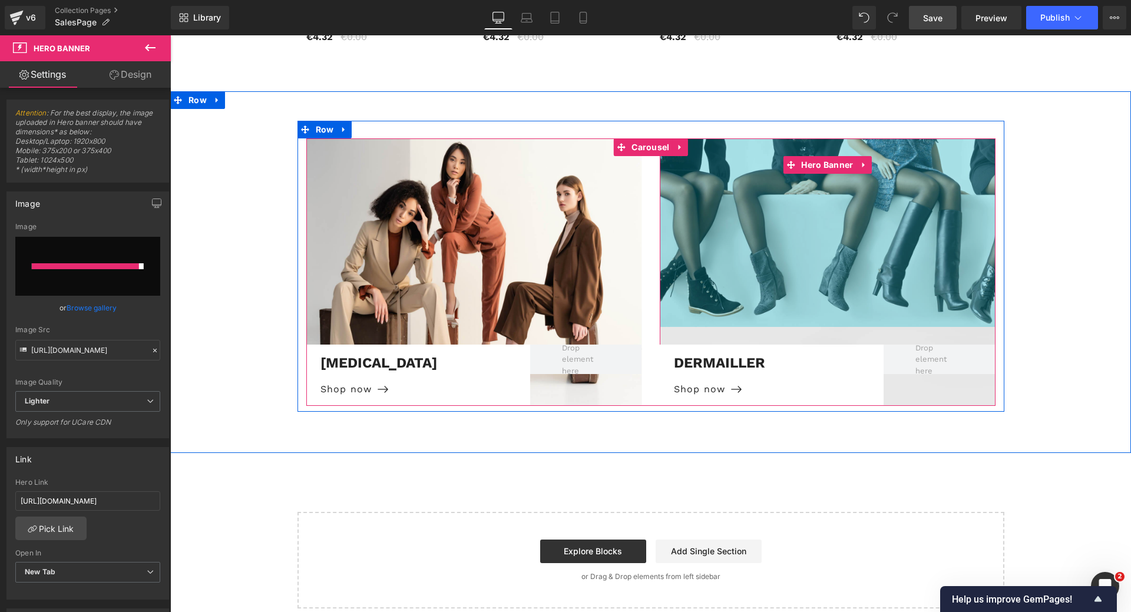
type input "[URL][DOMAIN_NAME]"
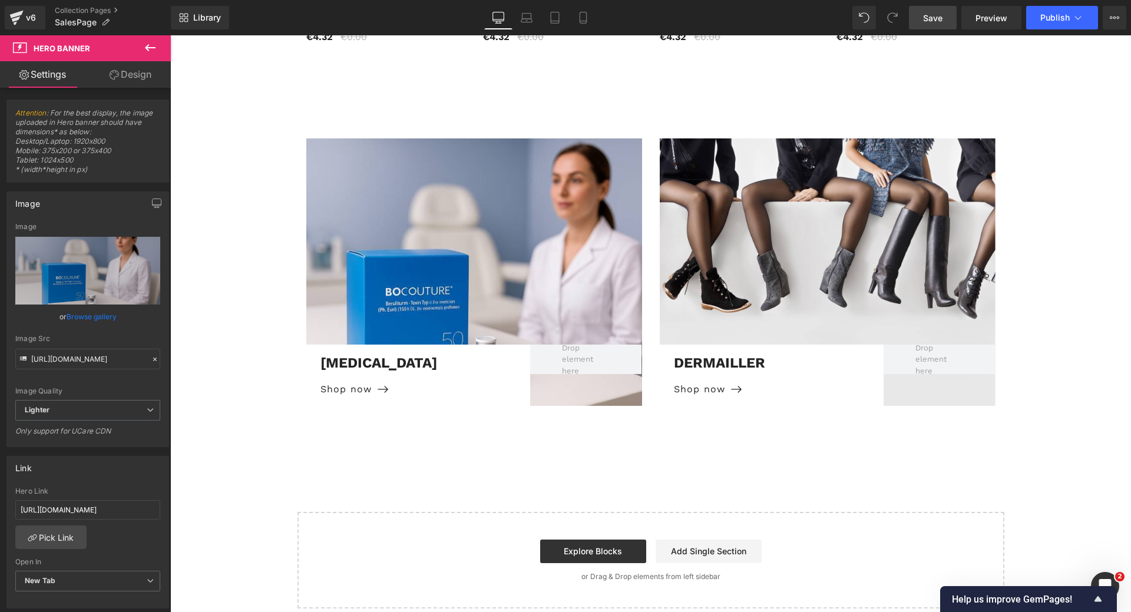
click at [931, 19] on span "Save" at bounding box center [932, 18] width 19 height 12
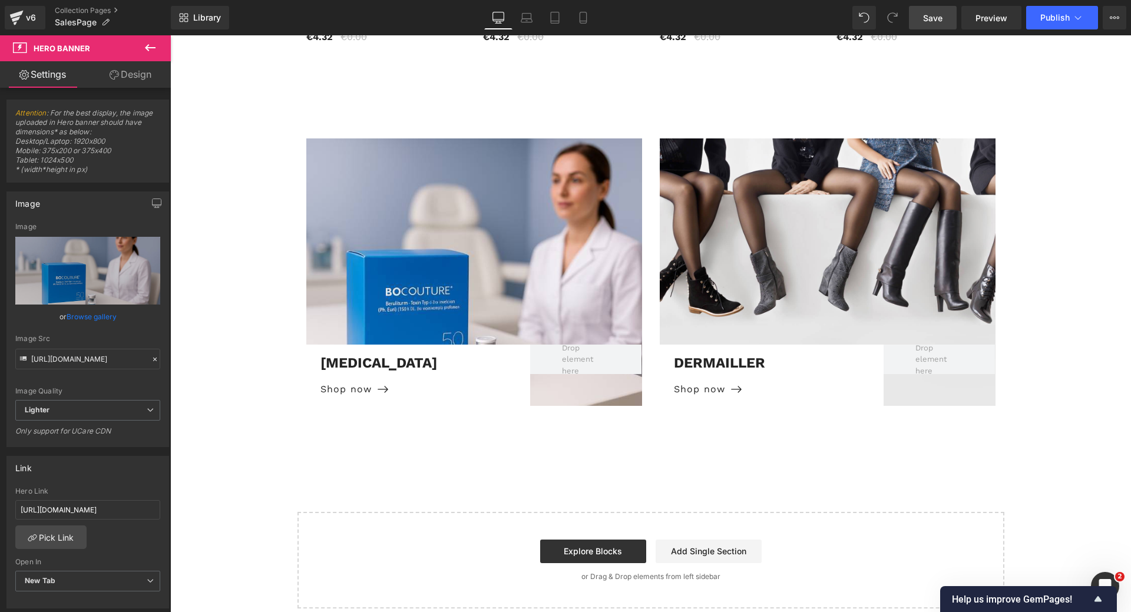
click at [702, 345] on div "dermailler Text Block Shop now [GEOGRAPHIC_DATA]" at bounding box center [772, 375] width 224 height 61
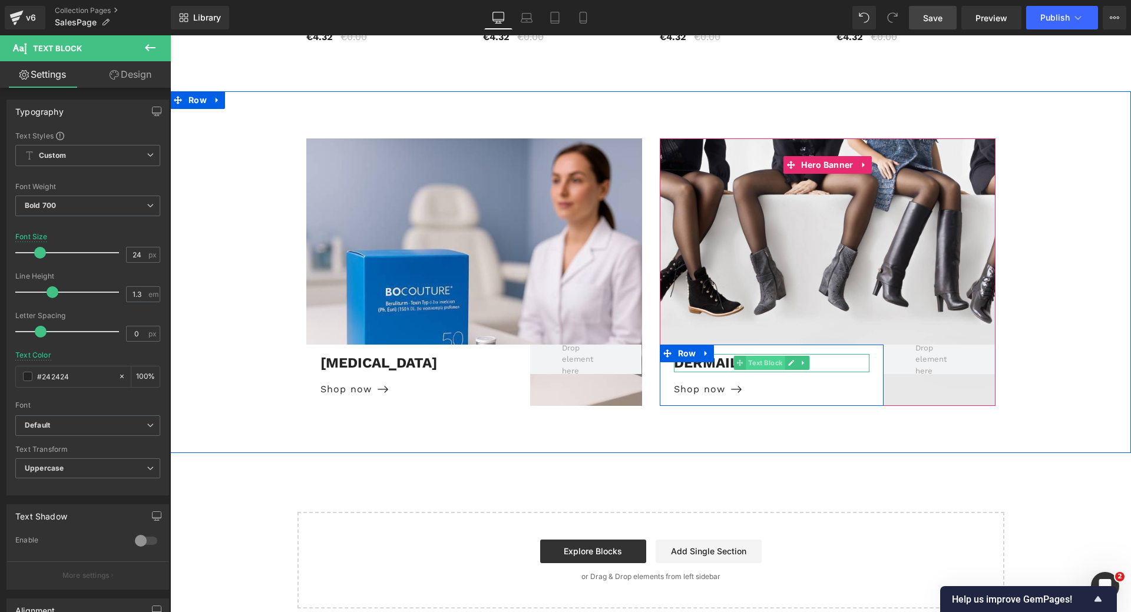
click at [753, 356] on span "Text Block" at bounding box center [765, 363] width 39 height 14
click at [712, 354] on p "dermailler" at bounding box center [772, 363] width 196 height 18
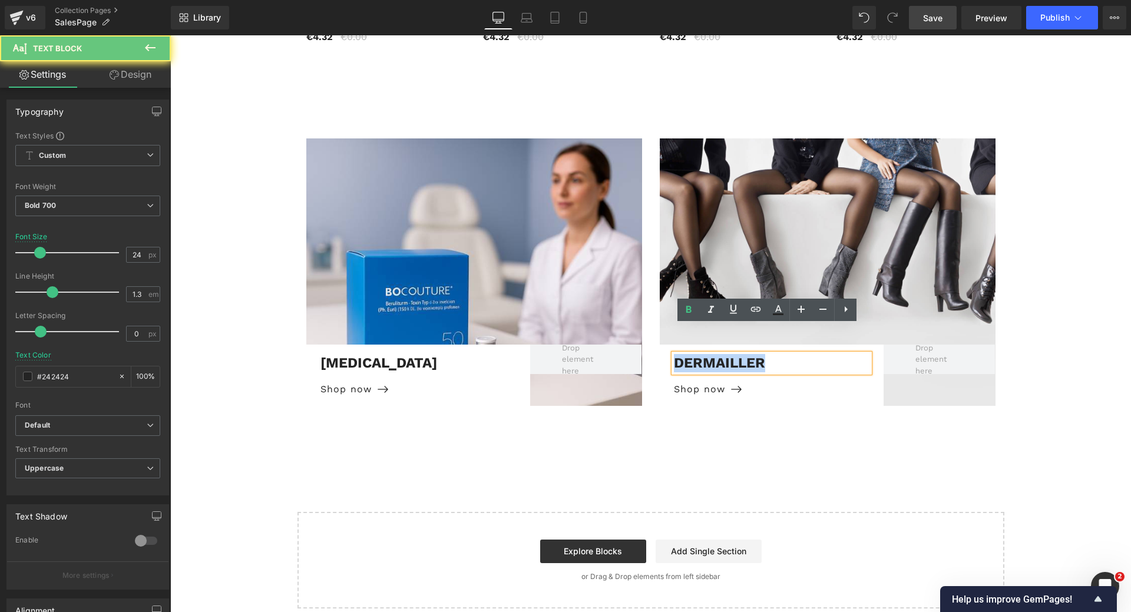
click at [712, 354] on p "dermailler" at bounding box center [772, 363] width 196 height 18
click at [718, 354] on p "dermailler" at bounding box center [772, 363] width 196 height 18
click at [720, 354] on p "dermailler" at bounding box center [772, 363] width 196 height 18
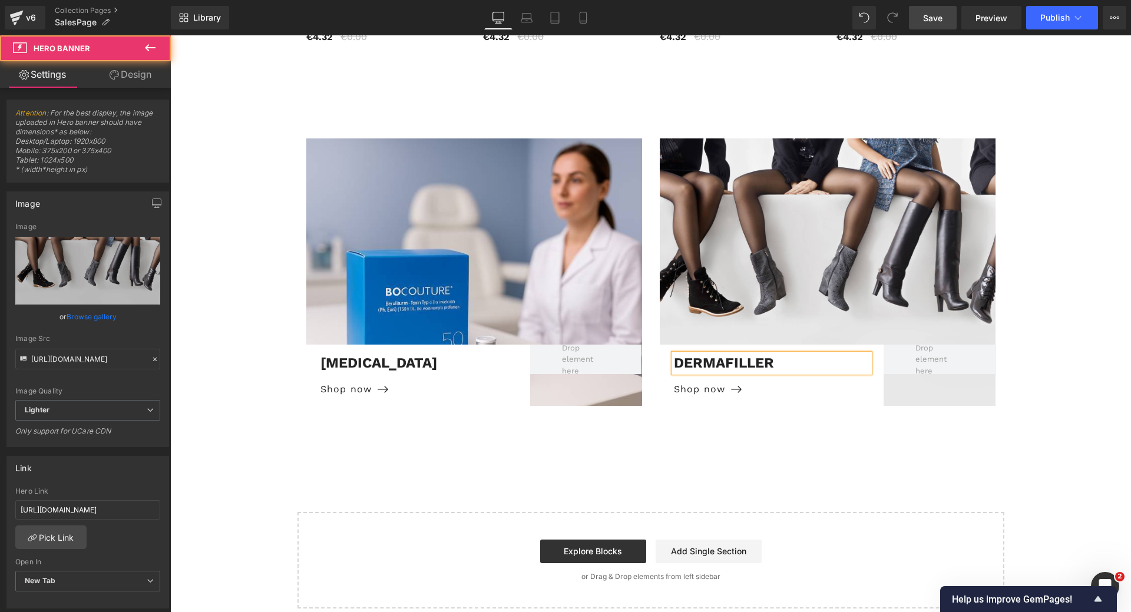
click at [773, 198] on div at bounding box center [828, 271] width 336 height 267
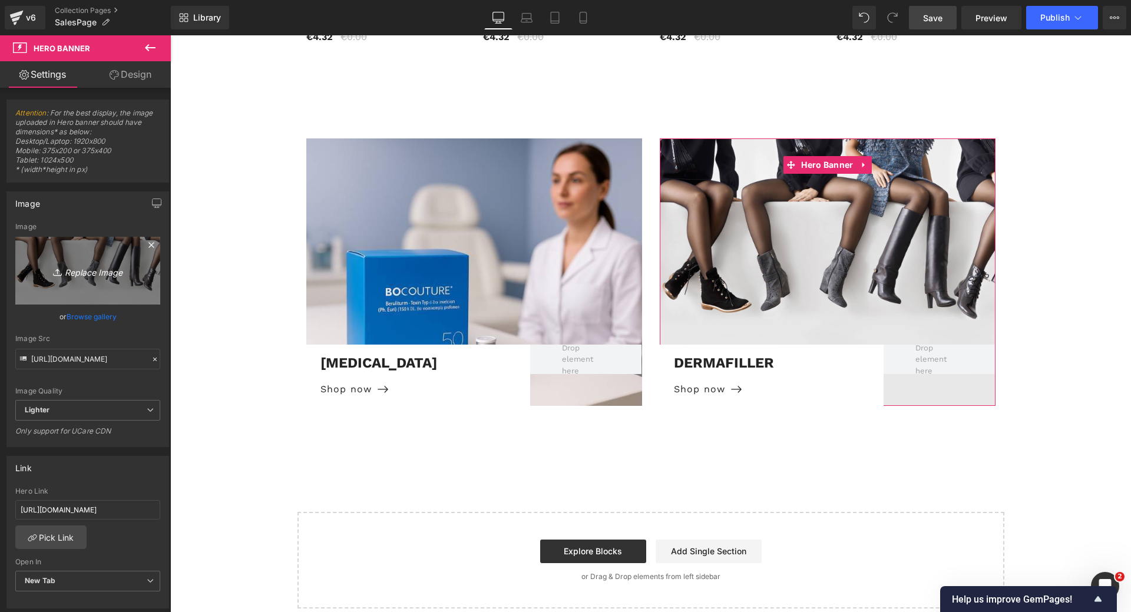
click at [77, 272] on icon "Replace Image" at bounding box center [88, 270] width 94 height 15
type input "C:\fakepath\dermafiller.jpg"
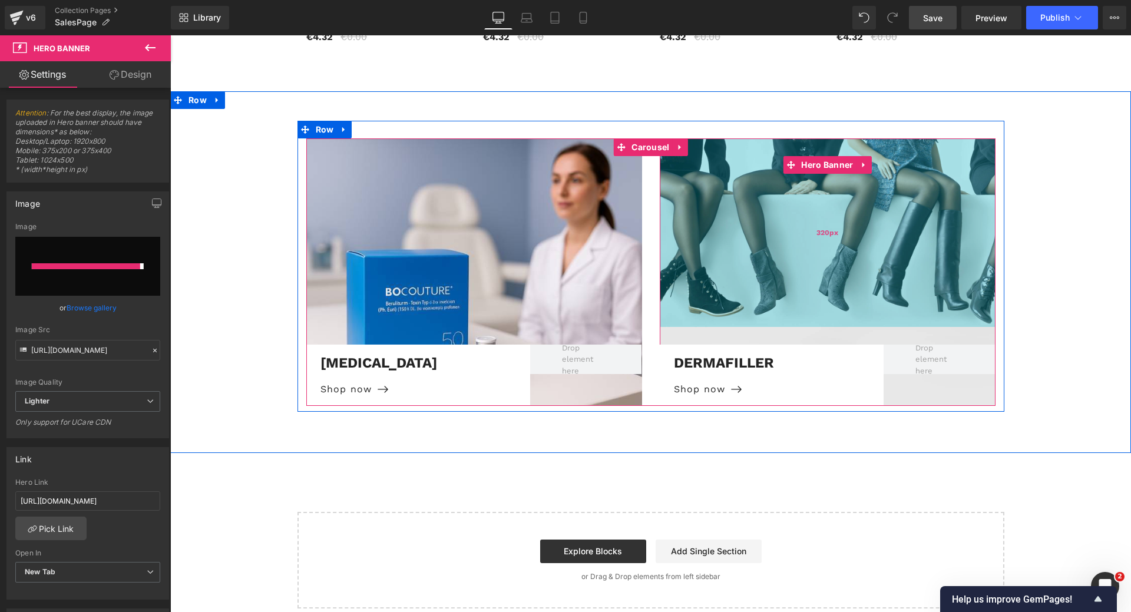
type input "[URL][DOMAIN_NAME]"
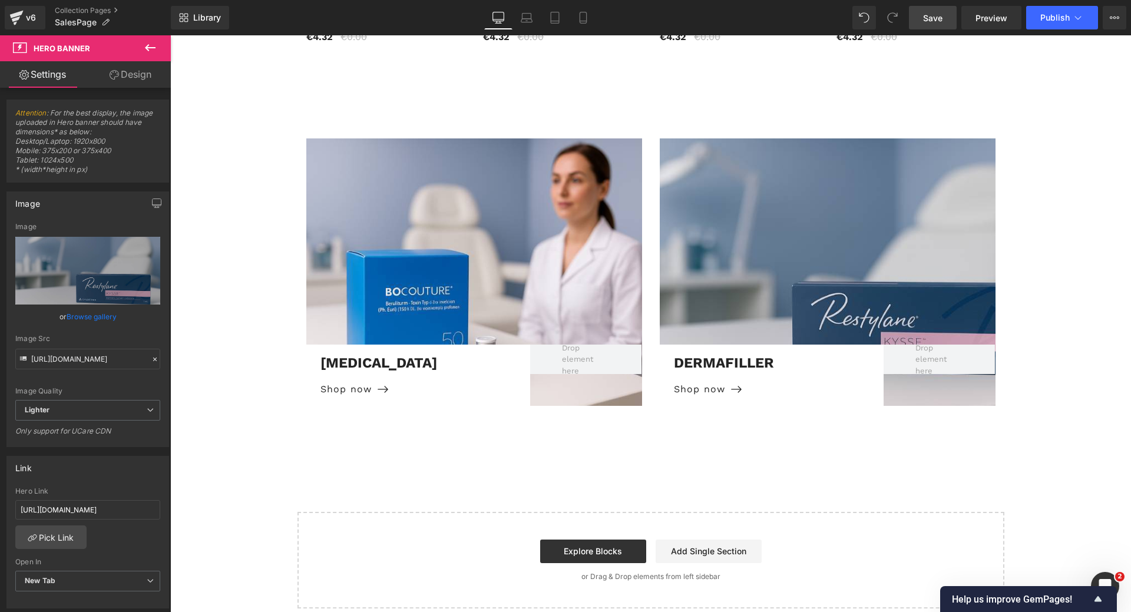
click at [939, 24] on link "Save" at bounding box center [933, 18] width 48 height 24
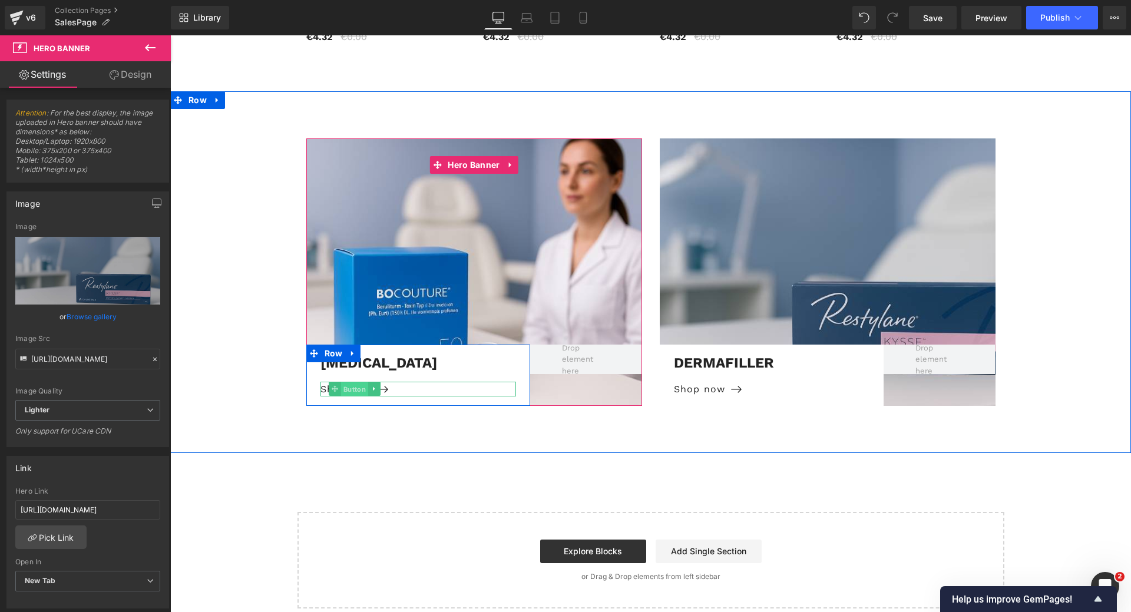
click at [346, 382] on span "Button" at bounding box center [354, 389] width 27 height 14
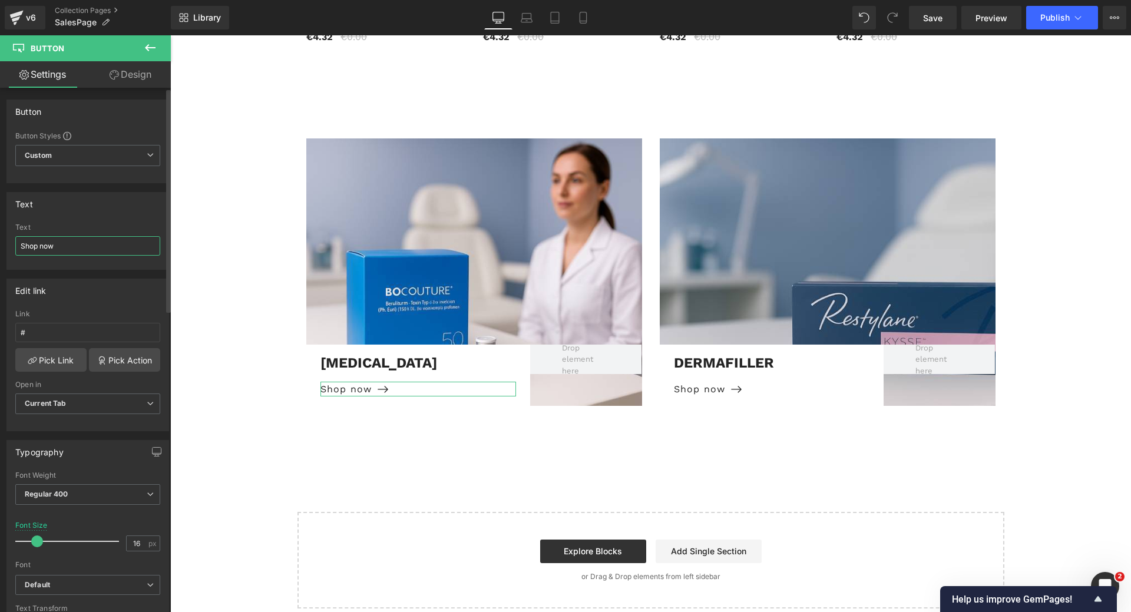
drag, startPoint x: 80, startPoint y: 245, endPoint x: 1, endPoint y: 243, distance: 78.4
click at [1, 243] on div "Text Shop now Text Shop now" at bounding box center [88, 226] width 176 height 87
type input "Produkte ansehen"
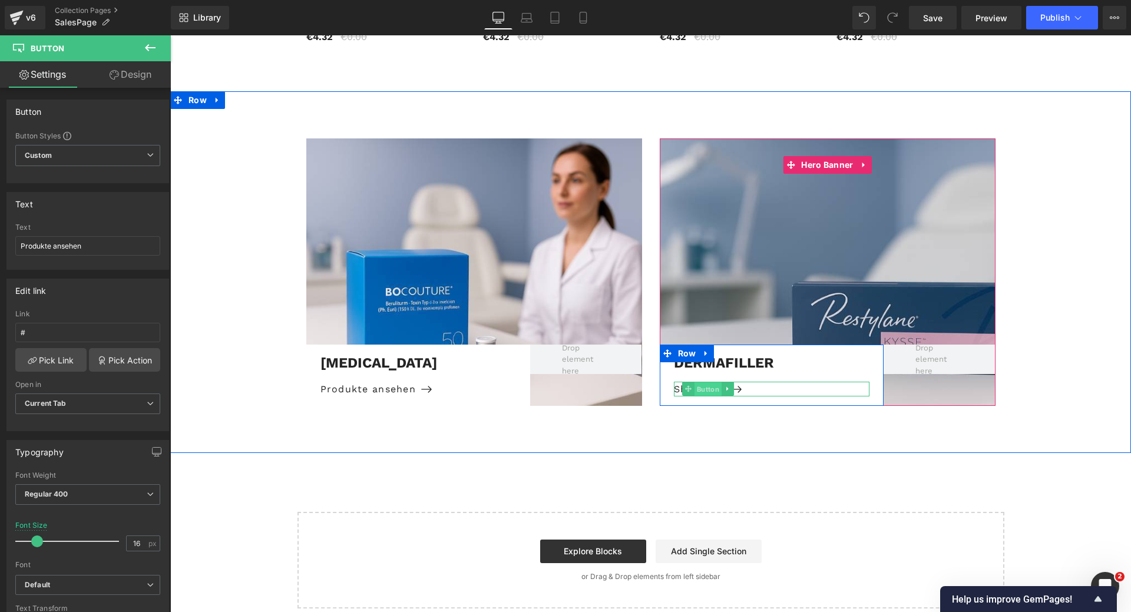
click at [706, 382] on span "Button" at bounding box center [707, 389] width 27 height 14
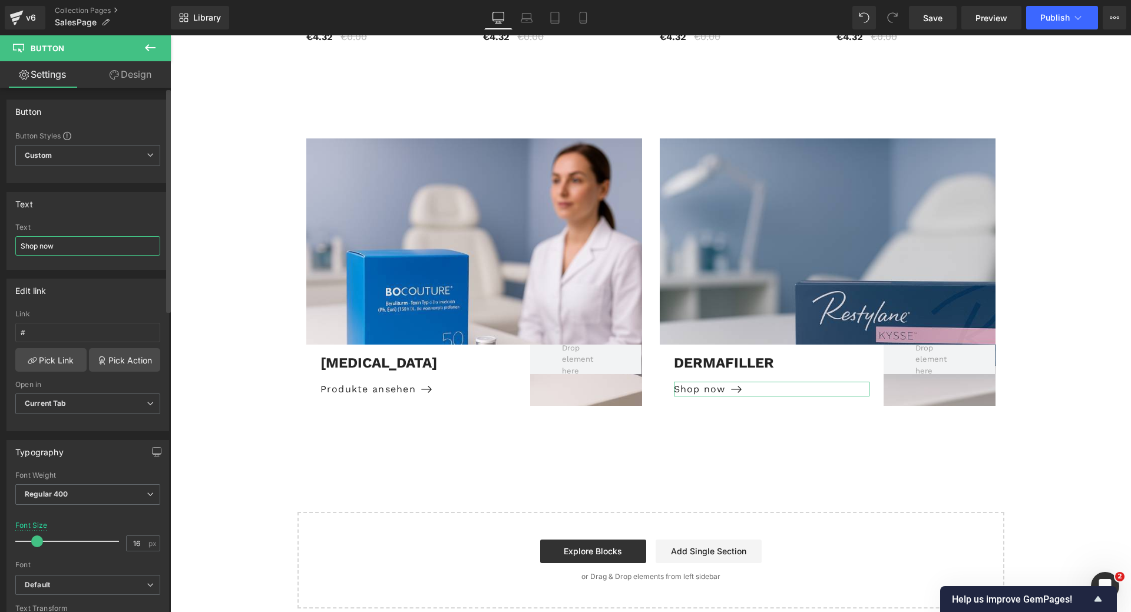
drag, startPoint x: 72, startPoint y: 249, endPoint x: 19, endPoint y: 253, distance: 52.6
click at [19, 253] on input "Shop now" at bounding box center [87, 245] width 145 height 19
type input "Produkte ansehen"
click at [931, 16] on span "Save" at bounding box center [932, 18] width 19 height 12
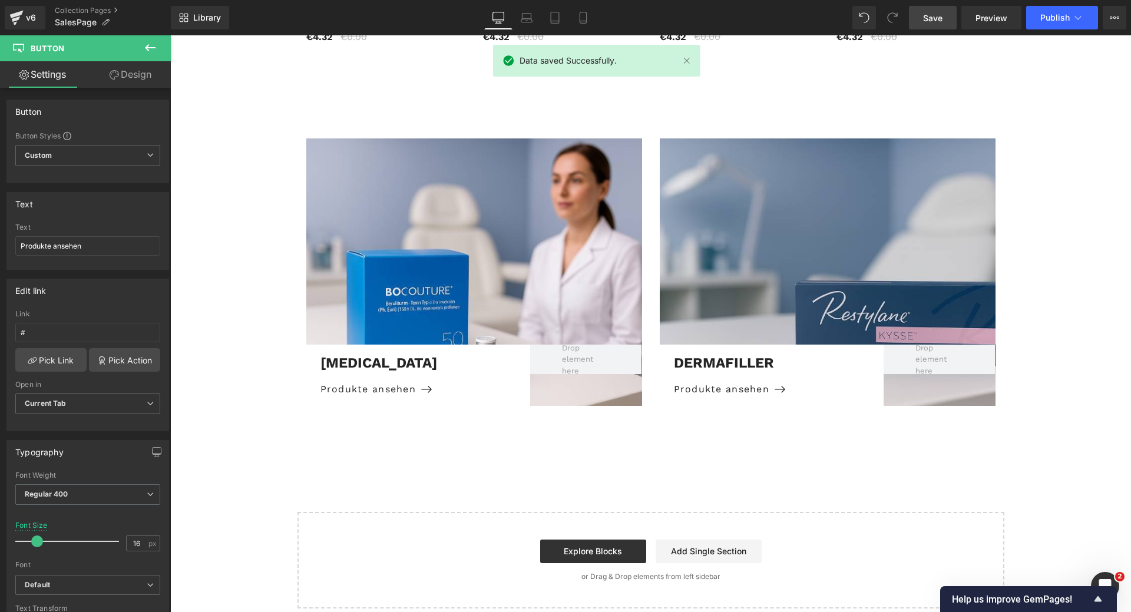
click at [930, 27] on link "Save" at bounding box center [933, 18] width 48 height 24
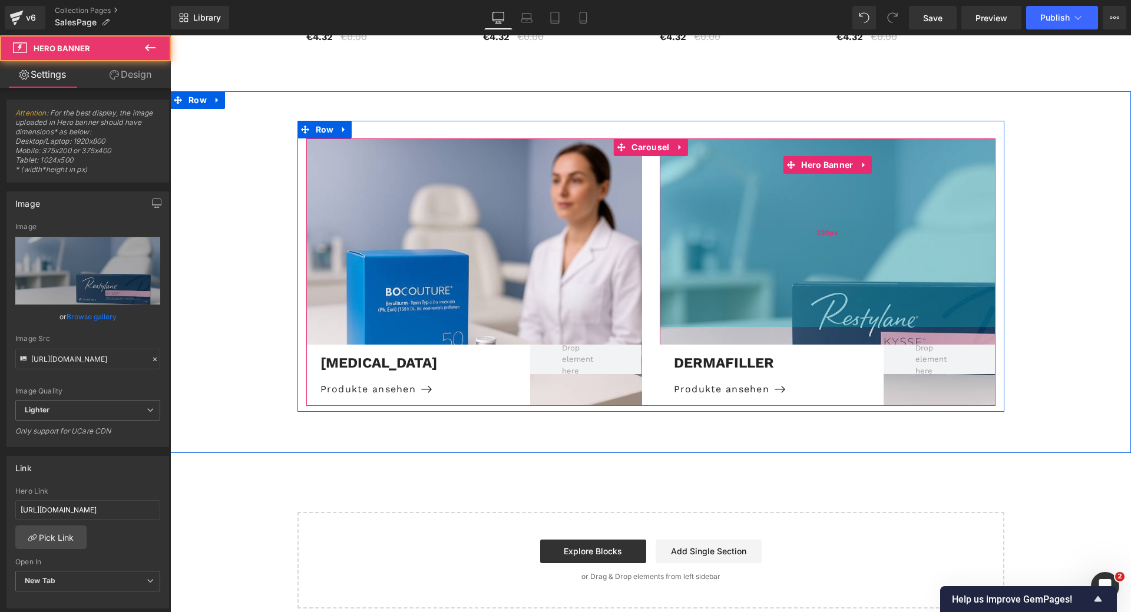
click at [881, 202] on div "320px" at bounding box center [828, 232] width 336 height 189
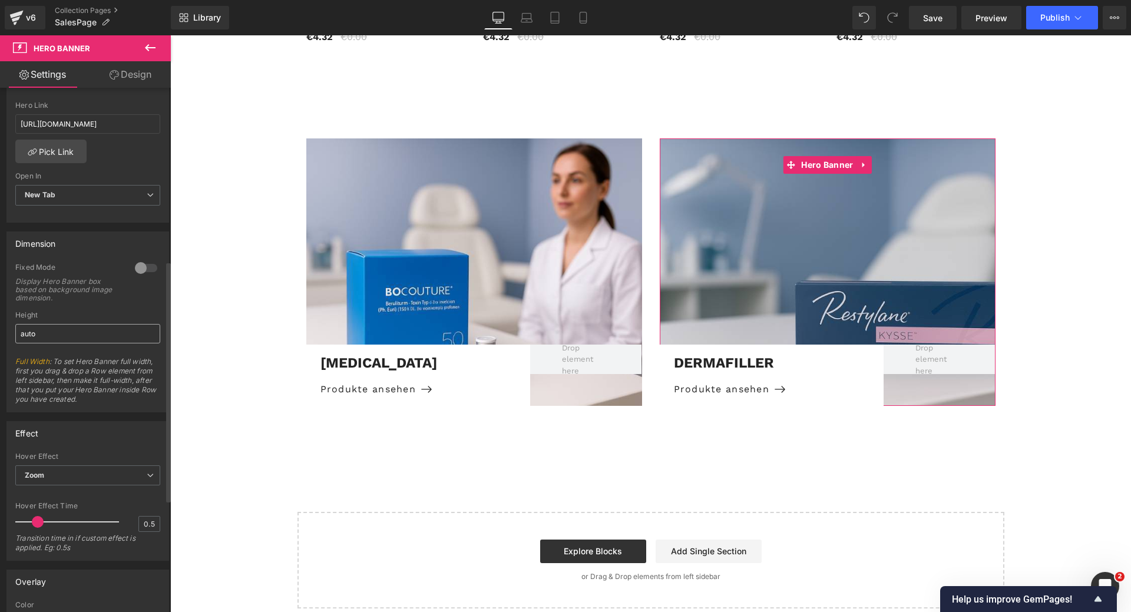
scroll to position [354, 0]
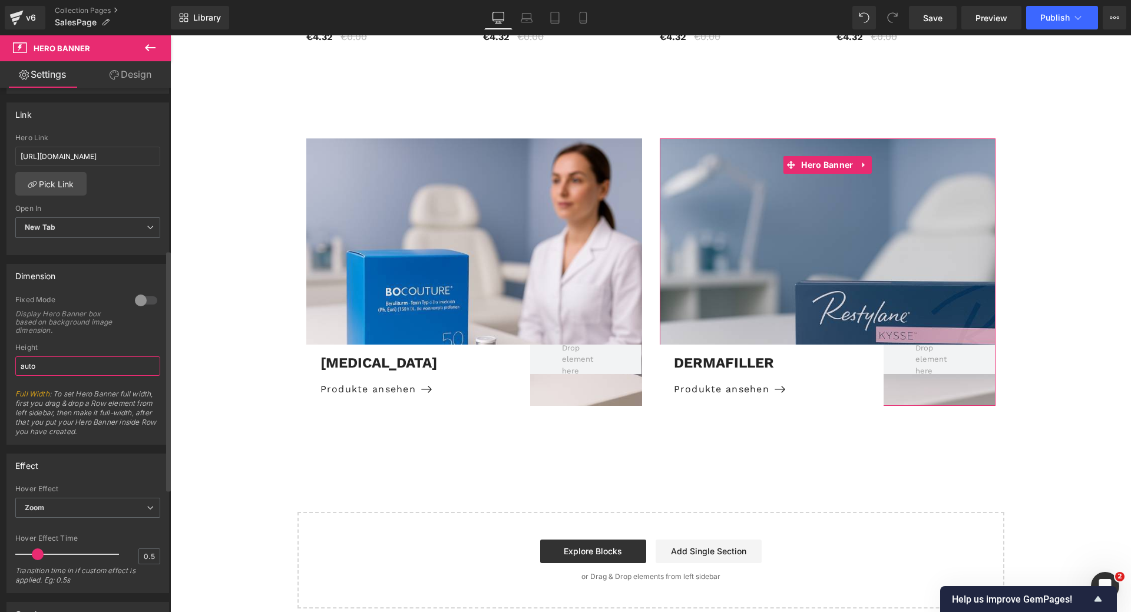
click at [77, 368] on input "auto" at bounding box center [87, 365] width 145 height 19
click at [100, 339] on div "Fixed Mode Display Hero Banner box based on background image dimension." at bounding box center [87, 319] width 145 height 48
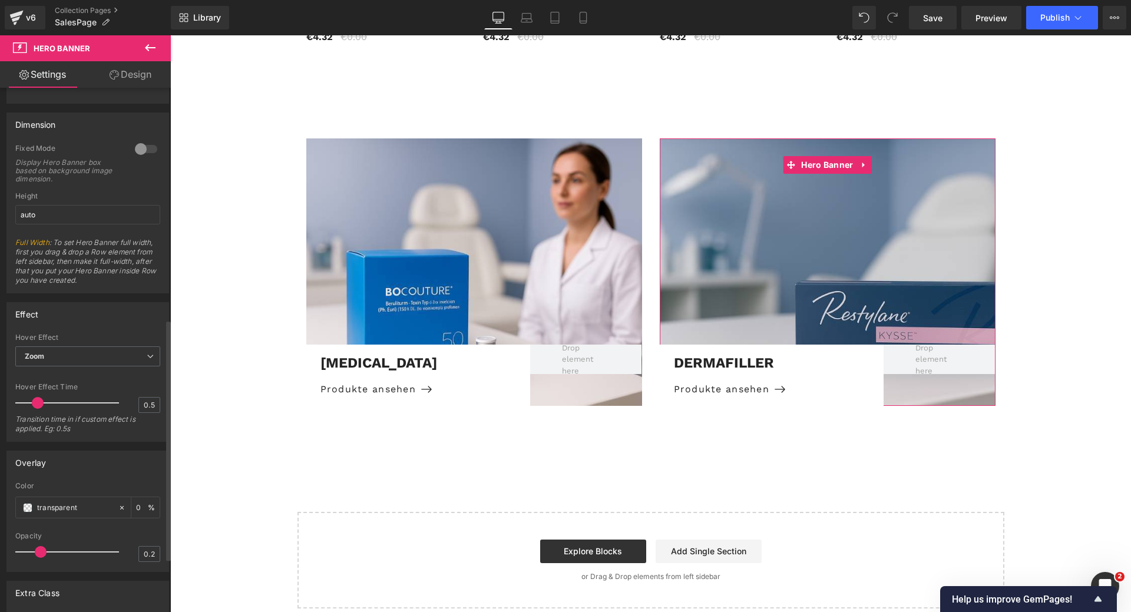
scroll to position [504, 0]
click at [138, 77] on link "Design" at bounding box center [130, 74] width 85 height 27
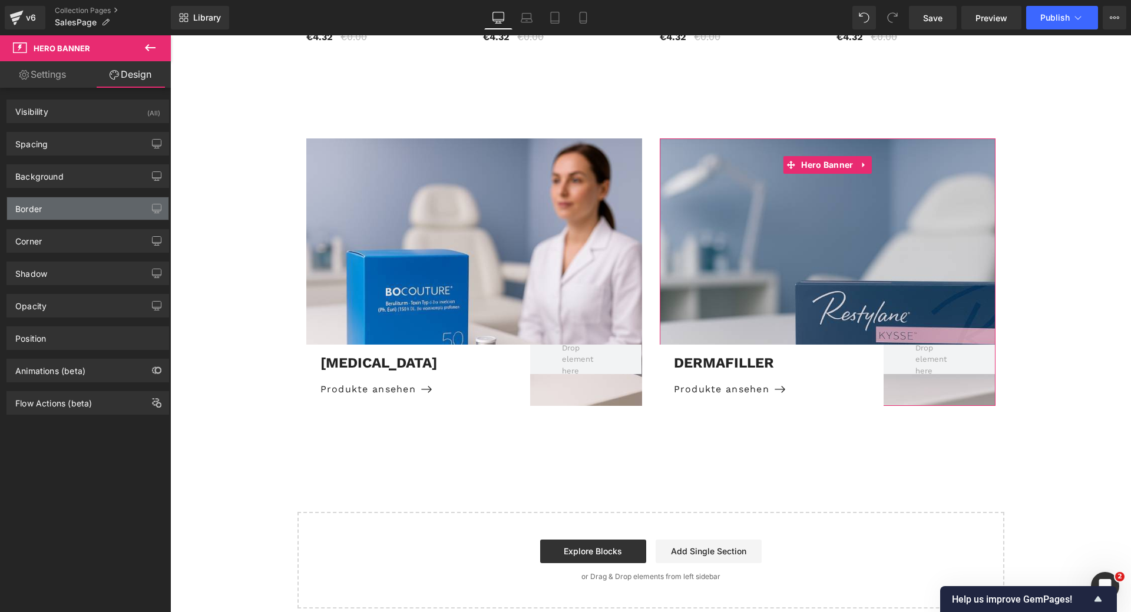
click at [89, 209] on div "Border" at bounding box center [87, 208] width 161 height 22
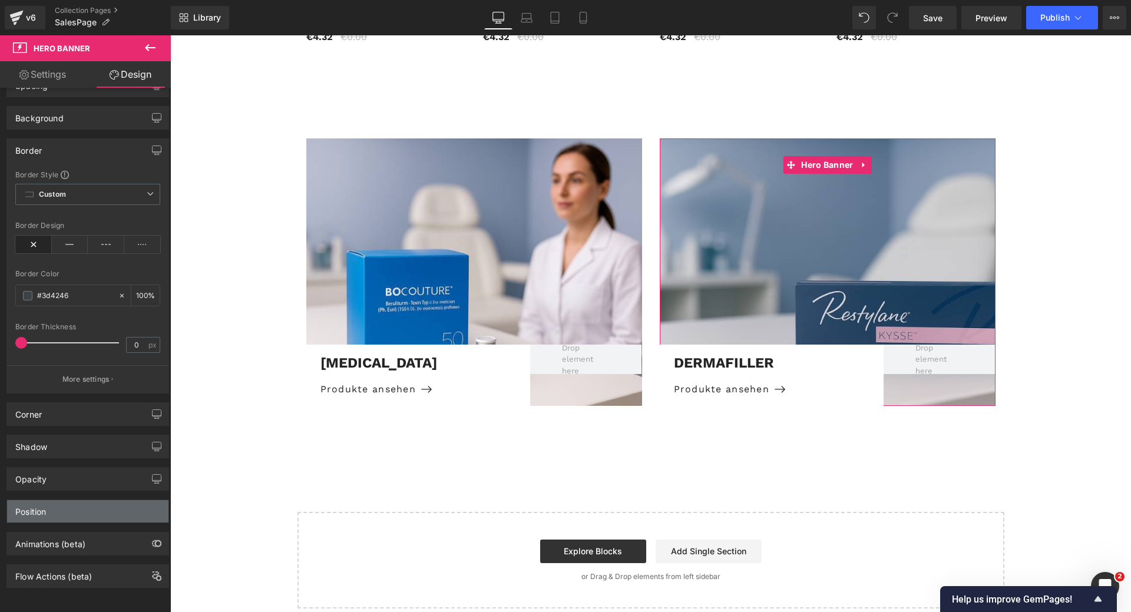
scroll to position [67, 0]
click at [87, 508] on div "Position" at bounding box center [87, 511] width 161 height 22
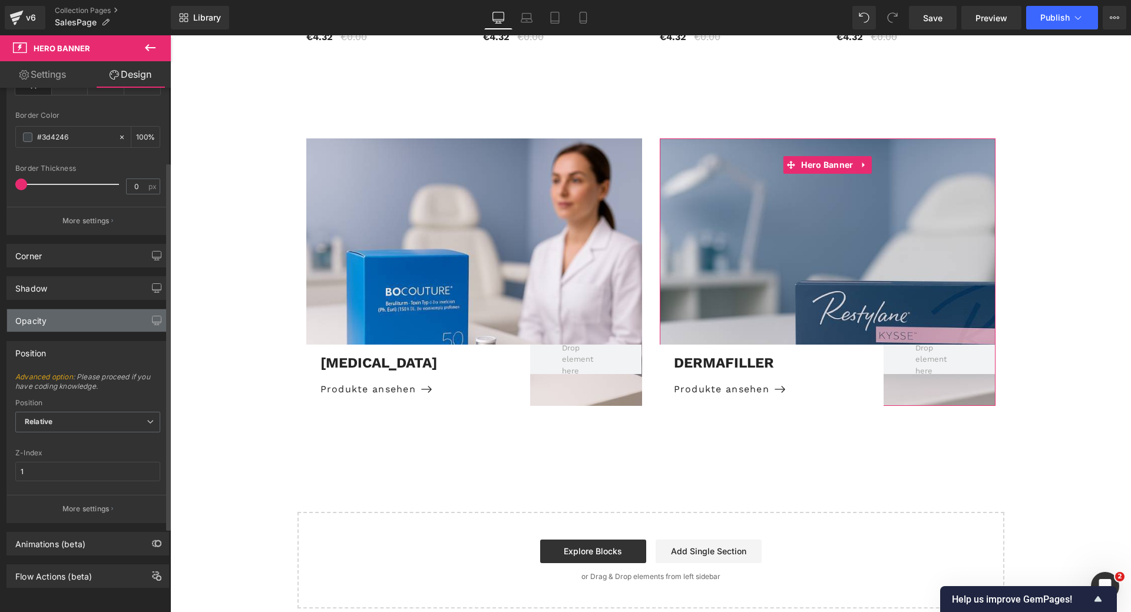
scroll to position [226, 0]
click at [117, 412] on span "Relative" at bounding box center [87, 422] width 145 height 21
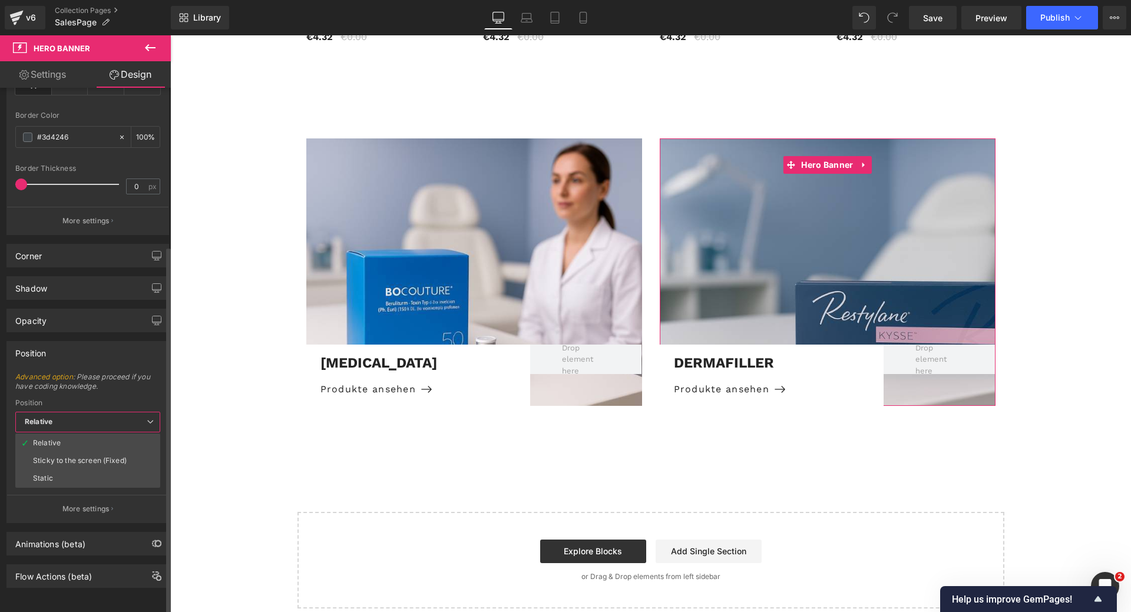
click at [117, 412] on span "Relative" at bounding box center [87, 422] width 145 height 21
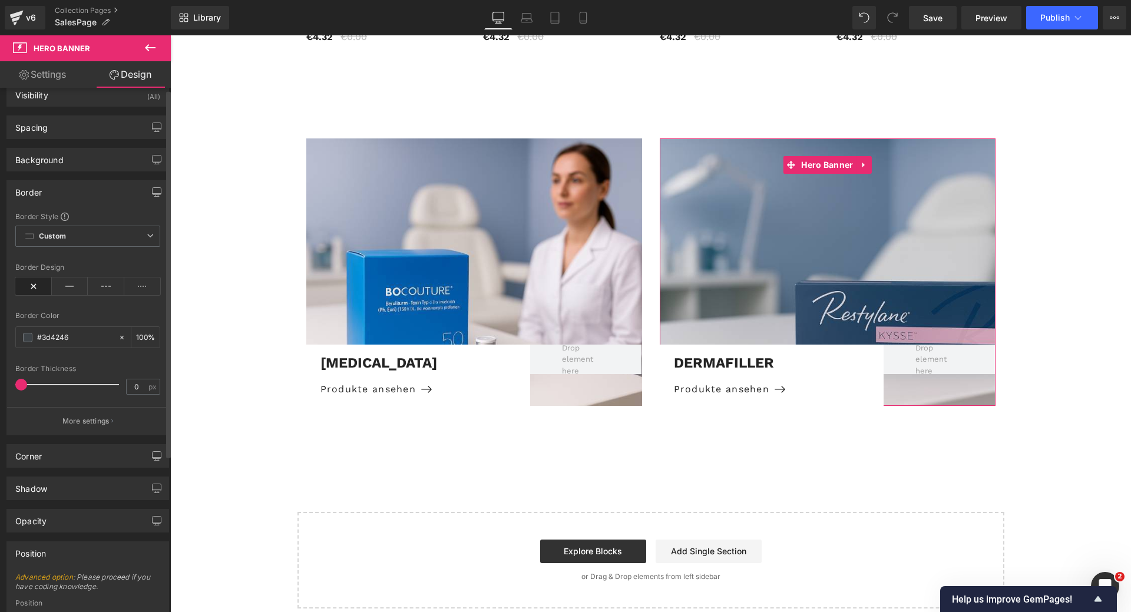
scroll to position [0, 0]
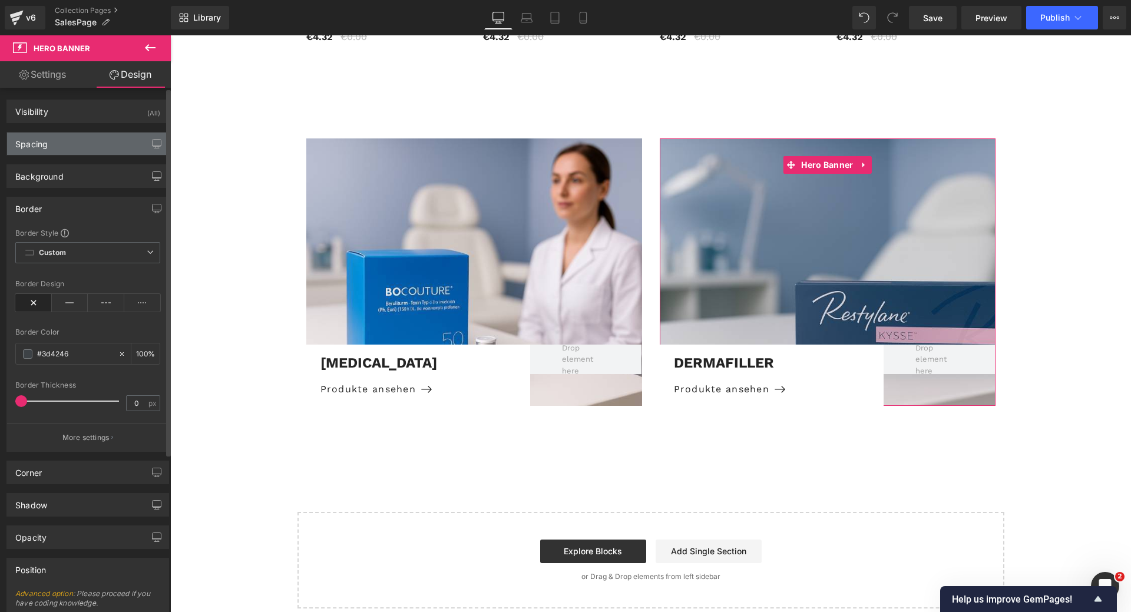
click at [81, 148] on div "Spacing" at bounding box center [87, 144] width 161 height 22
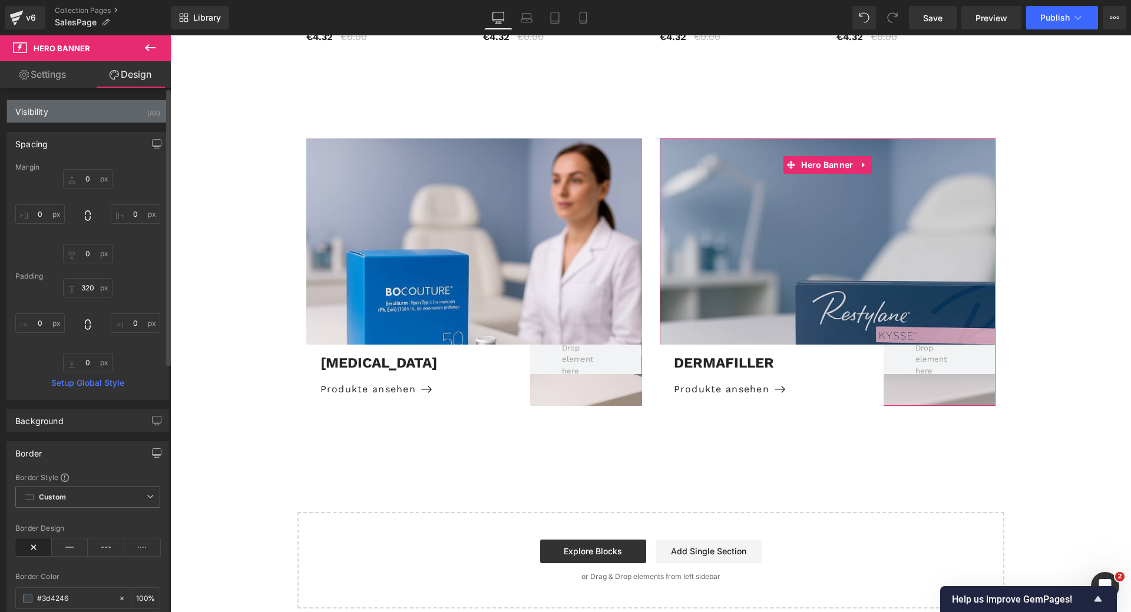
click at [80, 117] on div "Visibility (All)" at bounding box center [87, 111] width 161 height 22
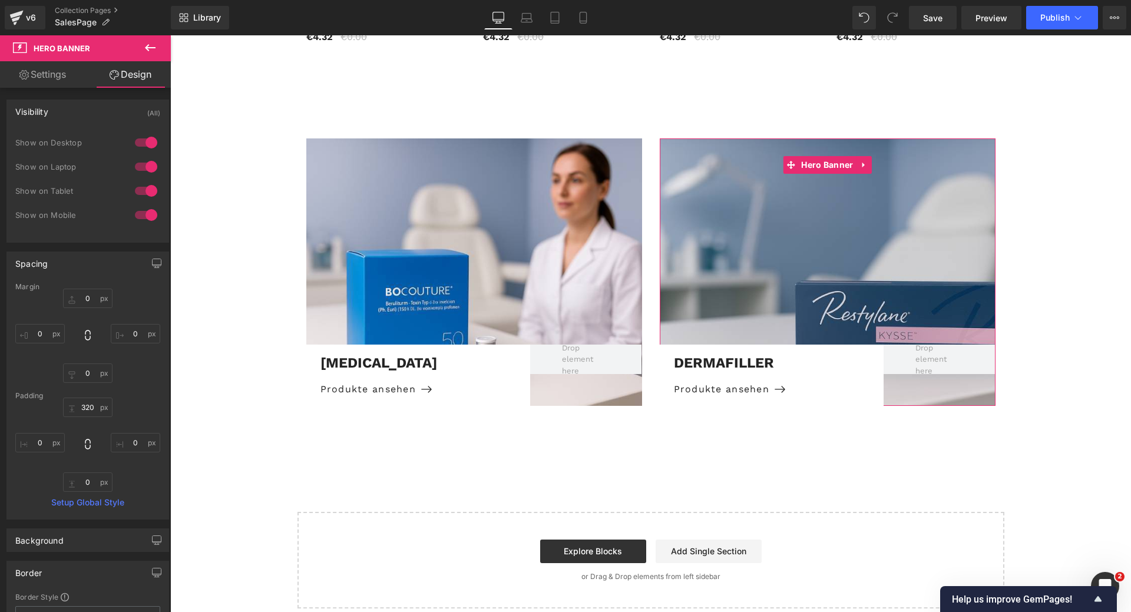
click at [54, 80] on link "Settings" at bounding box center [42, 74] width 85 height 27
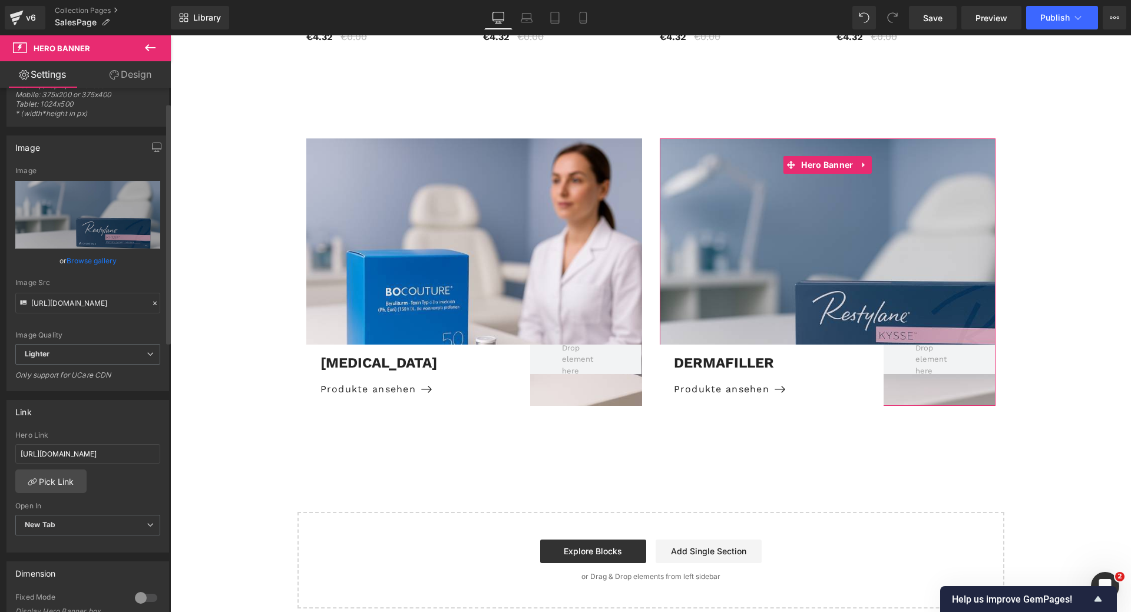
scroll to position [33, 0]
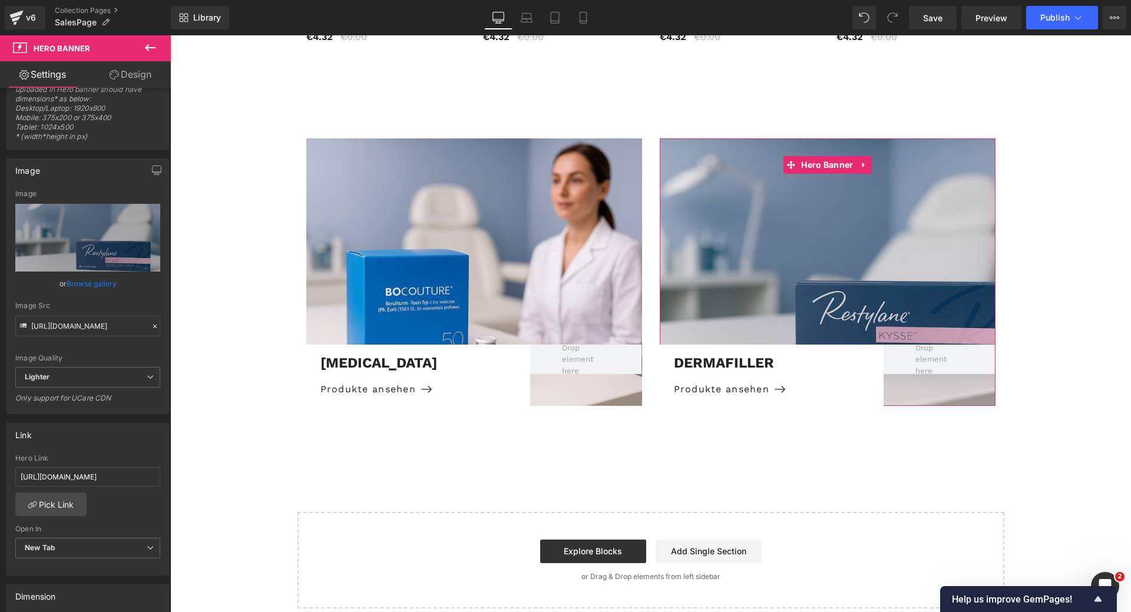
click at [138, 71] on link "Design" at bounding box center [130, 74] width 85 height 27
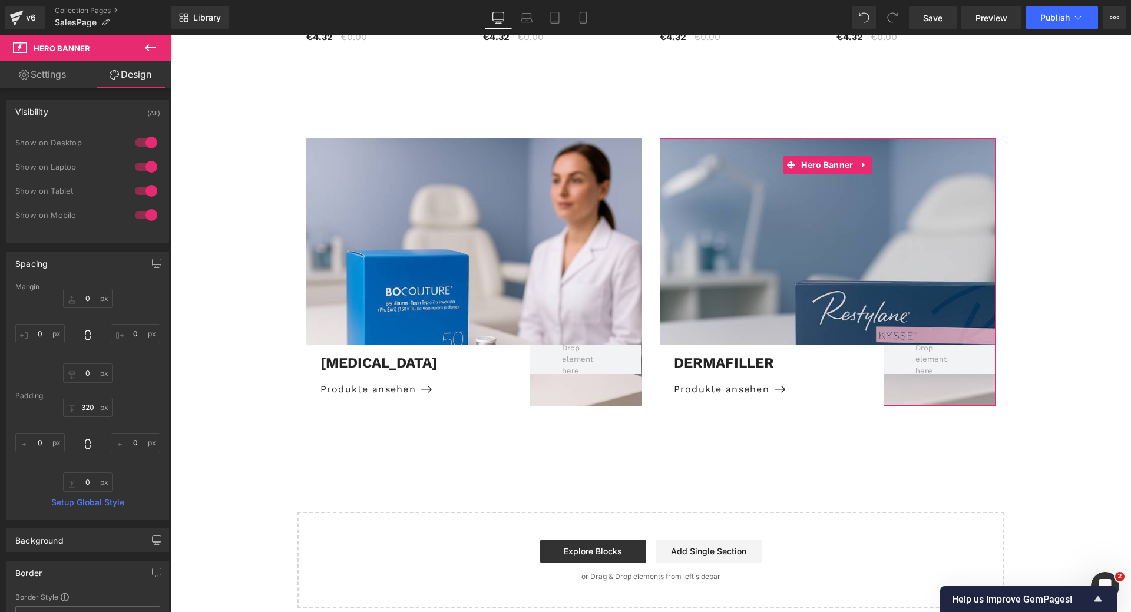
type input "0"
type input "320"
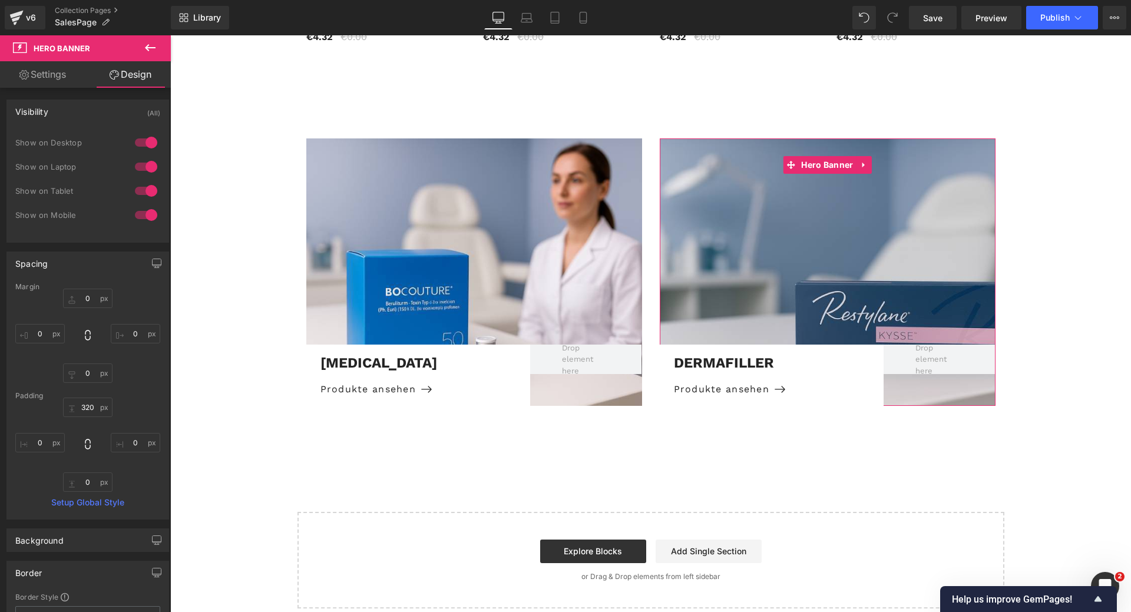
type input "0"
type input "100"
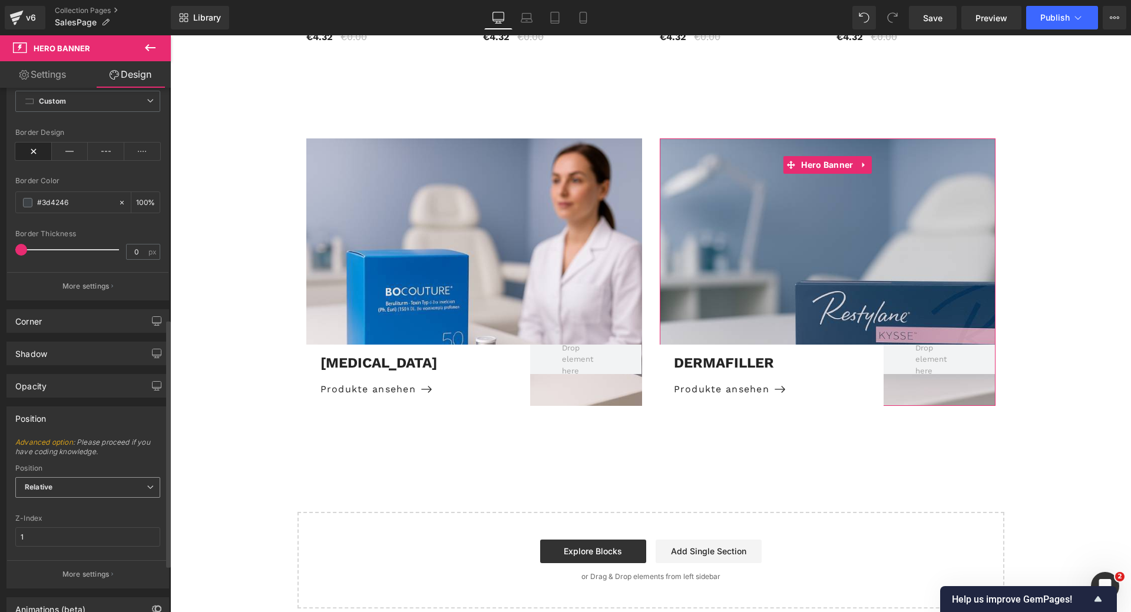
scroll to position [530, 0]
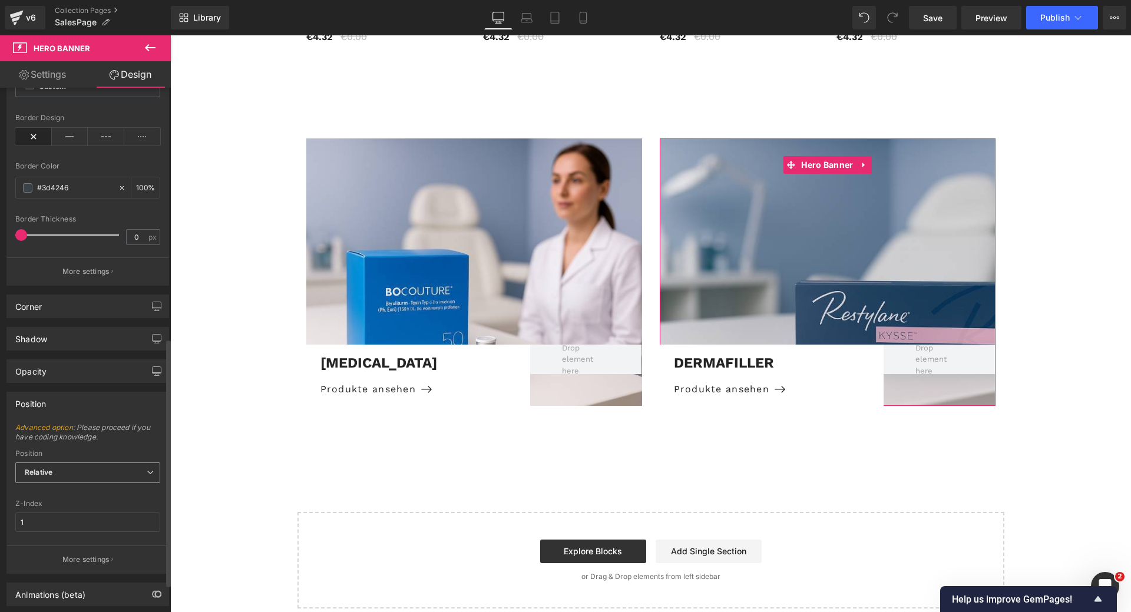
click at [113, 474] on span "Relative" at bounding box center [87, 473] width 145 height 21
click at [115, 450] on div "Position" at bounding box center [87, 454] width 145 height 8
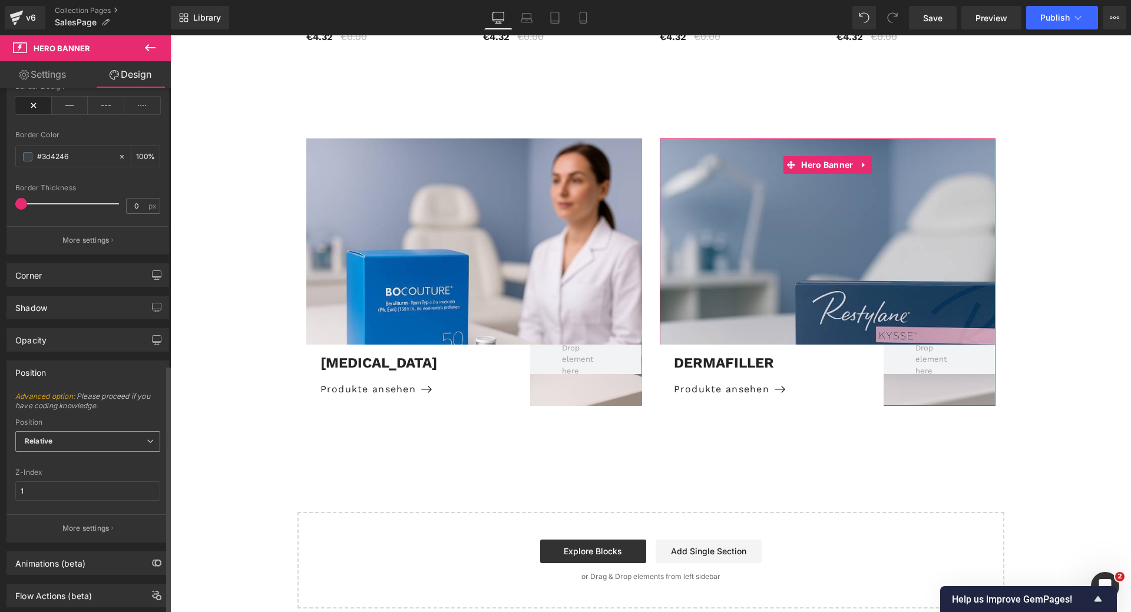
scroll to position [590, 0]
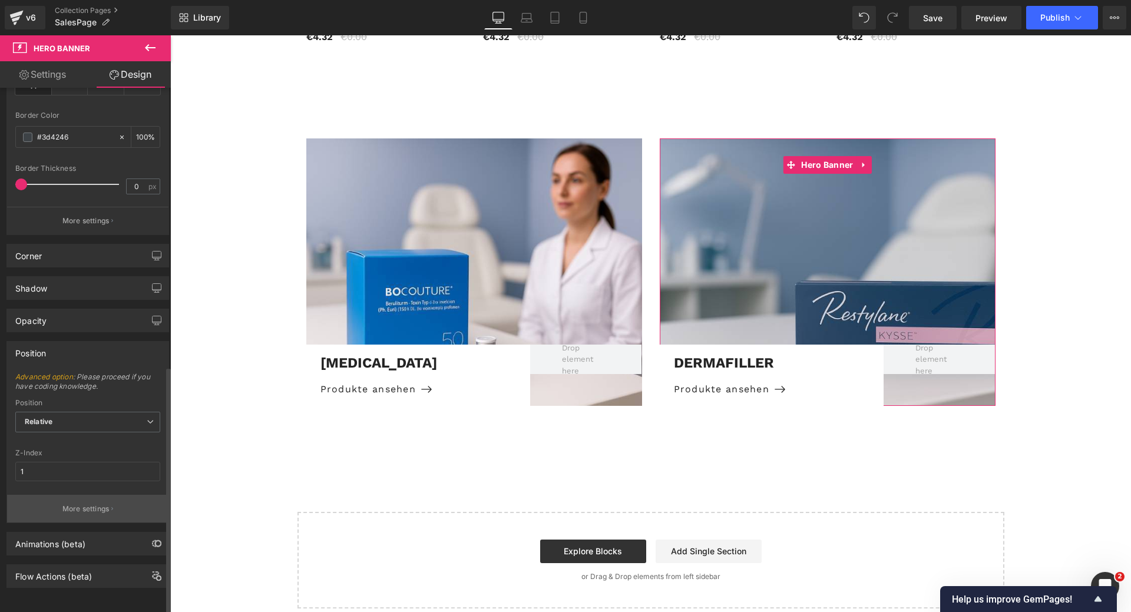
click at [105, 504] on p "More settings" at bounding box center [85, 509] width 47 height 11
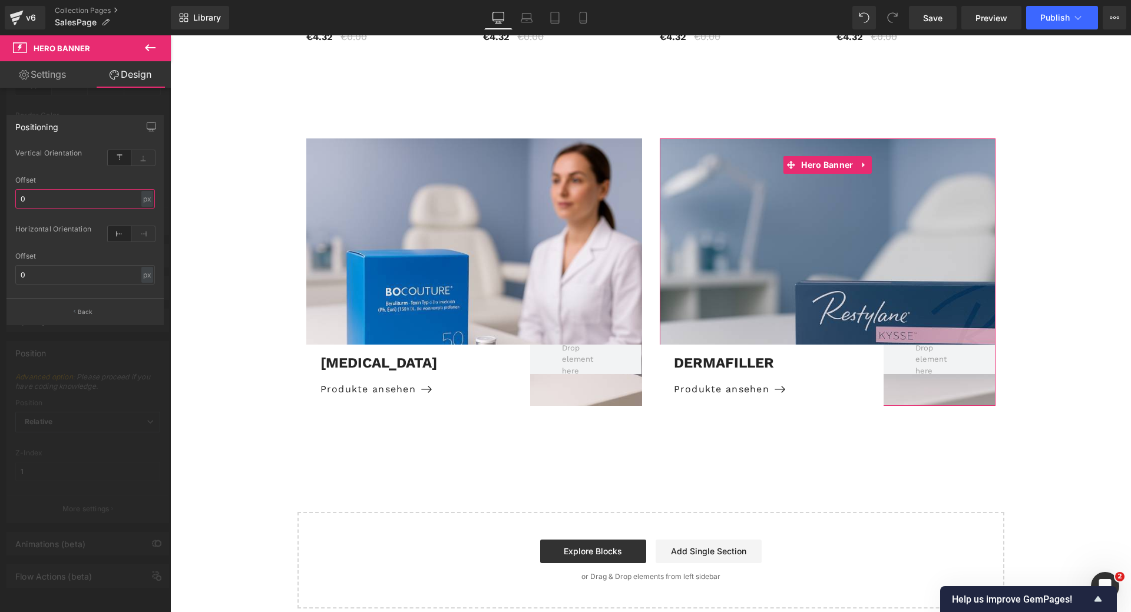
click at [108, 202] on input "0" at bounding box center [85, 198] width 140 height 19
type input "25"
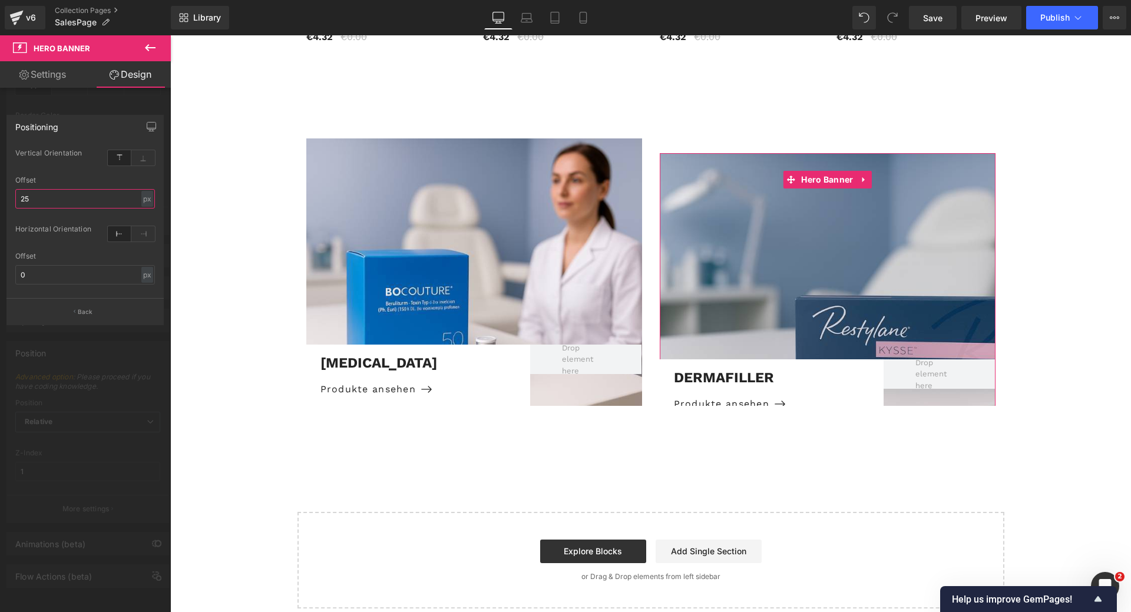
drag, startPoint x: 39, startPoint y: 200, endPoint x: 10, endPoint y: 204, distance: 29.8
click at [10, 204] on div "top Vertical Orientation top 25px Offset 25 px % px left Horizontal Orientation…" at bounding box center [85, 222] width 156 height 152
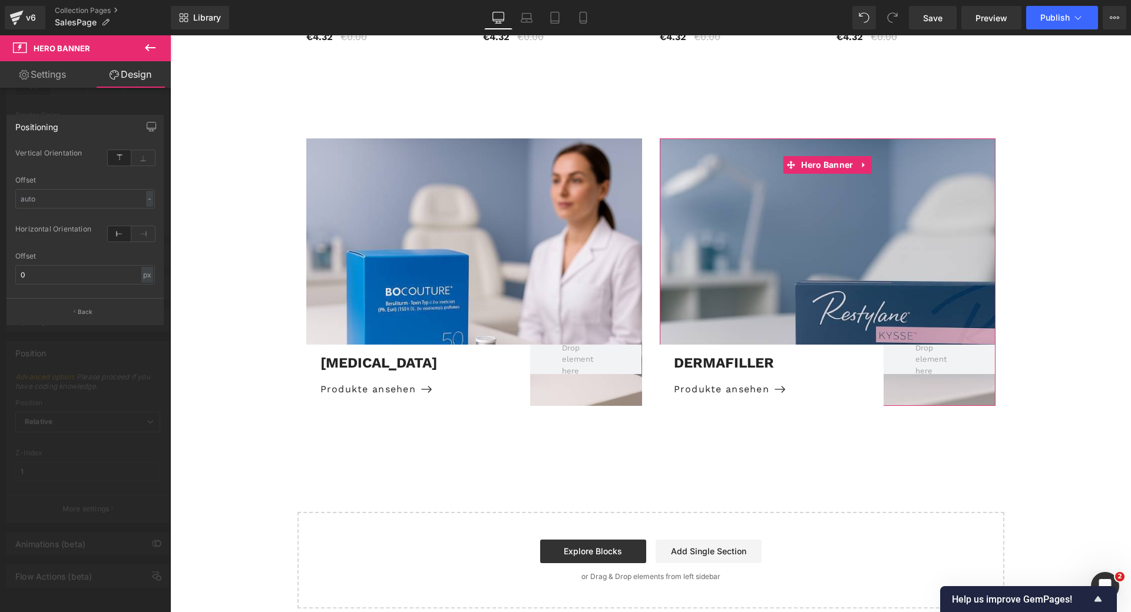
click at [89, 108] on div at bounding box center [85, 326] width 171 height 583
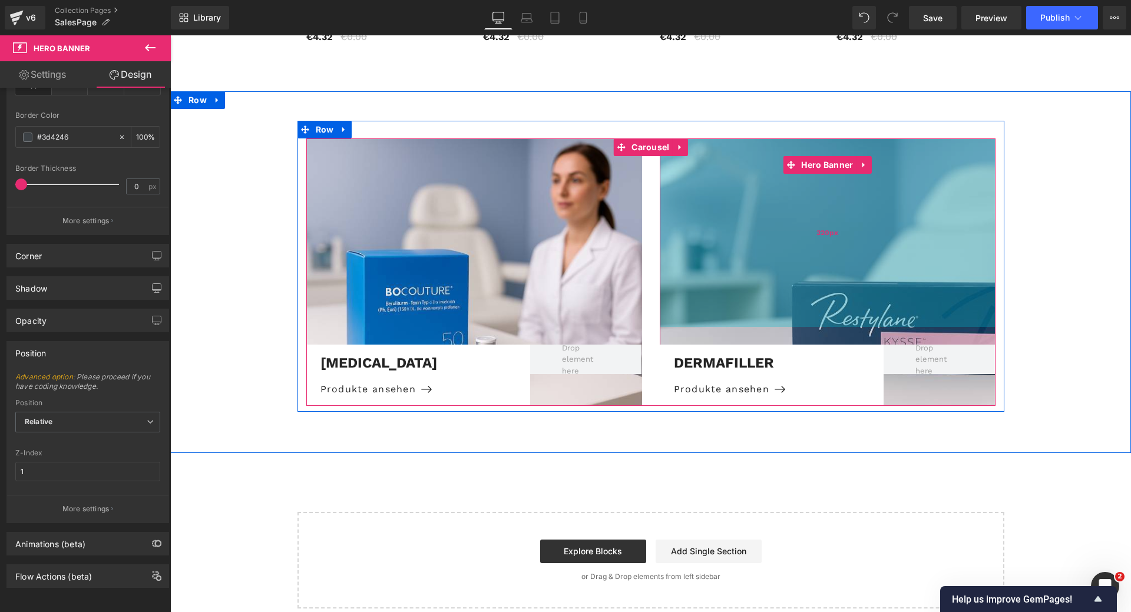
click at [832, 227] on span "320px" at bounding box center [828, 232] width 22 height 11
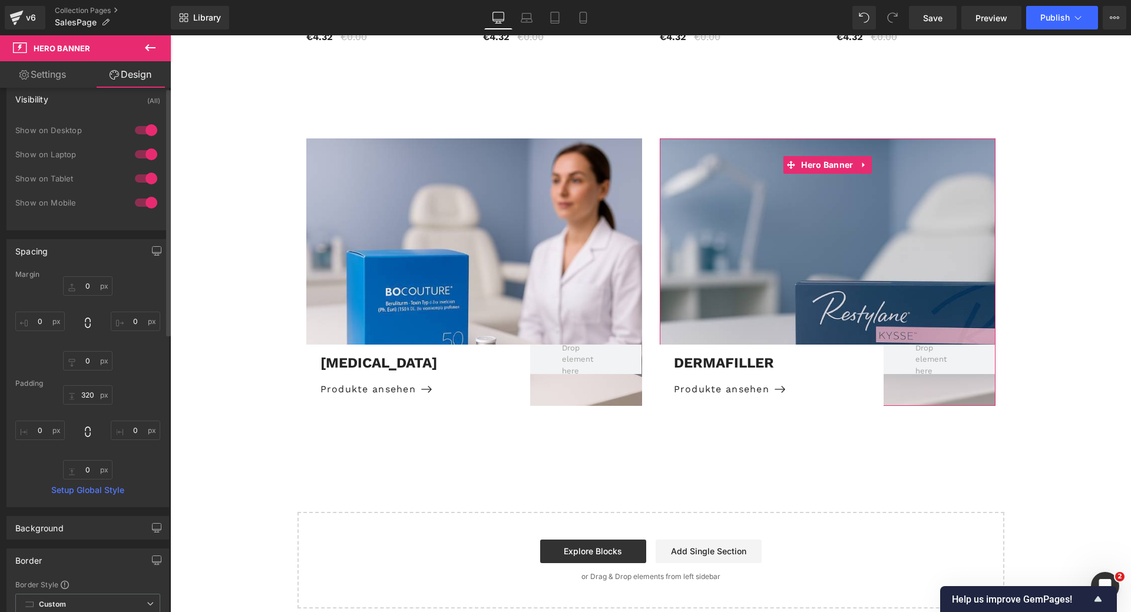
scroll to position [0, 0]
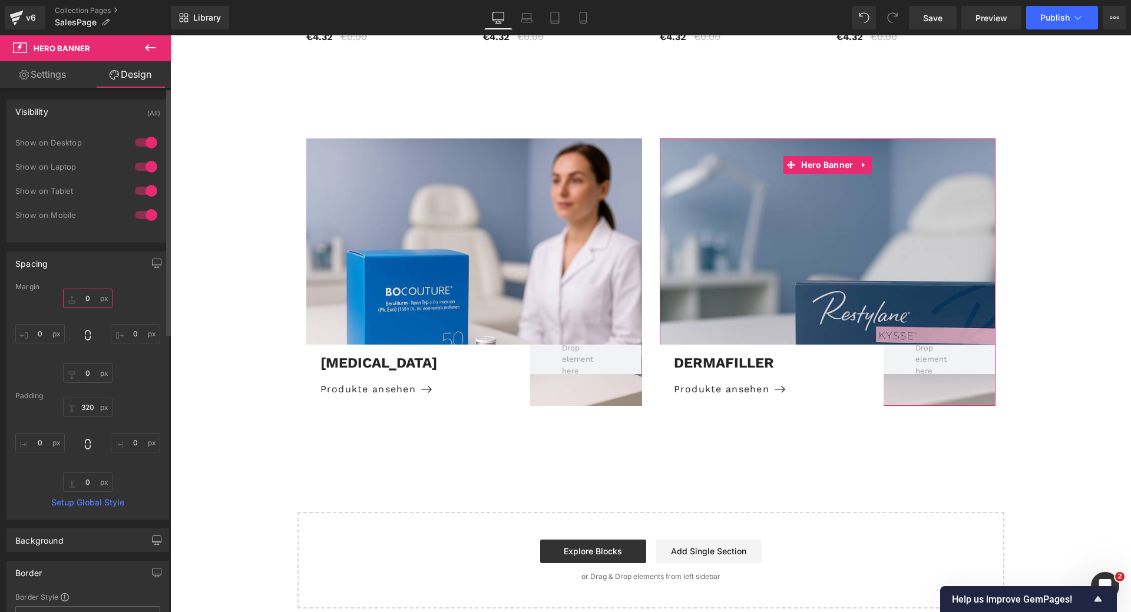
click at [87, 299] on input "0" at bounding box center [87, 298] width 49 height 19
type input "70"
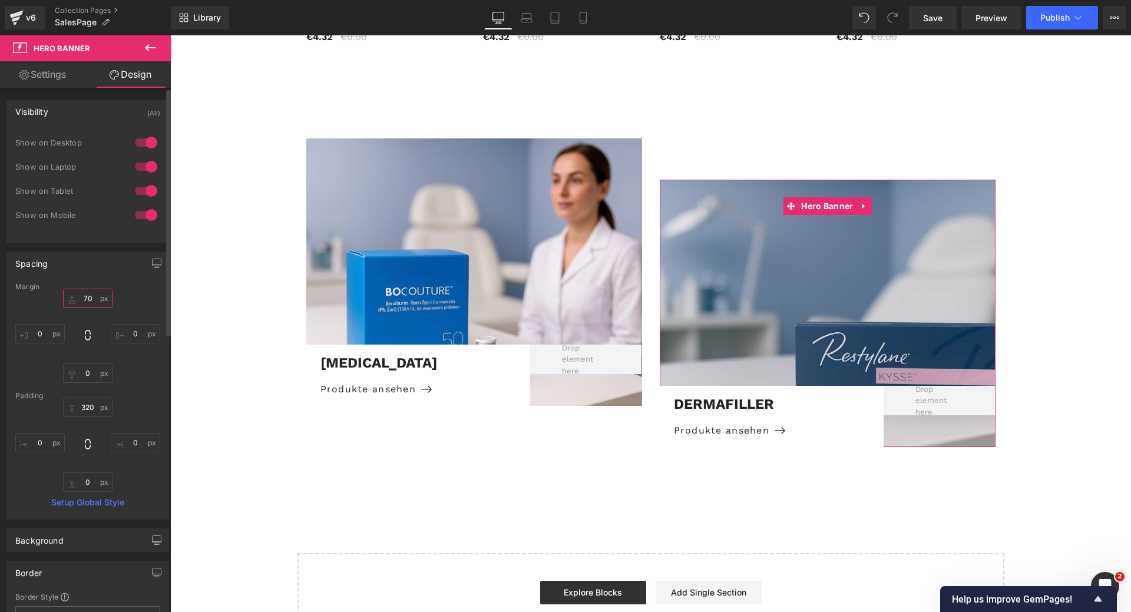
drag, startPoint x: 92, startPoint y: 296, endPoint x: 77, endPoint y: 298, distance: 14.8
click at [77, 298] on input "70" at bounding box center [87, 298] width 49 height 19
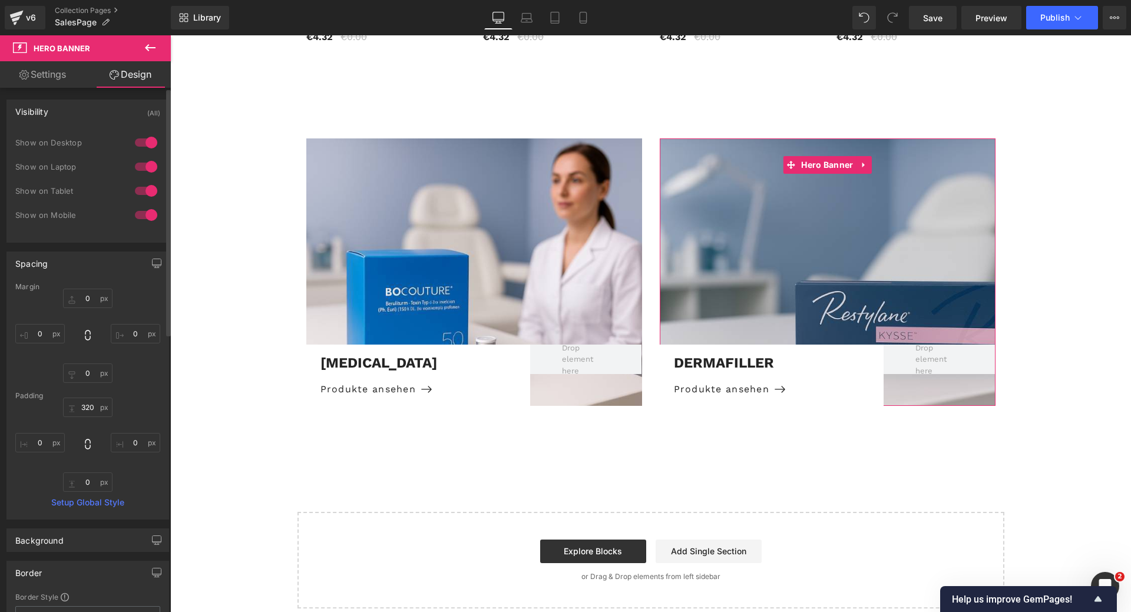
click at [108, 273] on div "Spacing" at bounding box center [87, 263] width 161 height 22
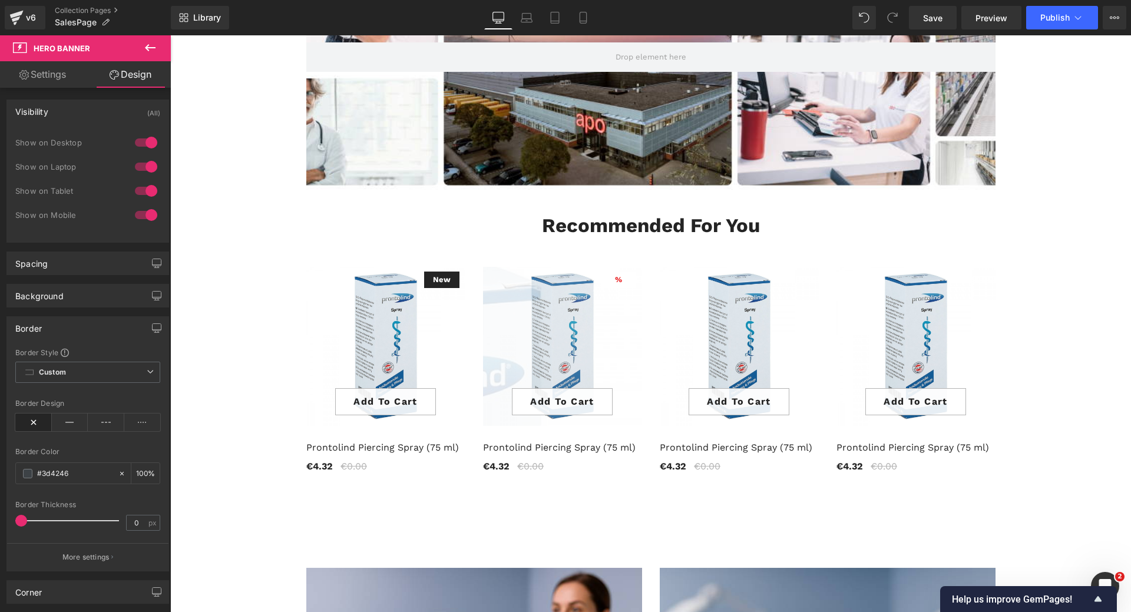
scroll to position [1455, 0]
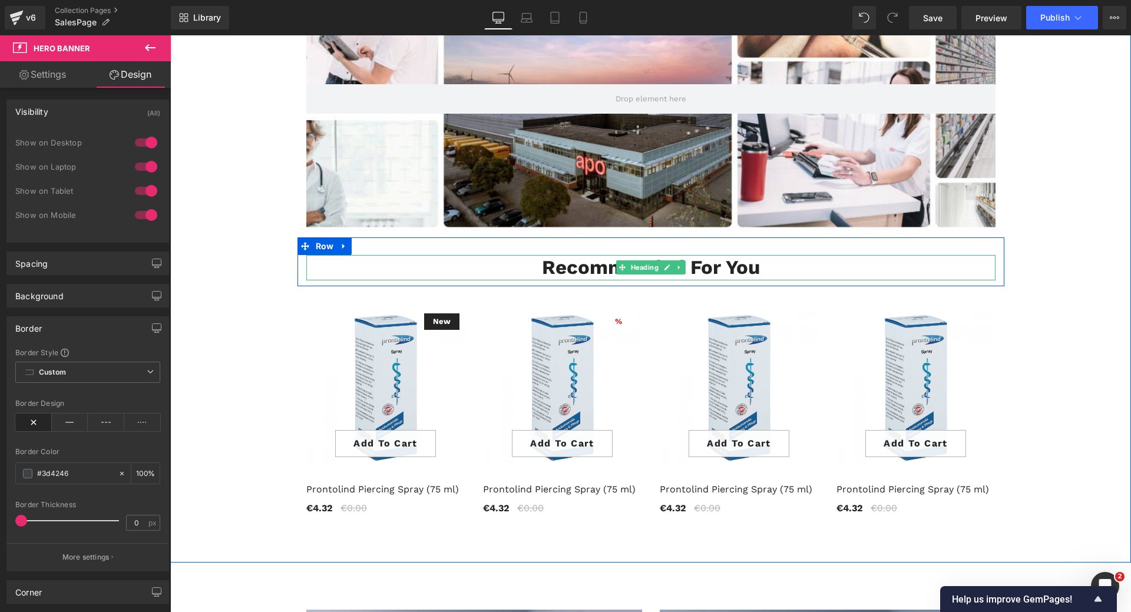
click at [576, 255] on h2 "Recommended For You" at bounding box center [650, 267] width 689 height 25
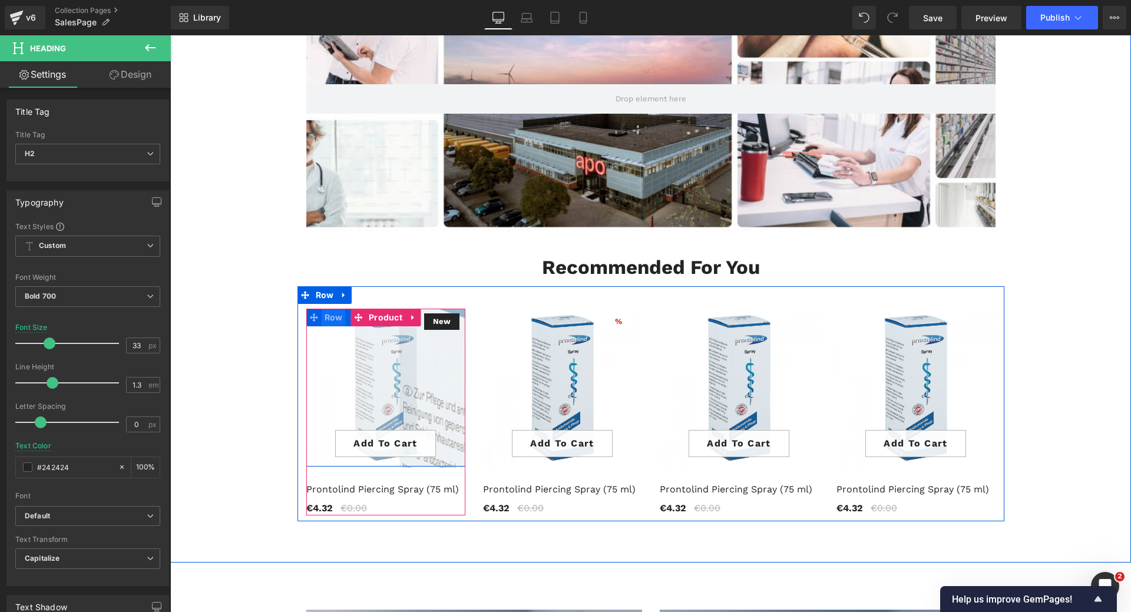
click at [327, 309] on span "Row" at bounding box center [334, 318] width 24 height 18
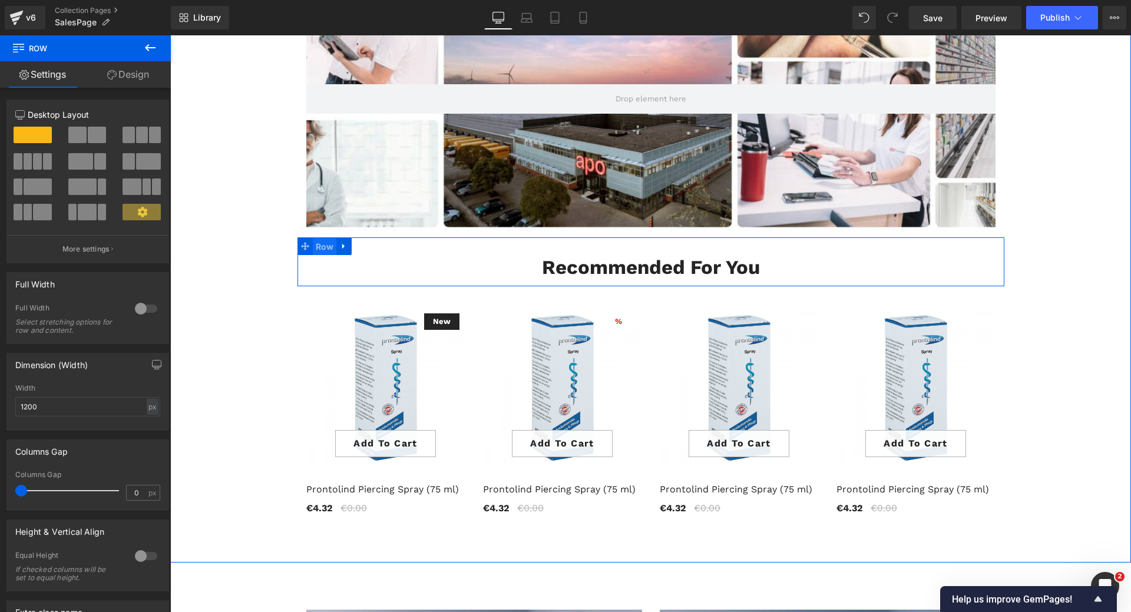
click at [321, 238] on span "Row" at bounding box center [325, 247] width 24 height 18
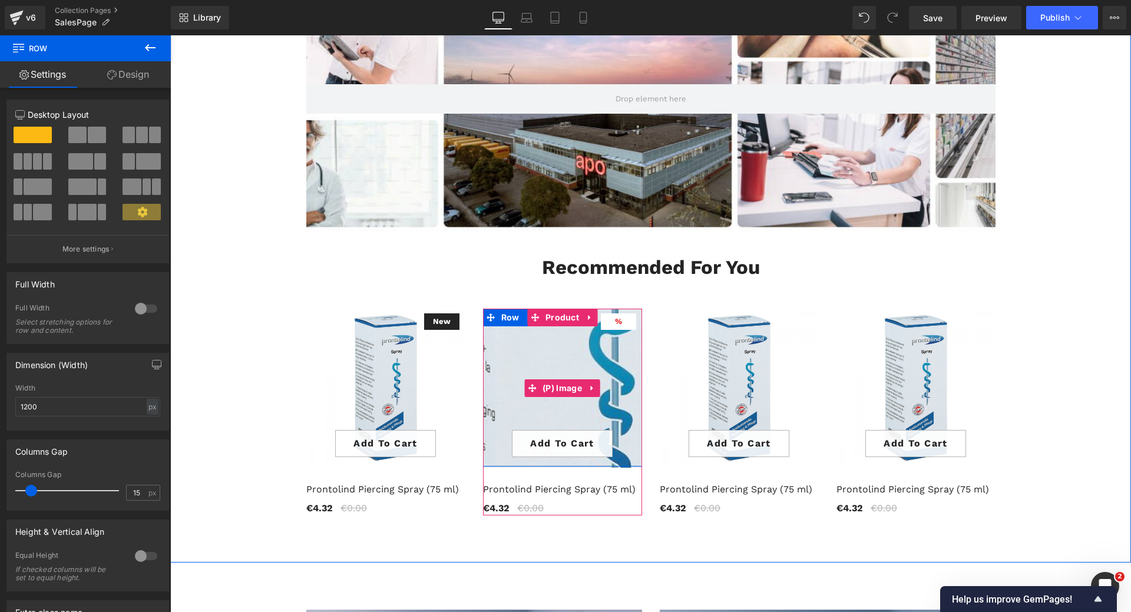
click at [560, 344] on img at bounding box center [555, 455] width 848 height 848
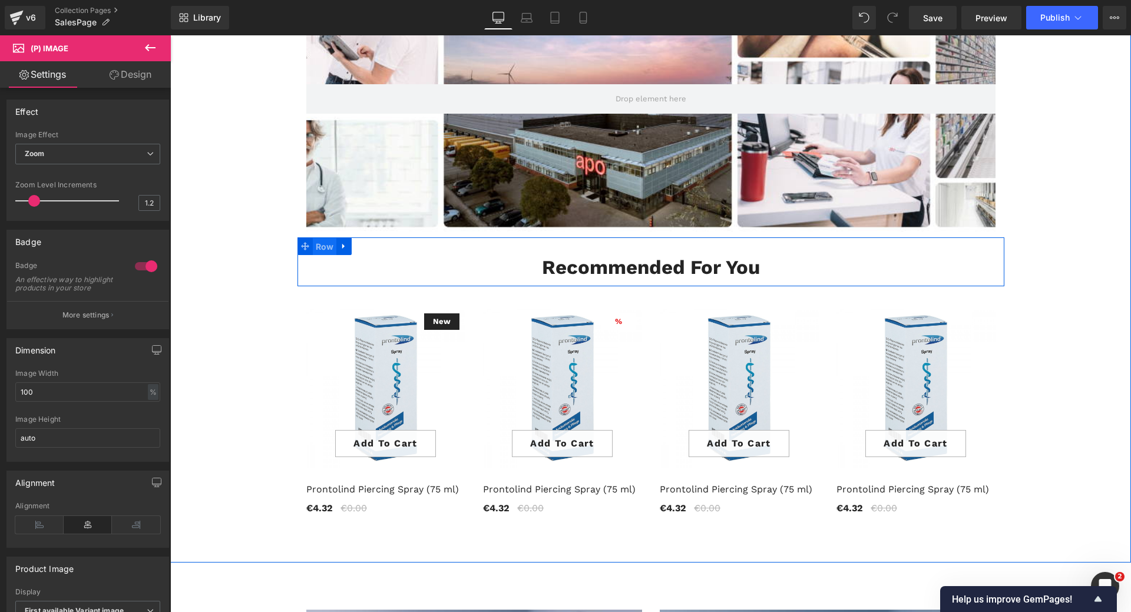
click at [321, 238] on span "Row" at bounding box center [325, 247] width 24 height 18
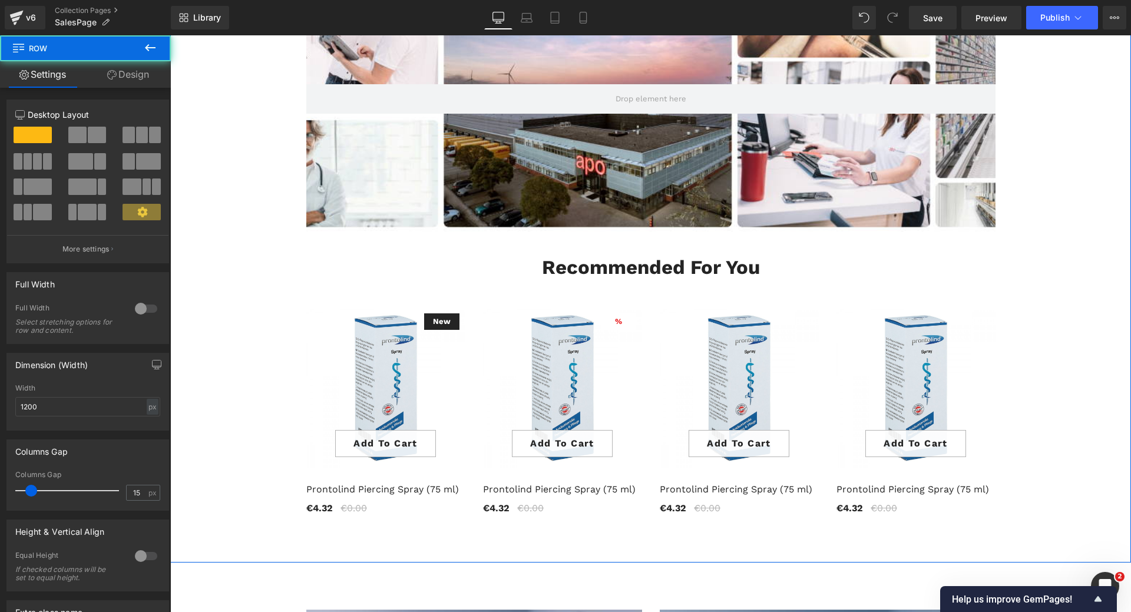
click at [244, 227] on div "Hero Banner 200px 200px Row Recommended For You Heading Row New (P) Image Add T…" at bounding box center [650, 235] width 961 height 573
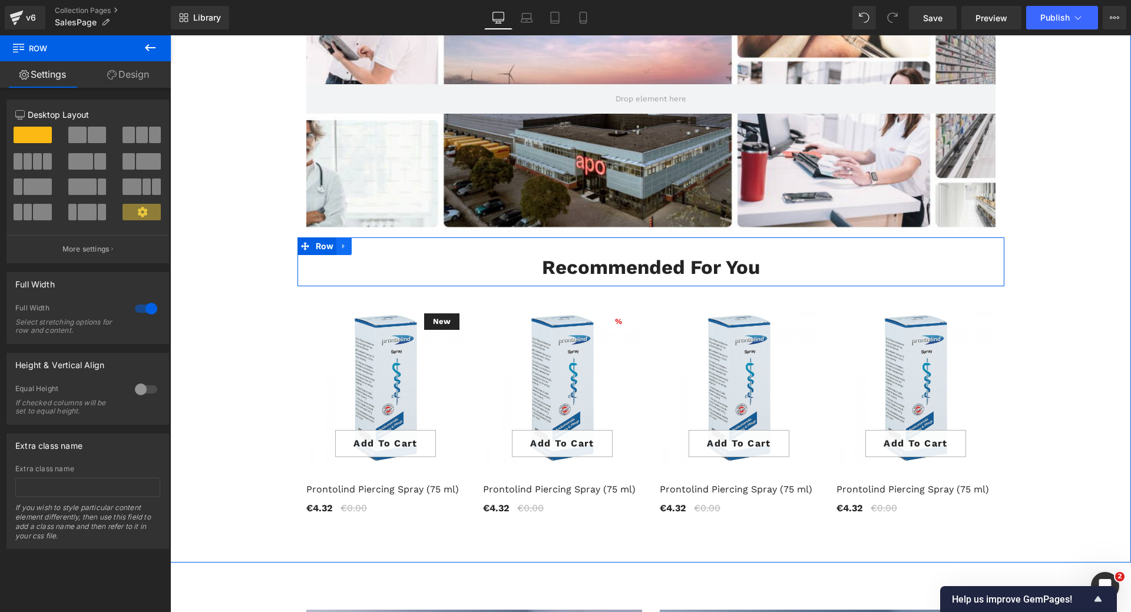
click at [340, 242] on icon at bounding box center [344, 246] width 8 height 9
click at [372, 237] on link at bounding box center [374, 246] width 15 height 18
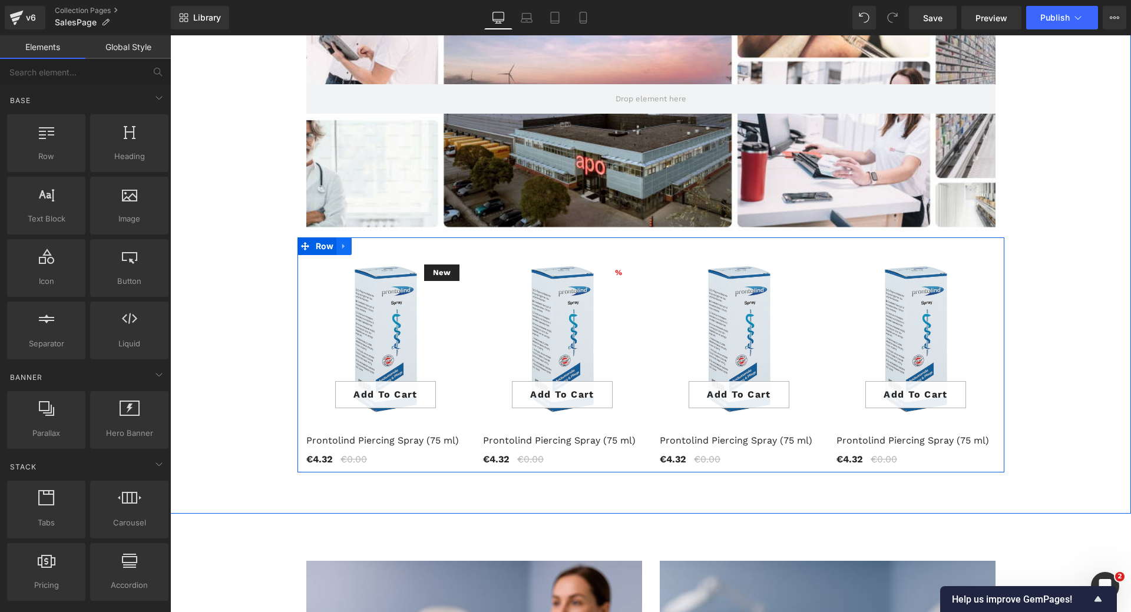
click at [342, 243] on icon at bounding box center [343, 245] width 2 height 5
click at [321, 237] on span "Row" at bounding box center [325, 246] width 24 height 18
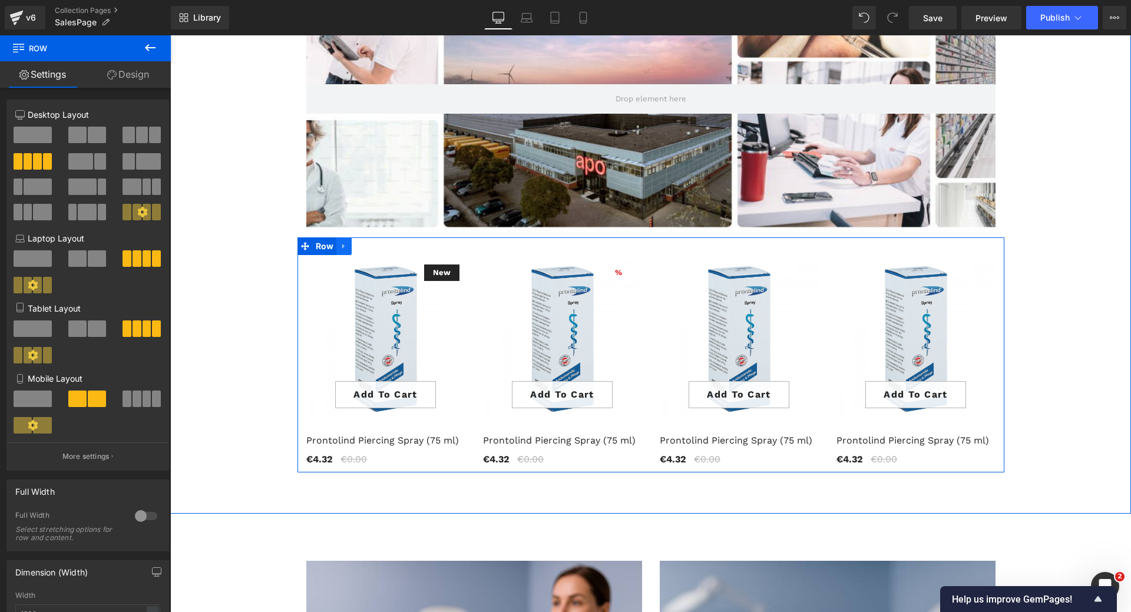
click at [340, 242] on icon at bounding box center [344, 246] width 8 height 9
click at [371, 242] on icon at bounding box center [375, 246] width 8 height 8
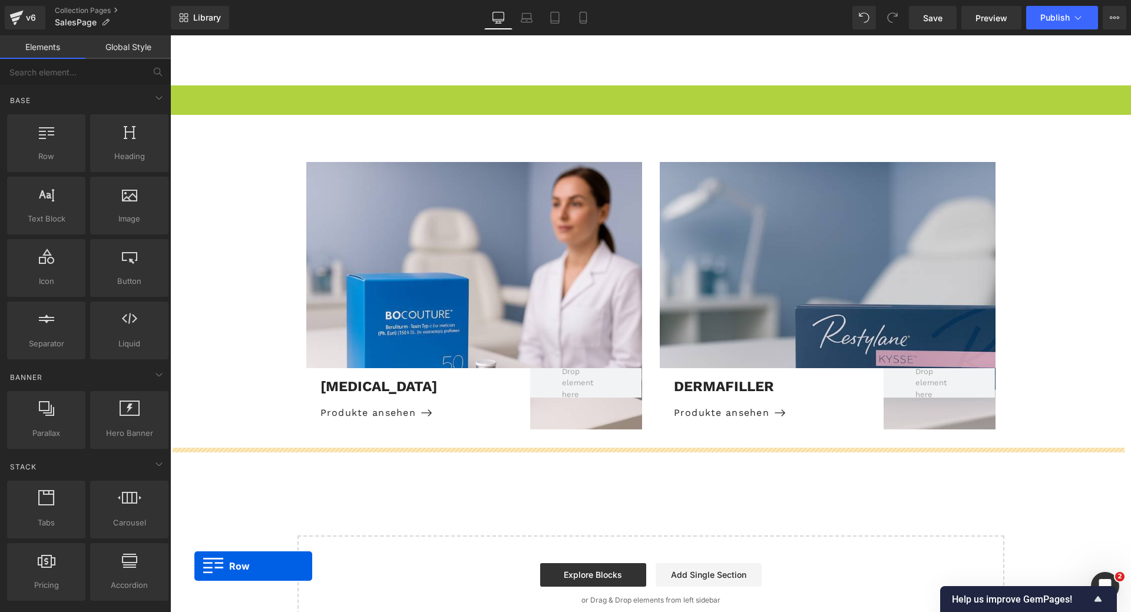
scroll to position [1312, 0]
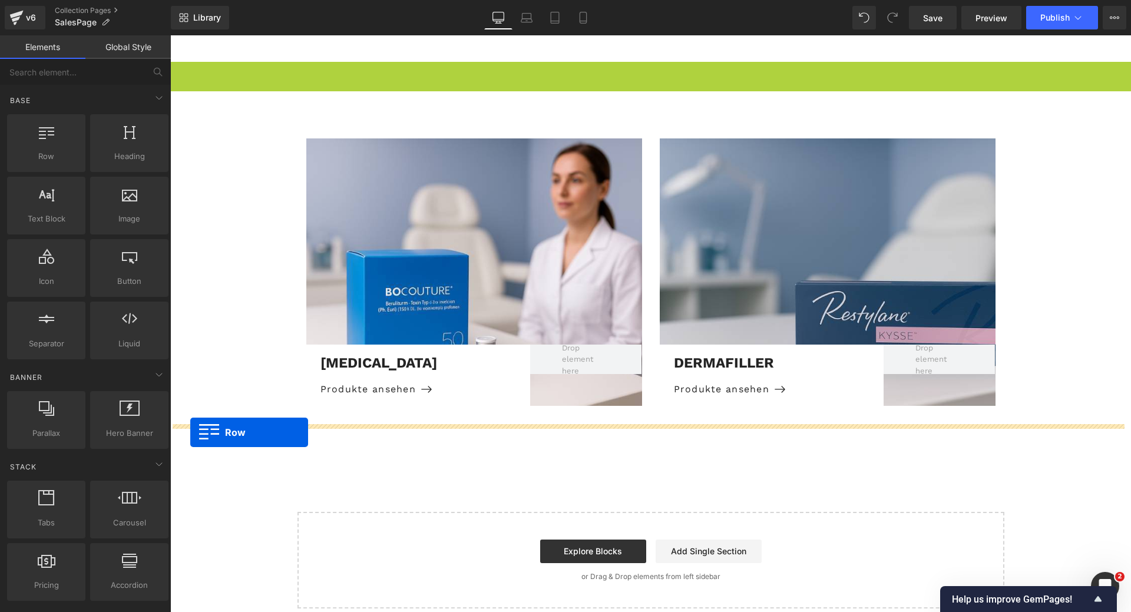
drag, startPoint x: 176, startPoint y: 189, endPoint x: 190, endPoint y: 432, distance: 244.3
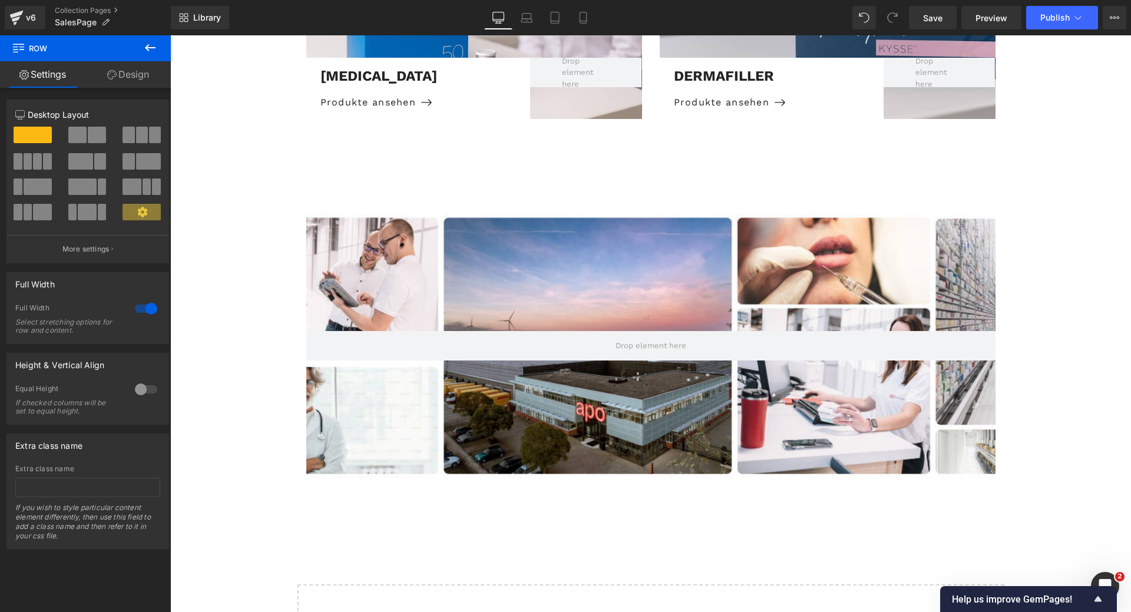
scroll to position [1642, 0]
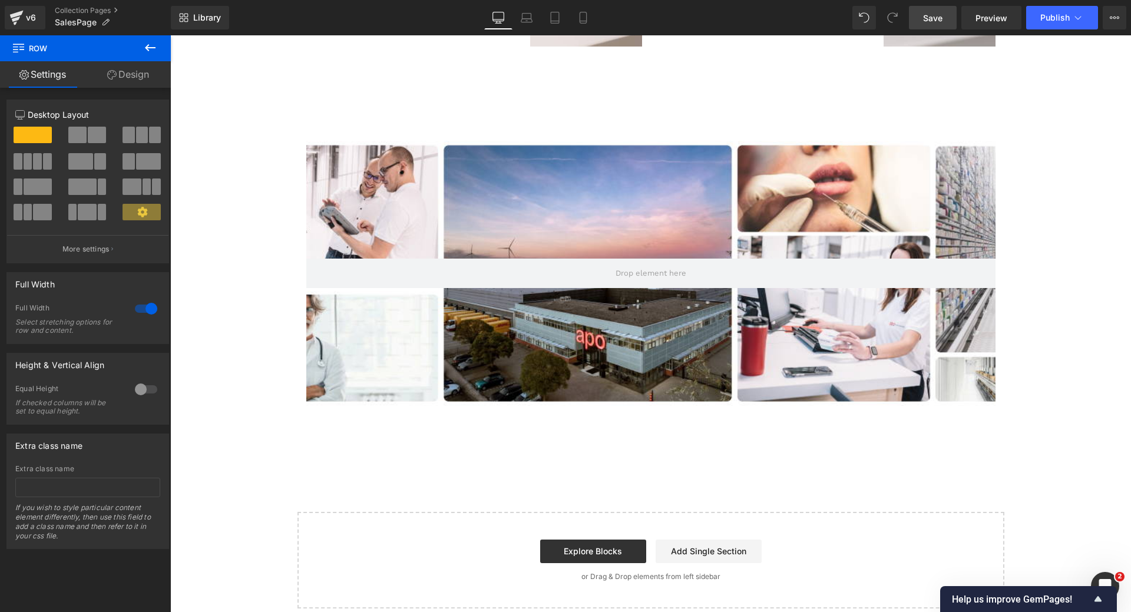
click at [934, 25] on link "Save" at bounding box center [933, 18] width 48 height 24
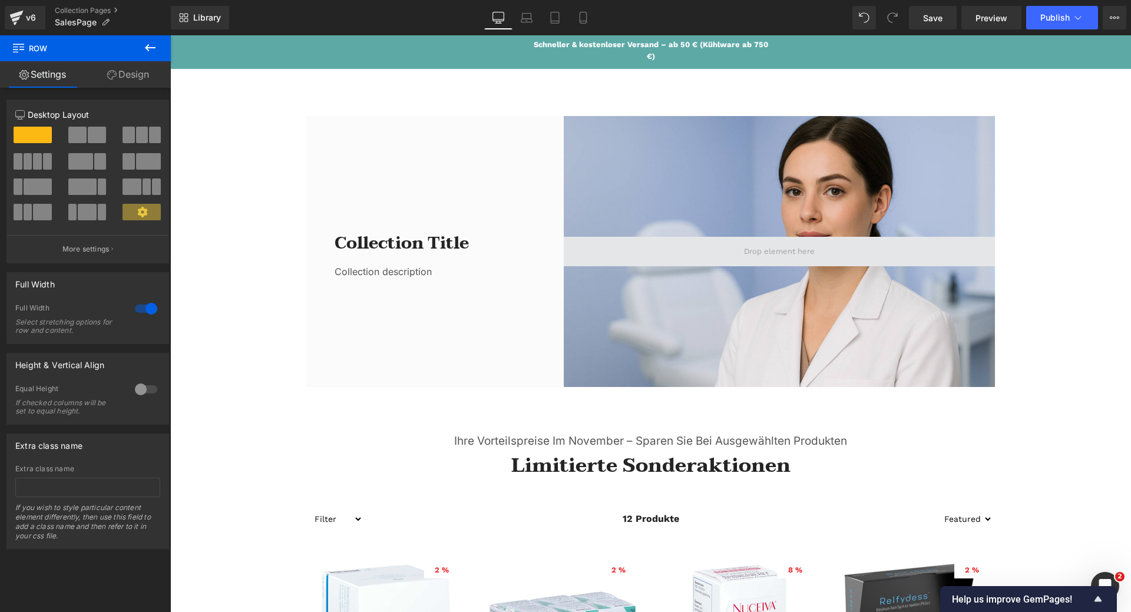
scroll to position [0, 0]
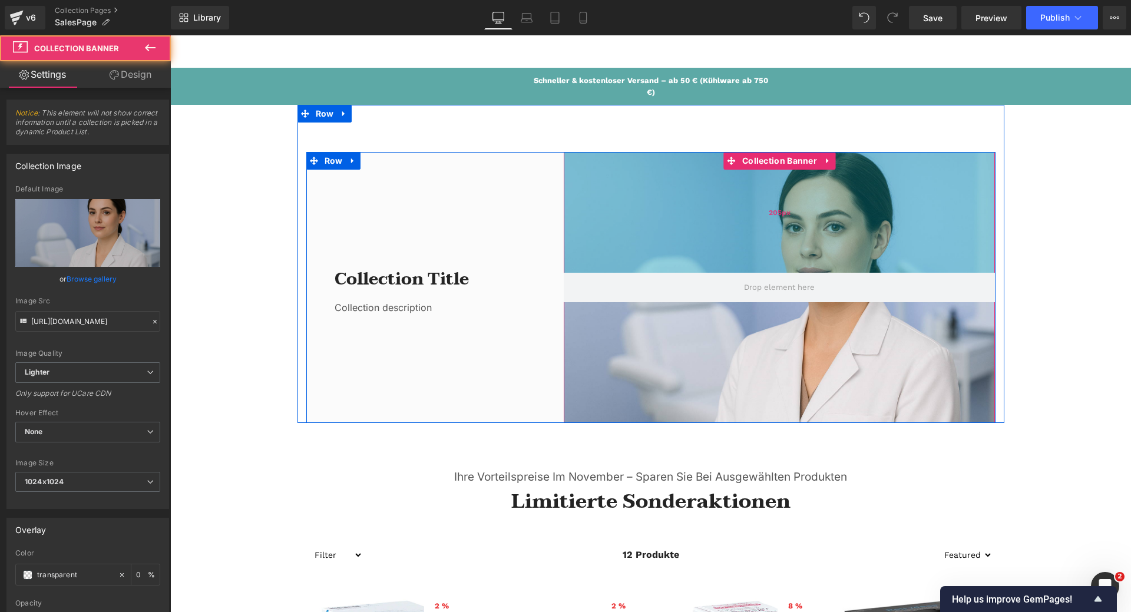
click at [787, 245] on div "205px" at bounding box center [779, 212] width 431 height 121
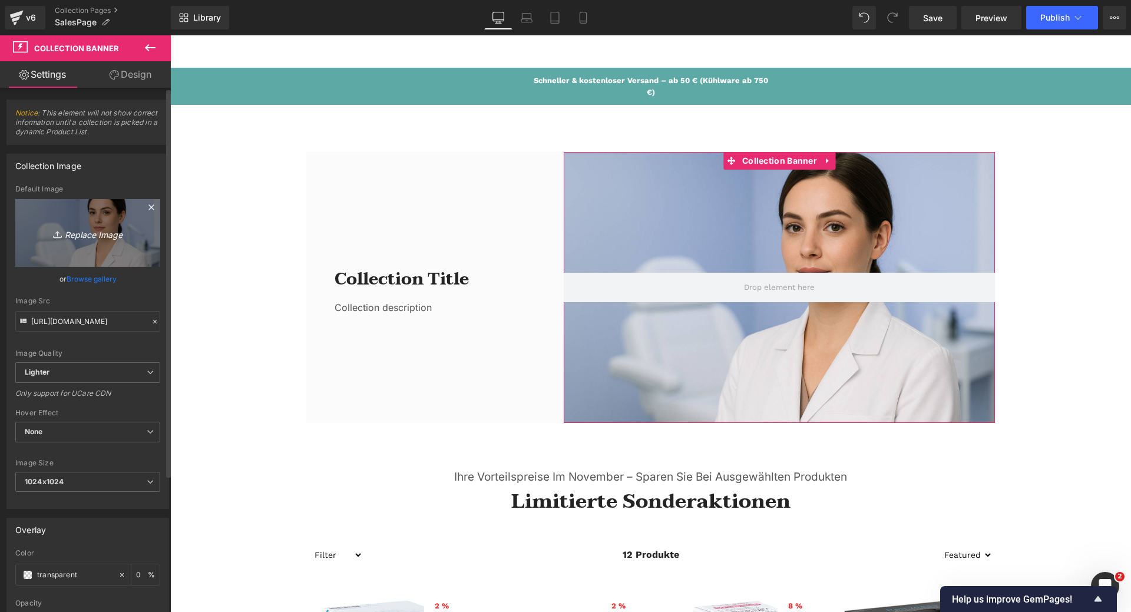
click at [73, 233] on icon "Replace Image" at bounding box center [88, 233] width 94 height 15
type input "C:\fakepath\apobanner.png"
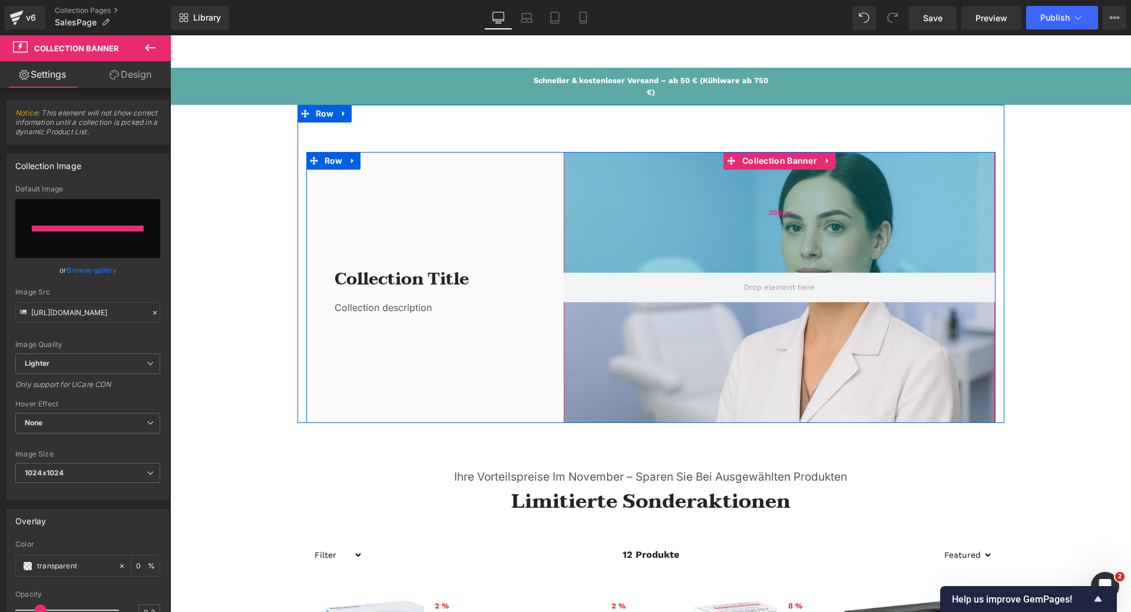
type input "[URL][DOMAIN_NAME]"
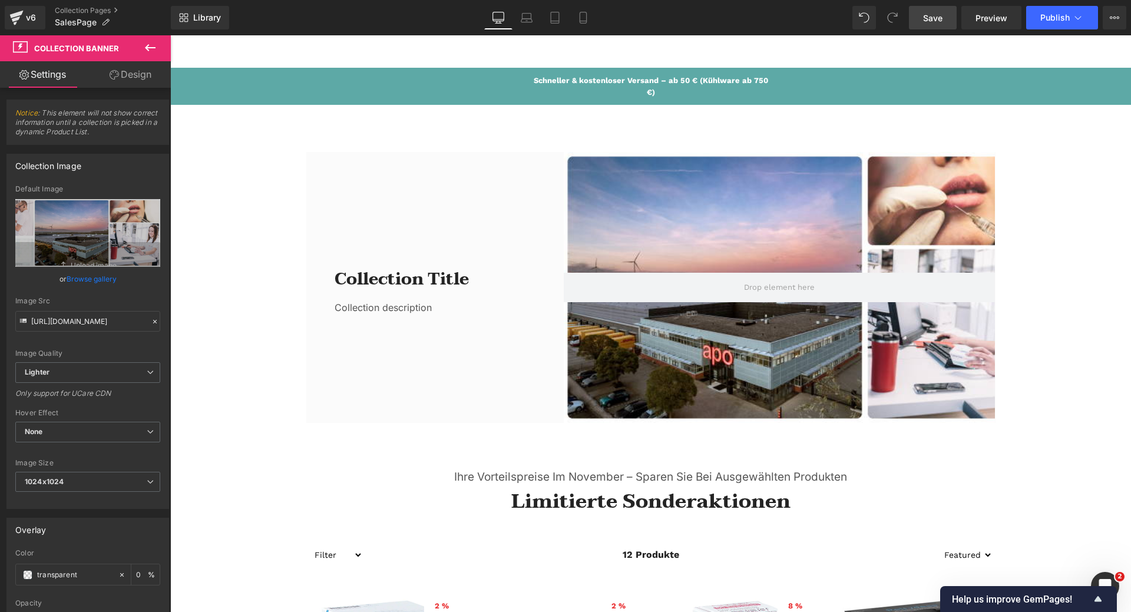
click at [929, 17] on span "Save" at bounding box center [932, 18] width 19 height 12
click at [78, 283] on link "Browse gallery" at bounding box center [92, 279] width 50 height 21
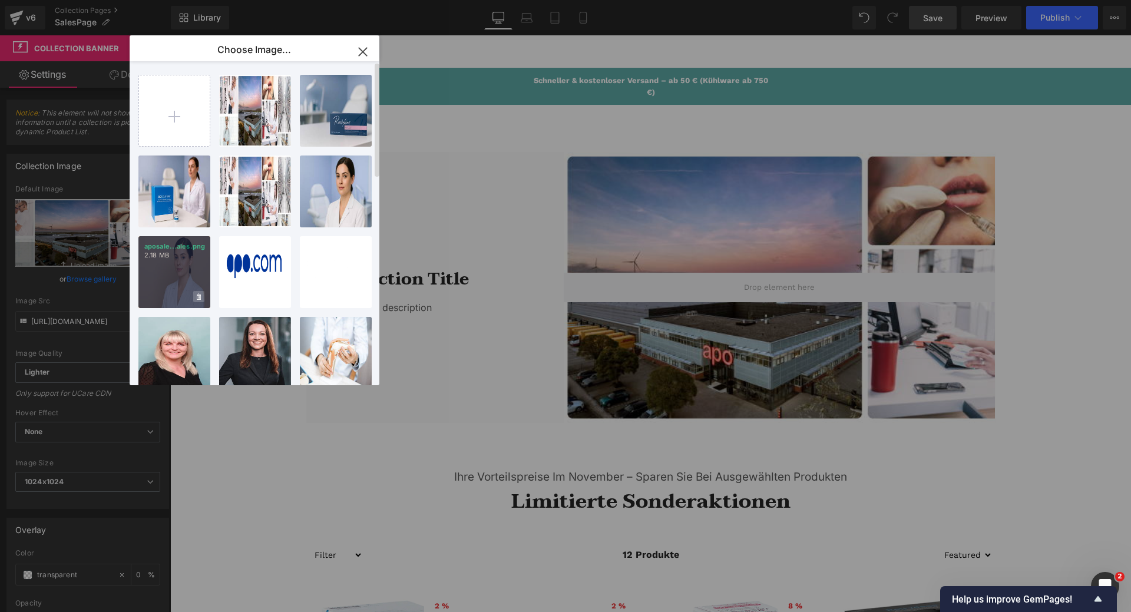
click at [201, 296] on span at bounding box center [198, 296] width 11 height 11
click at [281, 136] on icon at bounding box center [280, 135] width 4 height 6
click at [242, 137] on span "Yes" at bounding box center [239, 135] width 29 height 12
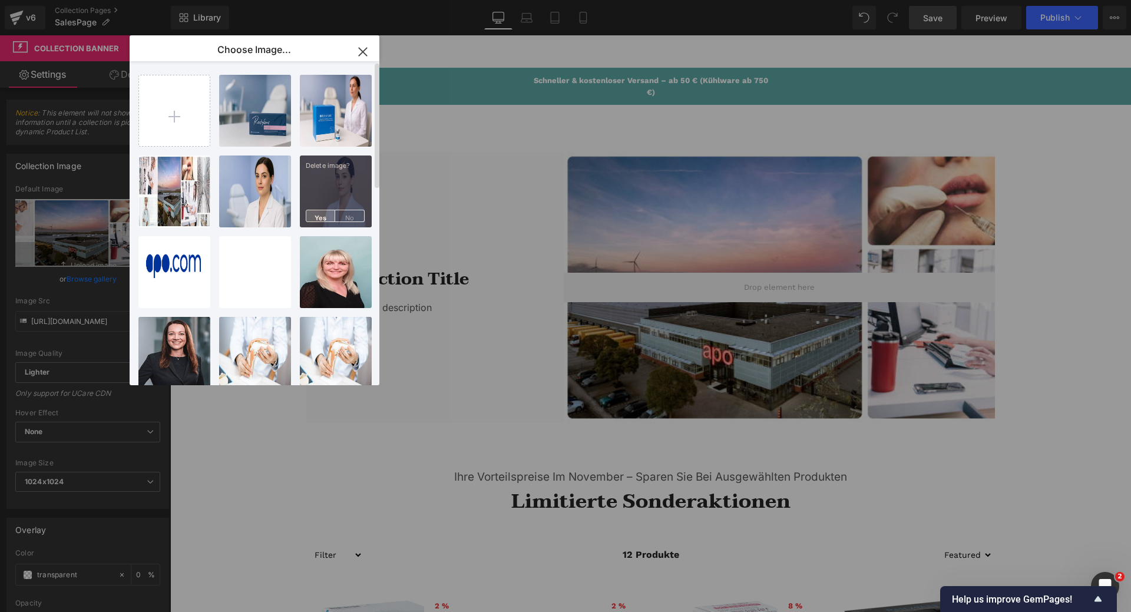
click at [318, 218] on span "Yes" at bounding box center [320, 216] width 29 height 12
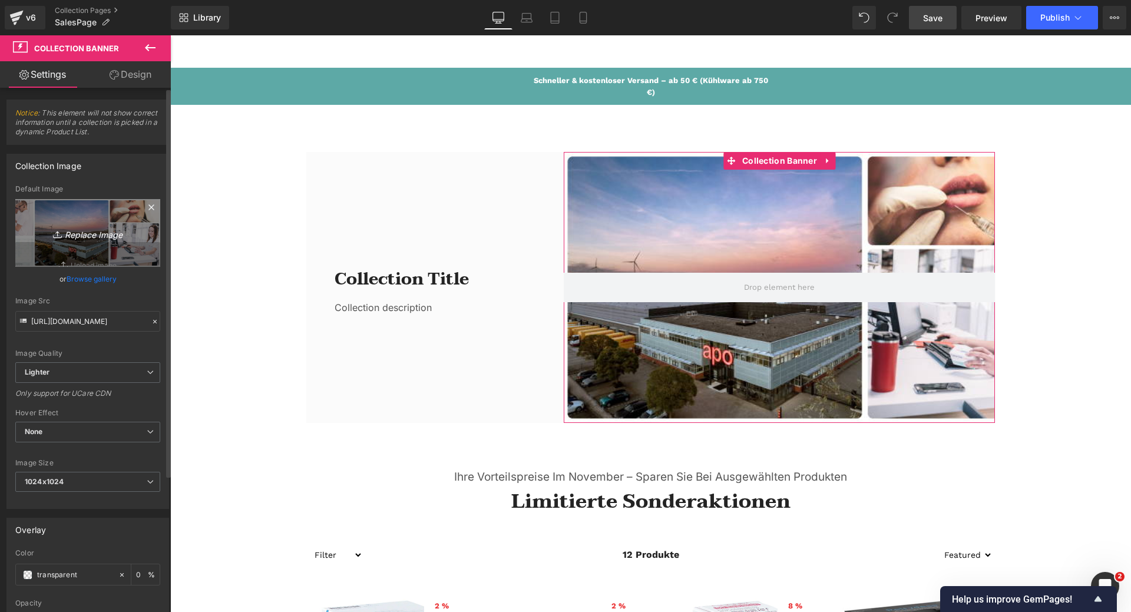
click at [93, 229] on icon "Replace Image" at bounding box center [88, 233] width 94 height 15
type input "C:\fakepath\aposalesproducts.png"
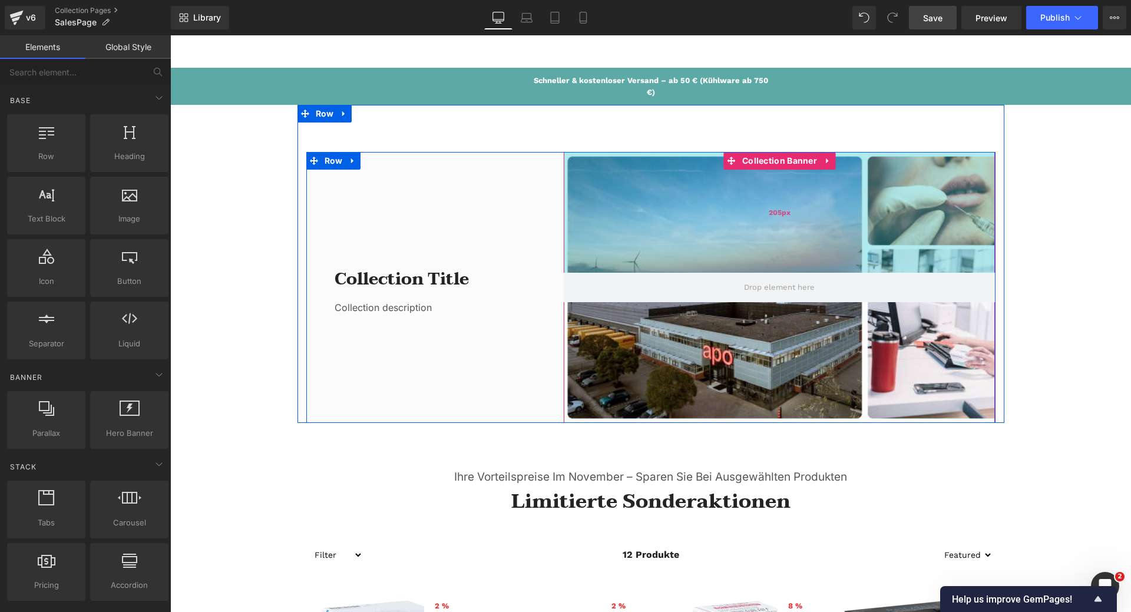
click at [755, 247] on div "205px" at bounding box center [779, 212] width 431 height 121
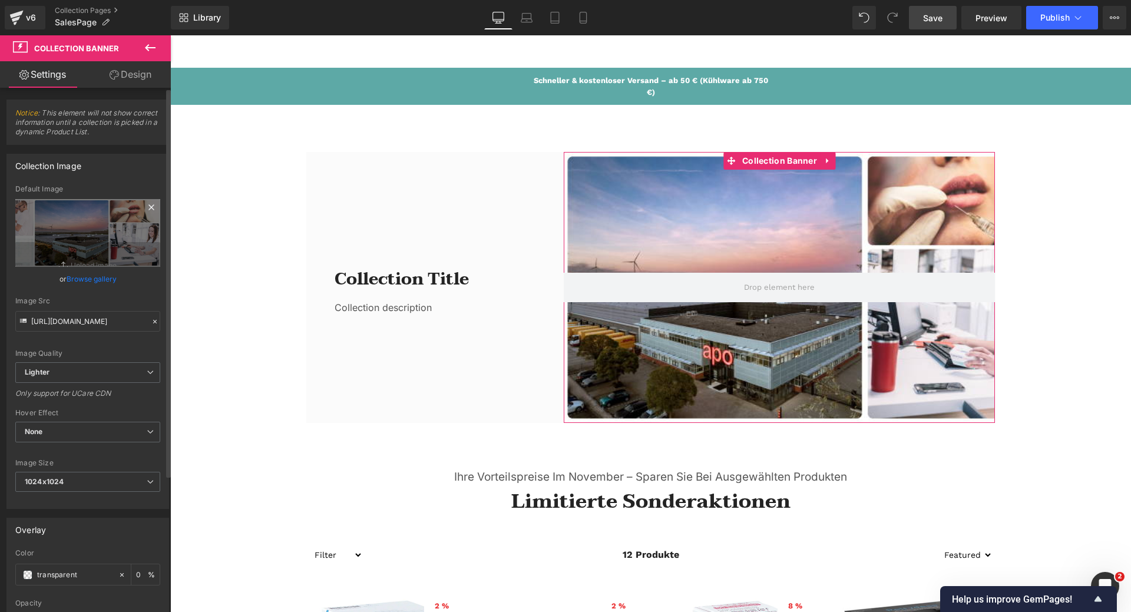
click at [148, 208] on icon at bounding box center [150, 206] width 5 height 5
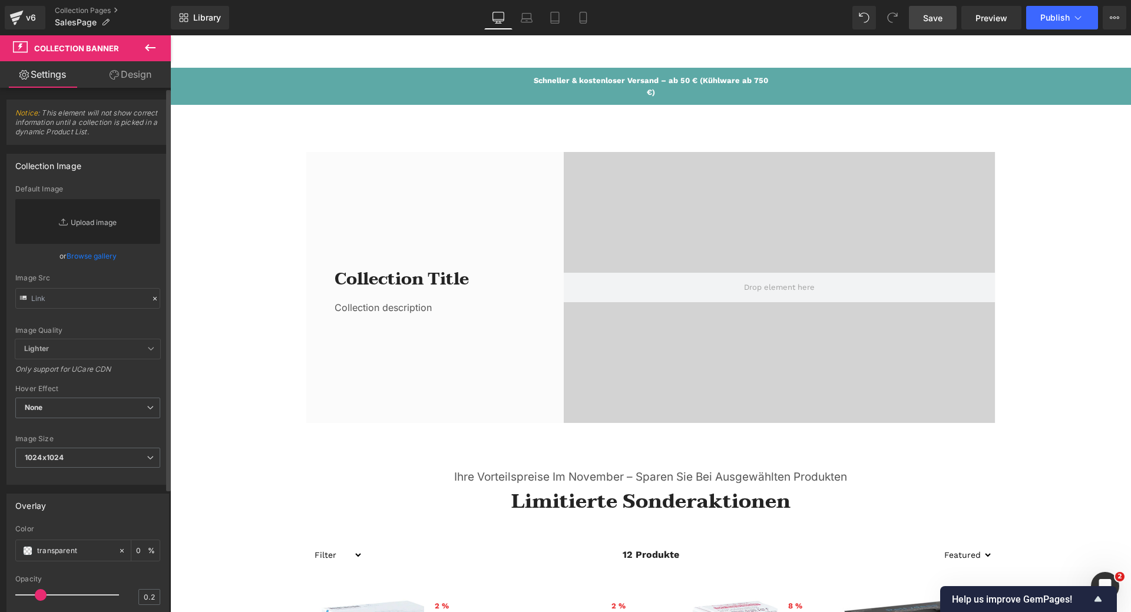
click at [84, 224] on link "Replace Image" at bounding box center [87, 221] width 145 height 45
click at [80, 255] on link "Browse gallery" at bounding box center [92, 256] width 50 height 21
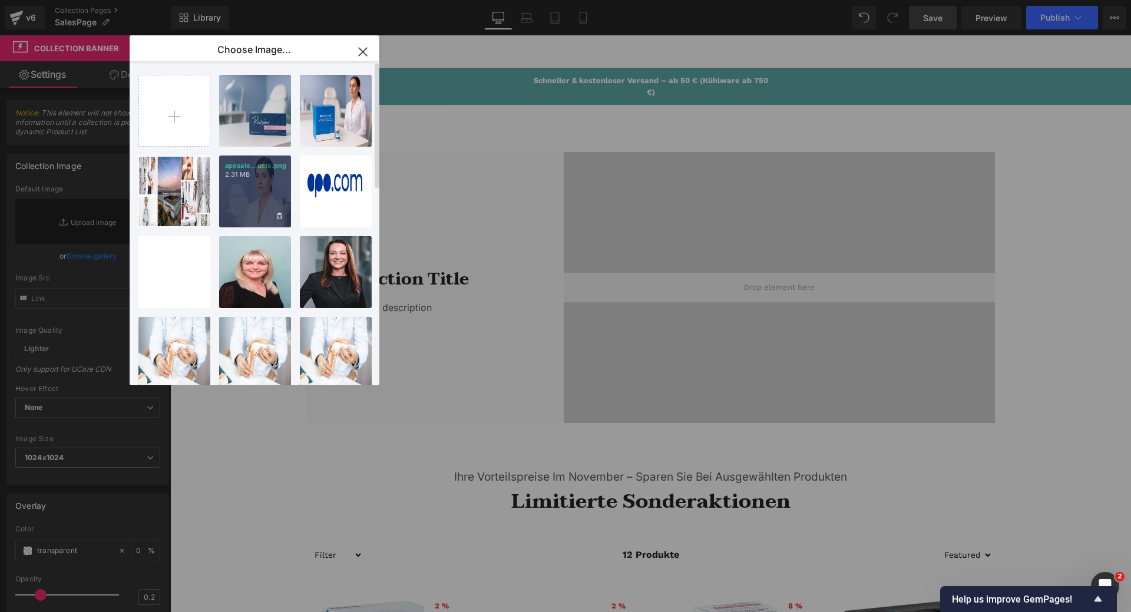
click at [261, 187] on div "aposale...ucts.png 2.31 MB" at bounding box center [255, 192] width 72 height 72
type input "[URL][DOMAIN_NAME]"
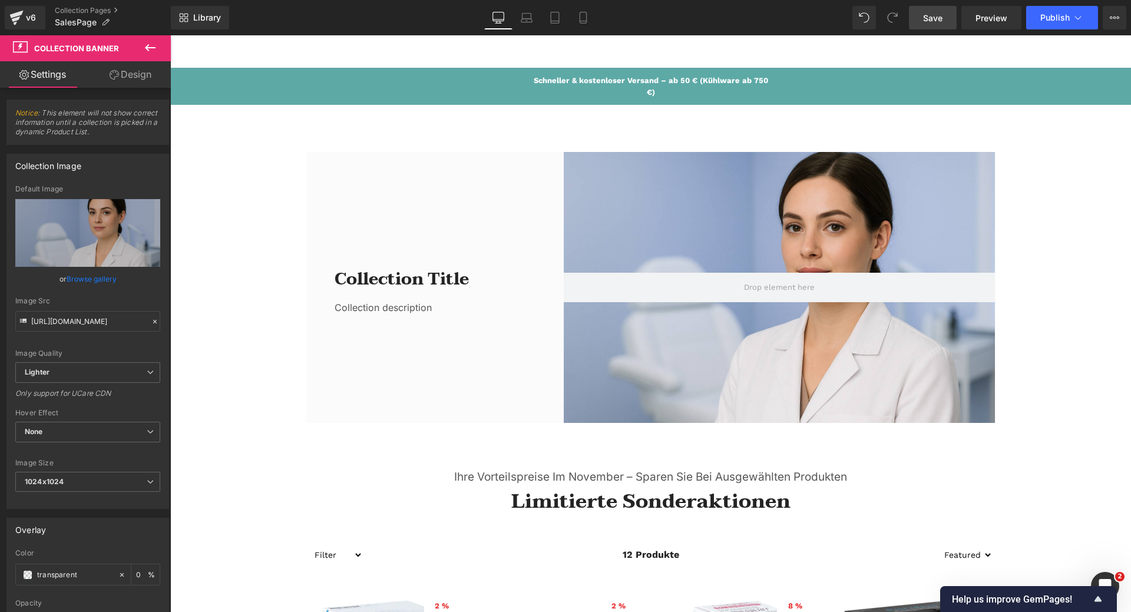
click at [931, 21] on span "Save" at bounding box center [932, 18] width 19 height 12
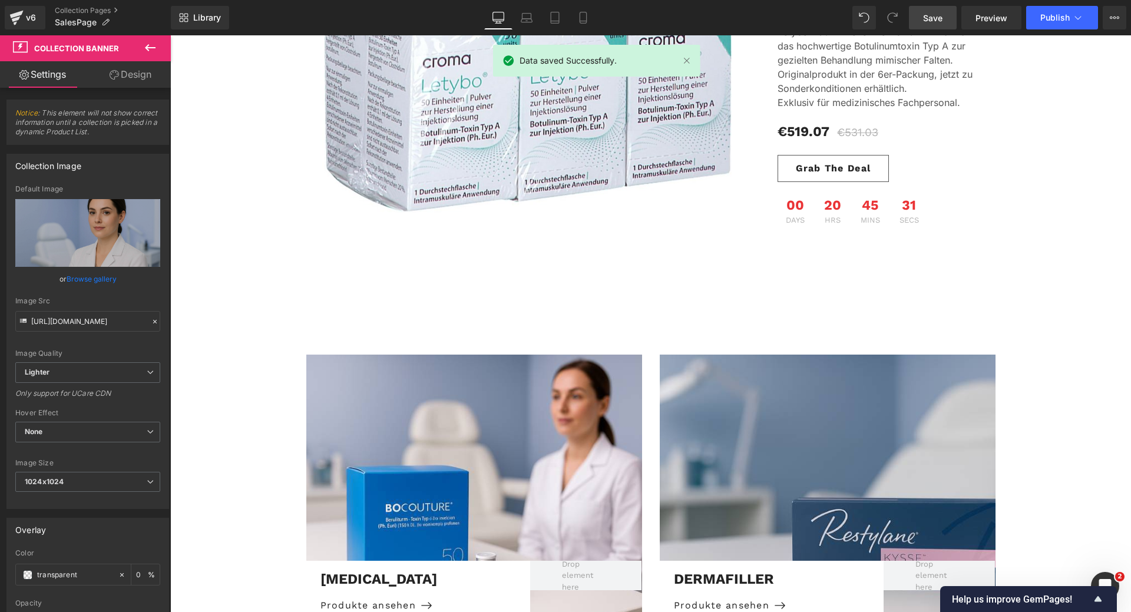
scroll to position [1171, 0]
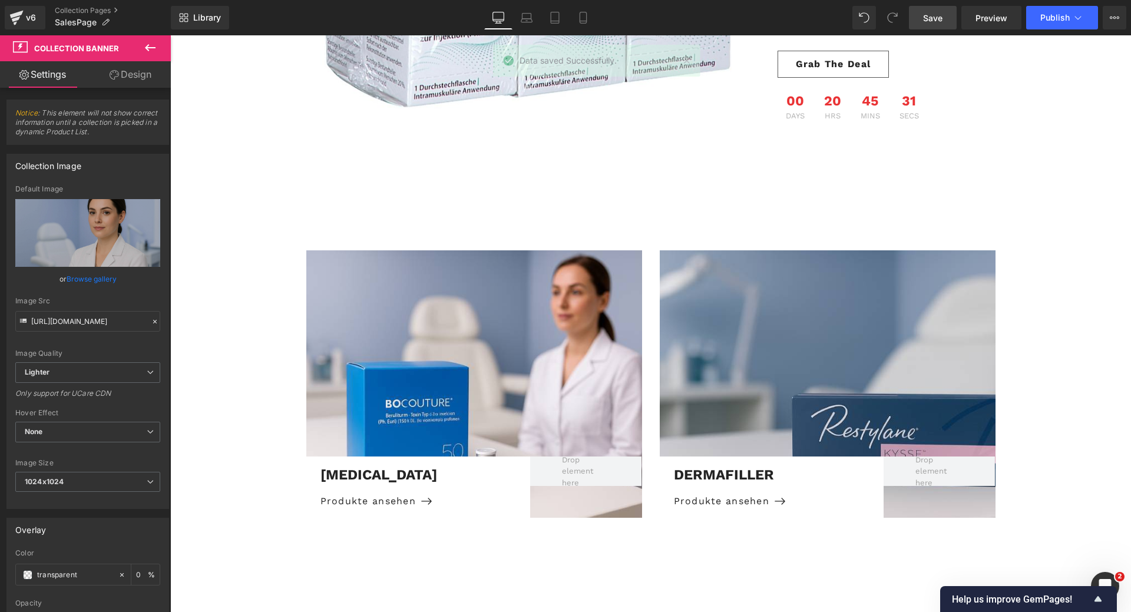
click at [825, 290] on div "dermafiller Text Block Produkte ansehen [GEOGRAPHIC_DATA] Hero Banner 320px" at bounding box center [828, 383] width 336 height 267
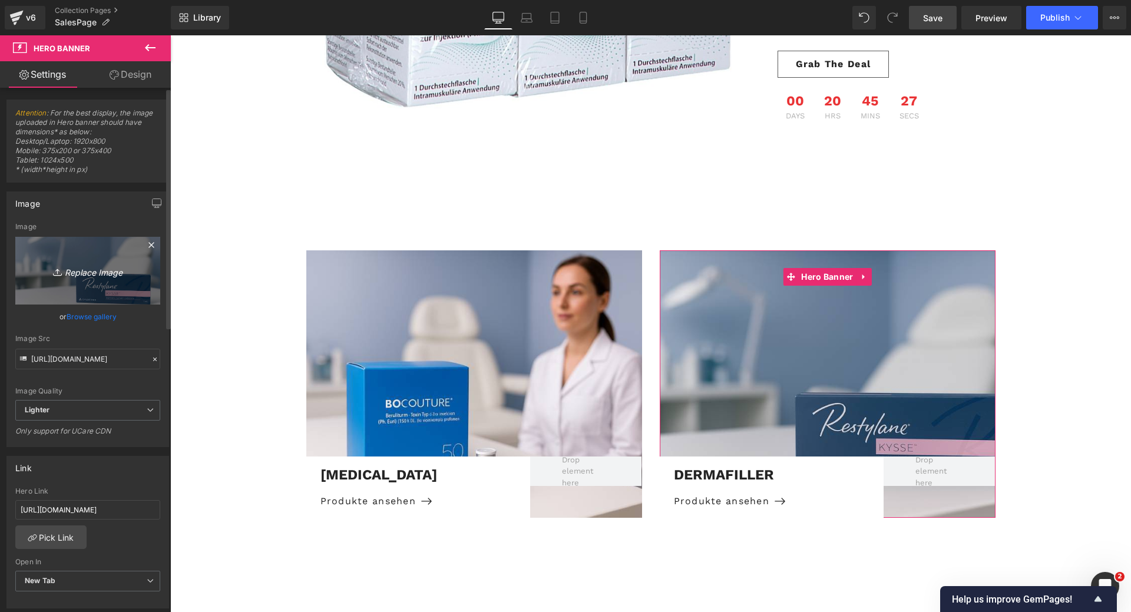
click at [110, 272] on icon "Replace Image" at bounding box center [88, 270] width 94 height 15
type input "C:\fakepath\dermalfiller.jpg"
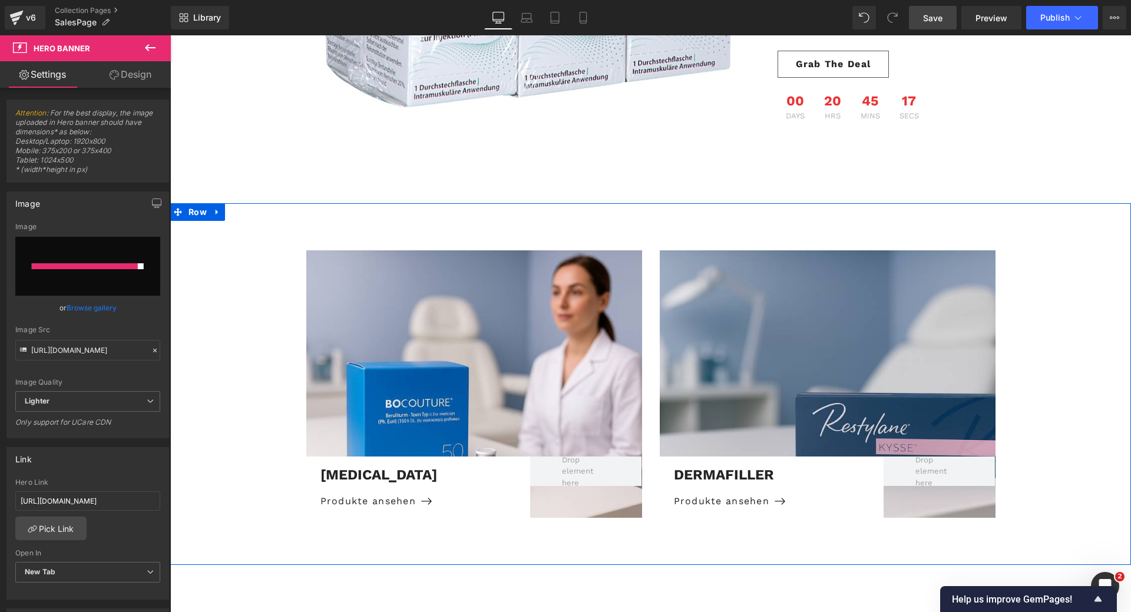
type input "[URL][DOMAIN_NAME]"
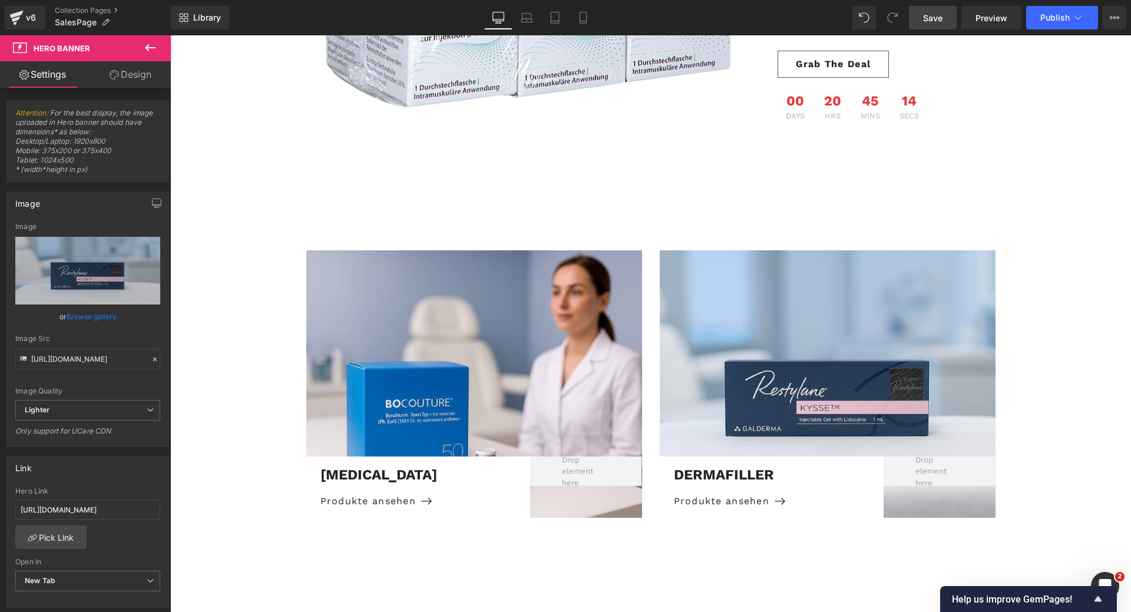
click at [937, 19] on span "Save" at bounding box center [932, 18] width 19 height 12
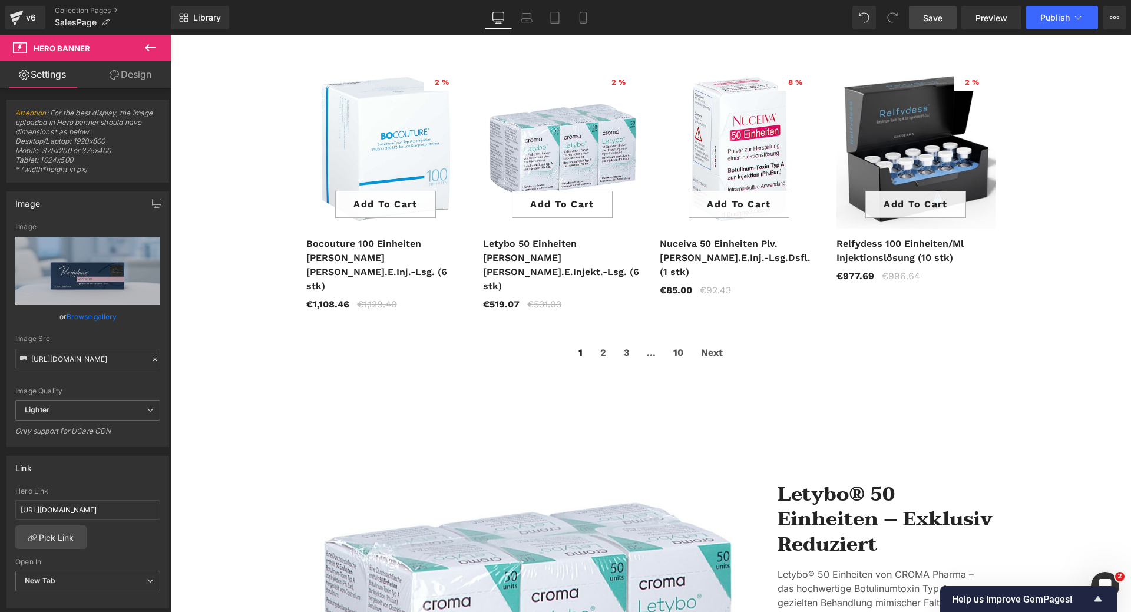
scroll to position [405, 0]
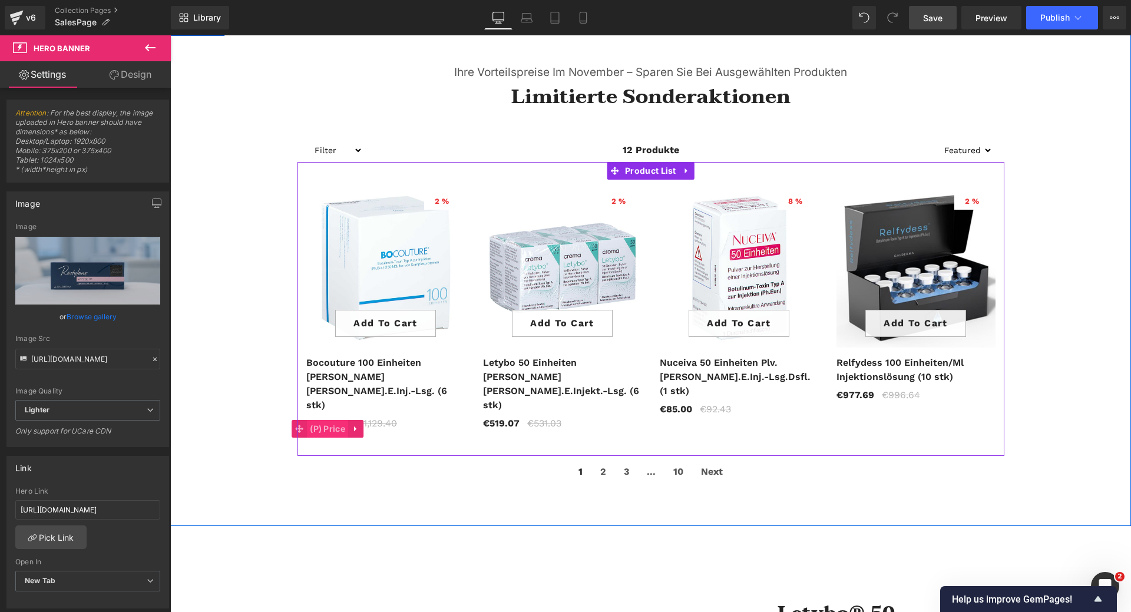
click at [325, 420] on span "(P) Price" at bounding box center [327, 429] width 41 height 18
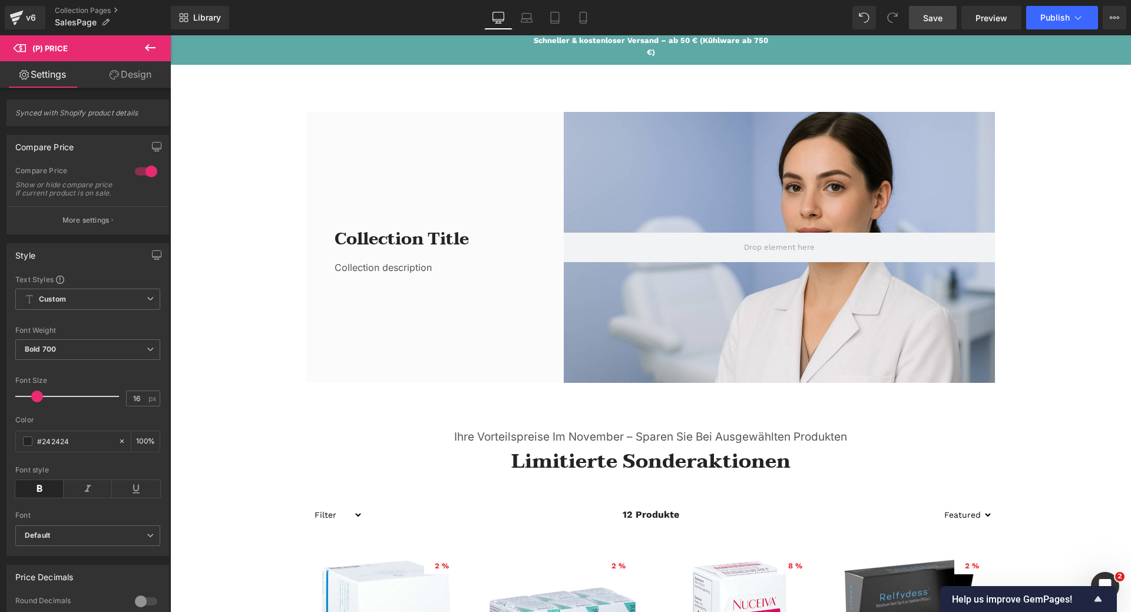
scroll to position [0, 0]
